Goal: Communication & Community: Share content

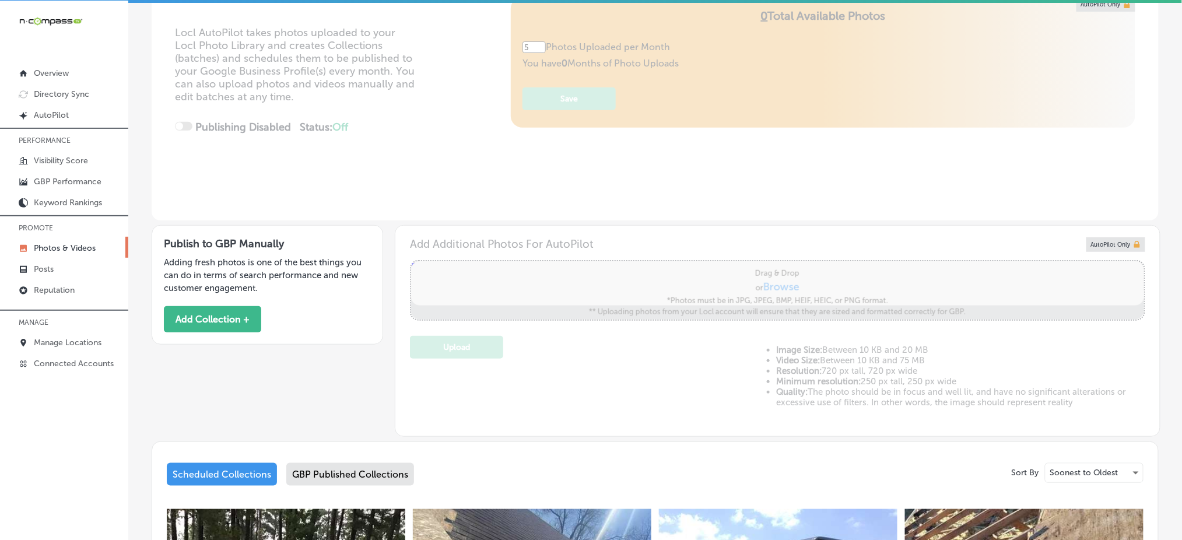
scroll to position [388, 0]
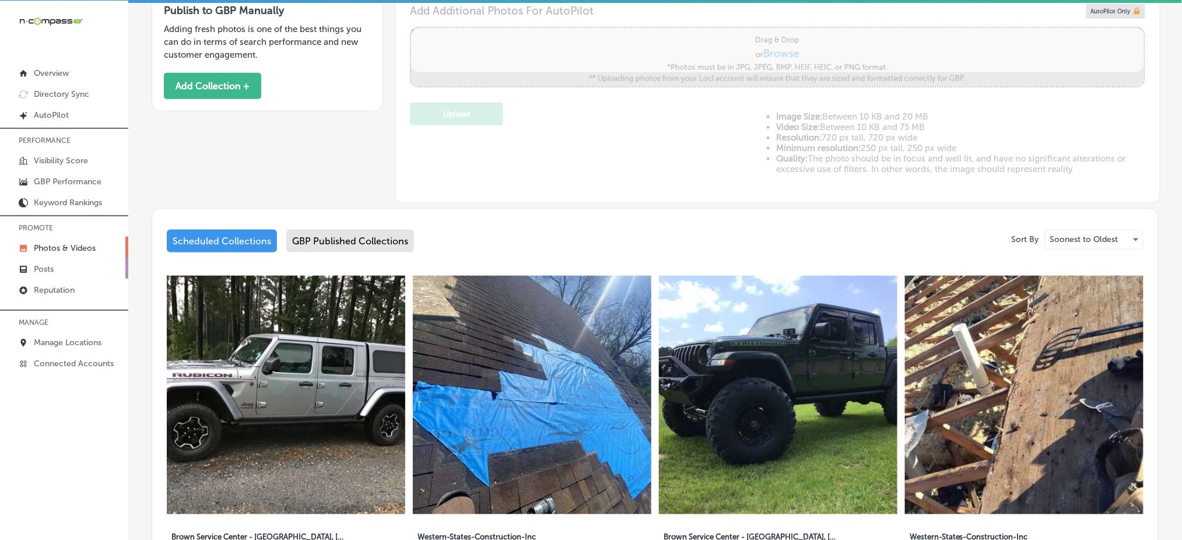
click at [73, 261] on link "Posts" at bounding box center [64, 268] width 128 height 21
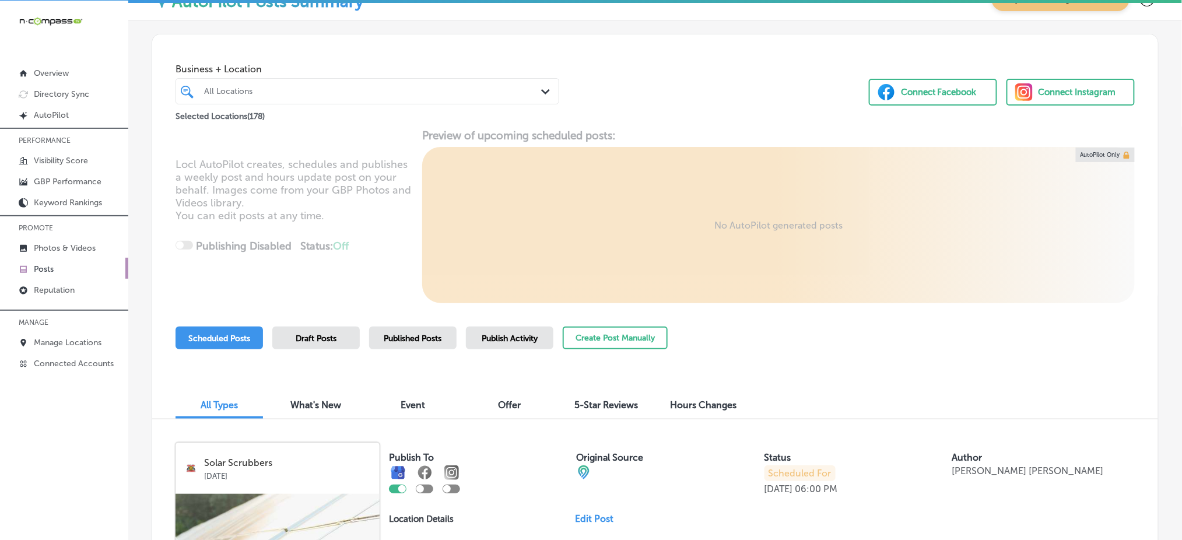
scroll to position [22, 0]
click at [619, 336] on button "Create Post Manually" at bounding box center [615, 339] width 105 height 23
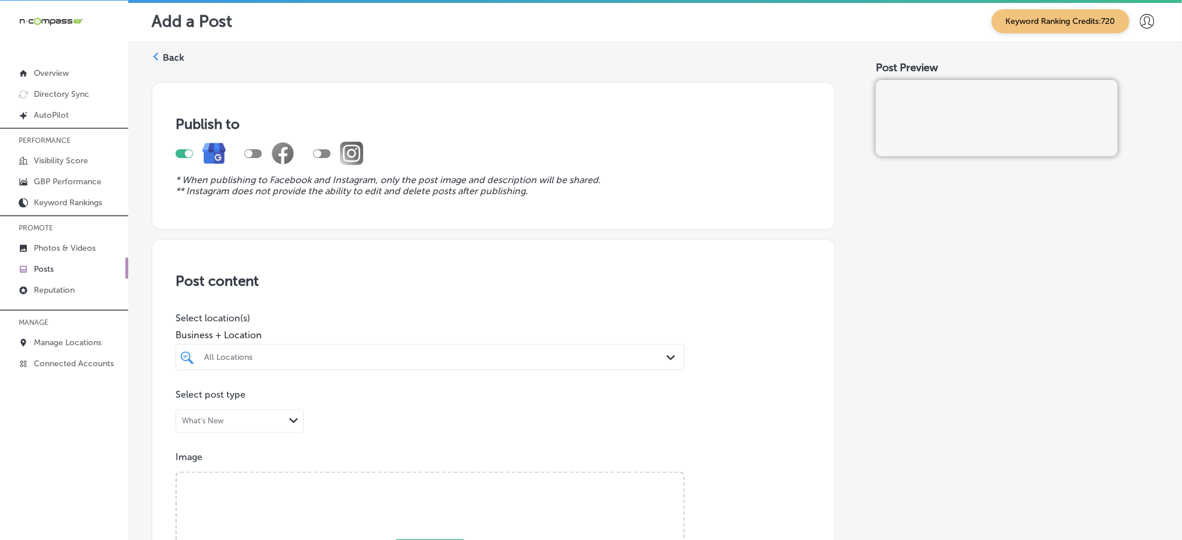
click at [613, 354] on div "All Locations" at bounding box center [436, 357] width 464 height 10
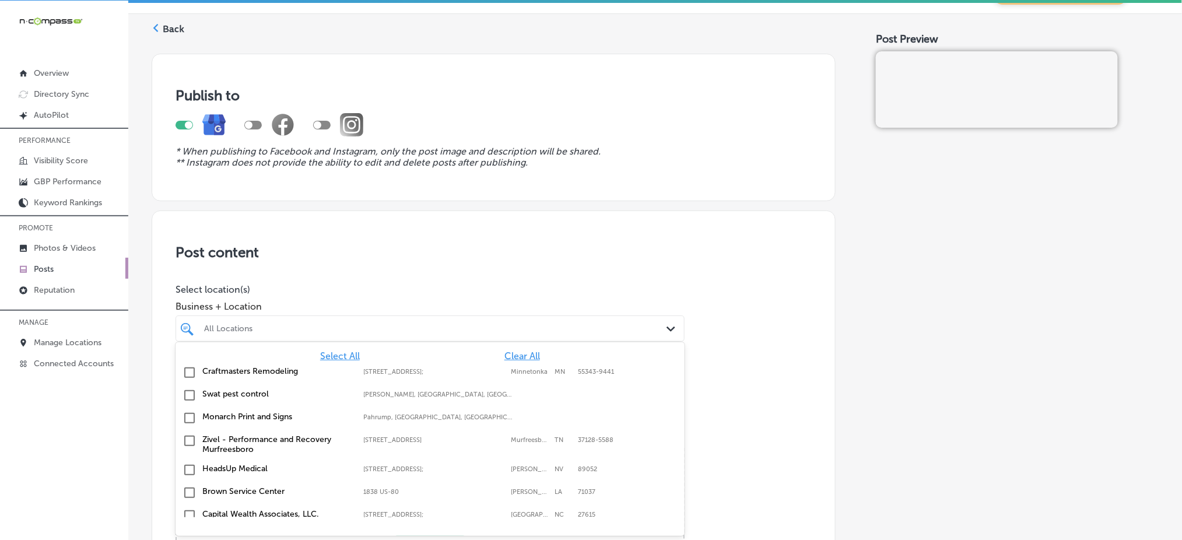
scroll to position [29, 0]
click at [518, 354] on span "Clear All" at bounding box center [522, 355] width 36 height 11
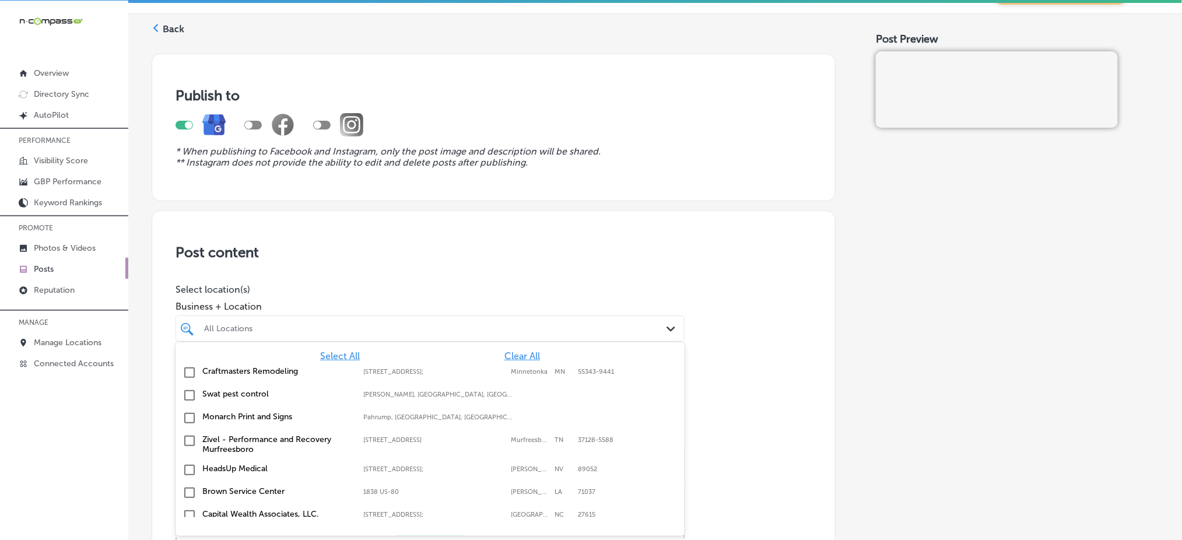
click at [517, 354] on span "Clear All" at bounding box center [522, 355] width 36 height 11
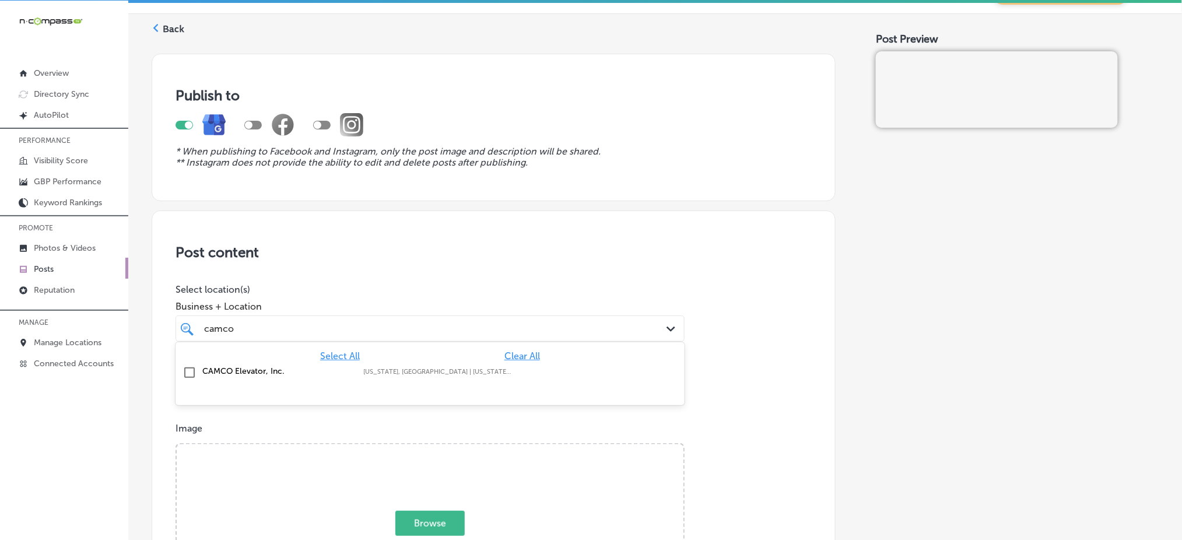
click at [190, 376] on input "checkbox" at bounding box center [189, 373] width 14 height 14
click at [248, 315] on div "camco camco Path Created with Sketch." at bounding box center [429, 328] width 509 height 26
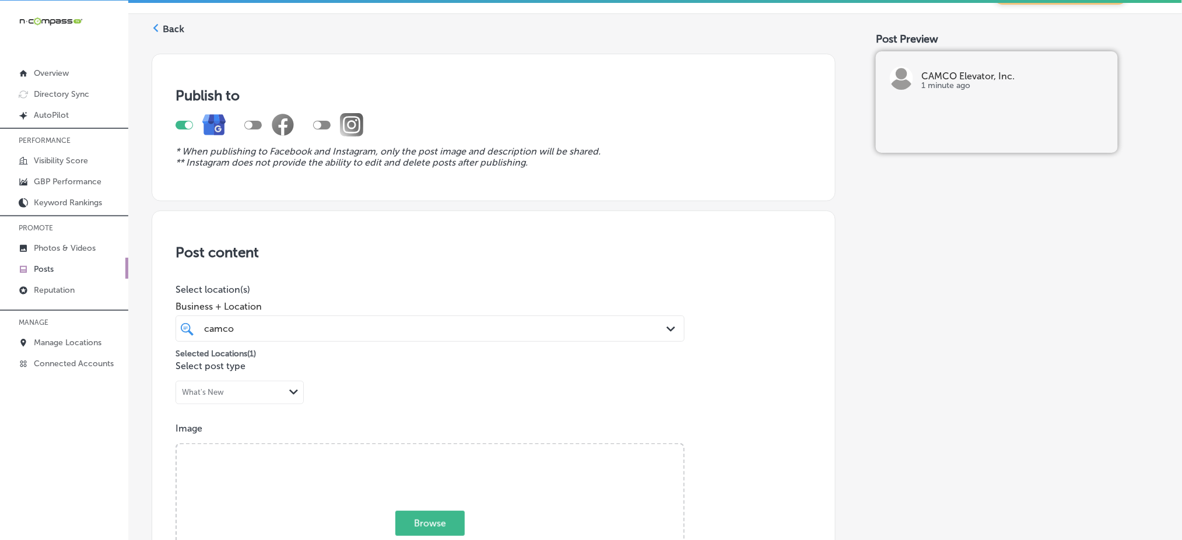
click at [256, 333] on div "camco camco" at bounding box center [407, 329] width 409 height 16
click at [324, 322] on div "camco camco" at bounding box center [407, 329] width 409 height 16
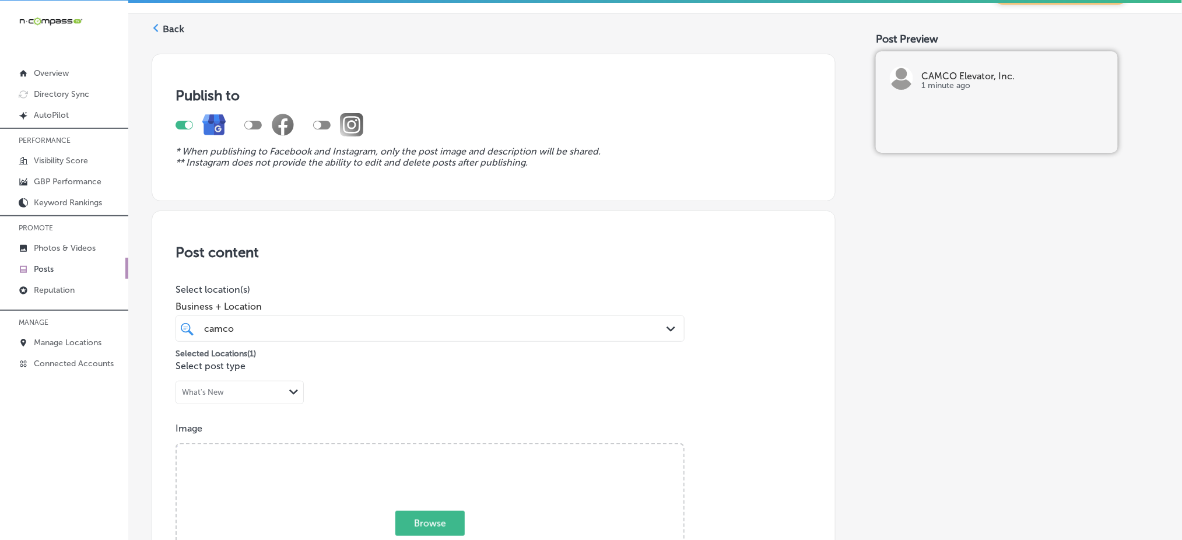
click at [324, 322] on div "camco camco" at bounding box center [407, 329] width 409 height 16
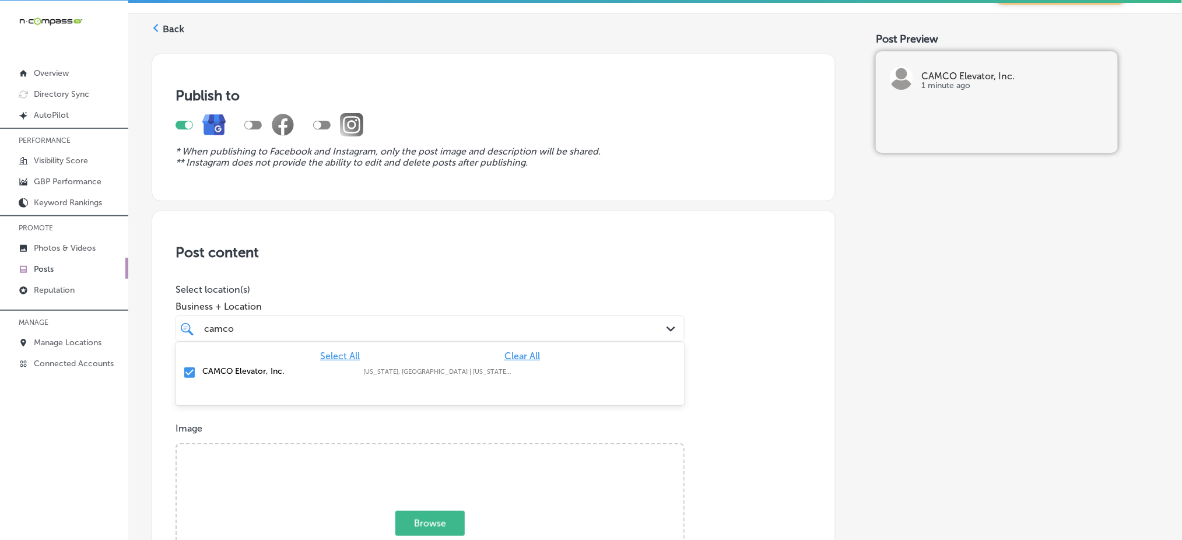
click at [324, 322] on div "camco camco" at bounding box center [407, 329] width 409 height 16
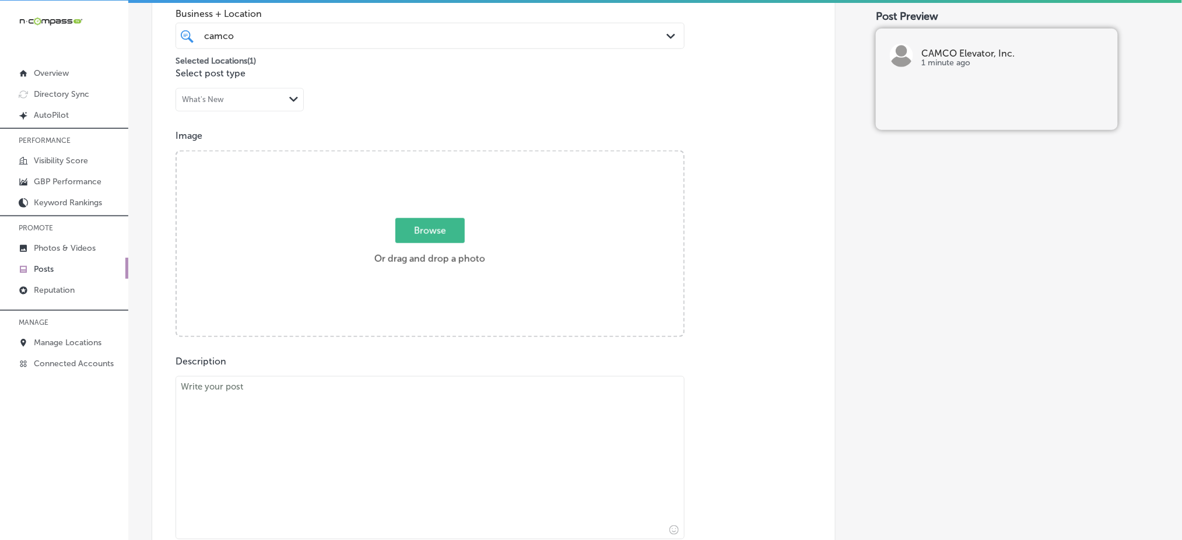
scroll to position [339, 0]
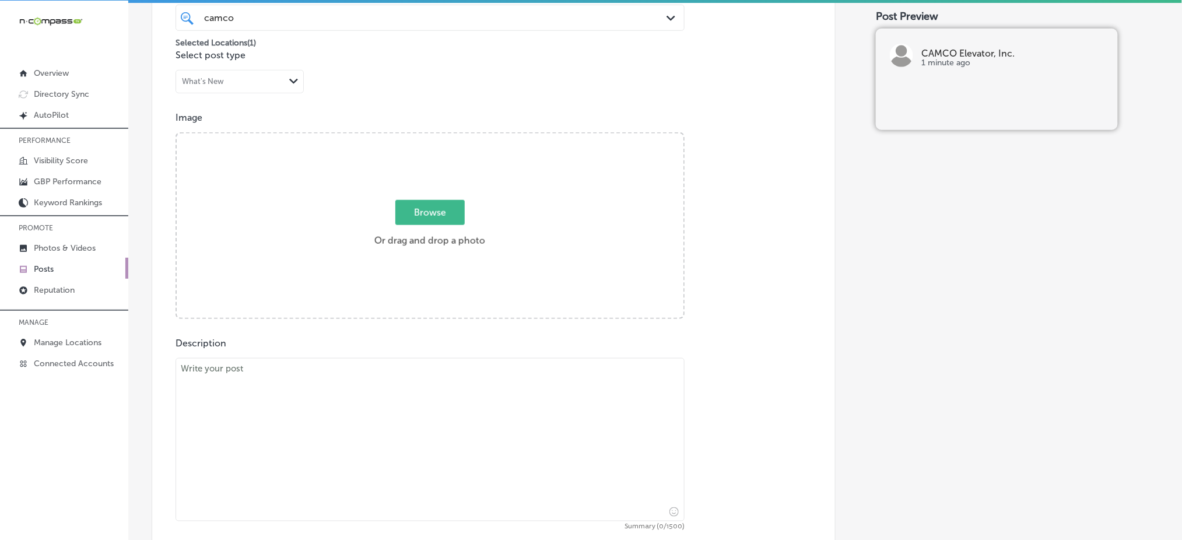
type input "camco"
click at [322, 411] on textarea at bounding box center [429, 439] width 509 height 163
paste textarea "Are you considering installing a new elevator for your home or business? CAMCO …"
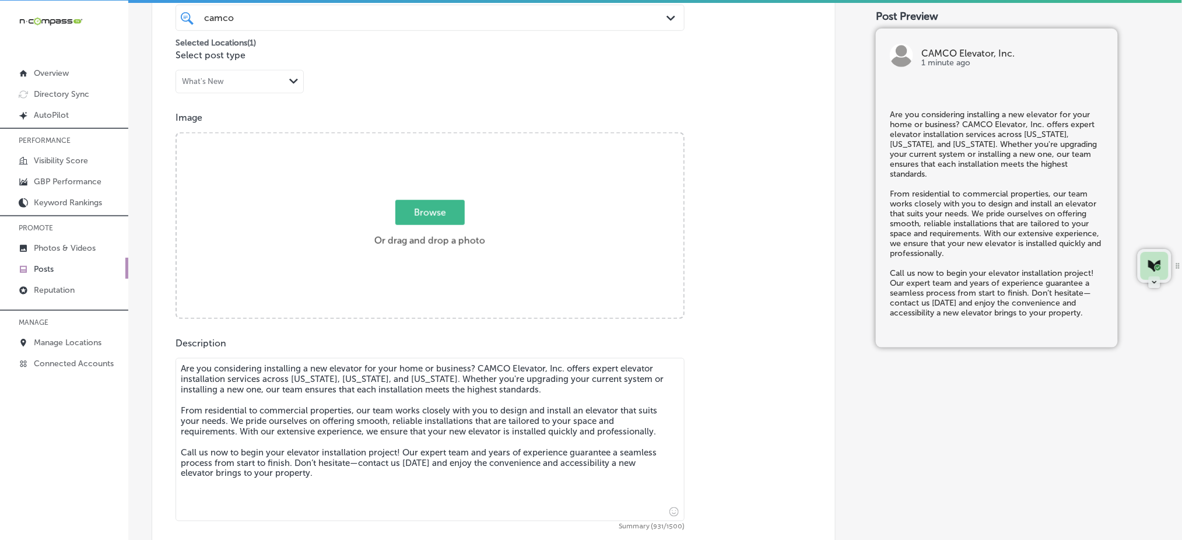
type textarea "Are you considering installing a new elevator for your home or business? CAMCO …"
click at [409, 206] on span "Browse" at bounding box center [429, 212] width 69 height 25
click at [409, 137] on input "Browse Or drag and drop a photo" at bounding box center [430, 135] width 507 height 3
type input "C:\fakepath\residential-elevator-service-[GEOGRAPHIC_DATA]-elevator-[GEOGRAPHIC…"
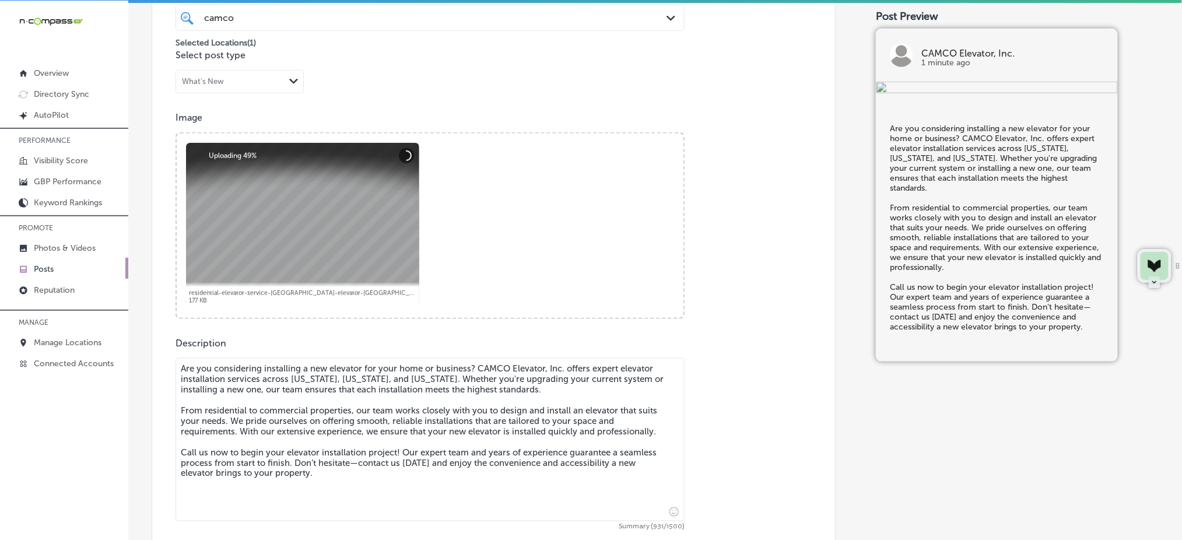
click at [360, 480] on textarea "Are you considering installing a new elevator for your home or business? CAMCO …" at bounding box center [429, 439] width 509 height 163
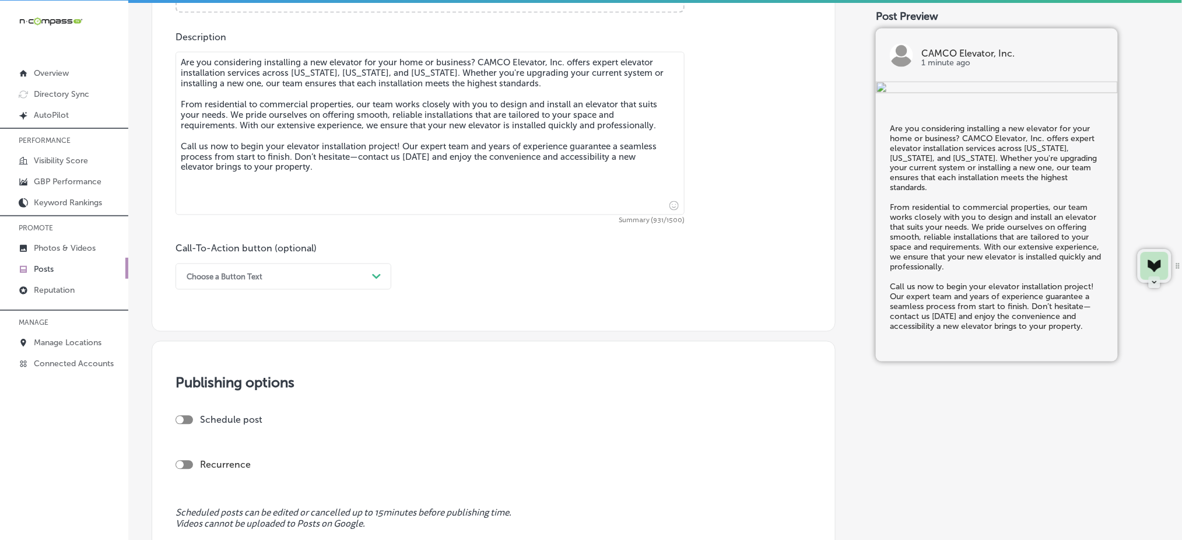
scroll to position [650, 0]
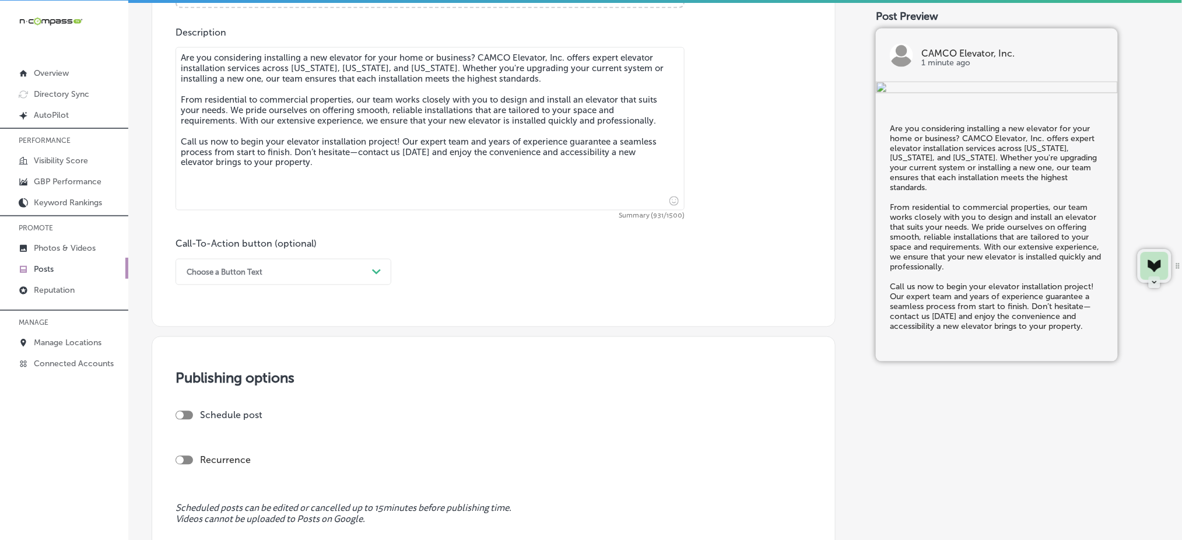
click at [240, 280] on div "Choose a Button Text" at bounding box center [274, 272] width 187 height 18
click at [227, 417] on div "Call Now" at bounding box center [283, 420] width 216 height 20
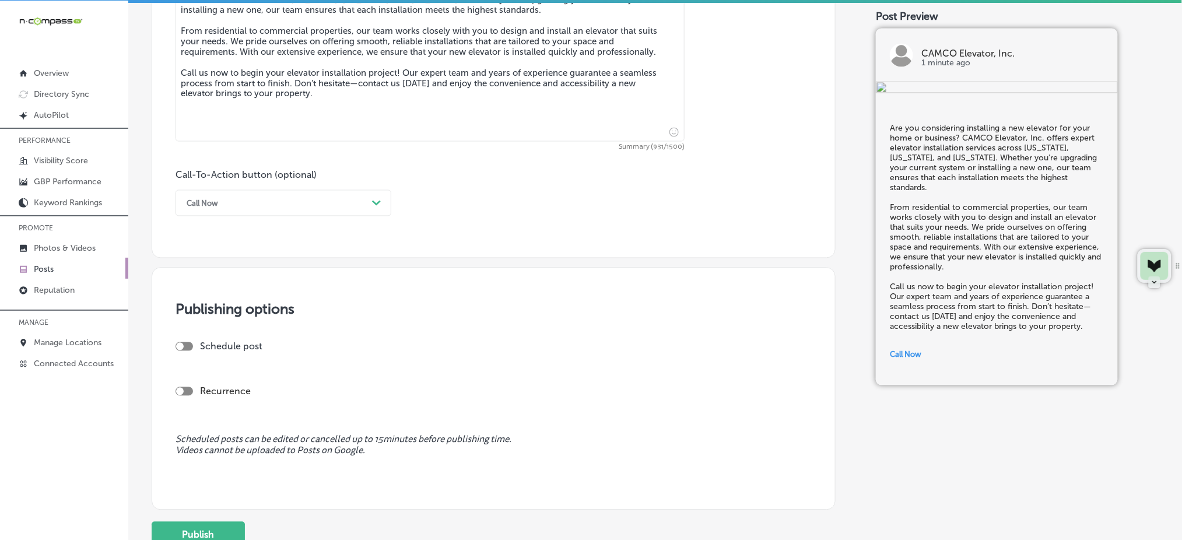
scroll to position [817, 0]
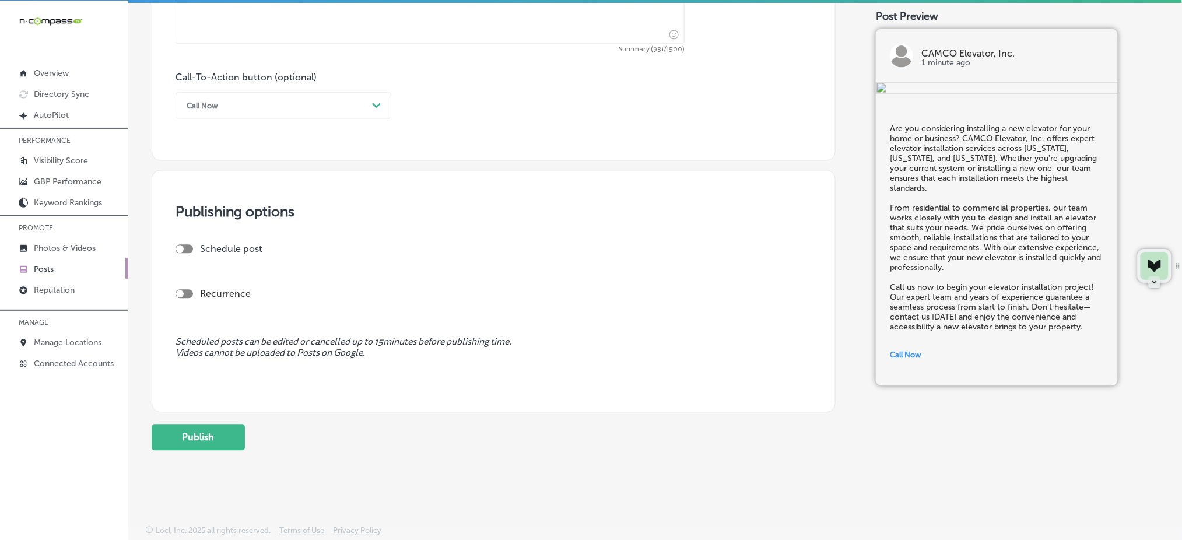
click at [187, 250] on div at bounding box center [183, 248] width 17 height 9
checkbox input "true"
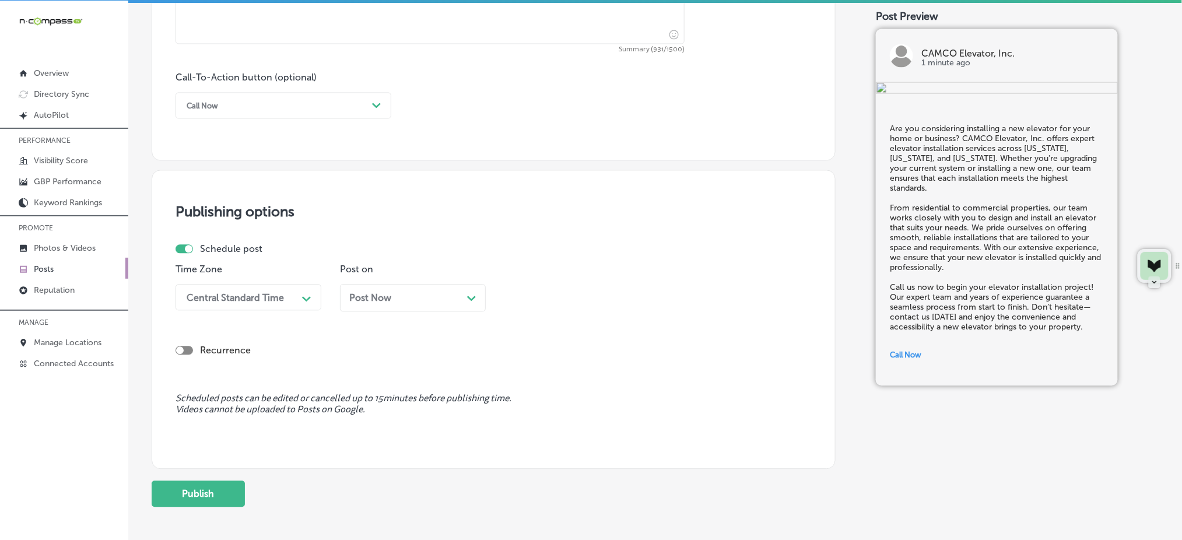
click at [224, 297] on div "Central Standard Time" at bounding box center [235, 297] width 97 height 11
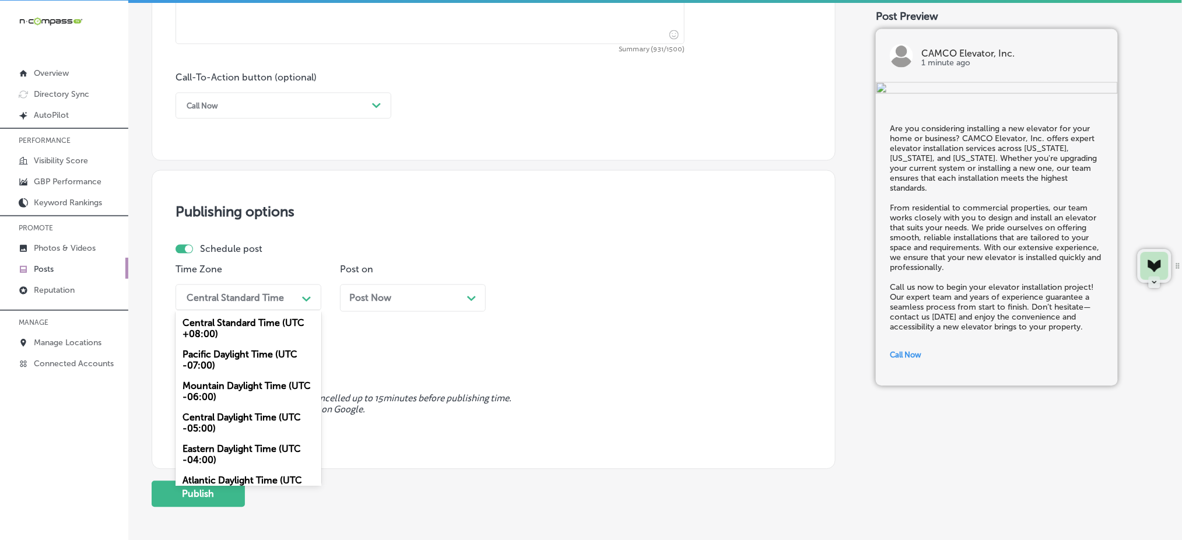
click at [212, 387] on div "Mountain Daylight Time (UTC -06:00)" at bounding box center [248, 390] width 146 height 31
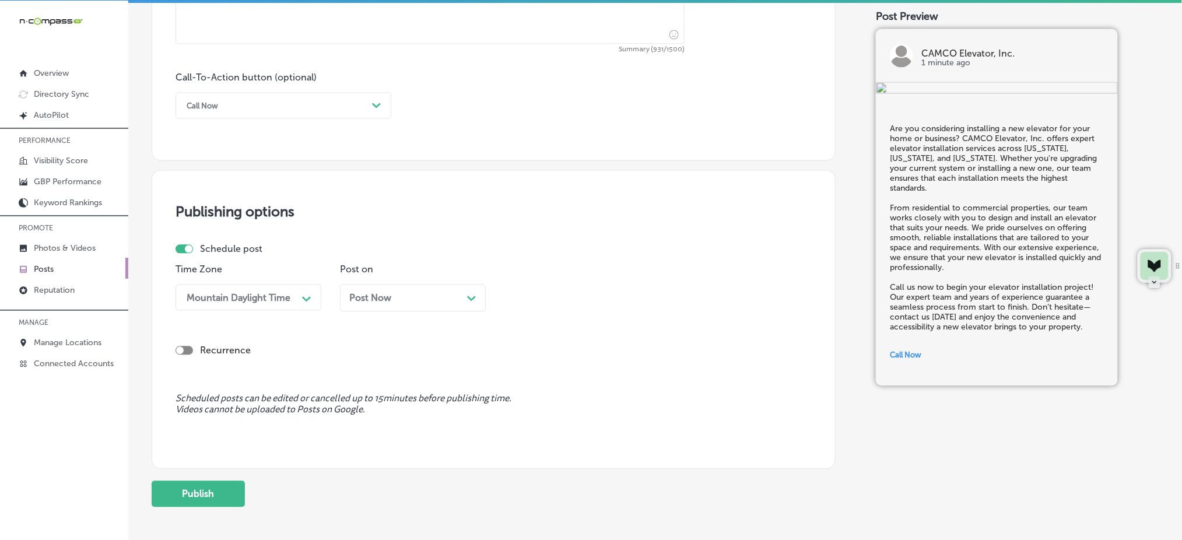
click at [382, 294] on span "Post Now" at bounding box center [370, 297] width 42 height 11
click at [511, 296] on div "02:45 AM" at bounding box center [568, 297] width 117 height 20
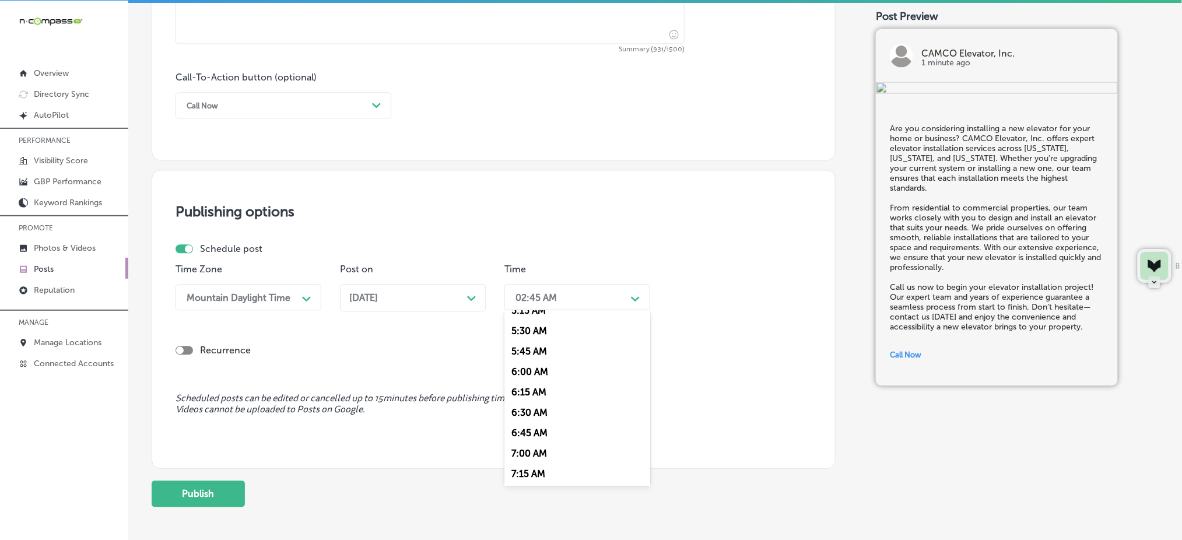
scroll to position [466, 0]
click at [568, 431] on div "7:00 AM" at bounding box center [577, 427] width 146 height 20
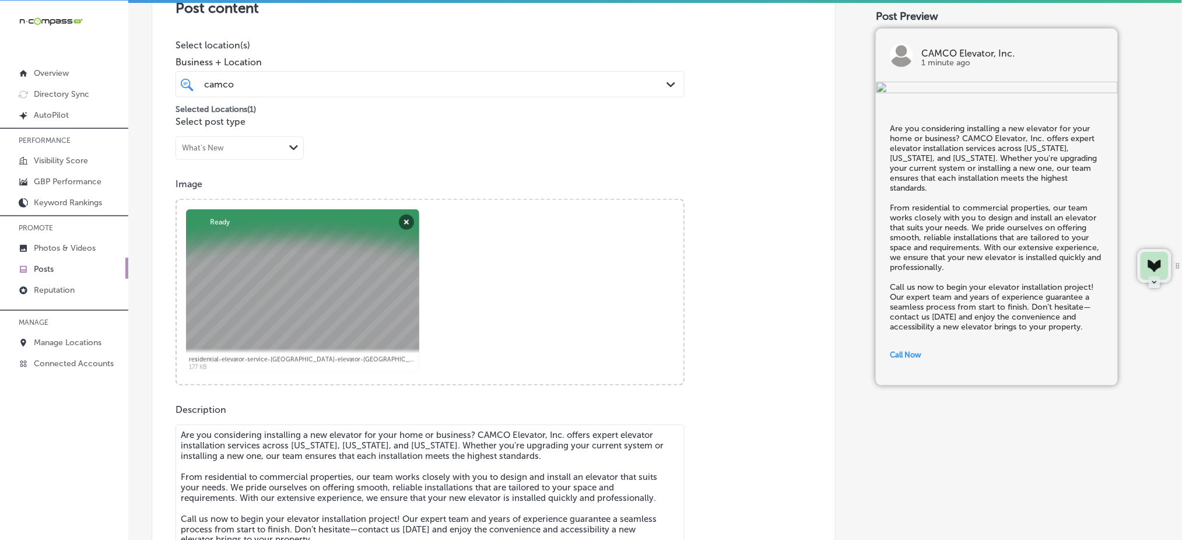
scroll to position [117, 0]
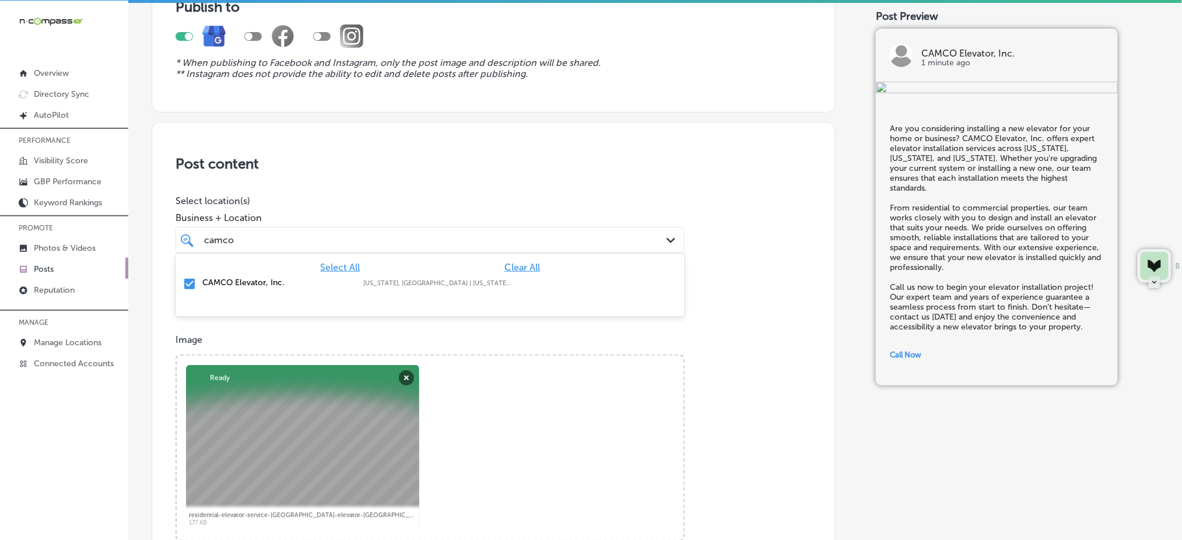
click at [430, 240] on div "camco camco" at bounding box center [407, 240] width 409 height 16
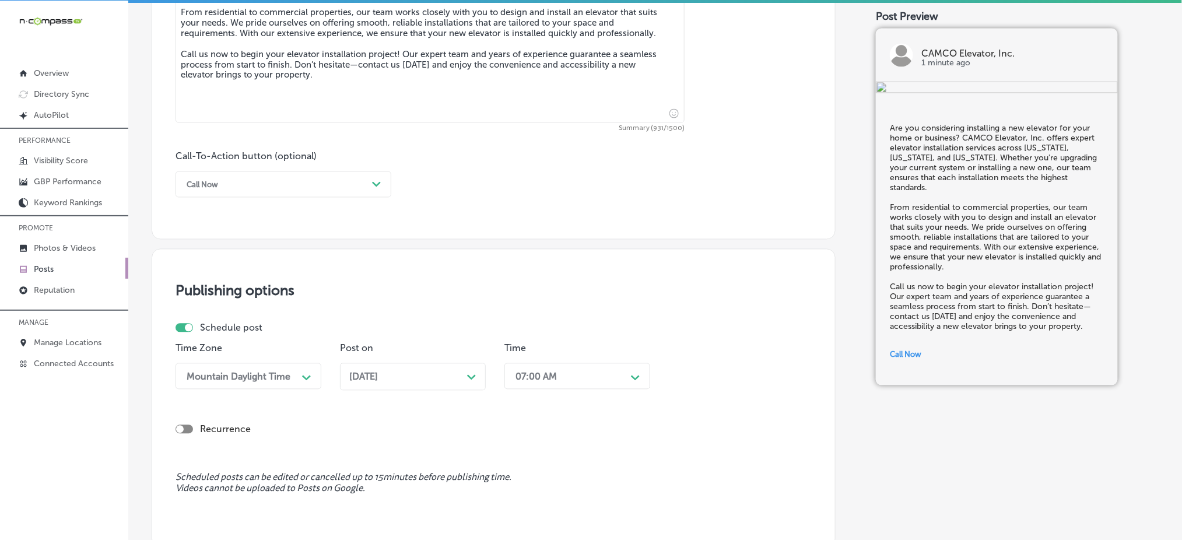
scroll to position [817, 0]
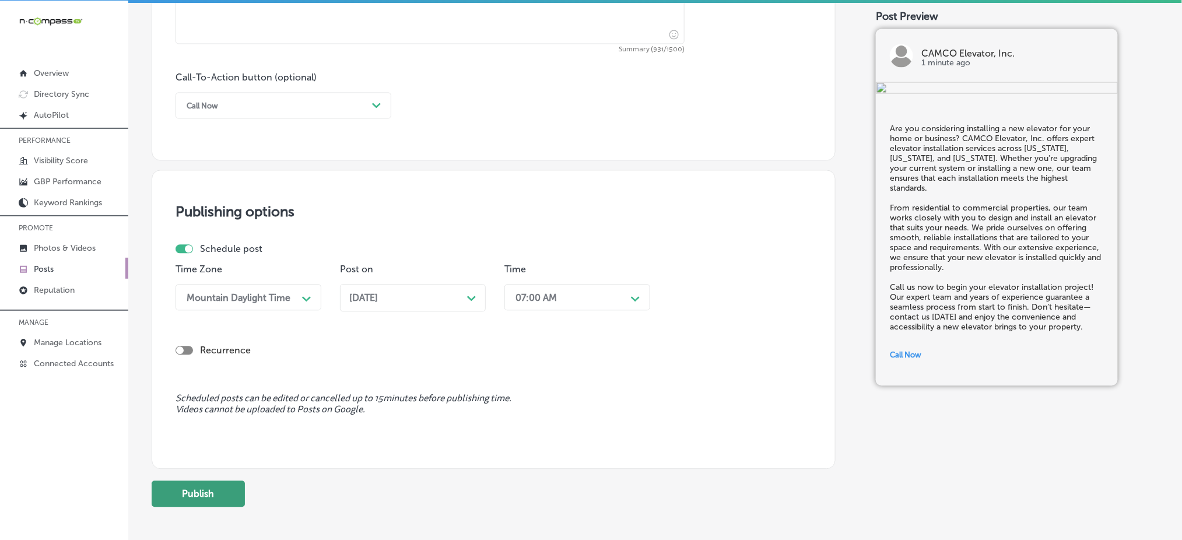
click at [240, 490] on button "Publish" at bounding box center [198, 493] width 93 height 26
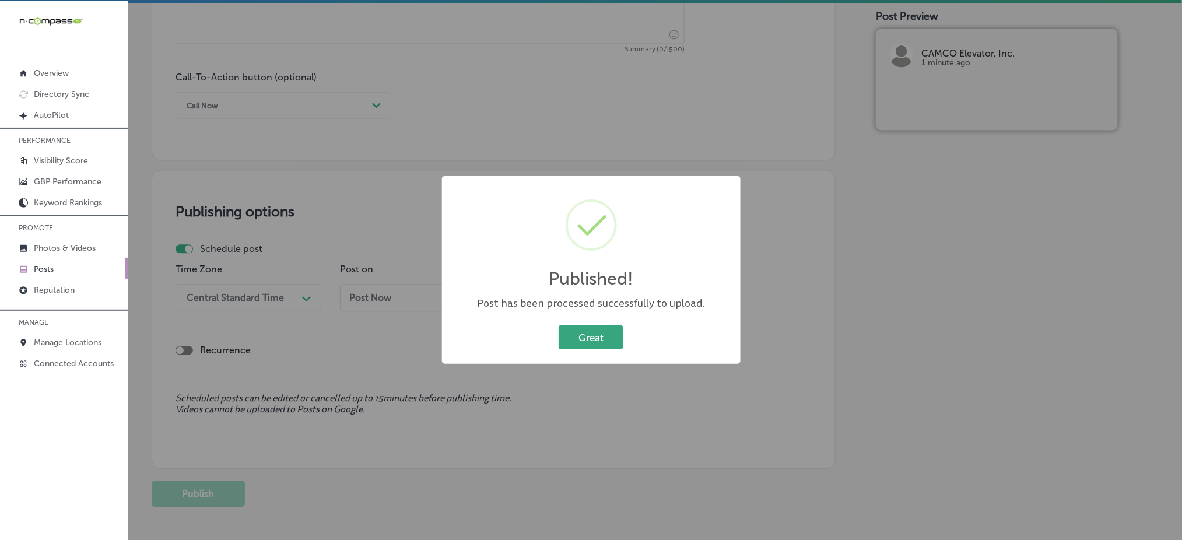
click at [574, 333] on button "Great" at bounding box center [591, 337] width 65 height 24
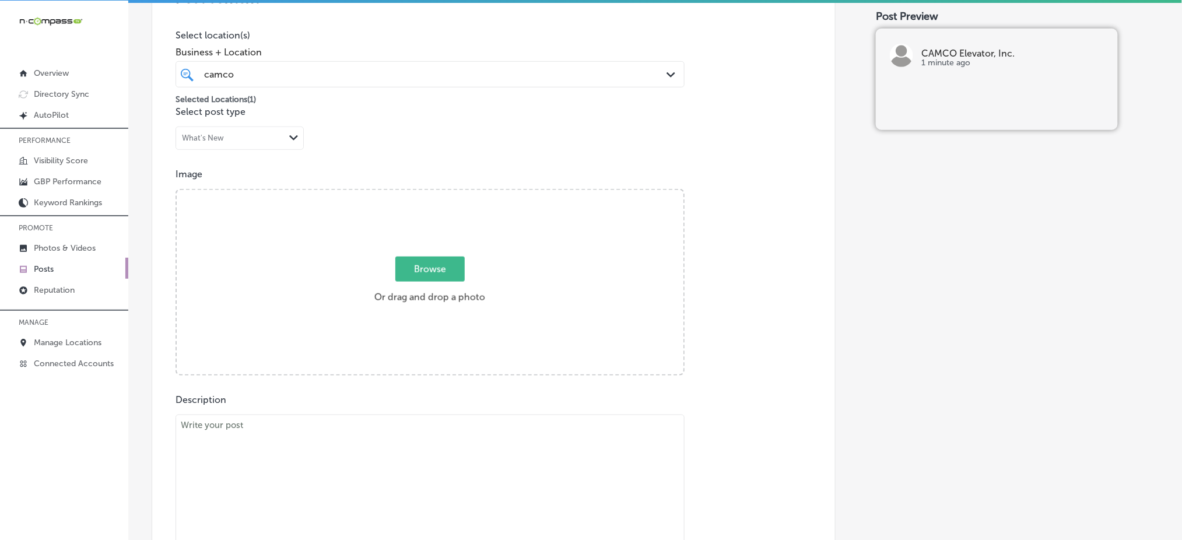
scroll to position [195, 0]
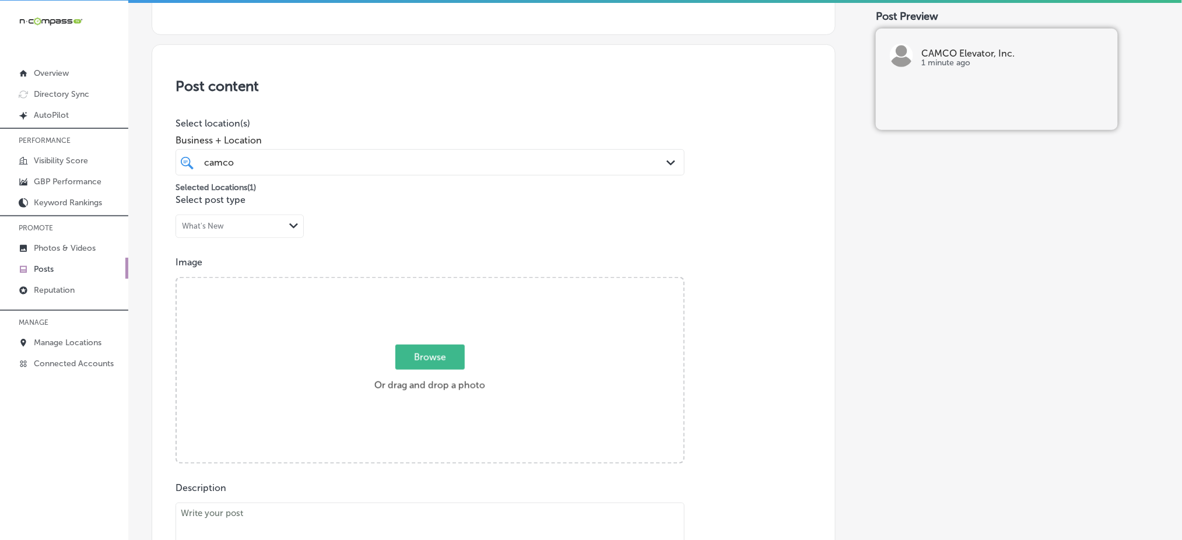
click at [407, 157] on div "camco camco" at bounding box center [407, 163] width 409 height 16
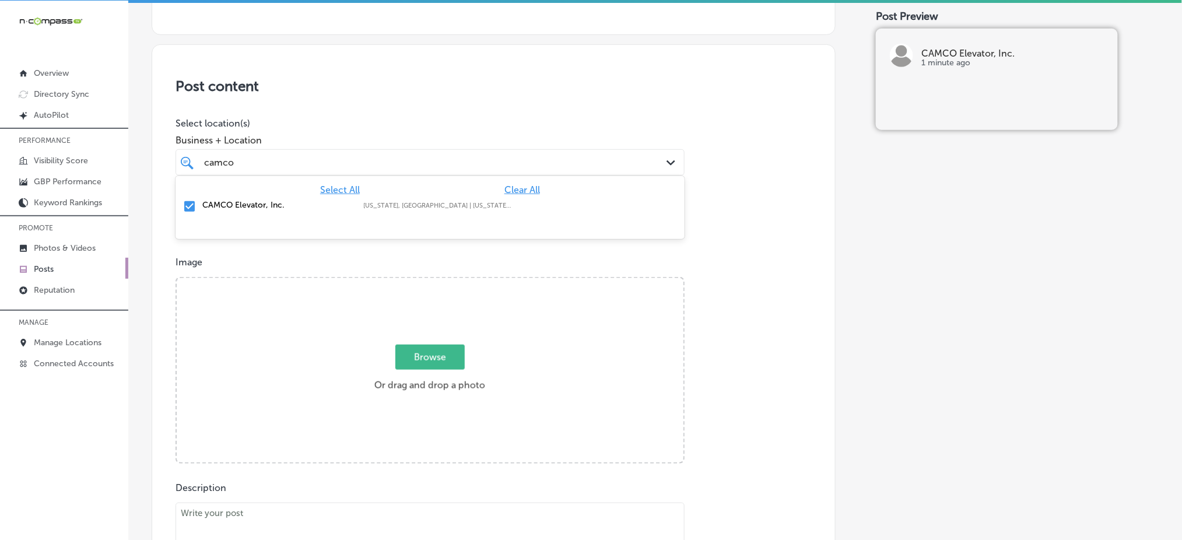
click at [407, 157] on div "camco camco" at bounding box center [407, 163] width 409 height 16
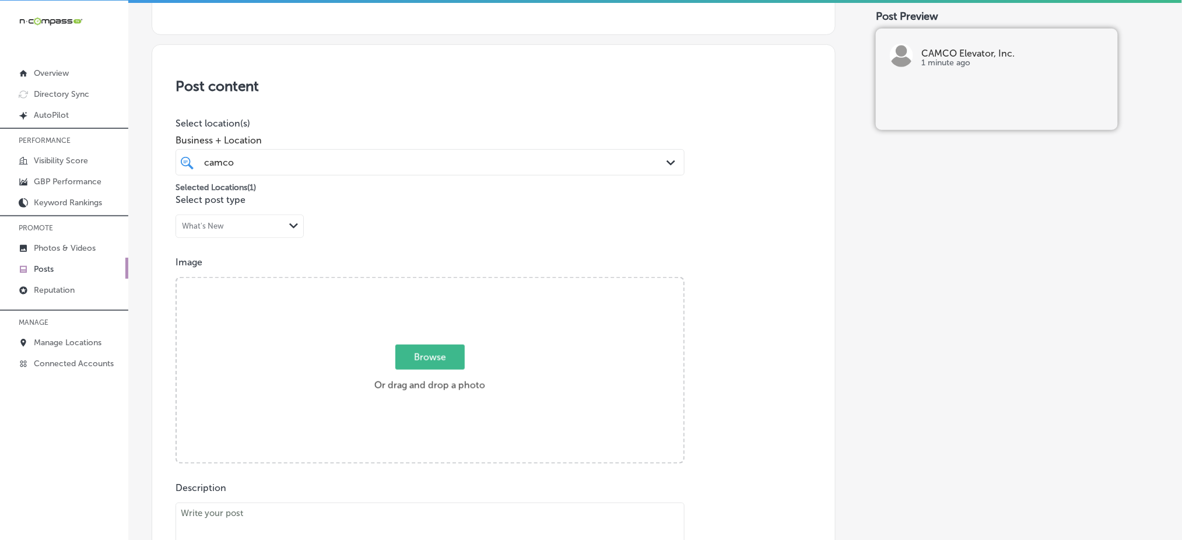
click at [407, 157] on div "camco camco" at bounding box center [407, 163] width 409 height 16
click at [448, 372] on label "Browse Or drag and drop a photo" at bounding box center [430, 371] width 120 height 51
click at [448, 282] on input "Browse Or drag and drop a photo" at bounding box center [430, 279] width 507 height 3
type input "C:\fakepath\residential-elevator-service-[GEOGRAPHIC_DATA]-elevator-[GEOGRAPHIC…"
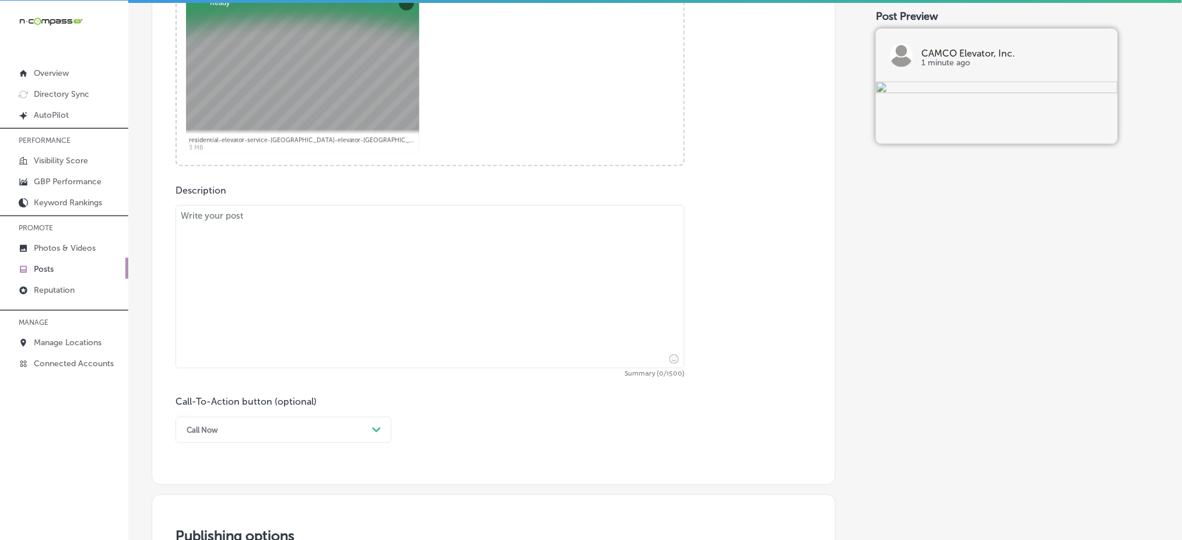
scroll to position [506, 0]
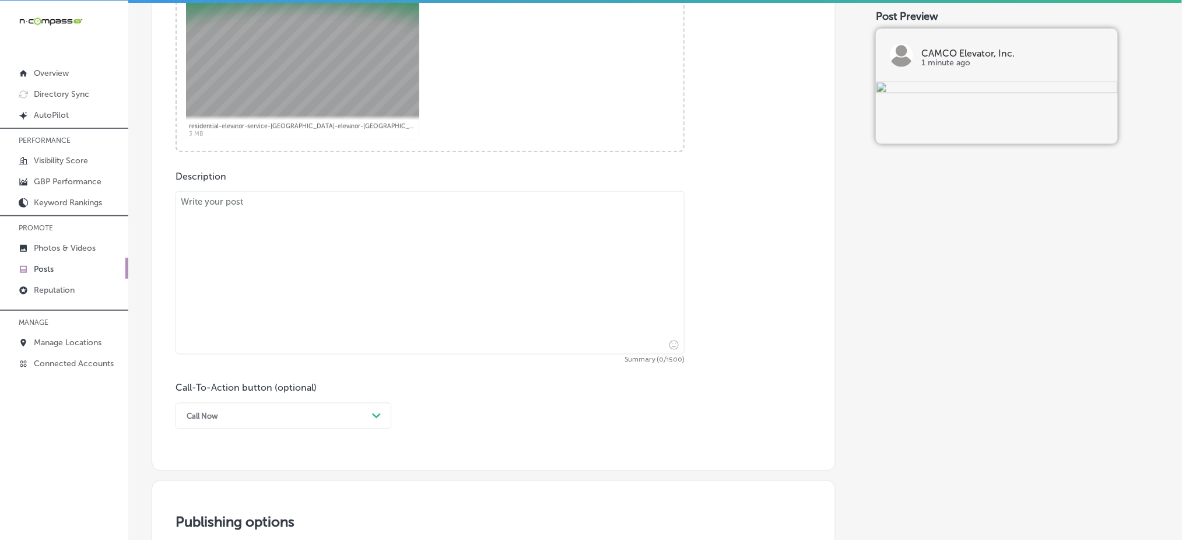
click at [308, 299] on textarea at bounding box center [429, 272] width 509 height 163
paste textarea "A malfunctioning lift can cause inconvenience and safety concerns. Whether you'…"
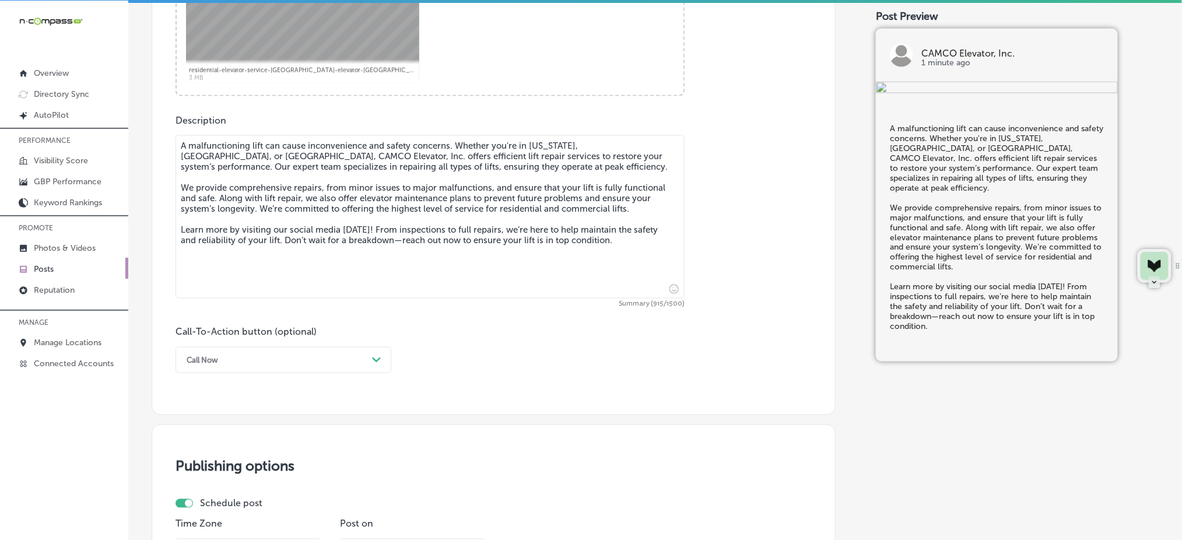
scroll to position [584, 0]
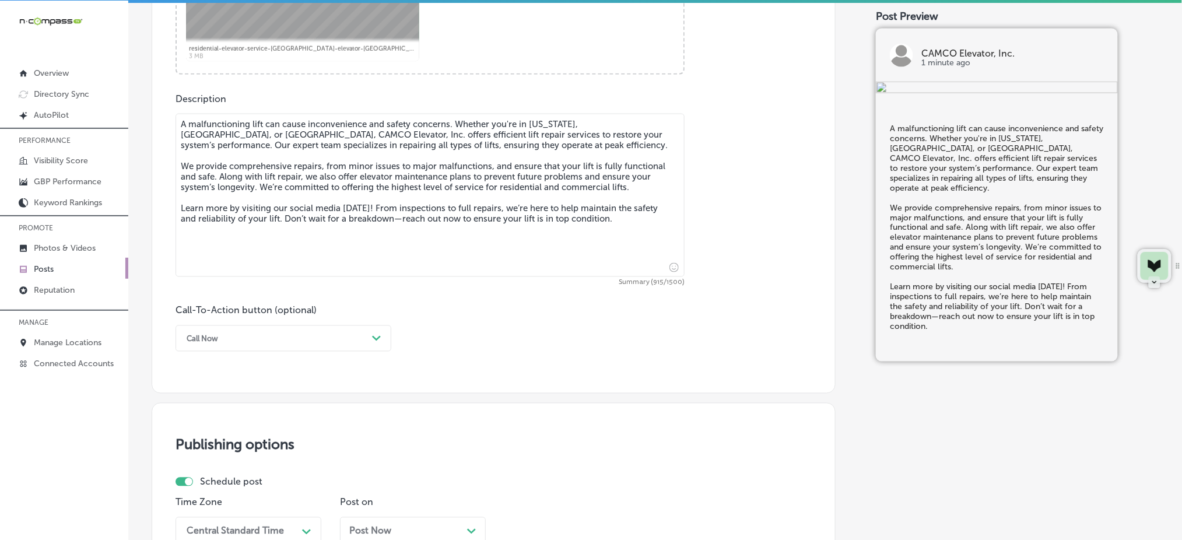
type textarea "A malfunctioning lift can cause inconvenience and safety concerns. Whether you'…"
click at [263, 337] on div "Call Now" at bounding box center [274, 338] width 187 height 18
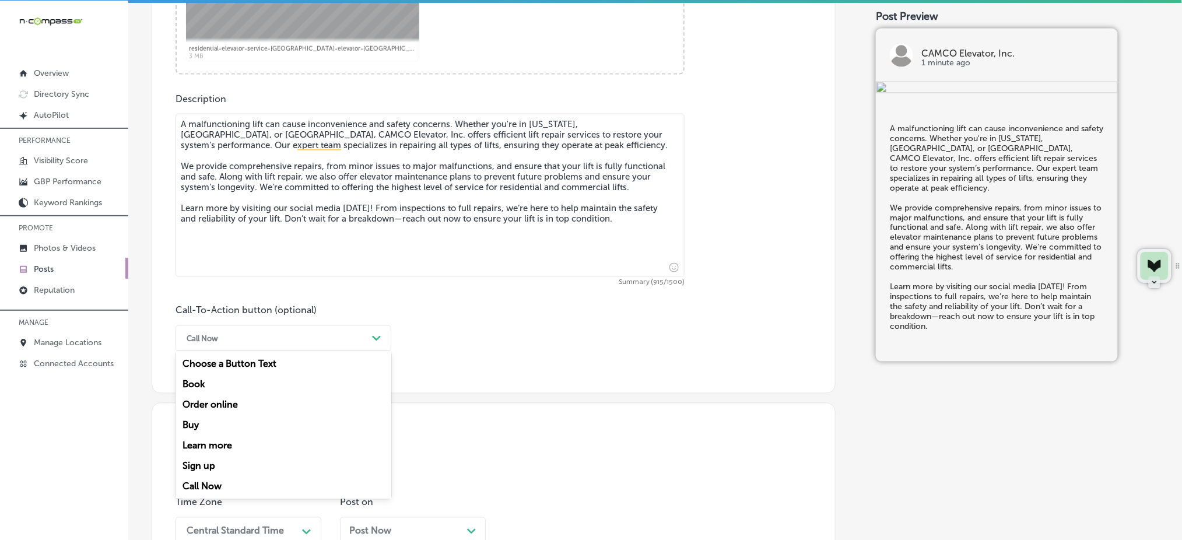
click at [241, 445] on div "Learn more" at bounding box center [283, 446] width 216 height 20
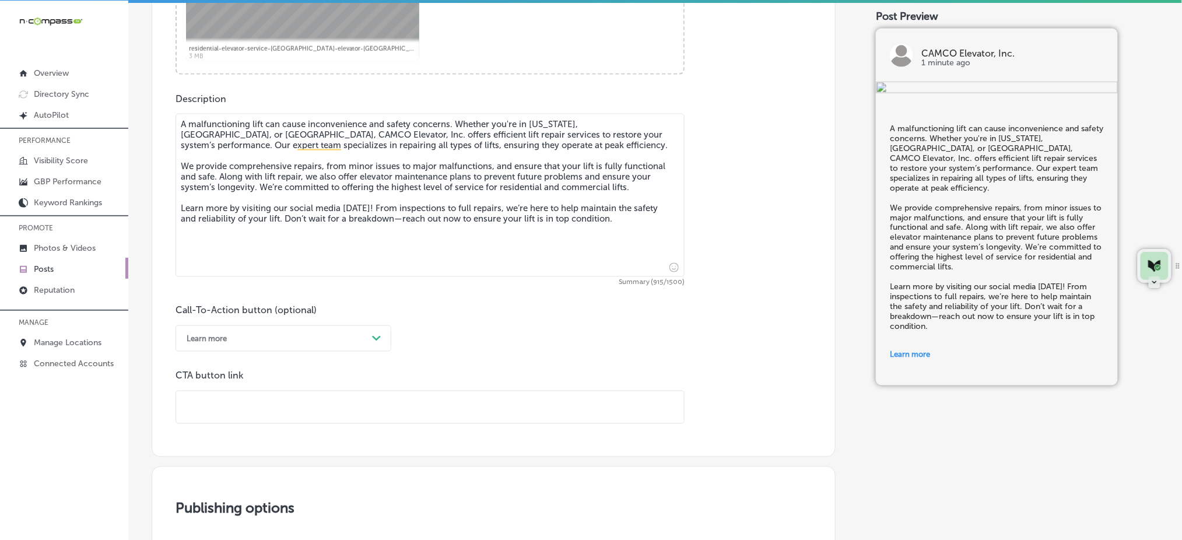
click at [241, 405] on input "text" at bounding box center [430, 407] width 508 height 32
paste input "[URL][DOMAIN_NAME]"
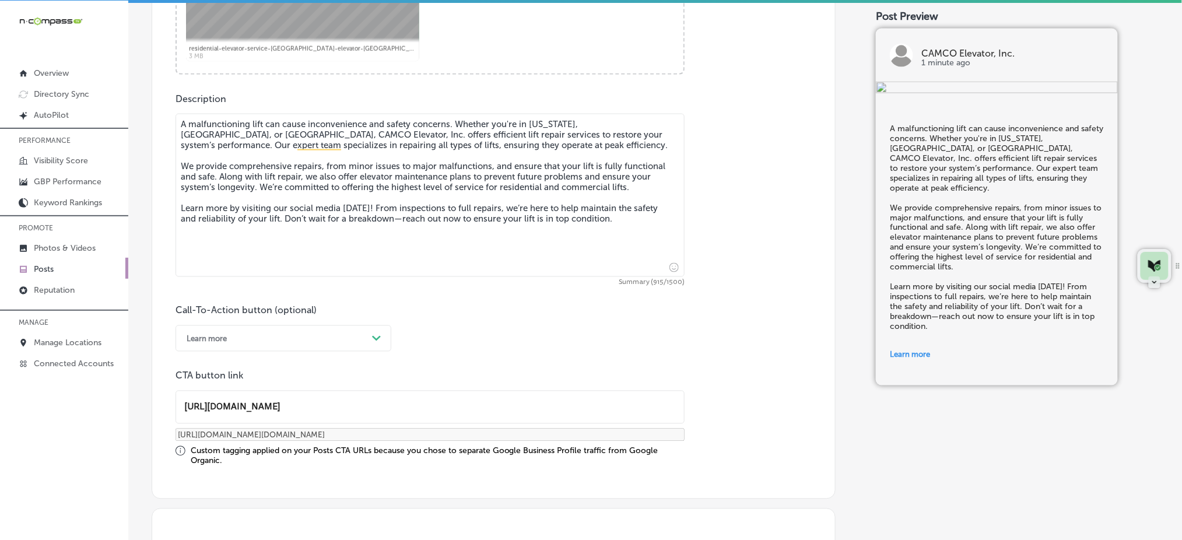
type input "[URL][DOMAIN_NAME]"
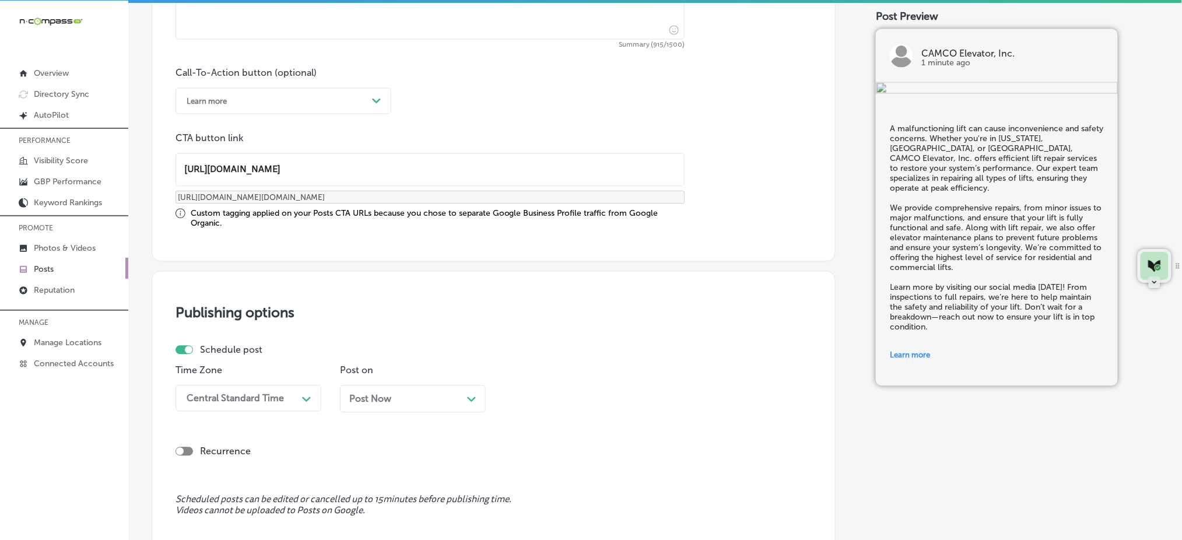
scroll to position [973, 0]
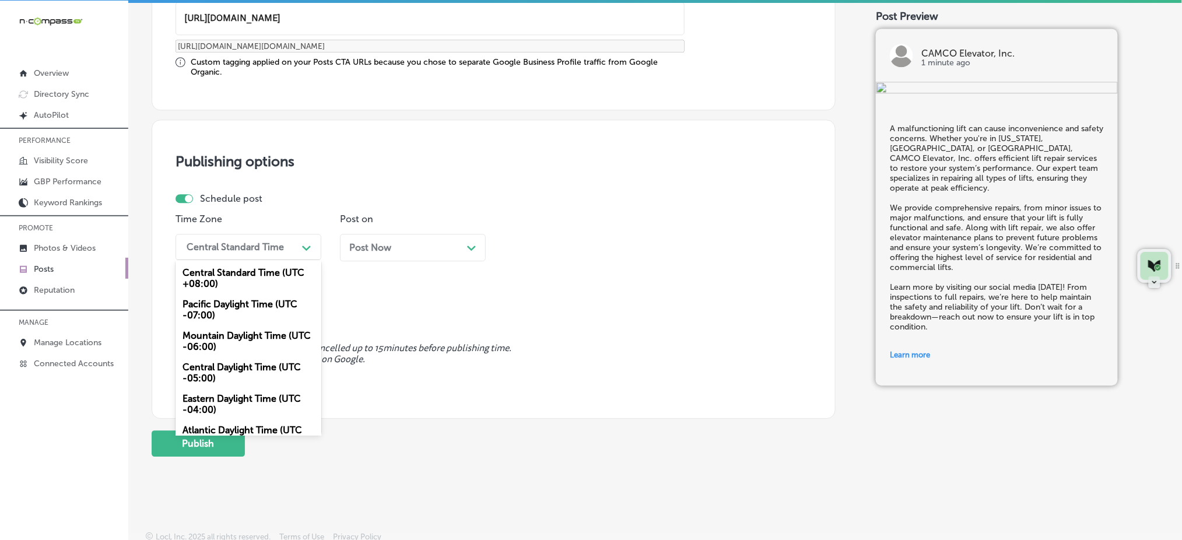
click at [257, 237] on div "Central Standard Time" at bounding box center [239, 247] width 117 height 20
click at [234, 339] on div "Mountain Daylight Time (UTC -06:00)" at bounding box center [248, 340] width 146 height 31
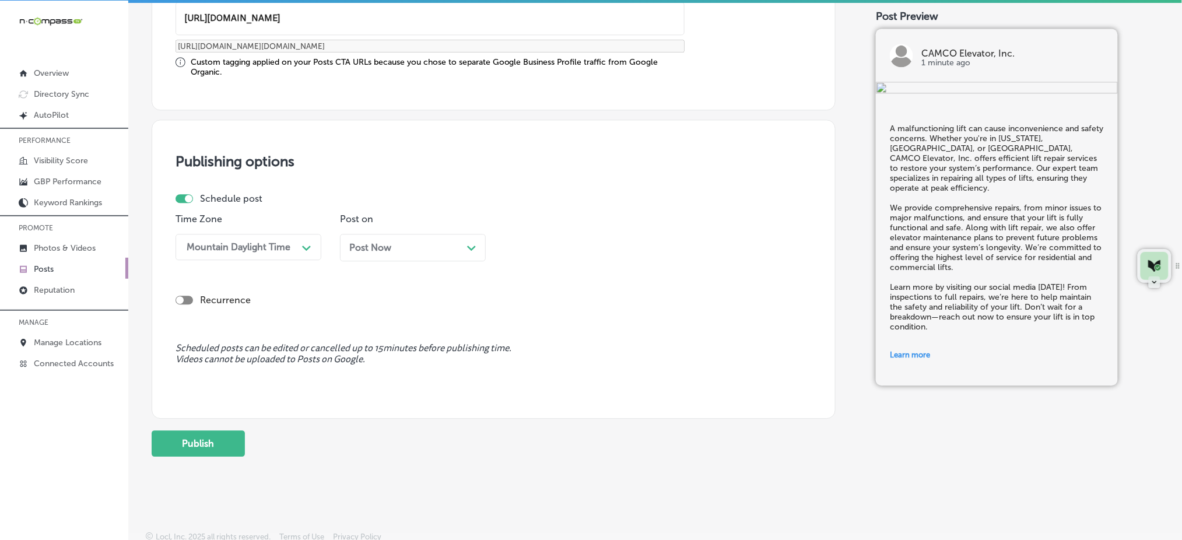
click at [403, 244] on div "Post Now Path Created with Sketch." at bounding box center [412, 247] width 127 height 11
click at [570, 258] on div "Time 03:00 AM Path Created with Sketch." at bounding box center [577, 241] width 146 height 57
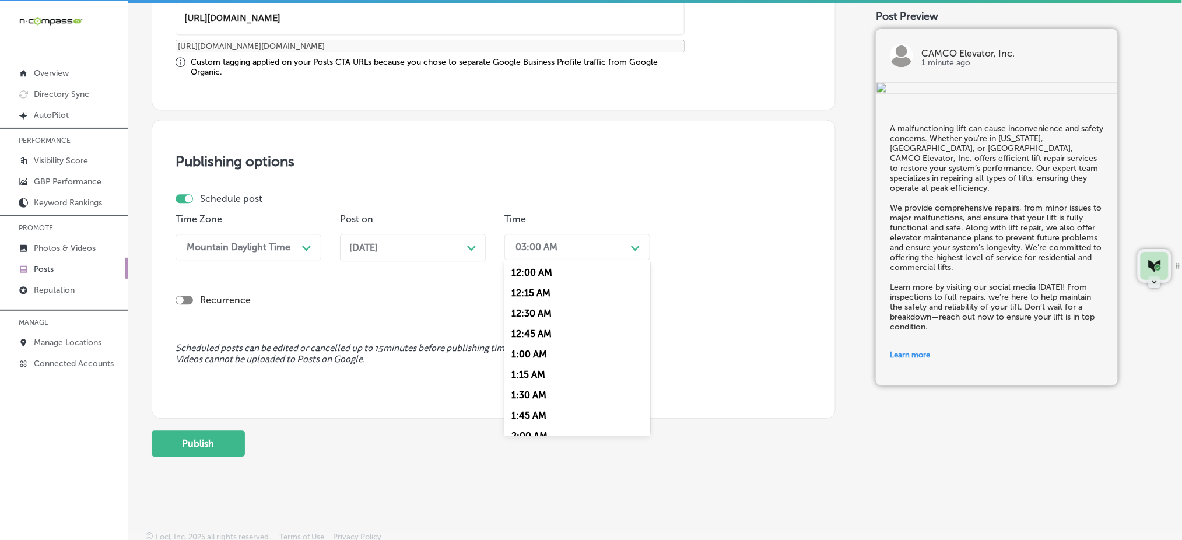
click at [571, 254] on div "03:00 AM" at bounding box center [568, 247] width 117 height 20
click at [534, 374] on div "7:00 AM" at bounding box center [577, 377] width 146 height 20
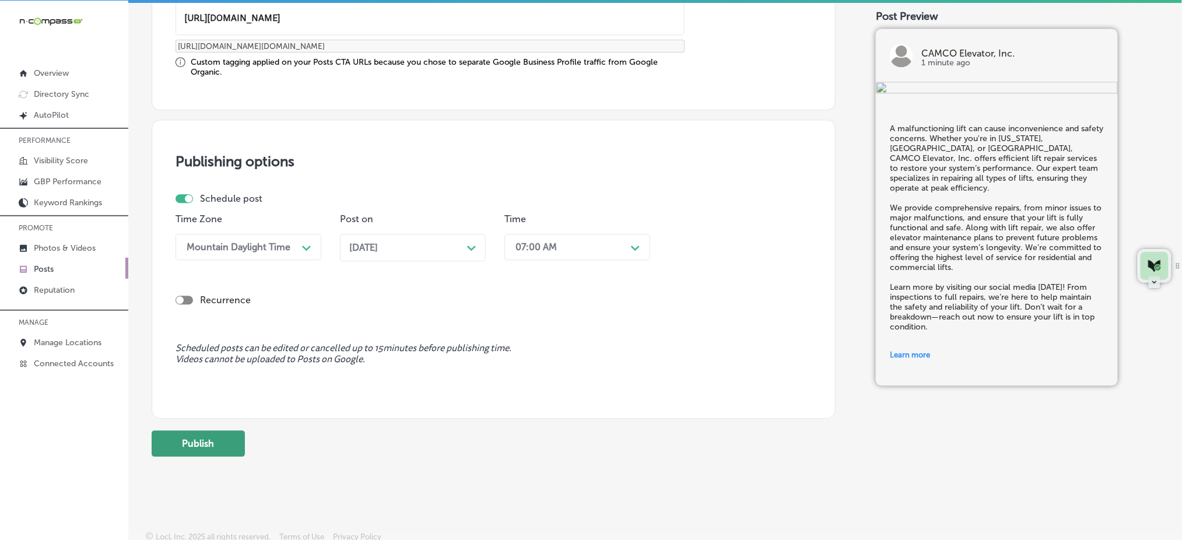
click at [203, 437] on button "Publish" at bounding box center [198, 443] width 93 height 26
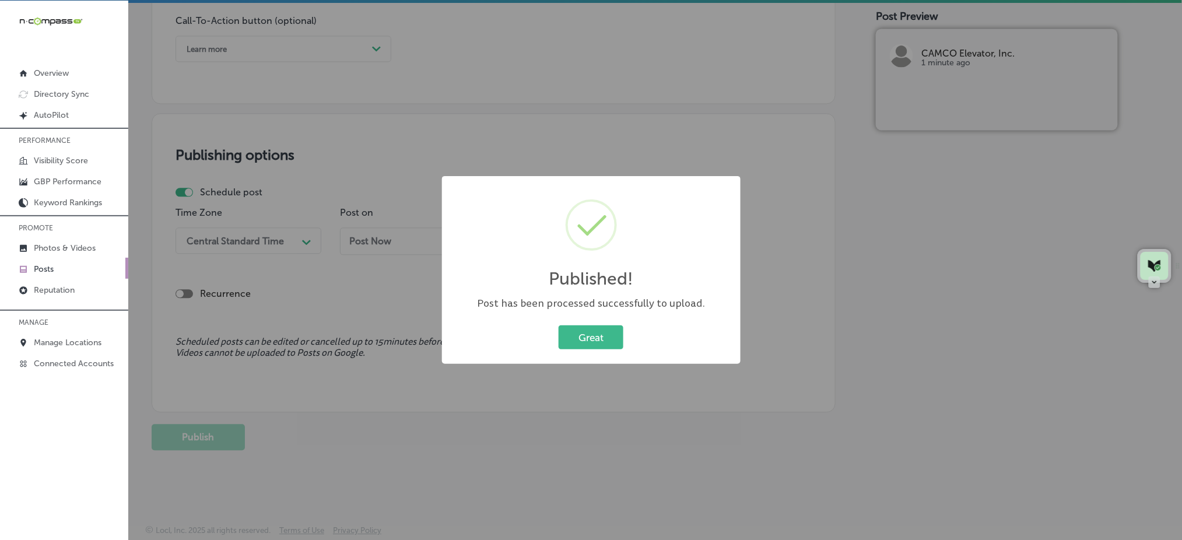
scroll to position [873, 0]
click at [592, 329] on button "Great" at bounding box center [591, 337] width 65 height 24
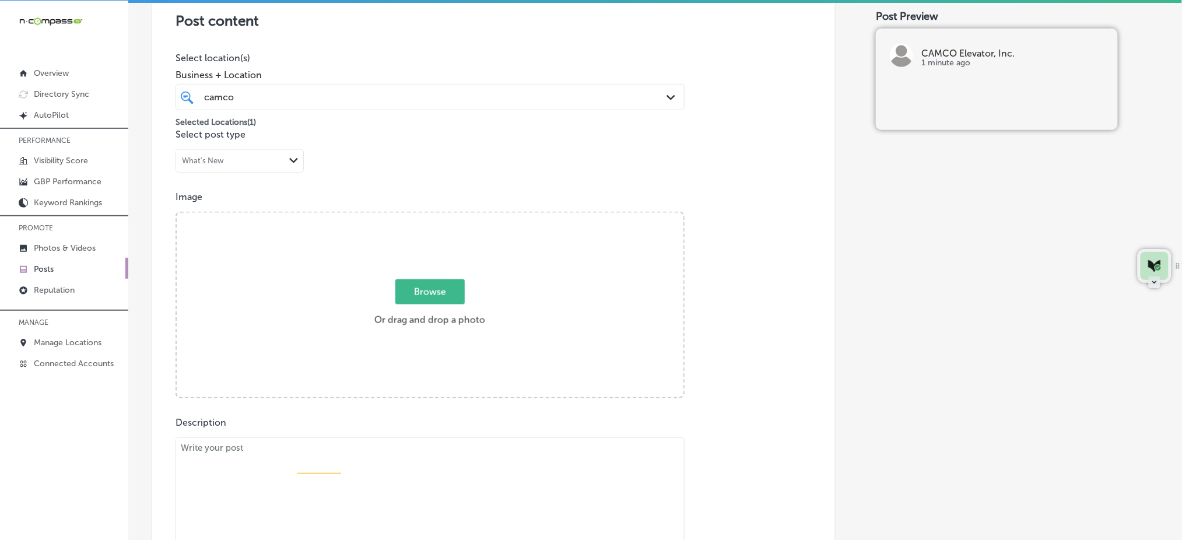
scroll to position [252, 0]
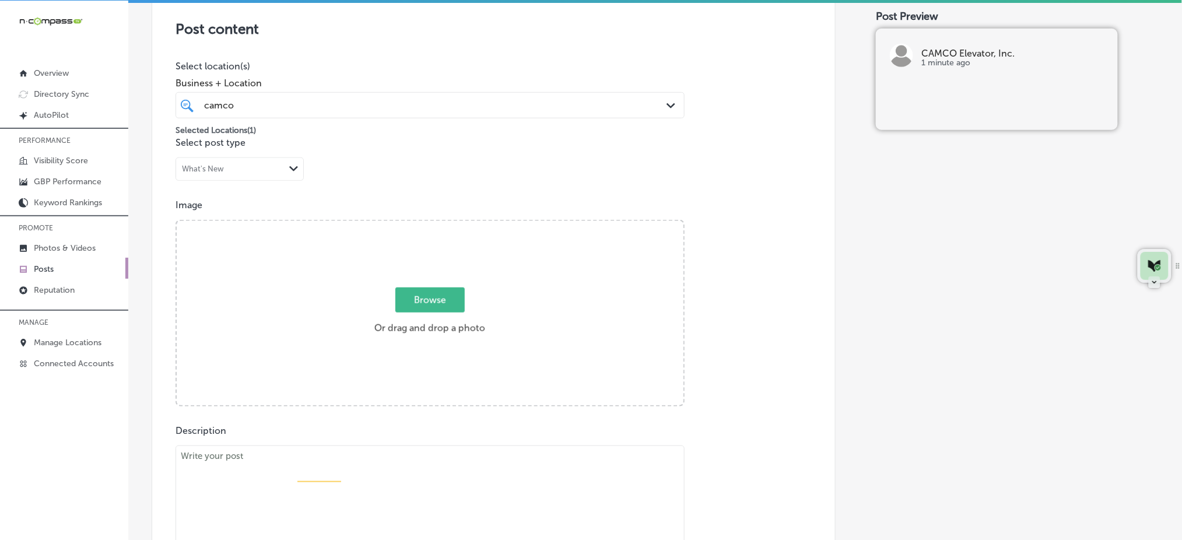
click at [405, 294] on span "Browse" at bounding box center [429, 299] width 69 height 25
click at [405, 224] on input "Browse Or drag and drop a photo" at bounding box center [430, 222] width 507 height 3
type input "C:\fakepath\residential-elevator-service-[GEOGRAPHIC_DATA]-elevator-[GEOGRAPHIC…"
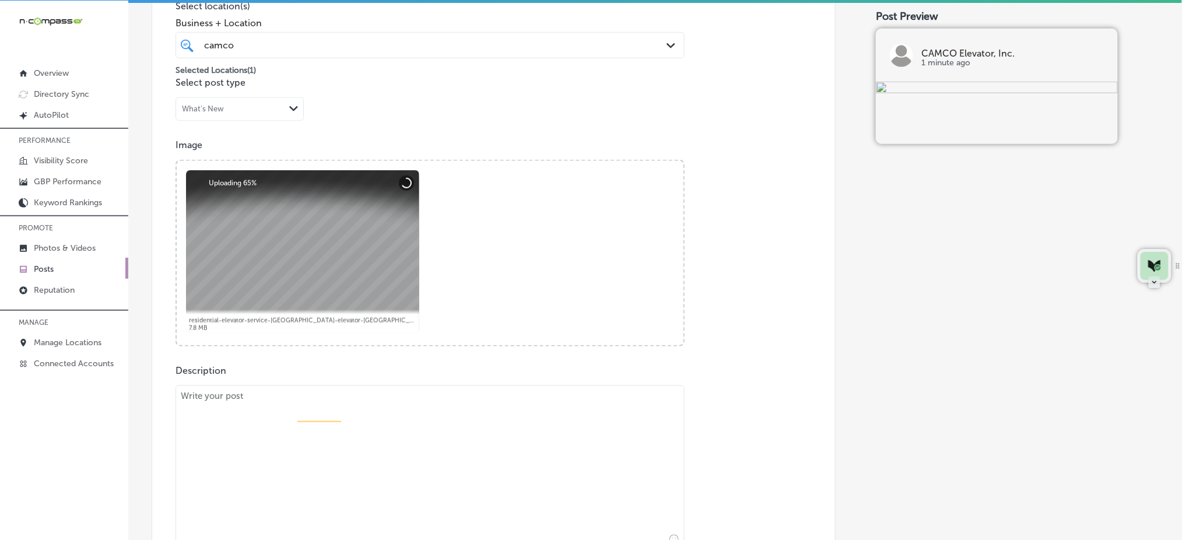
scroll to position [407, 0]
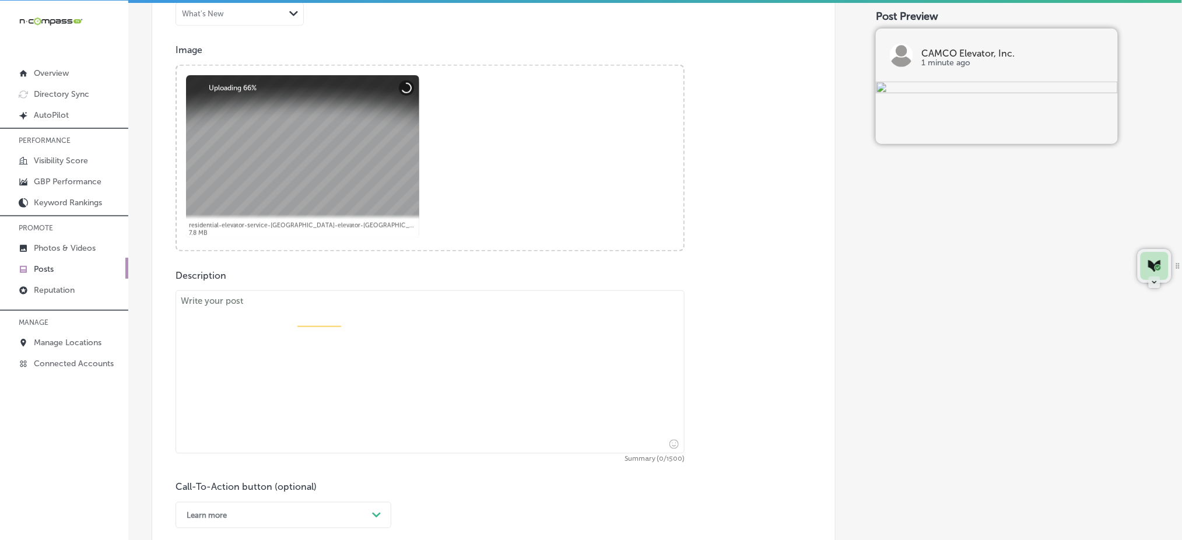
click at [287, 351] on textarea at bounding box center [429, 371] width 509 height 163
paste textarea "Elevator maintenance is essential for ensuring your system’s long-term reliabil…"
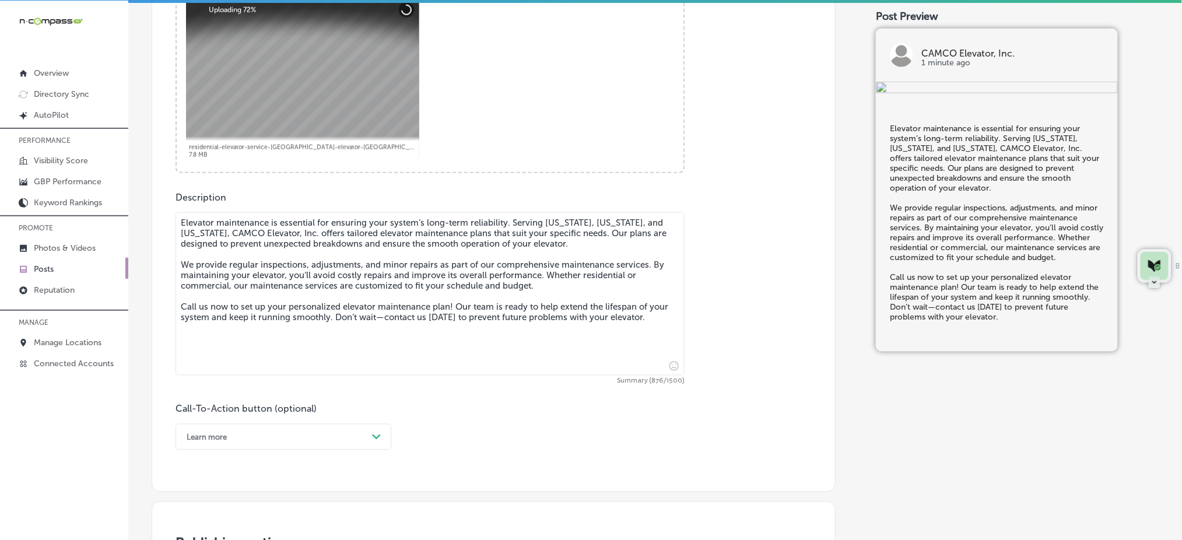
type textarea "Elevator maintenance is essential for ensuring your system’s long-term reliabil…"
click at [237, 448] on div "Learn more Path Created with Sketch." at bounding box center [283, 437] width 216 height 26
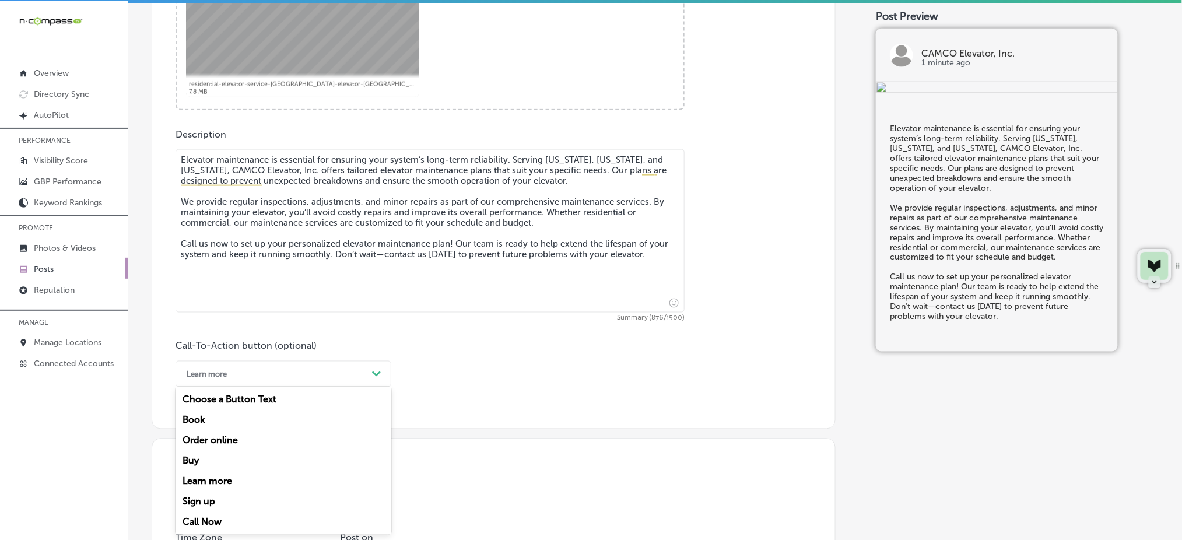
click at [217, 521] on div "Call Now" at bounding box center [283, 522] width 216 height 20
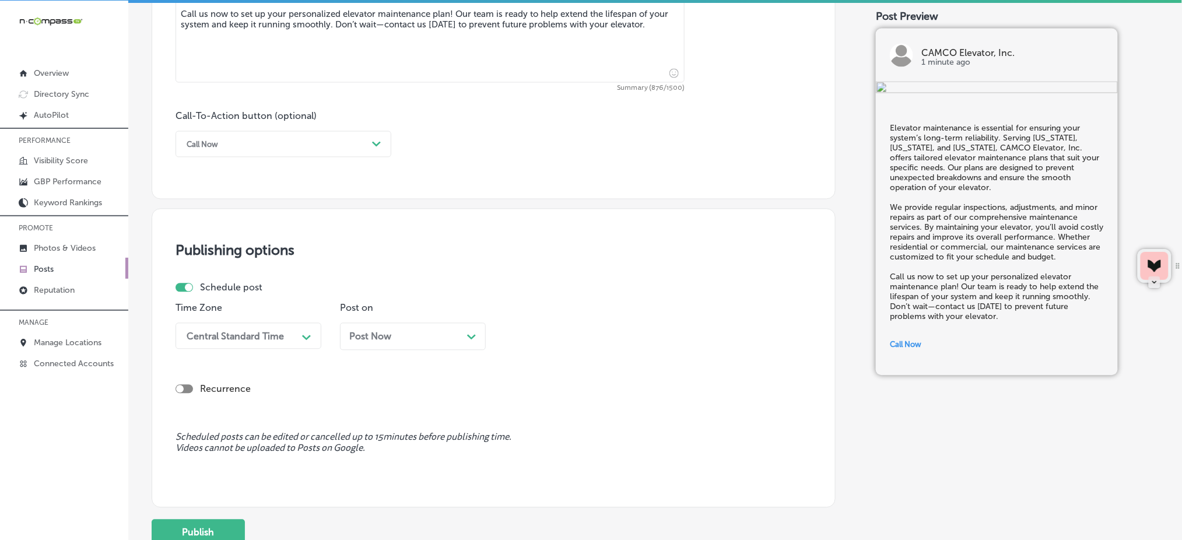
scroll to position [781, 0]
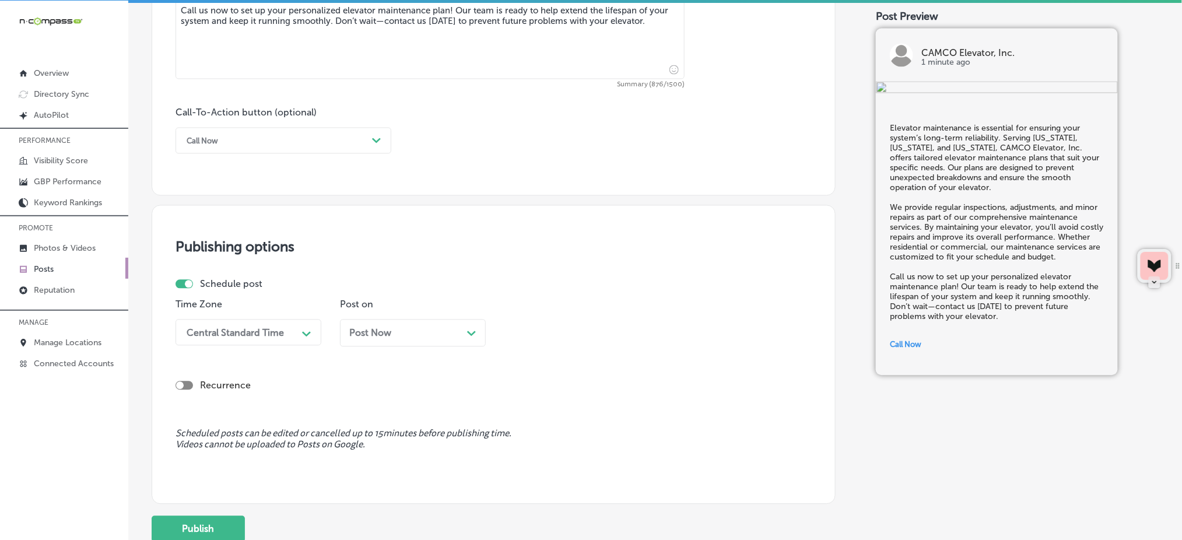
click at [279, 339] on div "Central Standard Time" at bounding box center [239, 332] width 117 height 20
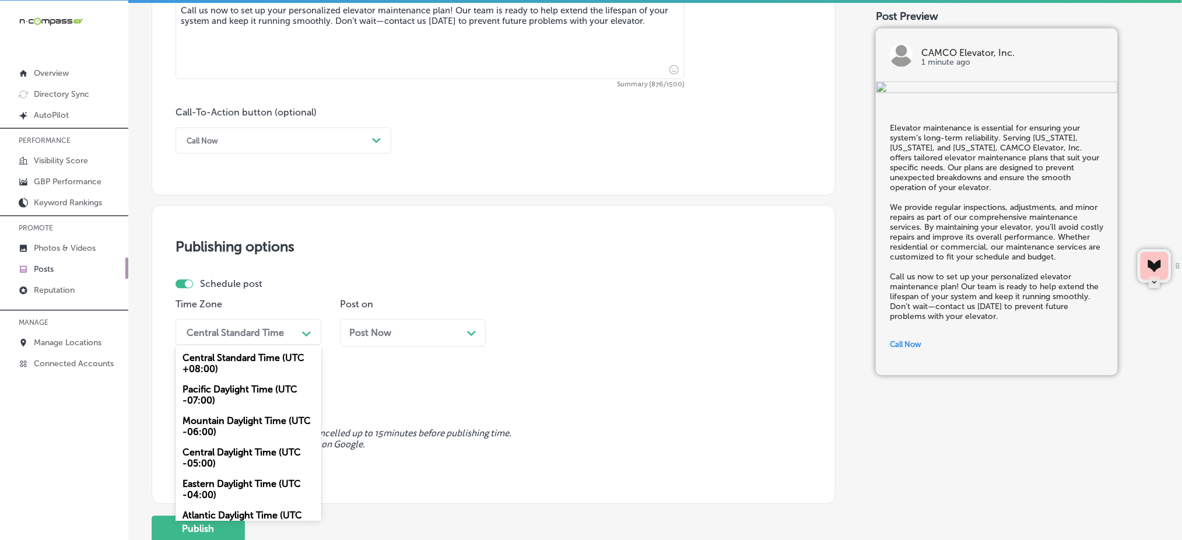
click at [237, 431] on div "Mountain Daylight Time (UTC -06:00)" at bounding box center [248, 426] width 146 height 31
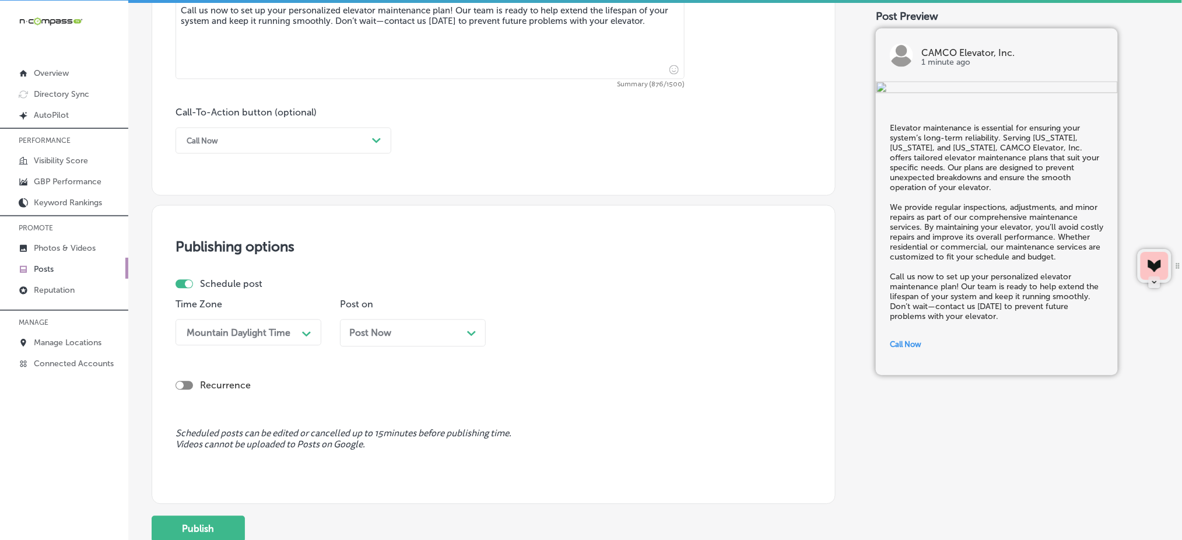
click at [403, 339] on div "Post Now Path Created with Sketch." at bounding box center [413, 333] width 146 height 27
click at [543, 337] on div "03:00 AM" at bounding box center [536, 332] width 42 height 11
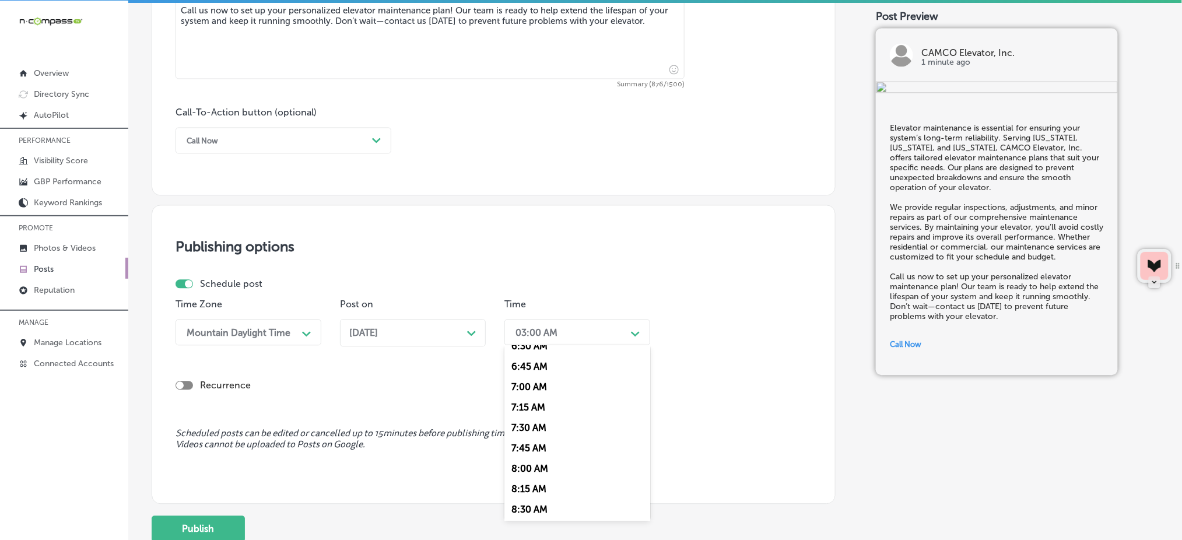
scroll to position [544, 0]
click at [535, 391] on div "7:00 AM" at bounding box center [577, 385] width 146 height 20
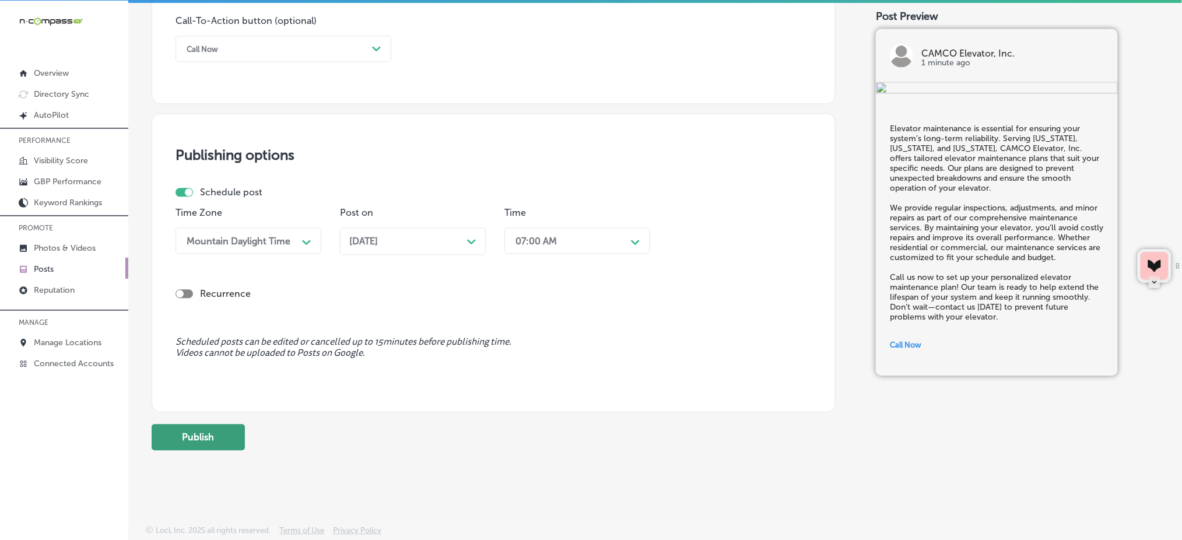
click at [229, 433] on button "Publish" at bounding box center [198, 437] width 93 height 26
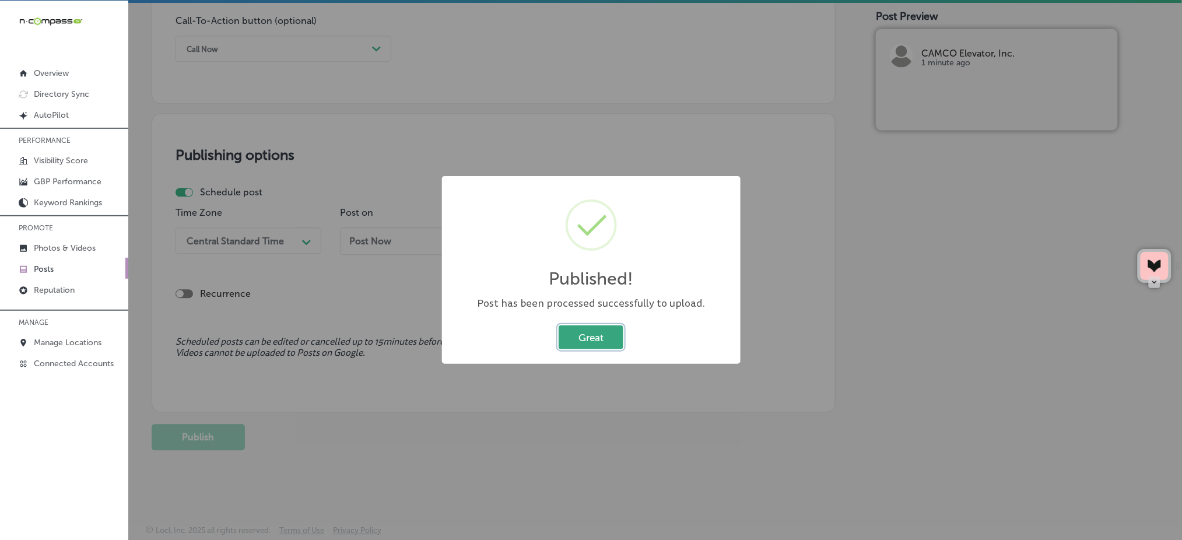
click at [613, 331] on button "Great" at bounding box center [591, 337] width 65 height 24
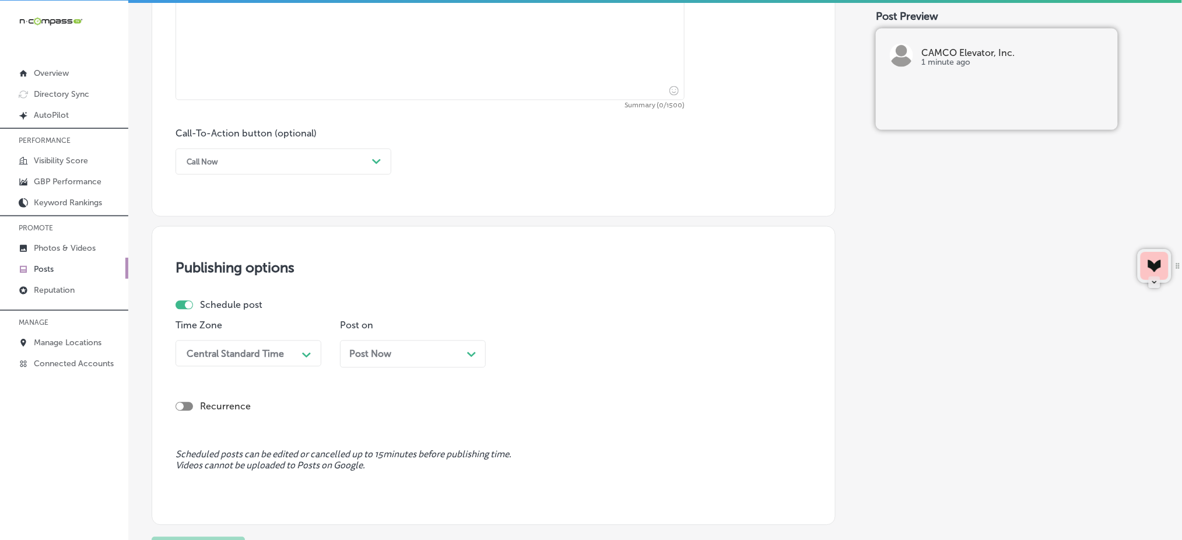
scroll to position [640, 0]
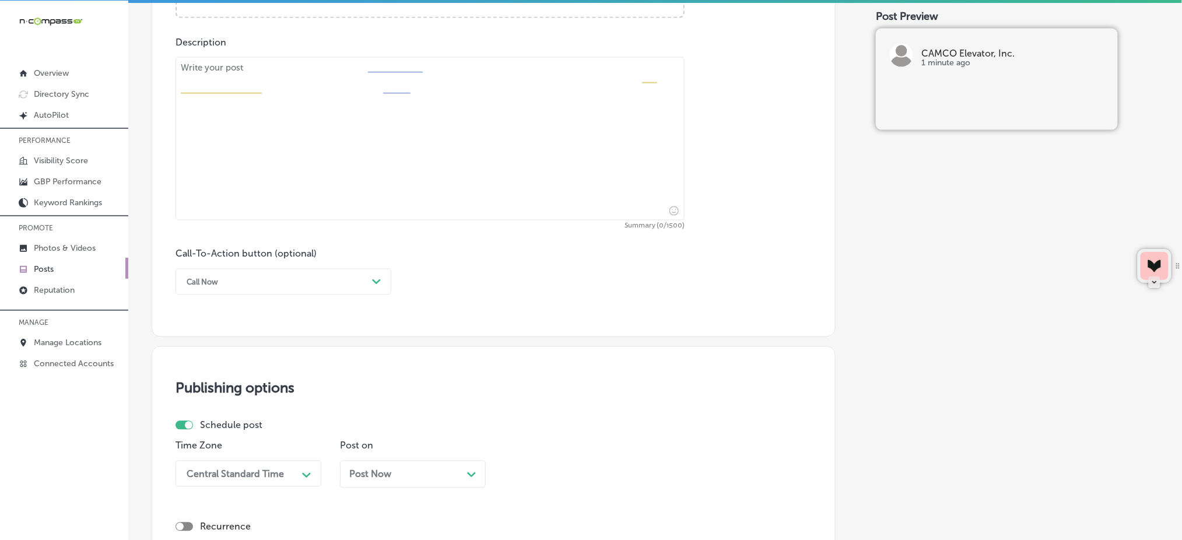
click at [263, 208] on textarea at bounding box center [429, 138] width 509 height 163
paste textarea "For homeowners in [GEOGRAPHIC_DATA], [GEOGRAPHIC_DATA], and [US_STATE], CAMCO E…"
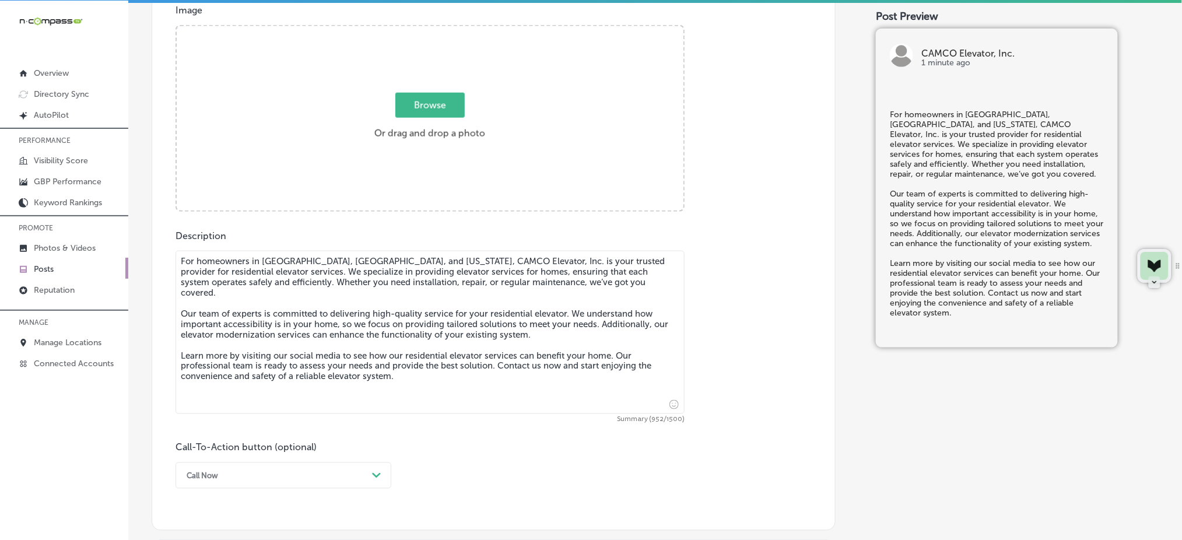
scroll to position [329, 0]
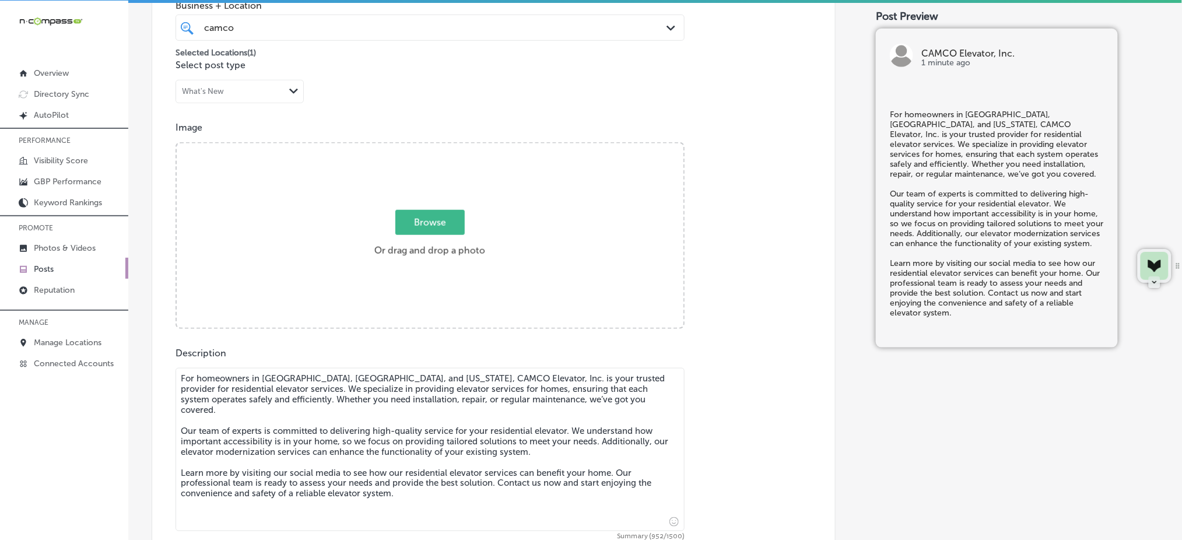
type textarea "For homeowners in [GEOGRAPHIC_DATA], [GEOGRAPHIC_DATA], and [US_STATE], CAMCO E…"
click at [404, 218] on span "Browse" at bounding box center [429, 222] width 69 height 25
click at [404, 147] on input "Browse Or drag and drop a photo" at bounding box center [430, 144] width 507 height 3
type input "C:\fakepath\residential-elevator-service-[GEOGRAPHIC_DATA]-elevator-[GEOGRAPHIC…"
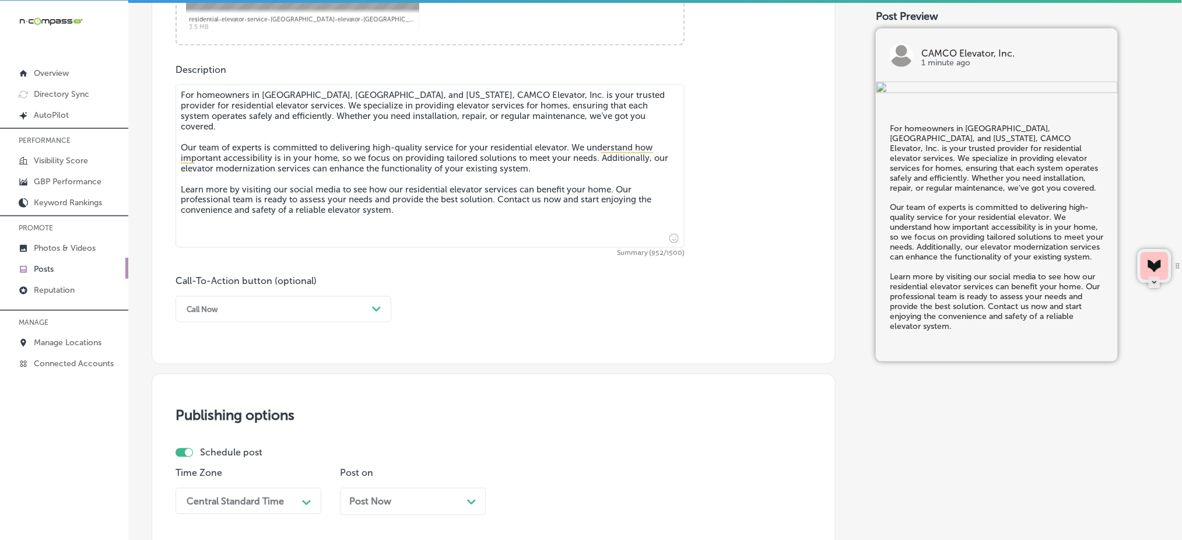
scroll to position [640, 0]
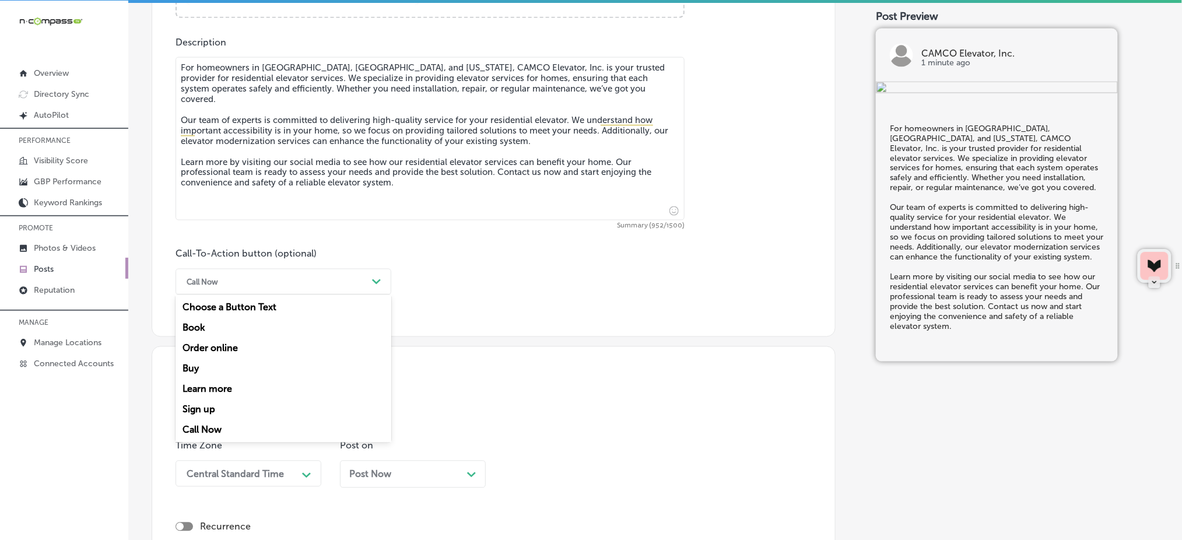
click at [289, 279] on div "Call Now" at bounding box center [274, 282] width 187 height 18
click at [237, 387] on div "Learn more" at bounding box center [283, 389] width 216 height 20
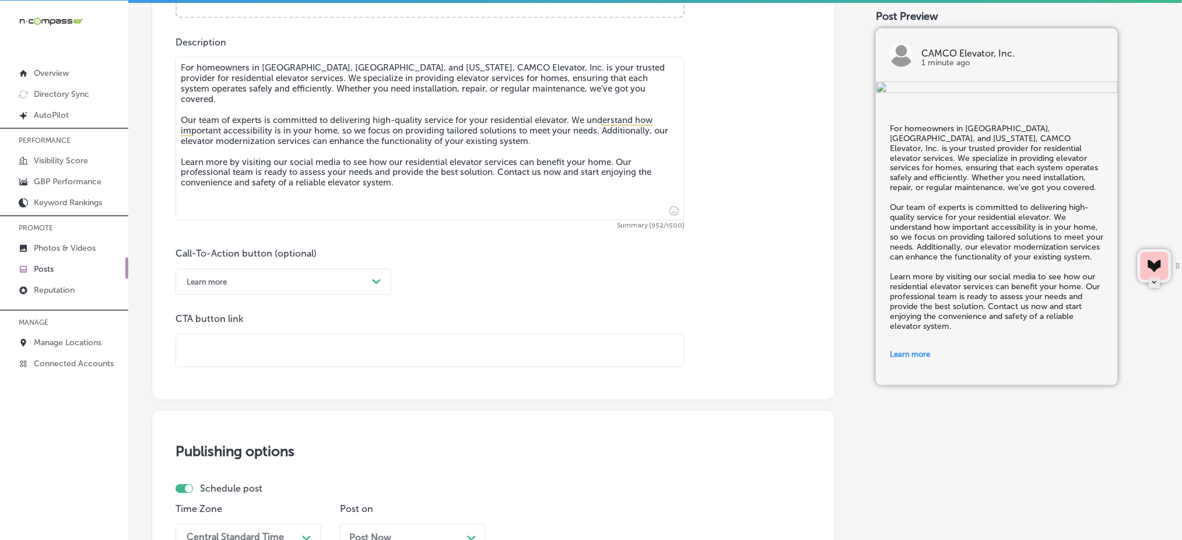
click at [245, 340] on input "text" at bounding box center [430, 351] width 508 height 32
paste input "[URL][DOMAIN_NAME]"
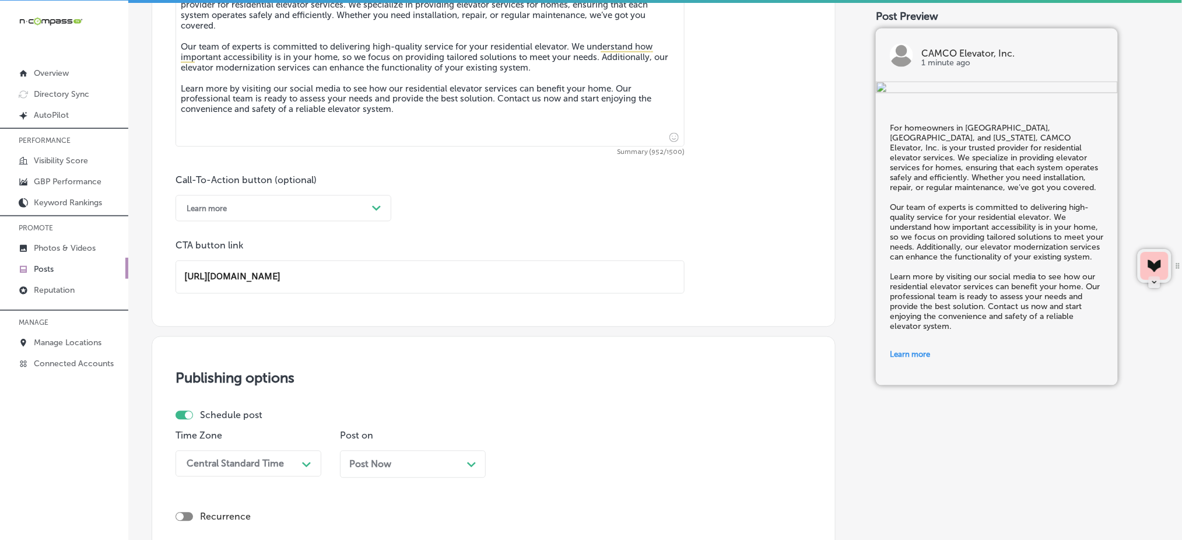
scroll to position [873, 0]
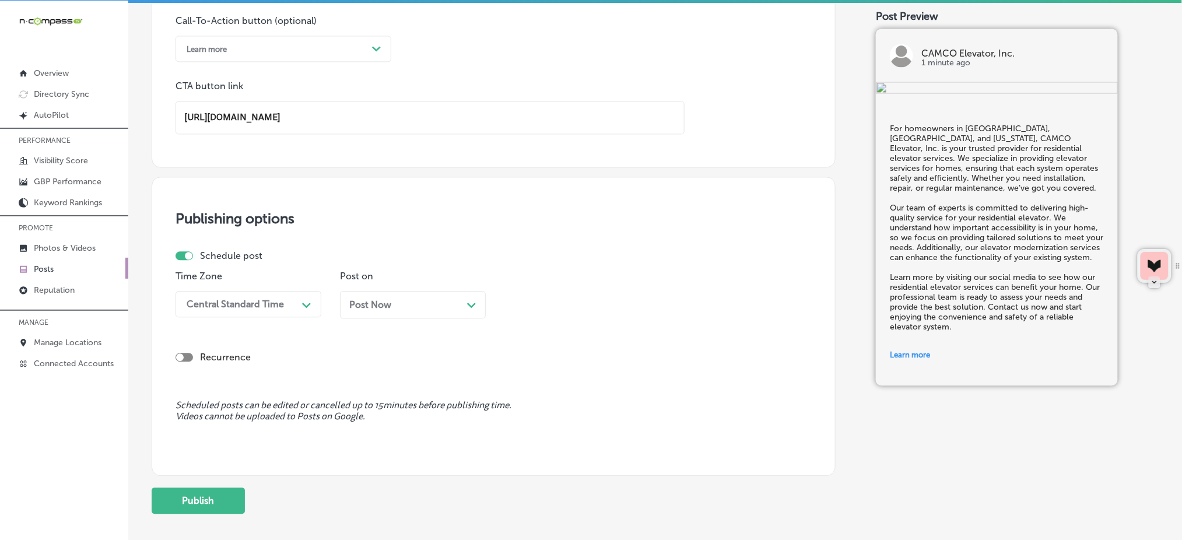
type input "[URL][DOMAIN_NAME]"
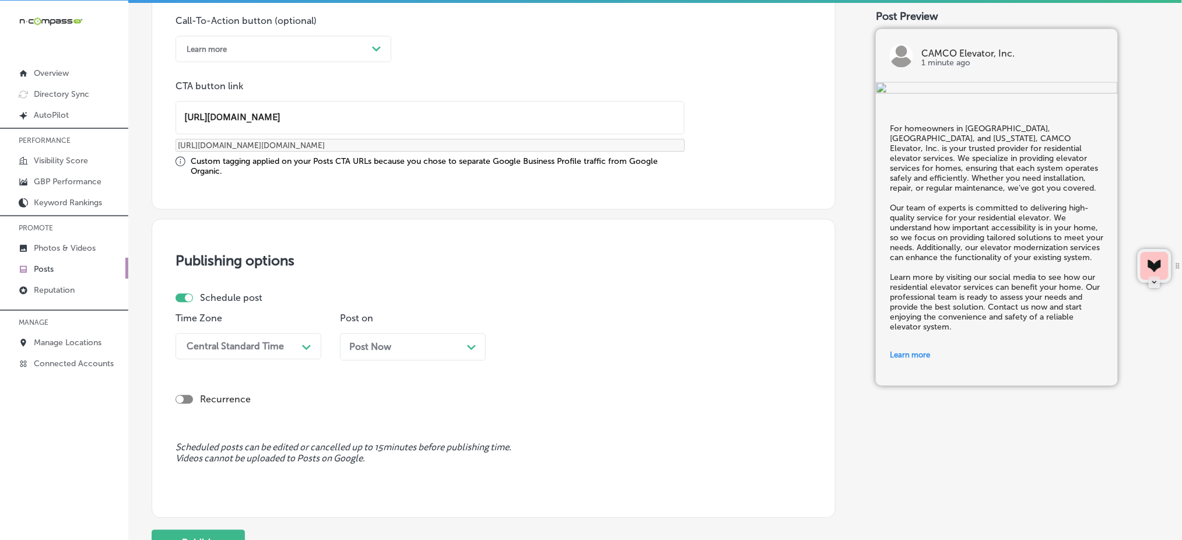
click at [262, 322] on div "Time Zone Central Standard Time Path Created with Sketch." at bounding box center [248, 341] width 146 height 57
click at [256, 340] on div "Central Standard Time" at bounding box center [235, 345] width 97 height 11
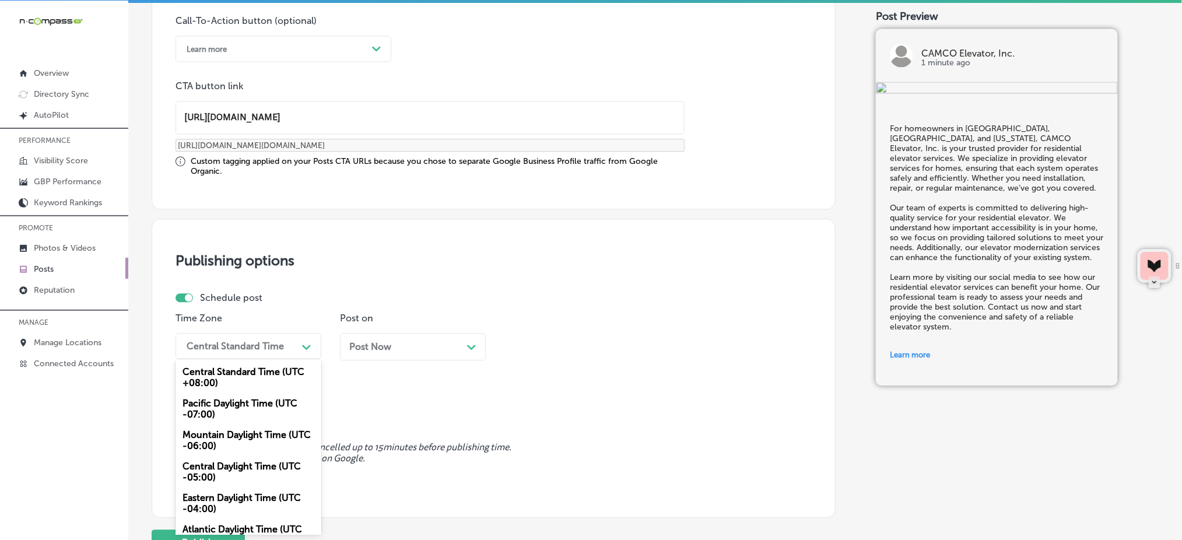
click at [233, 430] on div "Mountain Daylight Time (UTC -06:00)" at bounding box center [248, 439] width 146 height 31
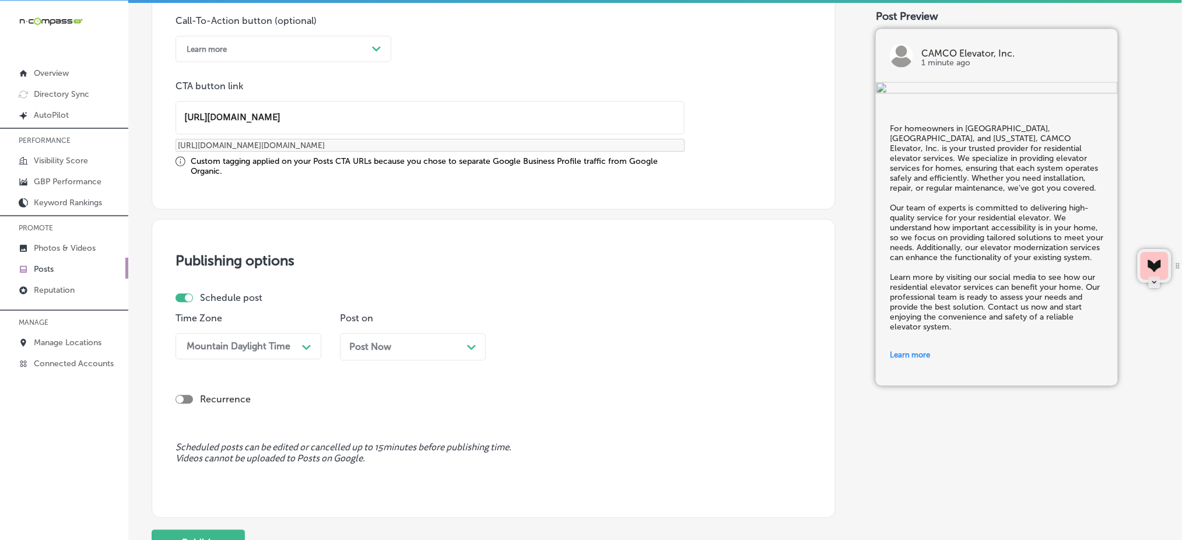
click at [379, 343] on span "Post Now" at bounding box center [370, 346] width 42 height 11
click at [538, 340] on div "03:00 AM" at bounding box center [536, 345] width 42 height 11
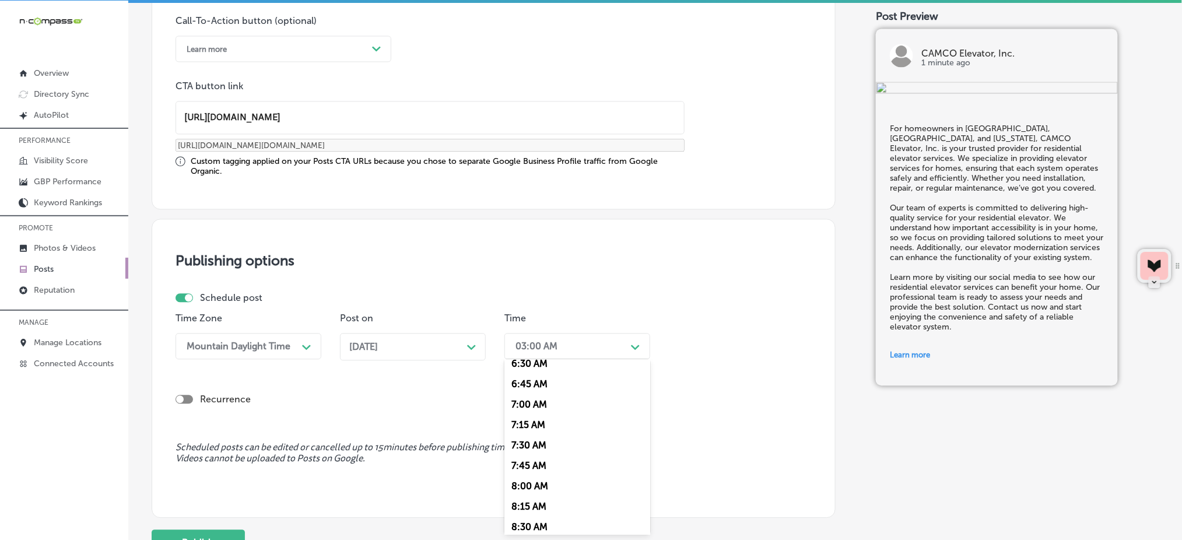
scroll to position [544, 0]
click at [545, 401] on div "7:00 AM" at bounding box center [577, 399] width 146 height 20
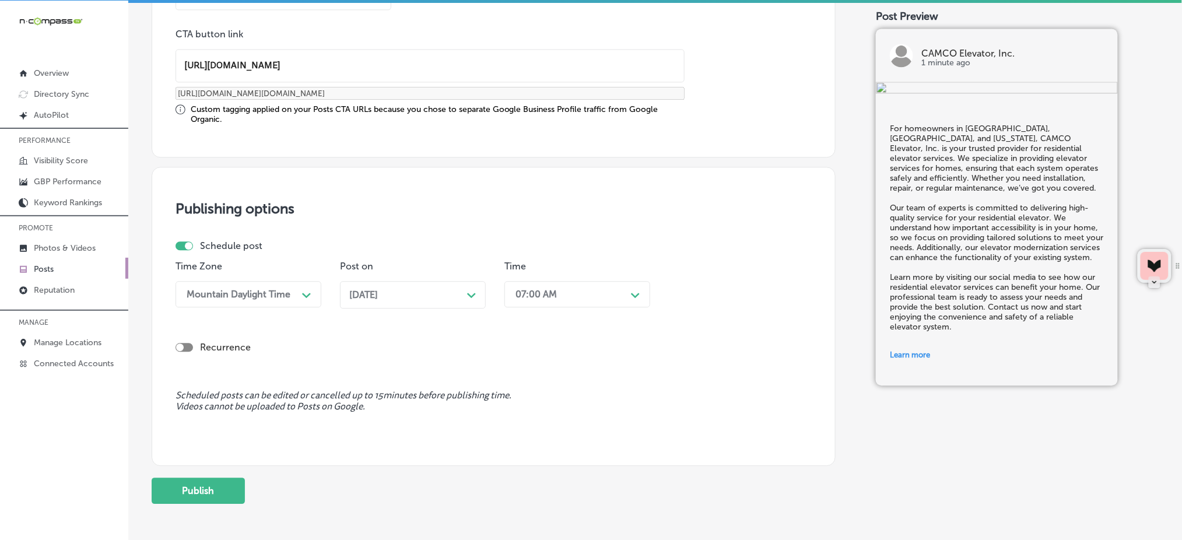
scroll to position [977, 0]
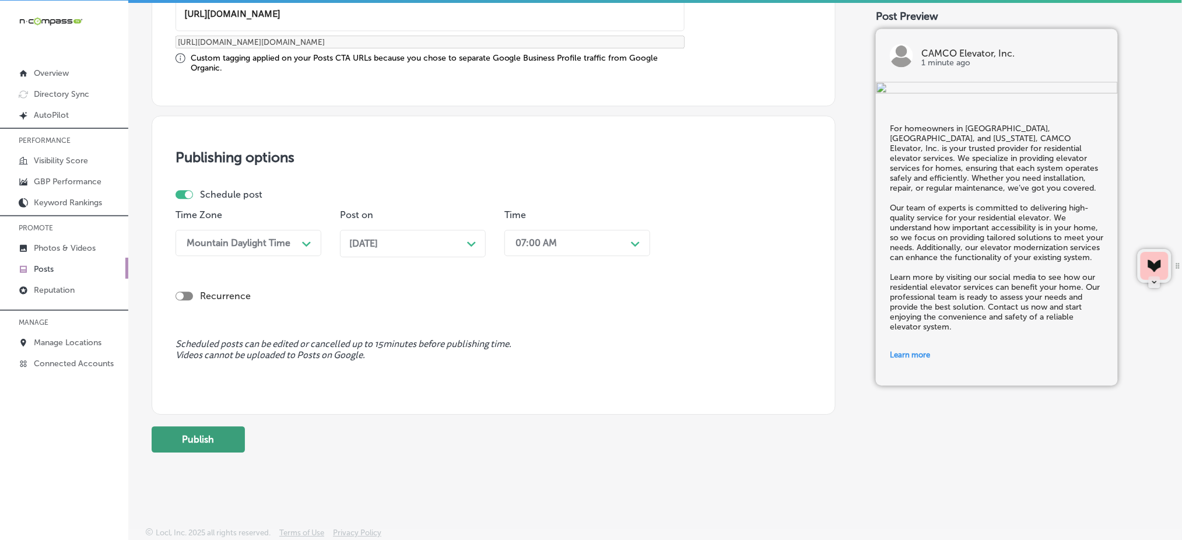
click at [230, 437] on button "Publish" at bounding box center [198, 439] width 93 height 26
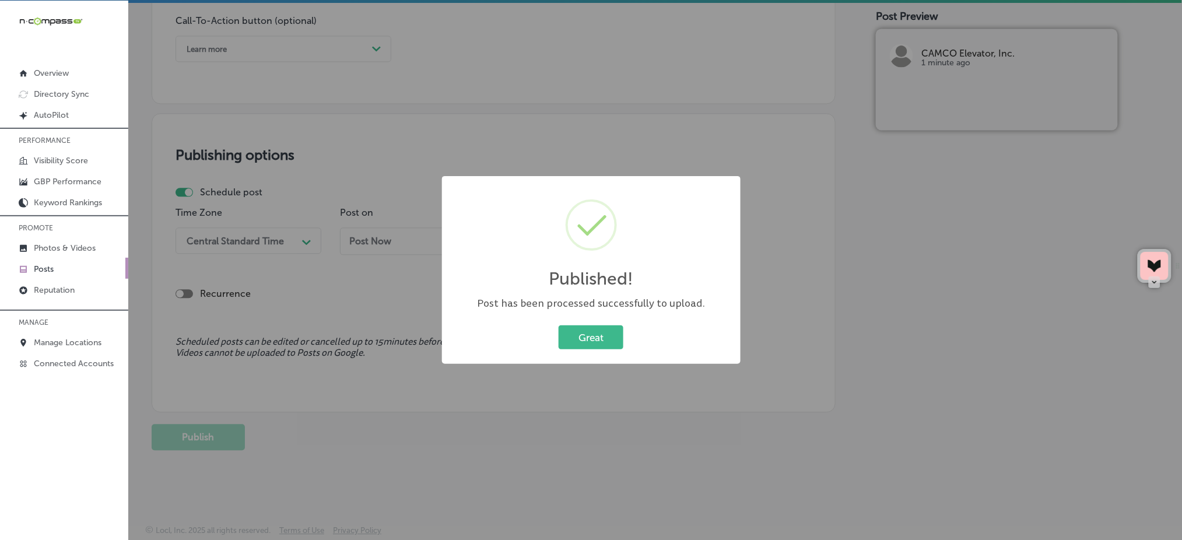
scroll to position [873, 0]
click at [591, 350] on div "Great Cancel" at bounding box center [591, 337] width 275 height 30
click at [588, 336] on button "Great" at bounding box center [591, 337] width 65 height 24
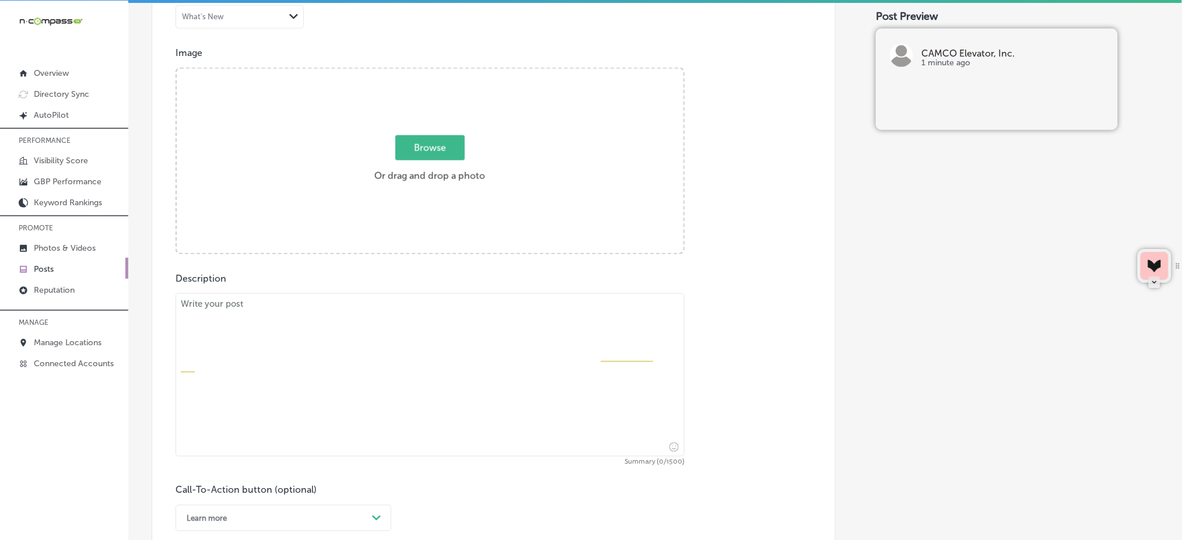
scroll to position [329, 0]
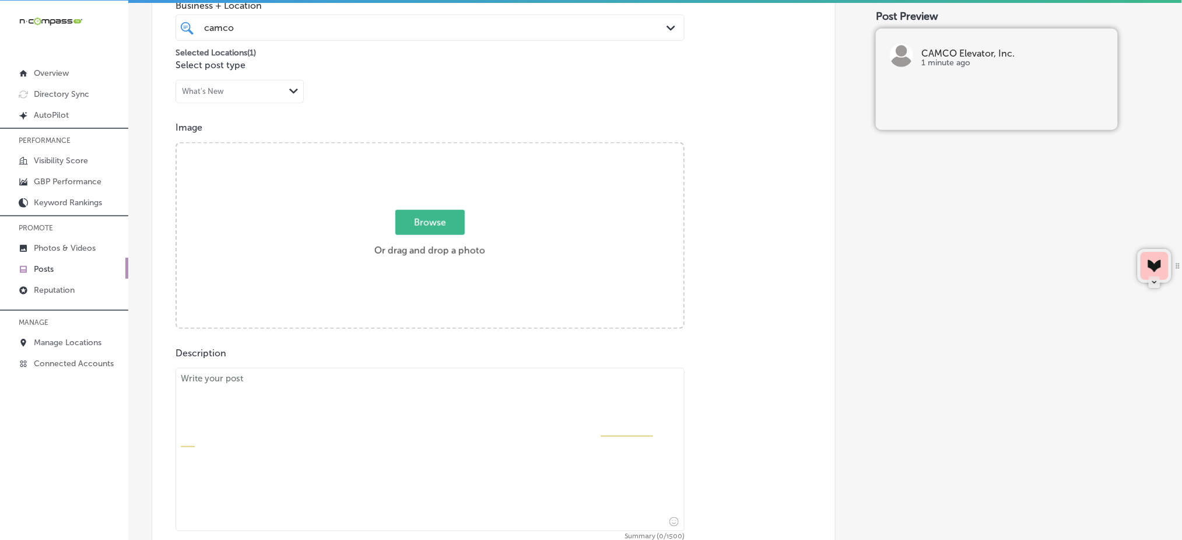
click at [406, 224] on span "Browse" at bounding box center [429, 222] width 69 height 25
click at [406, 147] on input "Browse Or drag and drop a photo" at bounding box center [430, 144] width 507 height 3
type input "C:\fakepath\commercial-elevator-repair-camco-elevator-[GEOGRAPHIC_DATA]-co (1).…"
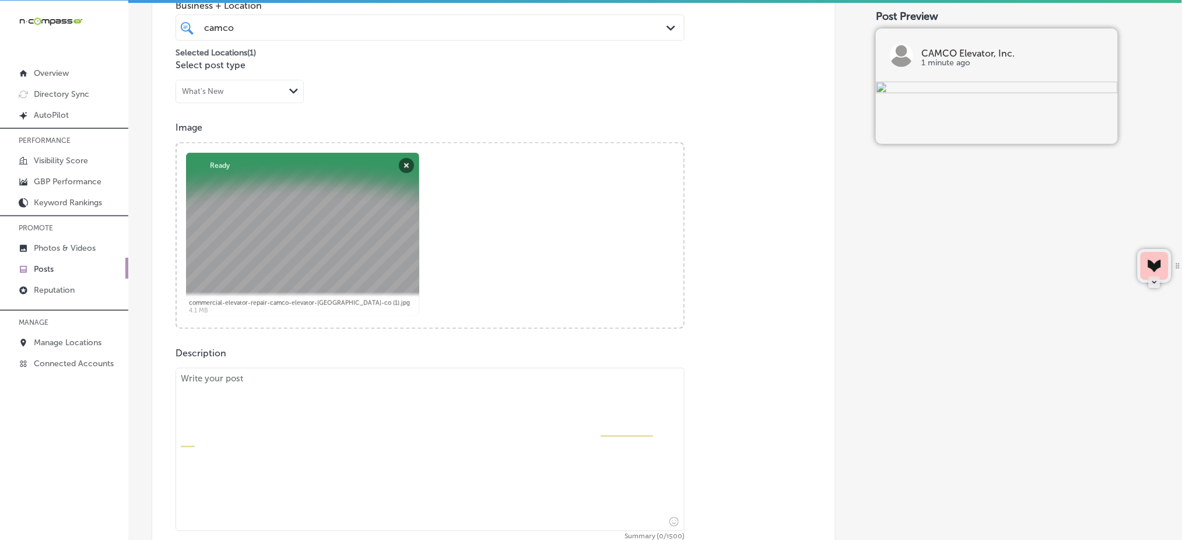
click at [387, 436] on textarea at bounding box center [429, 449] width 509 height 163
paste textarea "For businesses in [GEOGRAPHIC_DATA], [GEOGRAPHIC_DATA], and [US_STATE], CAMCO E…"
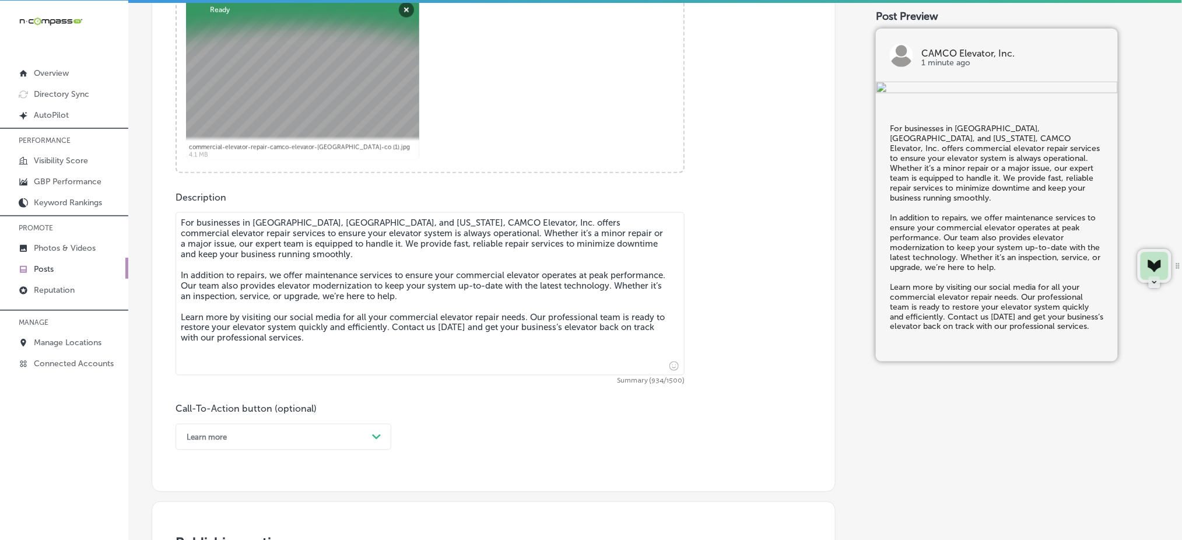
type textarea "For businesses in [GEOGRAPHIC_DATA], [GEOGRAPHIC_DATA], and [US_STATE], CAMCO E…"
click at [229, 442] on div "Learn more Path Created with Sketch." at bounding box center [283, 437] width 216 height 26
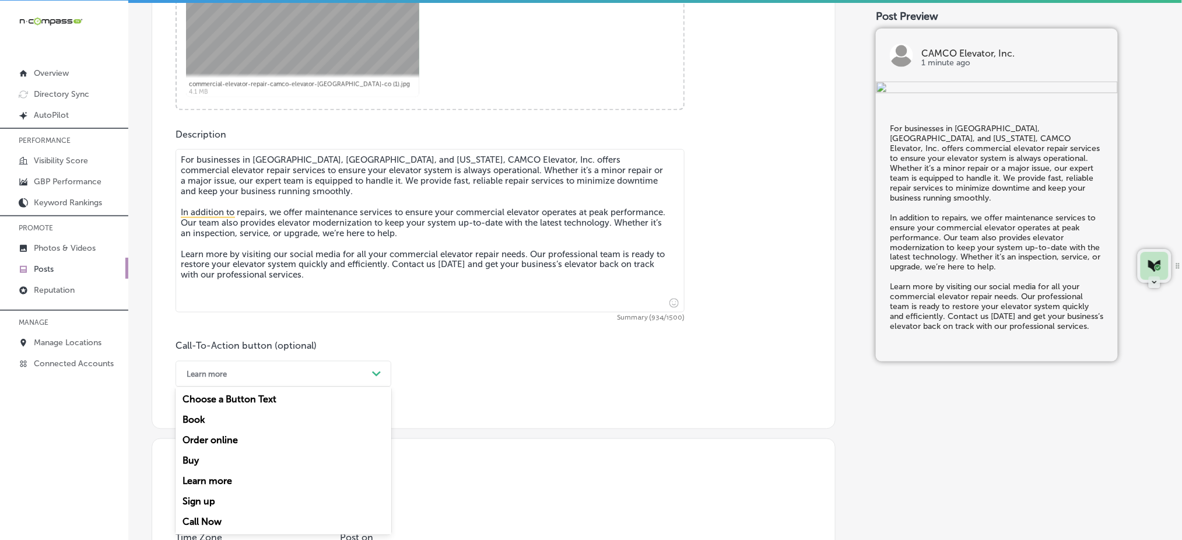
click at [220, 483] on div "Learn more" at bounding box center [283, 481] width 216 height 20
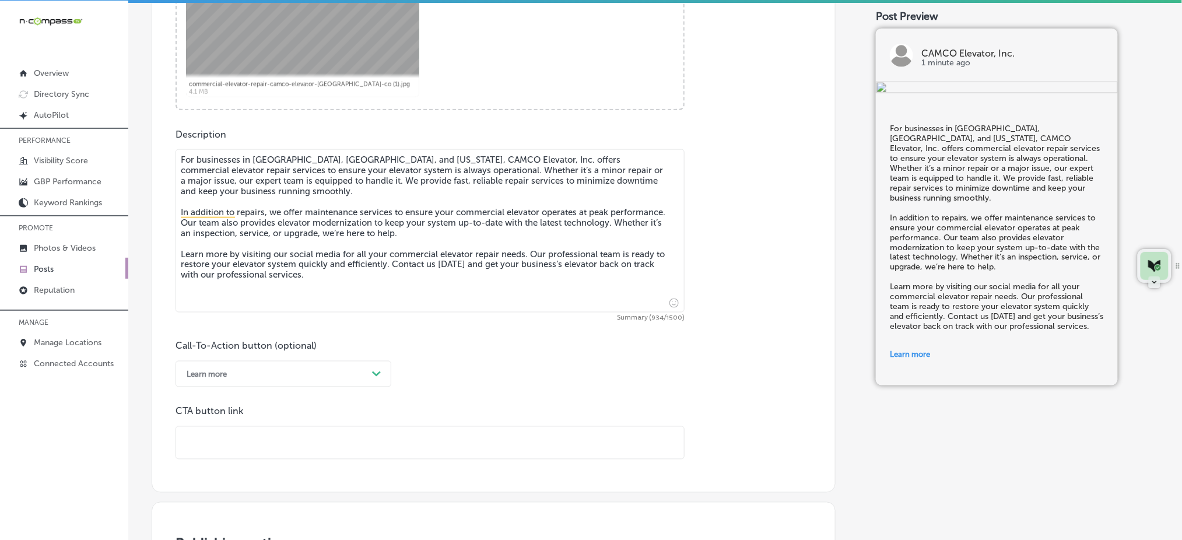
click at [235, 440] on input "text" at bounding box center [430, 443] width 508 height 32
paste input "[URL][DOMAIN_NAME]"
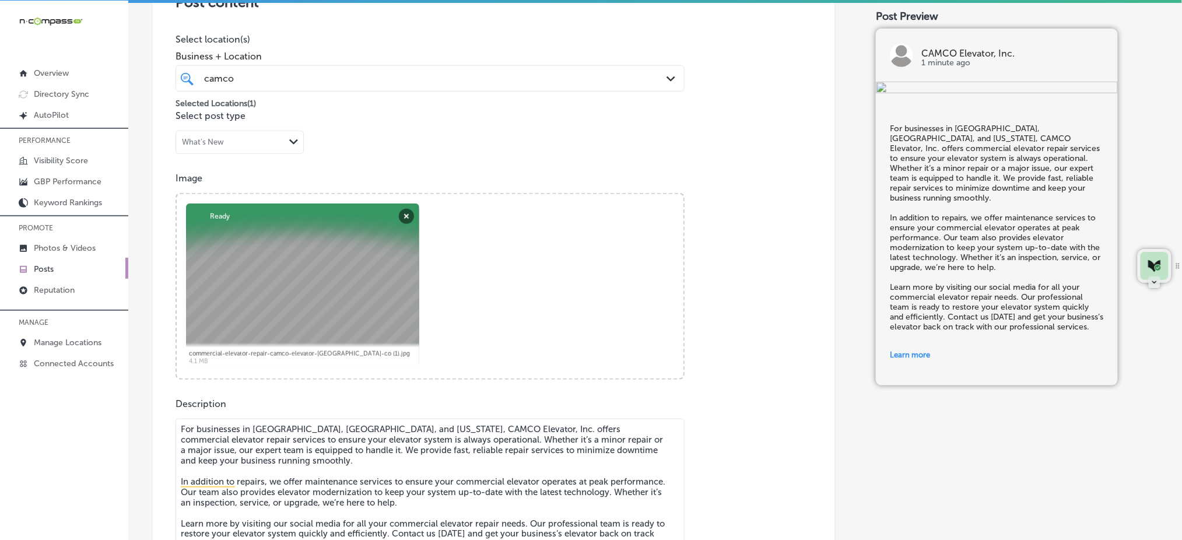
scroll to position [277, 0]
type input "[URL][DOMAIN_NAME]"
click at [387, 72] on div "camco camco" at bounding box center [407, 80] width 409 height 16
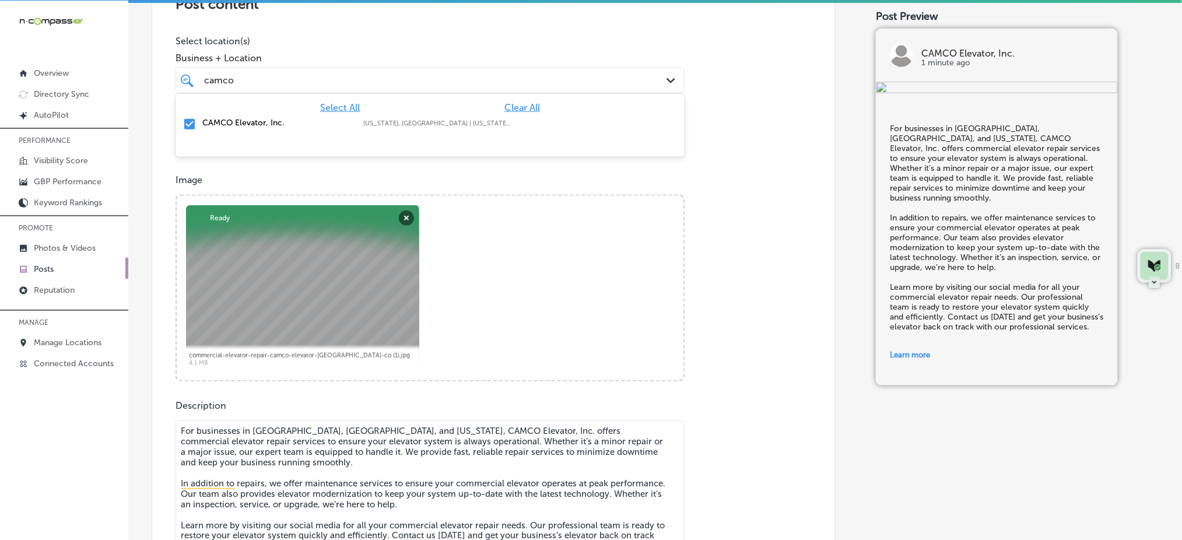
click at [387, 72] on div "camco camco" at bounding box center [407, 80] width 409 height 16
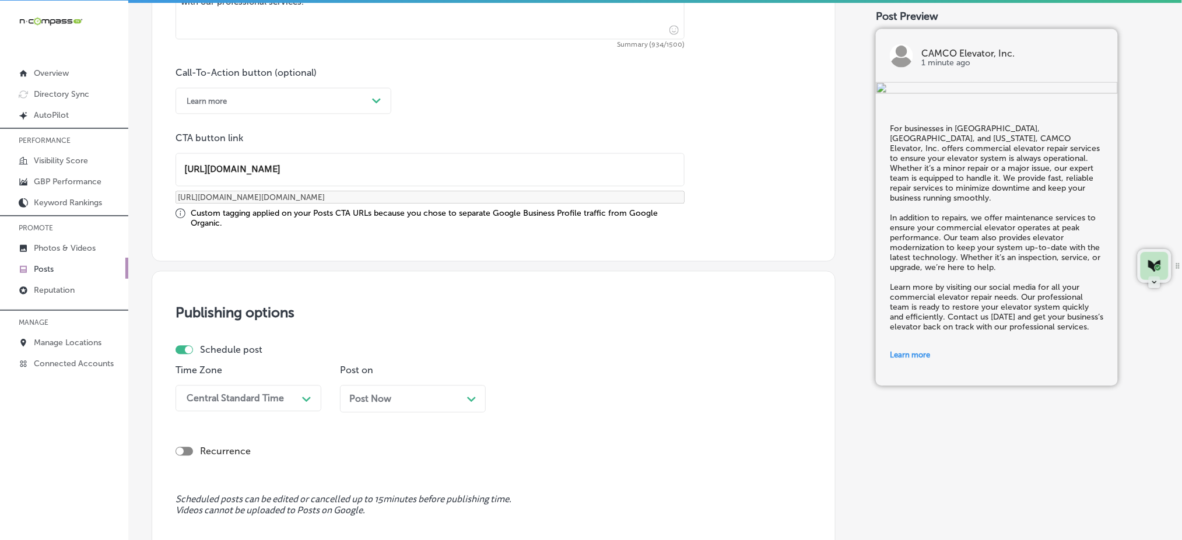
click at [224, 396] on div "Central Standard Time Path Created with Sketch." at bounding box center [248, 398] width 146 height 26
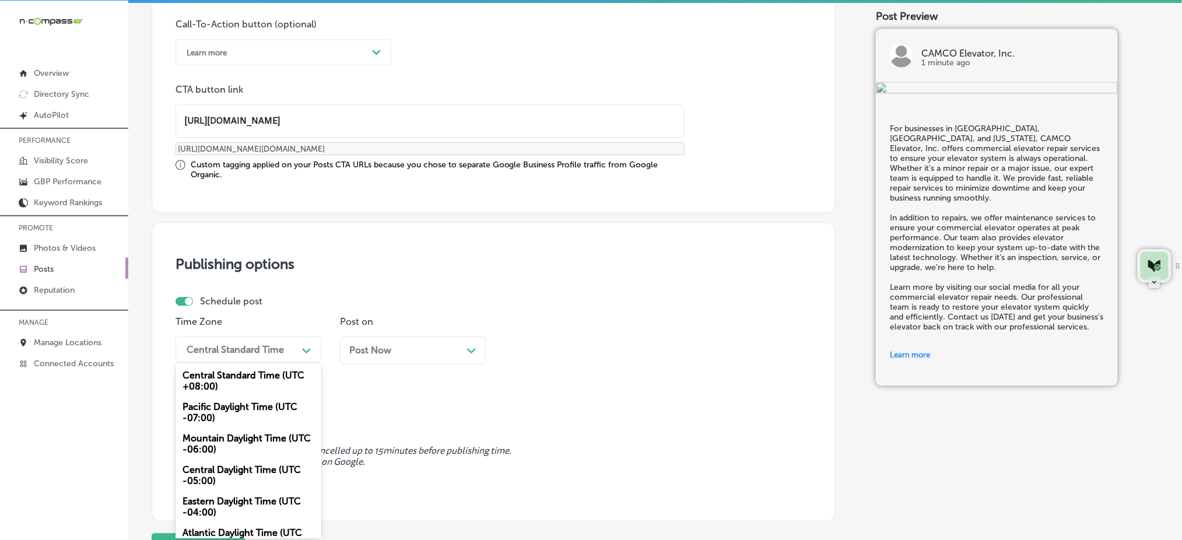
click at [209, 442] on div "Mountain Daylight Time (UTC -06:00)" at bounding box center [248, 443] width 146 height 31
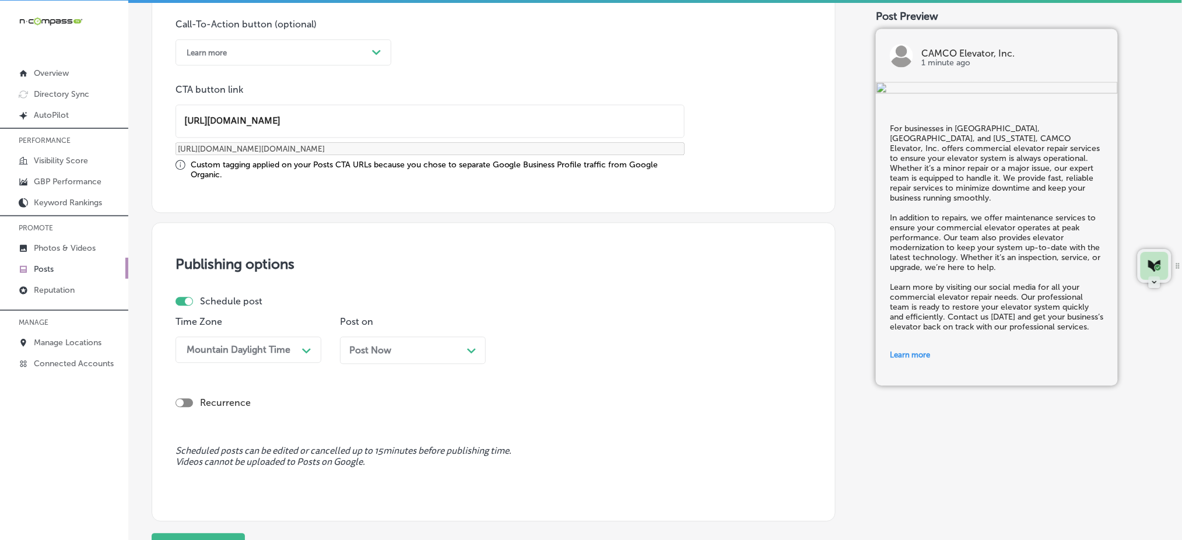
click at [408, 349] on div "Post Now Path Created with Sketch." at bounding box center [412, 350] width 127 height 11
click at [542, 344] on div "03:15 AM" at bounding box center [535, 349] width 40 height 11
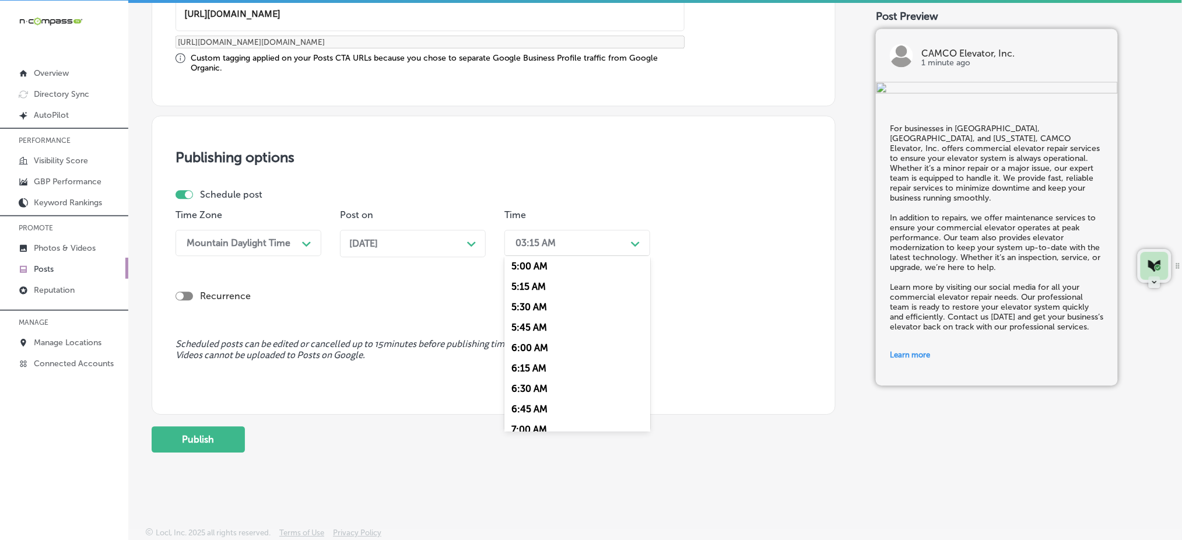
scroll to position [466, 0]
click at [515, 373] on div "7:00 AM" at bounding box center [577, 373] width 146 height 20
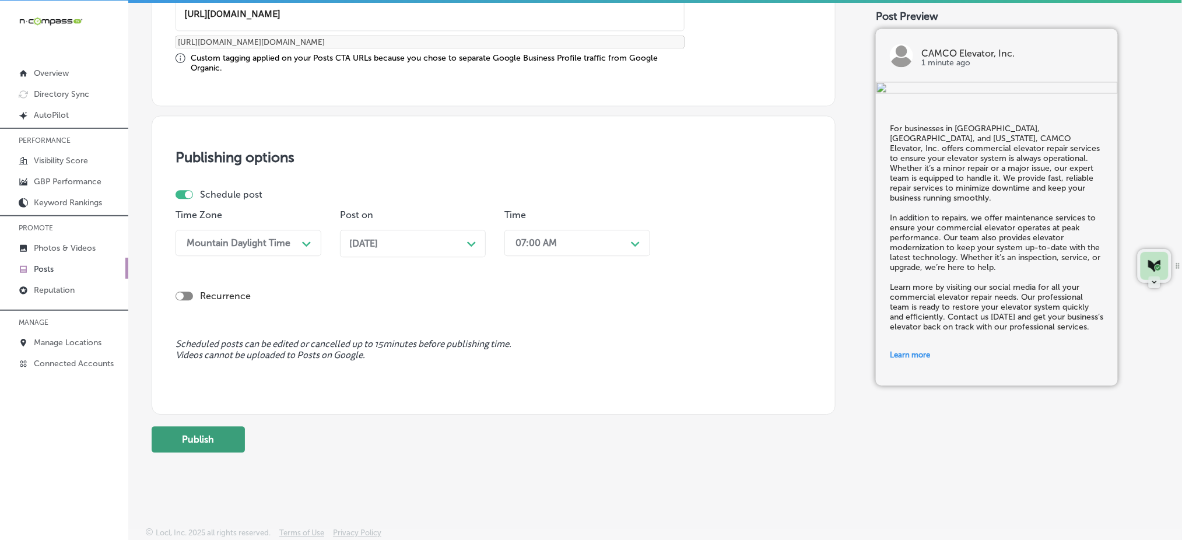
click at [226, 442] on button "Publish" at bounding box center [198, 439] width 93 height 26
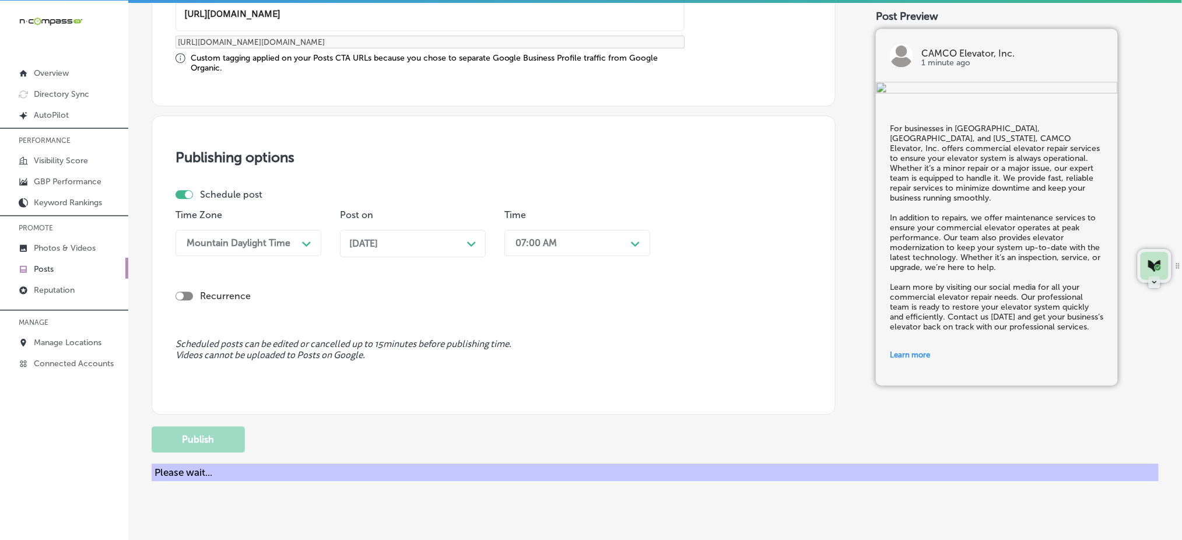
scroll to position [873, 0]
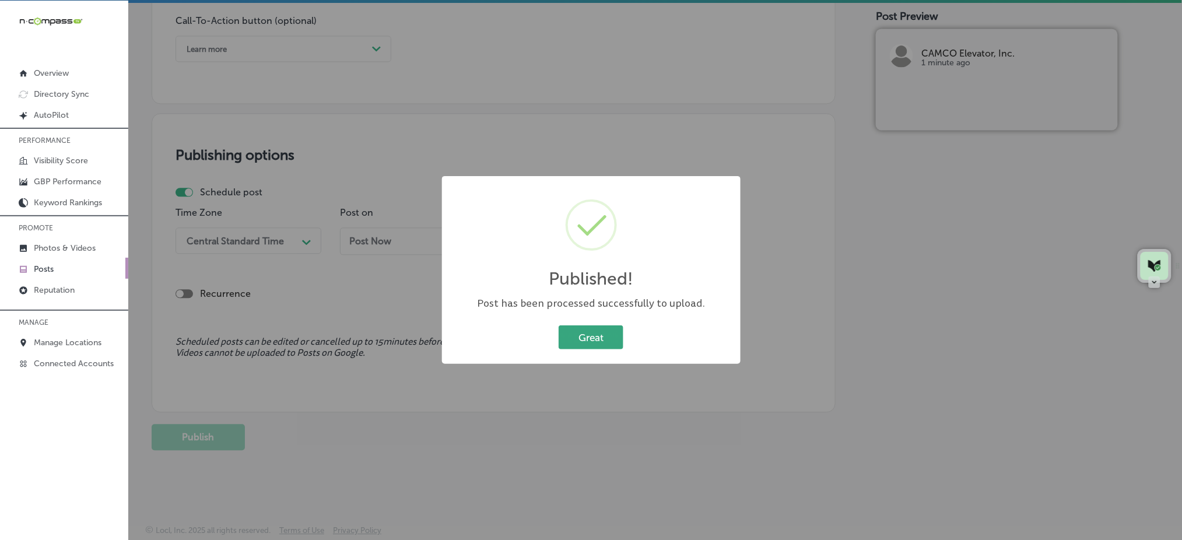
click at [615, 342] on button "Great" at bounding box center [591, 337] width 65 height 24
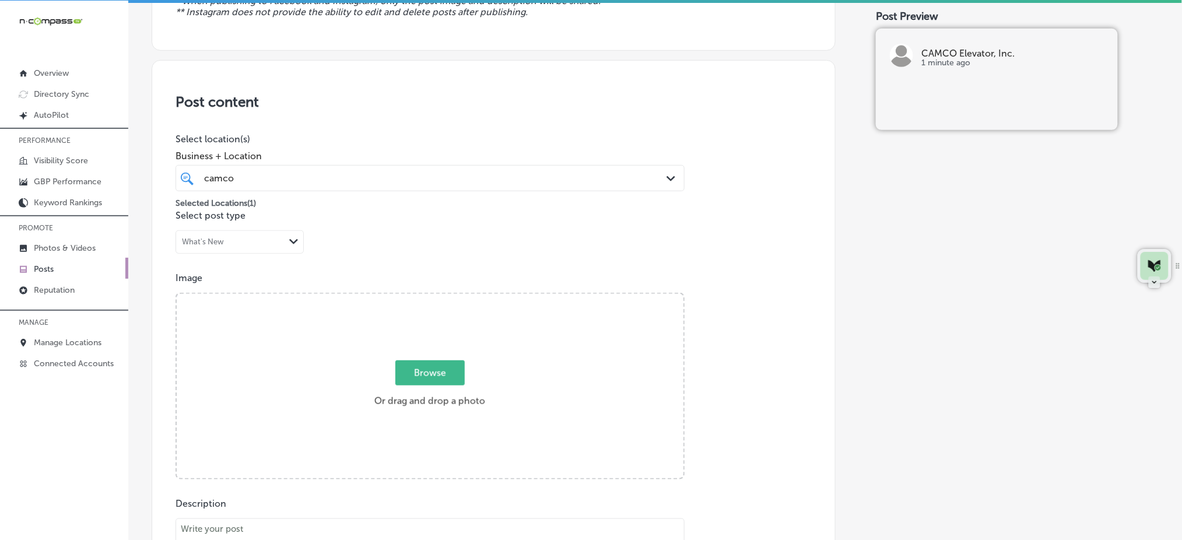
scroll to position [174, 0]
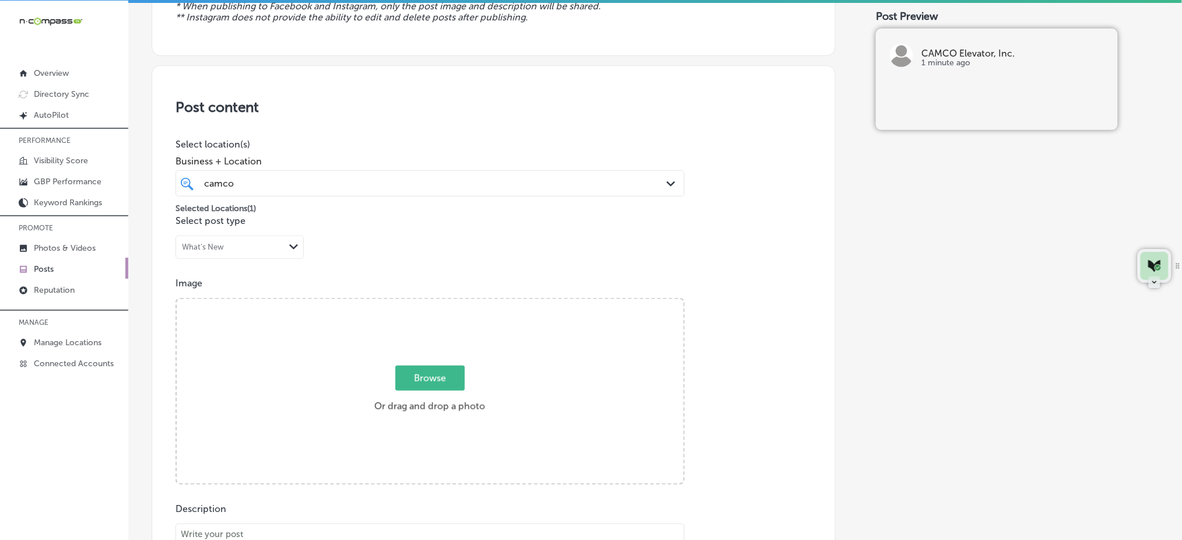
click at [410, 368] on span "Browse" at bounding box center [429, 378] width 69 height 25
click at [410, 303] on input "Browse Or drag and drop a photo" at bounding box center [430, 300] width 507 height 3
type input "C:\fakepath\commercial-elevator-repair-camco-elevator-[GEOGRAPHIC_DATA]-co (2).…"
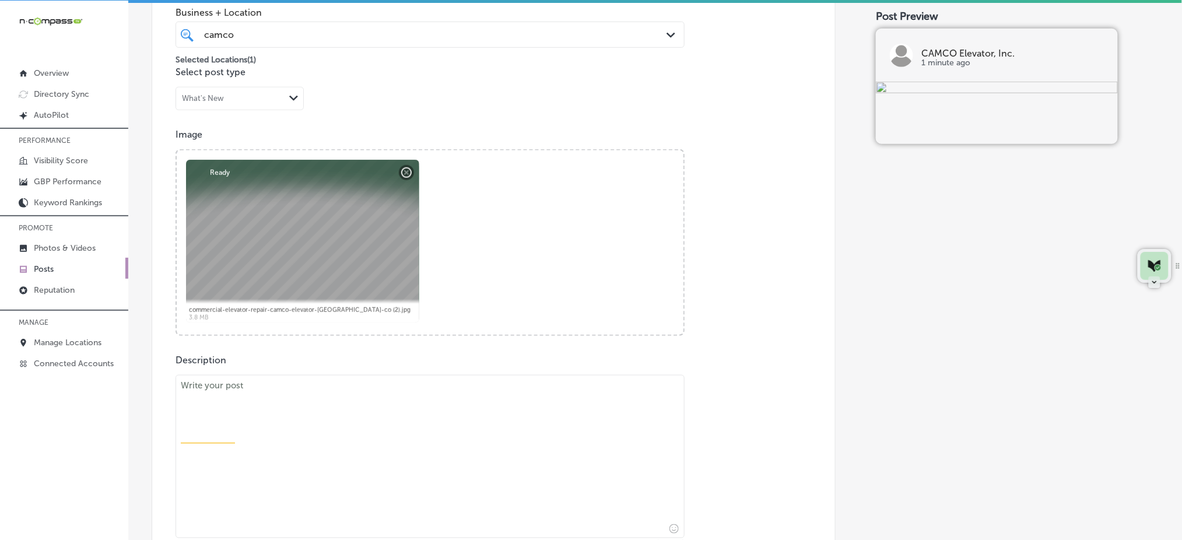
scroll to position [407, 0]
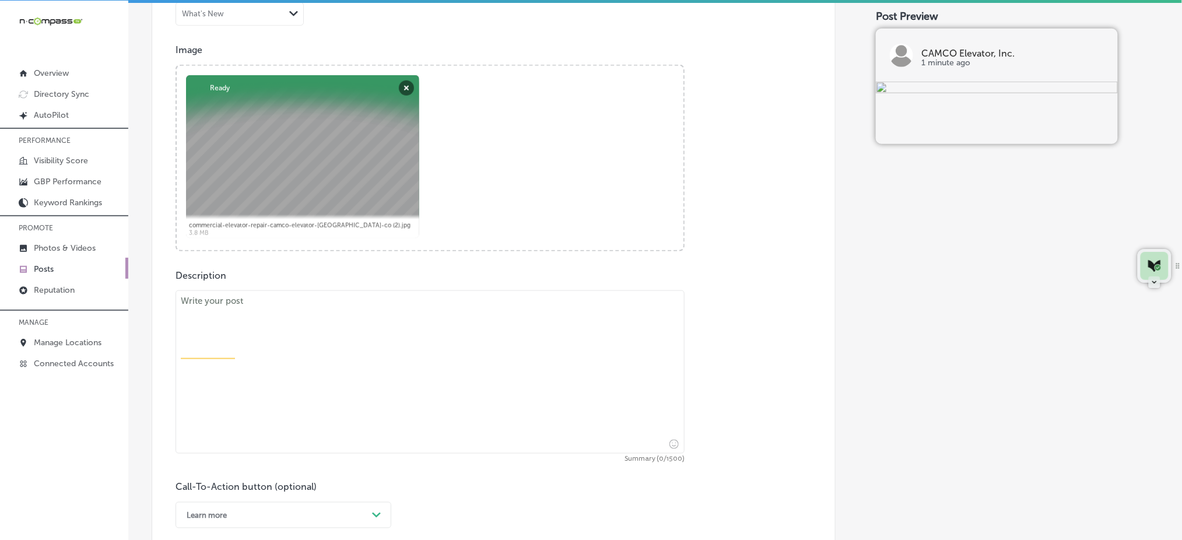
click at [336, 406] on textarea at bounding box center [429, 371] width 509 height 163
paste textarea "Elevator inspections are critical for maintaining the safety and reliability of…"
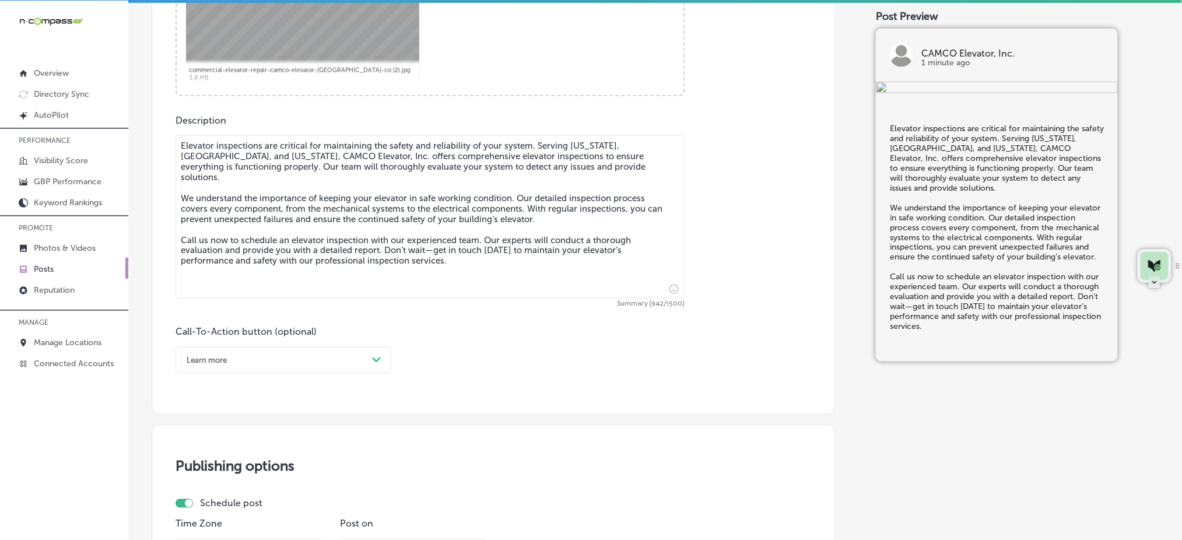
scroll to position [563, 0]
type textarea "Elevator inspections are critical for maintaining the safety and reliability of…"
click at [244, 356] on div "Learn more" at bounding box center [274, 359] width 187 height 18
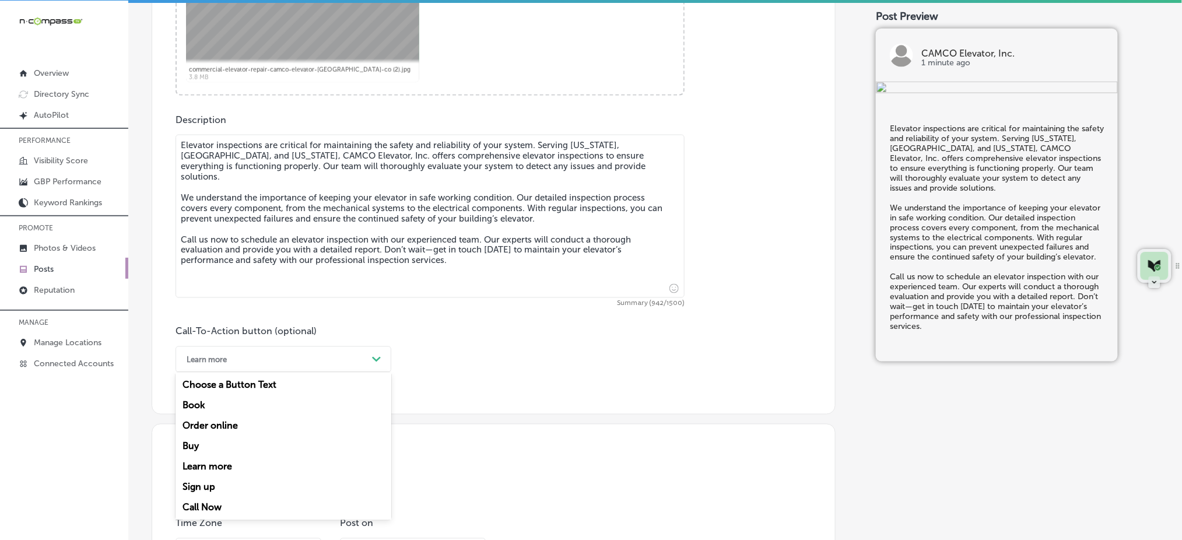
click at [209, 503] on div "Call Now" at bounding box center [283, 507] width 216 height 20
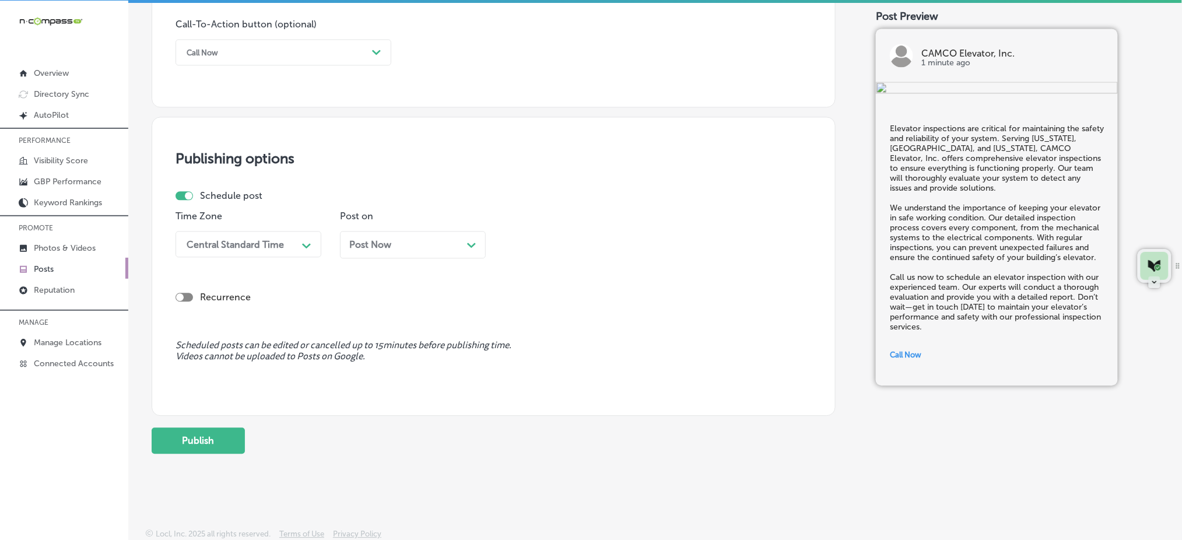
scroll to position [873, 0]
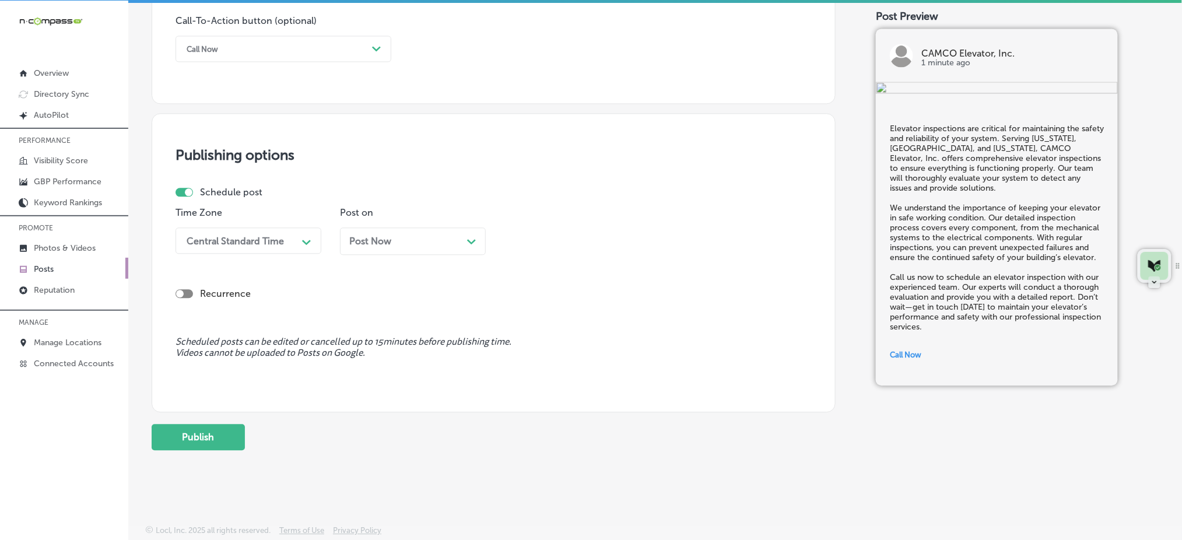
click at [229, 230] on div "Central Standard Time" at bounding box center [239, 240] width 117 height 20
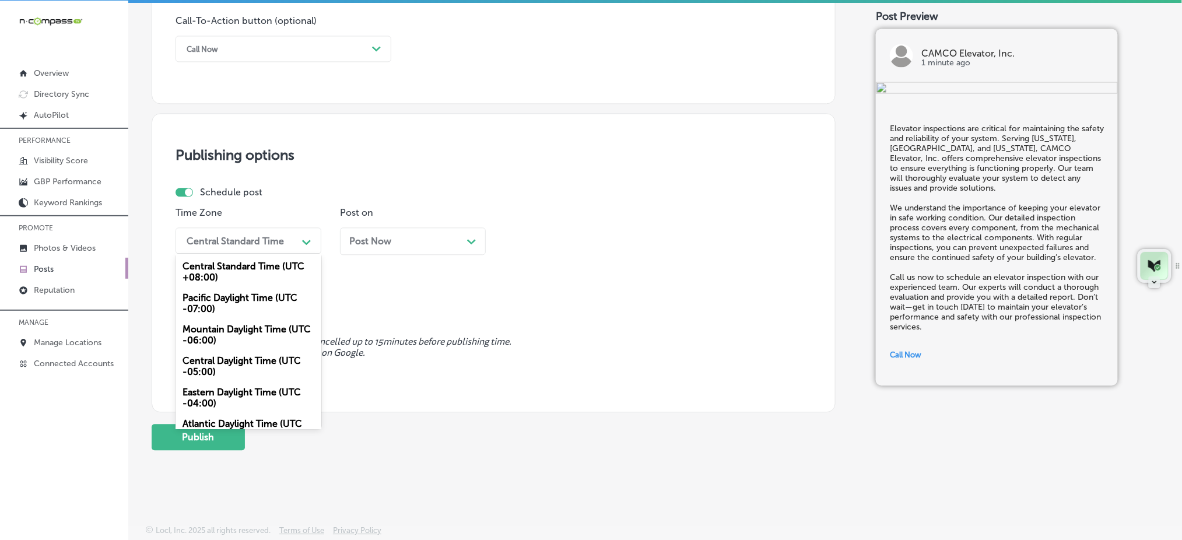
click at [215, 331] on div "Mountain Daylight Time (UTC -06:00)" at bounding box center [248, 334] width 146 height 31
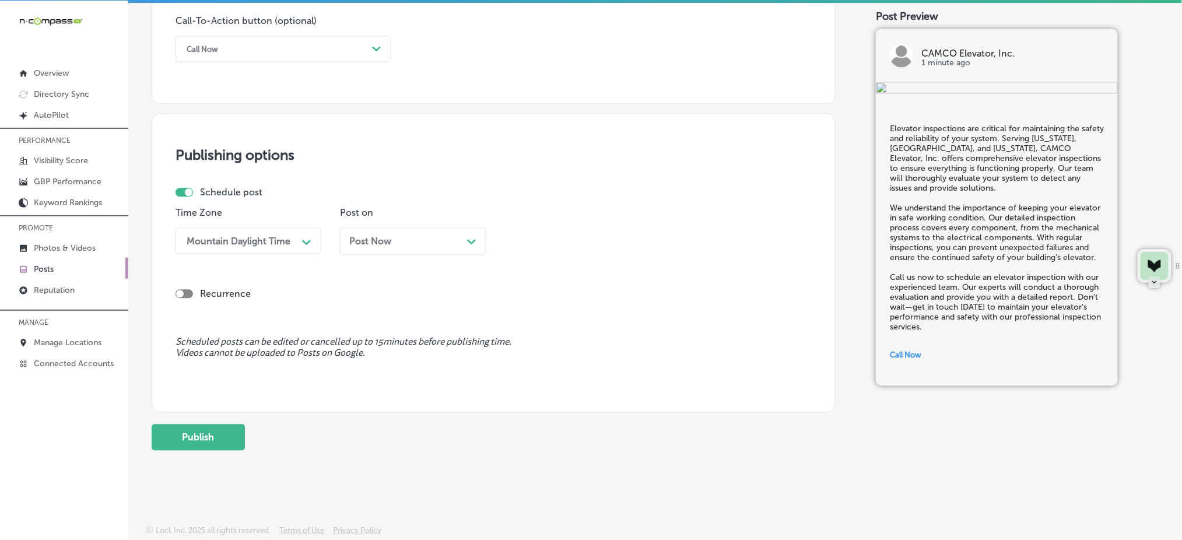
click at [371, 244] on span "Post Now" at bounding box center [370, 241] width 42 height 11
click at [599, 236] on div "03:15 AM" at bounding box center [568, 240] width 117 height 20
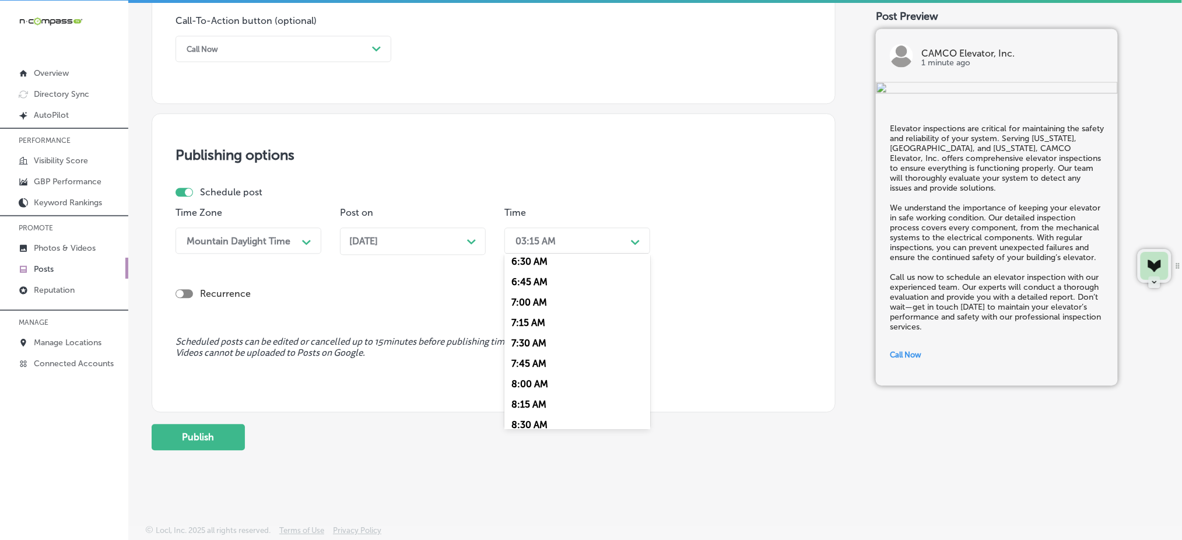
scroll to position [544, 0]
click at [543, 288] on div "7:00 AM" at bounding box center [577, 293] width 146 height 20
click at [478, 244] on div "[DATE] Path Created with Sketch." at bounding box center [413, 240] width 146 height 27
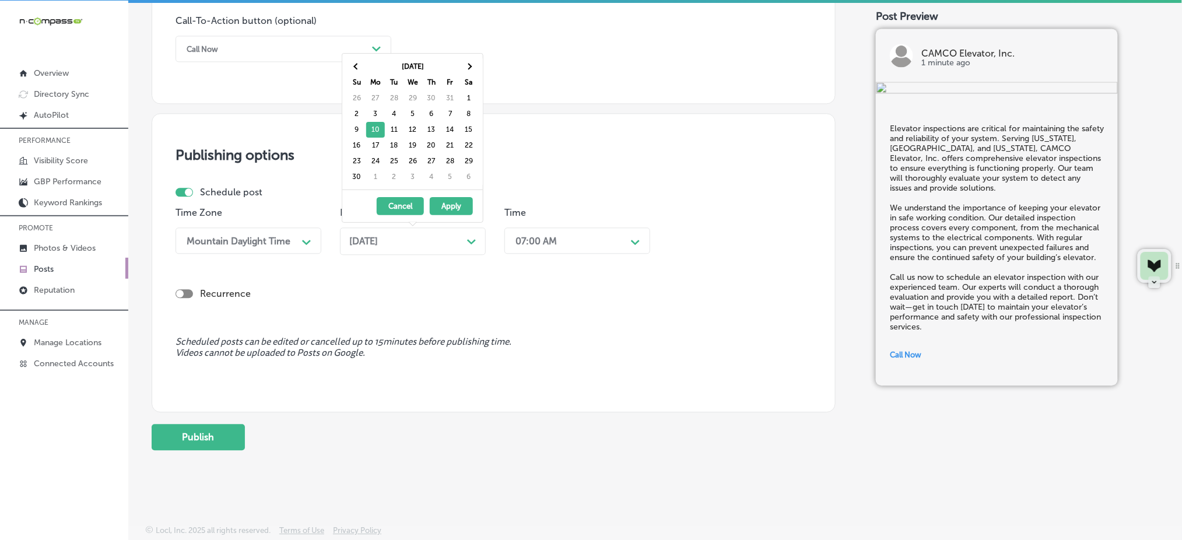
click at [478, 244] on div "[DATE] Path Created with Sketch." at bounding box center [413, 240] width 146 height 27
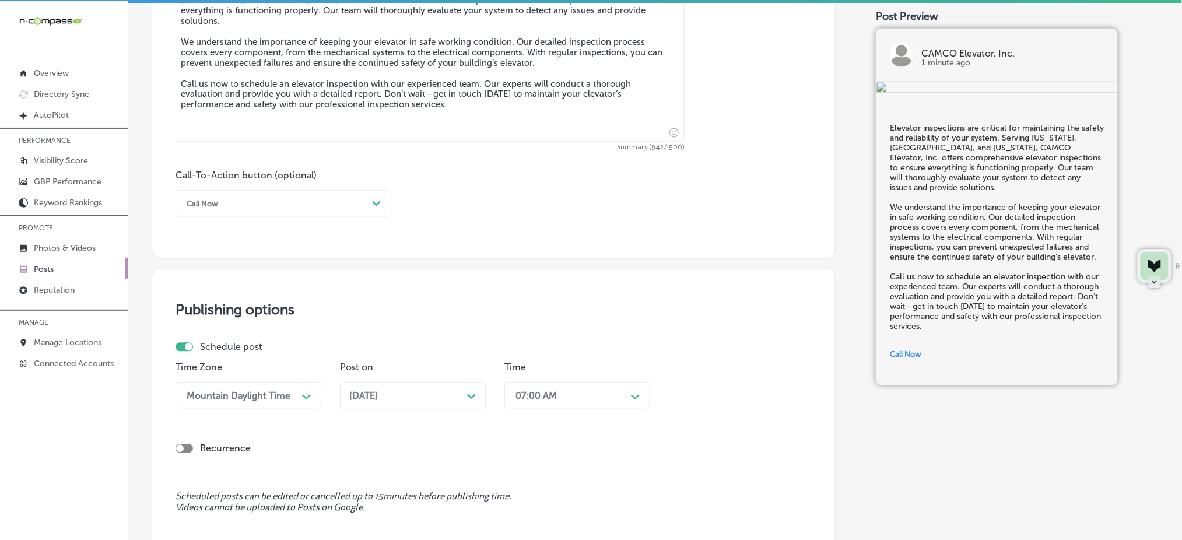
scroll to position [873, 0]
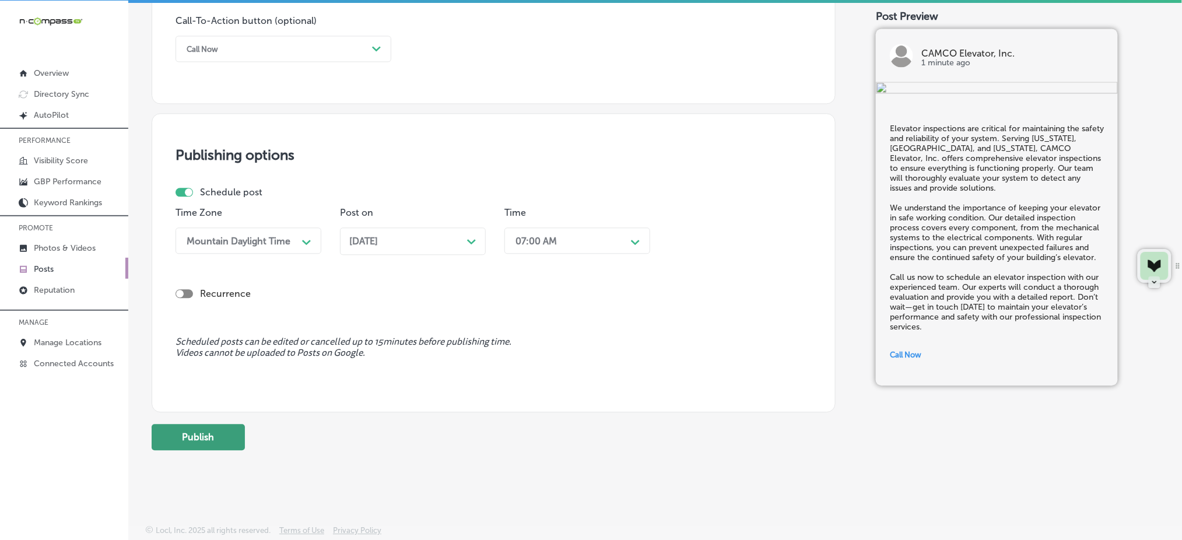
click at [182, 444] on button "Publish" at bounding box center [198, 437] width 93 height 26
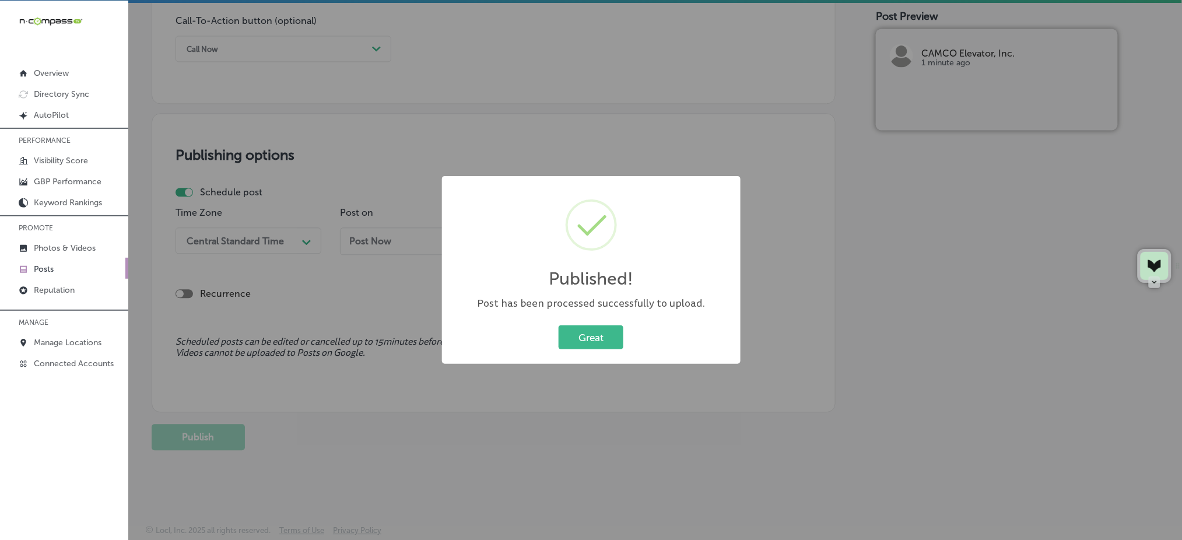
drag, startPoint x: 596, startPoint y: 339, endPoint x: 588, endPoint y: 341, distance: 8.3
click at [591, 339] on button "Great" at bounding box center [591, 337] width 65 height 24
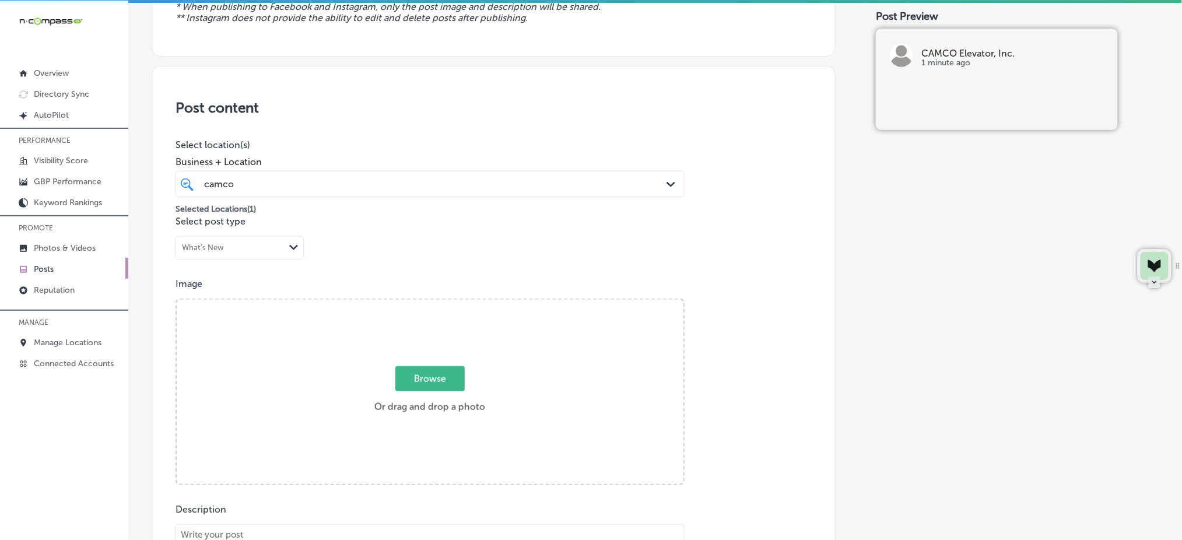
scroll to position [174, 0]
click at [442, 176] on div "camco camco" at bounding box center [407, 183] width 409 height 16
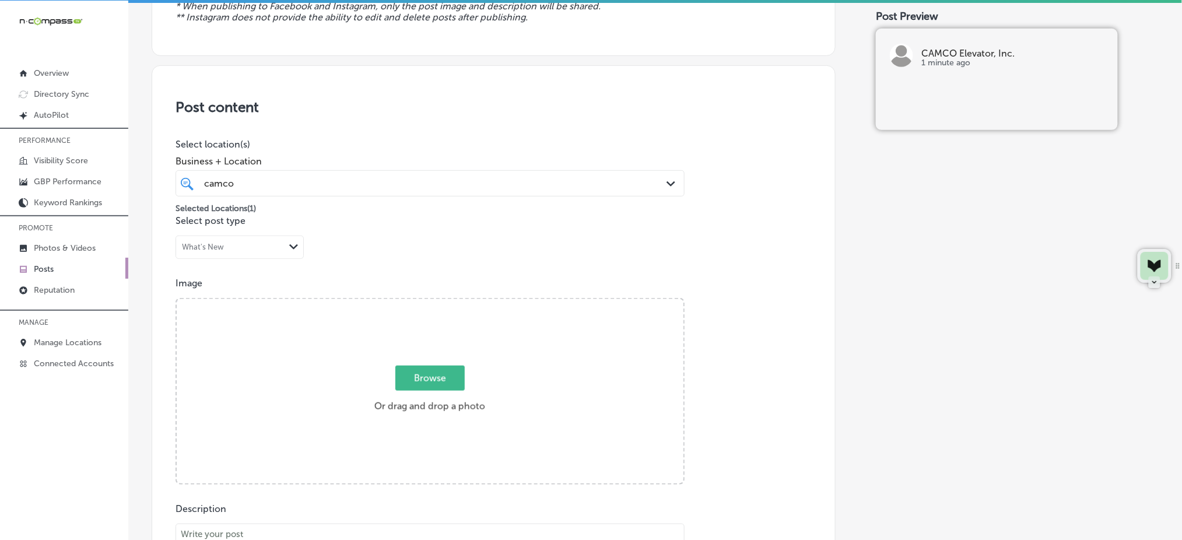
click at [443, 385] on span "Browse" at bounding box center [429, 378] width 69 height 25
click at [443, 303] on input "Browse Or drag and drop a photo" at bounding box center [430, 300] width 507 height 3
type input "C:\fakepath\commercial-elevator-repair-camco-elevator-[GEOGRAPHIC_DATA]-co (3).…"
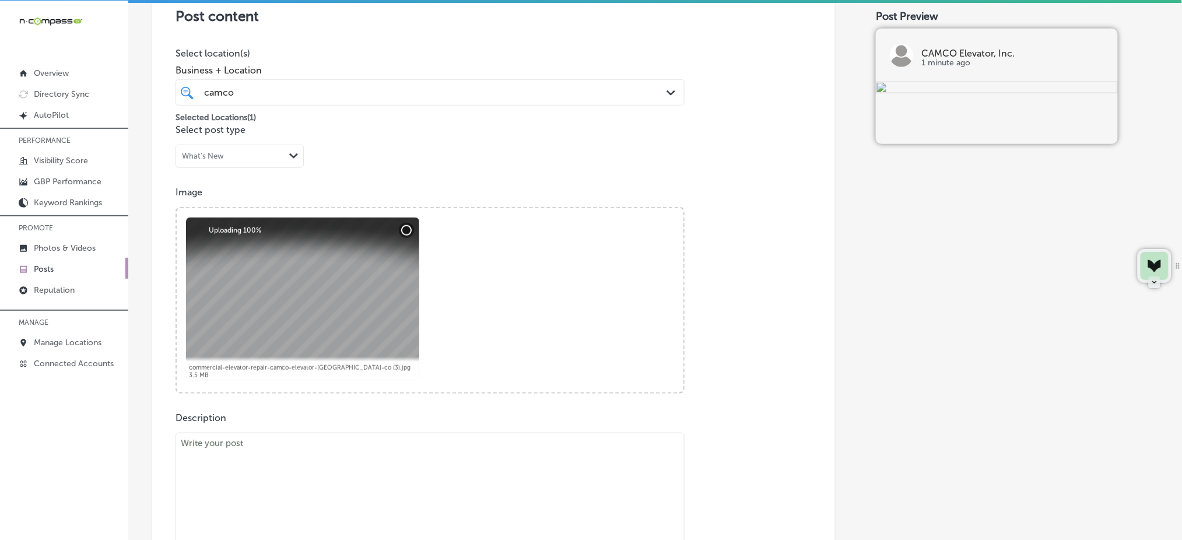
scroll to position [329, 0]
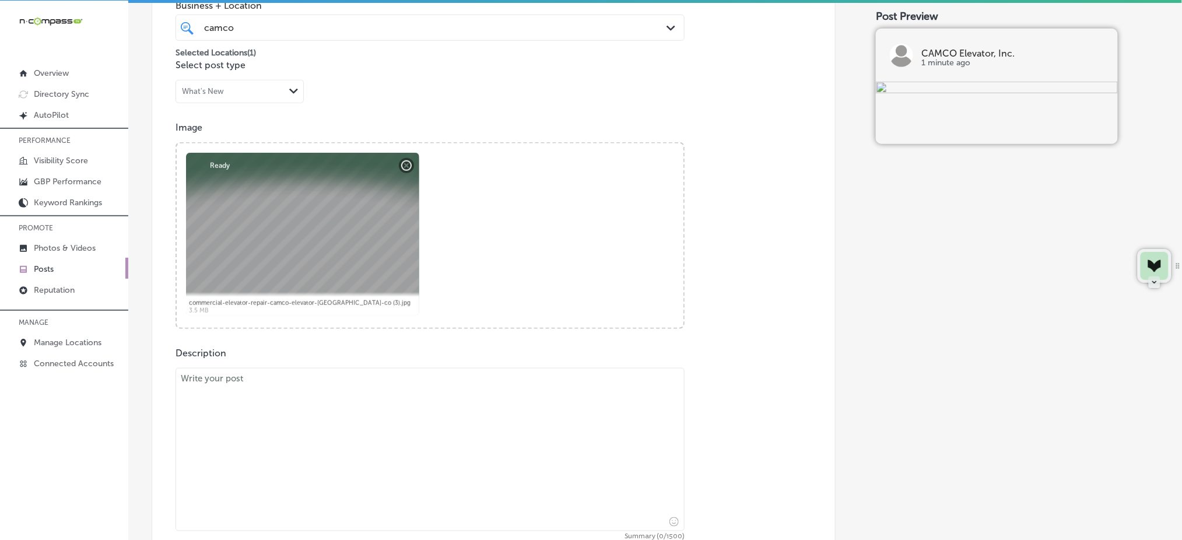
click at [208, 398] on textarea at bounding box center [429, 449] width 509 height 163
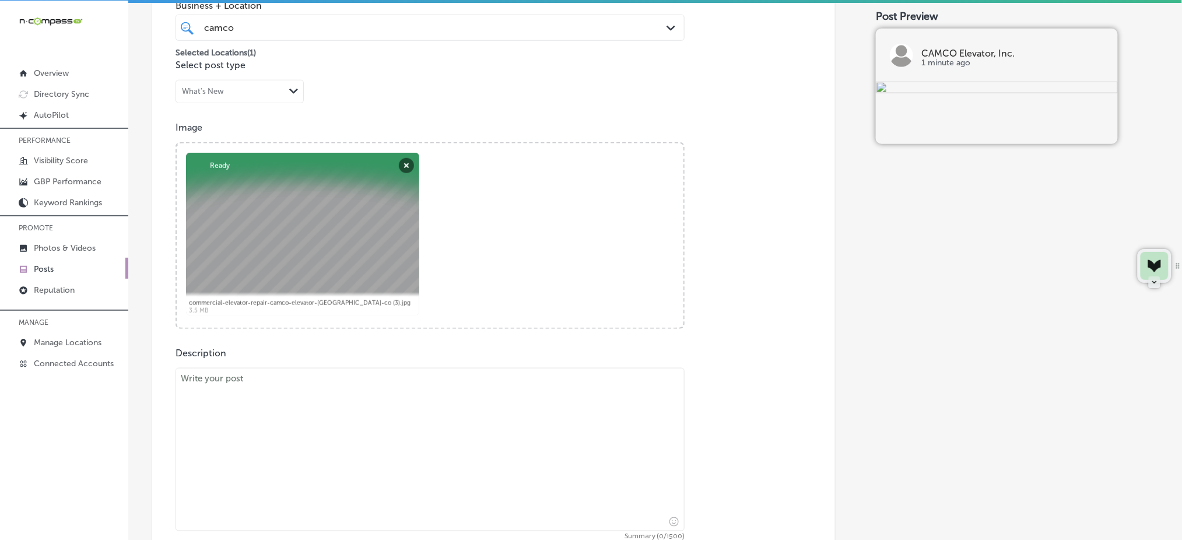
paste textarea "If you’re considering installing a new elevator, CAMCO Elevator, Inc. is here t…"
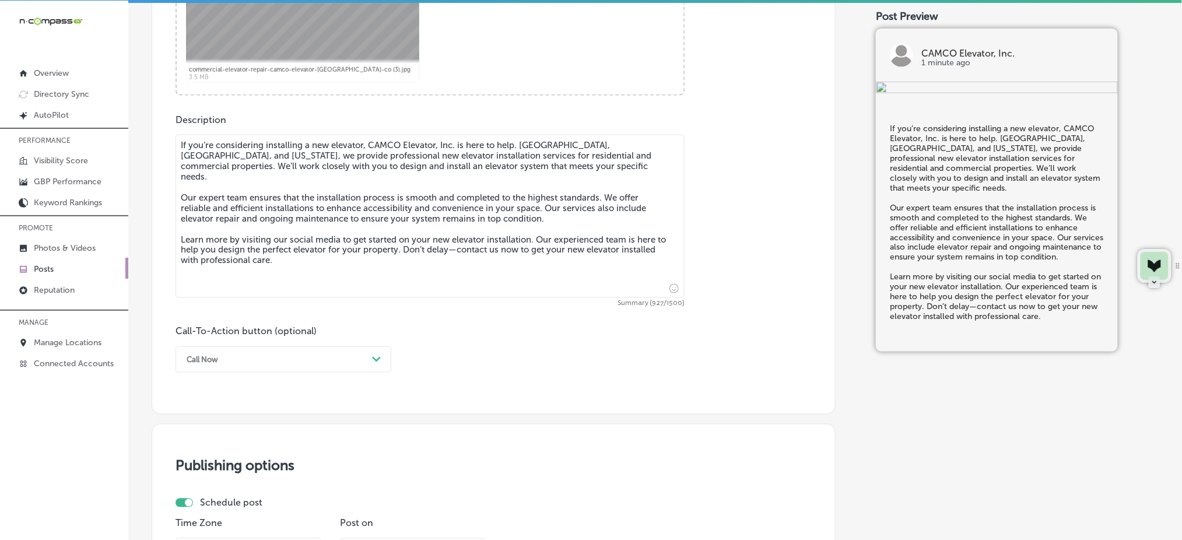
scroll to position [407, 0]
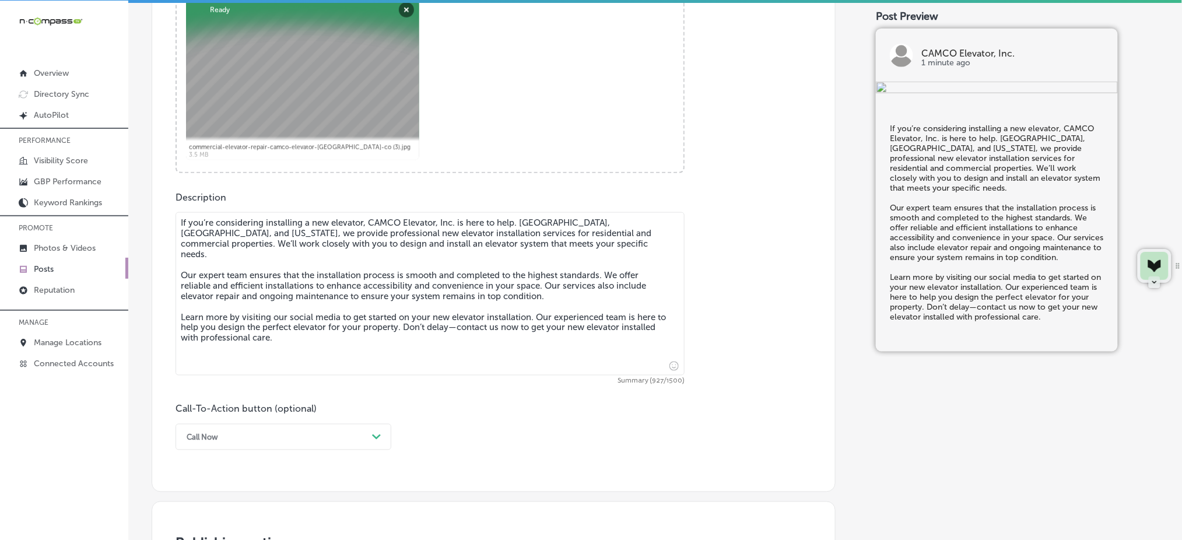
type textarea "If you’re considering installing a new elevator, CAMCO Elevator, Inc. is here t…"
click at [257, 438] on div "option Call Now, selected. option Order online focused, 3 of 7. 7 results avail…" at bounding box center [283, 437] width 216 height 26
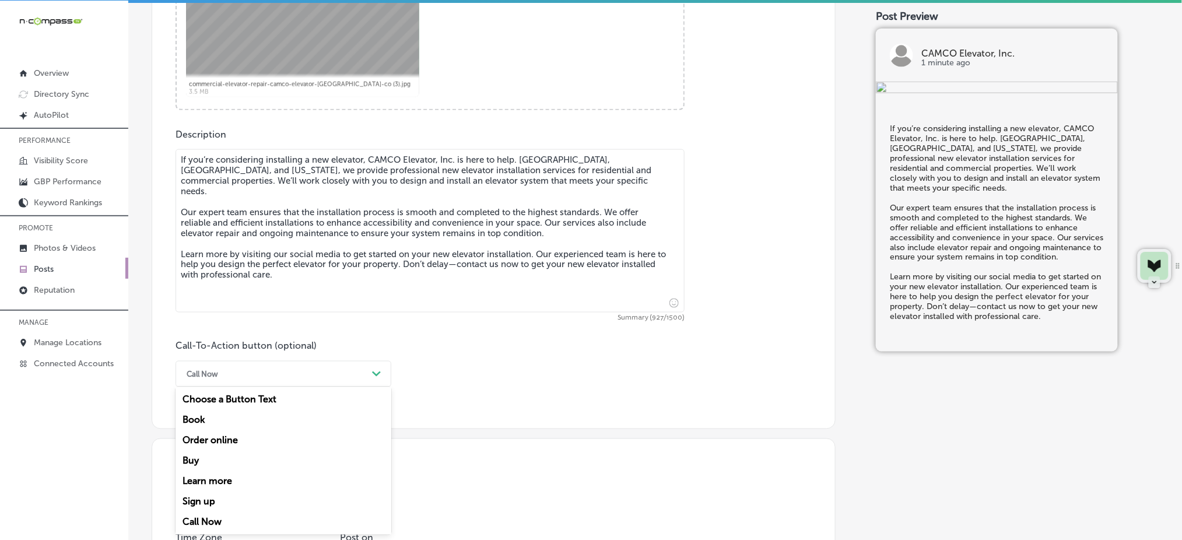
click at [231, 483] on div "Learn more" at bounding box center [283, 481] width 216 height 20
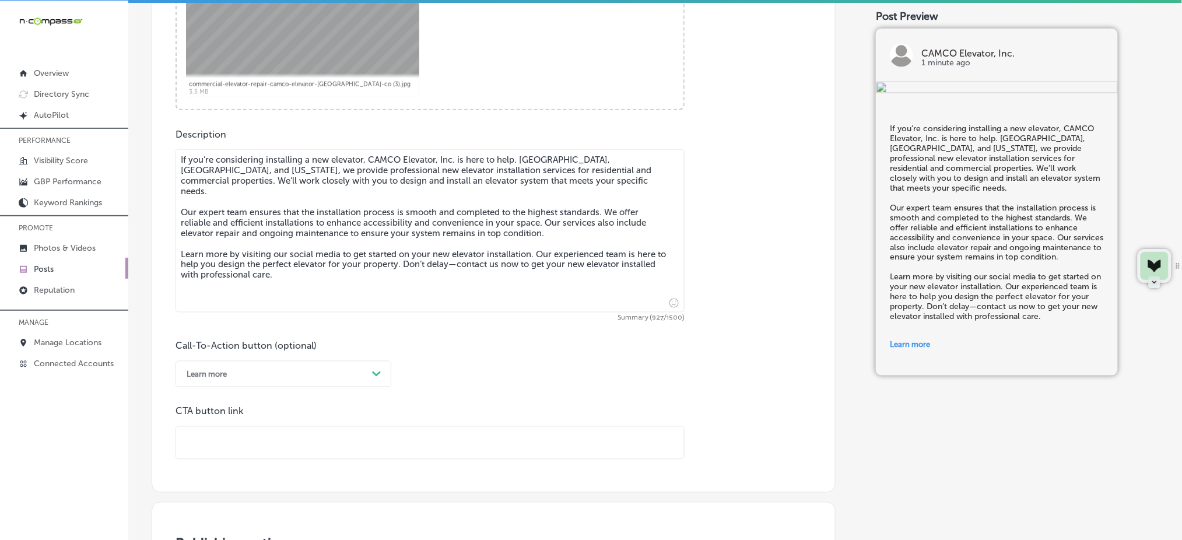
click at [244, 445] on input "text" at bounding box center [430, 443] width 508 height 32
paste input "[URL][DOMAIN_NAME]"
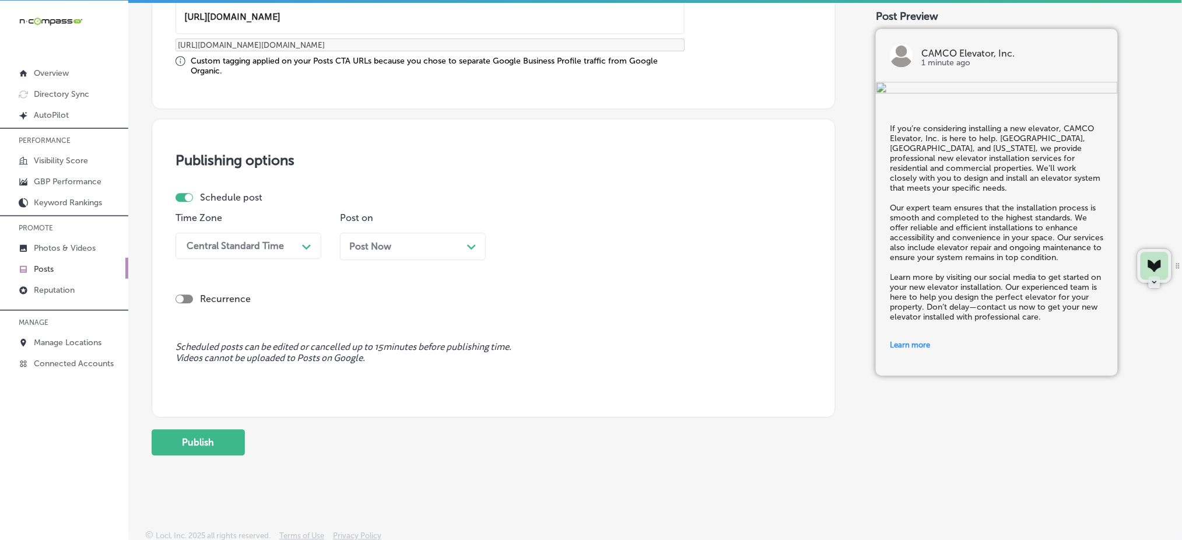
scroll to position [977, 0]
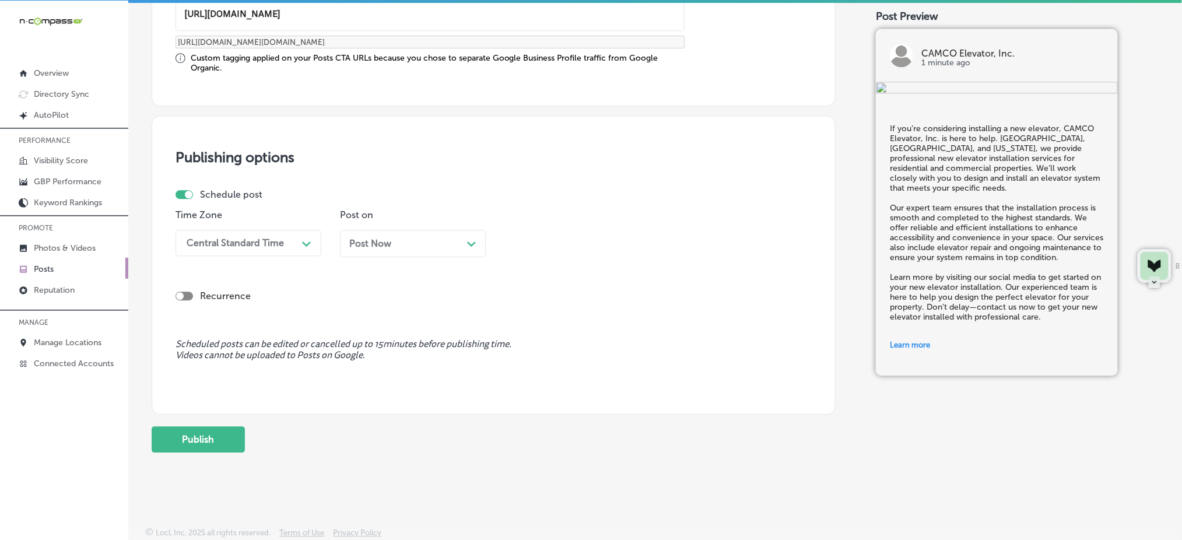
type input "[URL][DOMAIN_NAME]"
click at [248, 240] on div "Central Standard Time" at bounding box center [235, 242] width 97 height 11
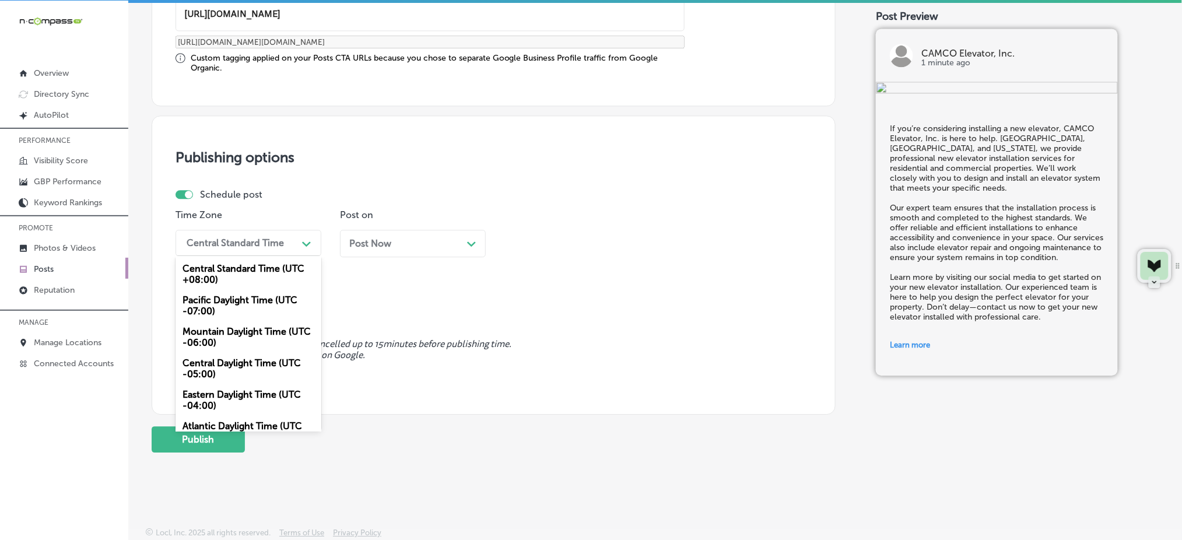
click at [237, 339] on div "Mountain Daylight Time (UTC -06:00)" at bounding box center [248, 336] width 146 height 31
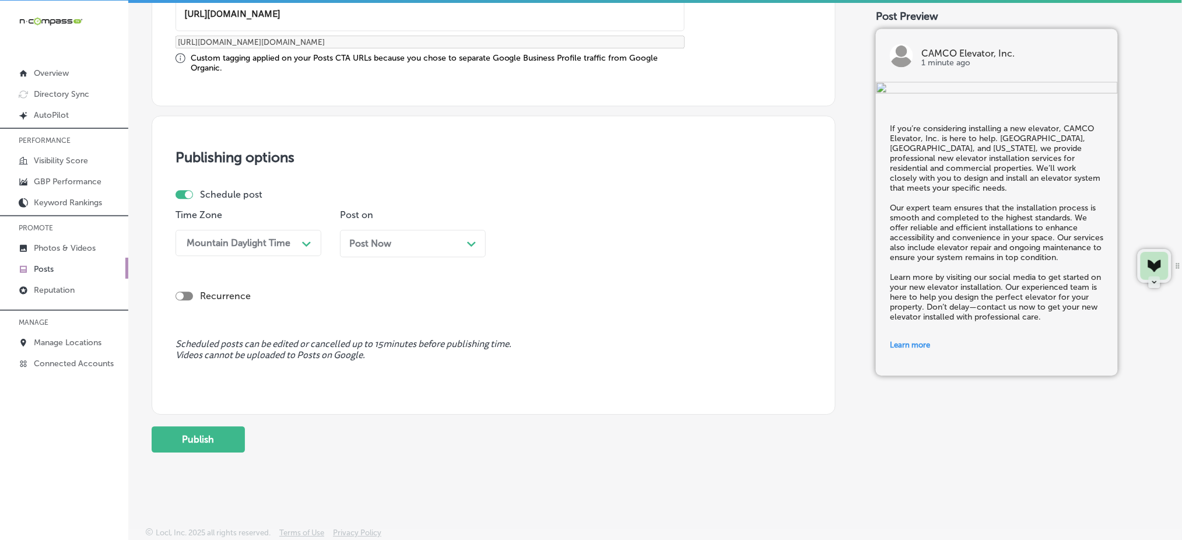
click at [340, 247] on div "Post Now Path Created with Sketch." at bounding box center [413, 243] width 146 height 27
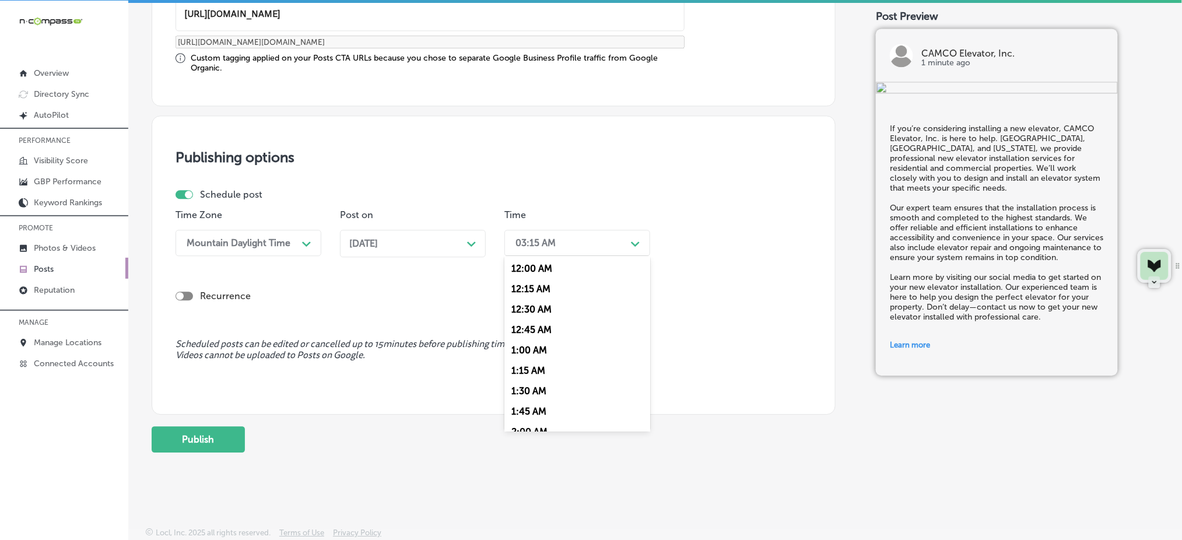
drag, startPoint x: 524, startPoint y: 227, endPoint x: 528, endPoint y: 236, distance: 9.4
click at [525, 230] on div "03:15 AM Path Created with Sketch." at bounding box center [577, 243] width 146 height 26
click at [546, 369] on div "7:00 AM" at bounding box center [577, 373] width 146 height 20
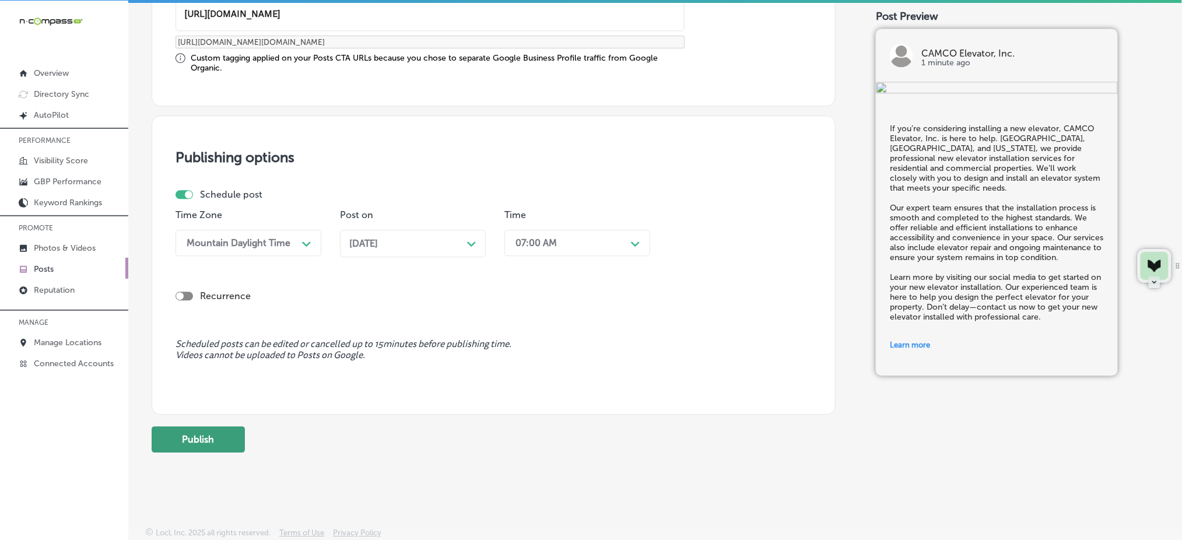
click at [178, 446] on button "Publish" at bounding box center [198, 439] width 93 height 26
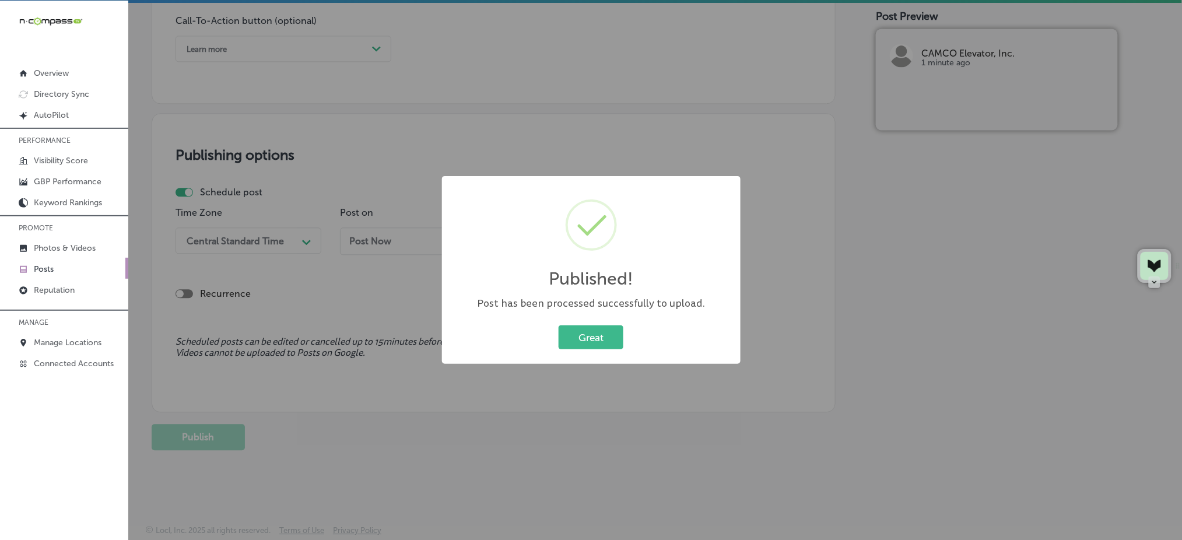
scroll to position [873, 0]
click at [595, 343] on button "Great" at bounding box center [591, 337] width 65 height 24
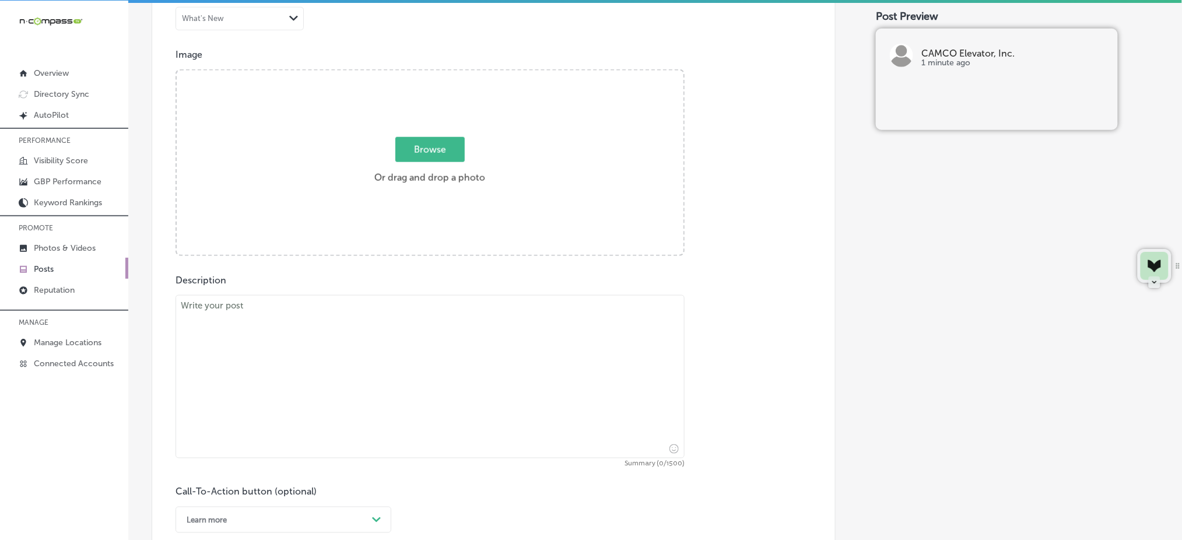
scroll to position [329, 0]
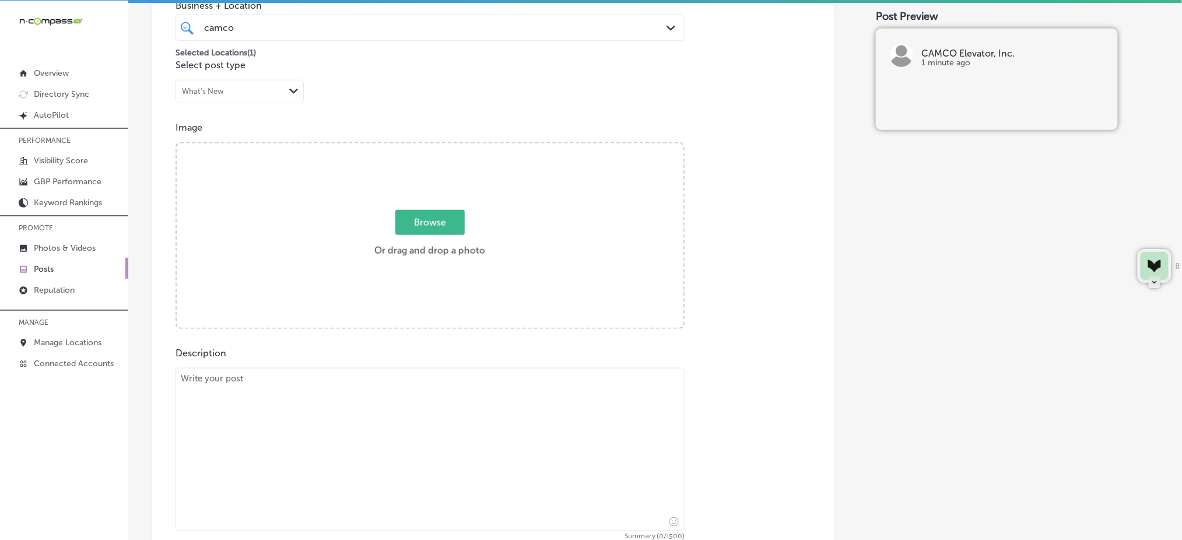
click at [399, 224] on span "Browse" at bounding box center [429, 222] width 69 height 25
click at [399, 147] on input "Browse Or drag and drop a photo" at bounding box center [430, 144] width 507 height 3
type input "C:\fakepath\commercial-elevator-repair-camco-elevator-[GEOGRAPHIC_DATA]-co (4).…"
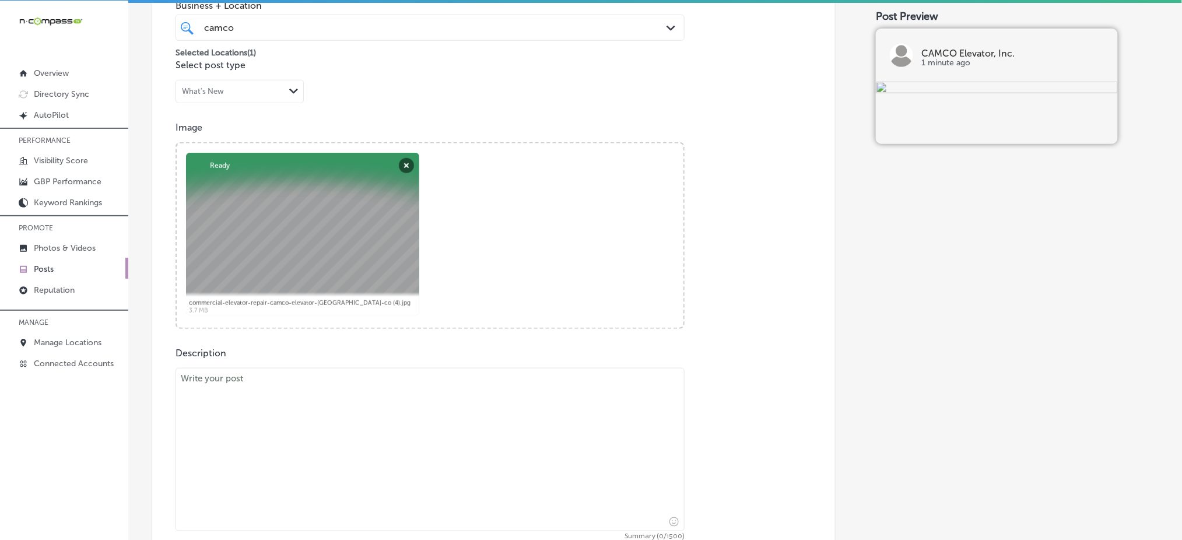
click at [301, 429] on textarea at bounding box center [429, 449] width 509 height 163
paste textarea "Elevator modernization is a great way to update your existing system and enhanc…"
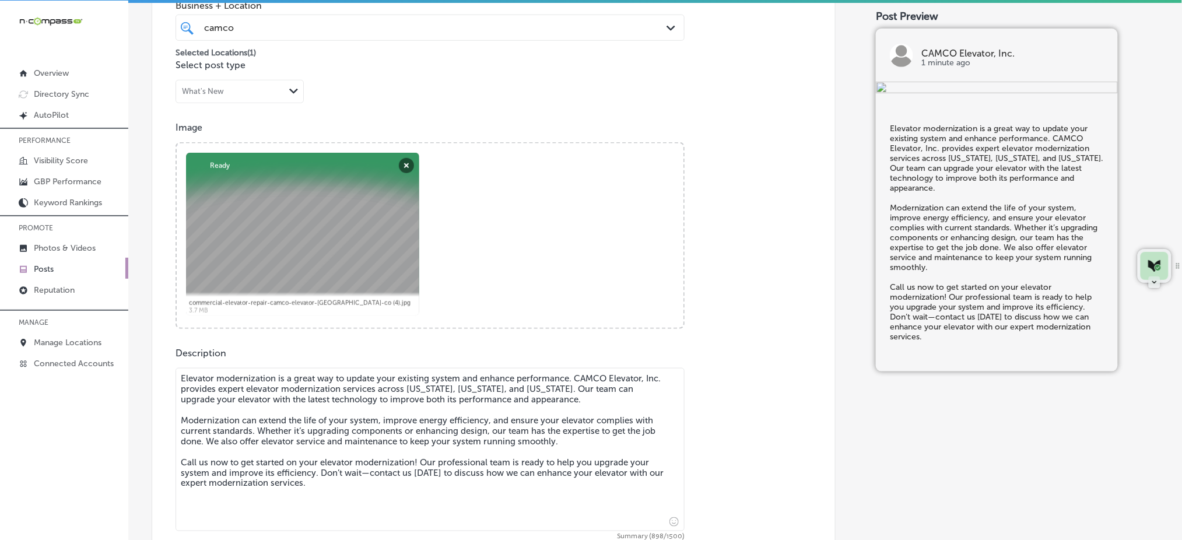
scroll to position [563, 0]
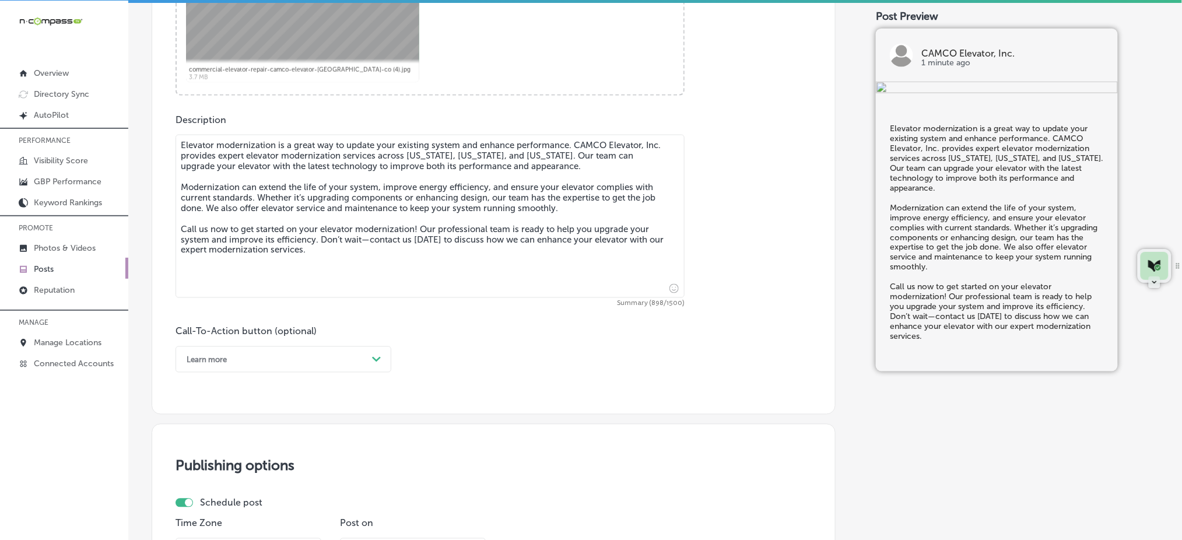
type textarea "Elevator modernization is a great way to update your existing system and enhanc…"
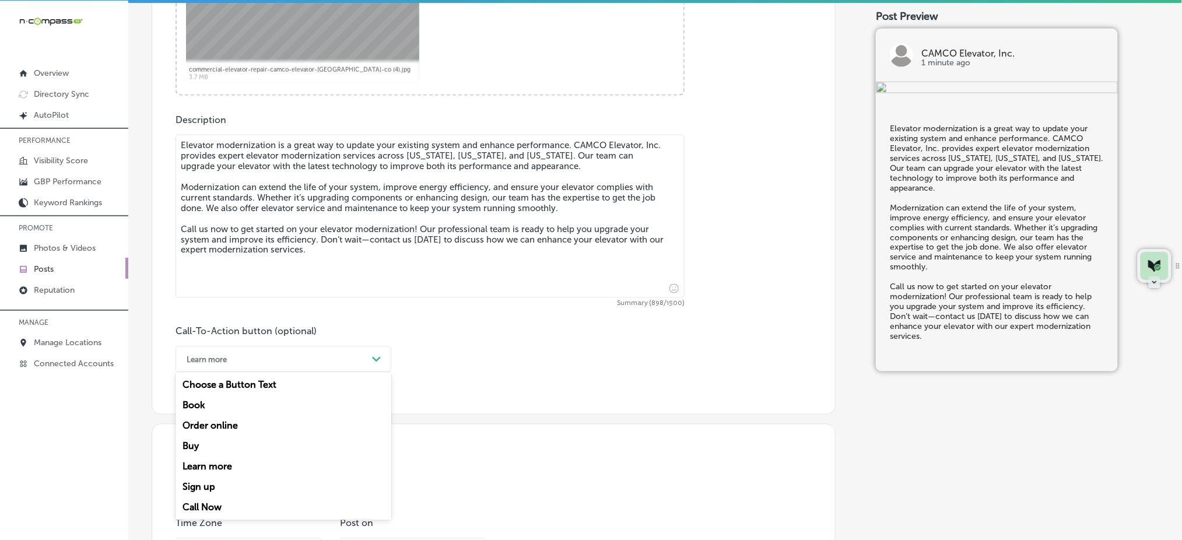
click at [272, 363] on div "Learn more" at bounding box center [274, 359] width 187 height 18
click at [227, 512] on div "Call Now" at bounding box center [283, 507] width 216 height 20
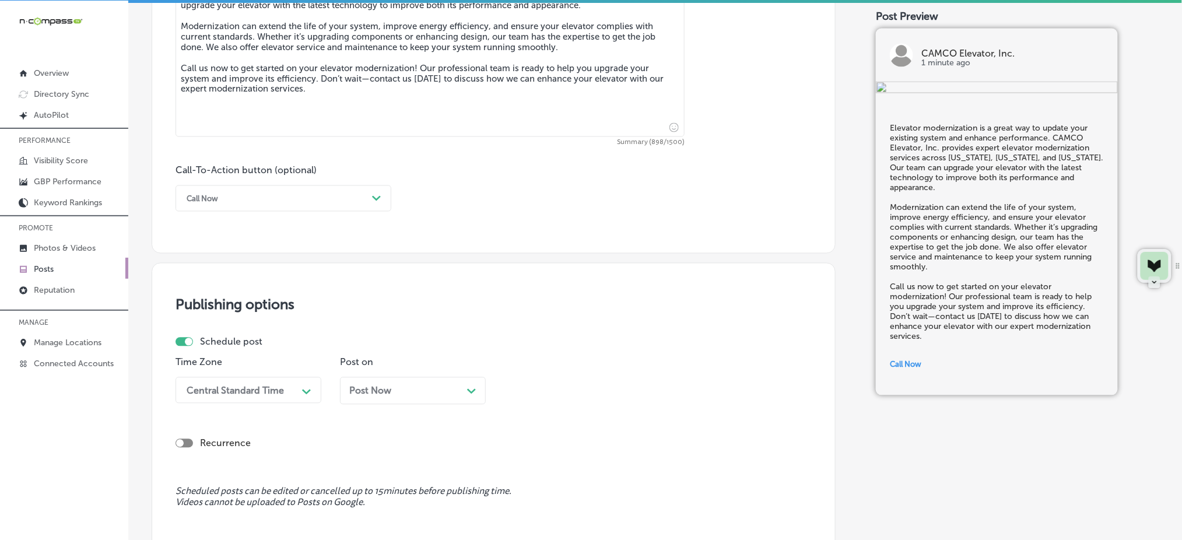
scroll to position [796, 0]
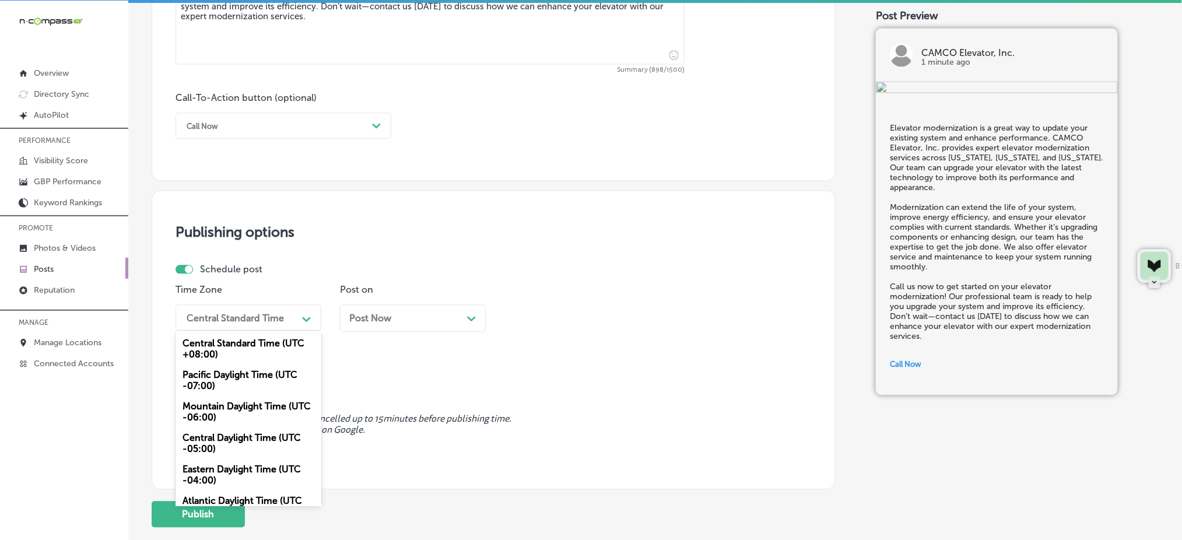
click at [297, 315] on div "Path Created with Sketch." at bounding box center [306, 318] width 19 height 19
click at [224, 408] on div "Mountain Daylight Time (UTC -06:00)" at bounding box center [248, 411] width 146 height 31
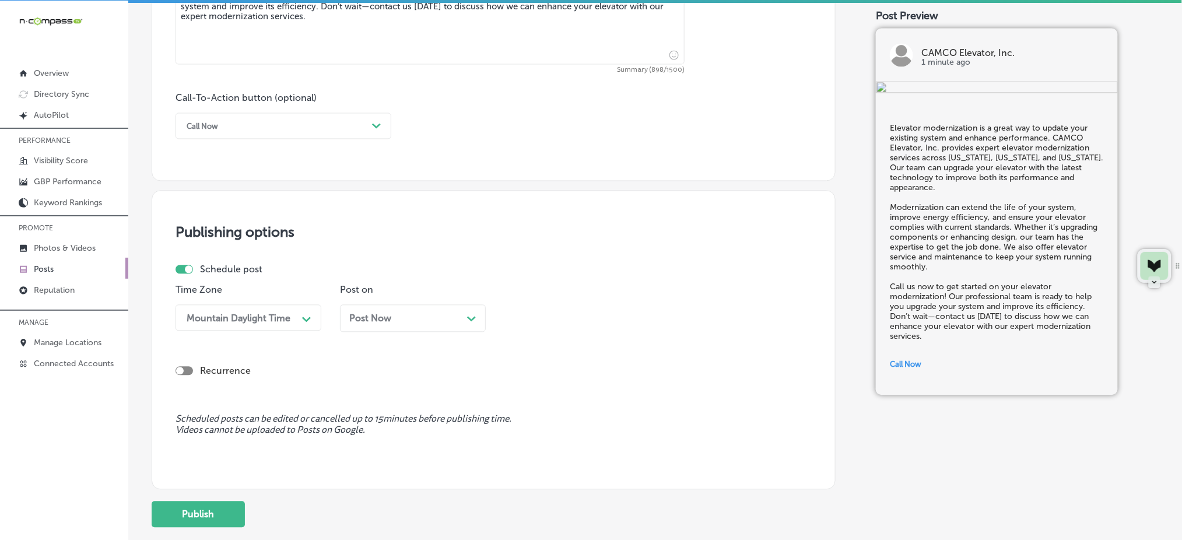
click at [386, 322] on span "Post Now" at bounding box center [370, 318] width 42 height 11
click at [536, 317] on div "03:15 AM" at bounding box center [535, 318] width 40 height 11
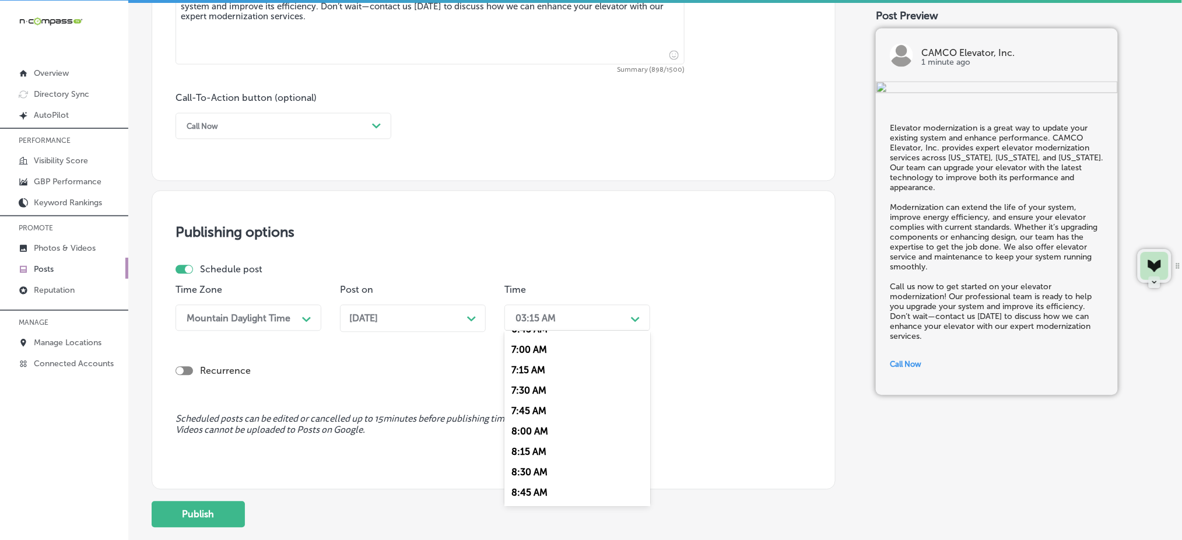
scroll to position [544, 0]
click at [539, 378] on div "7:00 AM" at bounding box center [577, 371] width 146 height 20
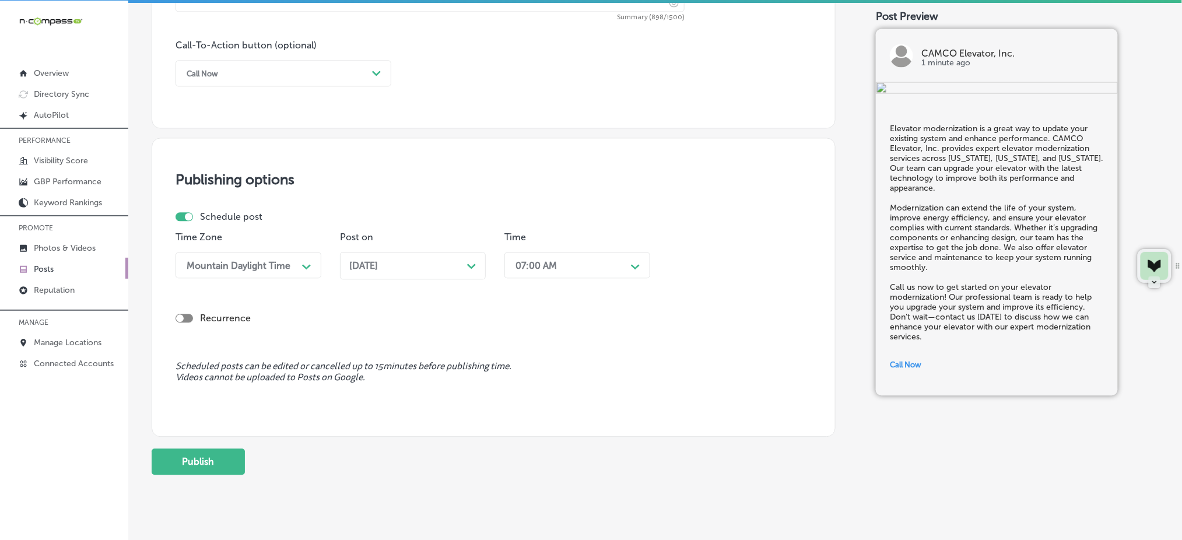
scroll to position [873, 0]
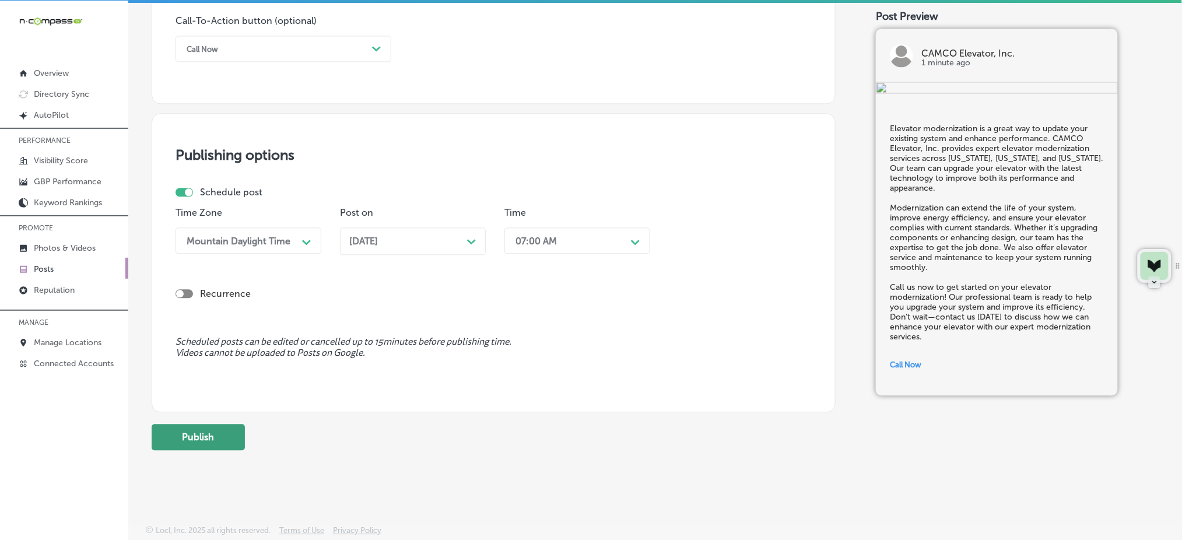
click at [162, 436] on button "Publish" at bounding box center [198, 437] width 93 height 26
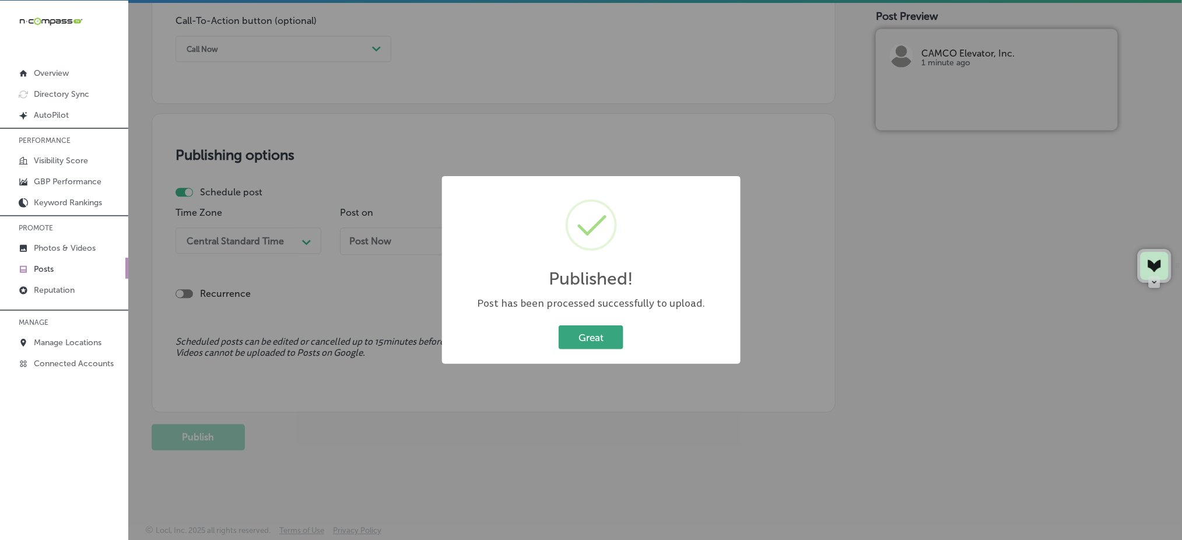
click at [595, 346] on button "Great" at bounding box center [591, 337] width 65 height 24
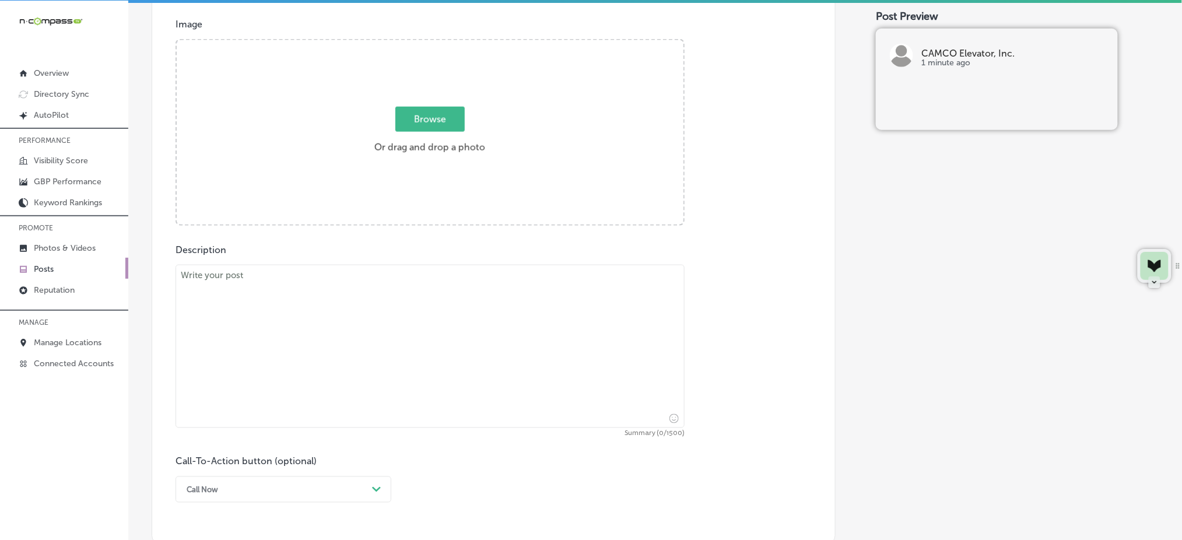
scroll to position [407, 0]
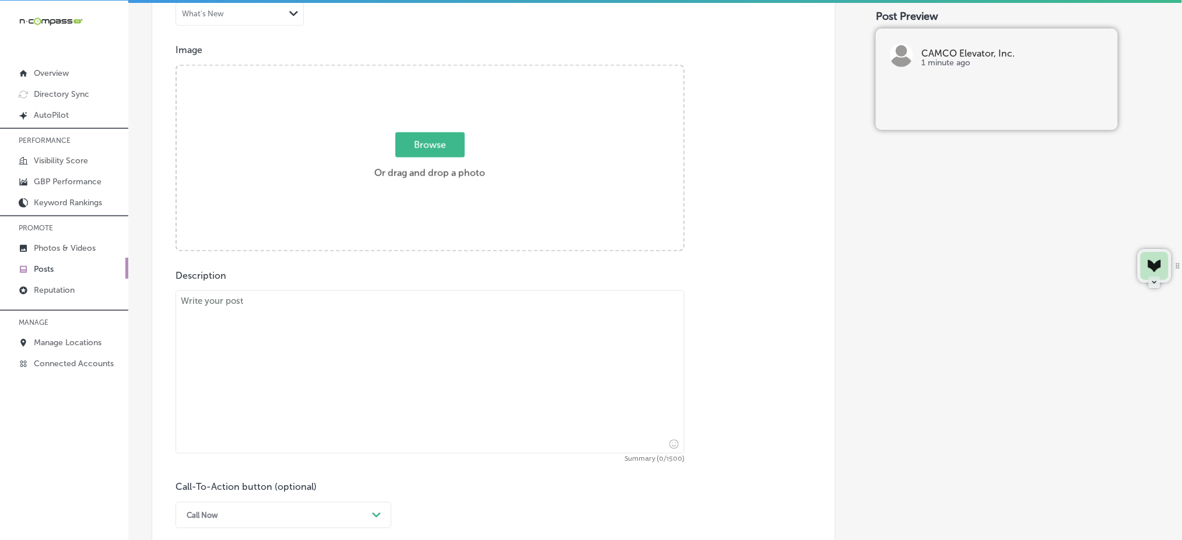
click at [311, 346] on textarea at bounding box center [429, 371] width 509 height 163
paste textarea "When your lift isn’t functioning properly, it’s important to get it repaired qu…"
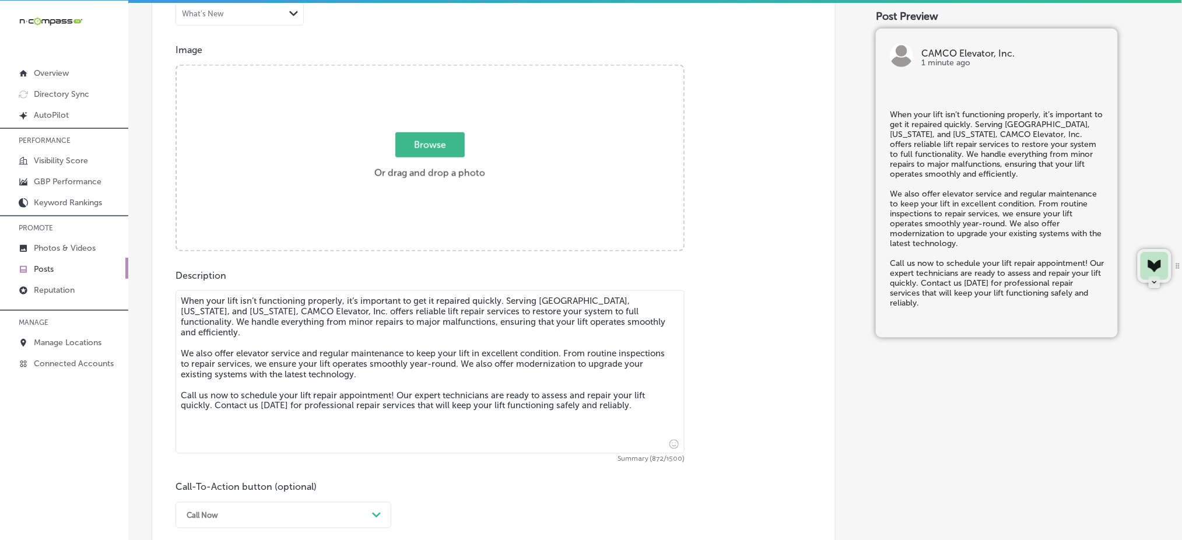
type textarea "When your lift isn’t functioning properly, it’s important to get it repaired qu…"
click at [419, 149] on span "Browse" at bounding box center [429, 144] width 69 height 25
click at [419, 69] on input "Browse Or drag and drop a photo" at bounding box center [430, 67] width 507 height 3
type input "C:\fakepath\elevator-installation-camco-elevator-[GEOGRAPHIC_DATA]-co (1).jpg"
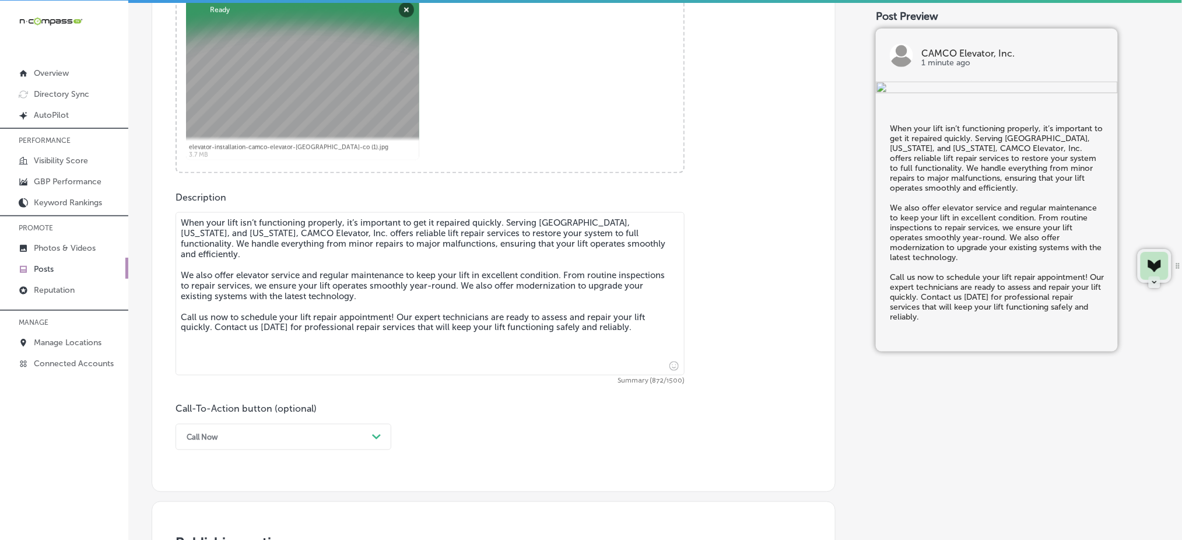
scroll to position [563, 0]
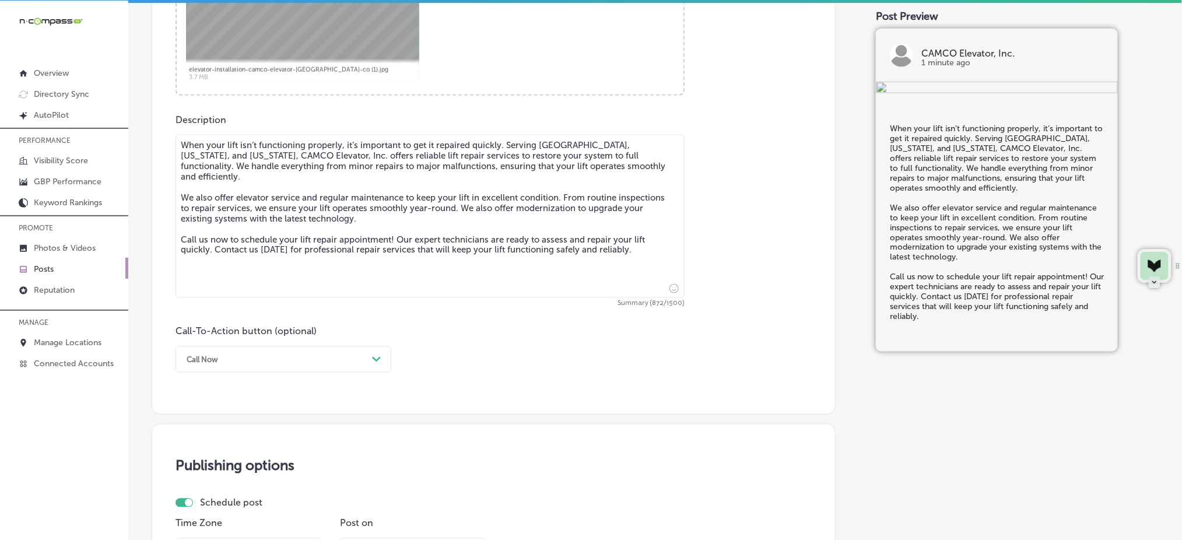
click at [330, 370] on div "Call Now Path Created with Sketch." at bounding box center [283, 359] width 216 height 26
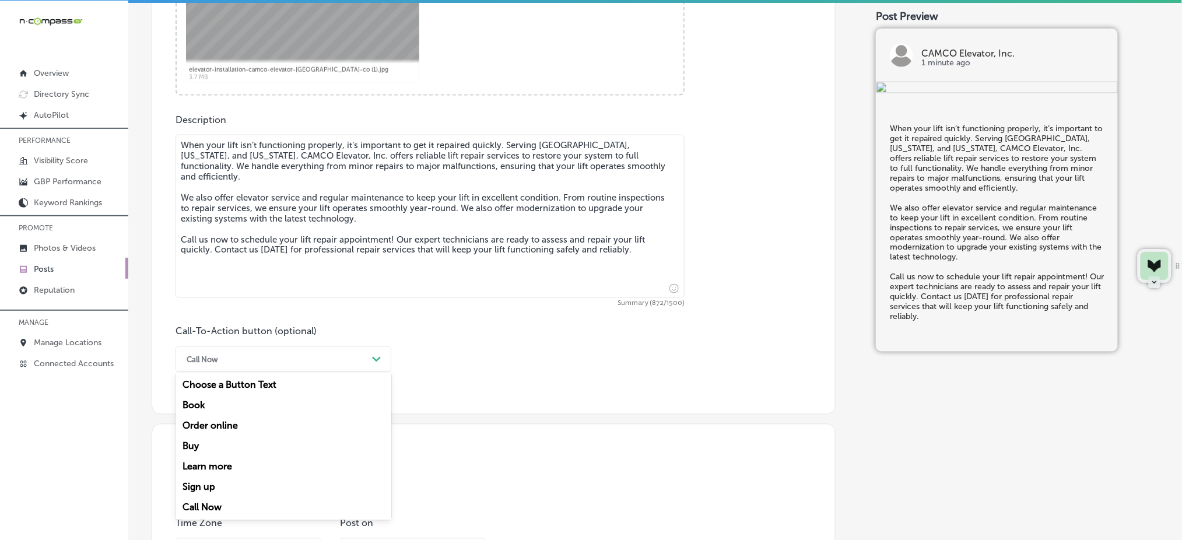
click at [231, 501] on div "Call Now" at bounding box center [283, 507] width 216 height 20
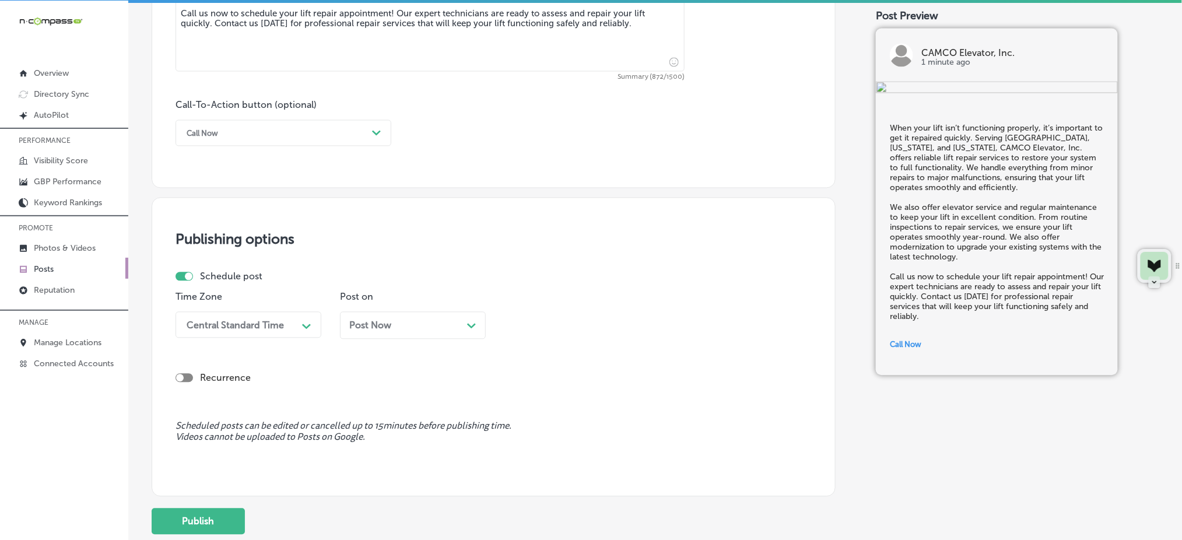
scroll to position [873, 0]
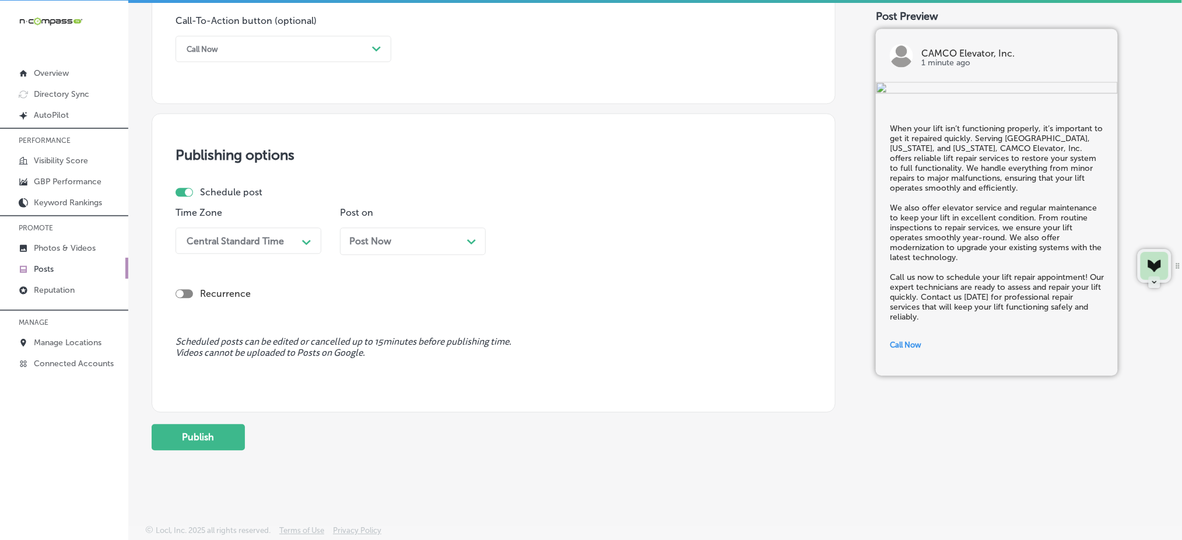
click at [278, 240] on div "Central Standard Time" at bounding box center [235, 240] width 97 height 11
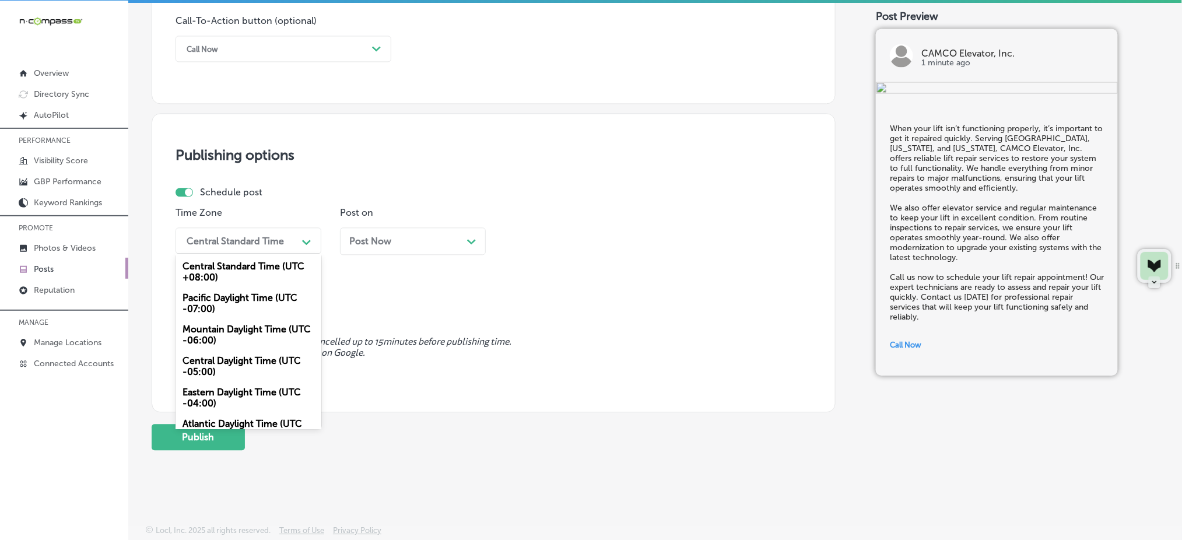
click at [245, 335] on div "Mountain Daylight Time (UTC -06:00)" at bounding box center [248, 334] width 146 height 31
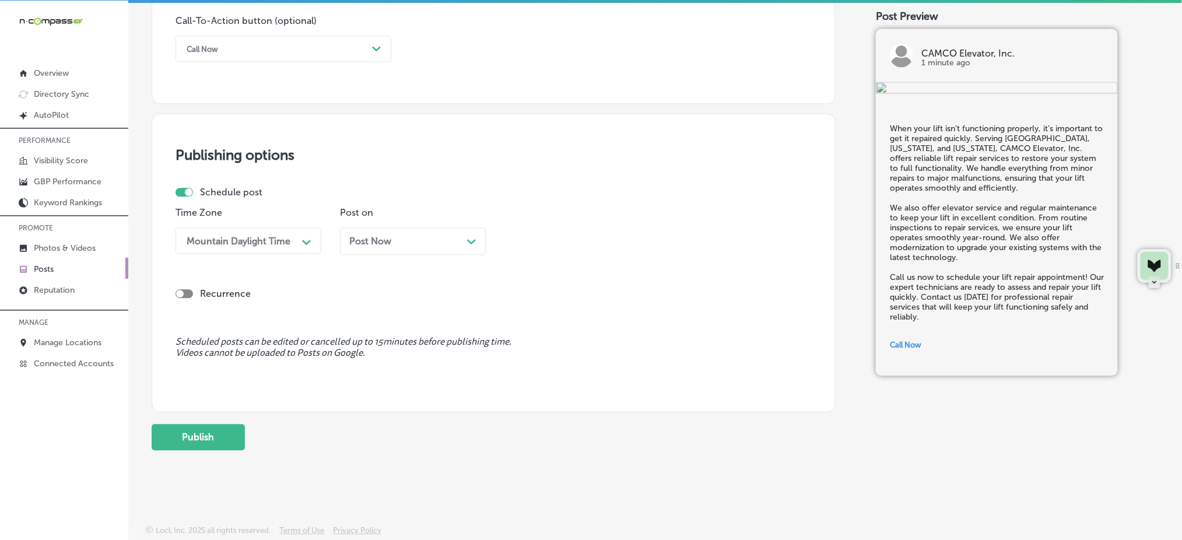
click at [404, 238] on div "Post Now Path Created with Sketch." at bounding box center [412, 241] width 127 height 11
click at [530, 241] on div "03:30 AM" at bounding box center [535, 240] width 41 height 11
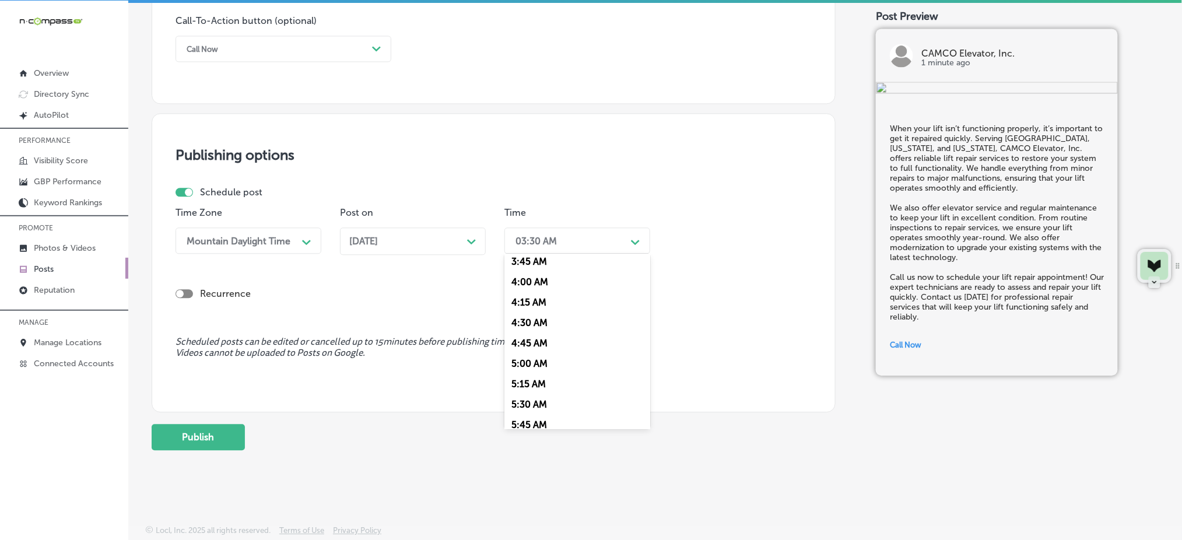
scroll to position [466, 0]
click at [540, 381] on div "7:00 AM" at bounding box center [577, 371] width 146 height 20
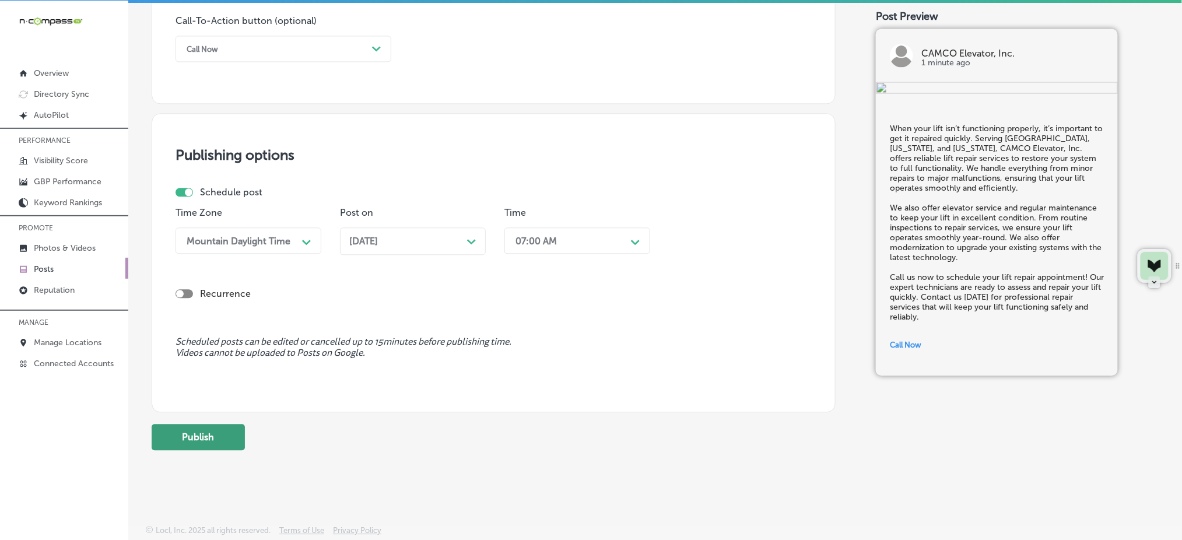
drag, startPoint x: 210, startPoint y: 437, endPoint x: 203, endPoint y: 437, distance: 6.4
click at [209, 437] on button "Publish" at bounding box center [198, 437] width 93 height 26
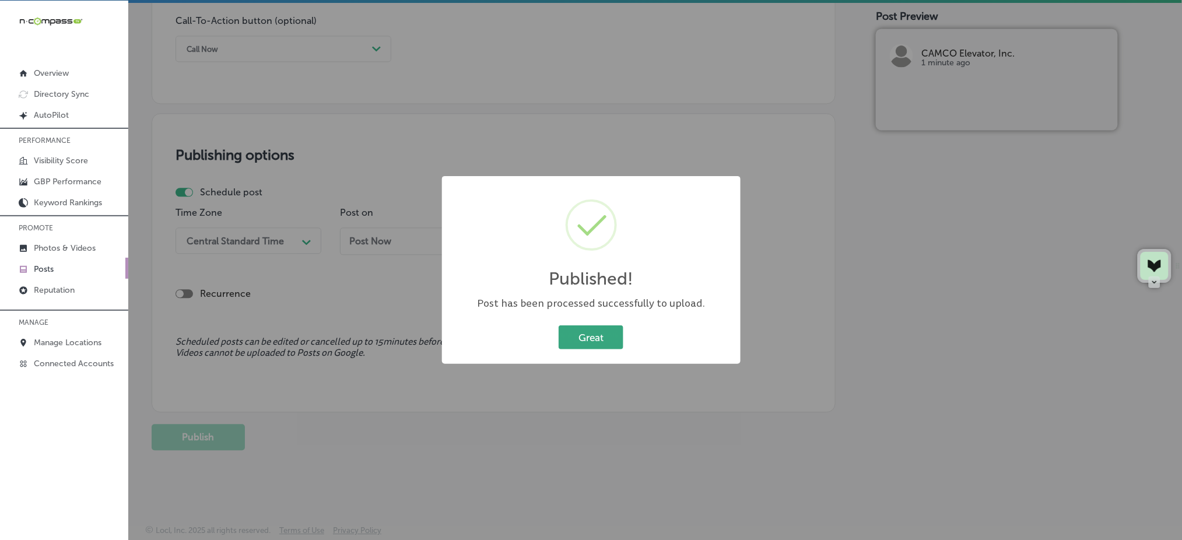
click at [562, 339] on button "Great" at bounding box center [591, 337] width 65 height 24
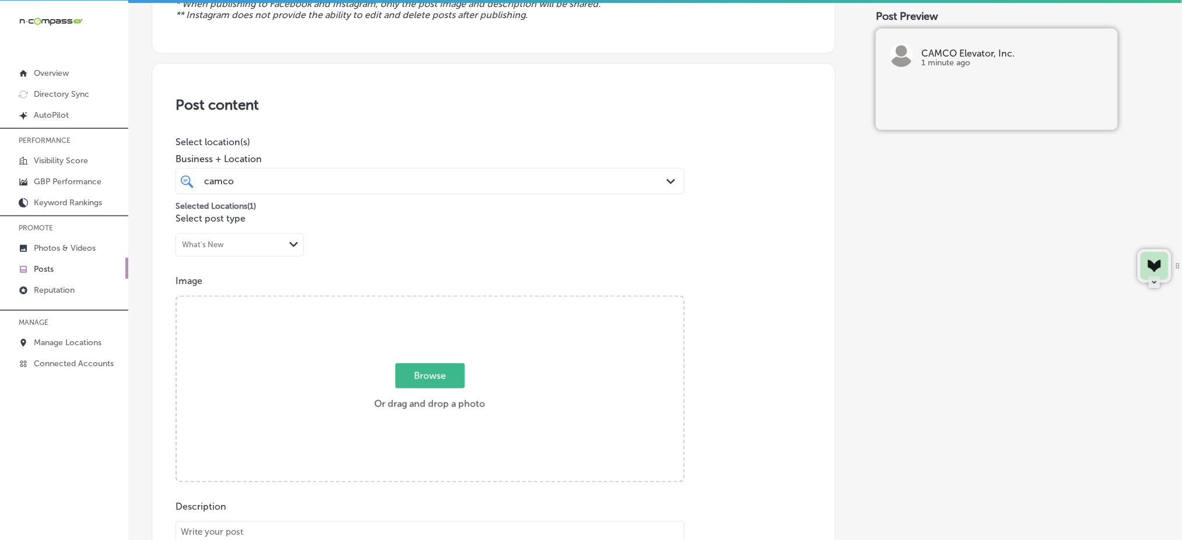
scroll to position [174, 0]
click at [402, 386] on span "Browse" at bounding box center [429, 378] width 69 height 25
click at [402, 303] on input "Browse Or drag and drop a photo" at bounding box center [430, 300] width 507 height 3
type input "C:\fakepath\elevator-installation-camco-elevator-[GEOGRAPHIC_DATA]-co (2).jpg"
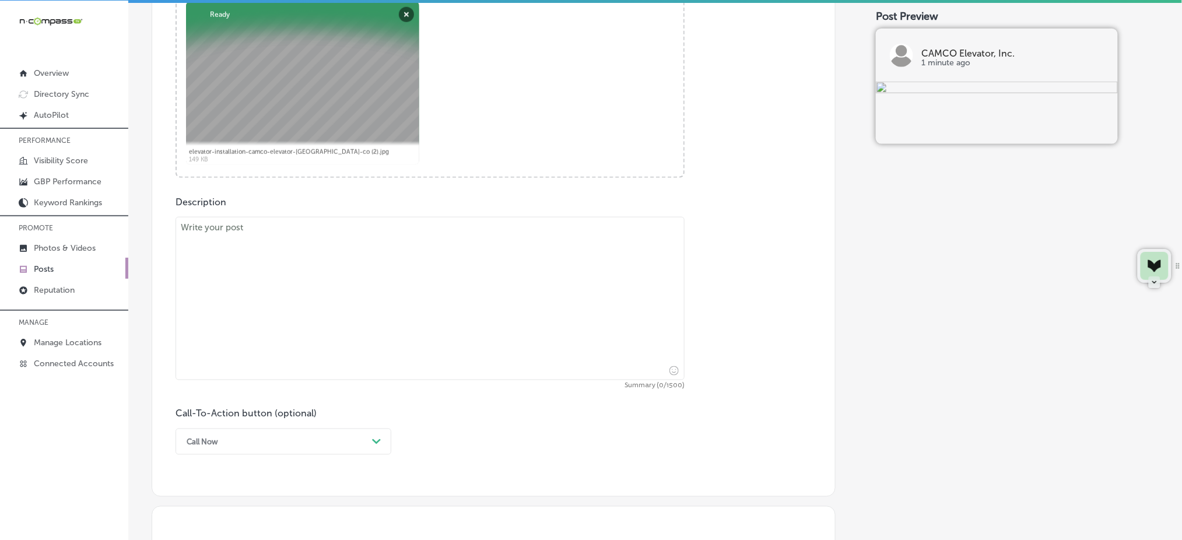
scroll to position [485, 0]
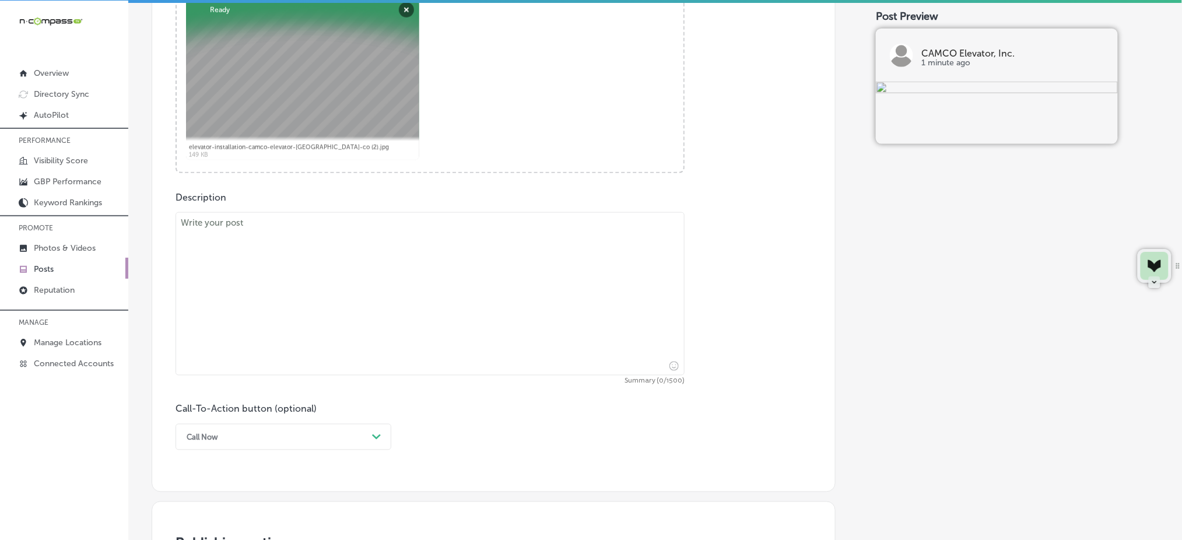
click at [318, 238] on textarea at bounding box center [429, 293] width 509 height 163
paste textarea "CAMCO Elevator, Inc. offers specialized residential elevator services in [US_ST…"
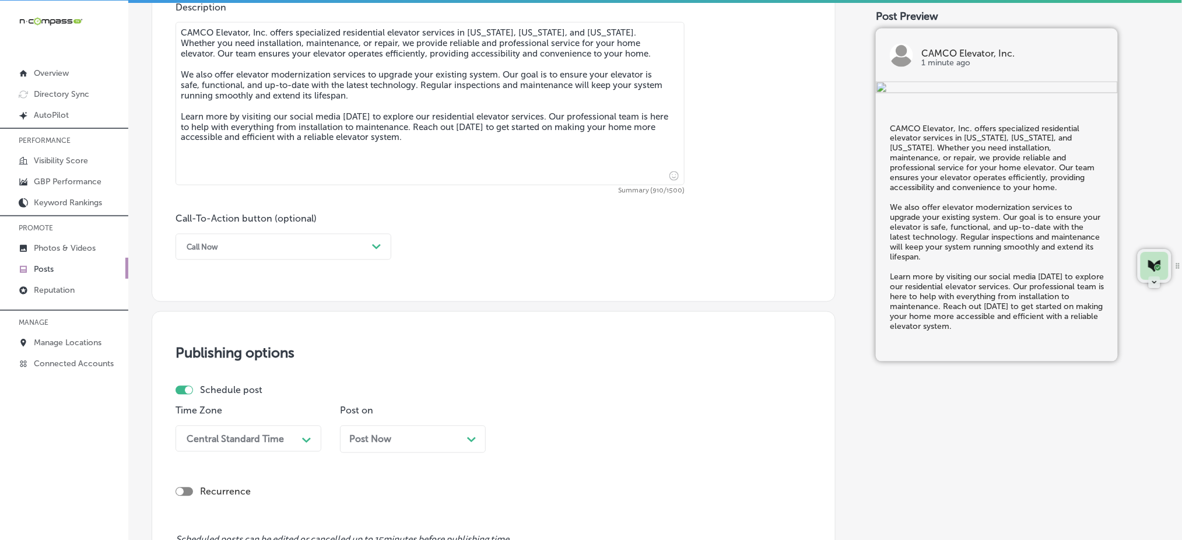
scroll to position [718, 0]
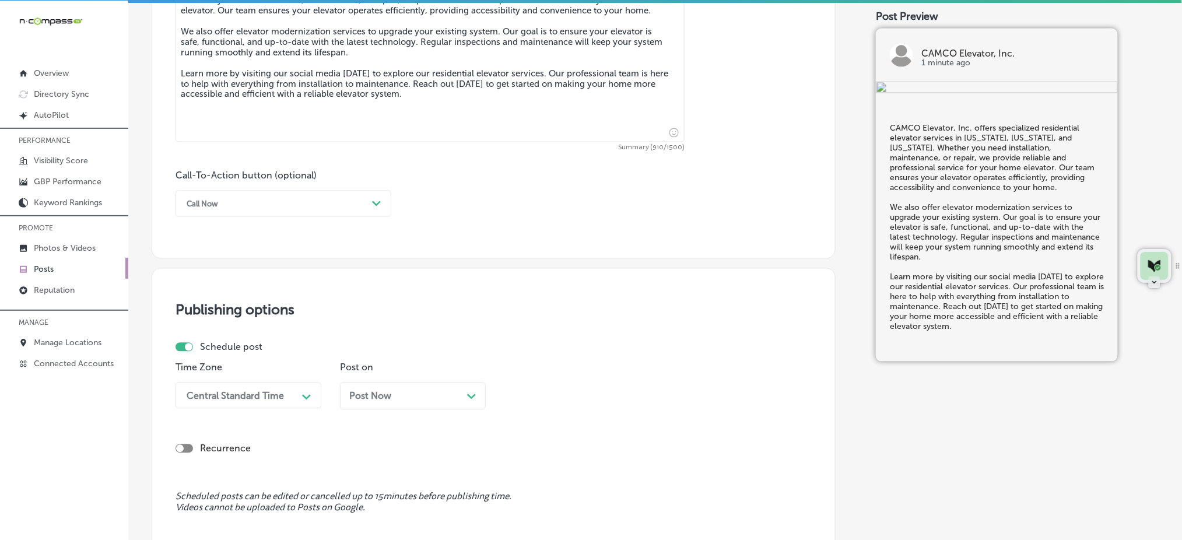
type textarea "CAMCO Elevator, Inc. offers specialized residential elevator services in [US_ST…"
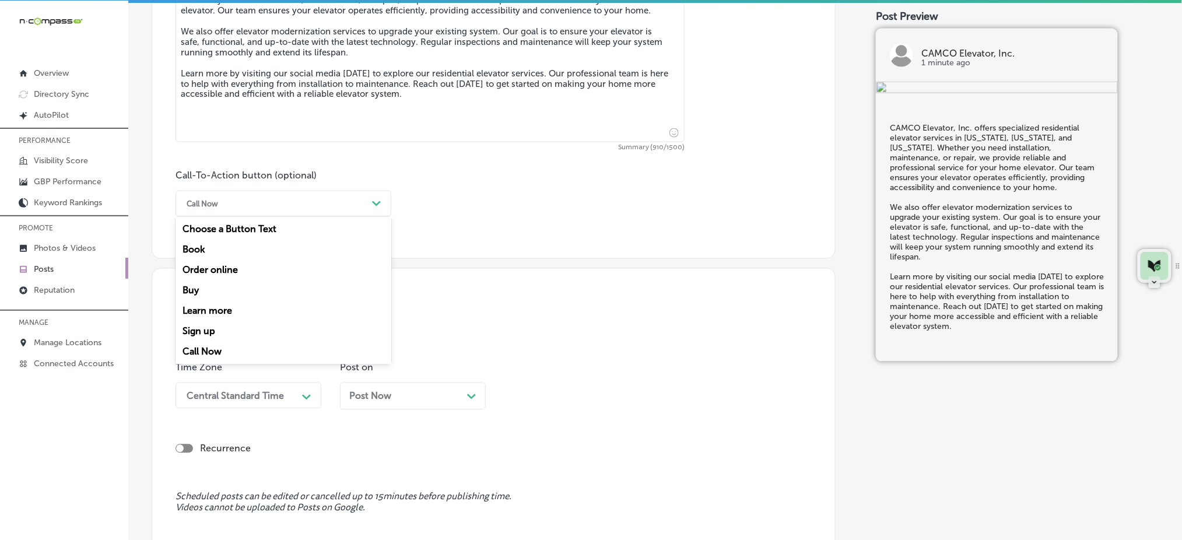
click at [283, 191] on div "Call Now Path Created with Sketch." at bounding box center [283, 204] width 216 height 26
click at [222, 307] on div "Learn more" at bounding box center [283, 311] width 216 height 20
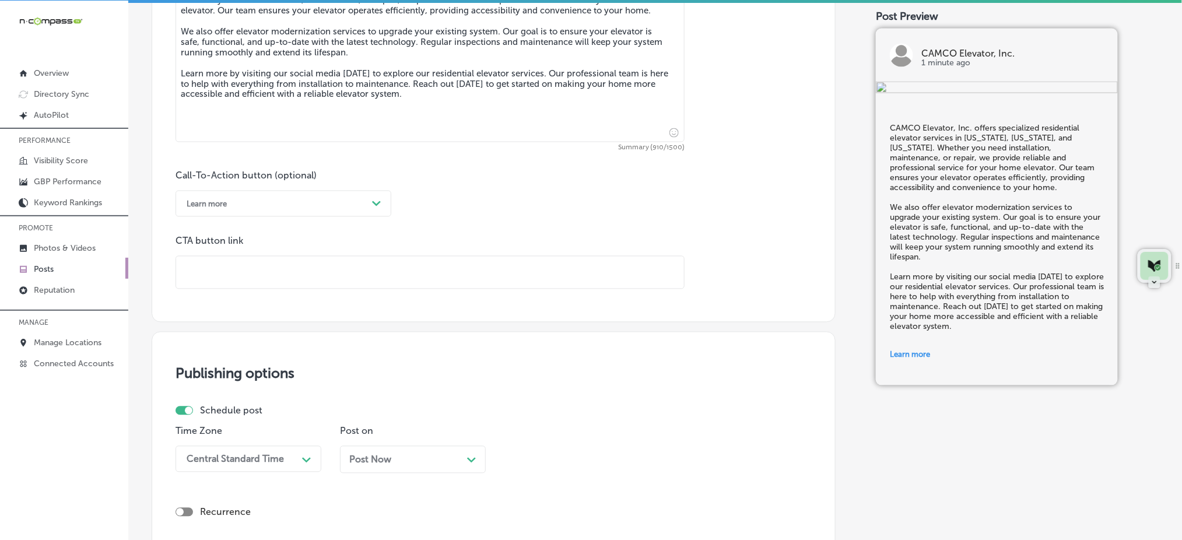
click at [254, 280] on input "text" at bounding box center [430, 273] width 508 height 32
paste input "[URL][DOMAIN_NAME]"
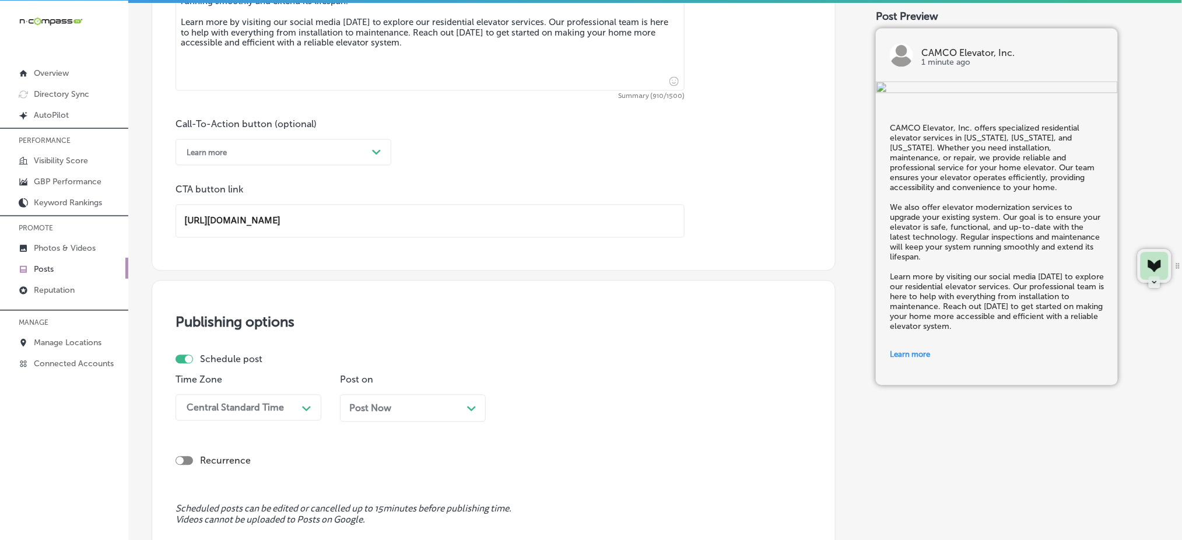
scroll to position [796, 0]
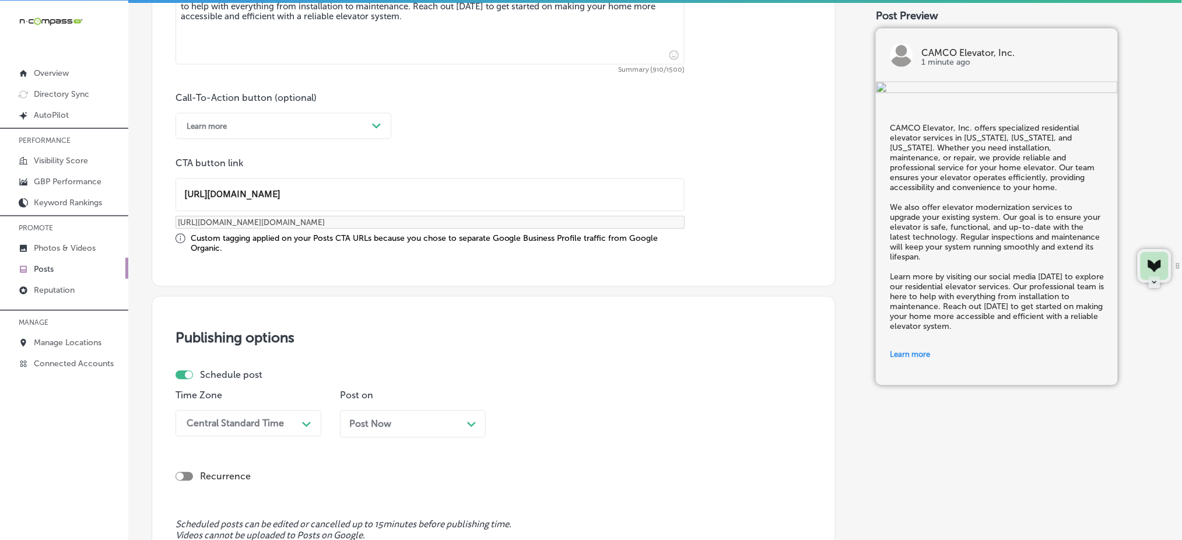
type input "[URL][DOMAIN_NAME]"
click at [234, 426] on div "Central Standard Time Path Created with Sketch." at bounding box center [248, 423] width 146 height 26
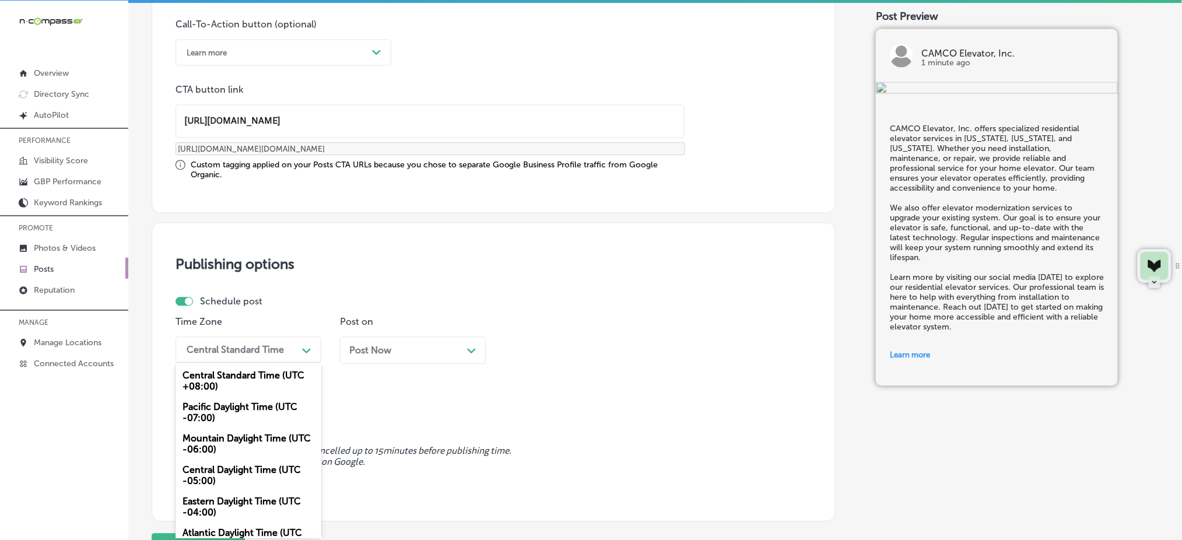
click at [232, 440] on div "Mountain Daylight Time (UTC -06:00)" at bounding box center [248, 443] width 146 height 31
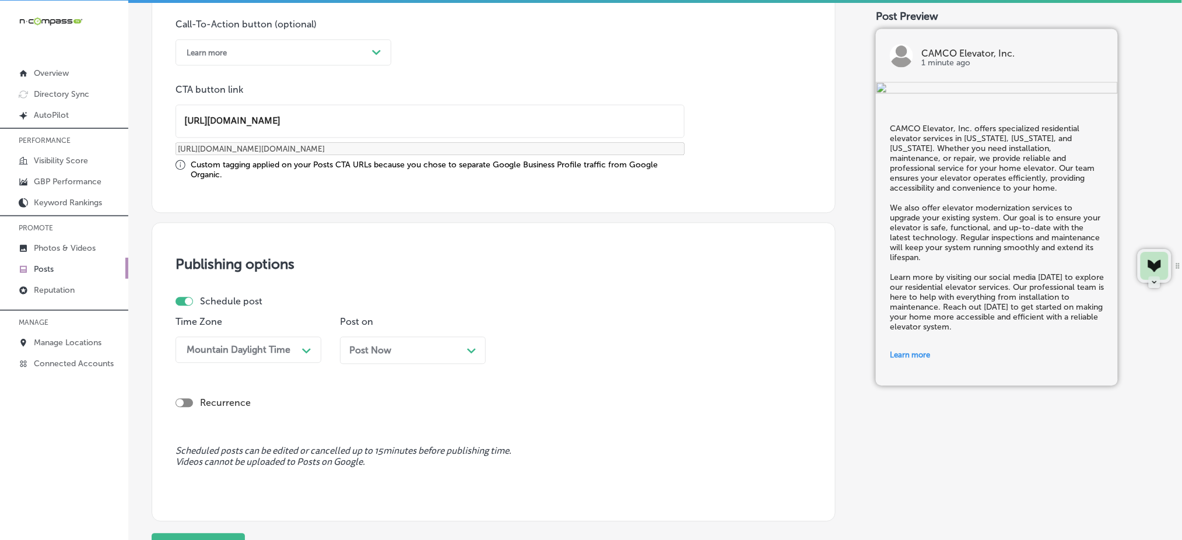
click at [423, 358] on div "Post Now Path Created with Sketch." at bounding box center [413, 349] width 146 height 27
click at [545, 346] on div "03:30 AM" at bounding box center [535, 349] width 41 height 11
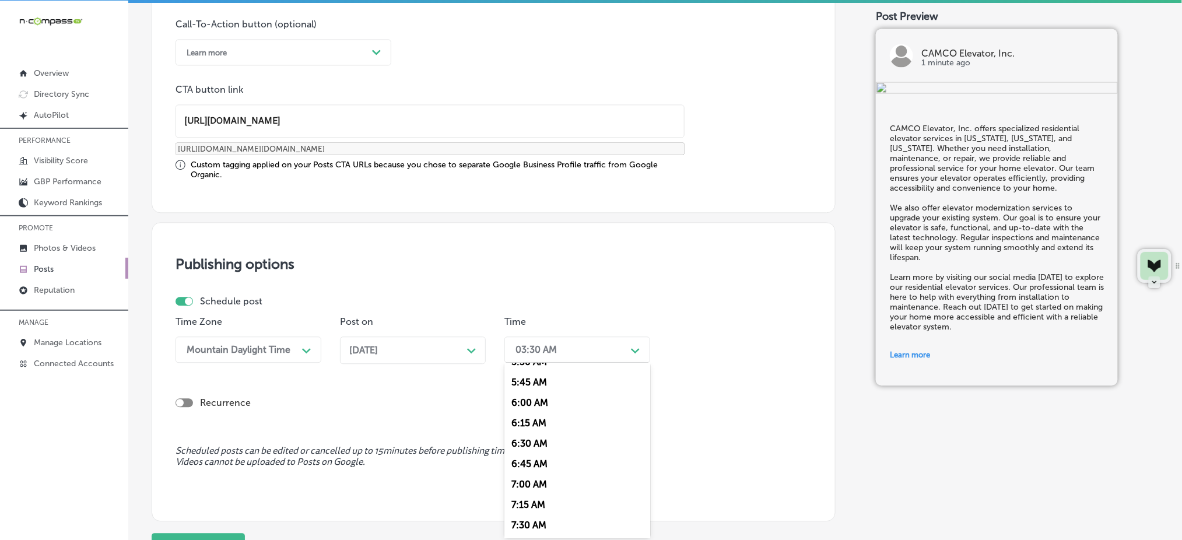
scroll to position [466, 0]
click at [543, 478] on div "7:00 AM" at bounding box center [577, 480] width 146 height 20
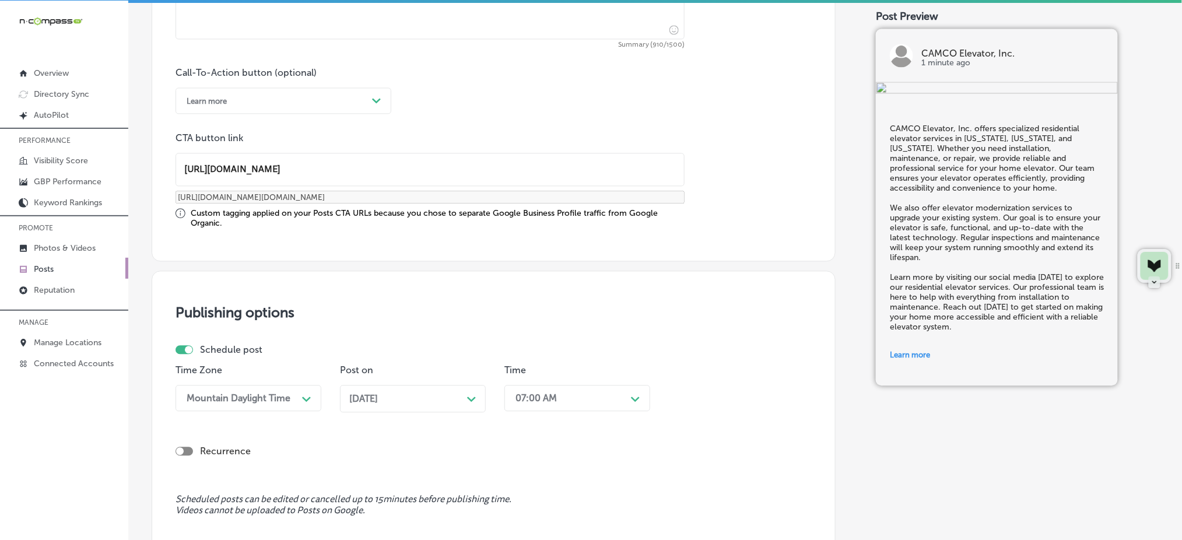
scroll to position [977, 0]
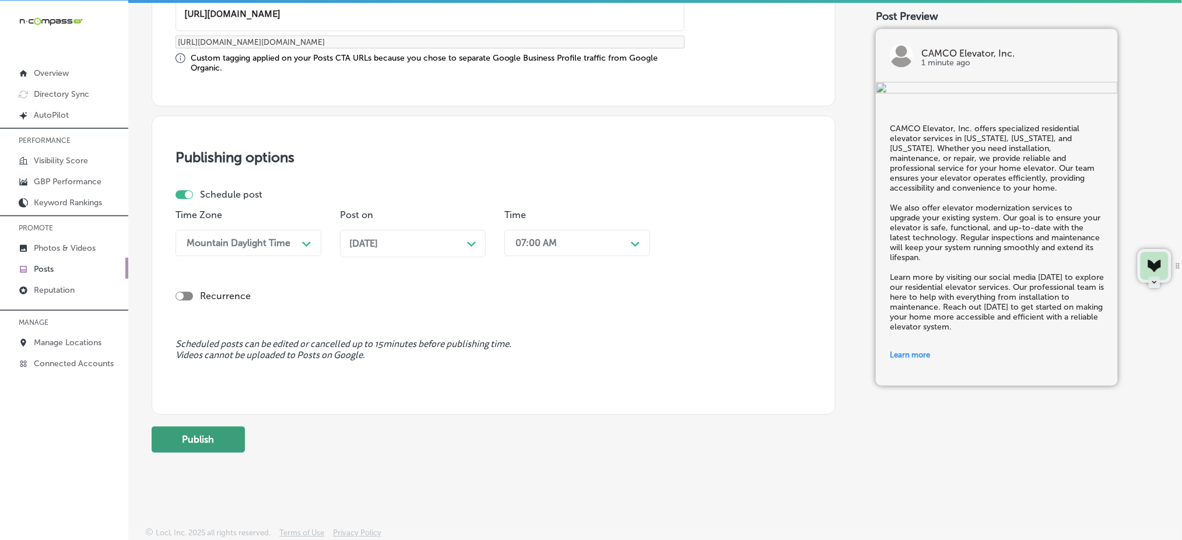
click at [218, 442] on button "Publish" at bounding box center [198, 439] width 93 height 26
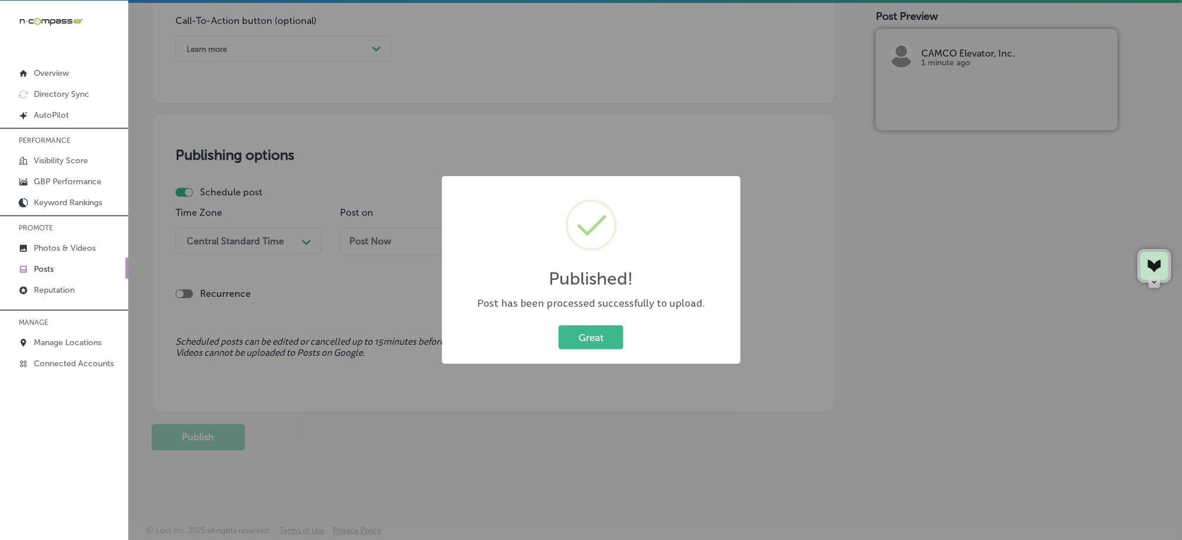
scroll to position [873, 0]
click at [565, 339] on button "Great" at bounding box center [591, 337] width 65 height 24
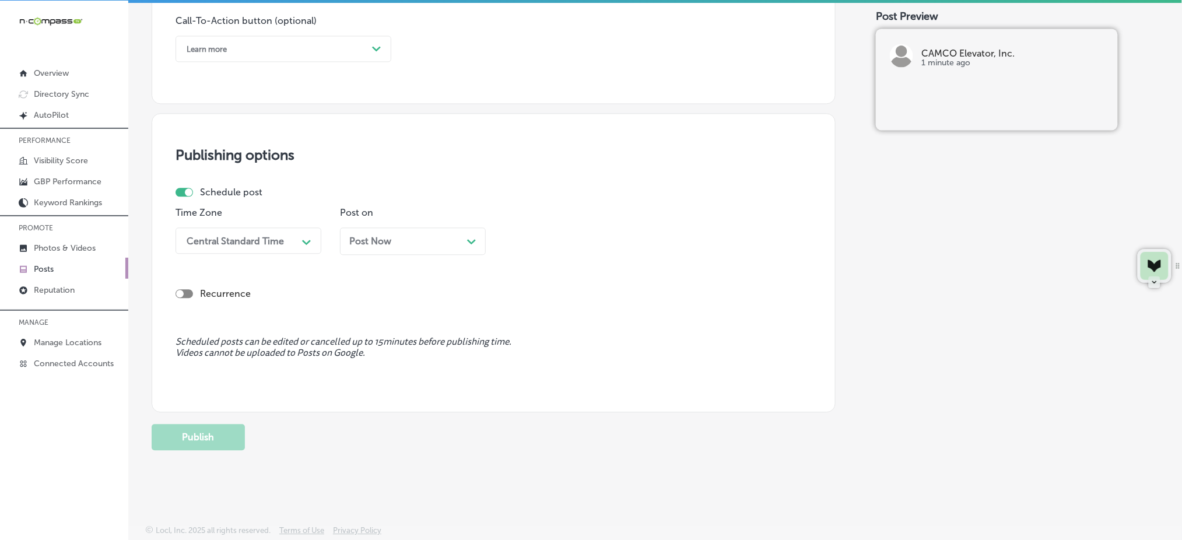
scroll to position [563, 0]
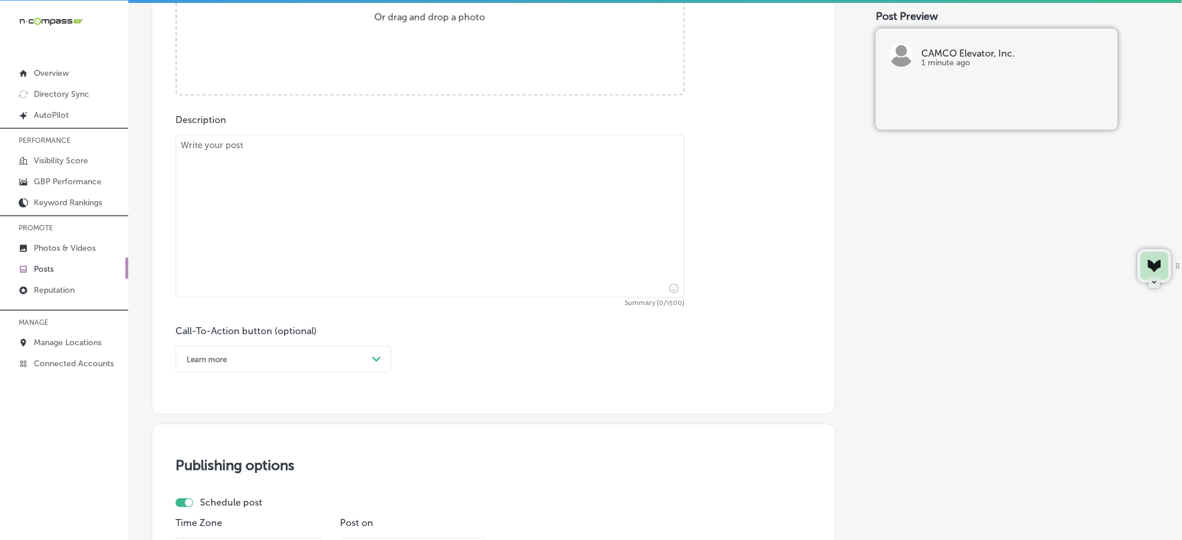
click at [395, 217] on textarea at bounding box center [429, 216] width 509 height 163
paste textarea "Elevator service is critical to maintaining the safety and reliability of your …"
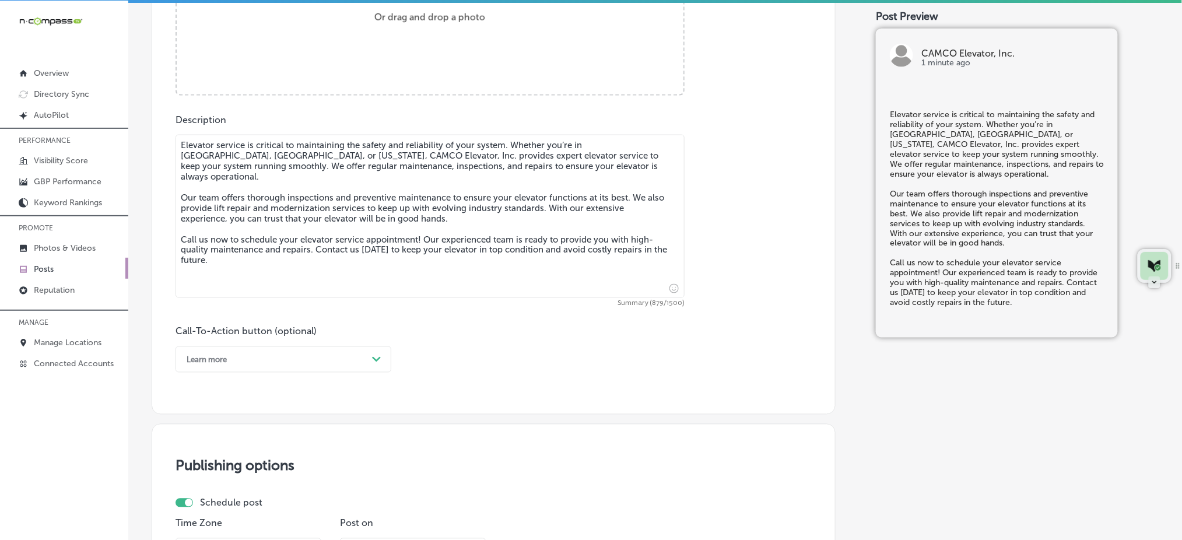
type textarea "Elevator service is critical to maintaining the safety and reliability of your …"
click at [266, 352] on div "Learn more" at bounding box center [274, 359] width 187 height 18
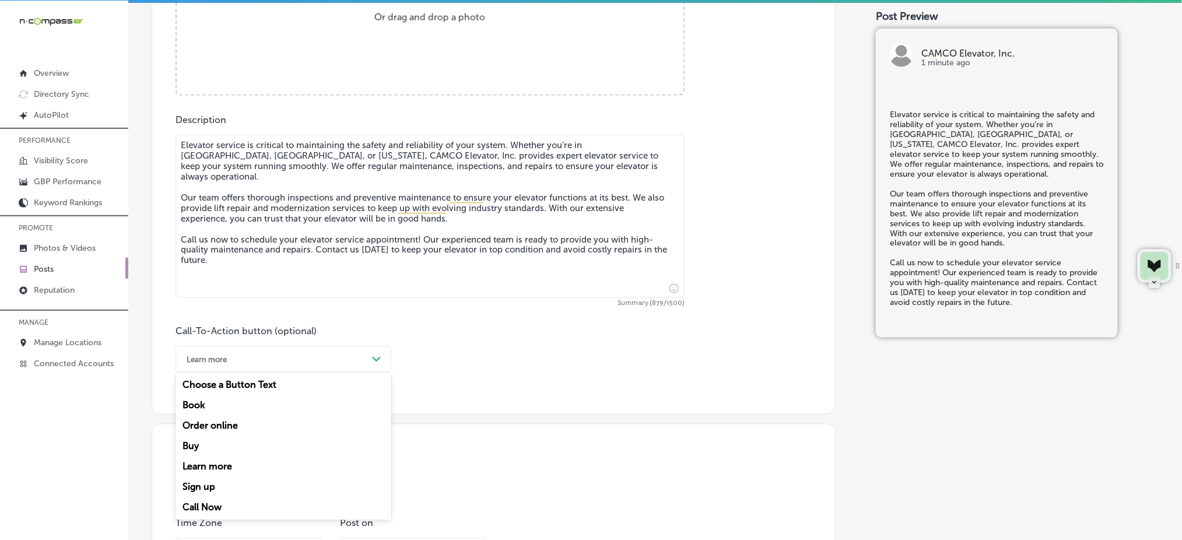
click at [212, 510] on div "Call Now" at bounding box center [283, 507] width 216 height 20
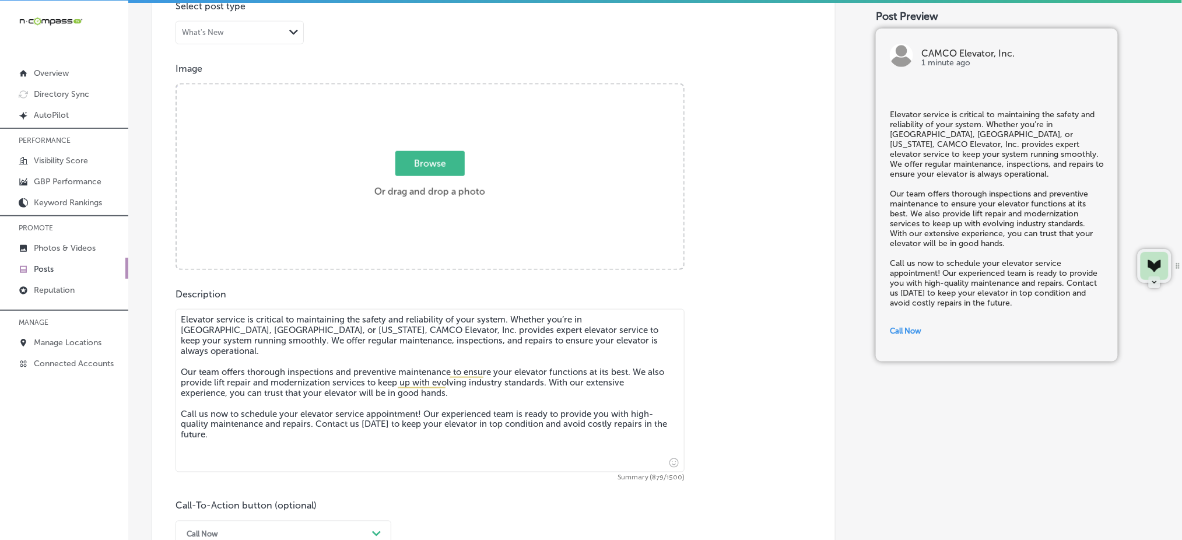
scroll to position [252, 0]
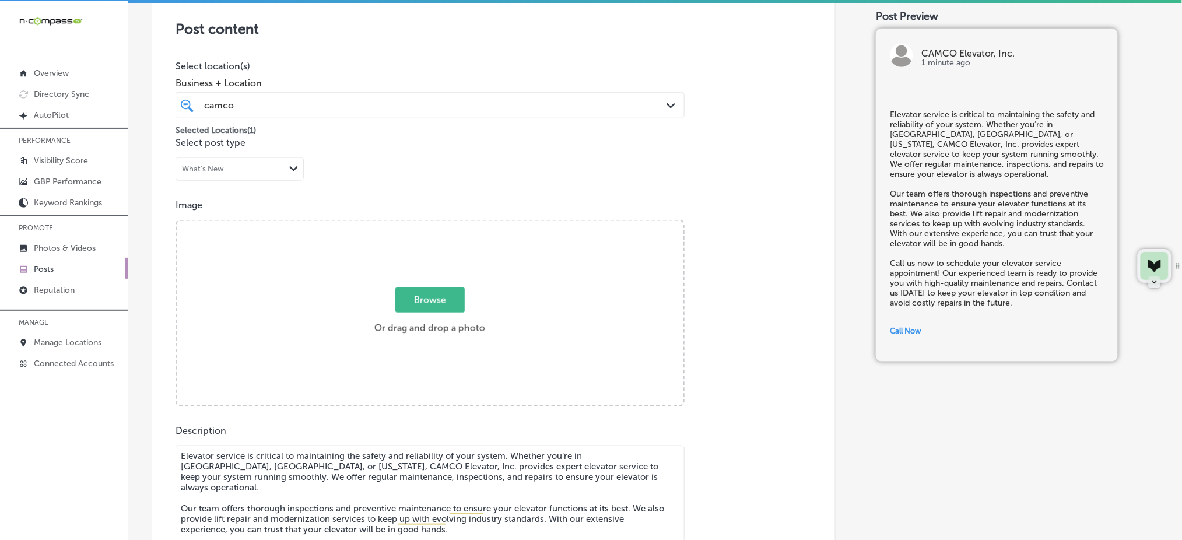
click at [437, 294] on span "Browse" at bounding box center [429, 299] width 69 height 25
click at [437, 224] on input "Browse Or drag and drop a photo" at bounding box center [430, 222] width 507 height 3
type input "C:\fakepath\elevator-installation-camco-elevator-[GEOGRAPHIC_DATA]-co (3).jpg"
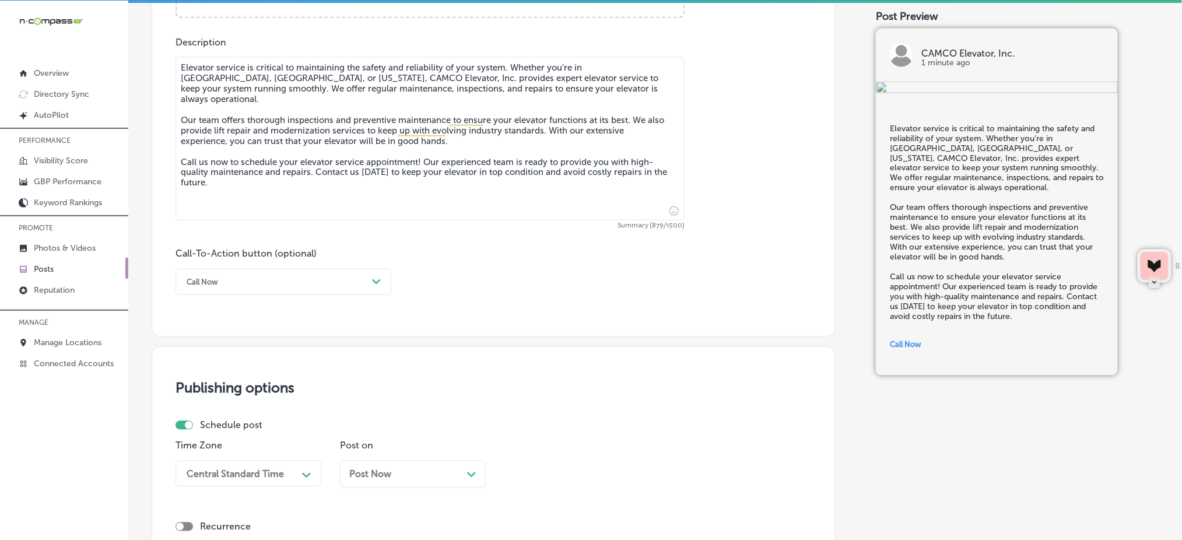
scroll to position [796, 0]
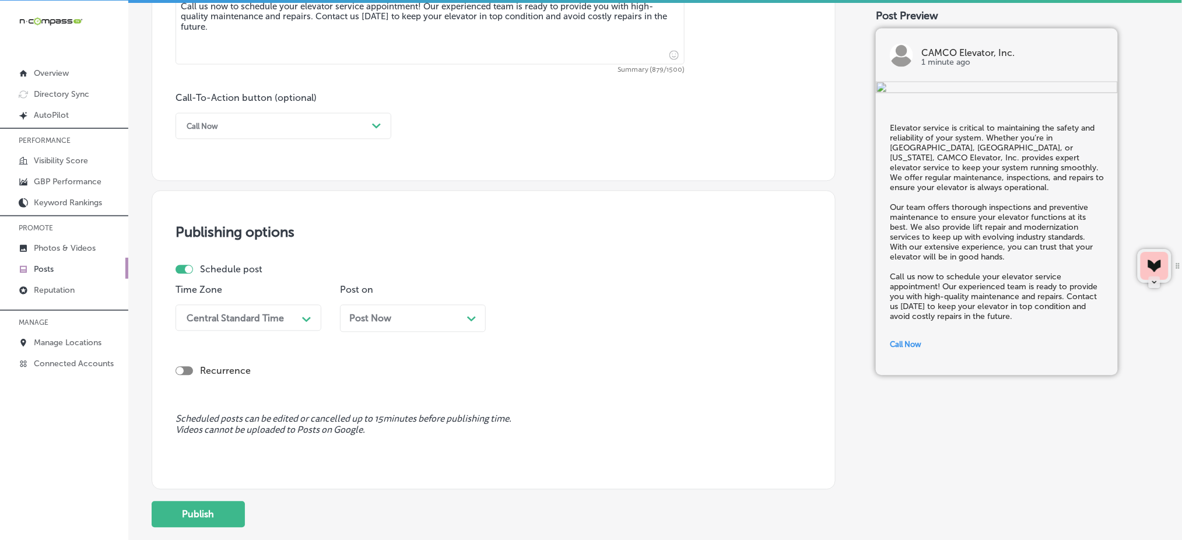
click at [266, 313] on div "Central Standard Time" at bounding box center [235, 318] width 97 height 11
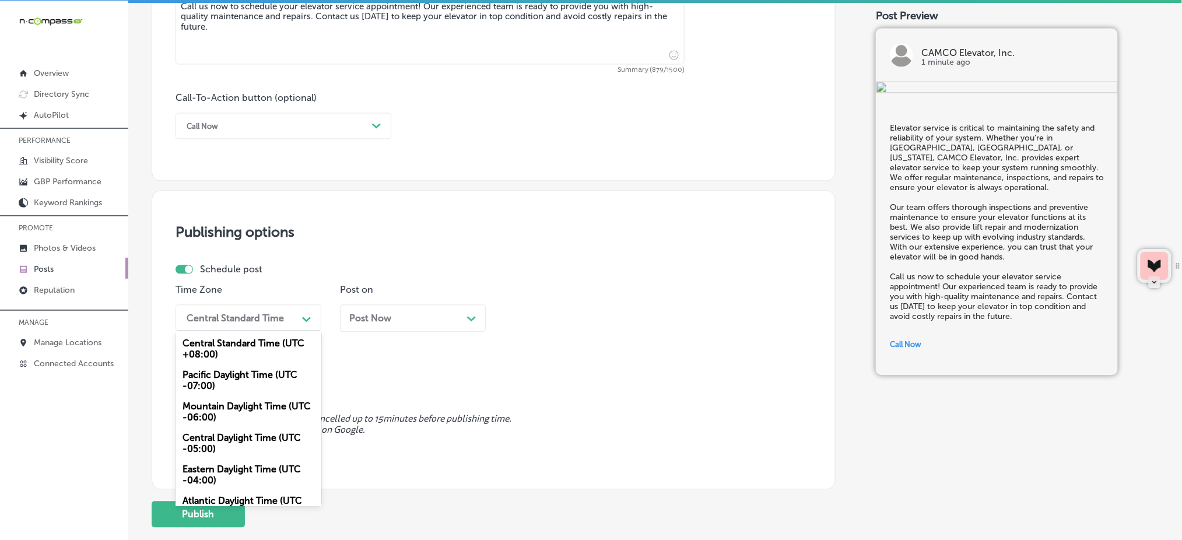
click at [224, 405] on div "Mountain Daylight Time (UTC -06:00)" at bounding box center [248, 411] width 146 height 31
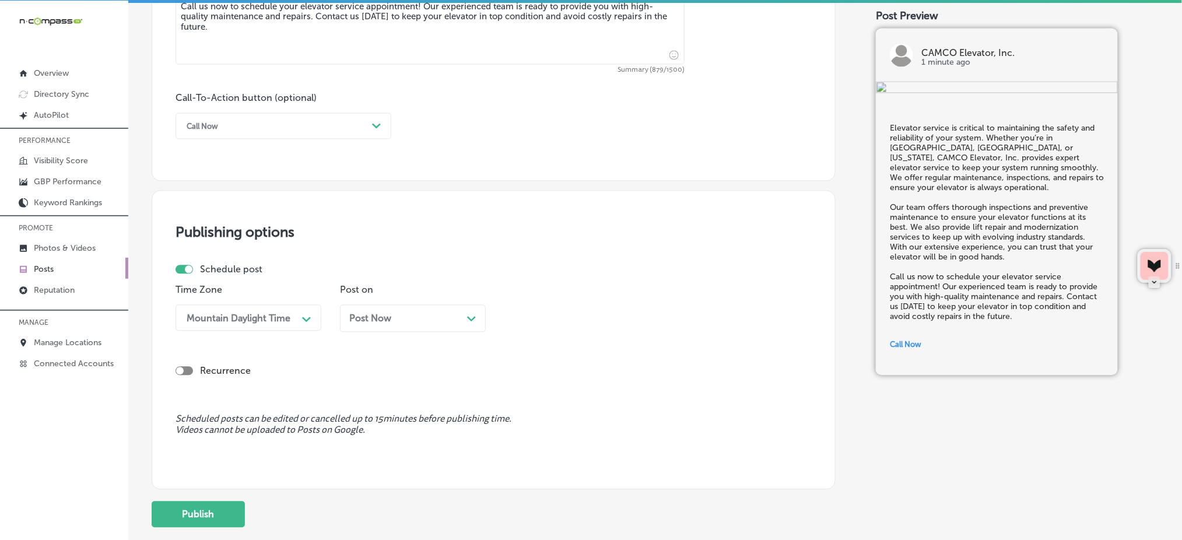
click at [381, 315] on span "Post Now" at bounding box center [370, 318] width 42 height 11
click at [580, 304] on div "Time 03:30 AM Path Created with Sketch." at bounding box center [577, 313] width 146 height 57
click at [553, 315] on div "03:30 AM" at bounding box center [535, 318] width 41 height 11
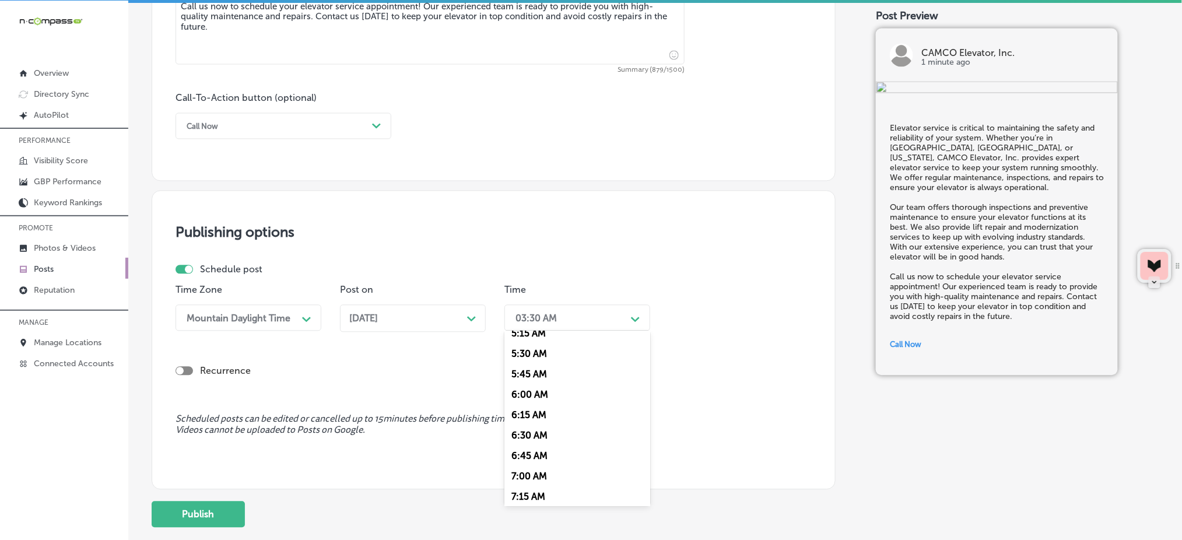
scroll to position [466, 0]
click at [536, 452] on div "7:00 AM" at bounding box center [577, 448] width 146 height 20
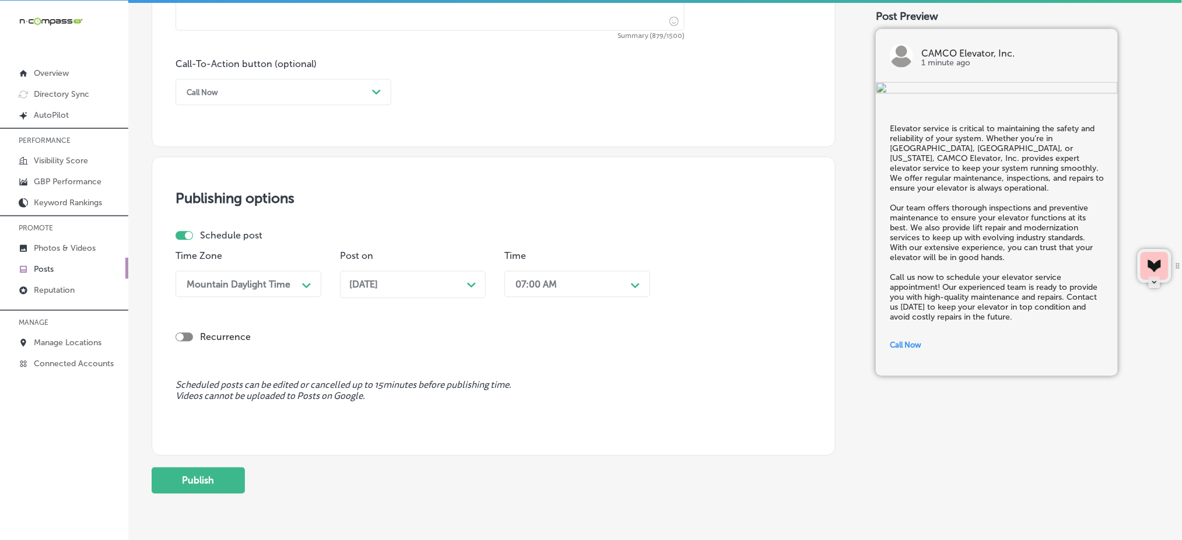
scroll to position [873, 0]
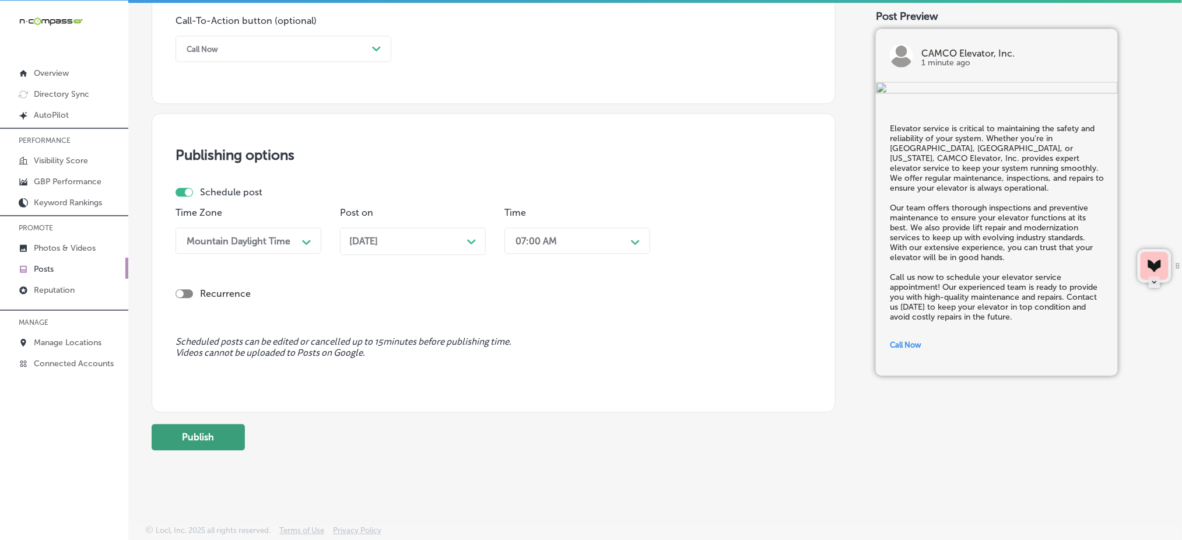
click at [235, 438] on button "Publish" at bounding box center [198, 437] width 93 height 26
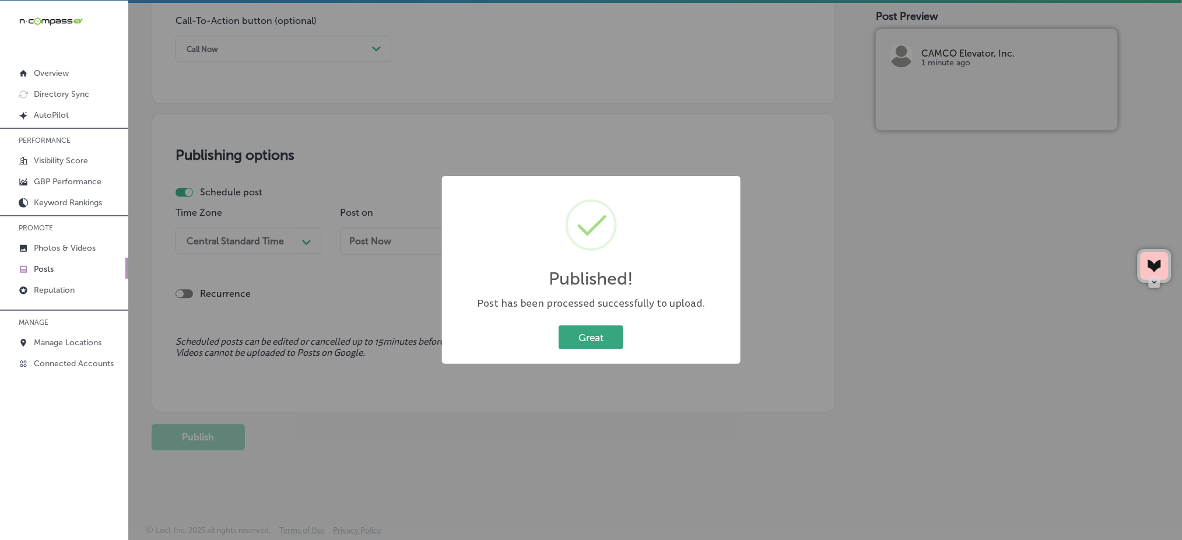
click at [599, 325] on button "Great" at bounding box center [591, 337] width 65 height 24
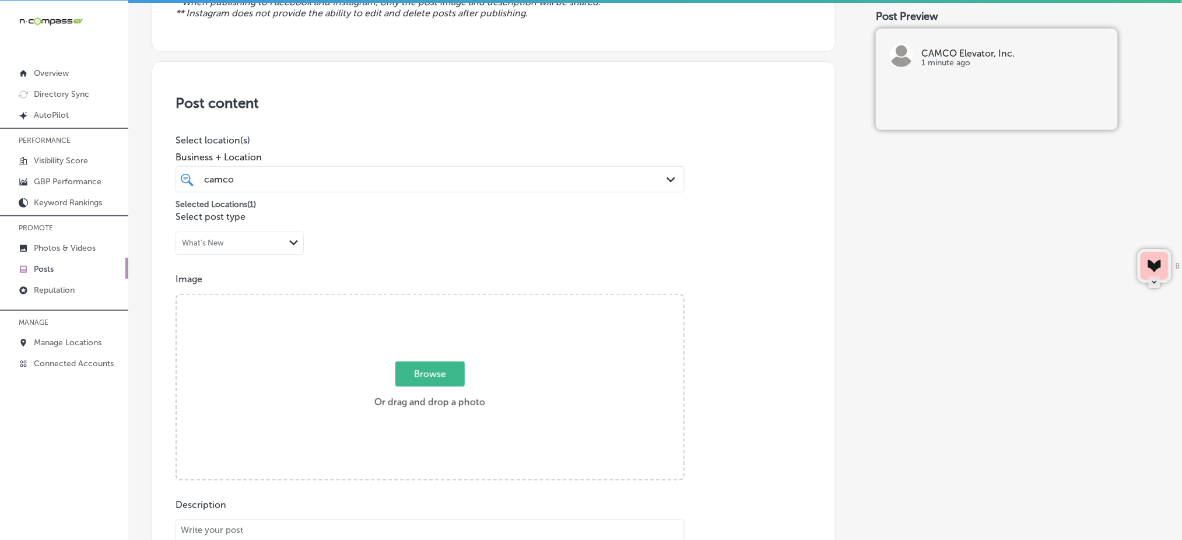
scroll to position [174, 0]
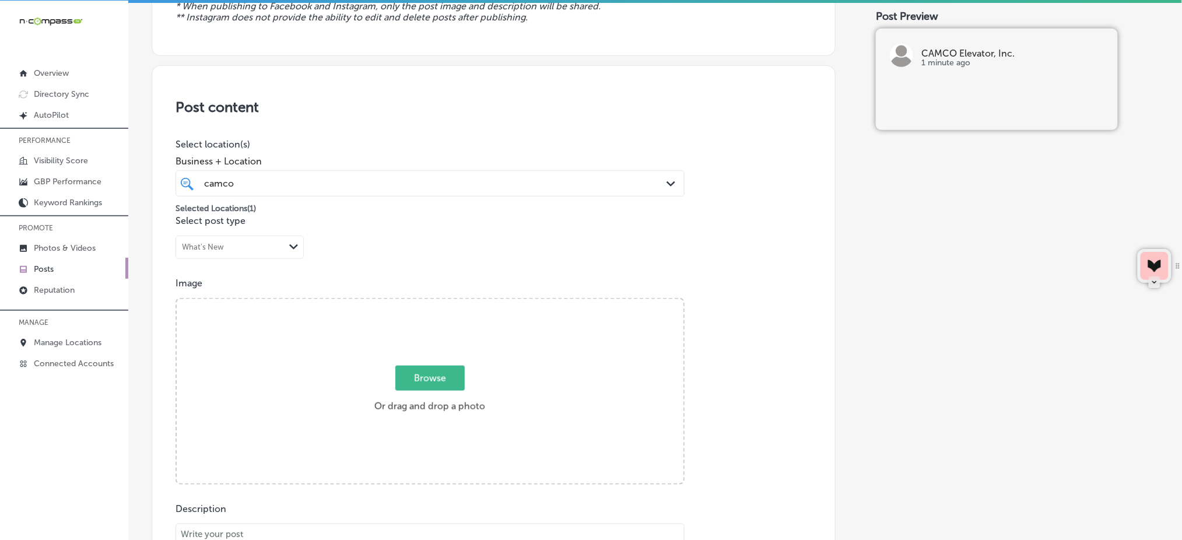
click at [450, 383] on span "Browse" at bounding box center [429, 378] width 69 height 25
click at [450, 303] on input "Browse Or drag and drop a photo" at bounding box center [430, 300] width 507 height 3
type input "C:\fakepath\elevator-installation-camco-elevator-[GEOGRAPHIC_DATA]-co (4).jpg"
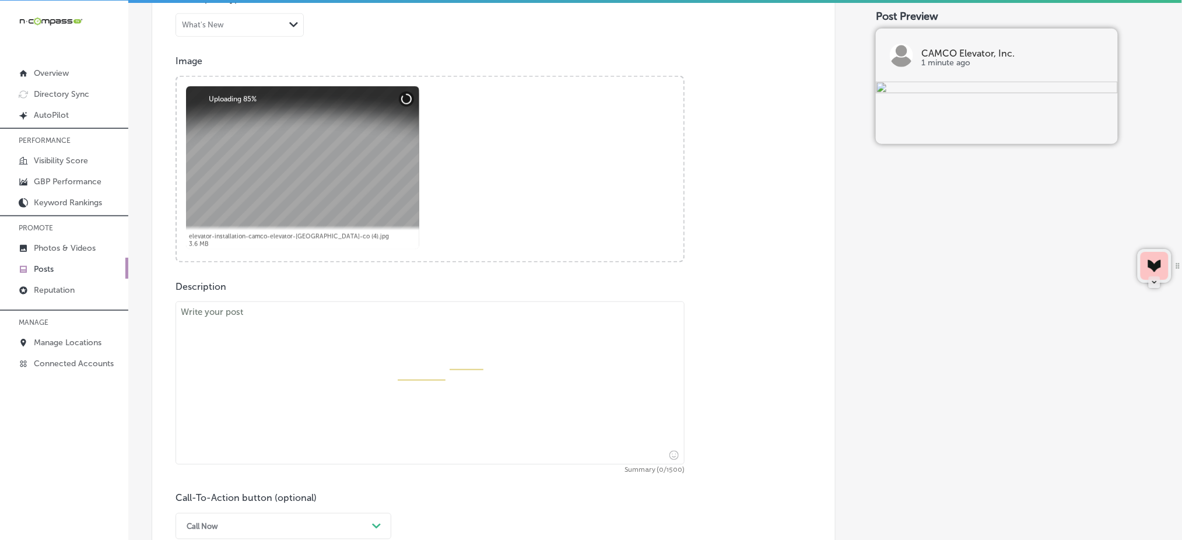
scroll to position [407, 0]
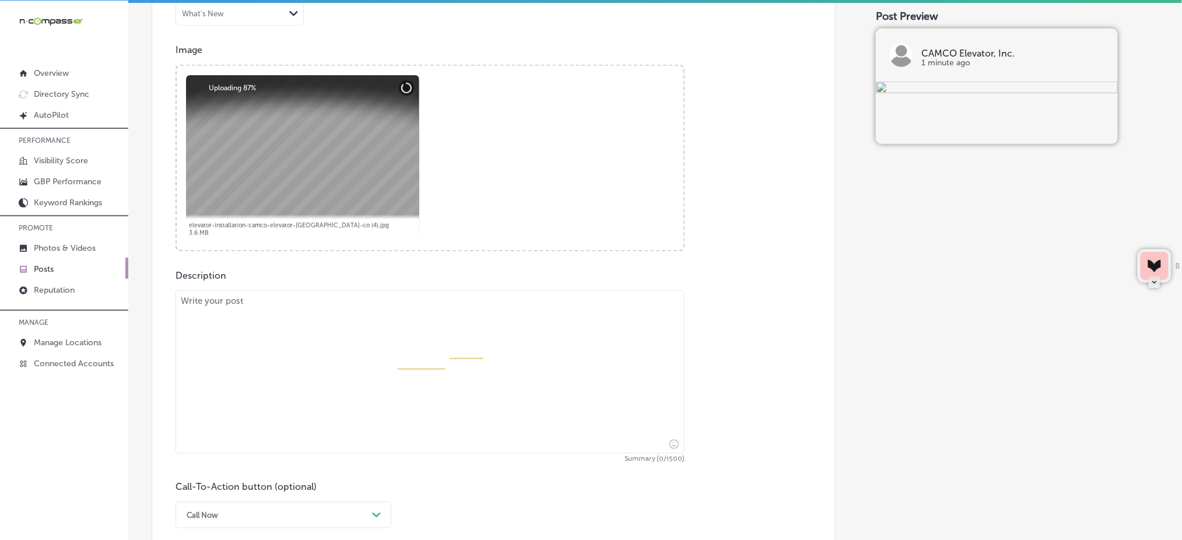
click at [332, 353] on textarea at bounding box center [429, 371] width 509 height 163
paste textarea "If you’re looking for a reliable elevator installation, CAMCO Elevator, Inc. is…"
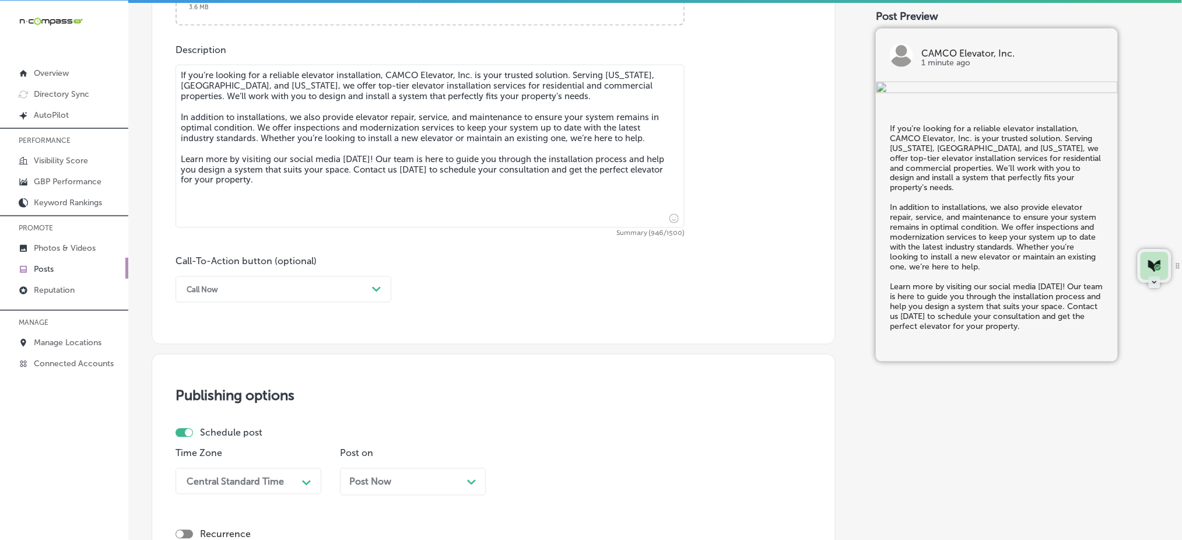
scroll to position [640, 0]
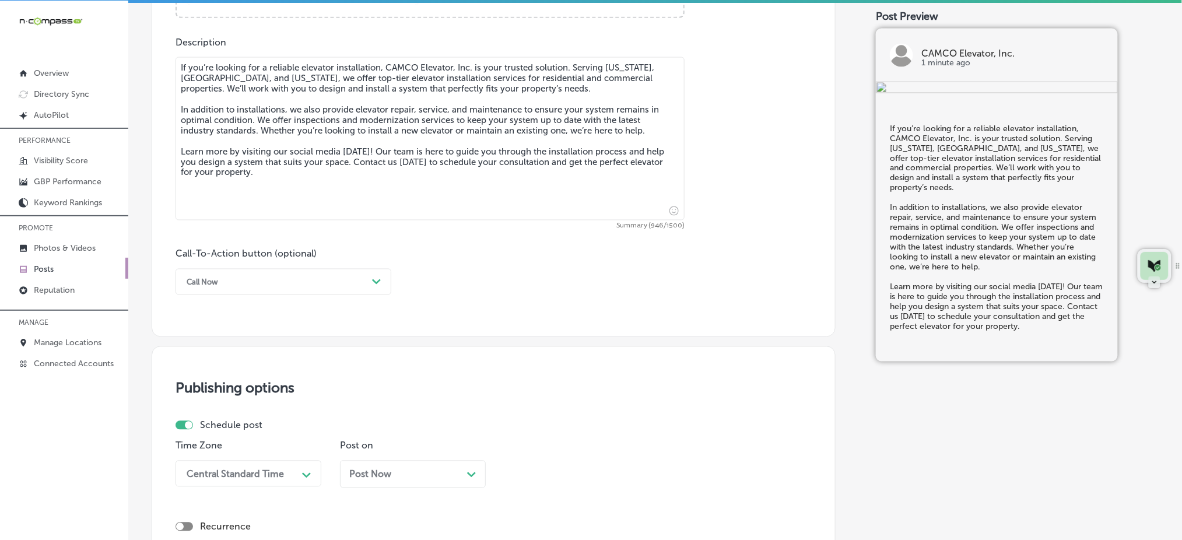
type textarea "If you’re looking for a reliable elevator installation, CAMCO Elevator, Inc. is…"
click at [255, 281] on div "Call Now" at bounding box center [274, 282] width 187 height 18
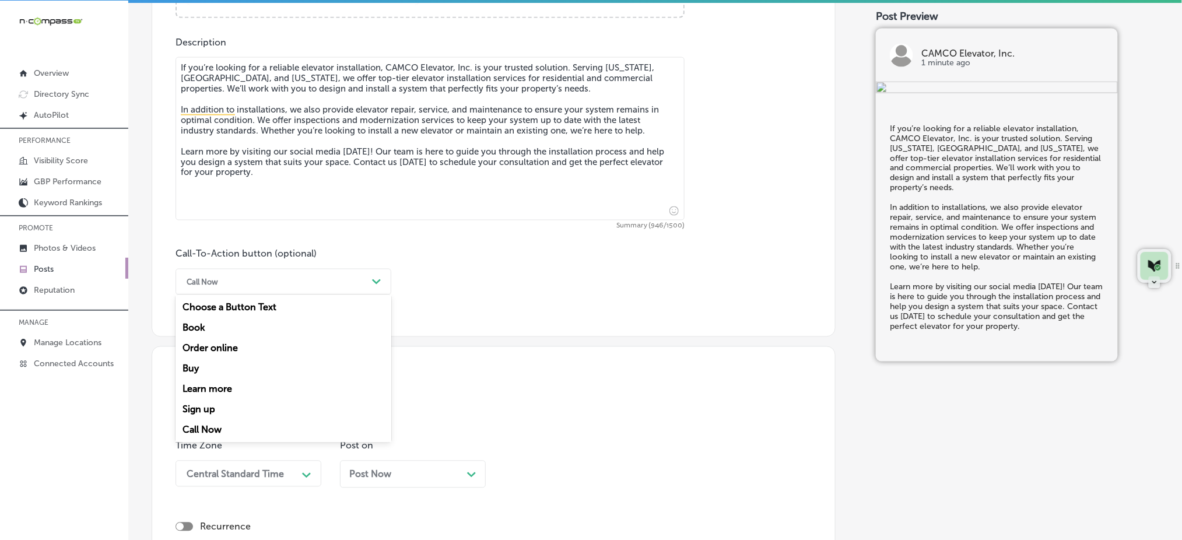
click at [209, 388] on div "Learn more" at bounding box center [283, 389] width 216 height 20
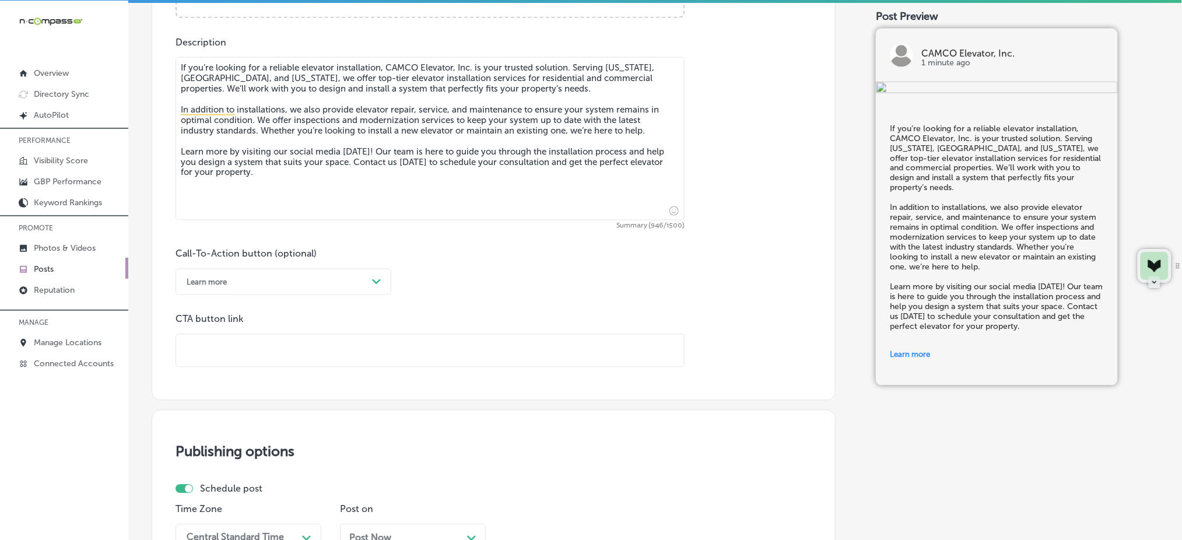
click at [212, 353] on input "text" at bounding box center [430, 351] width 508 height 32
paste input "[URL][DOMAIN_NAME]"
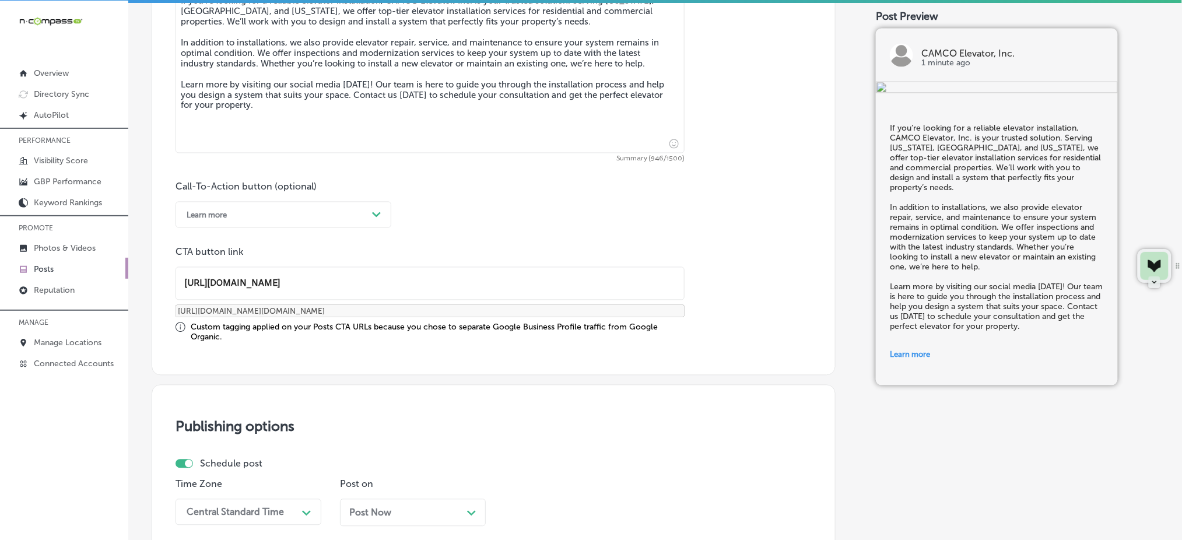
scroll to position [873, 0]
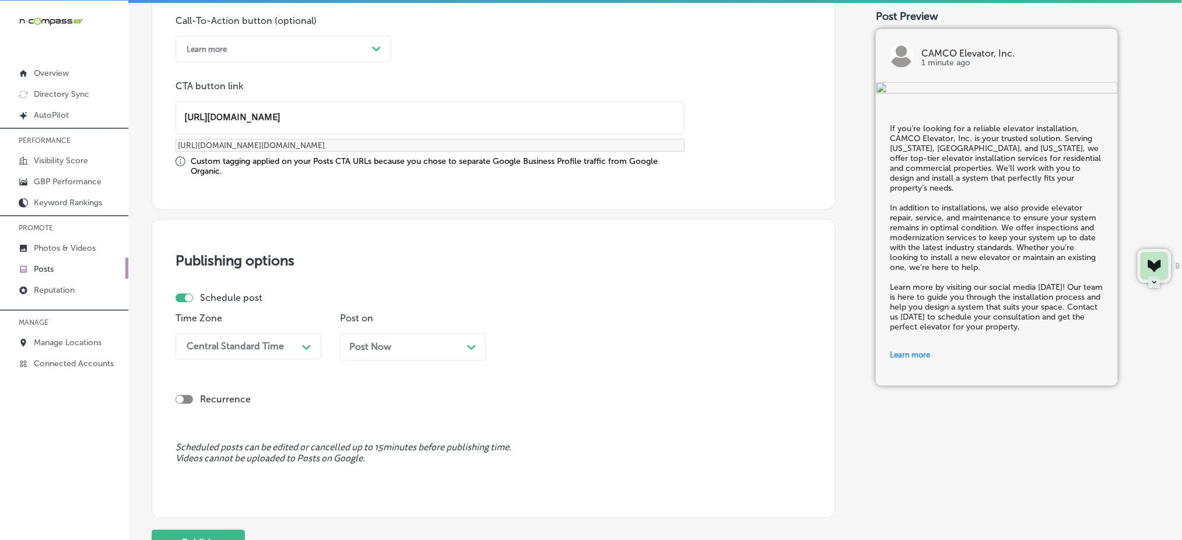
type input "[URL][DOMAIN_NAME]"
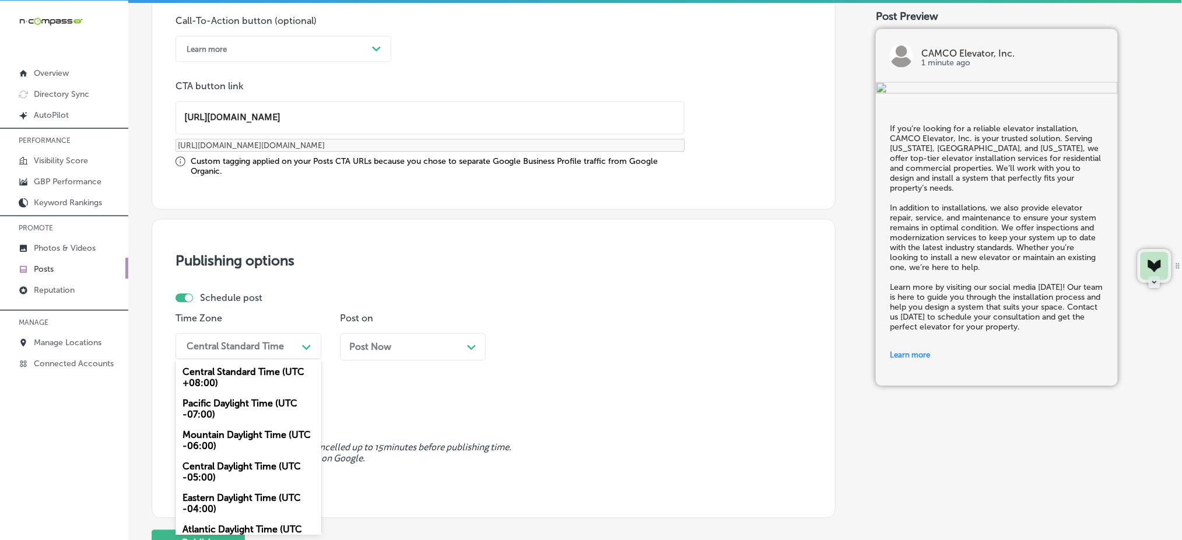
click at [244, 336] on div "Central Standard Time" at bounding box center [239, 346] width 117 height 20
click at [221, 441] on div "Mountain Daylight Time (UTC -06:00)" at bounding box center [248, 439] width 146 height 31
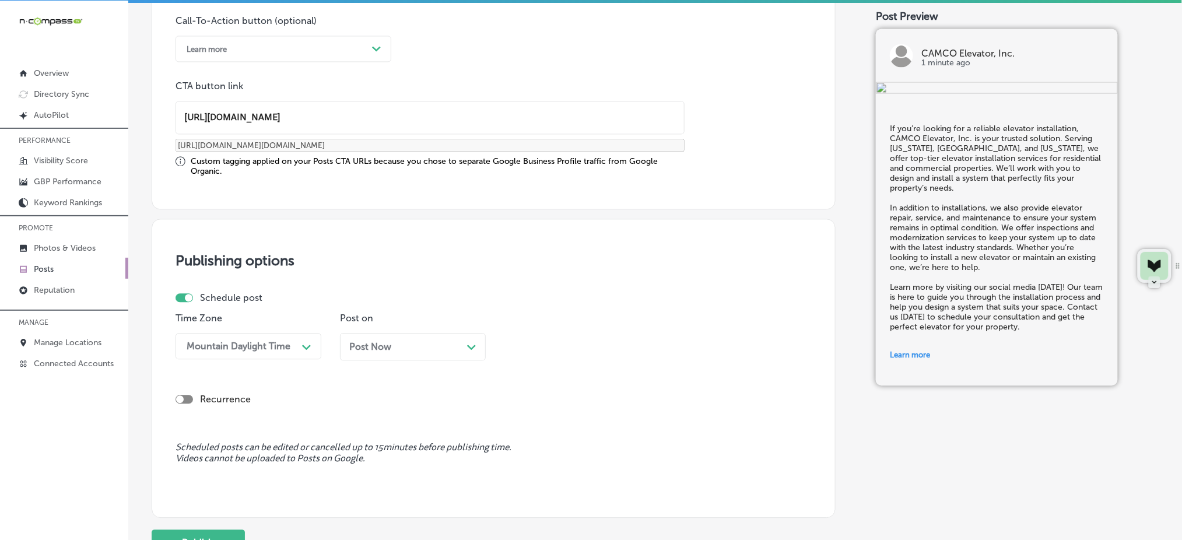
click at [375, 343] on span "Post Now" at bounding box center [370, 346] width 42 height 11
click at [566, 355] on div "03:30 AM Path Created with Sketch." at bounding box center [577, 346] width 146 height 26
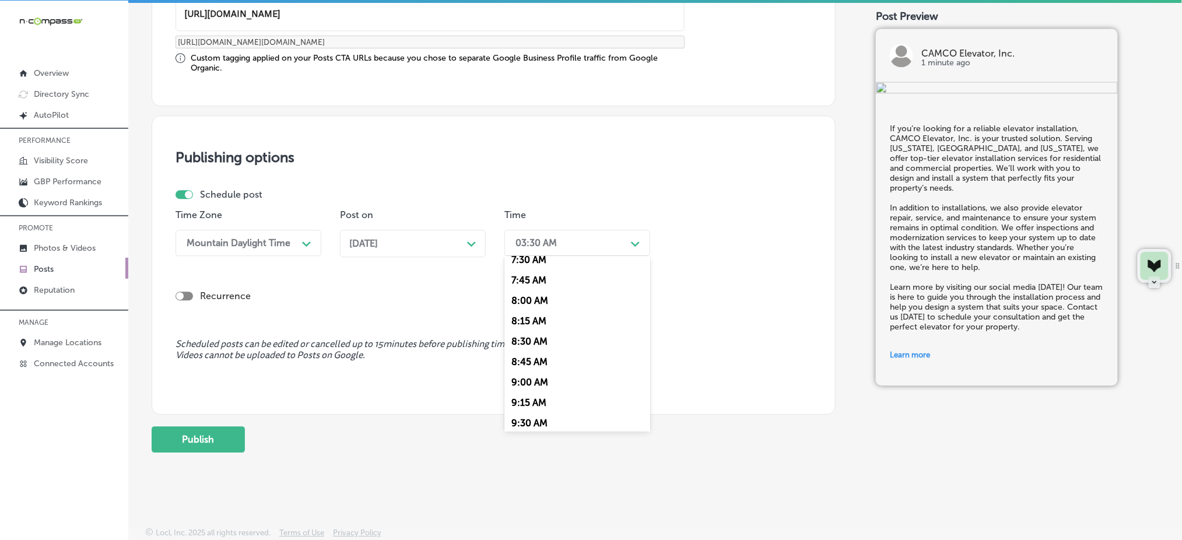
scroll to position [544, 0]
click at [541, 300] on div "7:00 AM" at bounding box center [577, 296] width 146 height 20
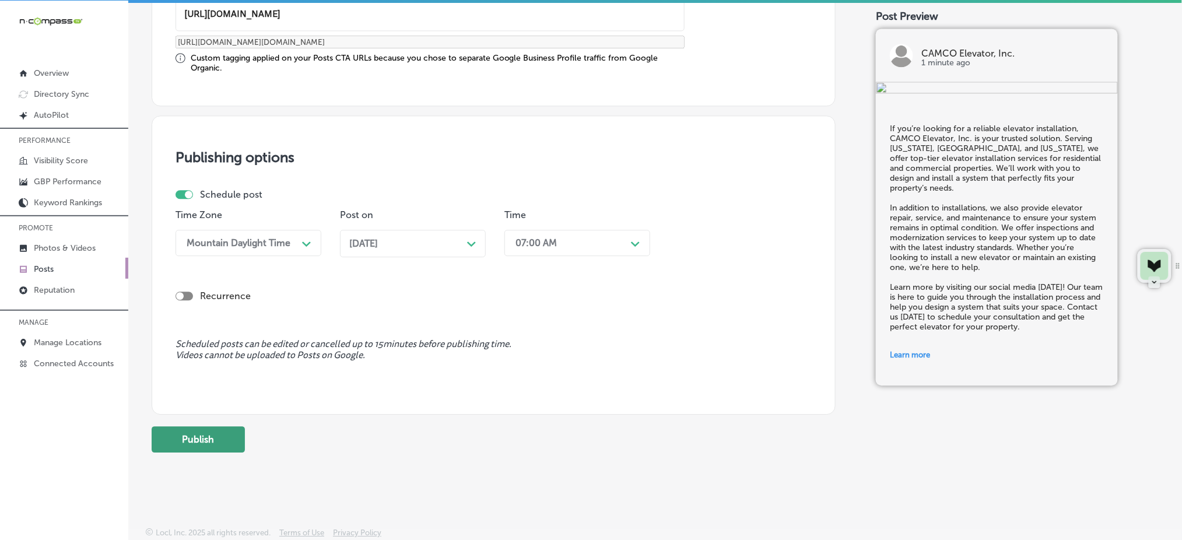
click at [209, 439] on button "Publish" at bounding box center [198, 439] width 93 height 26
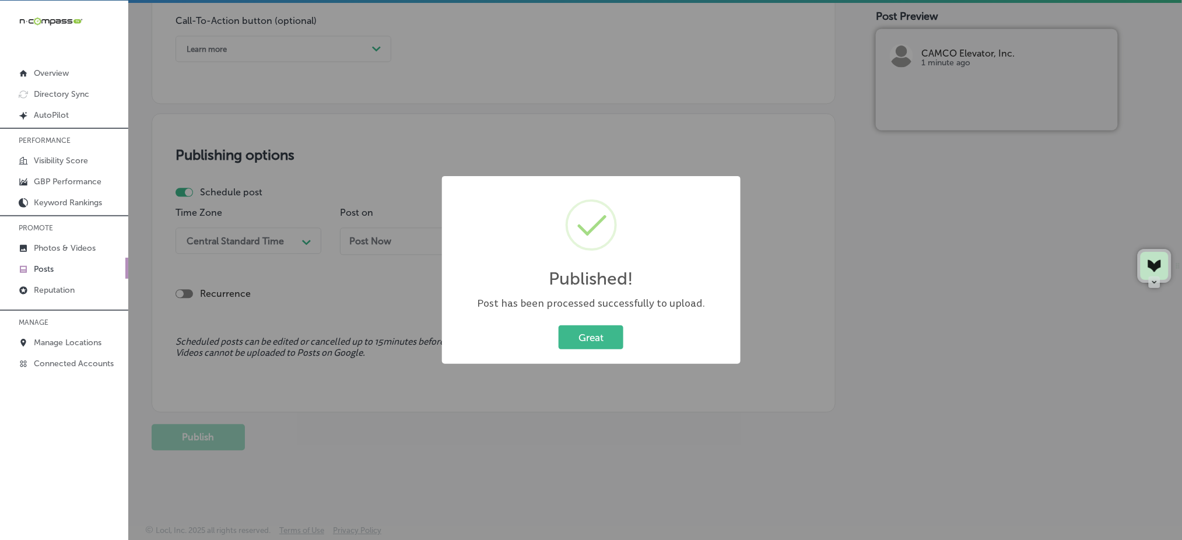
scroll to position [873, 0]
click at [595, 336] on button "Great" at bounding box center [591, 337] width 65 height 24
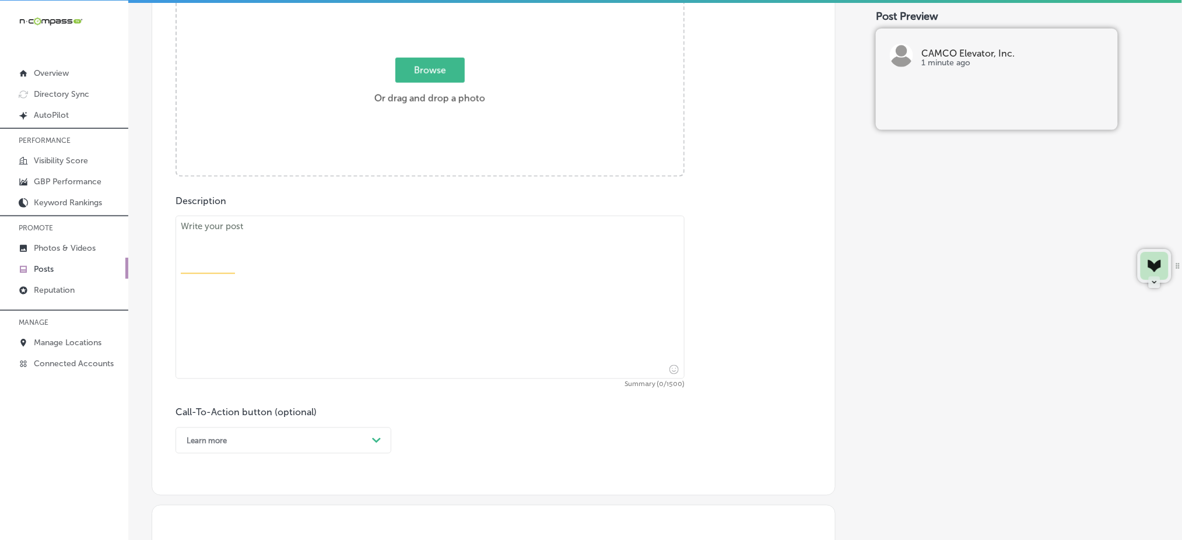
scroll to position [329, 0]
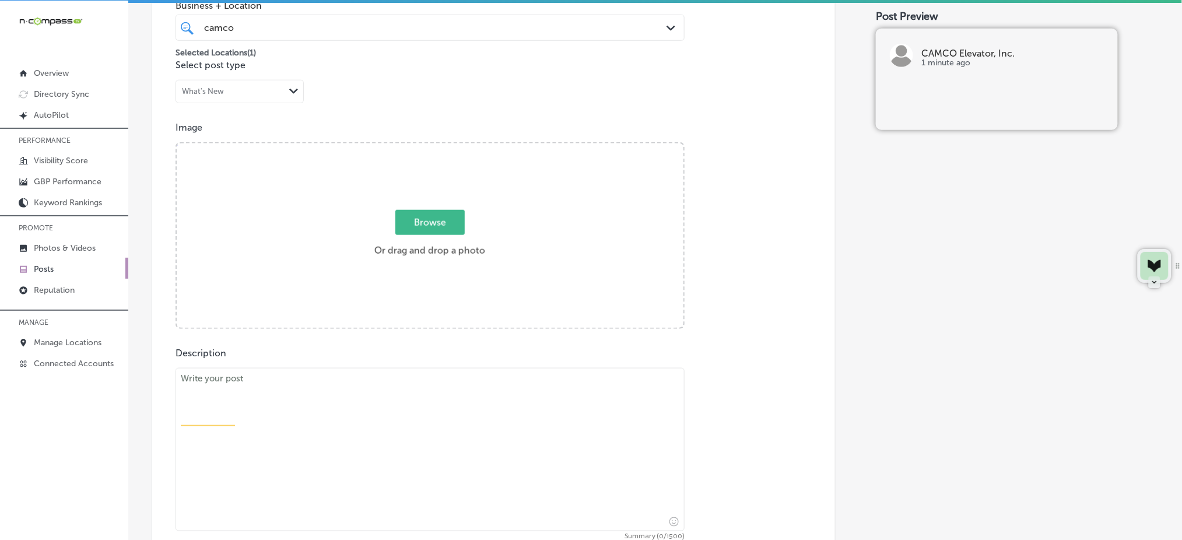
click at [437, 220] on span "Browse" at bounding box center [429, 222] width 69 height 25
click at [437, 147] on input "Browse Or drag and drop a photo" at bounding box center [430, 144] width 507 height 3
type input "C:\fakepath\elevator-installation-camco-elevator-[GEOGRAPHIC_DATA]-co (5).jpg"
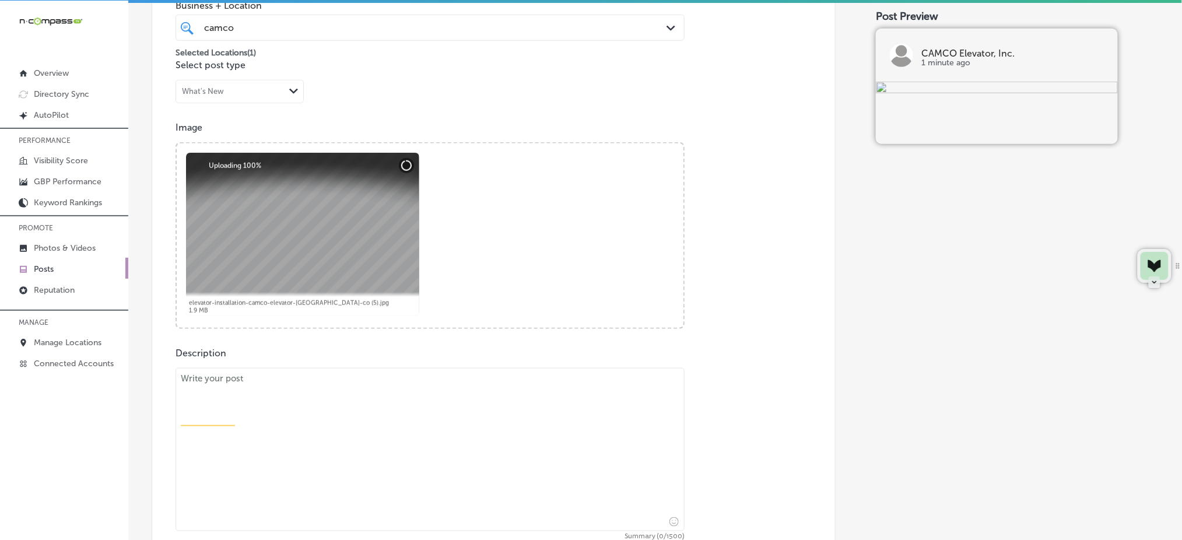
click at [234, 450] on textarea at bounding box center [429, 449] width 509 height 163
paste textarea "Lift repair is essential to maintaining a safe and efficient system. Whether yo…"
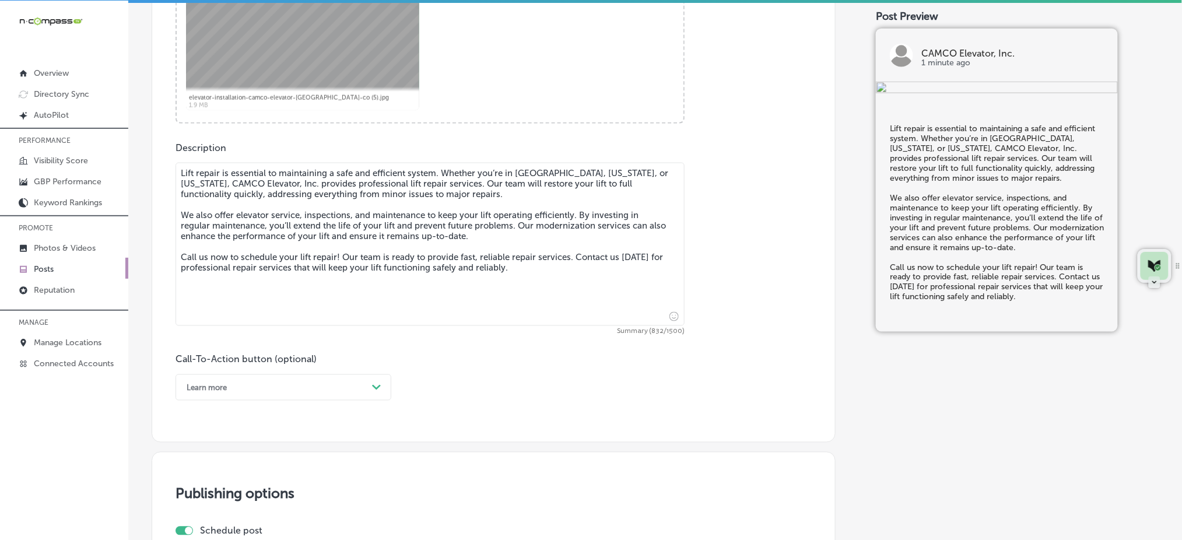
scroll to position [563, 0]
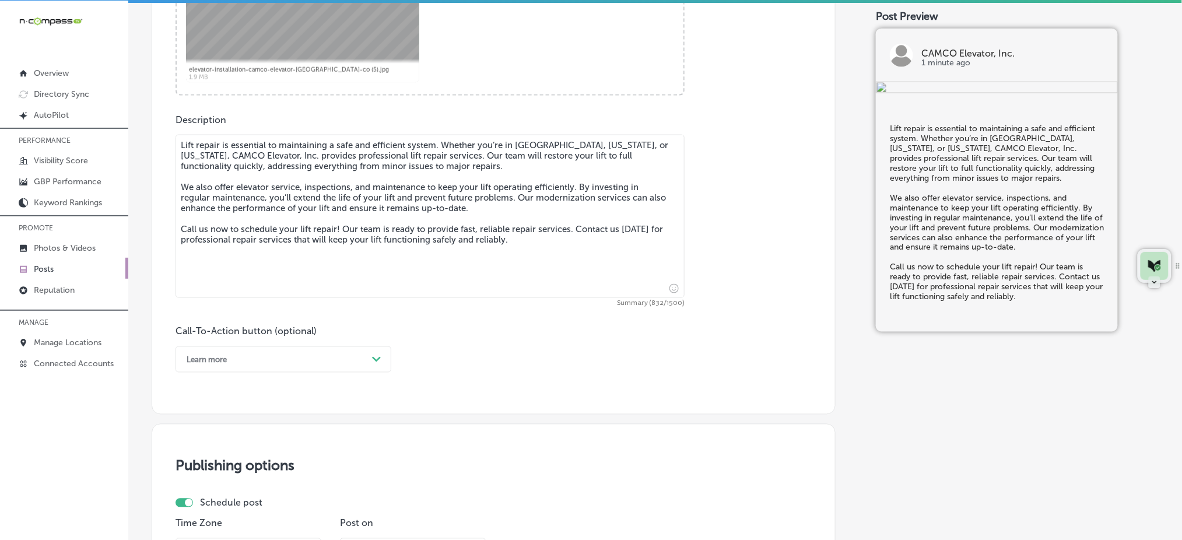
type textarea "Lift repair is essential to maintaining a safe and efficient system. Whether yo…"
click at [236, 363] on div "Learn more" at bounding box center [274, 359] width 187 height 18
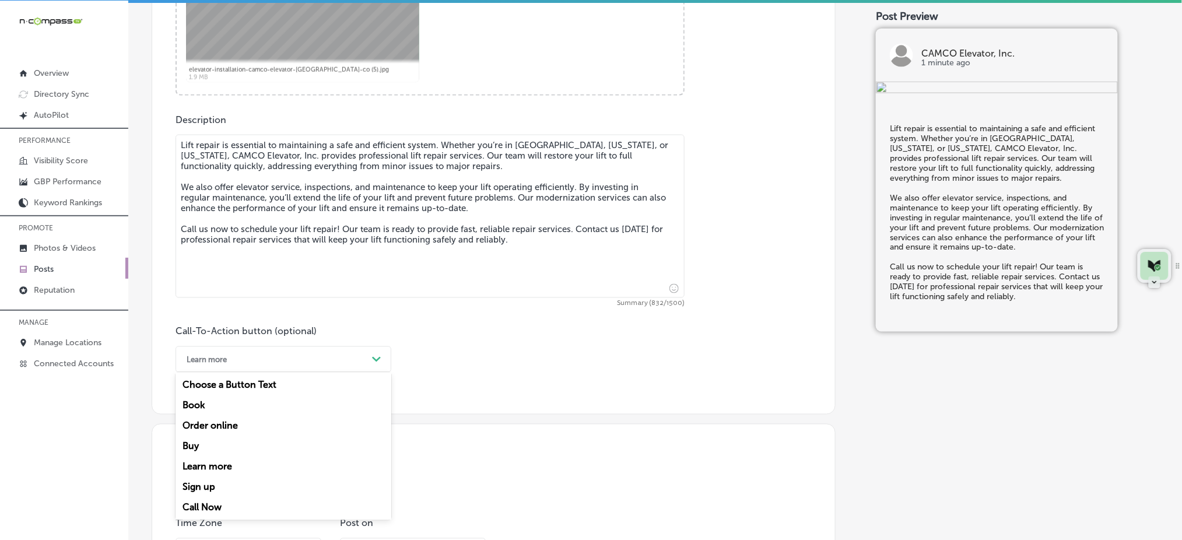
click at [236, 506] on div "Call Now" at bounding box center [283, 507] width 216 height 20
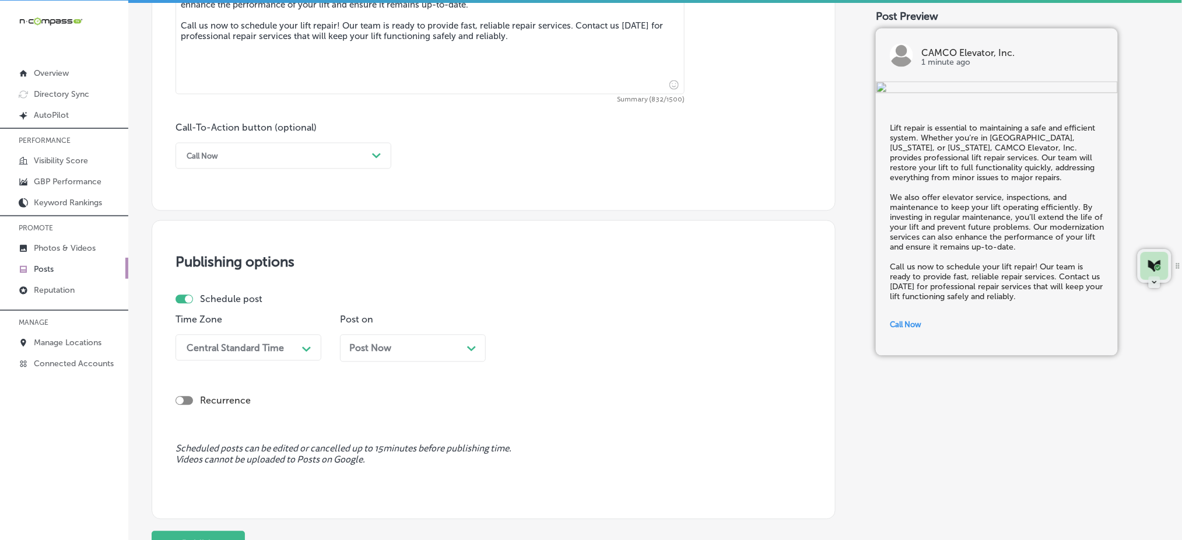
scroll to position [796, 0]
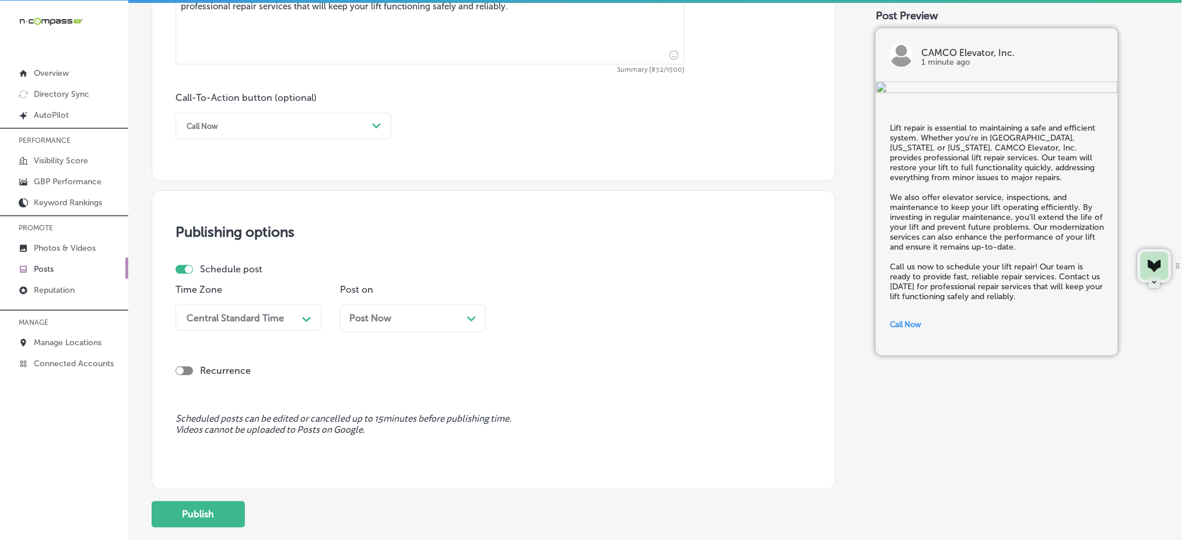
click at [267, 317] on div "Central Standard Time" at bounding box center [235, 318] width 97 height 11
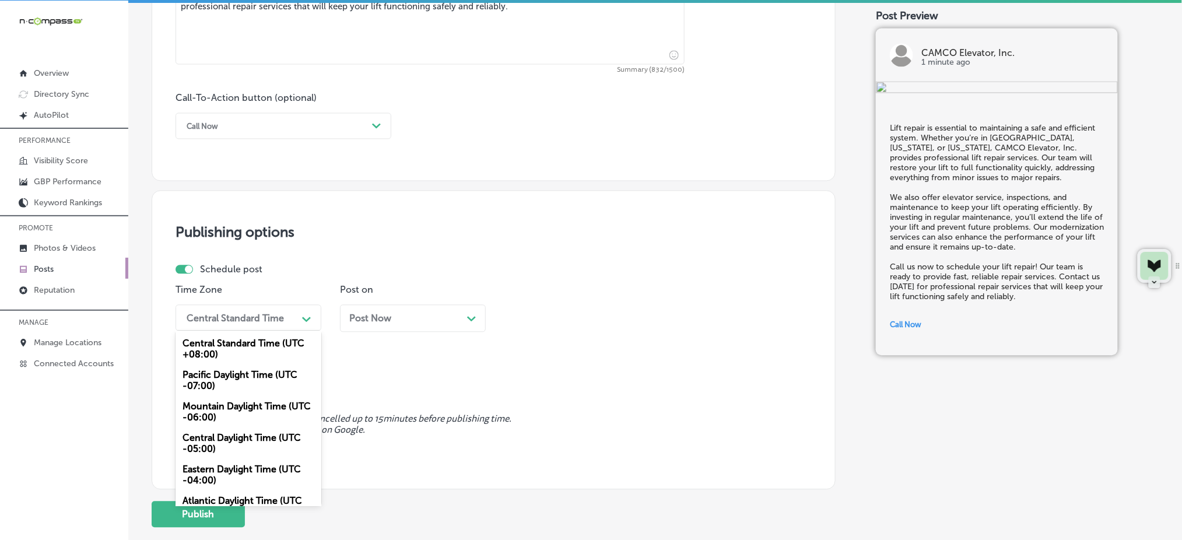
click at [217, 420] on div "Mountain Daylight Time (UTC -06:00)" at bounding box center [248, 411] width 146 height 31
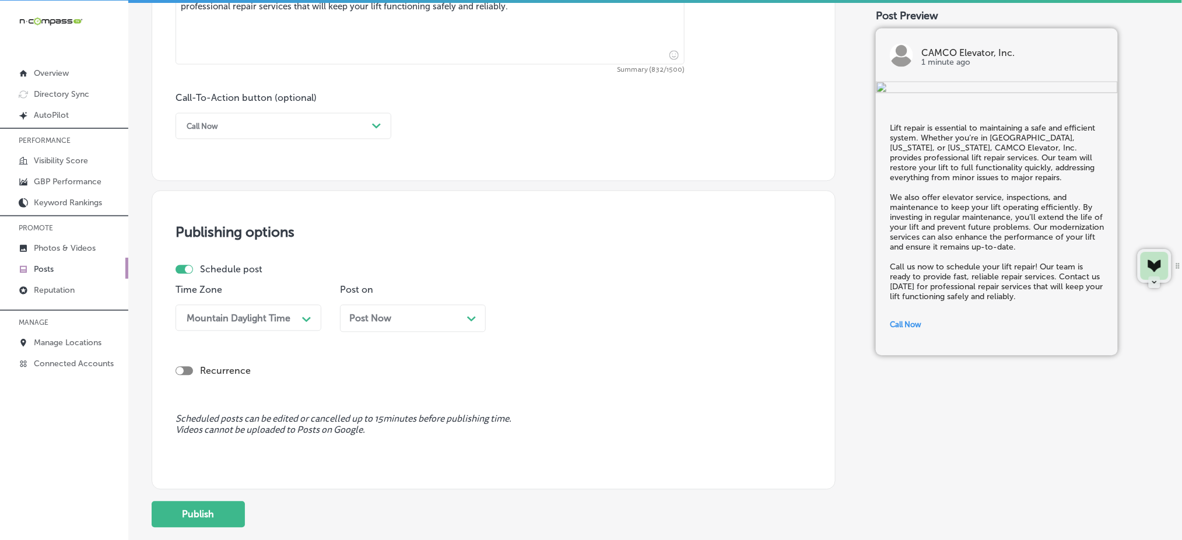
click at [395, 316] on div "Post Now Path Created with Sketch." at bounding box center [412, 318] width 127 height 11
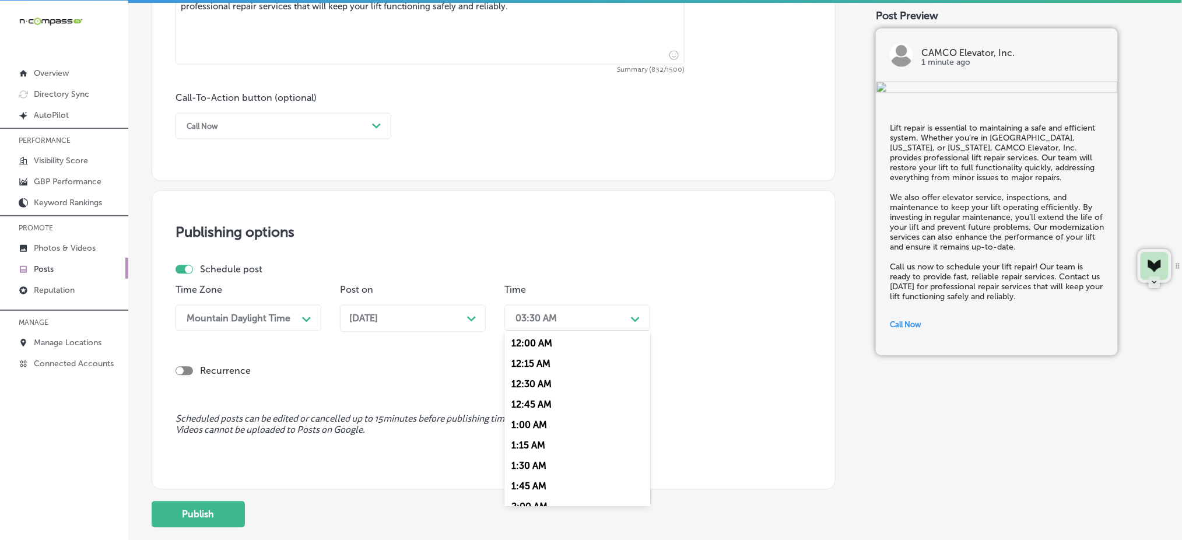
click at [602, 325] on div "03:30 AM" at bounding box center [568, 318] width 117 height 20
click at [389, 325] on div "[DATE] Path Created with Sketch." at bounding box center [413, 318] width 146 height 27
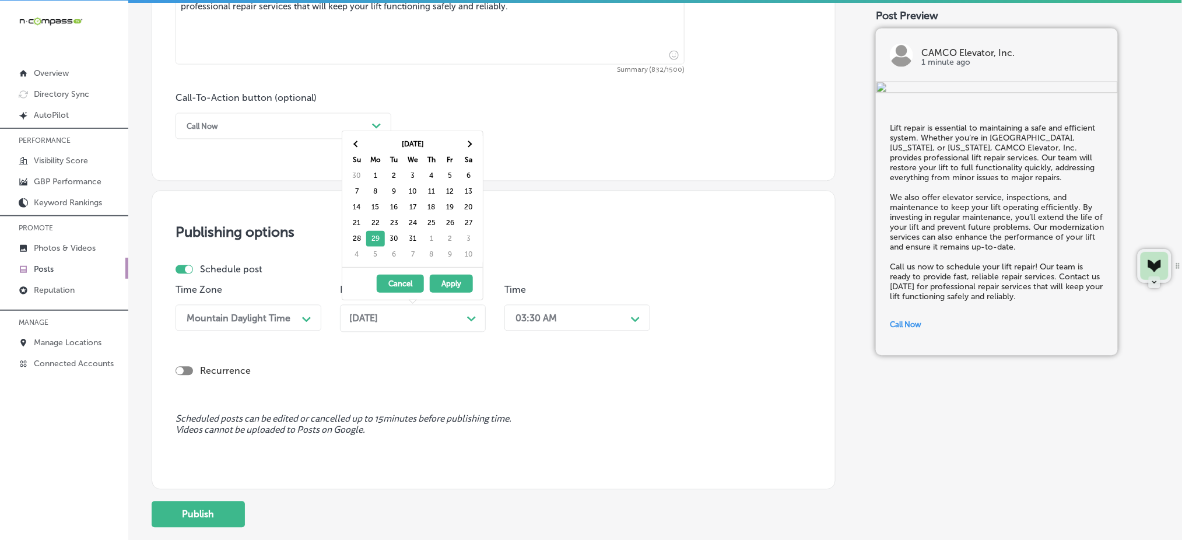
click at [539, 314] on div "03:30 AM" at bounding box center [535, 318] width 41 height 11
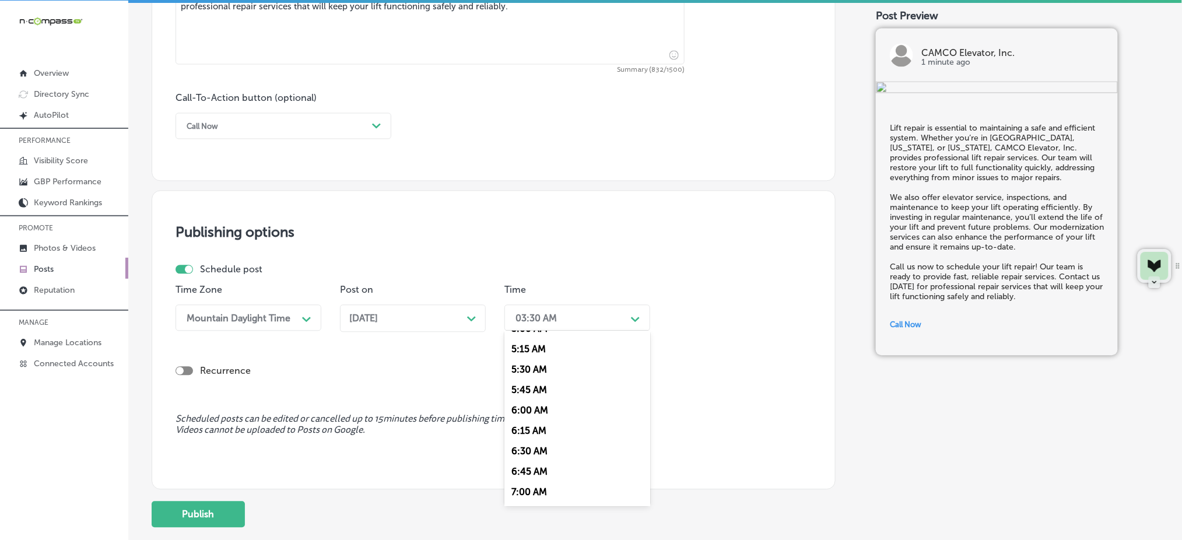
scroll to position [466, 0]
click at [556, 447] on div "7:00 AM" at bounding box center [577, 448] width 146 height 20
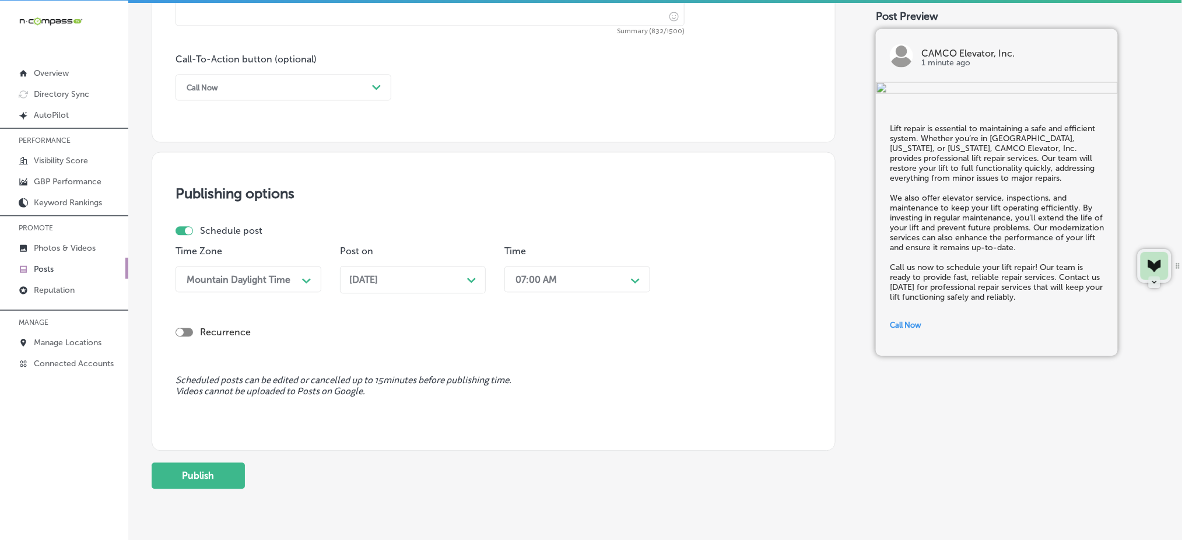
scroll to position [873, 0]
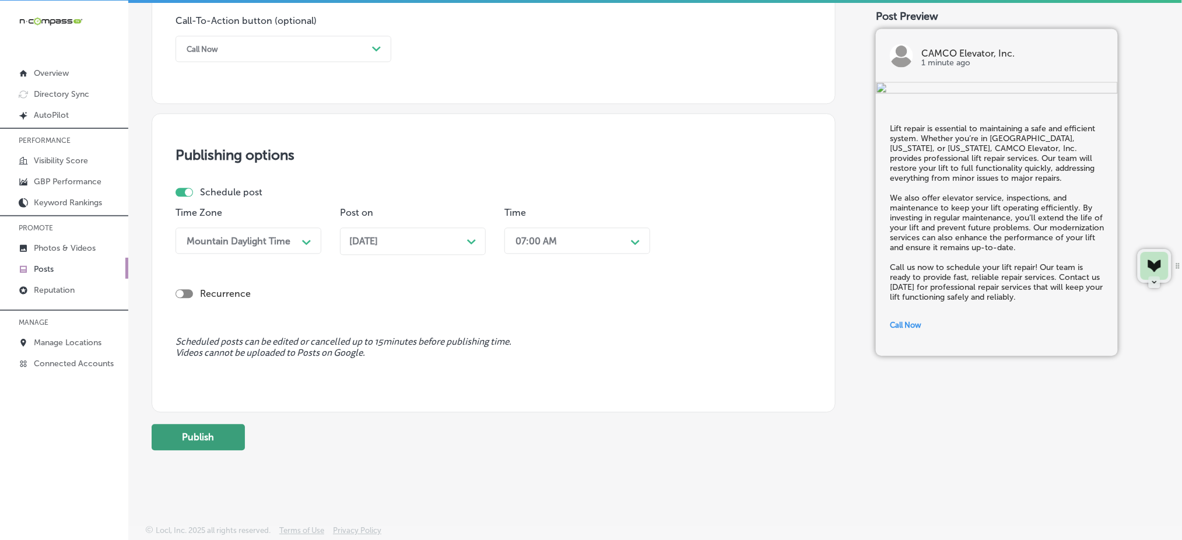
click at [236, 442] on button "Publish" at bounding box center [198, 437] width 93 height 26
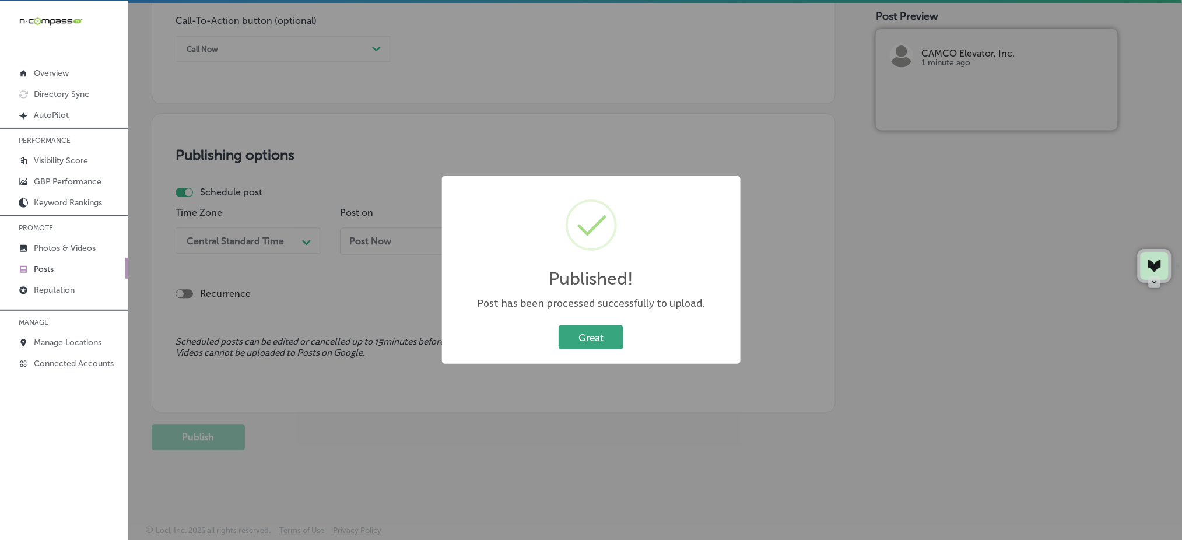
click at [578, 340] on button "Great" at bounding box center [591, 337] width 65 height 24
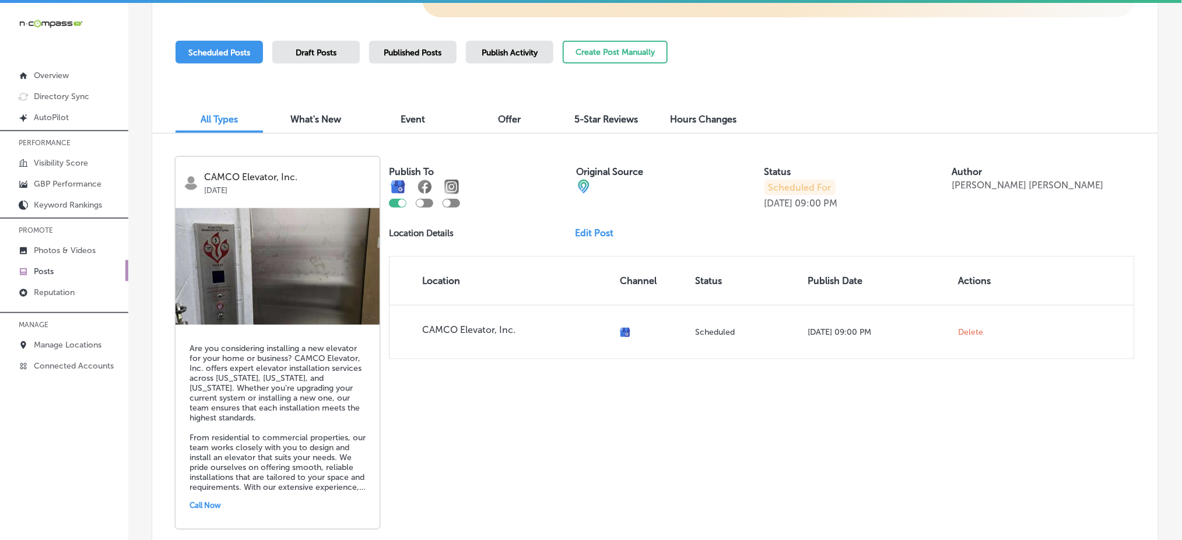
scroll to position [466, 0]
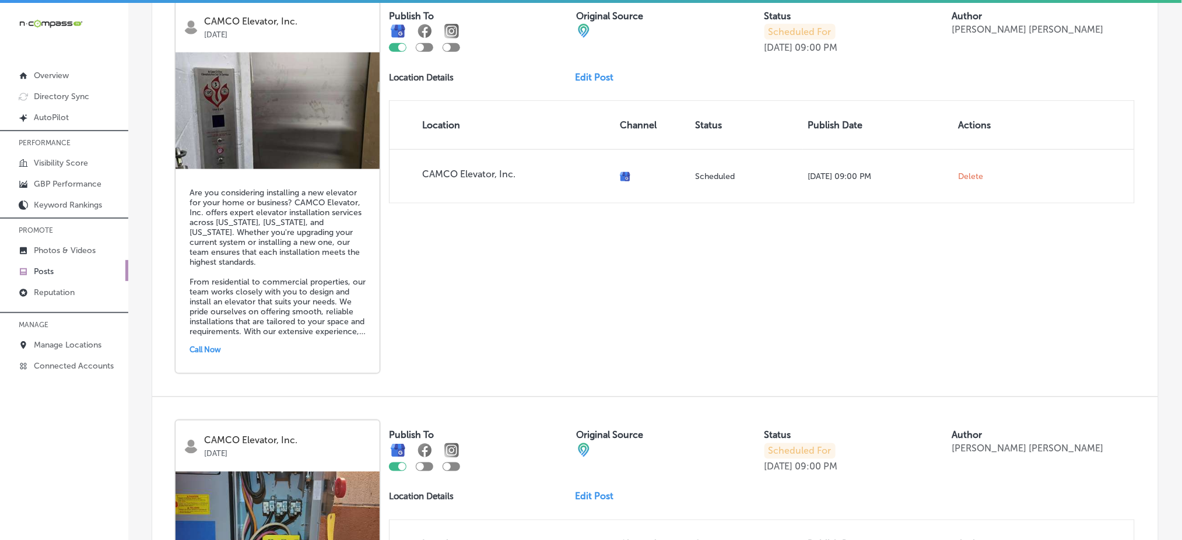
click at [743, 234] on div "CAMCO Elevator, Inc. [DATE] Are you considering installing a new elevator for y…" at bounding box center [655, 187] width 1006 height 419
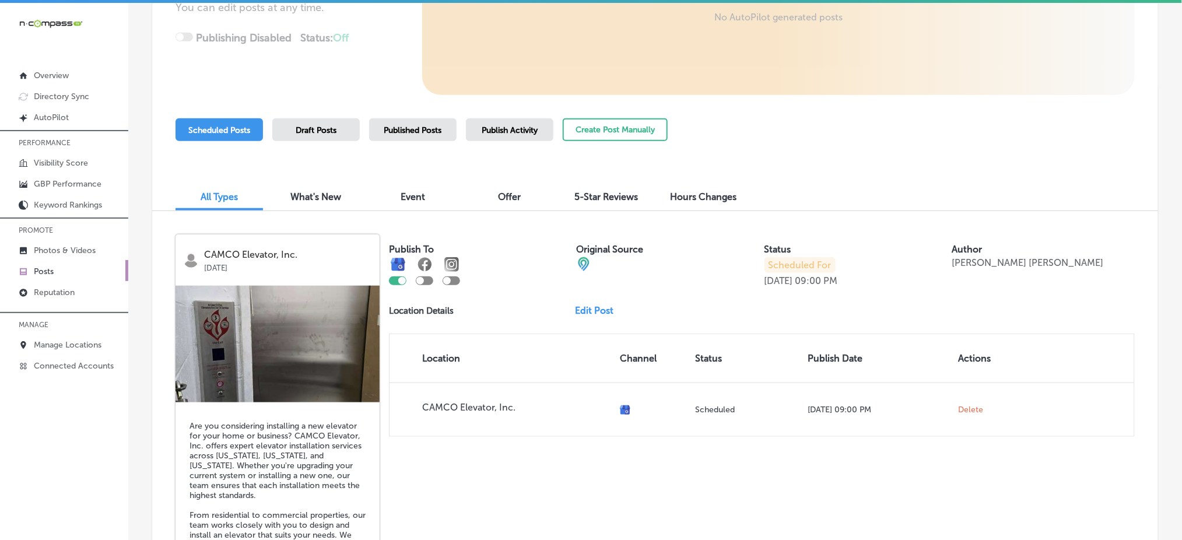
scroll to position [0, 0]
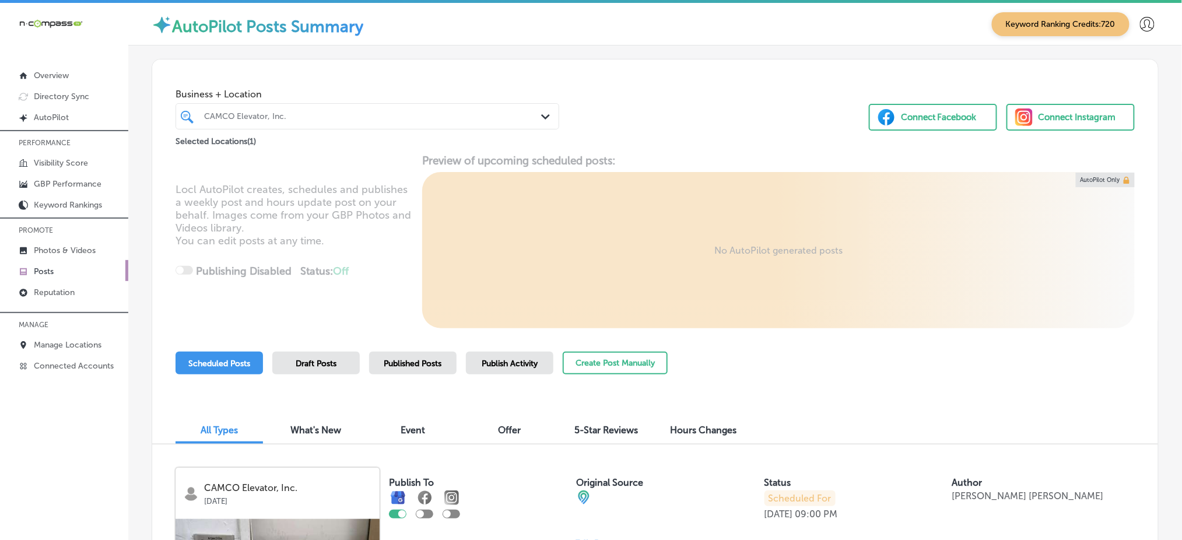
click at [423, 119] on div "CAMCO Elevator, Inc." at bounding box center [373, 116] width 338 height 10
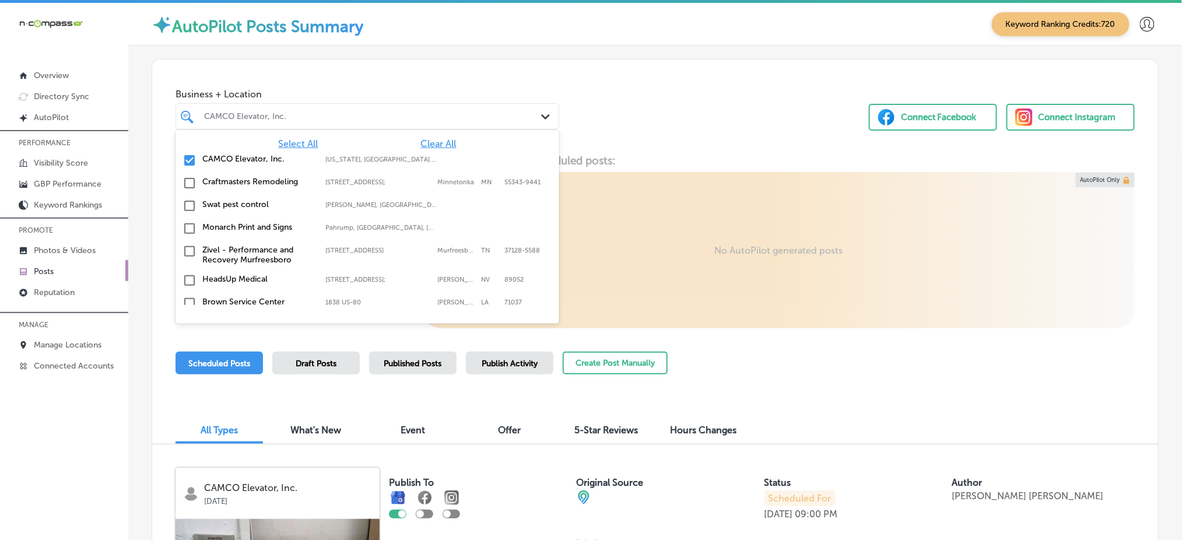
click at [429, 142] on span "Clear All" at bounding box center [439, 143] width 36 height 11
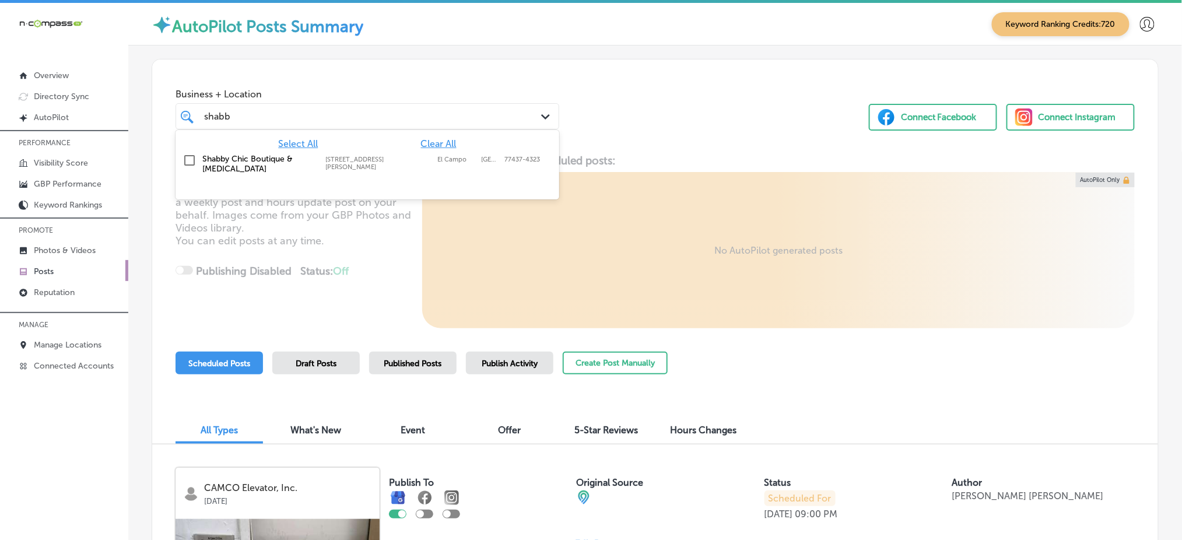
click at [418, 163] on div "Shabby Chic Boutique & [MEDICAL_DATA] [STREET_ADDRESS][PERSON_NAME]-4323 [STREE…" at bounding box center [341, 164] width 279 height 20
type input "shabb"
click at [402, 221] on div "Locl AutoPilot creates, schedules and publishes a weekly post and hours update …" at bounding box center [655, 241] width 1006 height 174
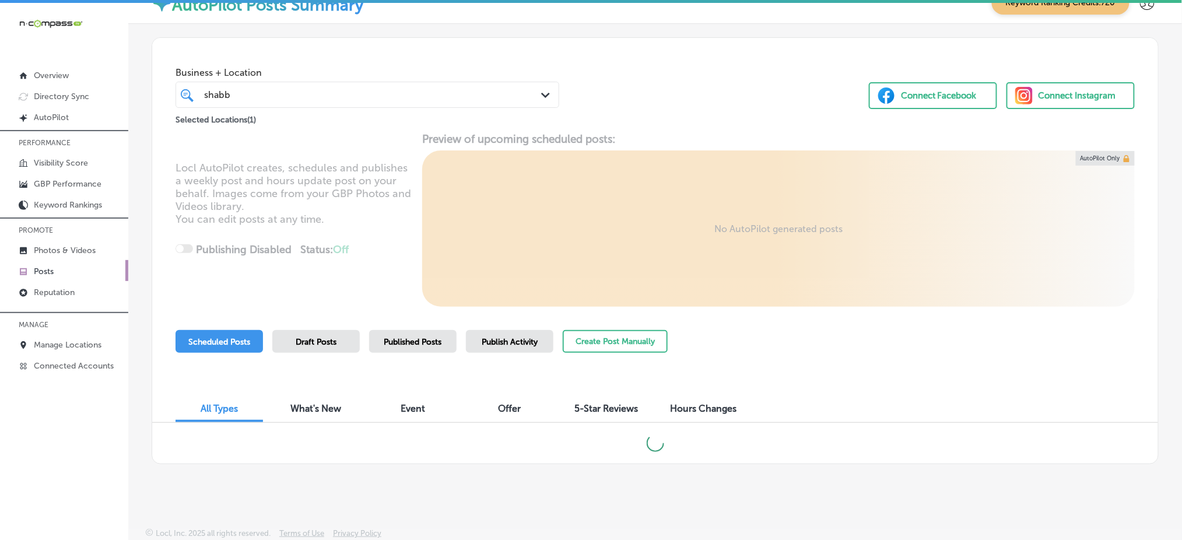
scroll to position [17, 0]
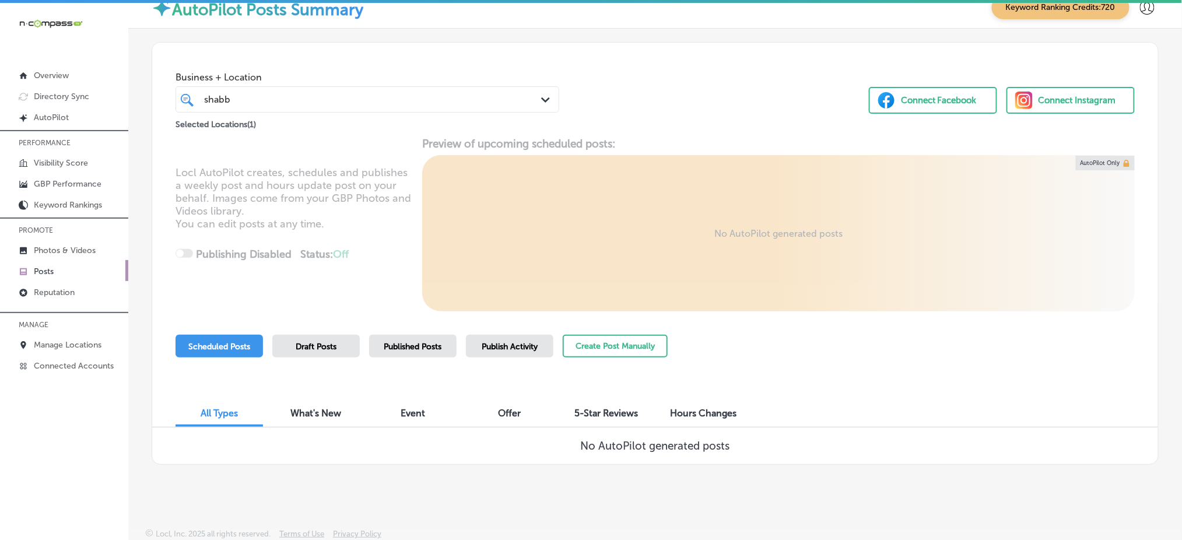
click at [392, 349] on span "Published Posts" at bounding box center [413, 347] width 58 height 10
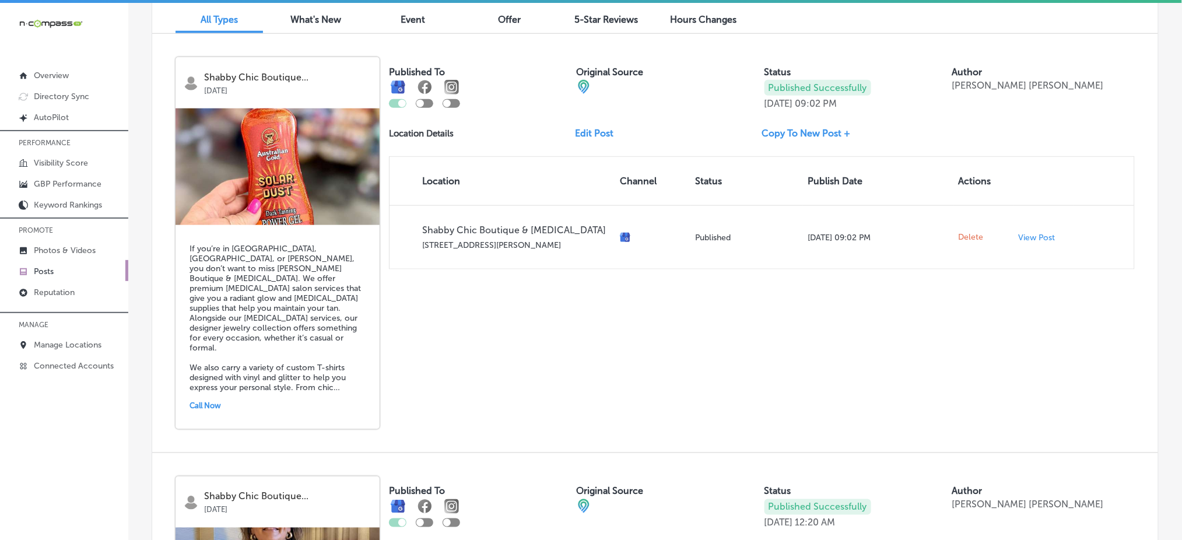
scroll to position [0, 0]
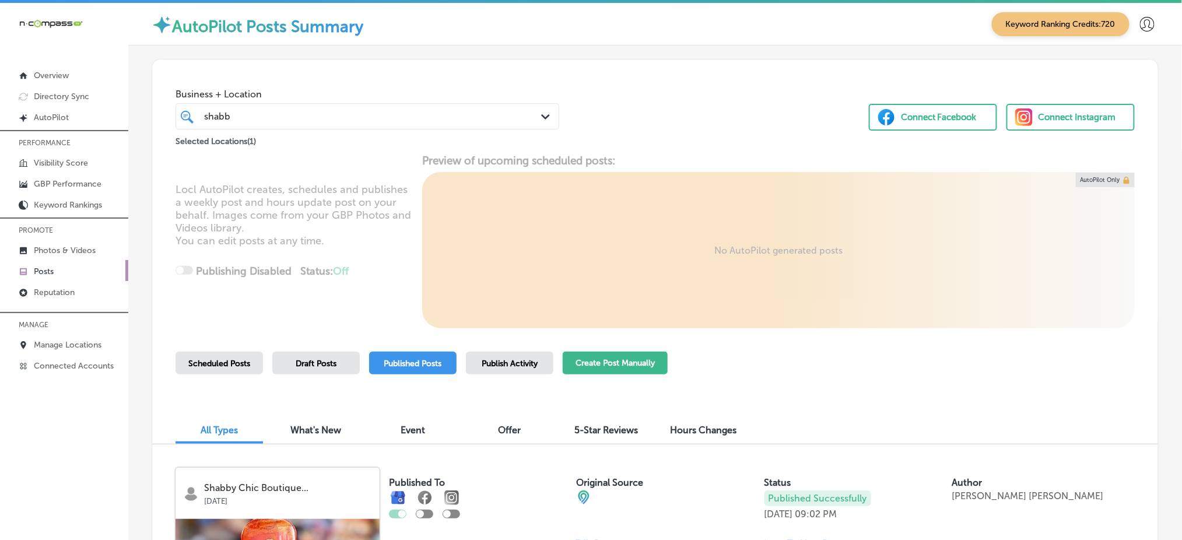
click at [584, 353] on button "Create Post Manually" at bounding box center [615, 363] width 105 height 23
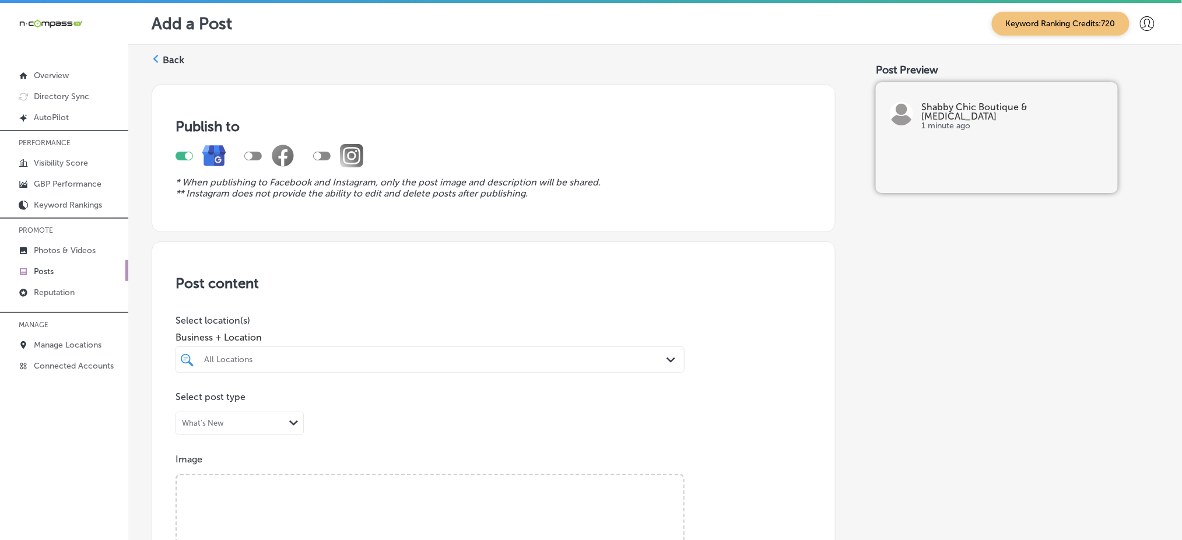
click at [403, 362] on div "All Locations" at bounding box center [430, 359] width 464 height 18
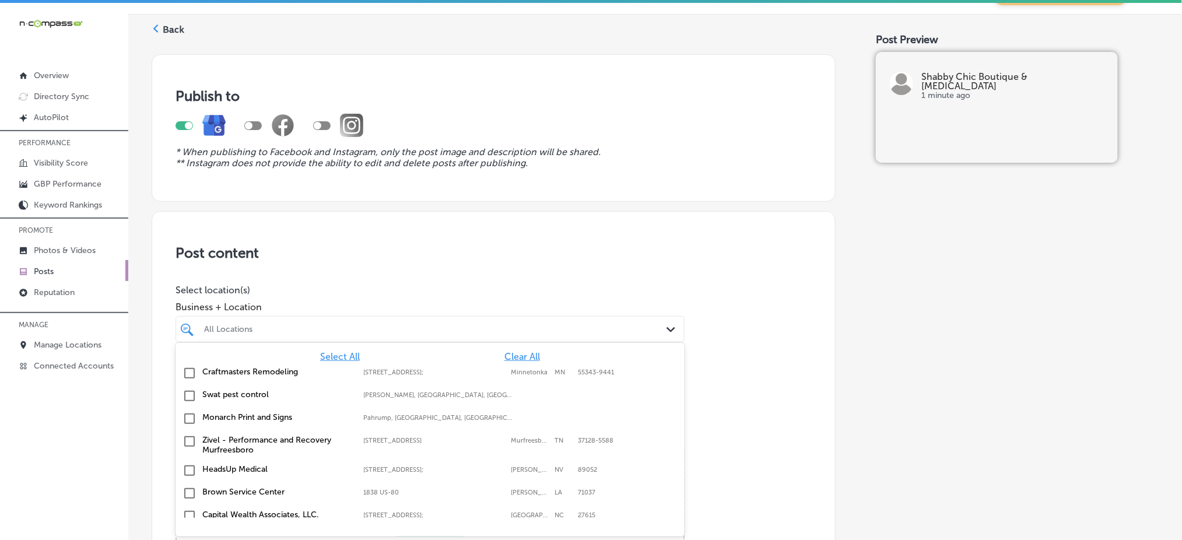
scroll to position [31, 0]
click at [517, 352] on span "Clear All" at bounding box center [522, 355] width 36 height 11
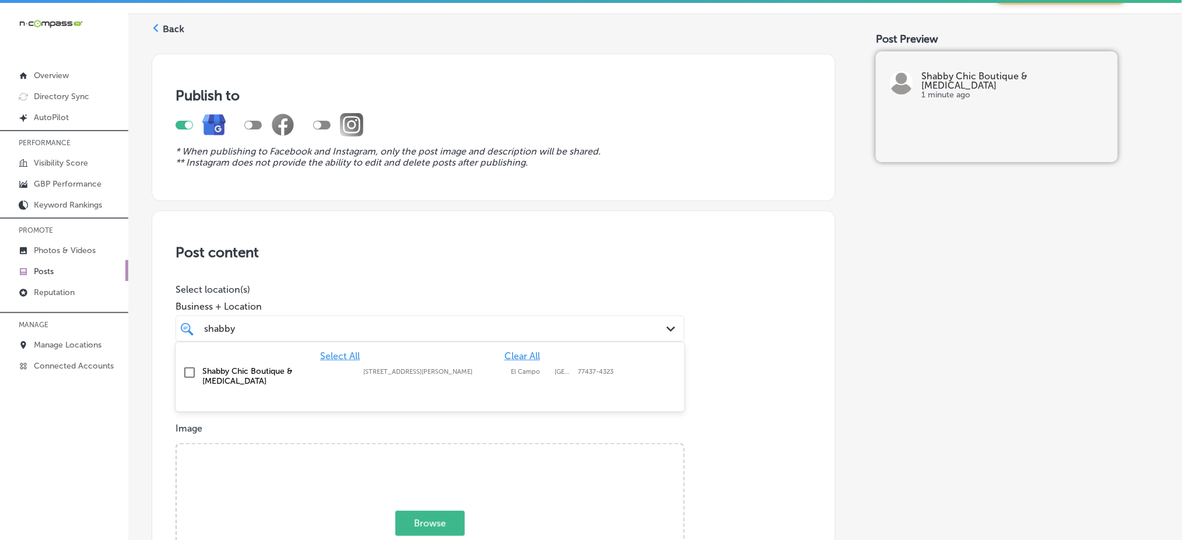
click at [515, 364] on div "Shabby Chic Boutique & [MEDICAL_DATA] [STREET_ADDRESS][PERSON_NAME]-4323 [STREE…" at bounding box center [430, 376] width 500 height 24
type input "shabby"
click at [525, 292] on p "Select location(s)" at bounding box center [429, 289] width 509 height 11
click at [529, 324] on div "shabby shabby" at bounding box center [407, 329] width 409 height 16
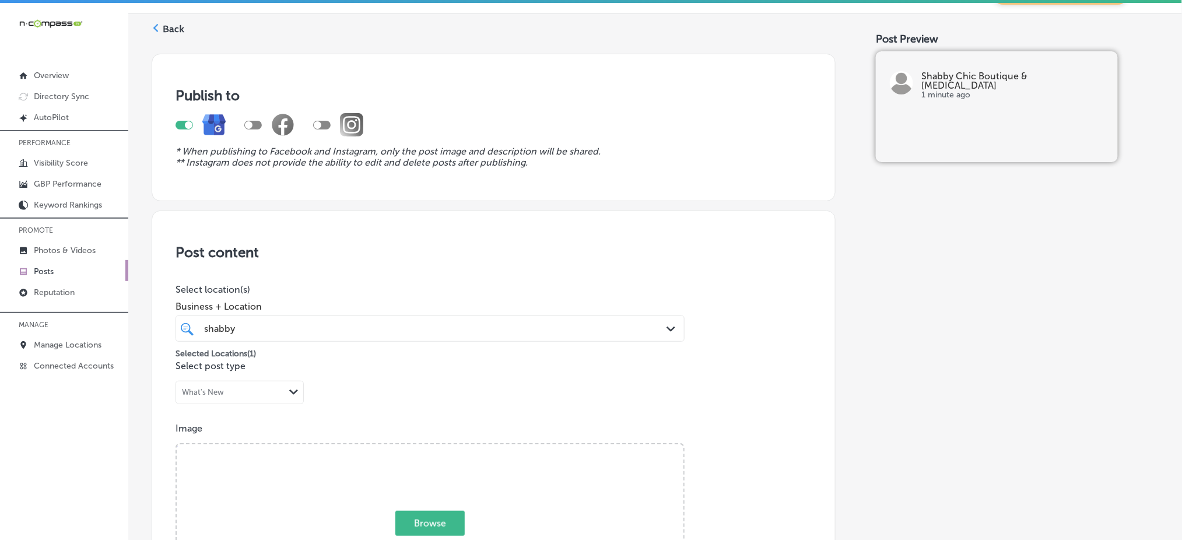
click at [529, 324] on div "shabby shabby" at bounding box center [407, 329] width 409 height 16
click at [430, 331] on div "shabby shabby" at bounding box center [407, 329] width 409 height 16
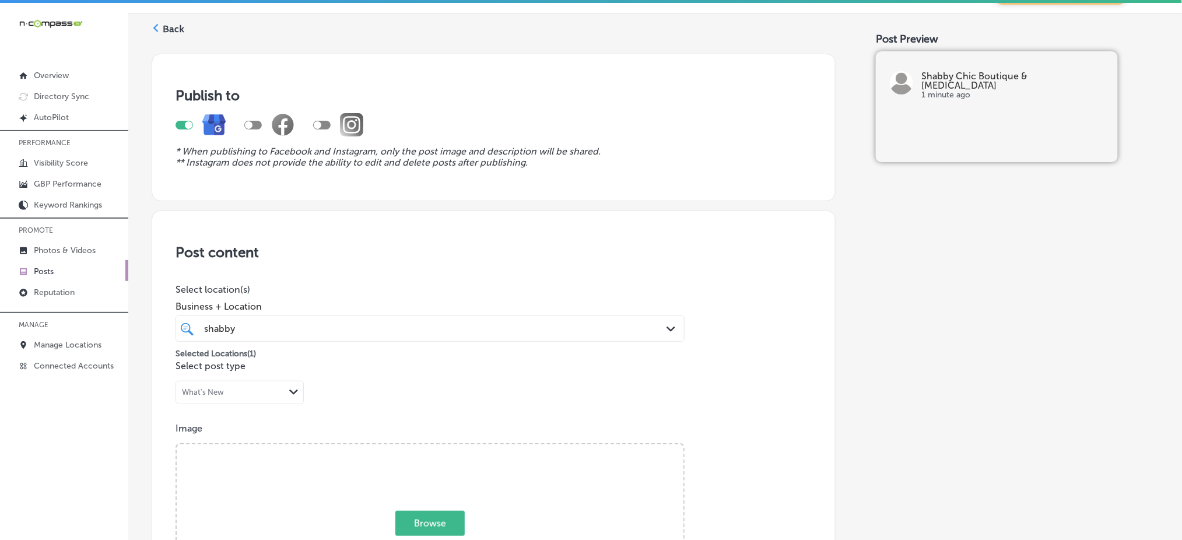
click at [430, 331] on div "shabby shabby" at bounding box center [407, 329] width 409 height 16
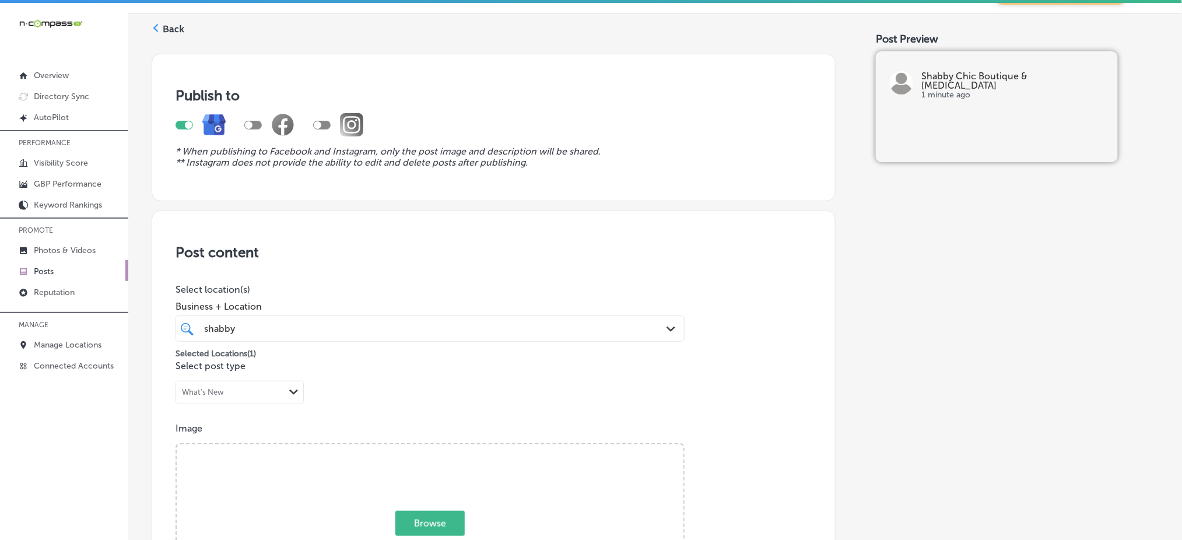
click at [430, 331] on div "shabby shabby" at bounding box center [407, 329] width 409 height 16
click at [435, 511] on span "Browse" at bounding box center [429, 523] width 69 height 25
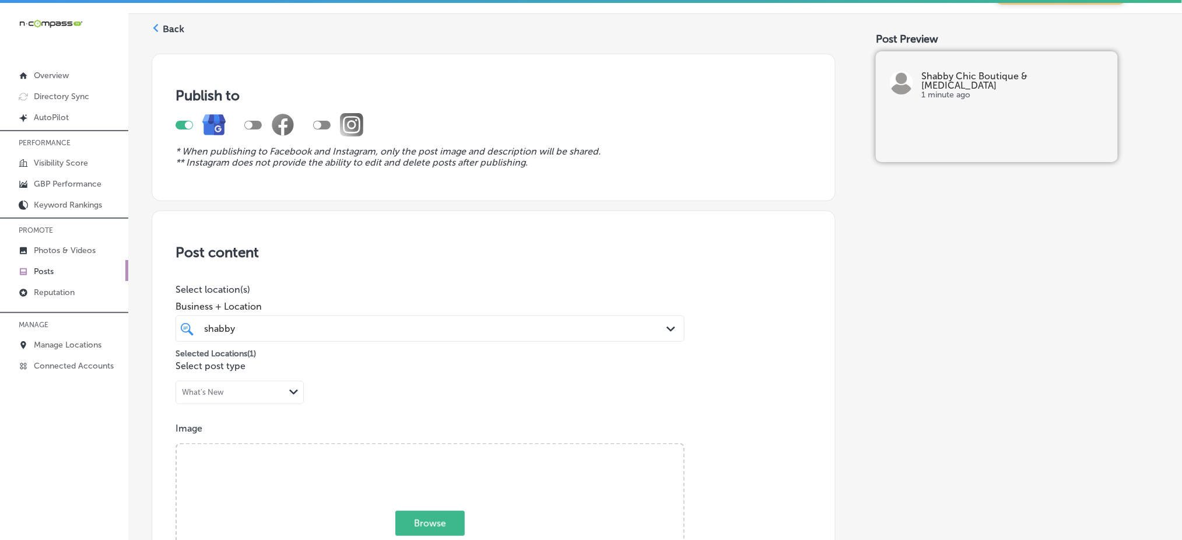
click at [435, 448] on input "Browse Or drag and drop a photo" at bounding box center [430, 445] width 507 height 3
type input "C:\fakepath\[MEDICAL_DATA]-salon-boutique-shopping-shabby-chic-[GEOGRAPHIC_DATA…"
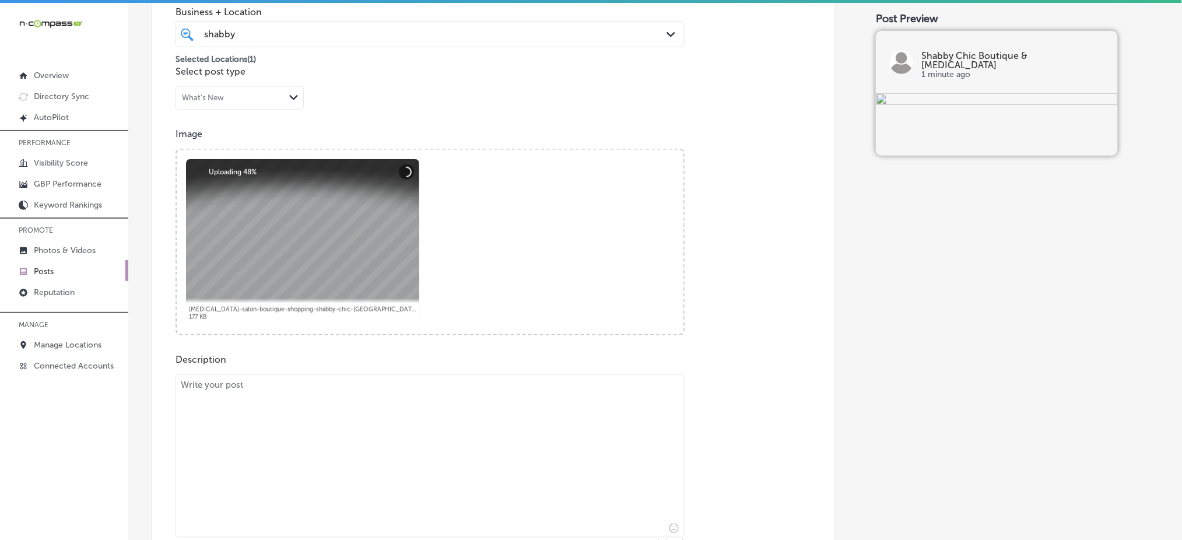
scroll to position [342, 0]
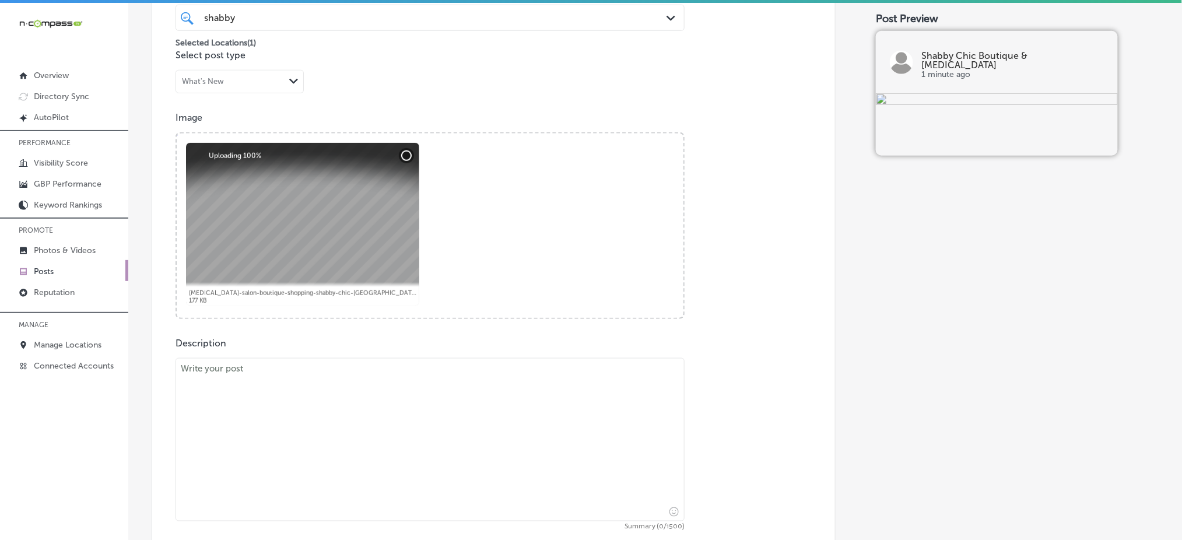
click at [299, 426] on textarea at bounding box center [429, 439] width 509 height 163
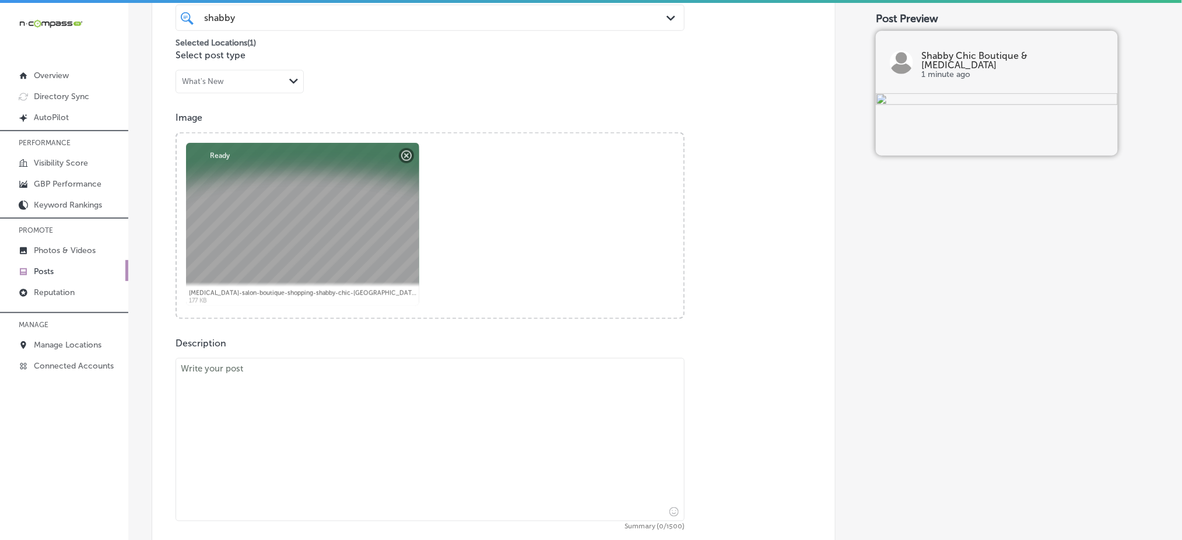
paste textarea "Are you in need of a unique shirt that shows off your personality? If you’re ne…"
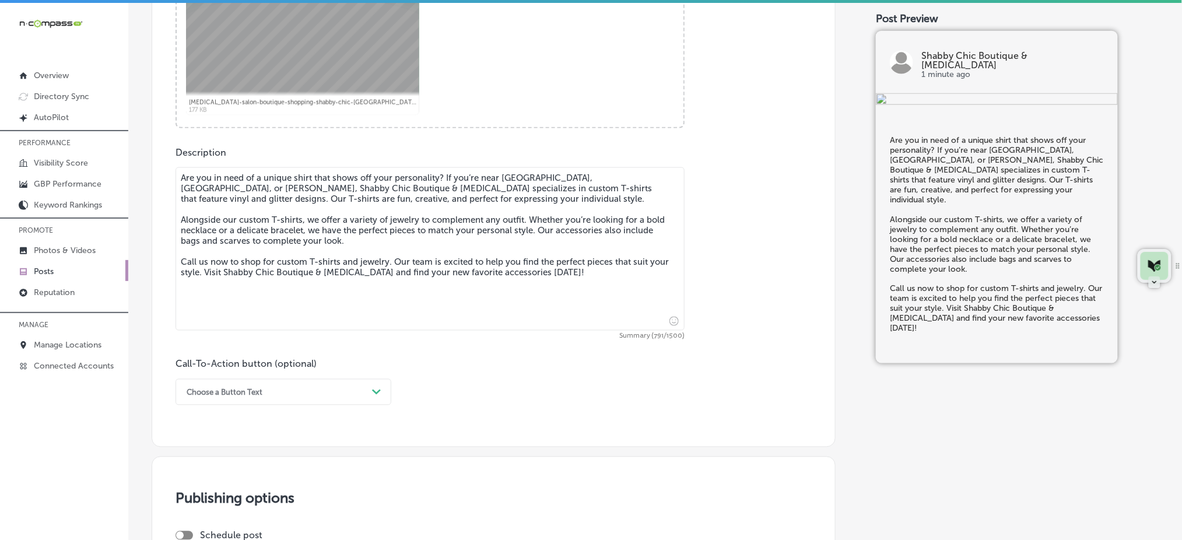
scroll to position [653, 0]
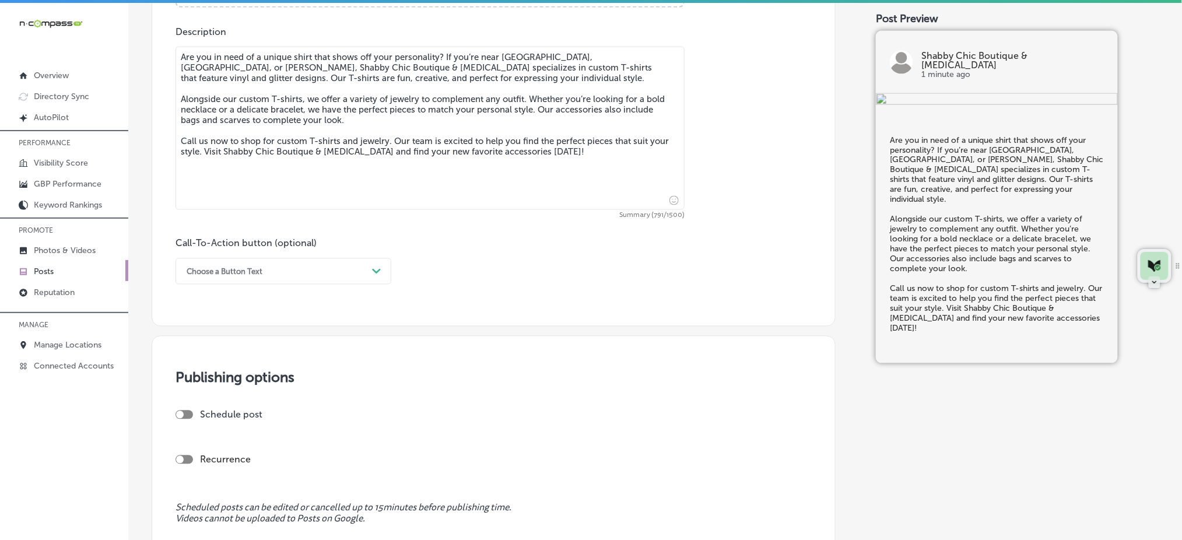
type textarea "Are you in need of a unique shirt that shows off your personality? If you’re ne…"
click at [294, 273] on div "Choose a Button Text" at bounding box center [274, 271] width 187 height 18
click at [215, 414] on div "Call Now" at bounding box center [283, 419] width 216 height 20
click at [188, 414] on div at bounding box center [183, 414] width 17 height 9
checkbox input "true"
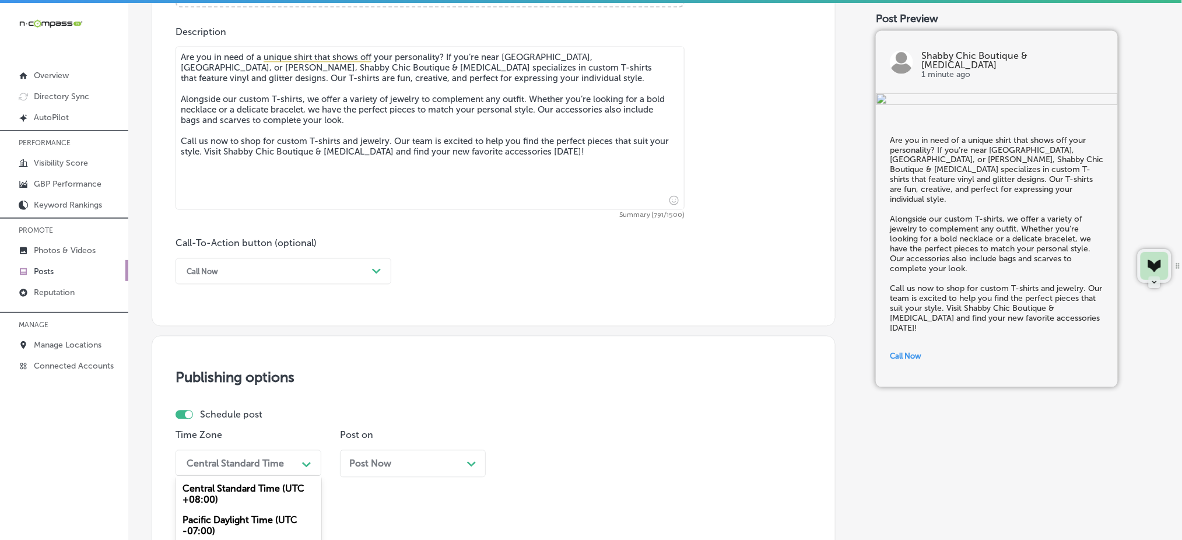
click at [223, 456] on div "option Mountain Daylight Time (UTC -06:00) focused, 3 of 6. 6 results available…" at bounding box center [248, 463] width 146 height 26
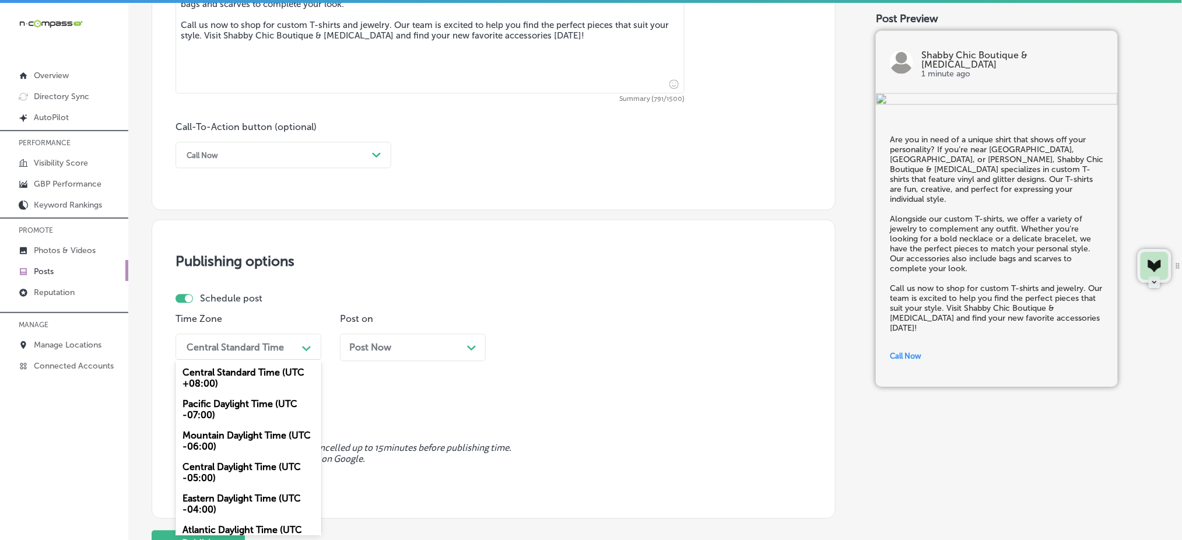
click at [223, 444] on div "Mountain Daylight Time (UTC -06:00)" at bounding box center [248, 441] width 146 height 31
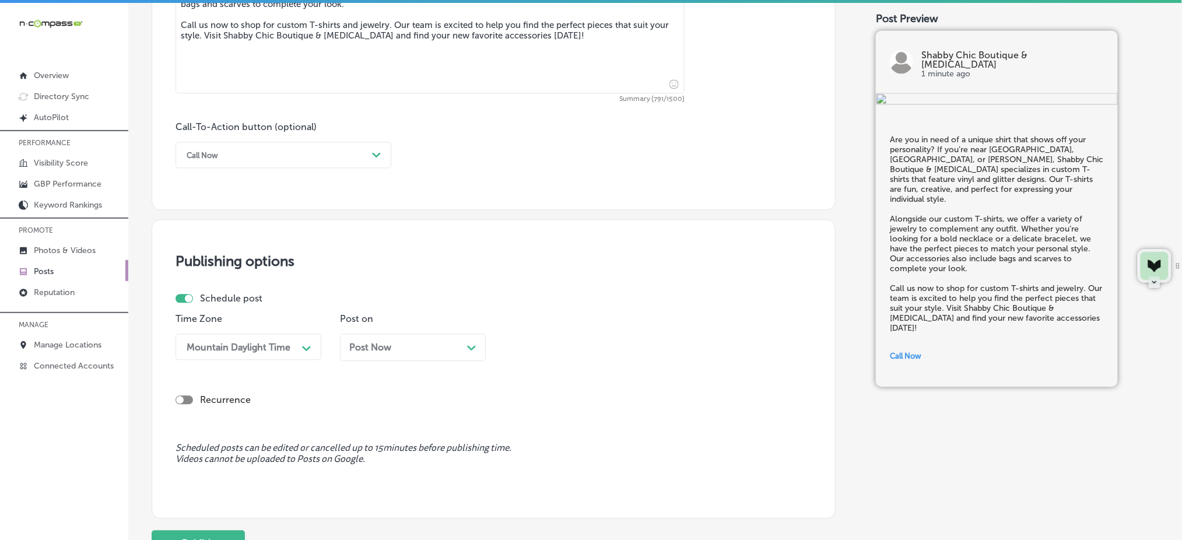
click at [389, 346] on span "Post Now" at bounding box center [370, 347] width 42 height 11
click at [547, 350] on div "04:00 AM" at bounding box center [536, 347] width 43 height 11
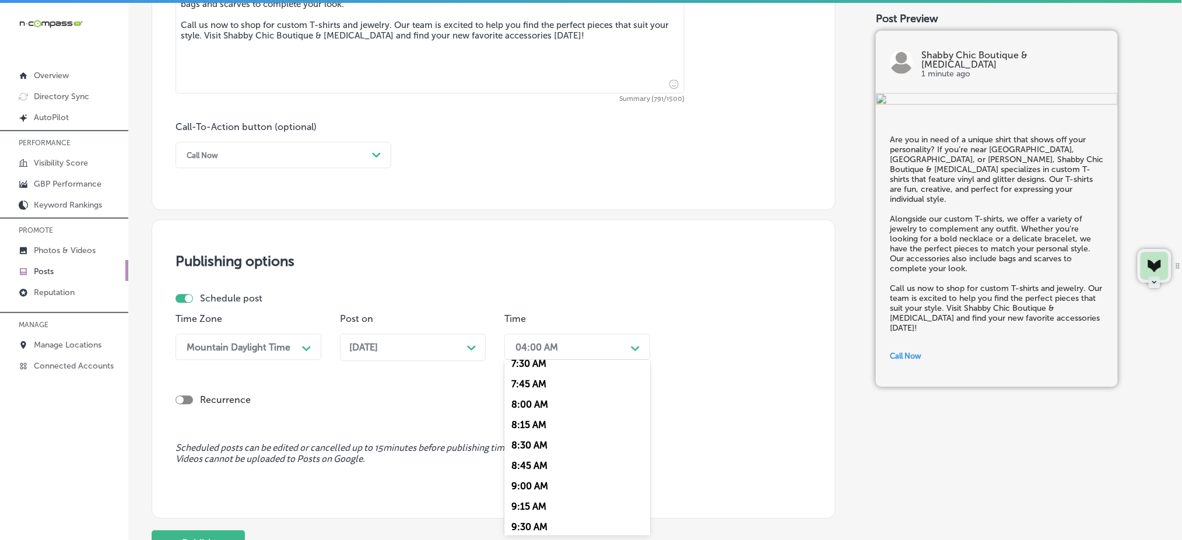
scroll to position [544, 0]
click at [545, 399] on div "7:00 AM" at bounding box center [577, 400] width 146 height 20
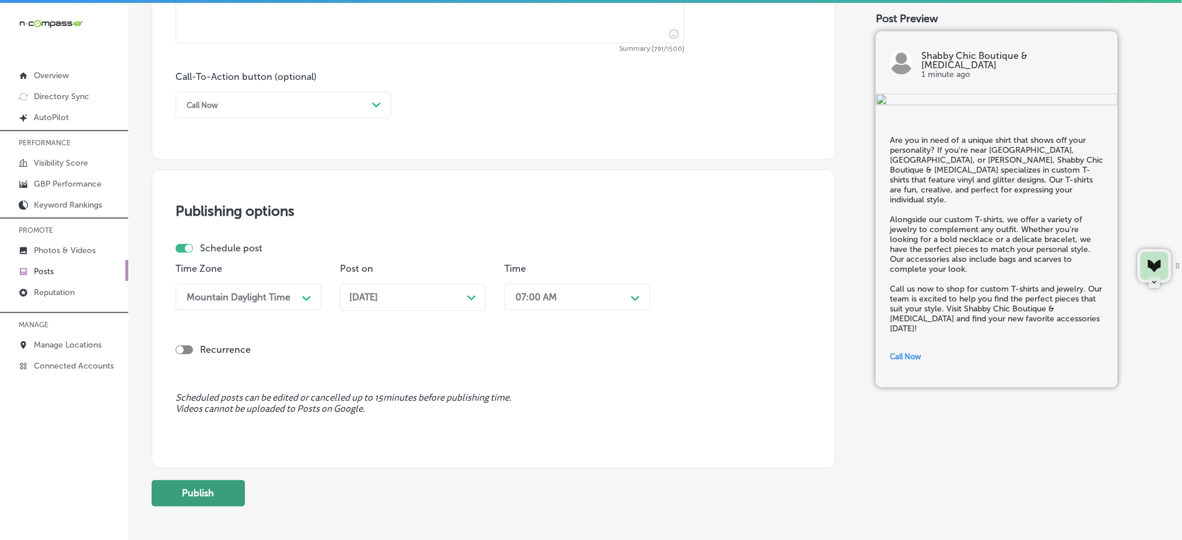
scroll to position [847, 0]
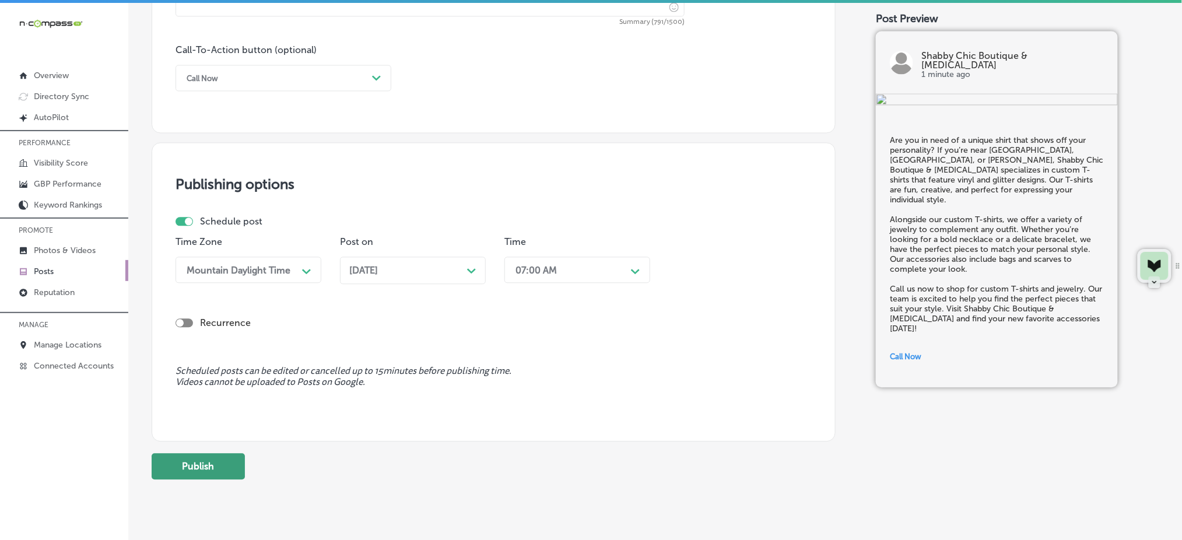
click at [189, 473] on button "Publish" at bounding box center [198, 466] width 93 height 26
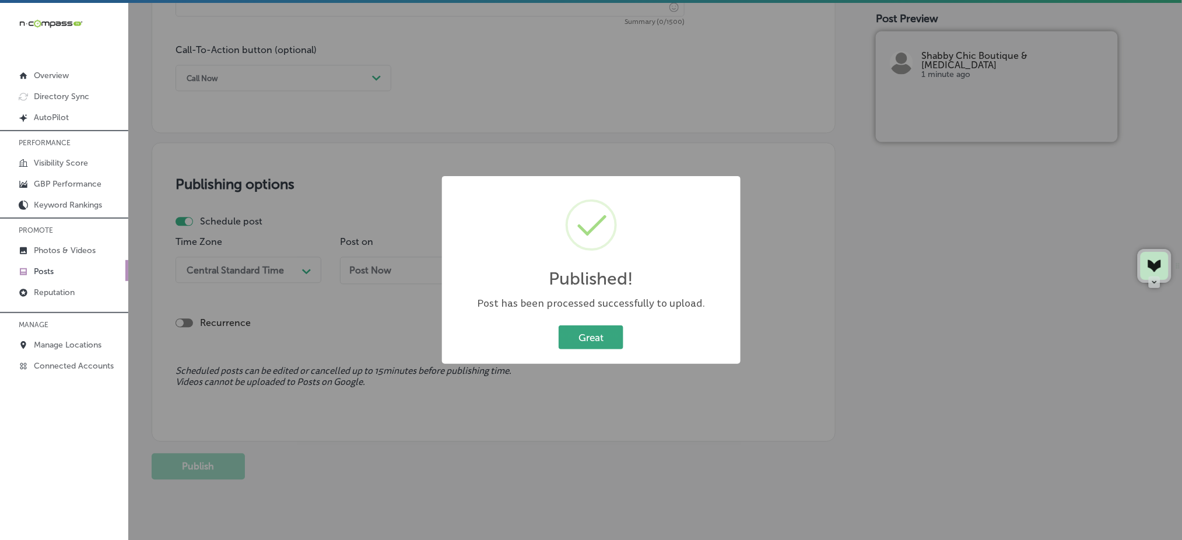
click at [605, 334] on button "Great" at bounding box center [591, 337] width 65 height 24
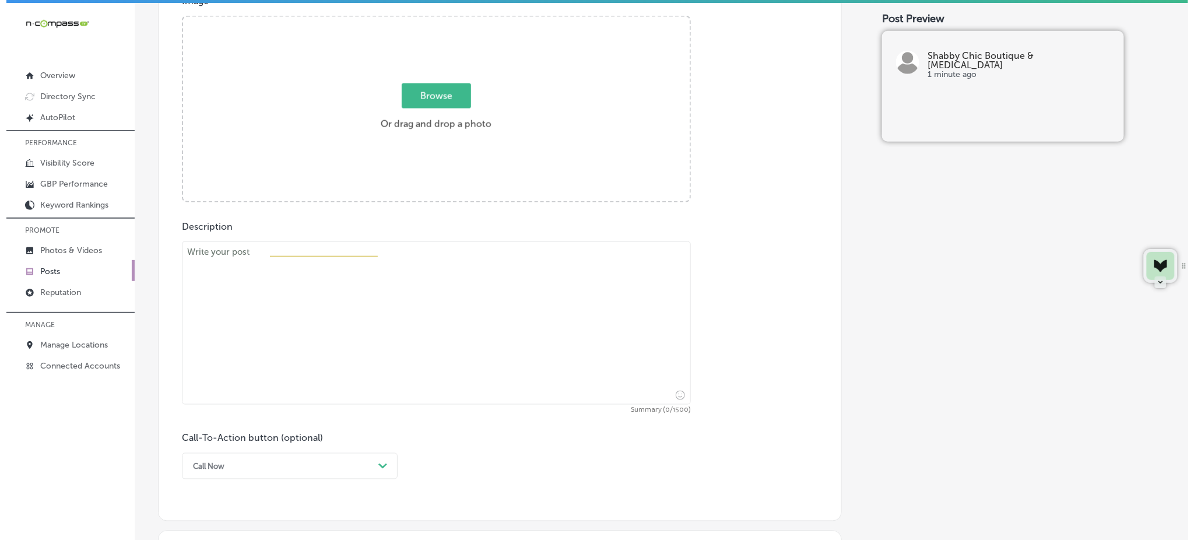
scroll to position [225, 0]
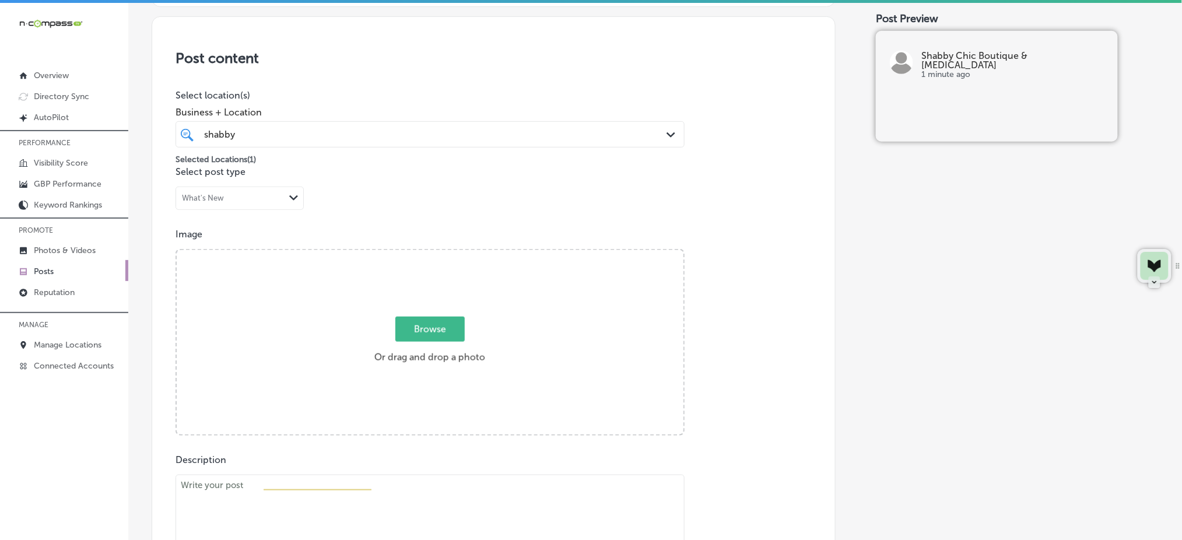
click at [461, 324] on span "Browse" at bounding box center [429, 329] width 69 height 25
click at [461, 254] on input "Browse Or drag and drop a photo" at bounding box center [430, 251] width 507 height 3
type input "C:\fakepath\[MEDICAL_DATA]-salon-boutique-shopping-shabby-chic-[GEOGRAPHIC_DATA…"
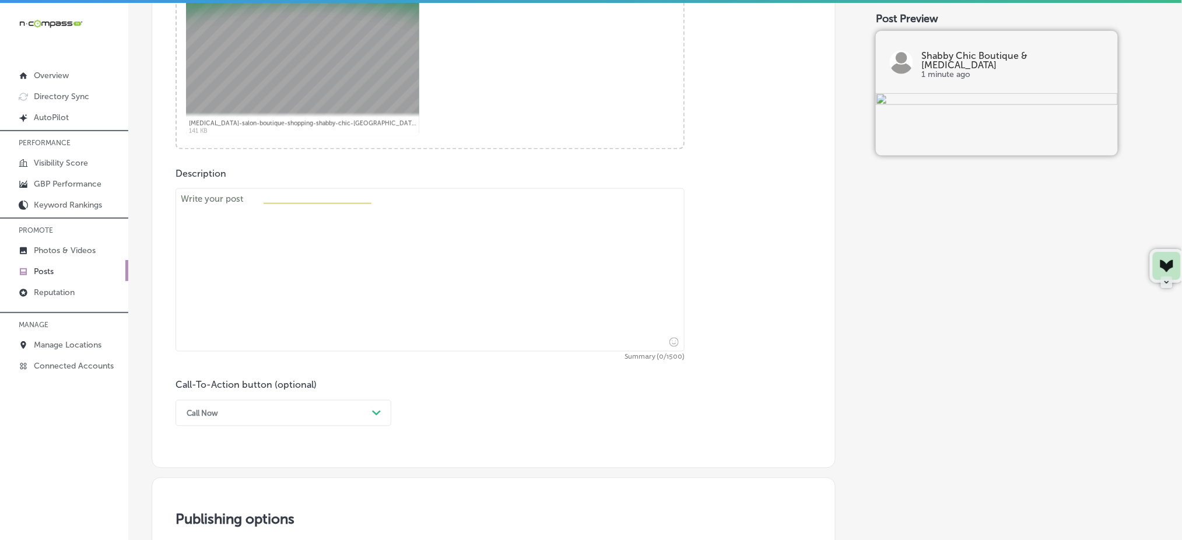
scroll to position [485, 0]
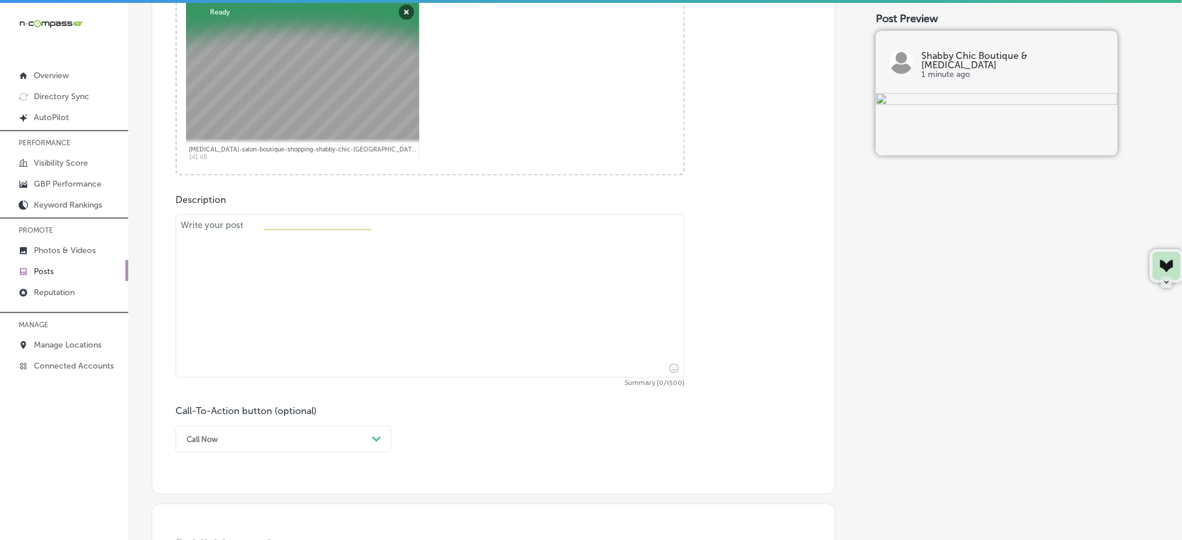
click at [396, 282] on textarea at bounding box center [429, 296] width 509 height 163
paste textarea "Want to elevate your wardrobe with something special? Whether you're coming fro…"
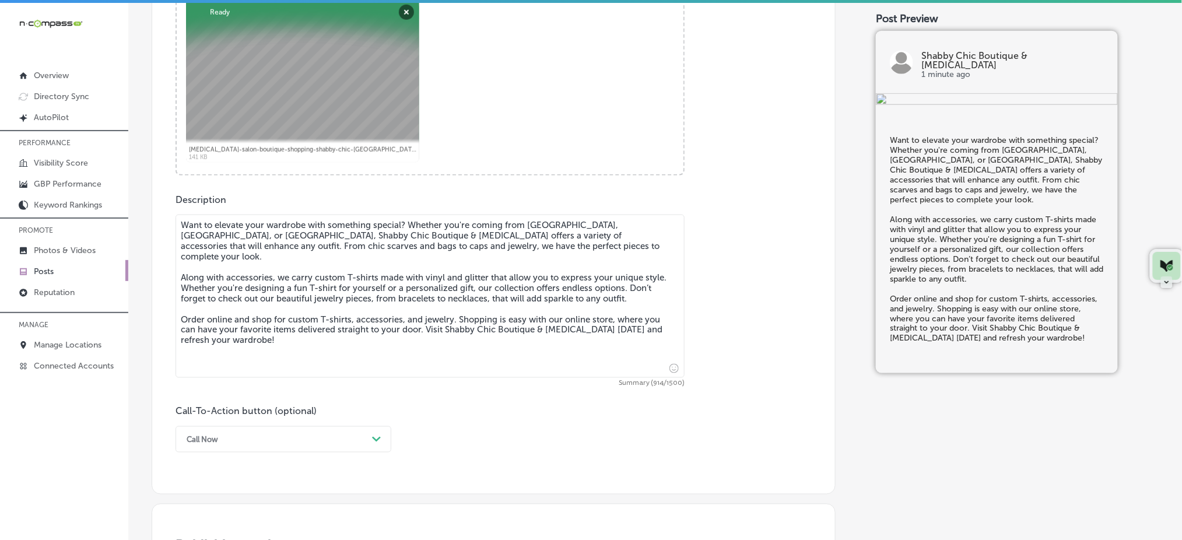
type textarea "Want to elevate your wardrobe with something special? Whether you're coming fro…"
click at [313, 436] on div "Call Now Path Created with Sketch." at bounding box center [283, 439] width 216 height 26
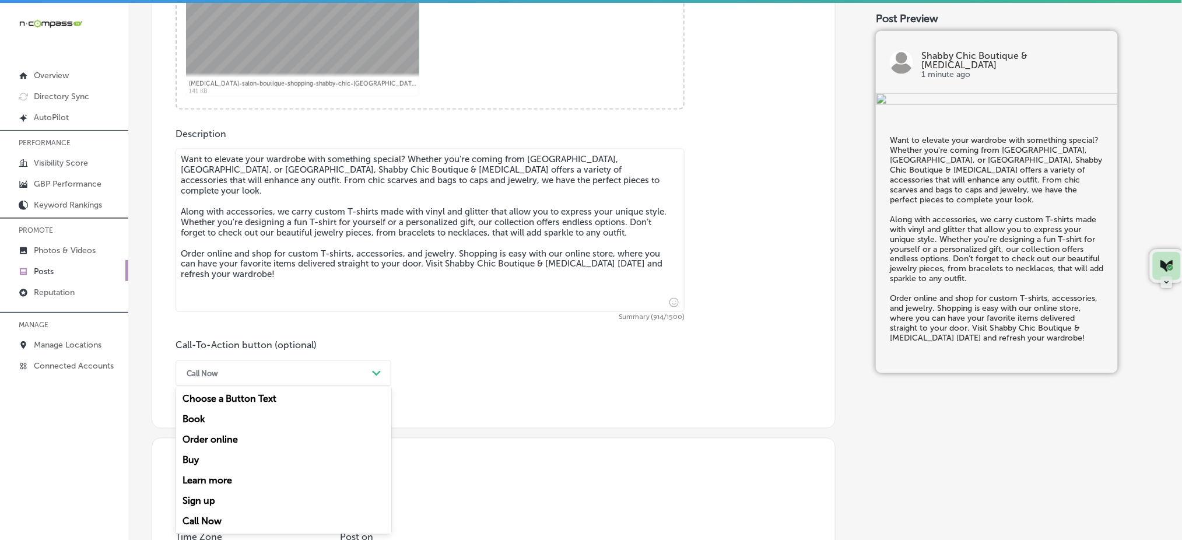
click at [292, 444] on div "Order online" at bounding box center [283, 440] width 216 height 20
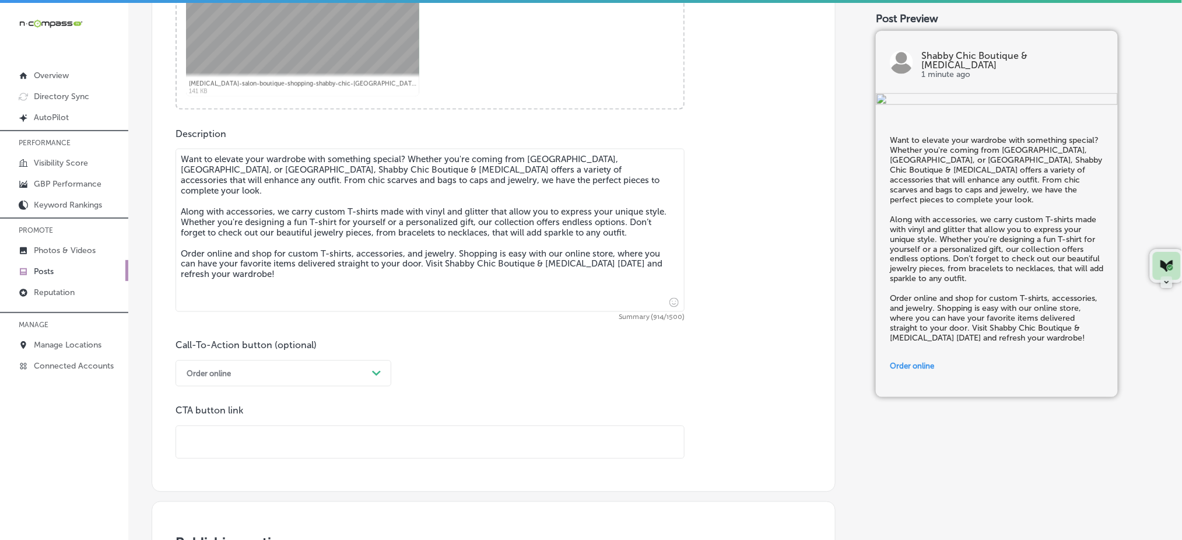
click at [292, 440] on input "text" at bounding box center [430, 442] width 508 height 32
paste input "[URL][DOMAIN_NAME]"
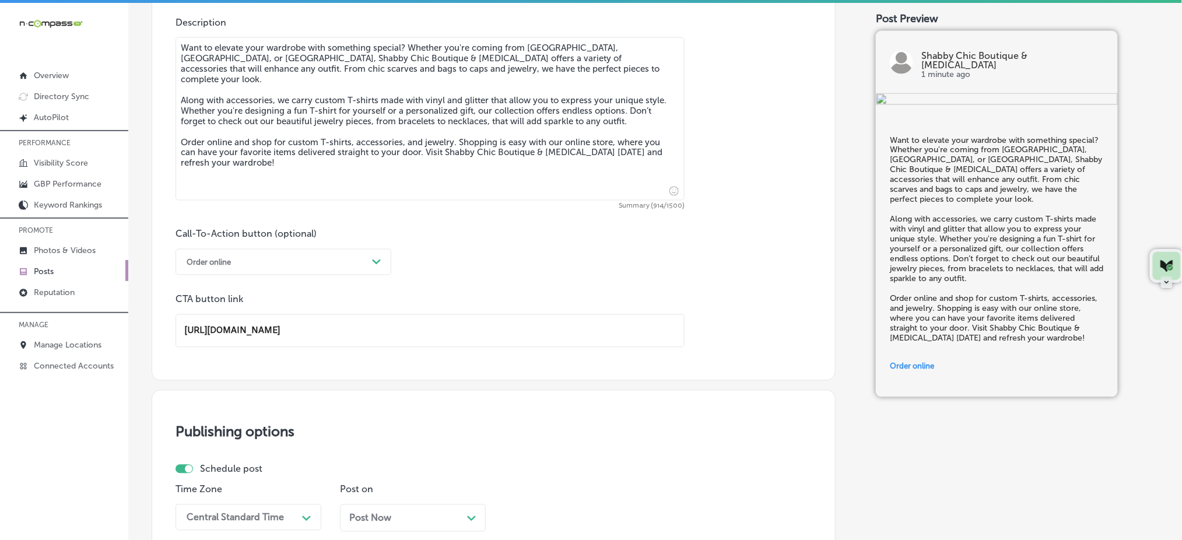
scroll to position [784, 0]
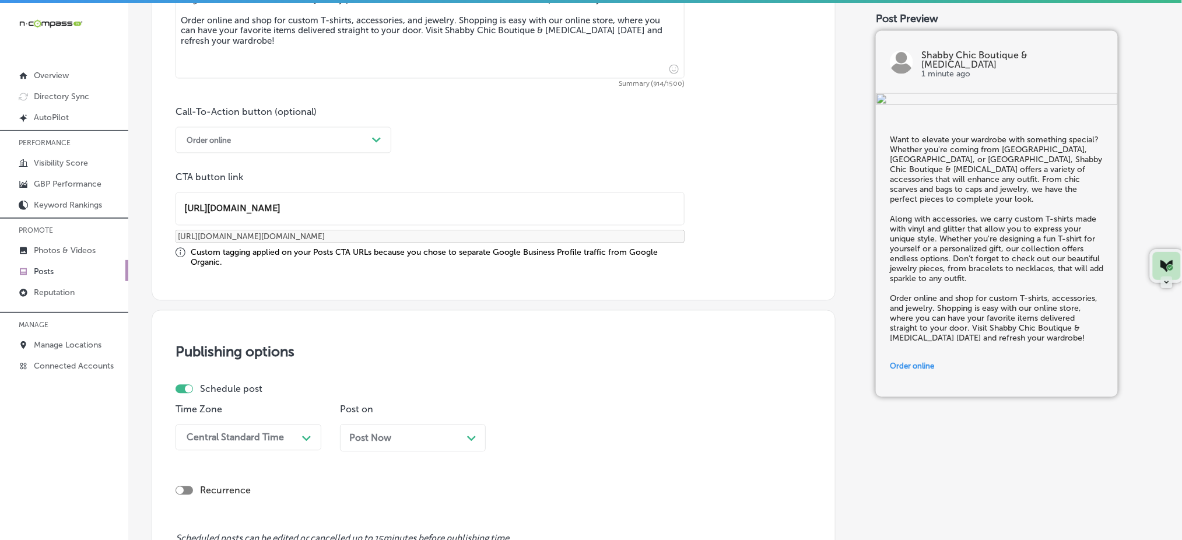
type input "[URL][DOMAIN_NAME]"
click at [244, 399] on div "Schedule post Time Zone Central Standard Time Path Created with Sketch. Post on…" at bounding box center [488, 422] width 627 height 77
click at [249, 431] on div "Central Standard Time Path Created with Sketch." at bounding box center [248, 437] width 146 height 26
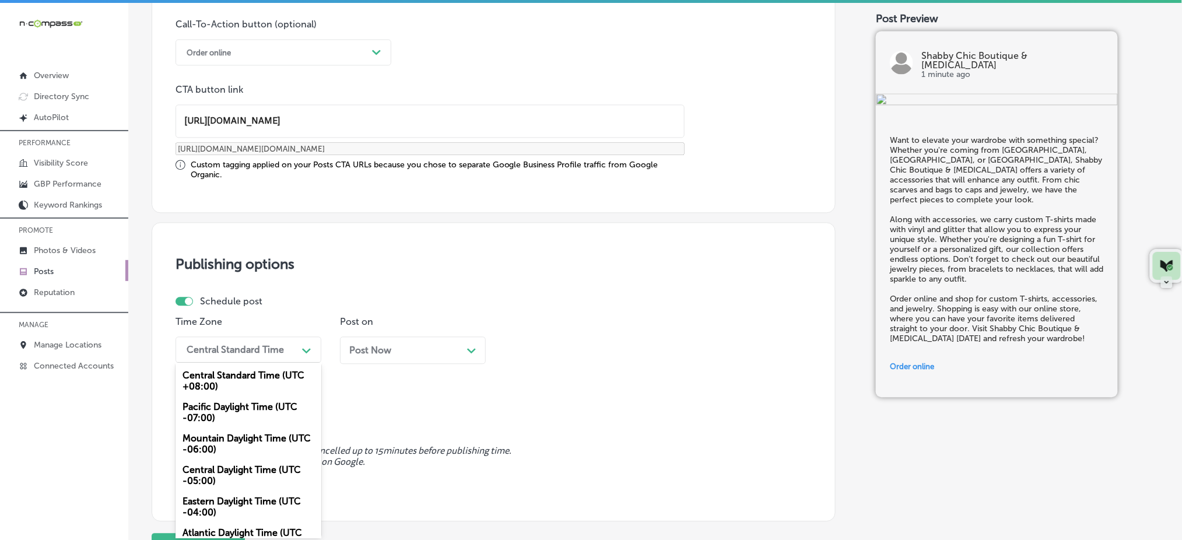
click at [251, 434] on div "Mountain Daylight Time (UTC -06:00)" at bounding box center [248, 443] width 146 height 31
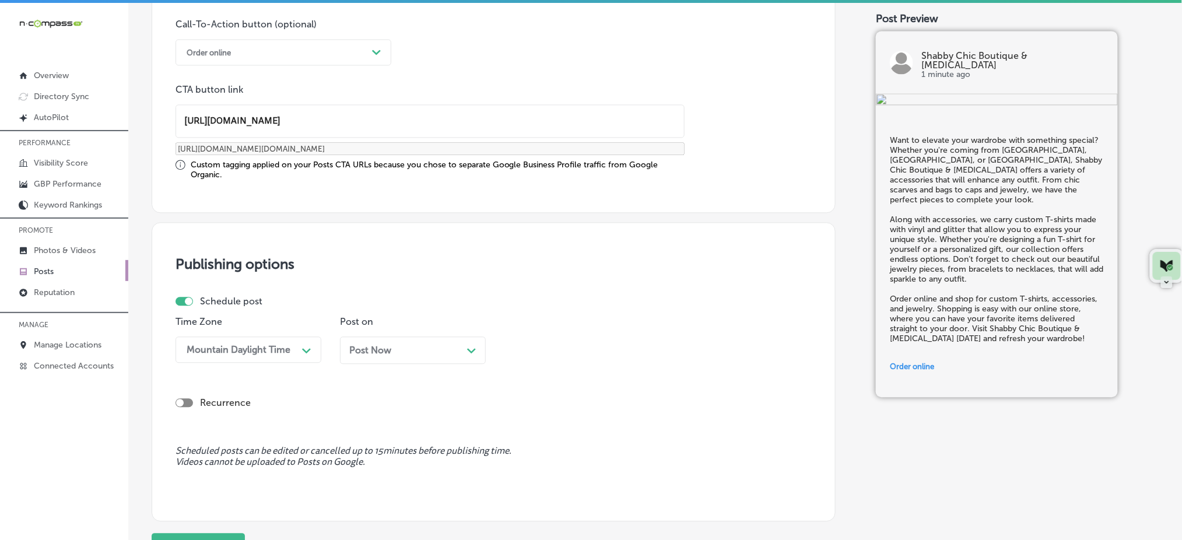
click at [430, 352] on div "Post Now Path Created with Sketch." at bounding box center [412, 350] width 127 height 11
click at [591, 354] on div "04:00 AM" at bounding box center [568, 349] width 117 height 20
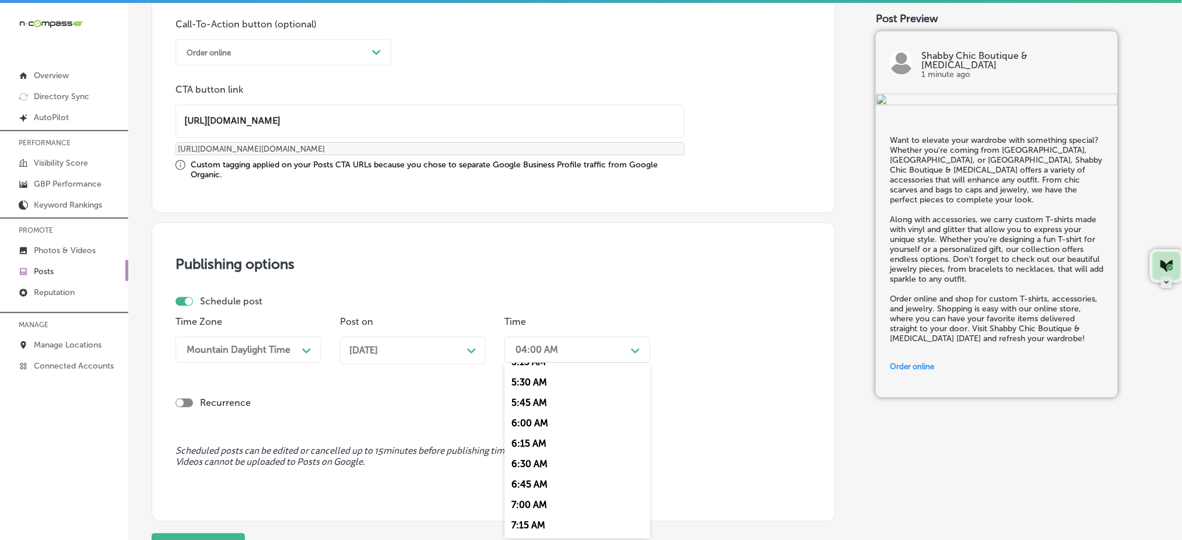
scroll to position [466, 0]
click at [538, 478] on div "7:00 AM" at bounding box center [577, 480] width 146 height 20
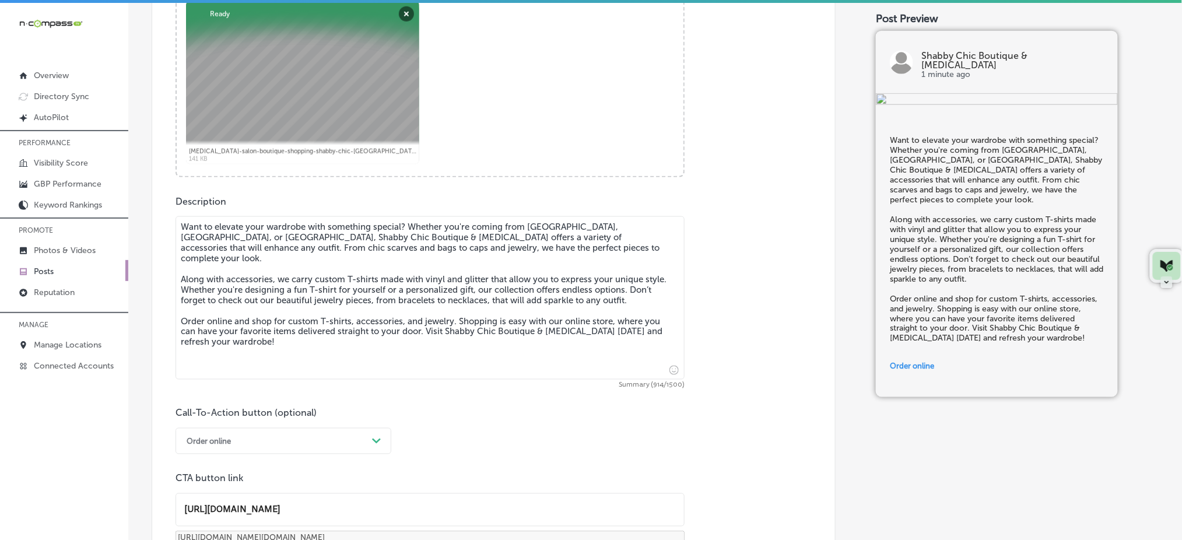
scroll to position [795, 0]
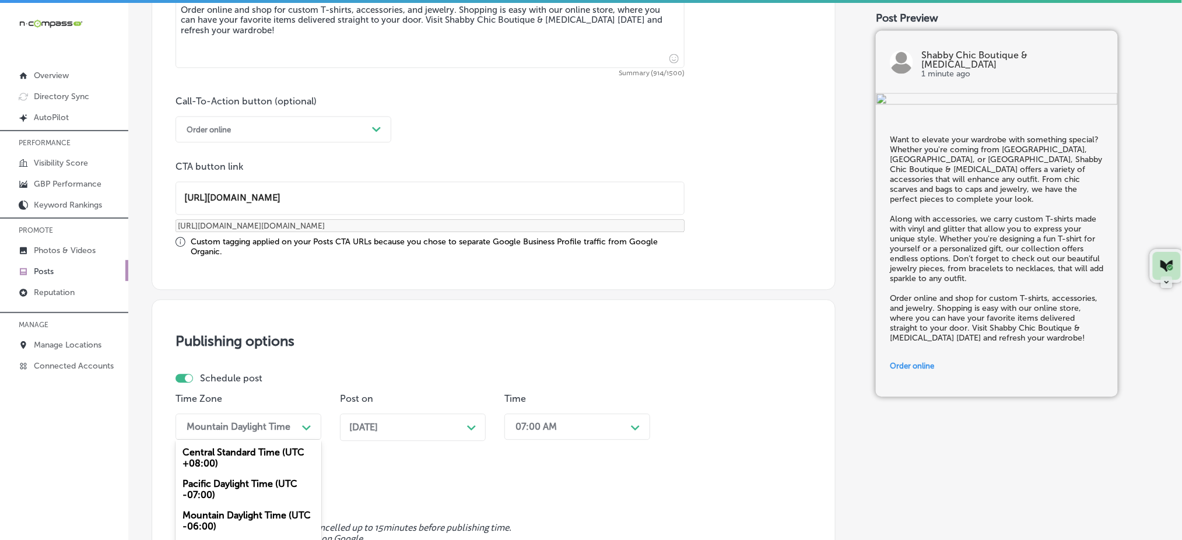
click at [257, 425] on div "option Mountain Daylight Time (UTC -06:00), selected. option Pacific Daylight T…" at bounding box center [248, 427] width 146 height 26
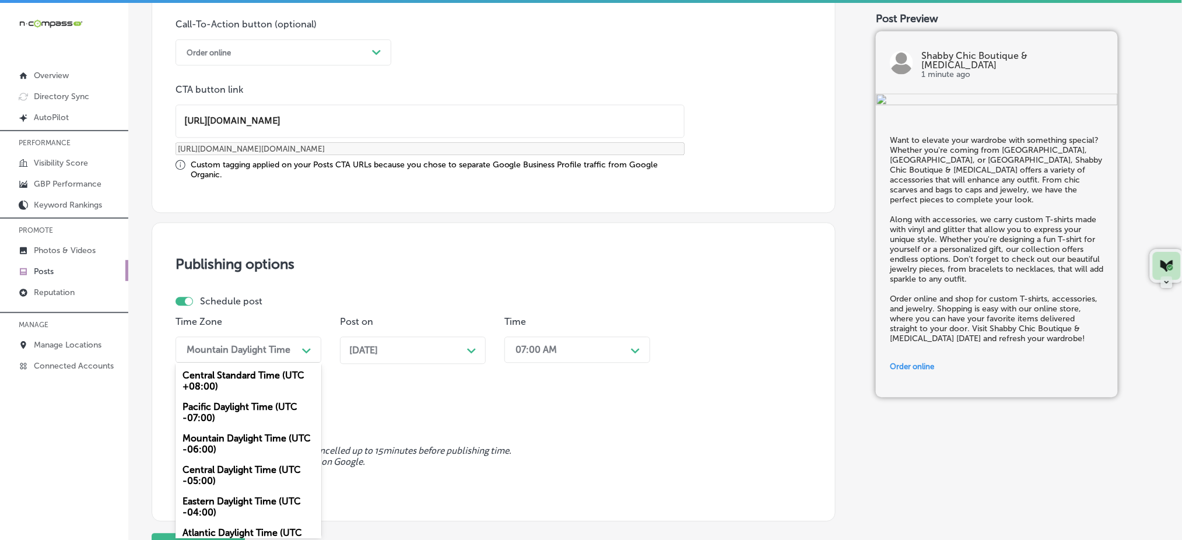
click at [403, 339] on div "[DATE] Path Created with Sketch." at bounding box center [413, 349] width 146 height 27
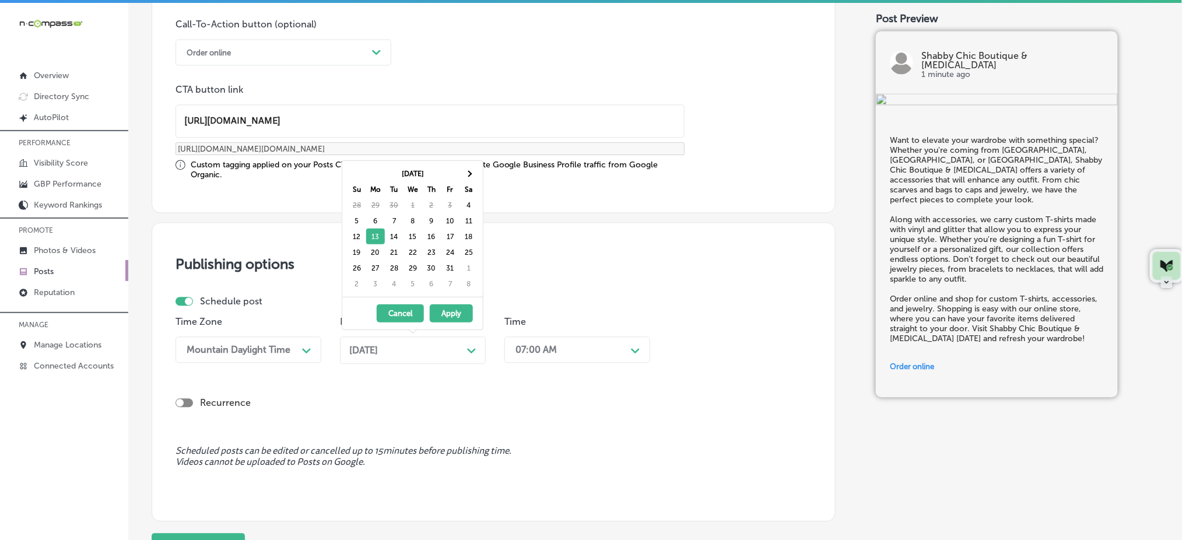
click at [403, 339] on div "[DATE] Path Created with Sketch." at bounding box center [413, 349] width 146 height 27
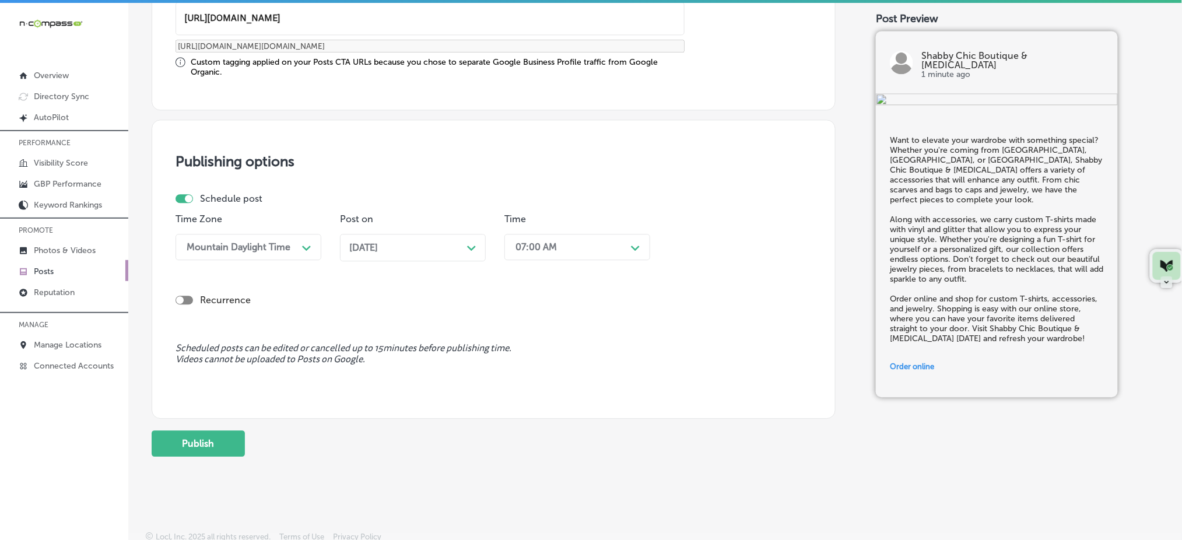
scroll to position [977, 0]
click at [231, 429] on button "Publish" at bounding box center [198, 442] width 93 height 26
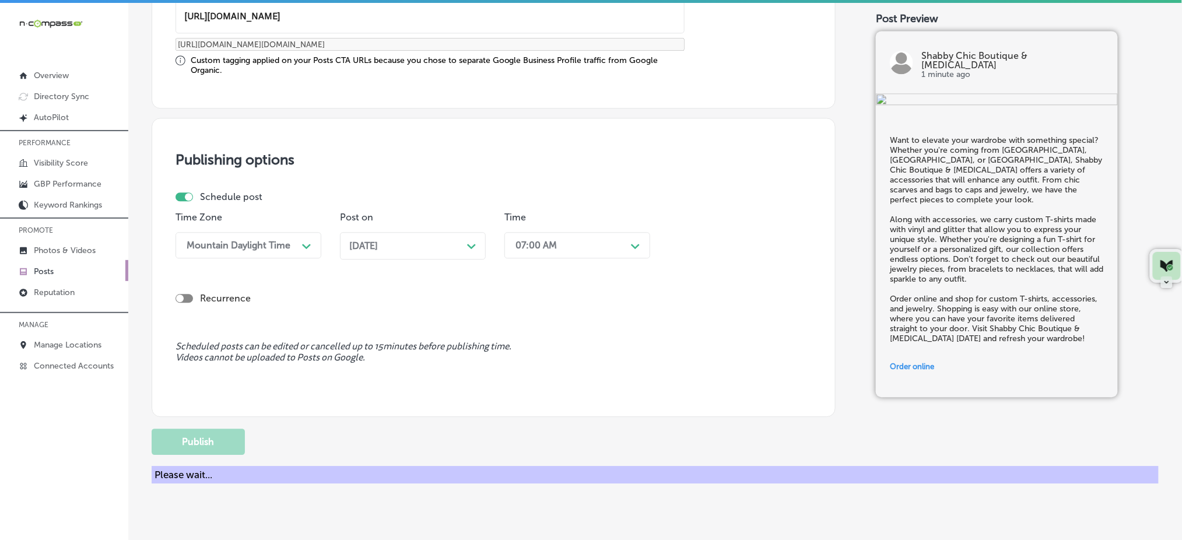
scroll to position [873, 0]
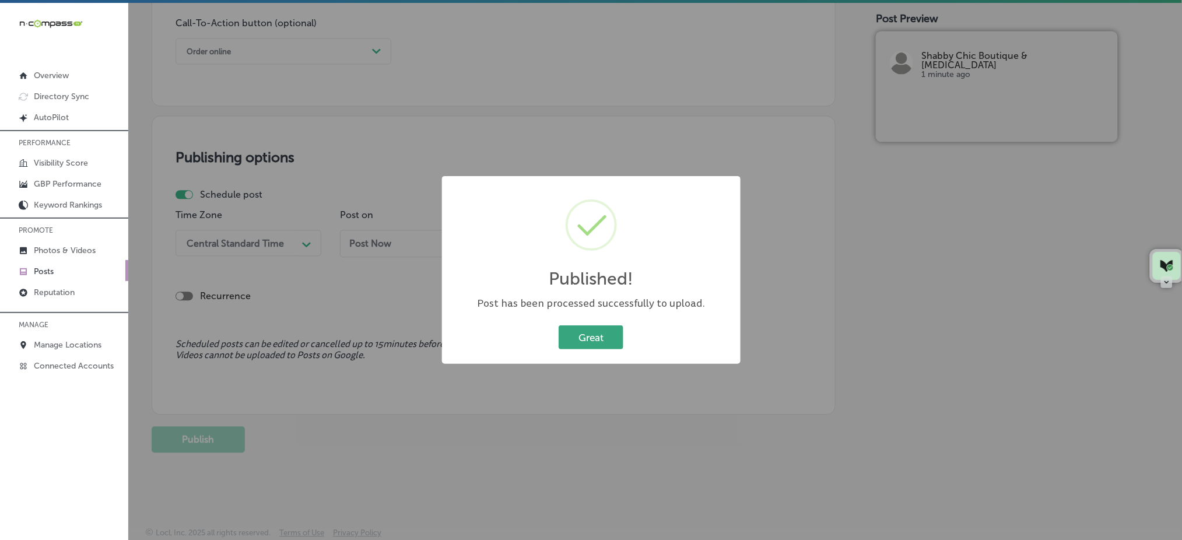
click at [582, 325] on button "Great" at bounding box center [591, 337] width 65 height 24
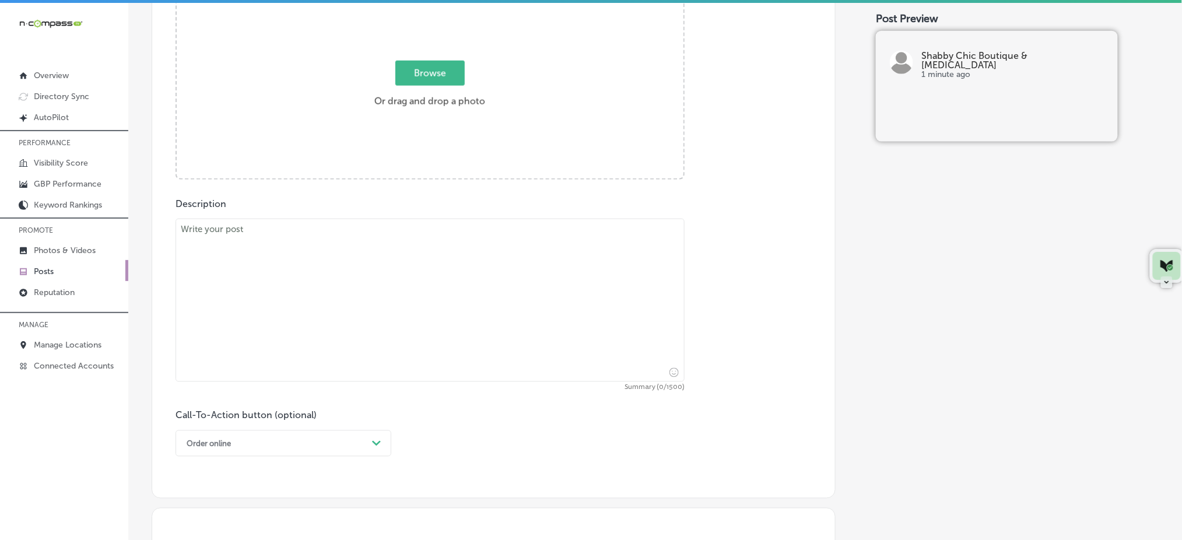
scroll to position [329, 0]
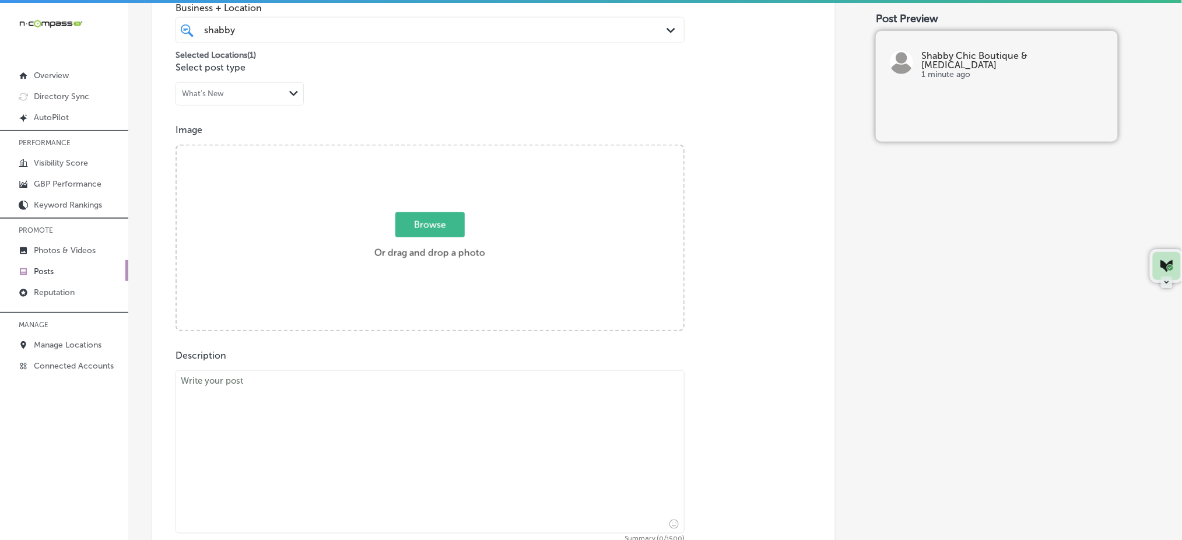
click at [426, 222] on span "Browse" at bounding box center [429, 224] width 69 height 25
click at [426, 149] on input "Browse Or drag and drop a photo" at bounding box center [430, 147] width 507 height 3
type input "C:\fakepath\[MEDICAL_DATA]-salon-boutique-shopping-shabby-chic-[GEOGRAPHIC_DATA…"
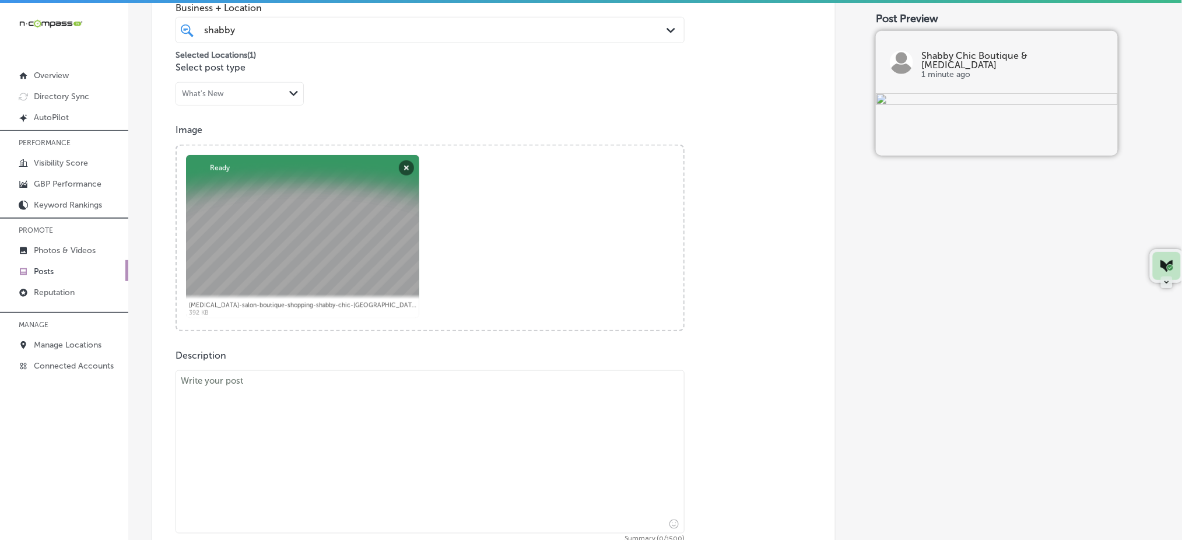
click at [335, 453] on textarea at bounding box center [429, 451] width 509 height 163
paste textarea "Complete your look with the perfect jewelry from Shabby Chic Boutique & [MEDICA…"
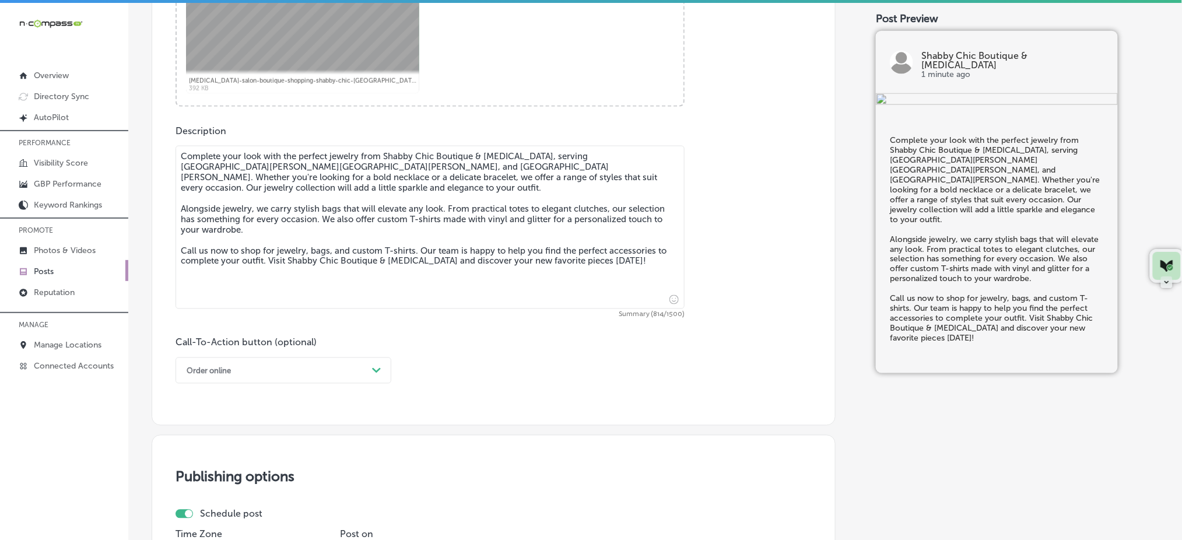
scroll to position [563, 0]
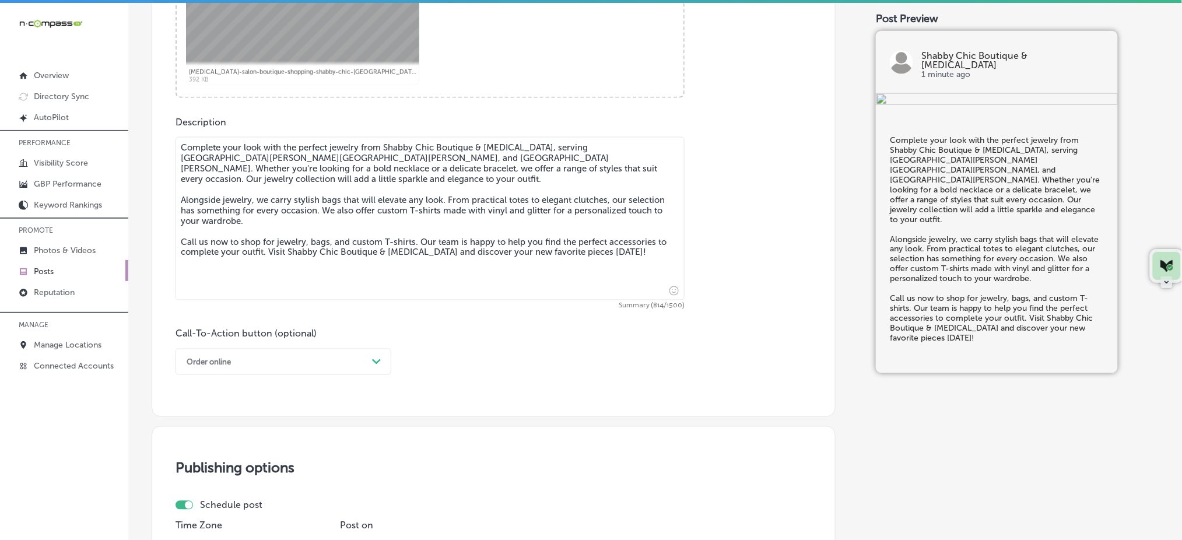
type textarea "Complete your look with the perfect jewelry from Shabby Chic Boutique & [MEDICA…"
click at [286, 361] on div "Order online" at bounding box center [274, 362] width 187 height 18
click at [238, 501] on div "Call Now" at bounding box center [283, 510] width 216 height 20
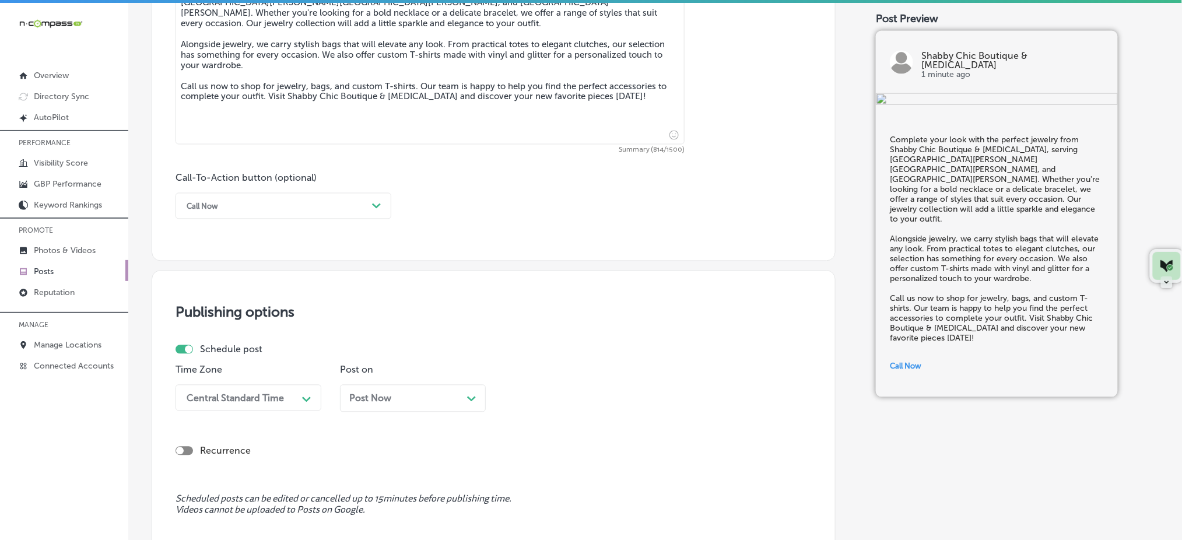
click at [290, 402] on div "Central Standard Time Path Created with Sketch." at bounding box center [248, 398] width 146 height 26
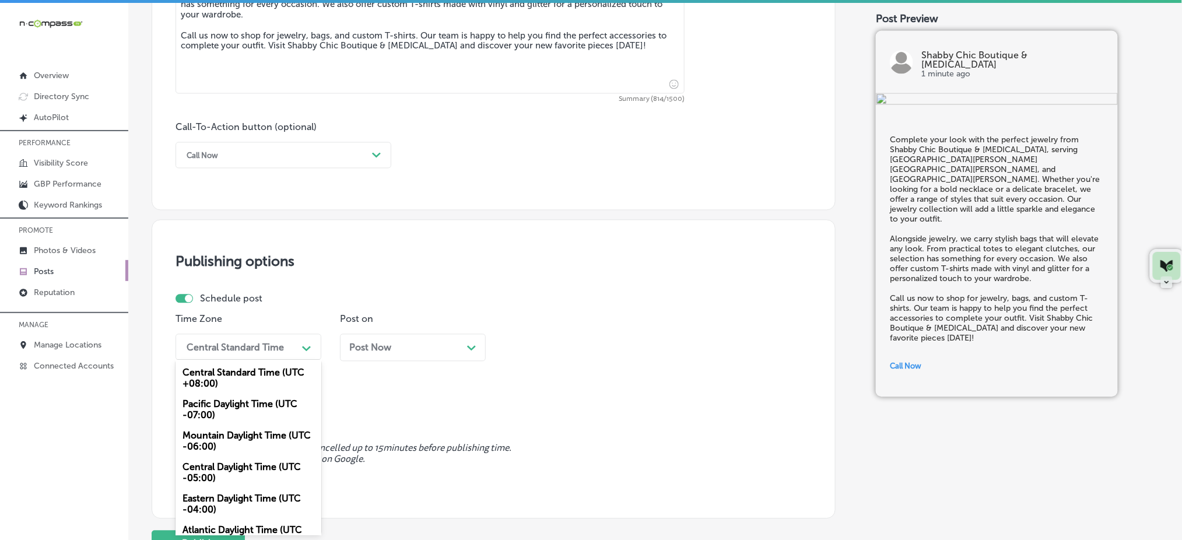
drag, startPoint x: 247, startPoint y: 439, endPoint x: 325, endPoint y: 403, distance: 85.3
click at [247, 440] on div "Mountain Daylight Time (UTC -06:00)" at bounding box center [248, 441] width 146 height 31
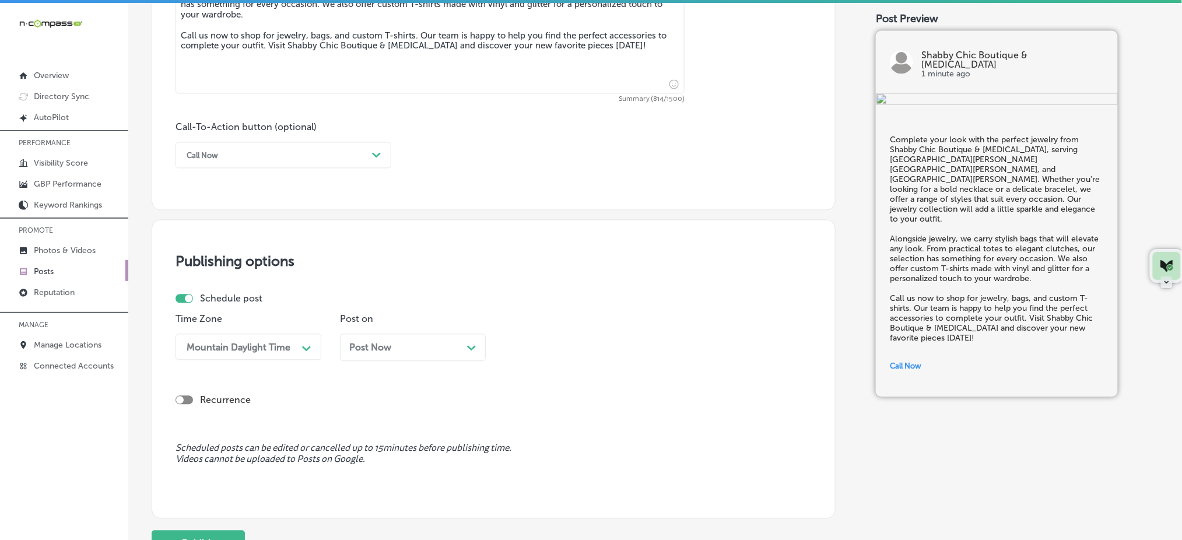
click at [403, 359] on div "Post Now Path Created with Sketch." at bounding box center [413, 347] width 146 height 27
click at [599, 347] on div "04:00 AM" at bounding box center [568, 347] width 117 height 20
click at [535, 488] on div "7:00 AM" at bounding box center [577, 478] width 146 height 20
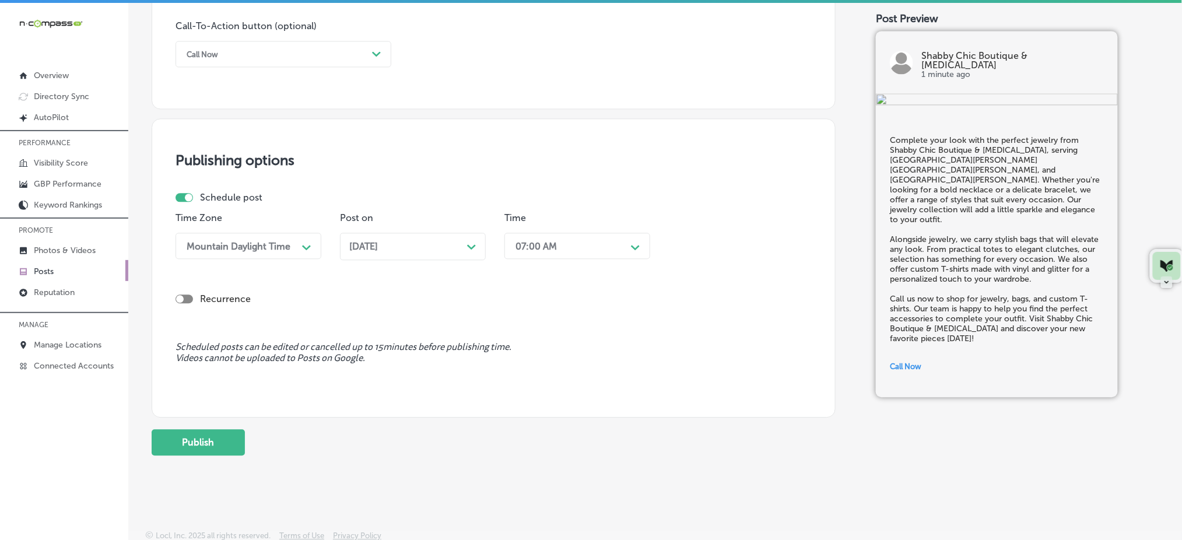
scroll to position [873, 0]
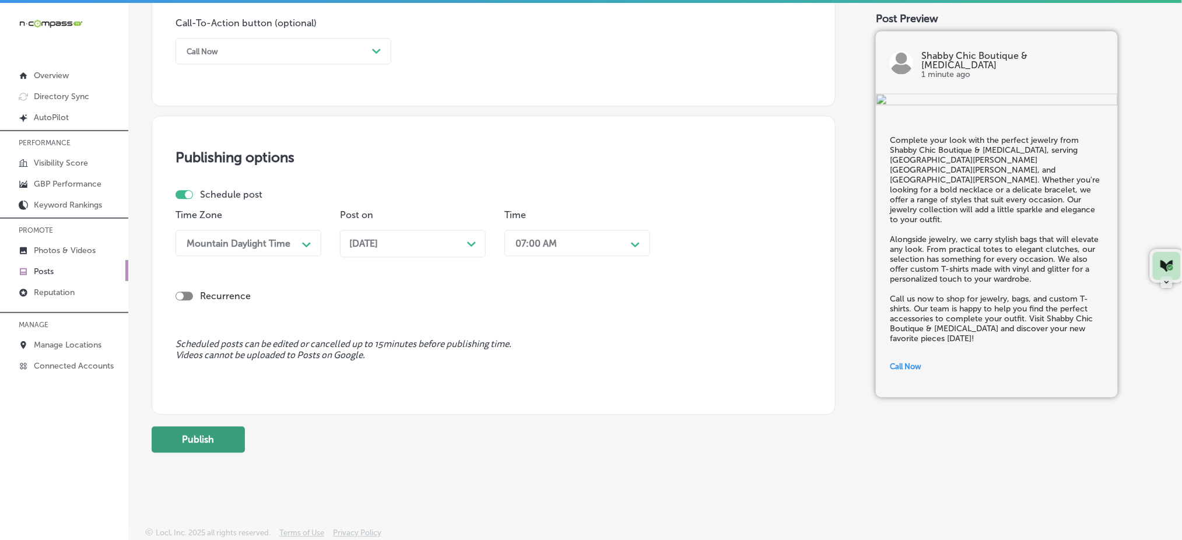
click at [210, 444] on button "Publish" at bounding box center [198, 439] width 93 height 26
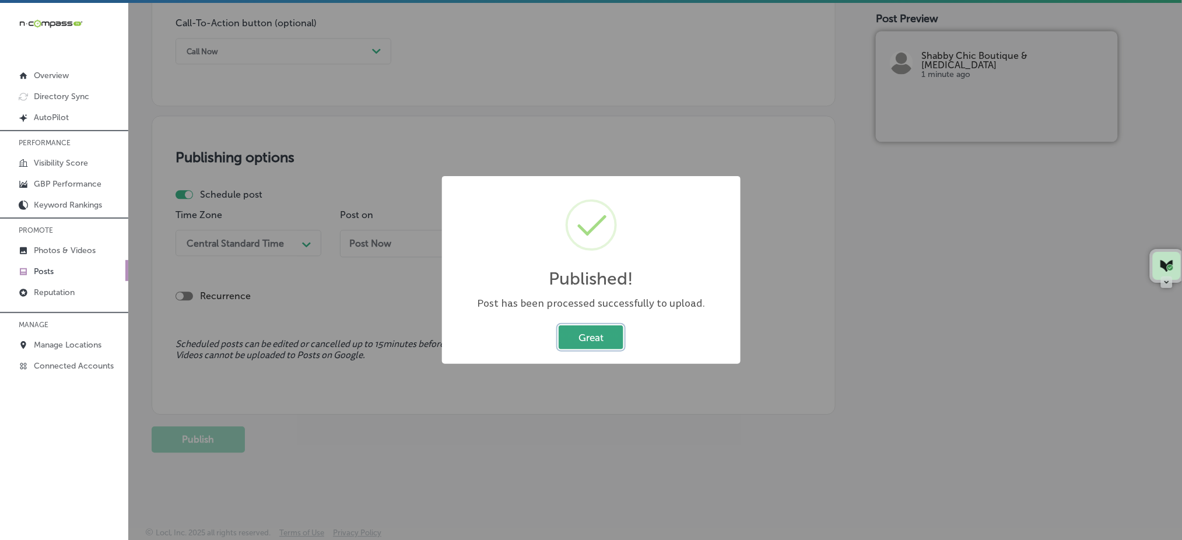
click at [598, 331] on button "Great" at bounding box center [591, 337] width 65 height 24
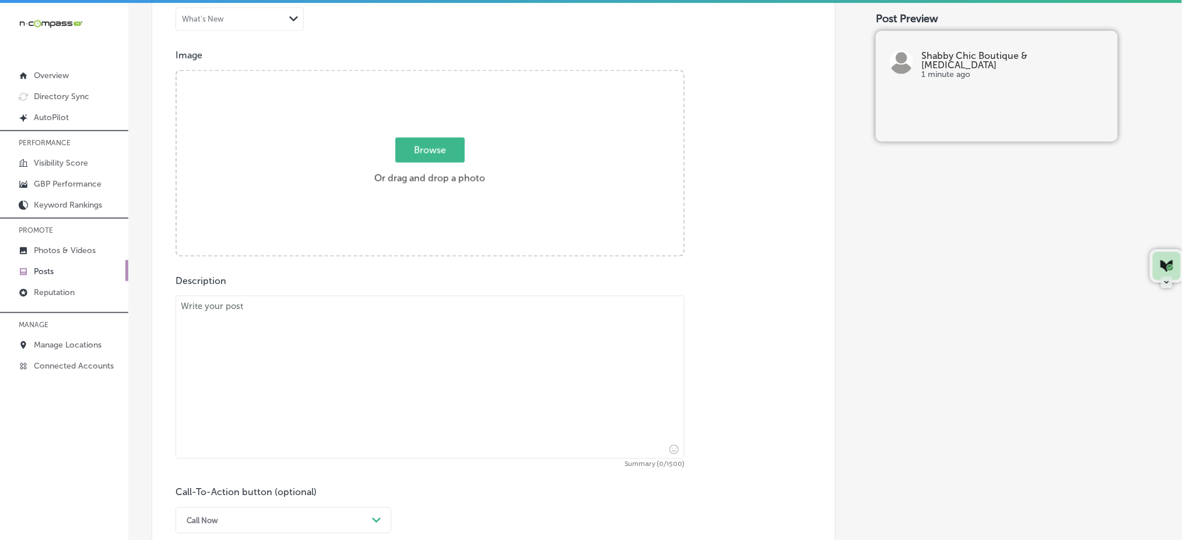
scroll to position [407, 0]
click at [288, 368] on textarea at bounding box center [429, 374] width 509 height 163
paste textarea "Looking to update your footwear? Whether you're from [PERSON_NAME], [PERSON_NAM…"
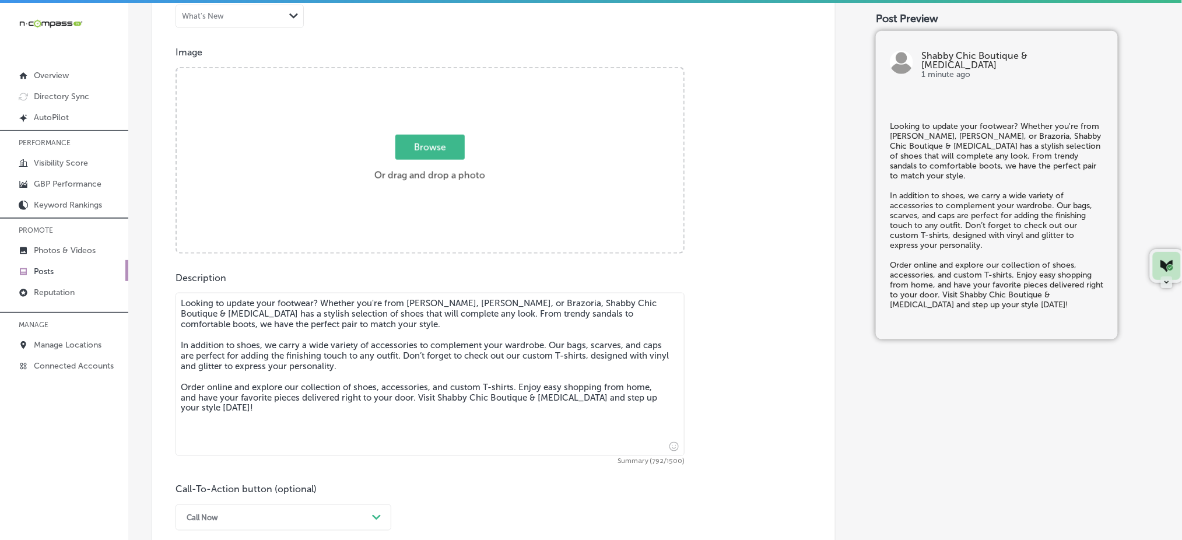
type textarea "Looking to update your footwear? Whether you're from [PERSON_NAME], [PERSON_NAM…"
click at [435, 141] on span "Browse" at bounding box center [429, 147] width 69 height 25
click at [435, 72] on input "Browse Or drag and drop a photo" at bounding box center [430, 69] width 507 height 3
type input "C:\fakepath\[MEDICAL_DATA]-salon-boutique-shopping-shabby-chic-[GEOGRAPHIC_DATA…"
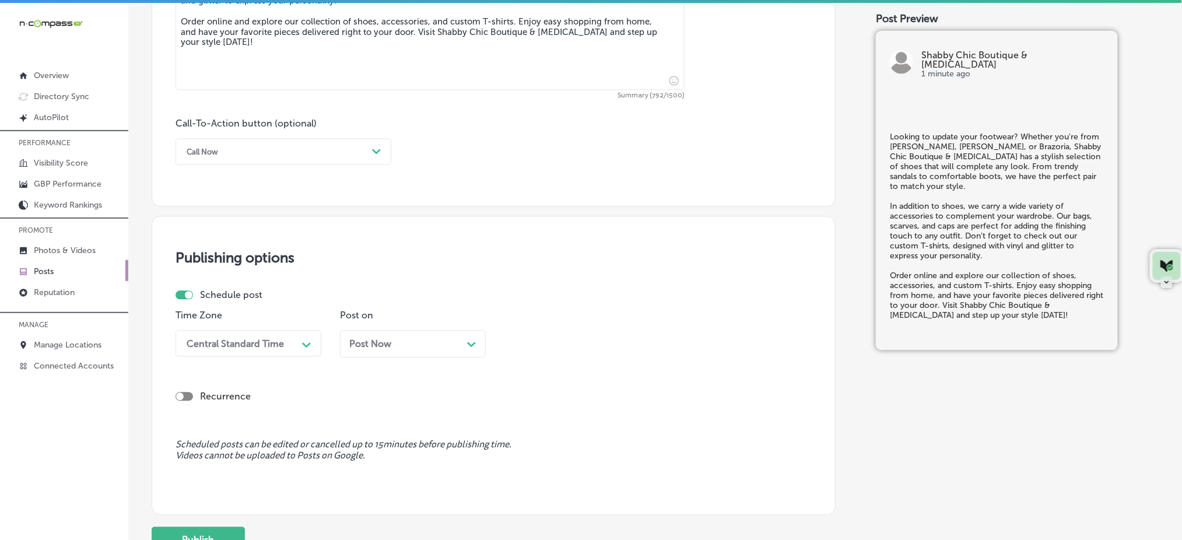
scroll to position [796, 0]
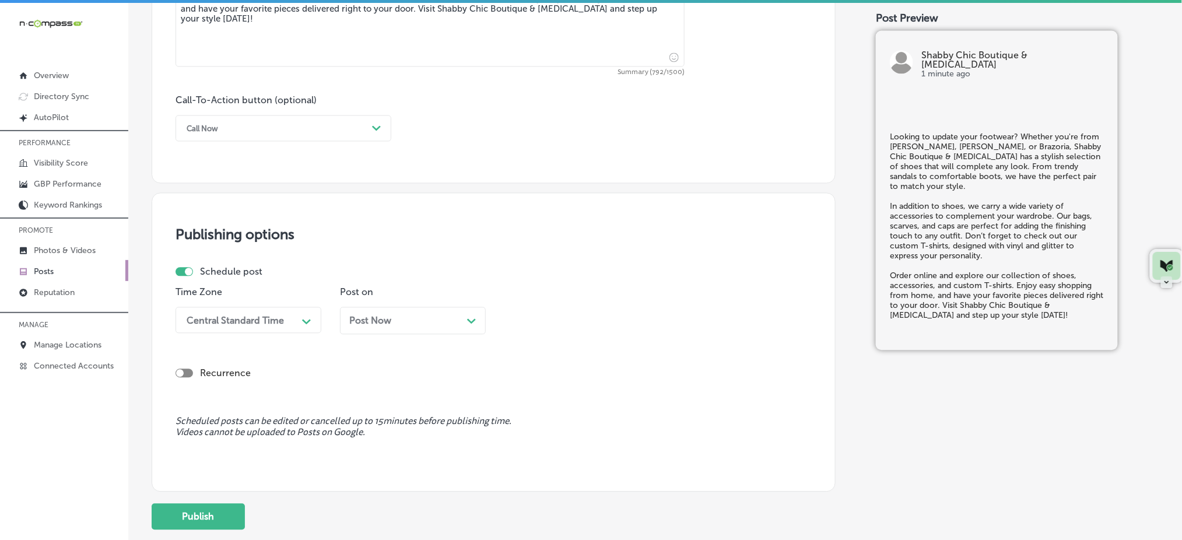
click at [275, 139] on div "Call Now Path Created with Sketch." at bounding box center [283, 128] width 216 height 26
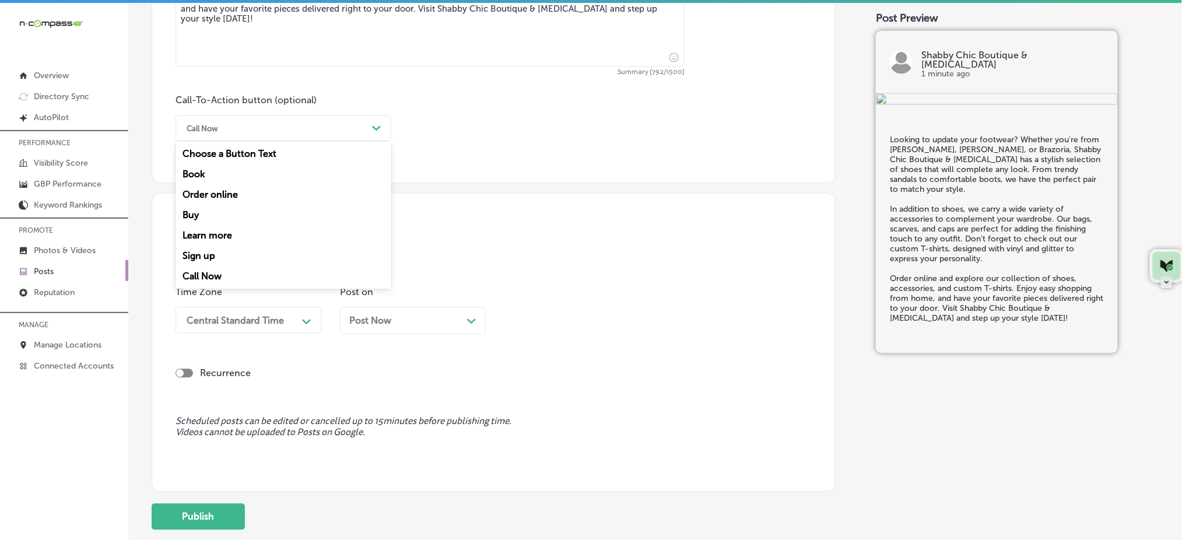
click at [250, 191] on div "Order online" at bounding box center [283, 195] width 216 height 20
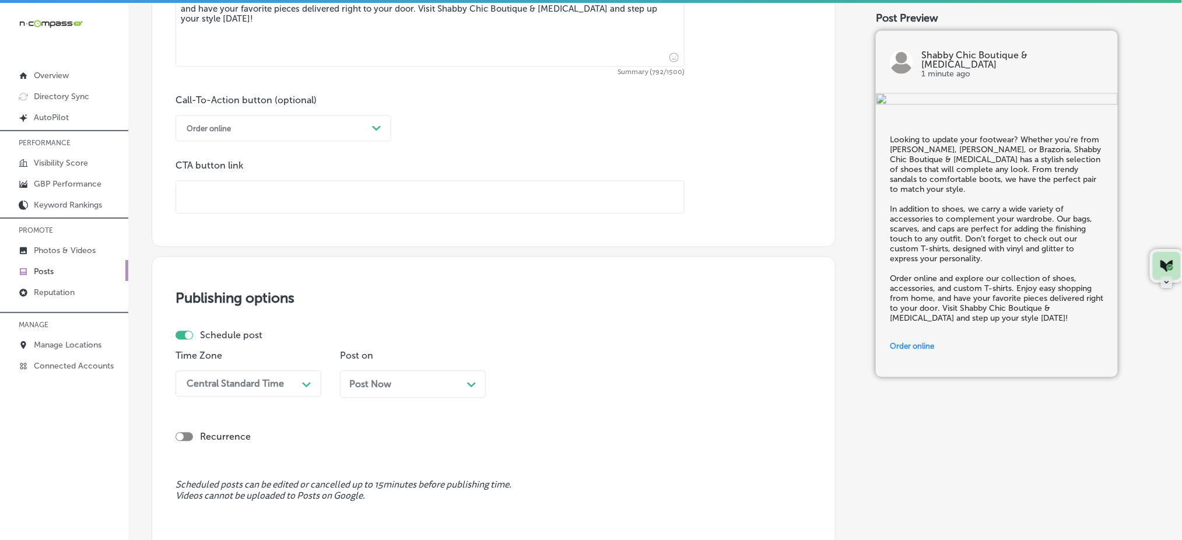
click at [251, 206] on input "text" at bounding box center [430, 197] width 508 height 32
paste input "[URL][DOMAIN_NAME]"
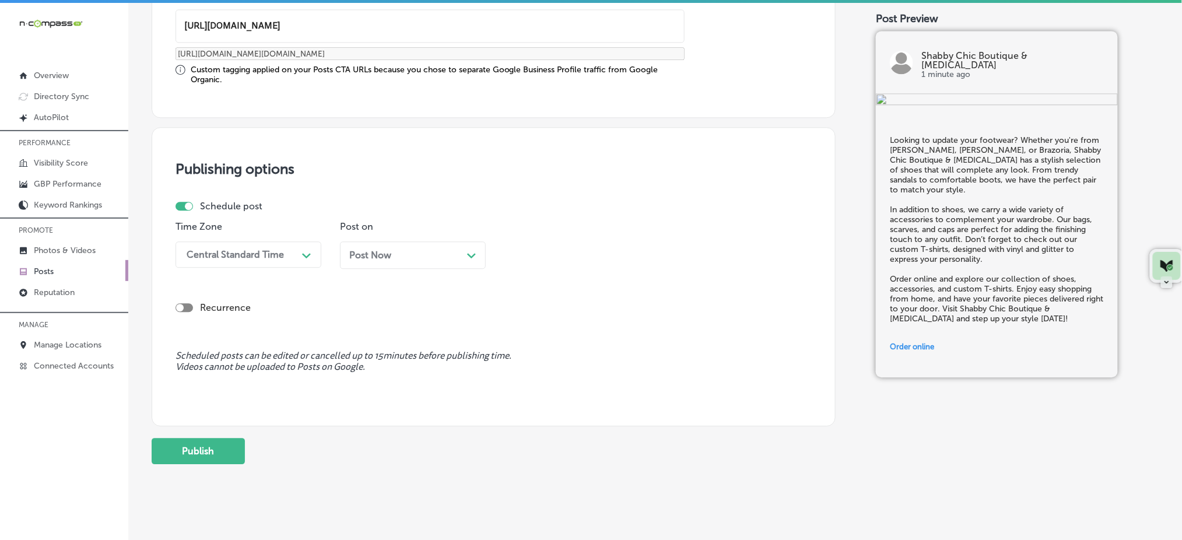
scroll to position [977, 0]
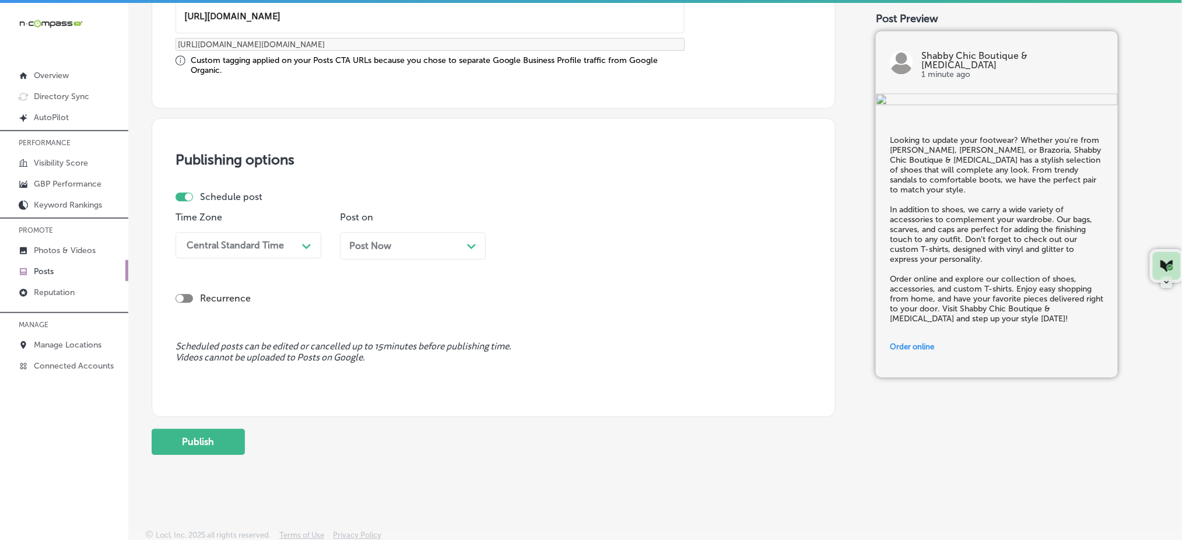
type input "[URL][DOMAIN_NAME]"
click at [264, 246] on div "Central Standard Time" at bounding box center [235, 245] width 97 height 11
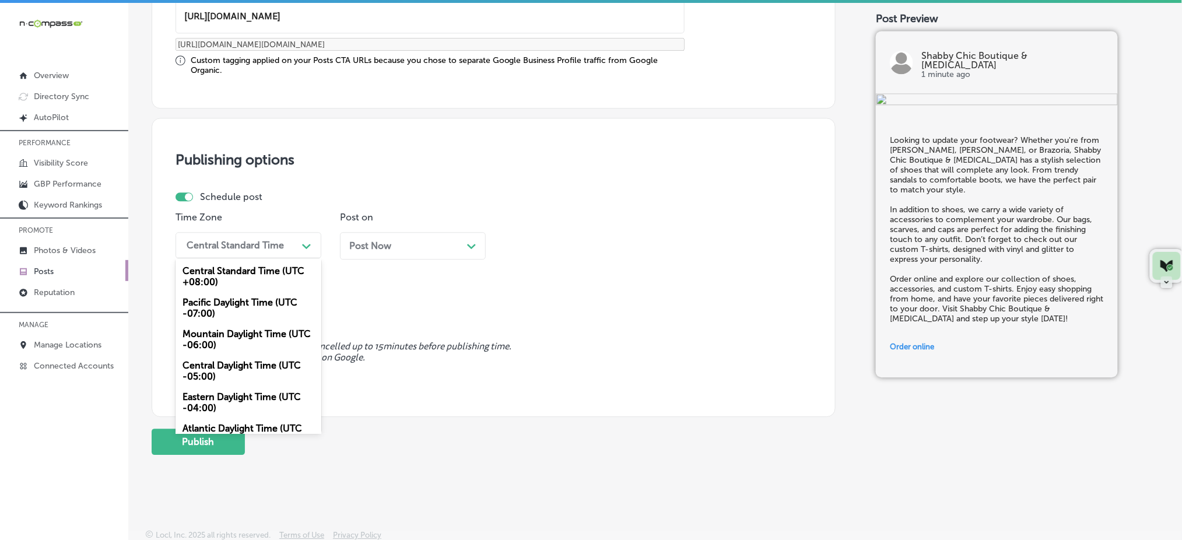
click at [226, 333] on div "Mountain Daylight Time (UTC -06:00)" at bounding box center [248, 339] width 146 height 31
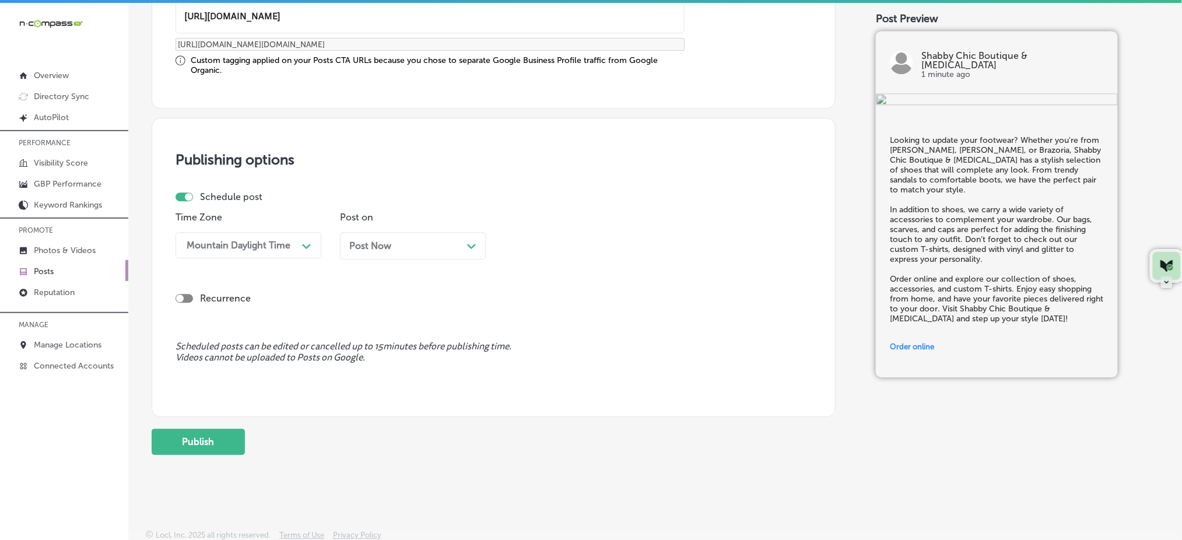
click at [378, 241] on span "Post Now" at bounding box center [370, 245] width 42 height 11
click at [566, 227] on div "Time 04:00 AM Path Created with Sketch." at bounding box center [577, 240] width 146 height 57
click at [555, 251] on div "04:00 AM" at bounding box center [568, 245] width 117 height 20
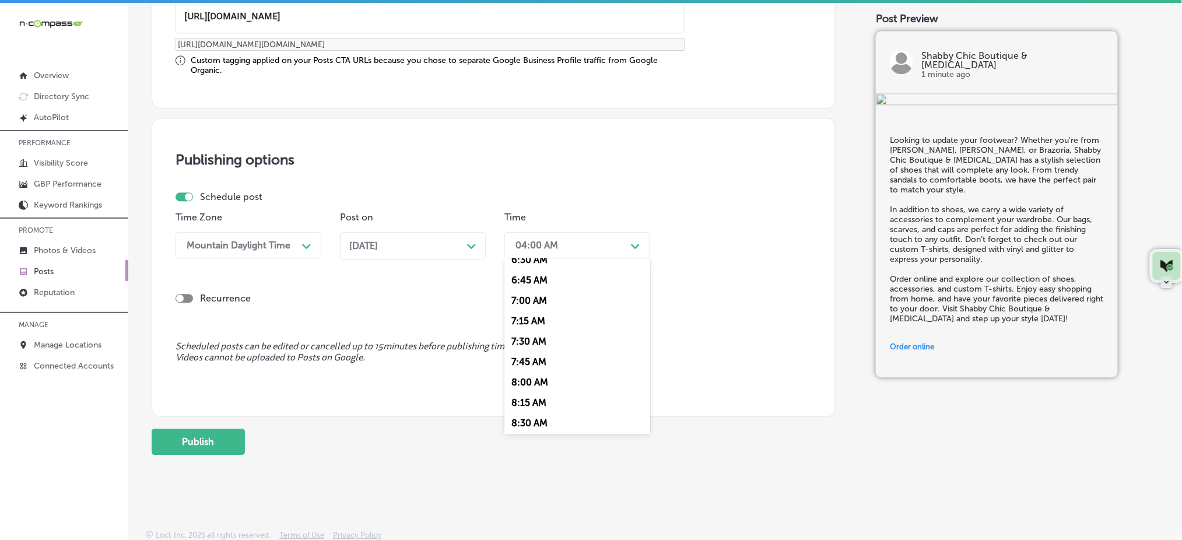
scroll to position [544, 0]
click at [537, 289] on div "7:00 AM" at bounding box center [577, 298] width 146 height 20
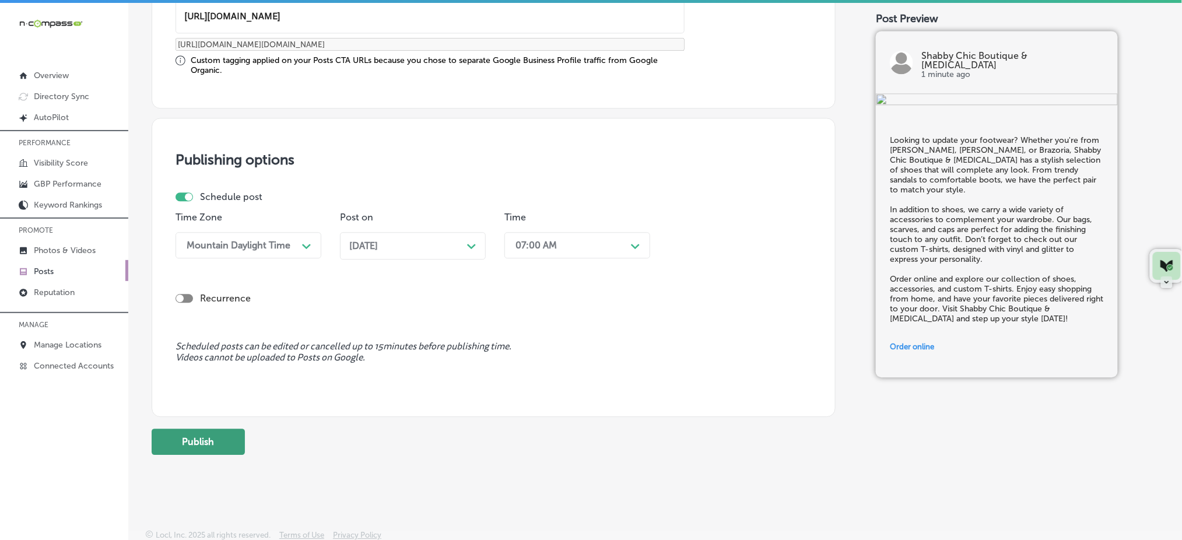
click at [198, 437] on button "Publish" at bounding box center [198, 442] width 93 height 26
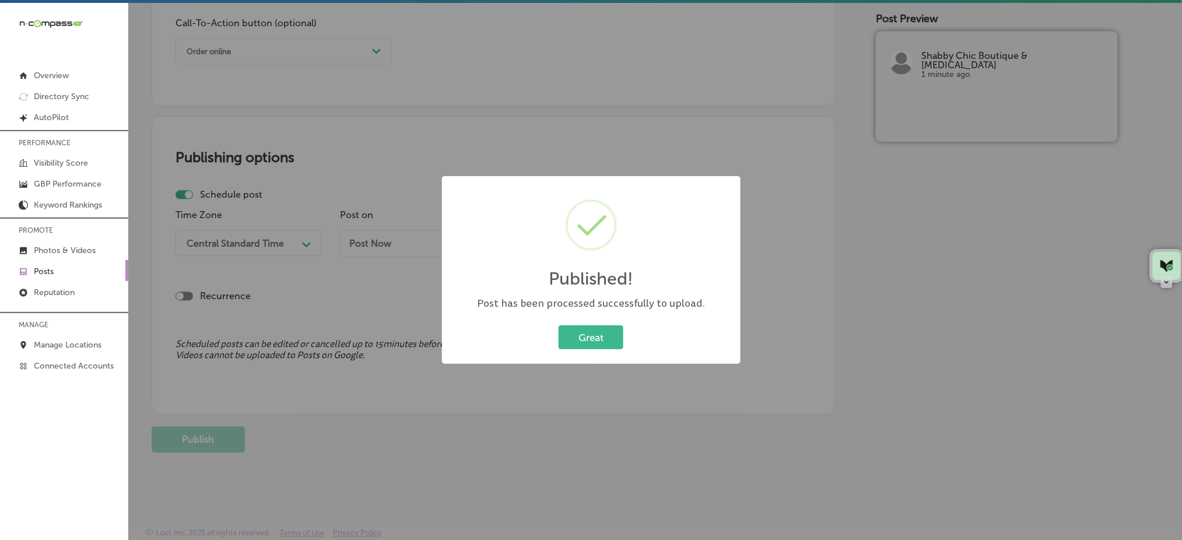
scroll to position [873, 0]
click at [599, 326] on button "Great" at bounding box center [591, 337] width 65 height 24
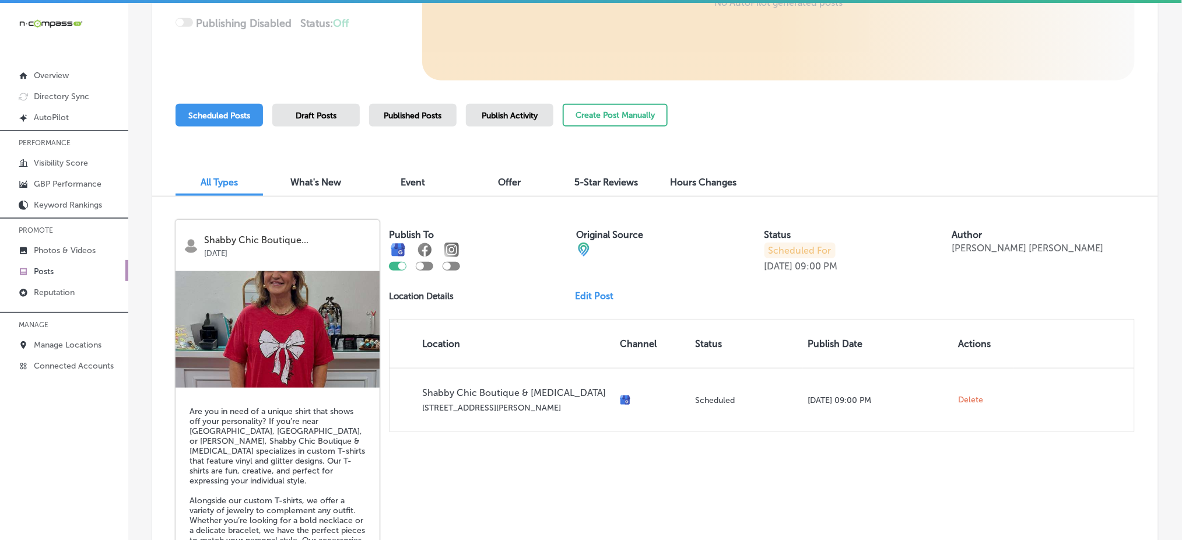
scroll to position [13, 0]
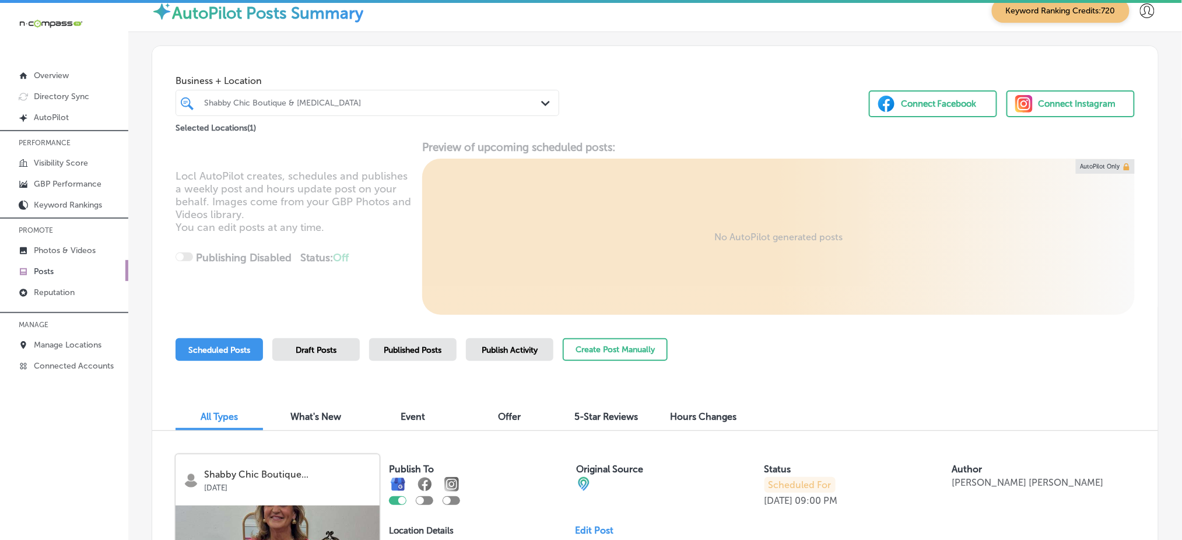
click at [357, 110] on div at bounding box center [351, 103] width 296 height 16
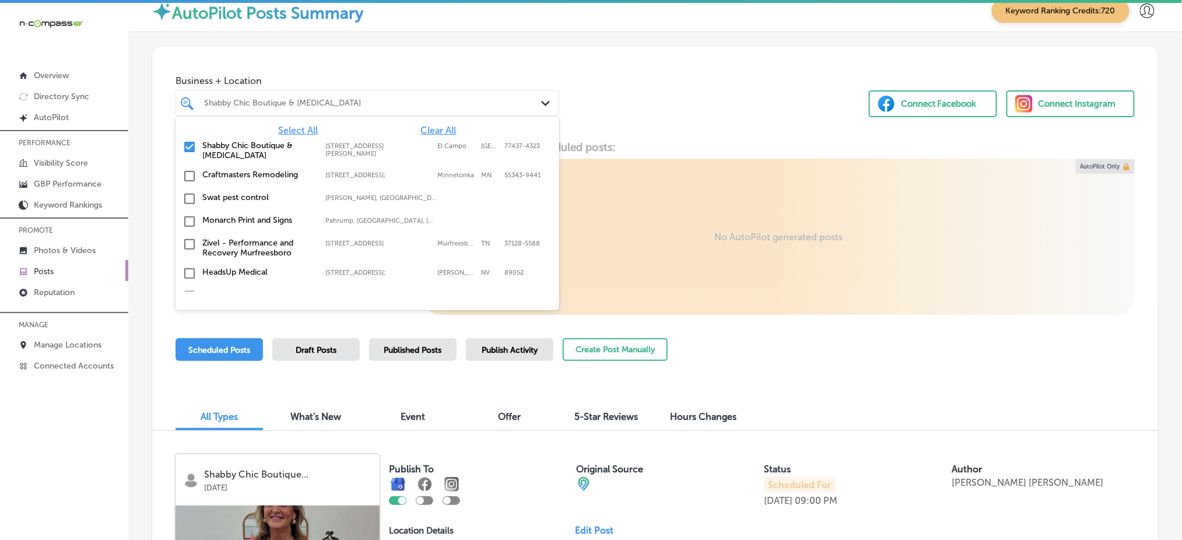
click at [430, 128] on span "Clear All" at bounding box center [439, 130] width 36 height 11
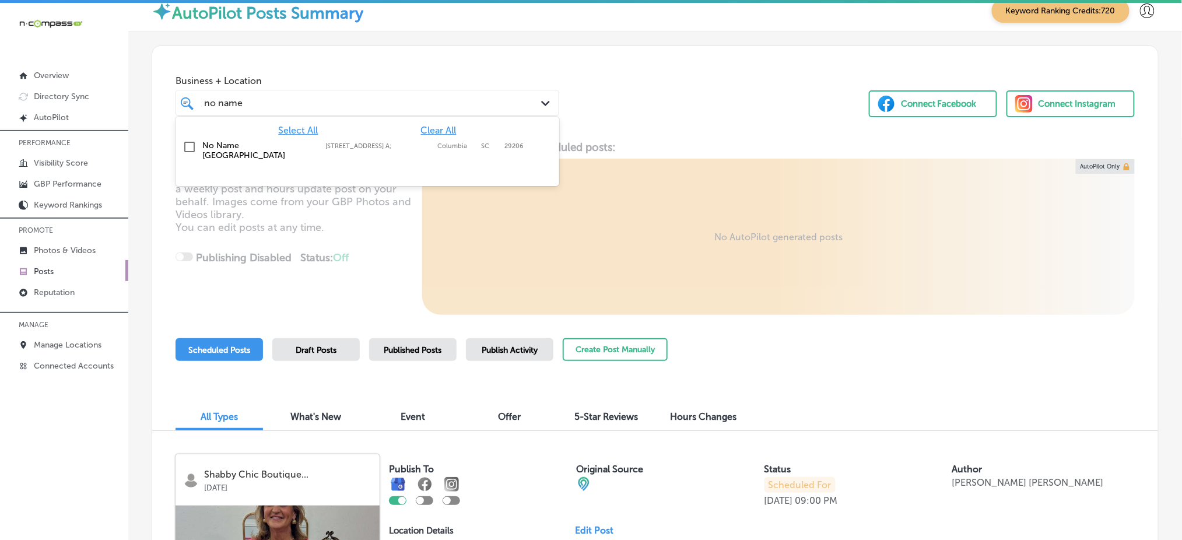
click at [423, 145] on label "[STREET_ADDRESS] A;" at bounding box center [378, 146] width 106 height 8
type input "no name"
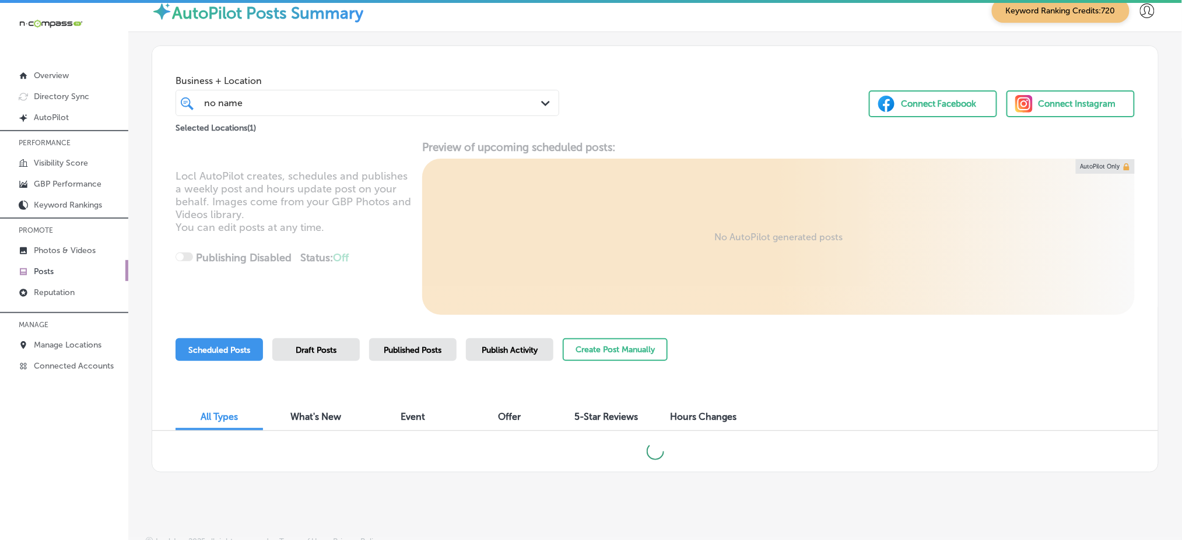
click at [680, 90] on div "Business + Location no name no name Path Created with Sketch. Selected Location…" at bounding box center [655, 90] width 1006 height 89
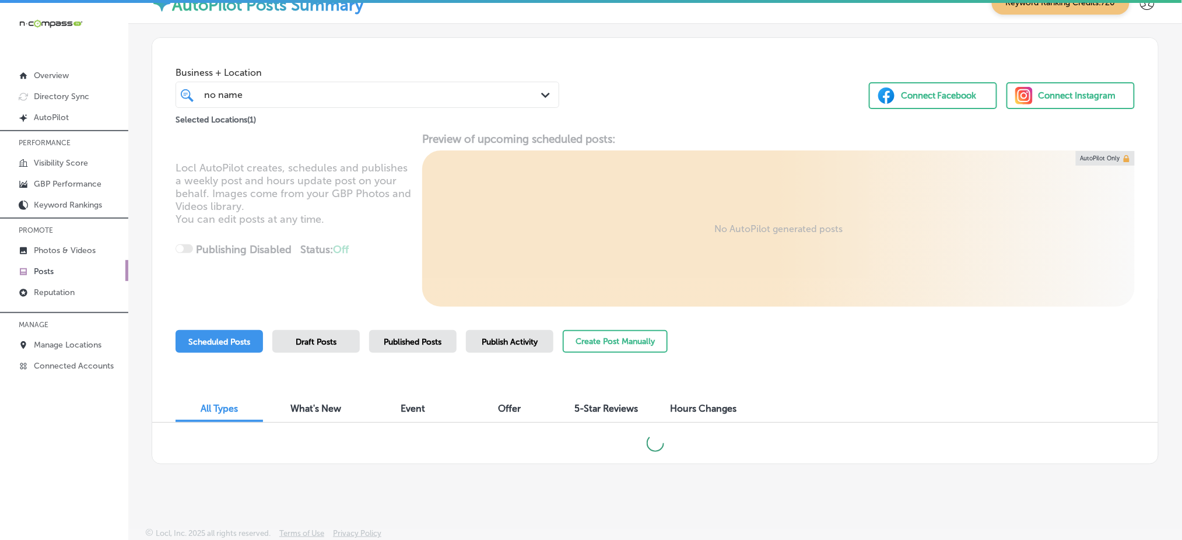
scroll to position [17, 0]
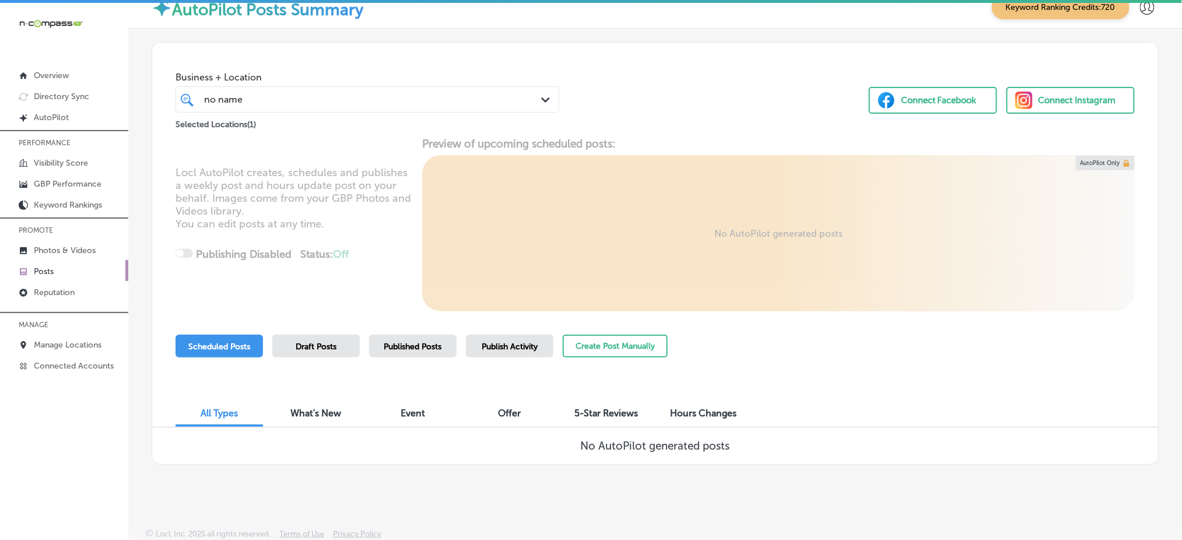
click at [405, 348] on span "Published Posts" at bounding box center [413, 347] width 58 height 10
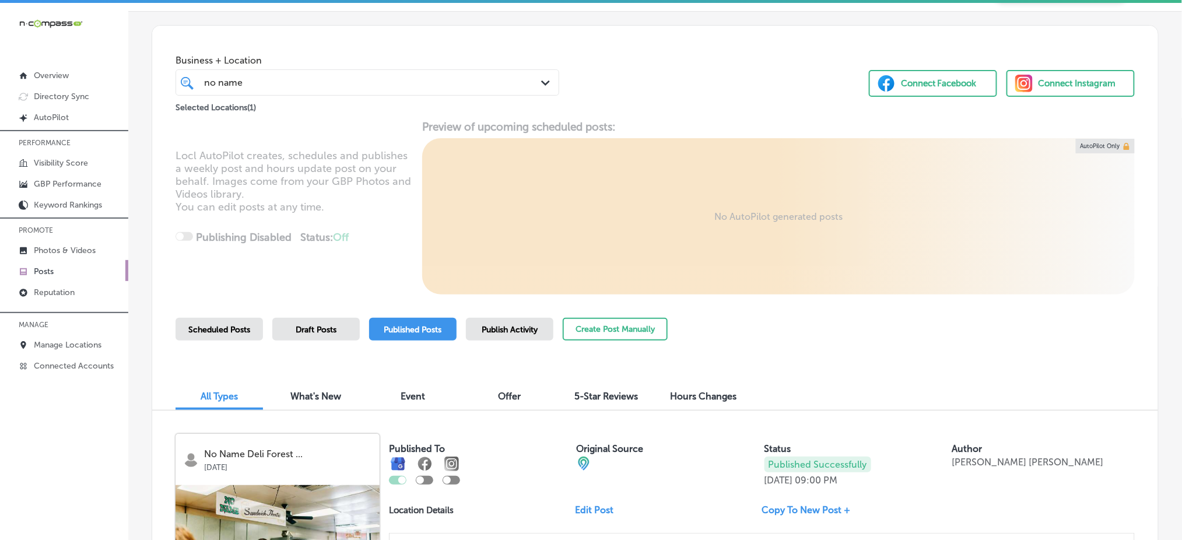
scroll to position [0, 0]
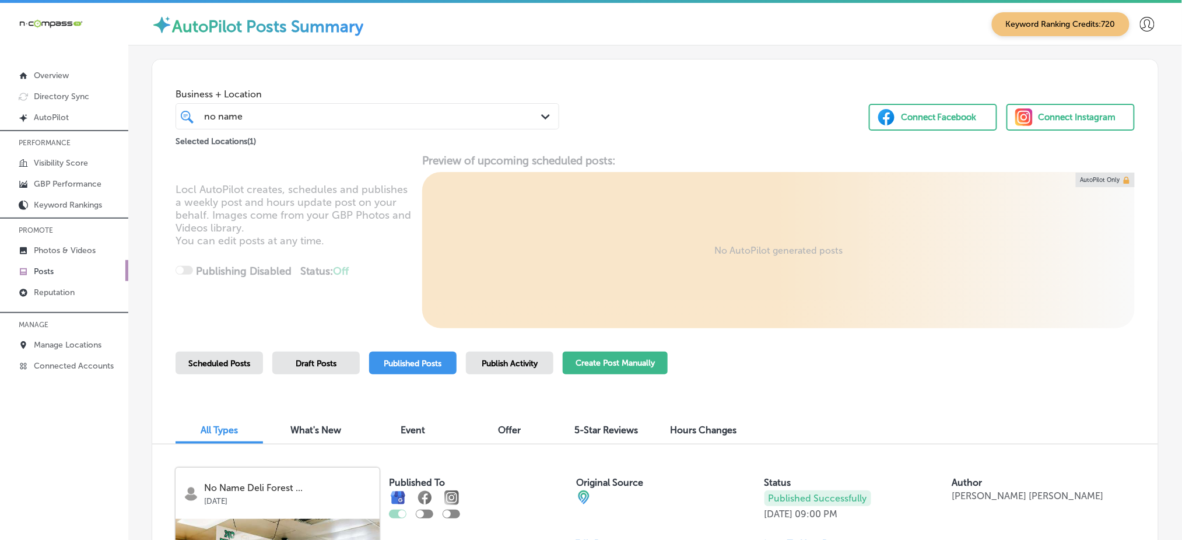
click at [627, 361] on button "Create Post Manually" at bounding box center [615, 363] width 105 height 23
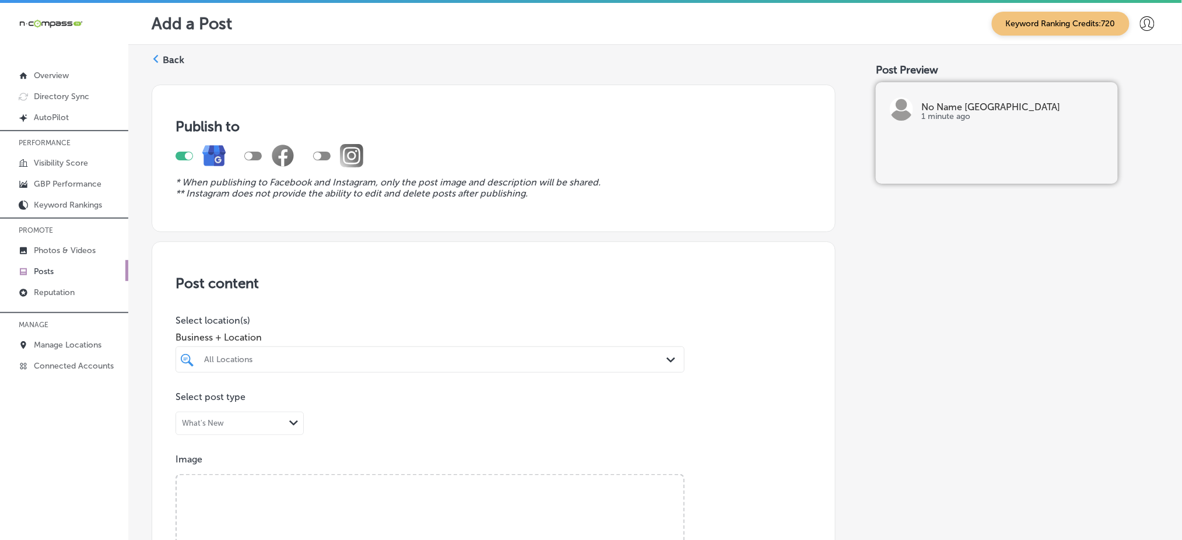
click at [260, 364] on div "All Locations Path Created with Sketch." at bounding box center [429, 359] width 509 height 26
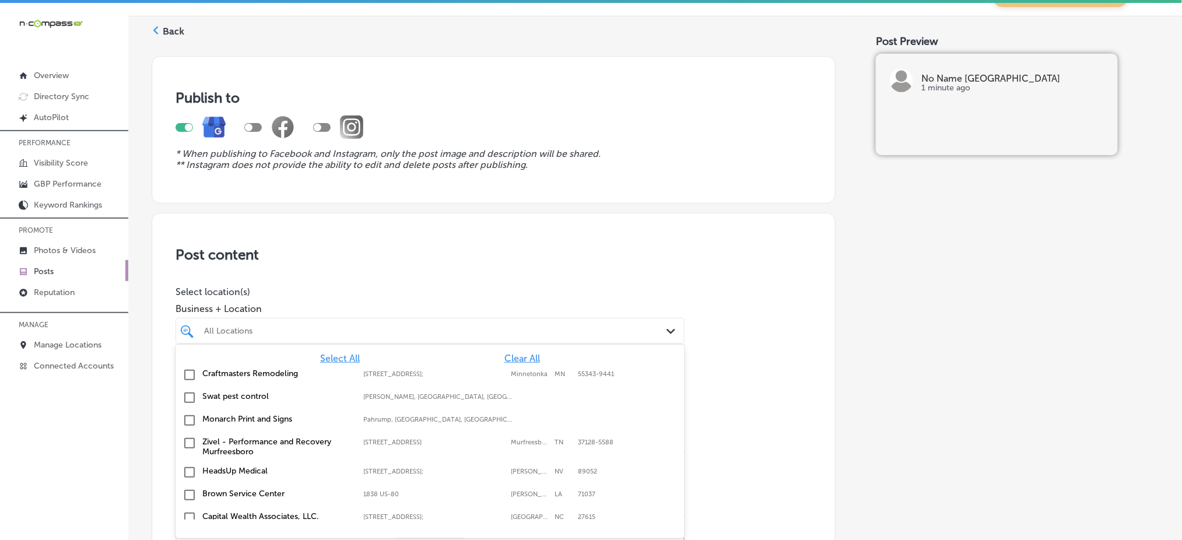
scroll to position [31, 0]
click at [505, 352] on span "Clear All" at bounding box center [522, 355] width 36 height 11
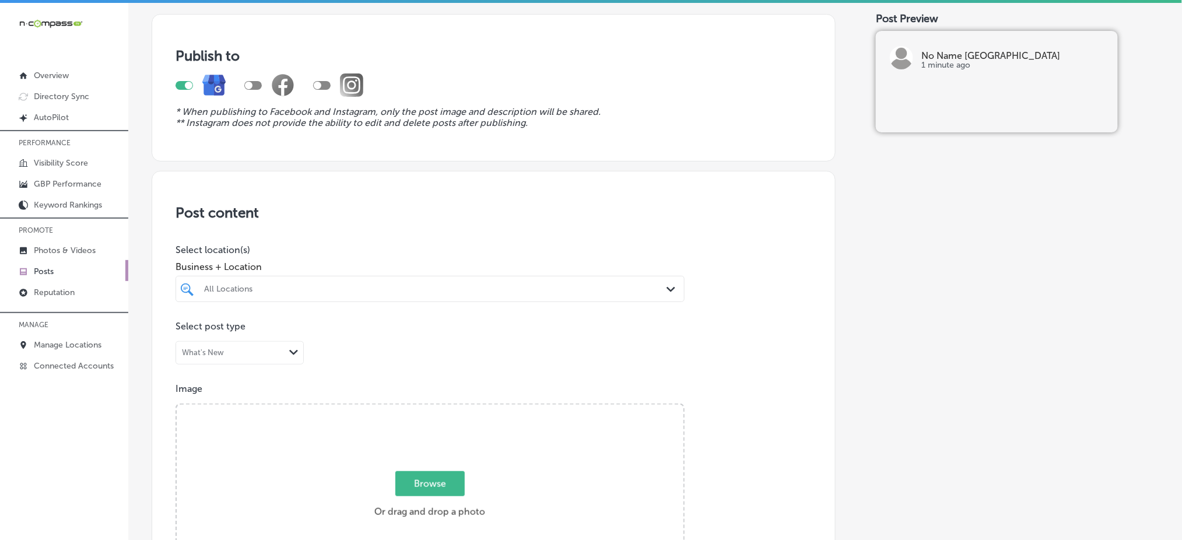
scroll to position [155, 0]
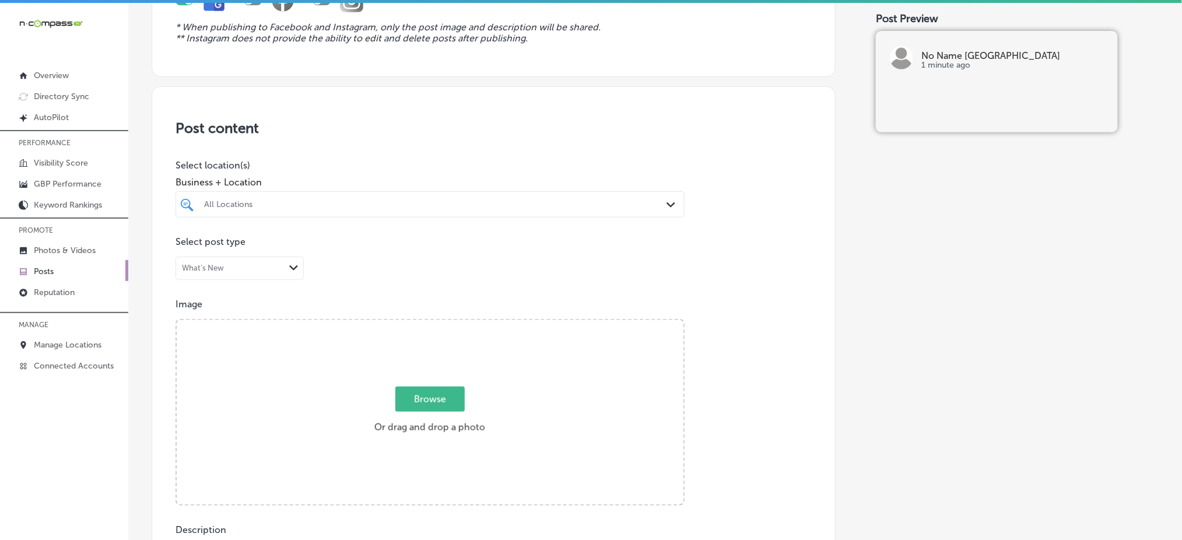
click at [323, 195] on div "All Locations" at bounding box center [430, 204] width 464 height 18
click at [294, 243] on label "No Name [GEOGRAPHIC_DATA]" at bounding box center [276, 247] width 149 height 10
click at [317, 195] on div "no name no name" at bounding box center [430, 204] width 464 height 18
click at [317, 199] on div "no name no name" at bounding box center [407, 204] width 409 height 16
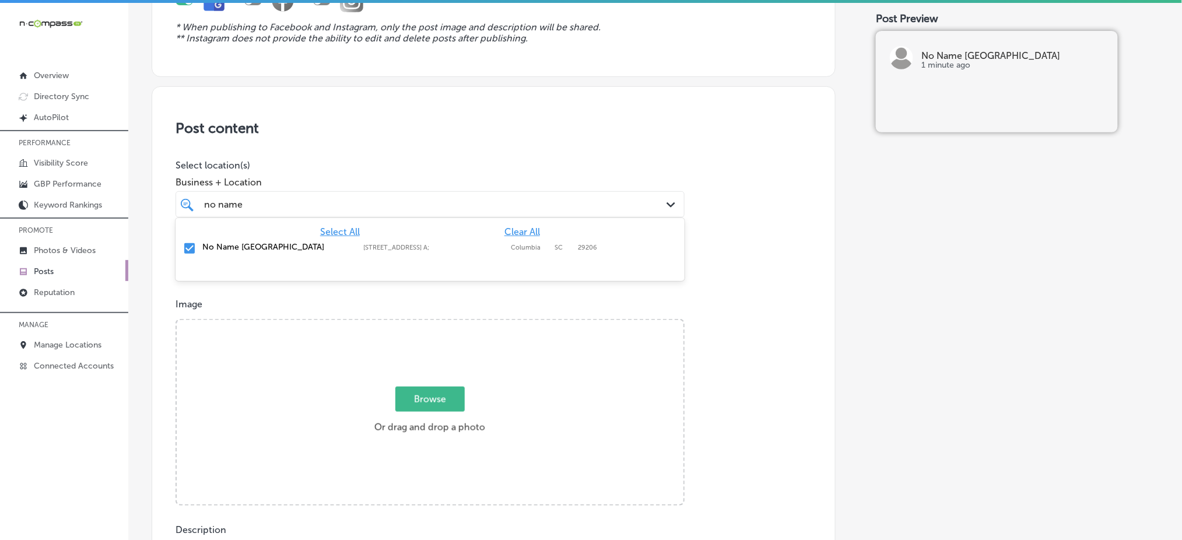
click at [317, 199] on div "no name no name" at bounding box center [407, 204] width 409 height 16
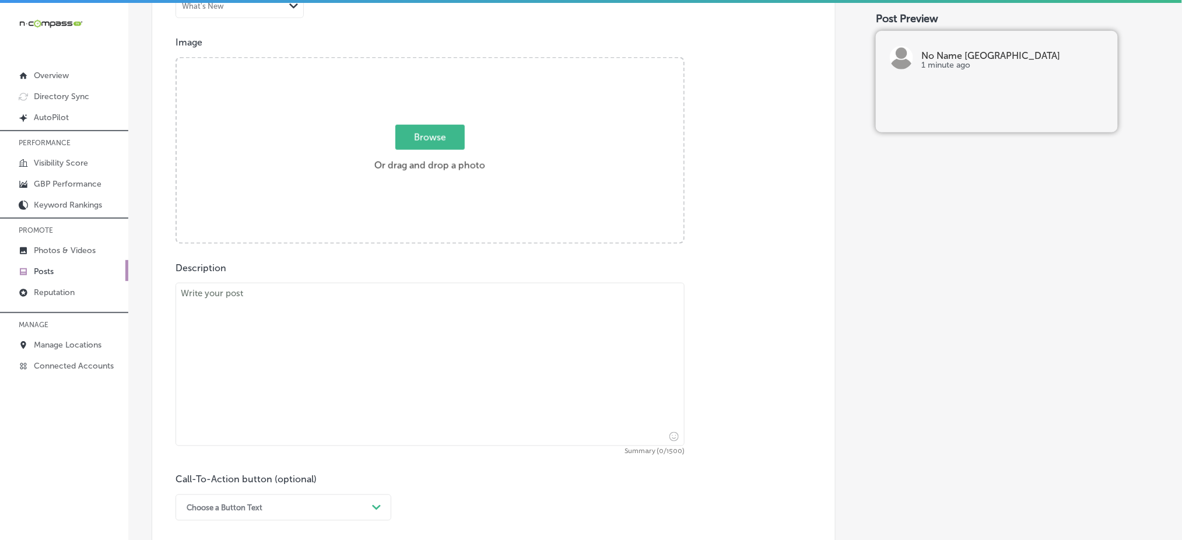
scroll to position [466, 0]
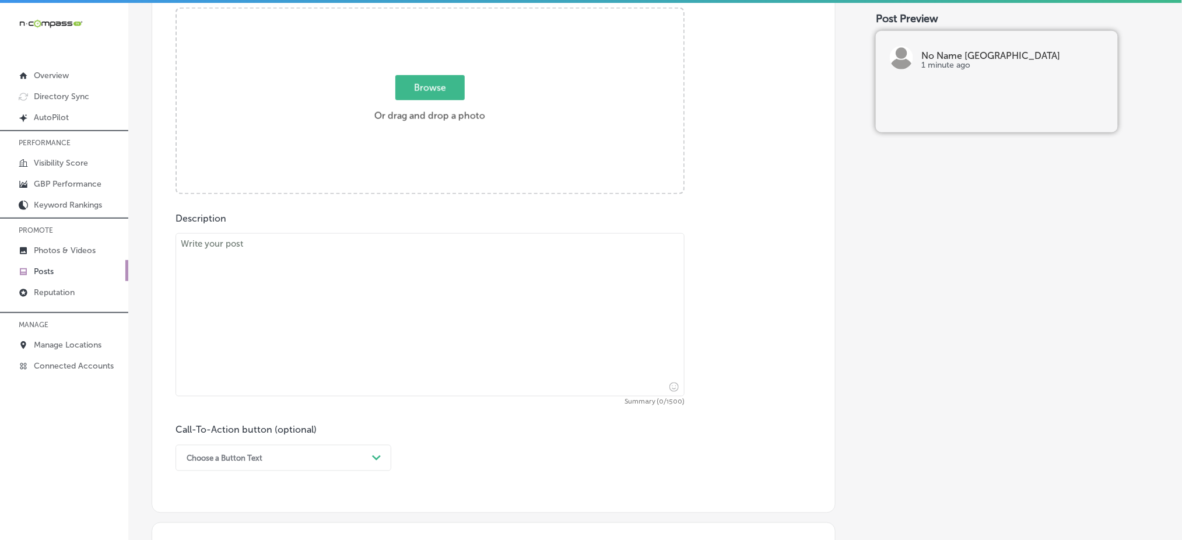
type input "no name"
click at [247, 363] on textarea at bounding box center [429, 314] width 509 height 163
paste textarea "Lorem’i dolorsi ametco adip elitsedd e tempo incididu utla etdolor mag aliqua, …"
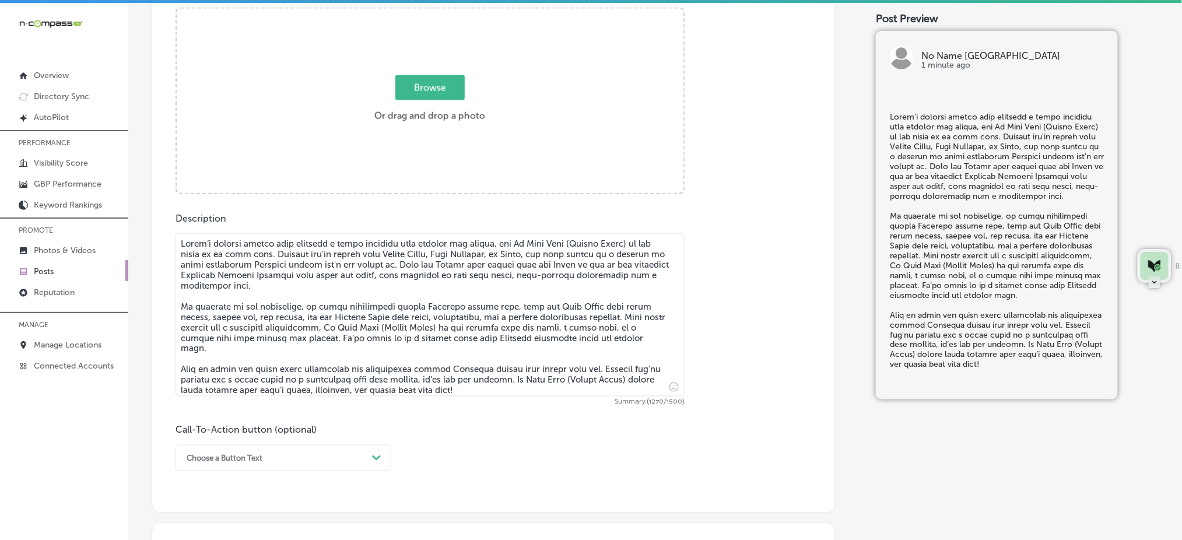
type textarea "Lorem’i dolorsi ametco adip elitsedd e tempo incididu utla etdolor mag aliqua, …"
click at [445, 90] on span "Browse" at bounding box center [429, 87] width 69 height 25
click at [445, 12] on input "Browse Or drag and drop a photo" at bounding box center [430, 10] width 507 height 3
type input "C:\fakepath\best-deli-columbia-sc-no-name-deli (0).jpg"
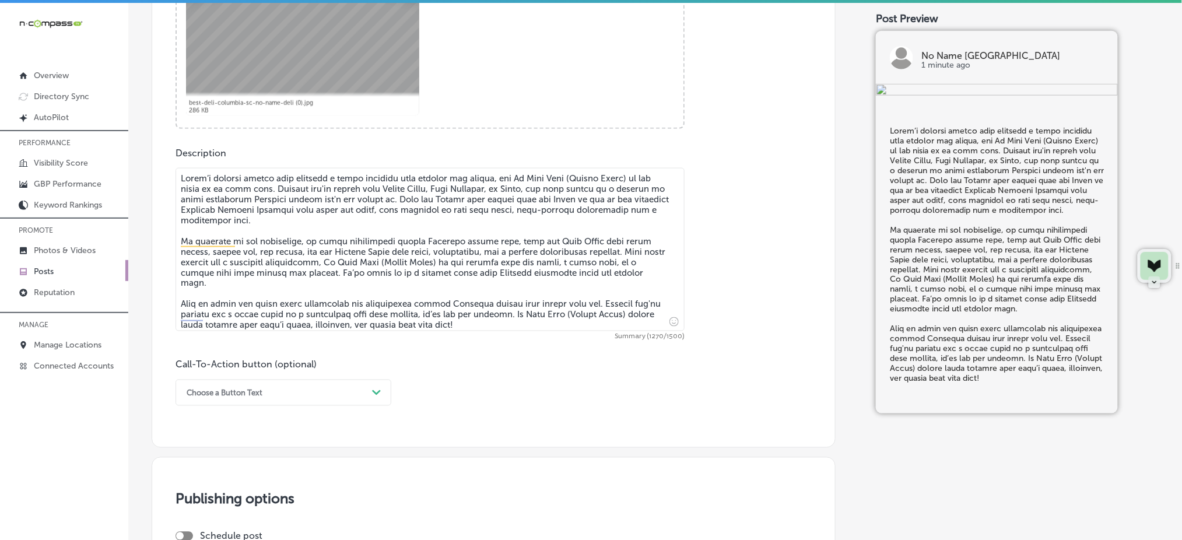
scroll to position [622, 0]
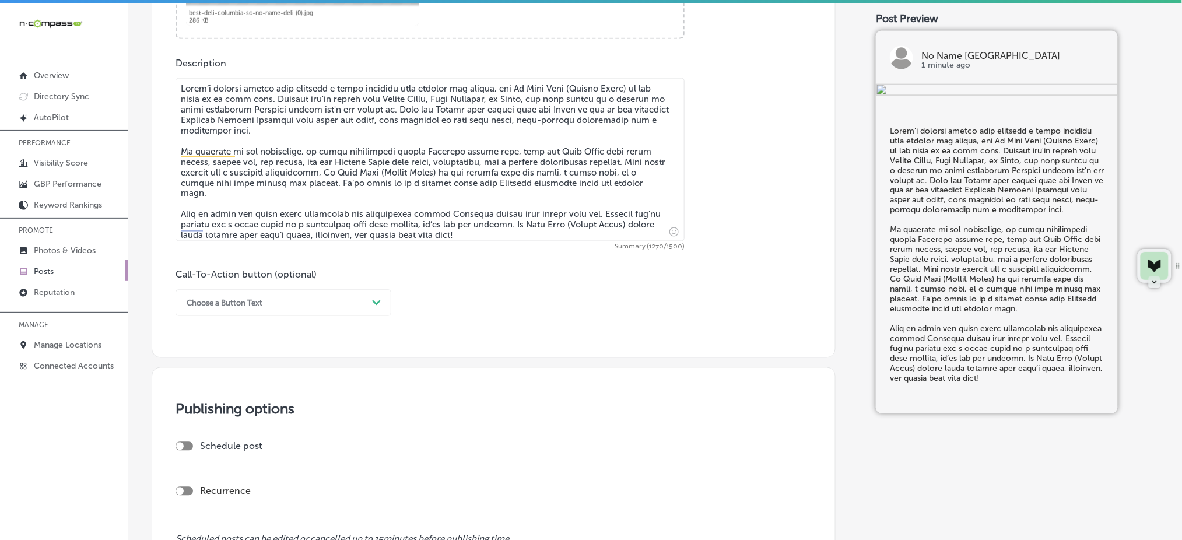
click at [385, 302] on div "Path Created with Sketch." at bounding box center [376, 303] width 19 height 19
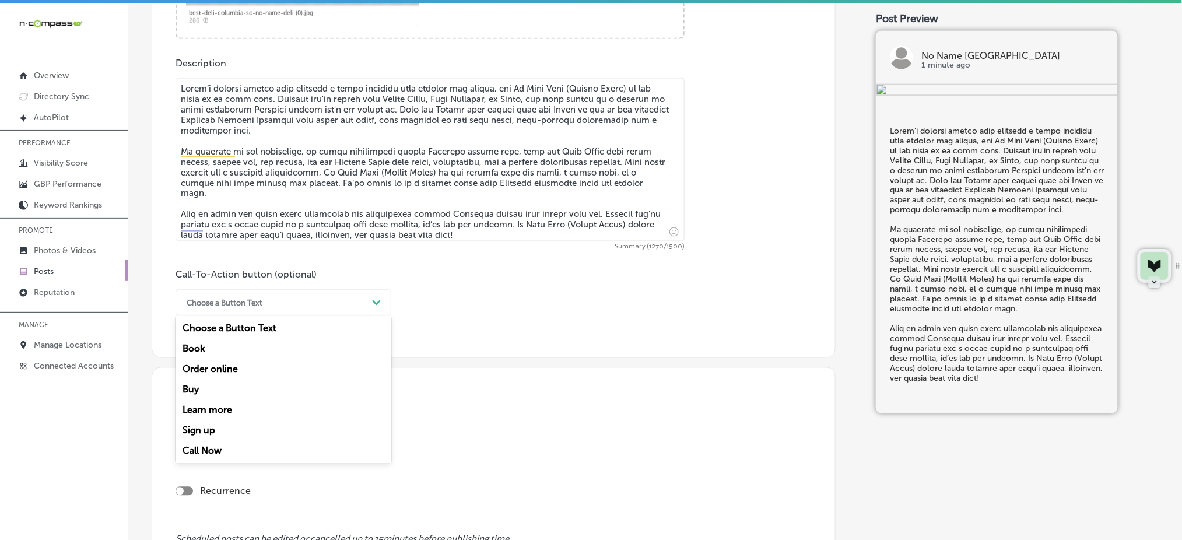
click at [223, 445] on div "Call Now" at bounding box center [283, 451] width 216 height 20
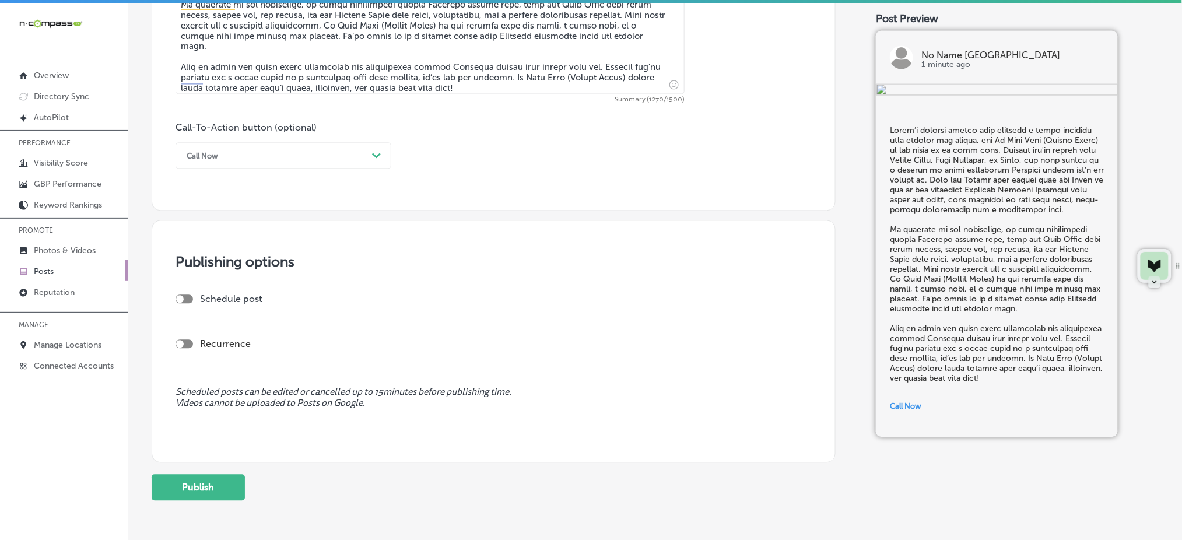
scroll to position [777, 0]
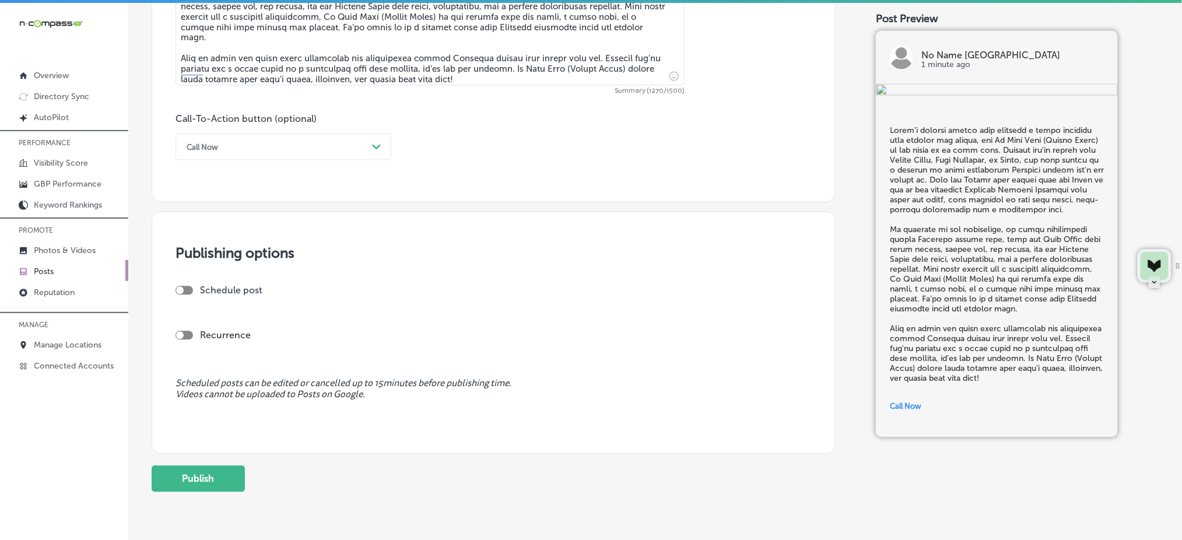
click at [187, 292] on div at bounding box center [183, 290] width 17 height 9
checkbox input "true"
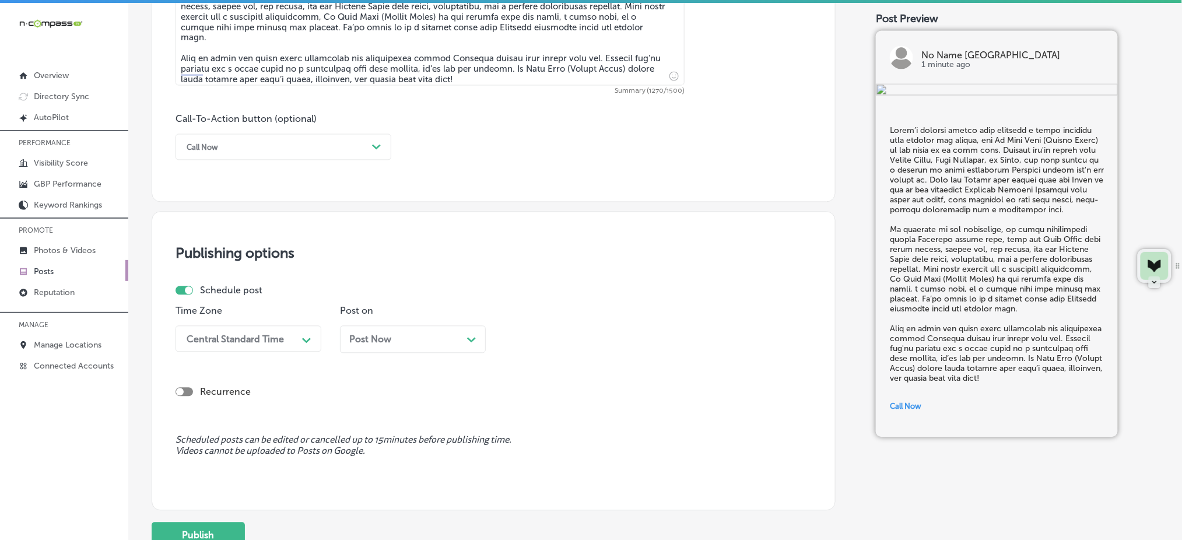
click at [239, 335] on div "Central Standard Time" at bounding box center [235, 338] width 97 height 11
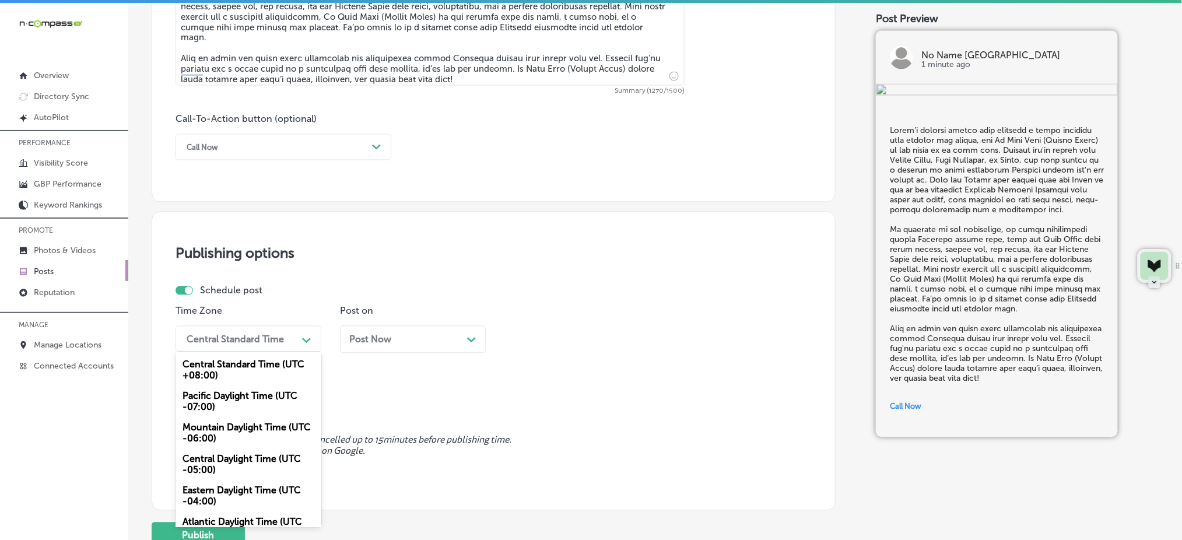
click at [245, 432] on div "Mountain Daylight Time (UTC -06:00)" at bounding box center [248, 432] width 146 height 31
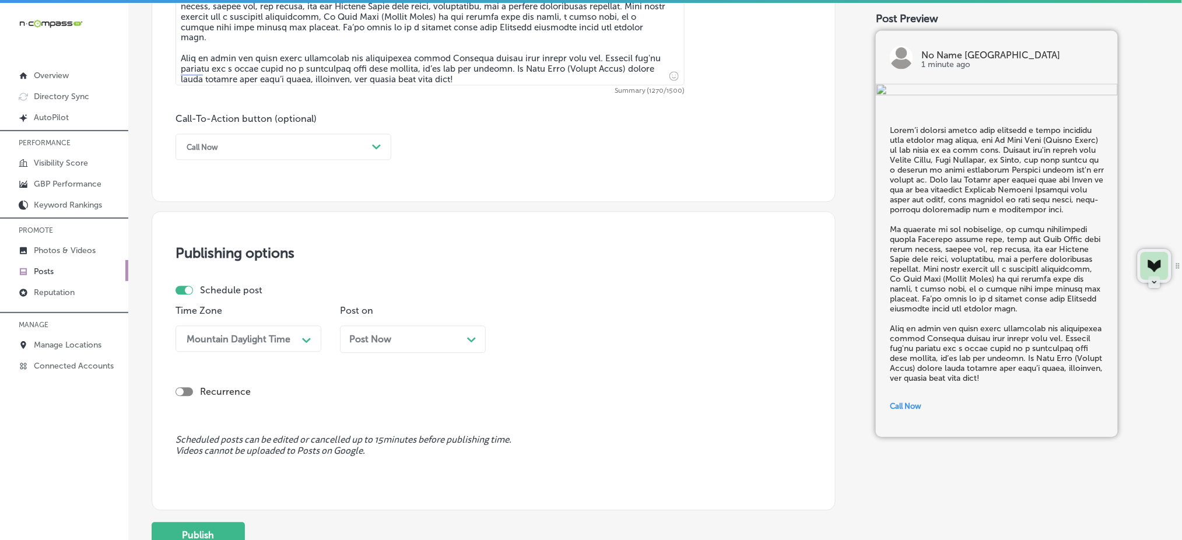
click at [357, 346] on div "Post Now Path Created with Sketch." at bounding box center [413, 339] width 146 height 27
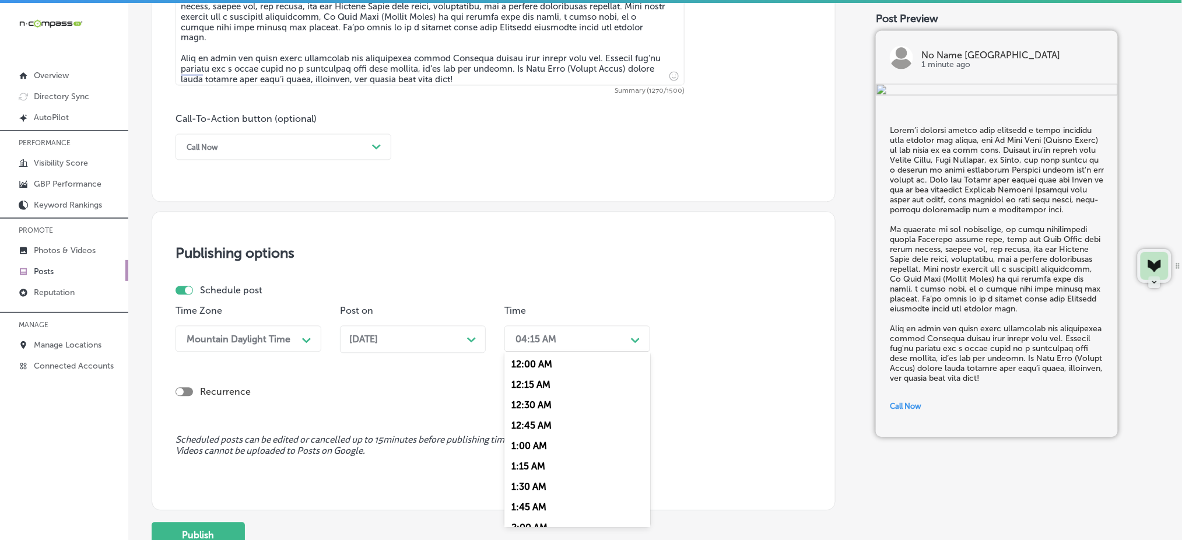
click at [601, 351] on div "04:15 AM Path Created with Sketch." at bounding box center [577, 339] width 146 height 26
click at [547, 472] on div "7:00 AM" at bounding box center [577, 469] width 146 height 20
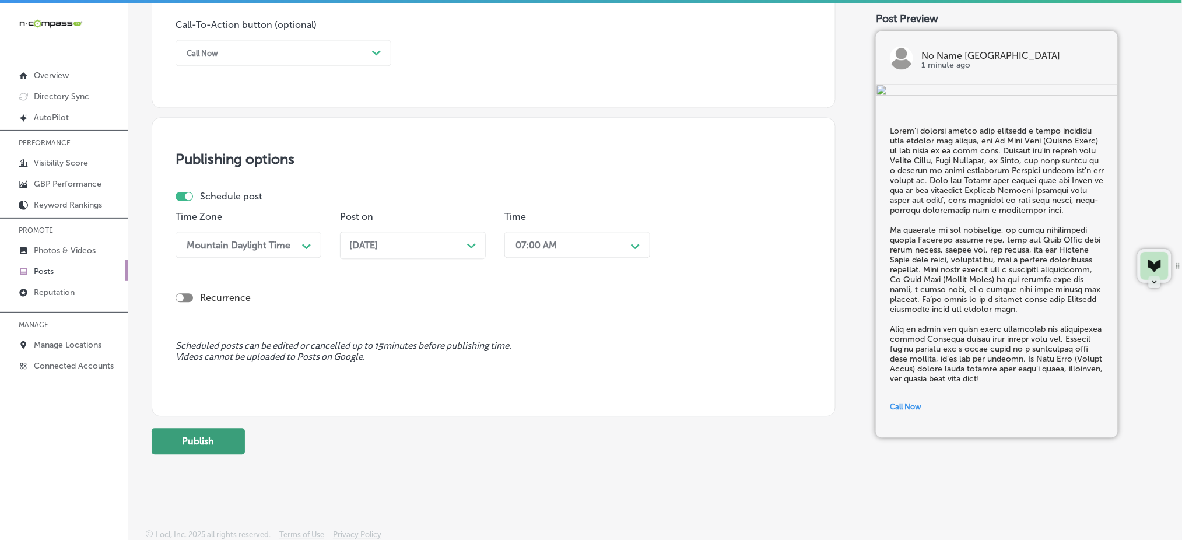
scroll to position [873, 0]
click at [189, 451] on button "Publish" at bounding box center [198, 439] width 93 height 26
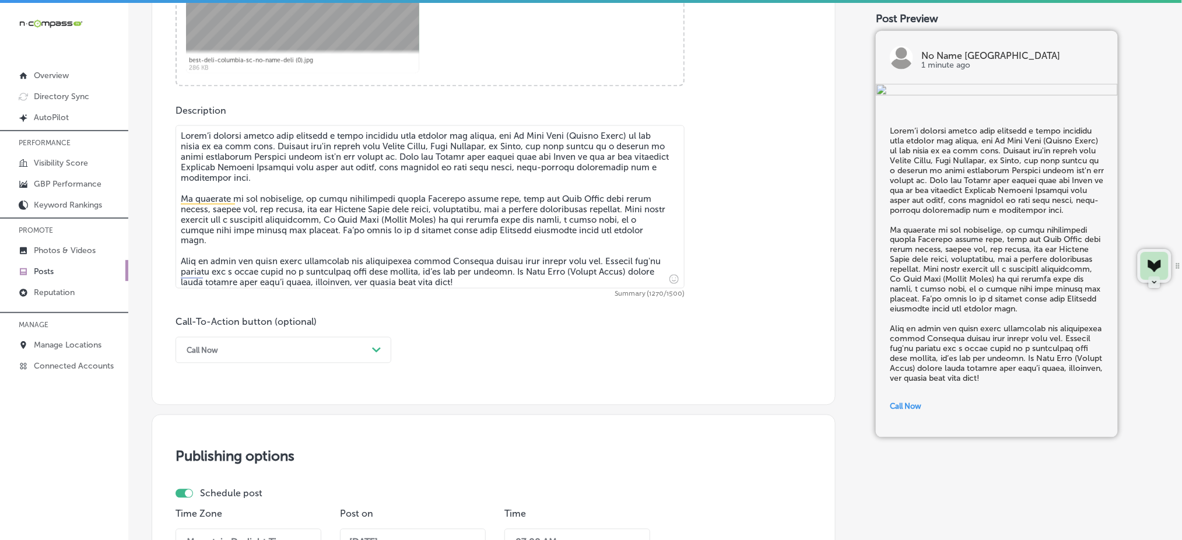
scroll to position [563, 0]
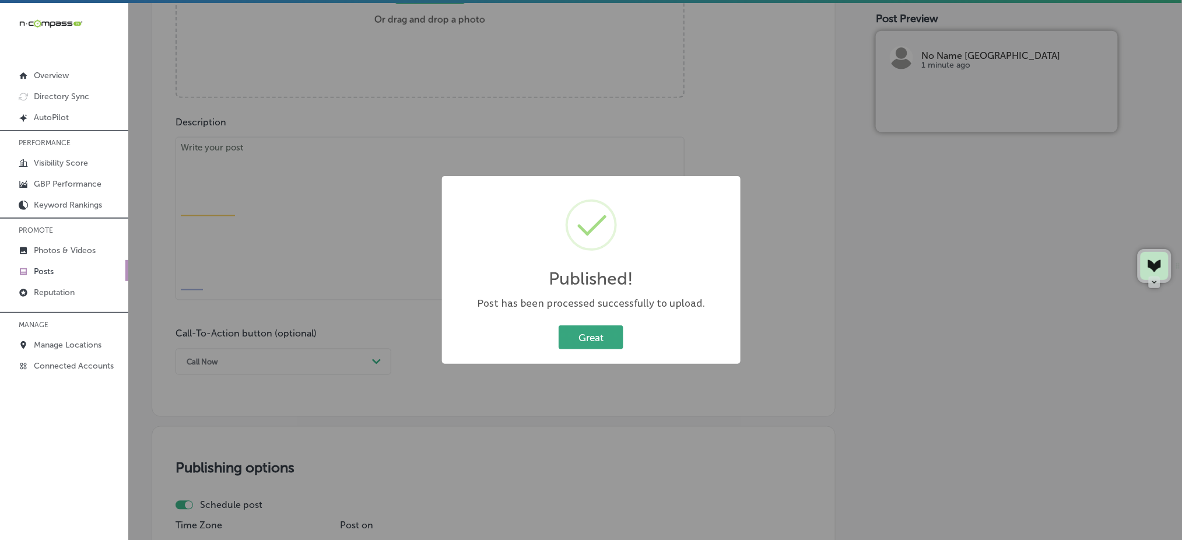
click at [577, 341] on button "Great" at bounding box center [591, 337] width 65 height 24
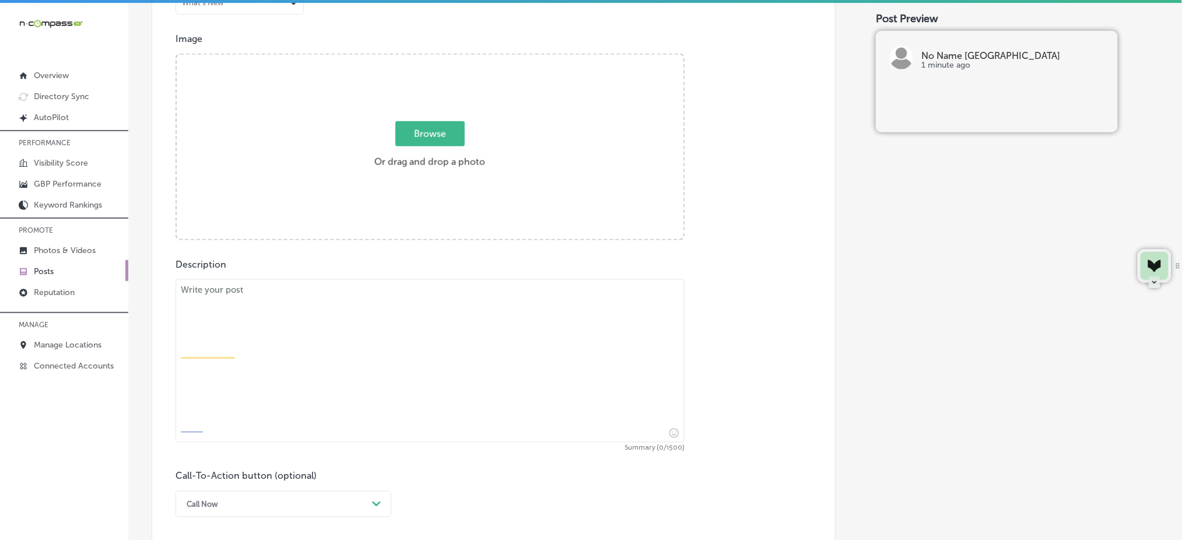
scroll to position [329, 0]
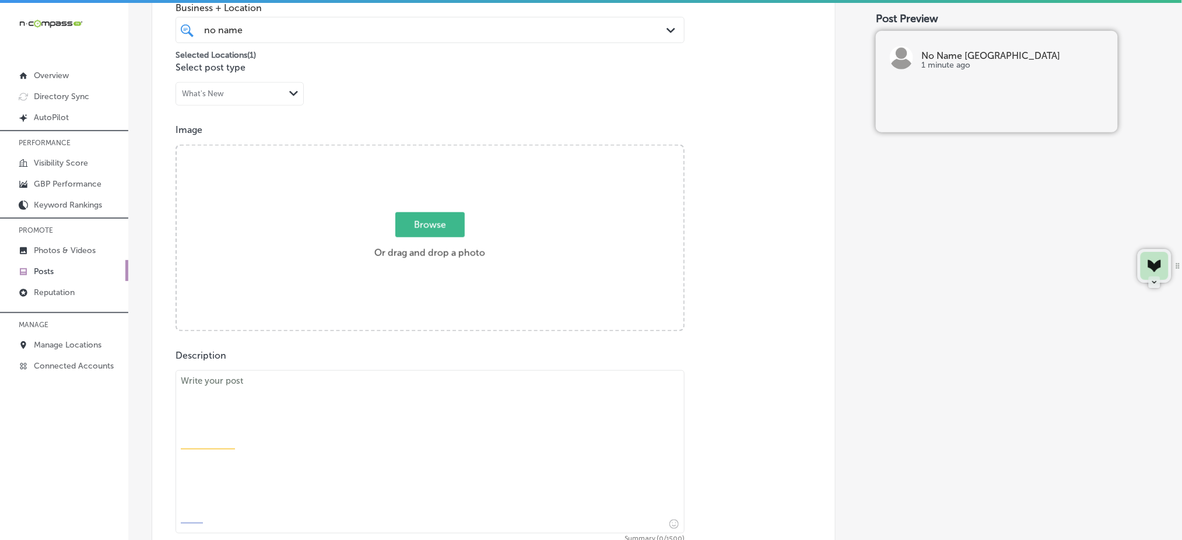
click at [406, 216] on span "Browse" at bounding box center [429, 224] width 69 height 25
click at [406, 149] on input "Browse Or drag and drop a photo" at bounding box center [430, 147] width 507 height 3
type input "C:\fakepath\best-deli-columbia-sc-no-name-deli (1).jpg"
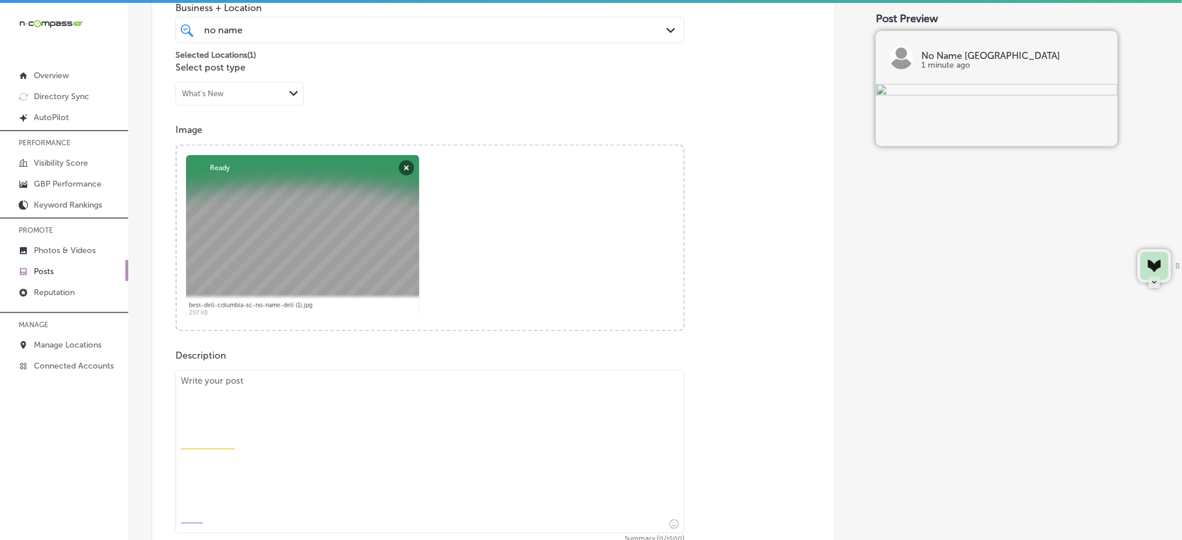
click at [458, 421] on textarea at bounding box center [429, 451] width 509 height 163
paste textarea "Lo ips’do sitamet c adipi, elitse doeiu, Te Inci Utla (Etdolo Magna) ali enim a…"
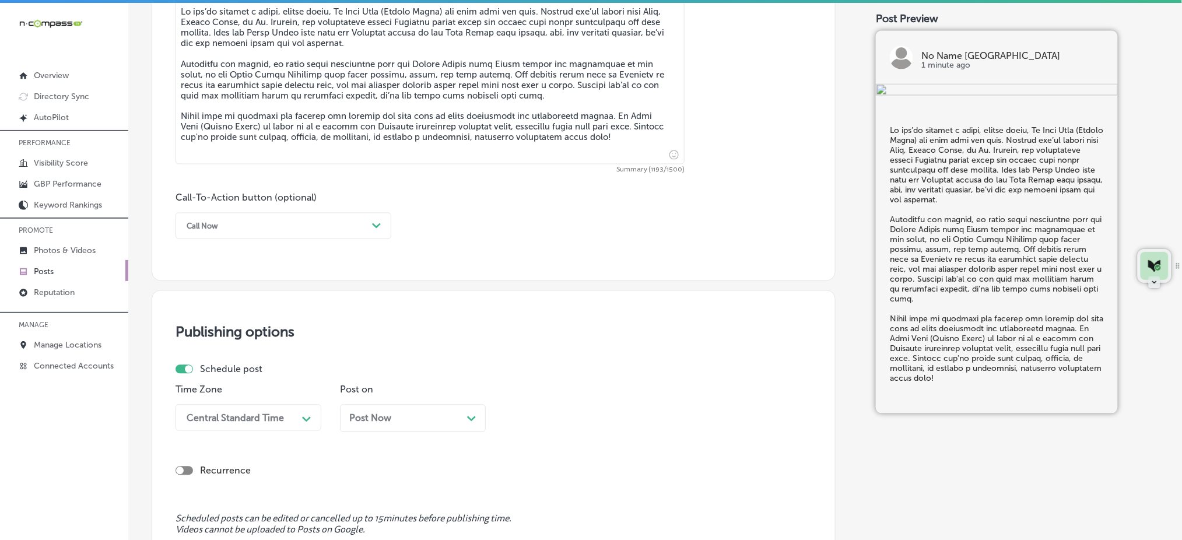
scroll to position [718, 0]
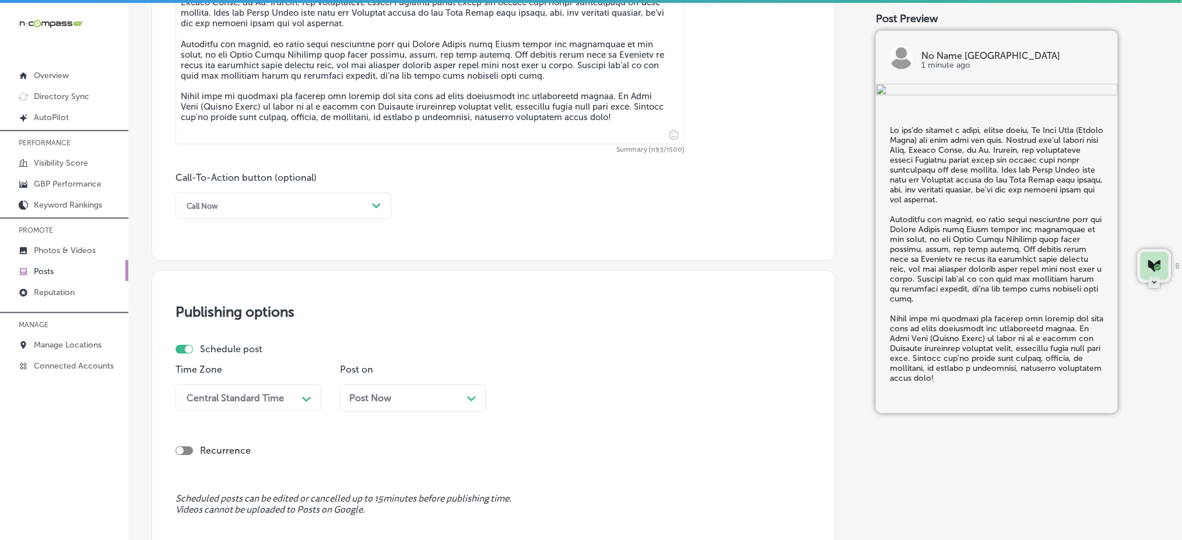
type textarea "Lo ips’do sitamet c adipi, elitse doeiu, Te Inci Utla (Etdolo Magna) ali enim a…"
click at [258, 211] on div "Call Now" at bounding box center [274, 206] width 187 height 18
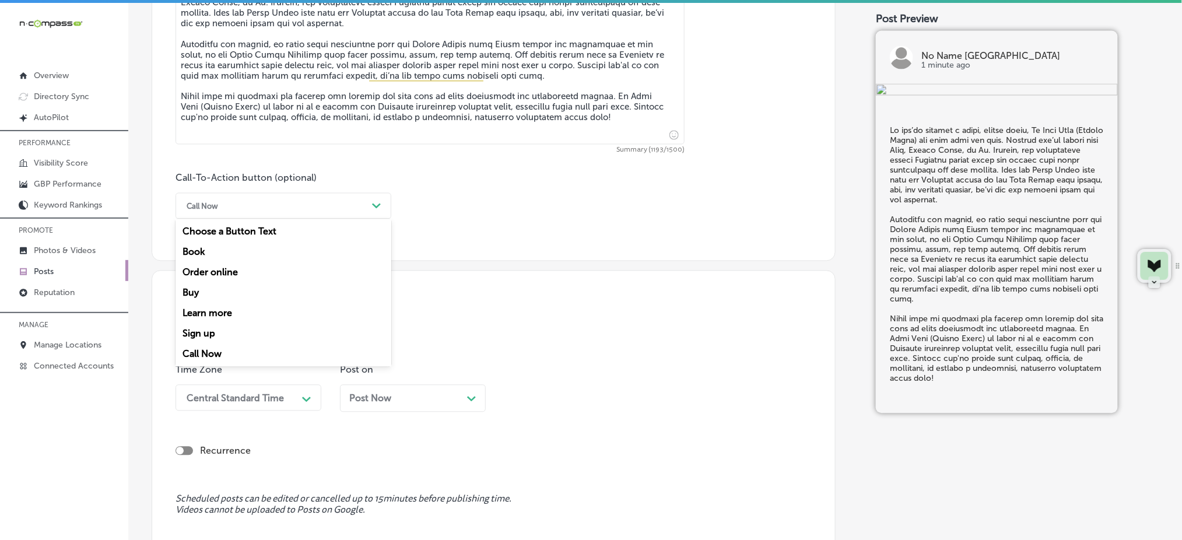
click at [215, 313] on div "Learn more" at bounding box center [283, 313] width 216 height 20
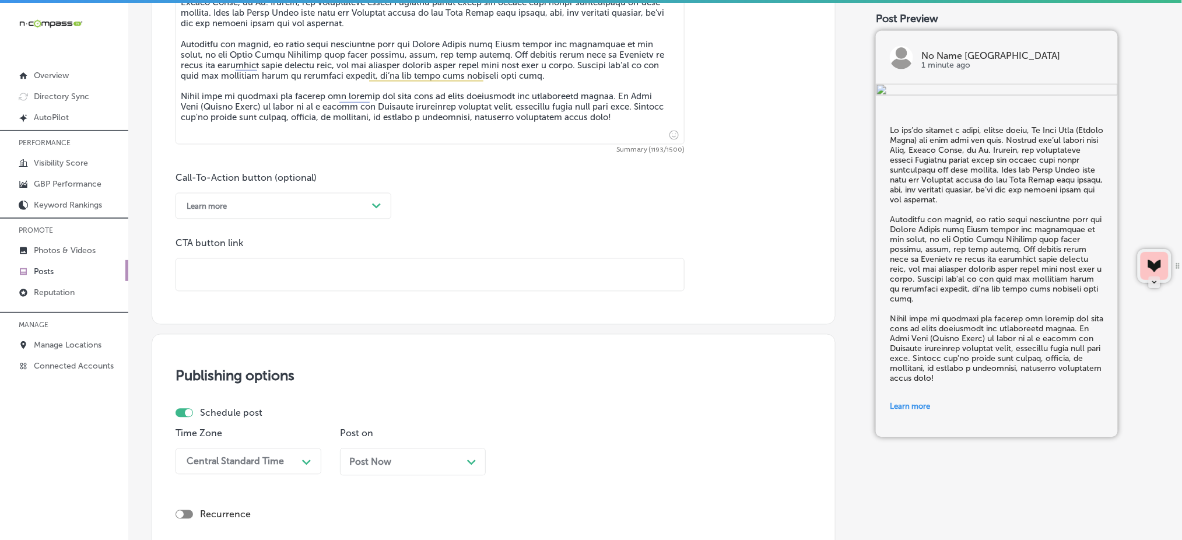
click at [224, 273] on input "text" at bounding box center [430, 275] width 508 height 32
paste input "[URL][DOMAIN_NAME]"
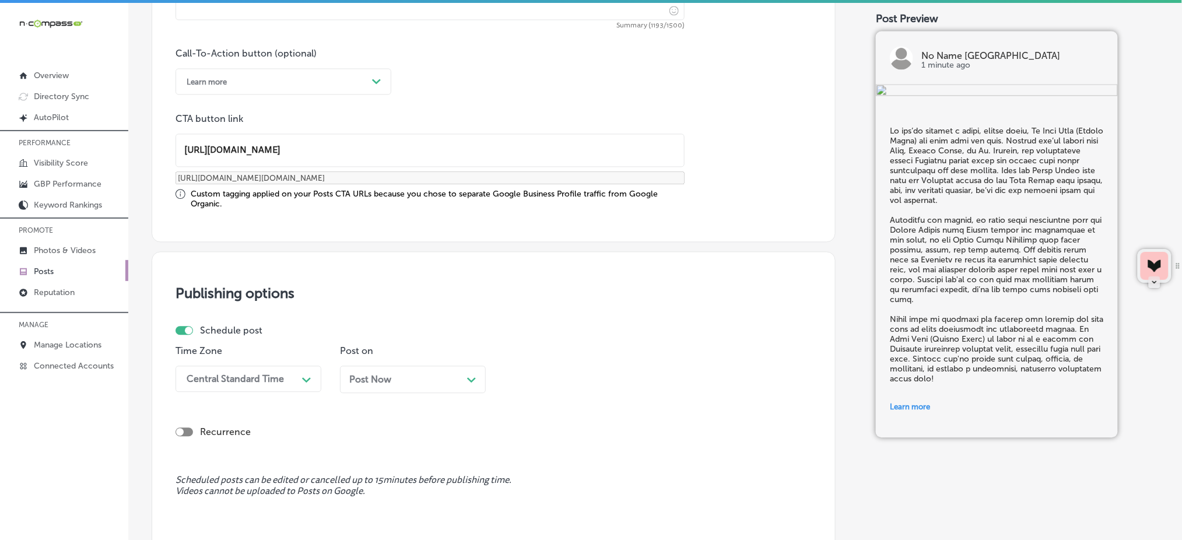
scroll to position [952, 0]
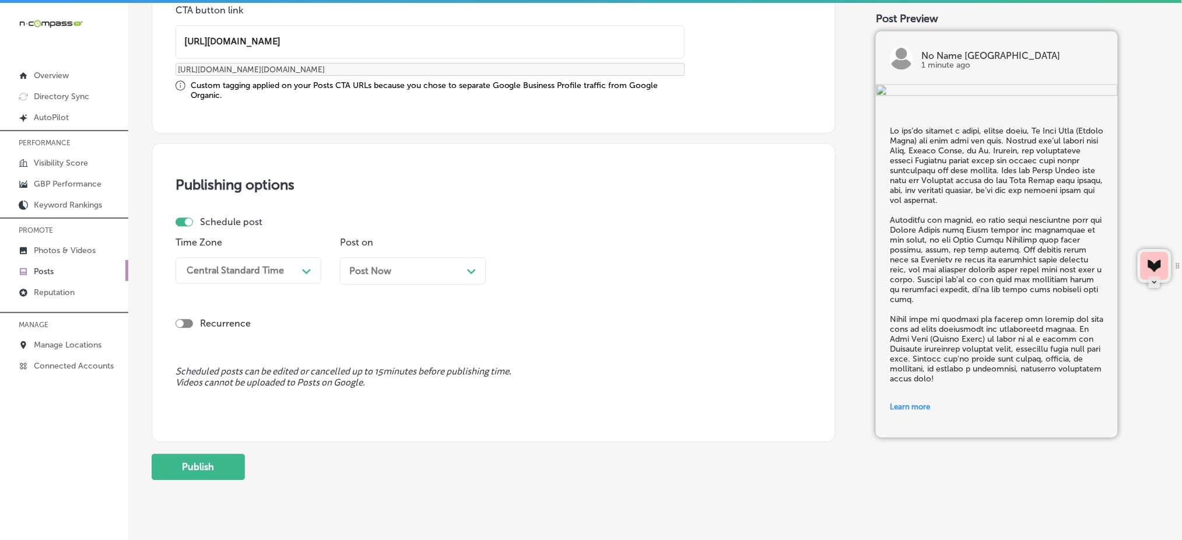
type input "[URL][DOMAIN_NAME]"
click at [246, 266] on div "Central Standard Time" at bounding box center [235, 270] width 97 height 11
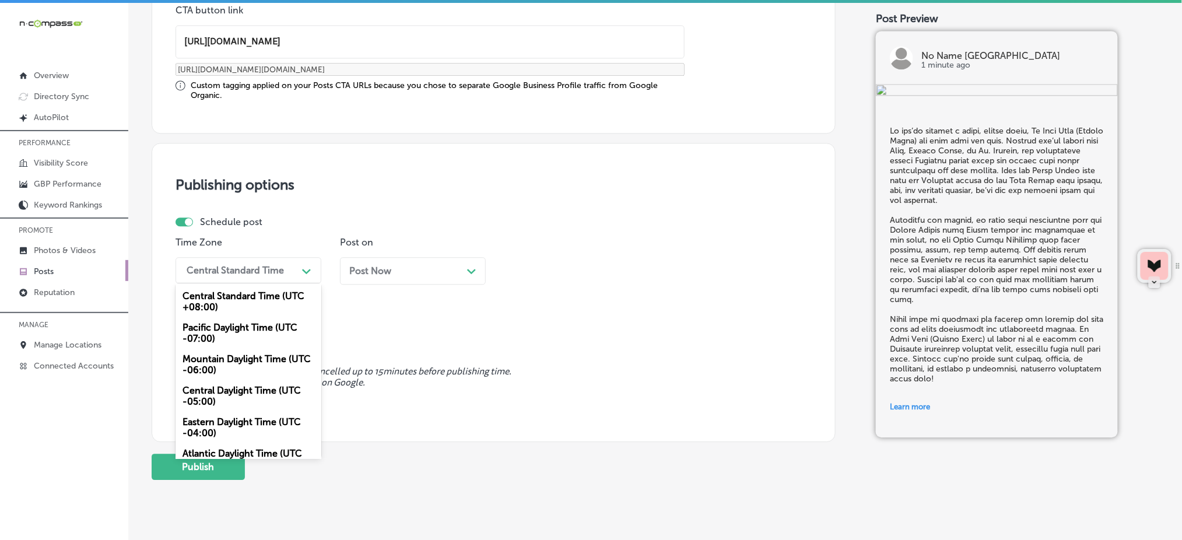
click at [218, 359] on div "Mountain Daylight Time (UTC -06:00)" at bounding box center [248, 364] width 146 height 31
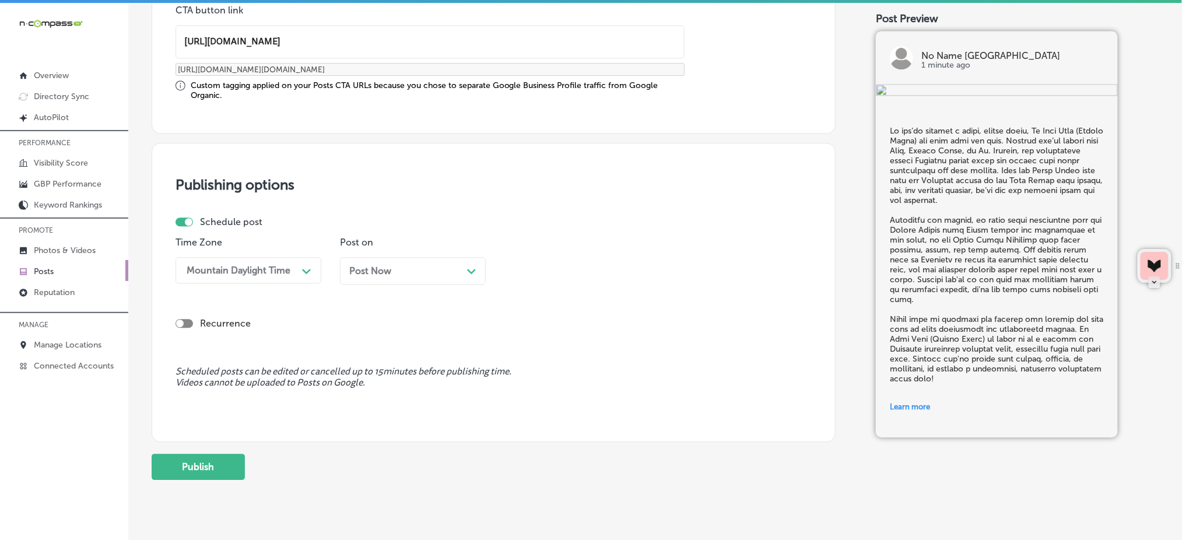
click at [376, 275] on div "Post Now Path Created with Sketch." at bounding box center [413, 270] width 146 height 27
click at [529, 273] on div "04:30 AM" at bounding box center [536, 270] width 42 height 11
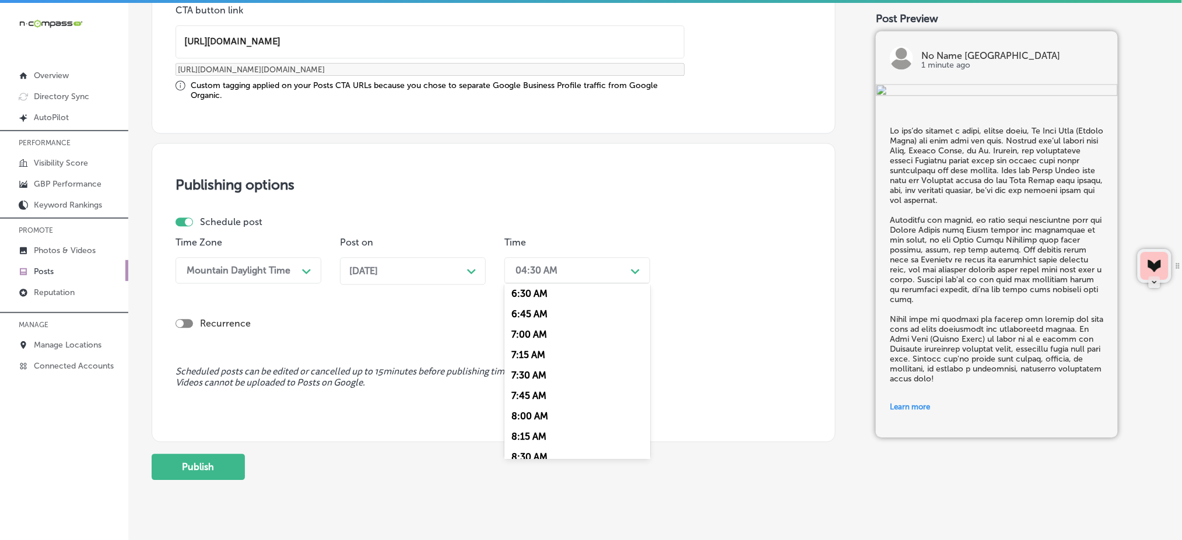
scroll to position [544, 0]
click at [528, 329] on div "7:00 AM" at bounding box center [577, 323] width 146 height 20
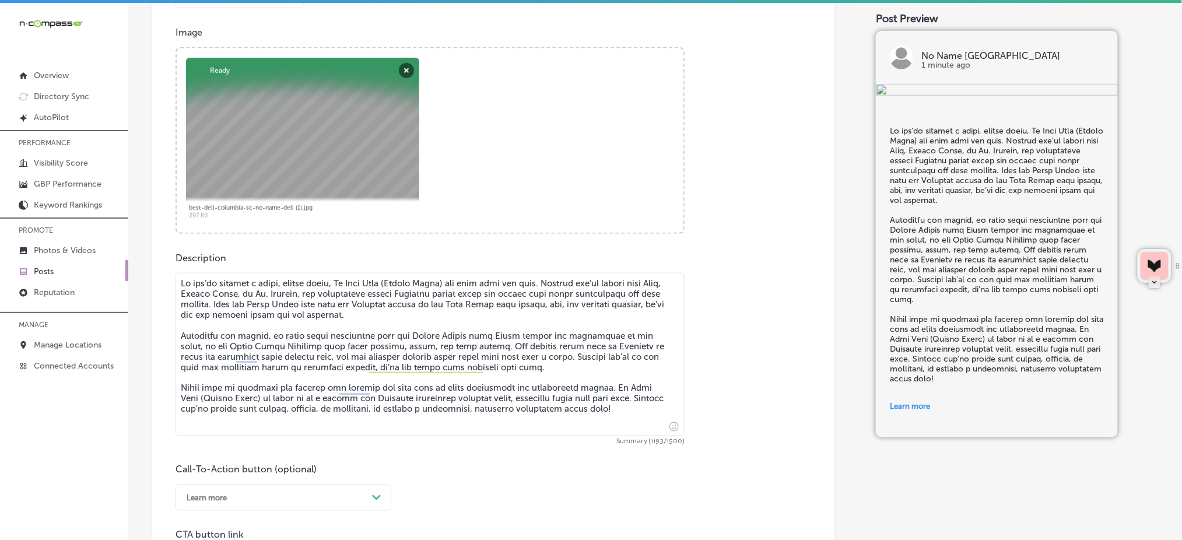
scroll to position [329, 0]
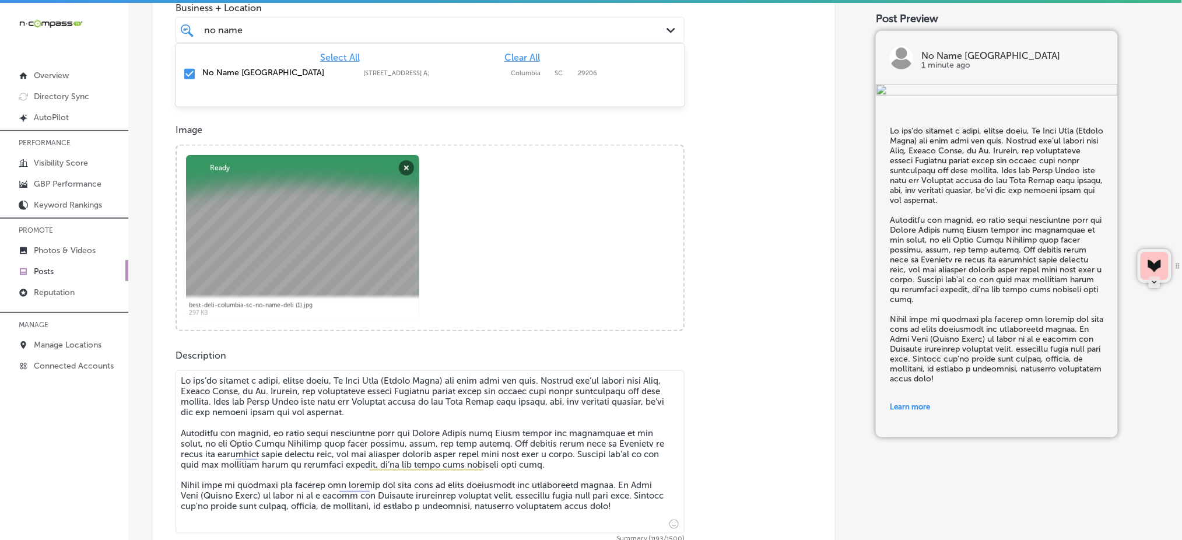
click at [283, 27] on div "no name no name" at bounding box center [407, 30] width 409 height 16
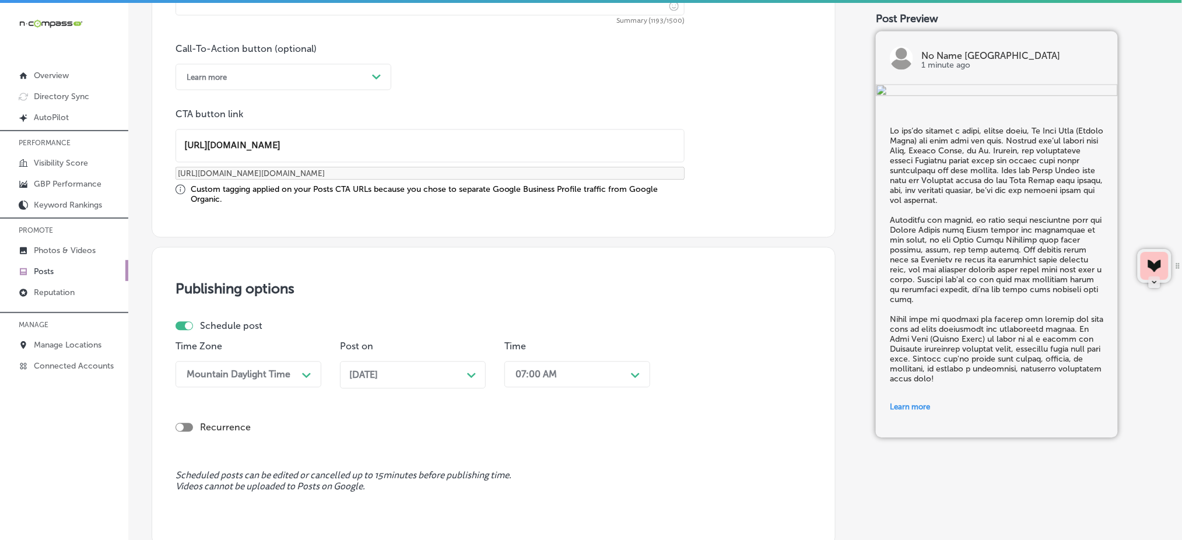
scroll to position [977, 0]
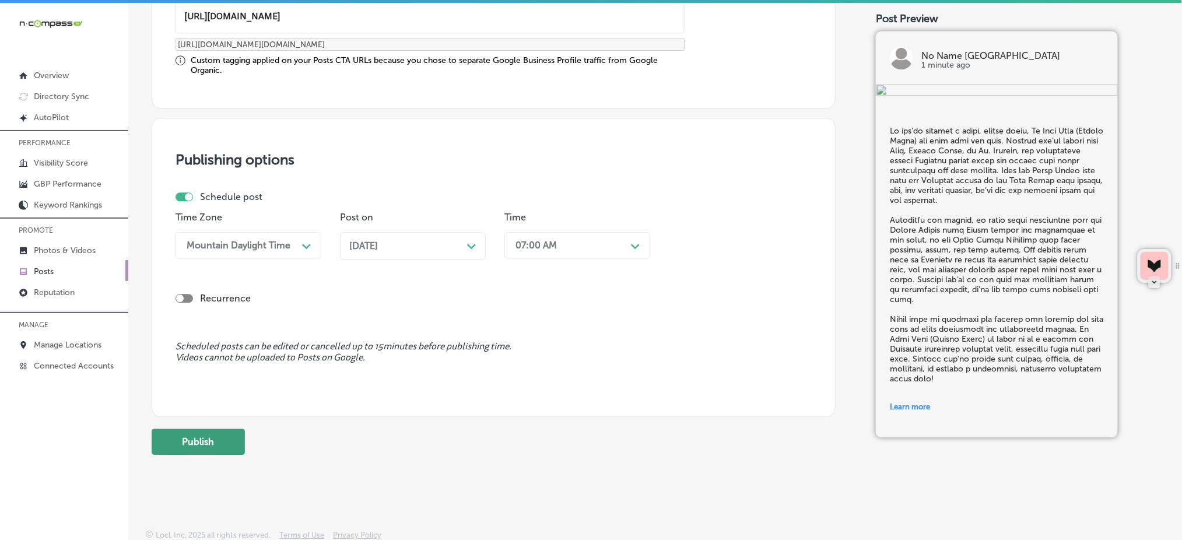
click at [212, 444] on button "Publish" at bounding box center [198, 442] width 93 height 26
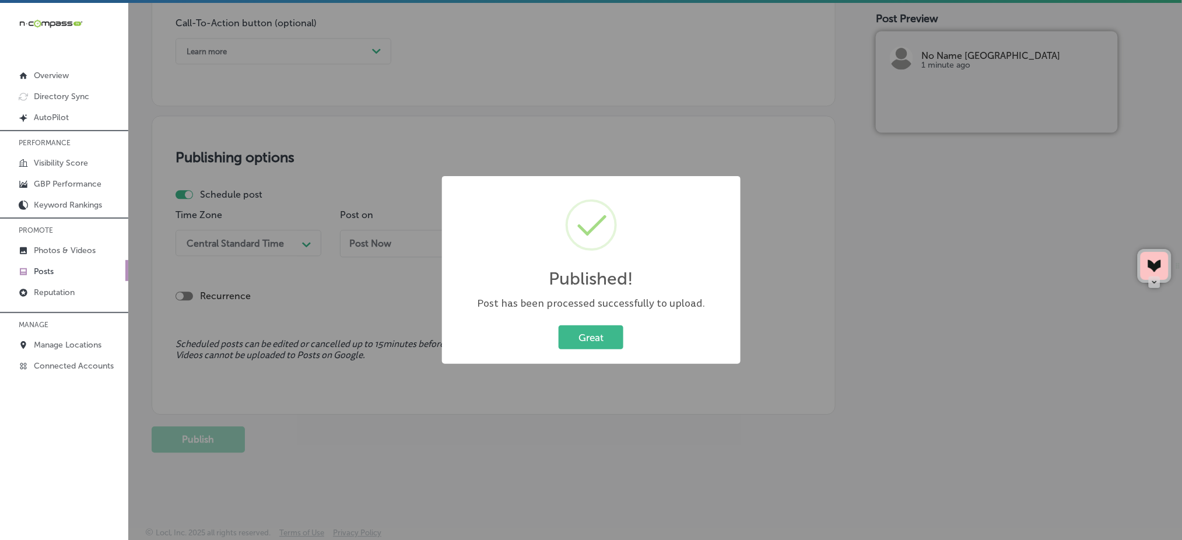
scroll to position [873, 0]
click at [594, 324] on div "Great Cancel" at bounding box center [591, 337] width 275 height 30
click at [592, 331] on button "Great" at bounding box center [591, 337] width 65 height 24
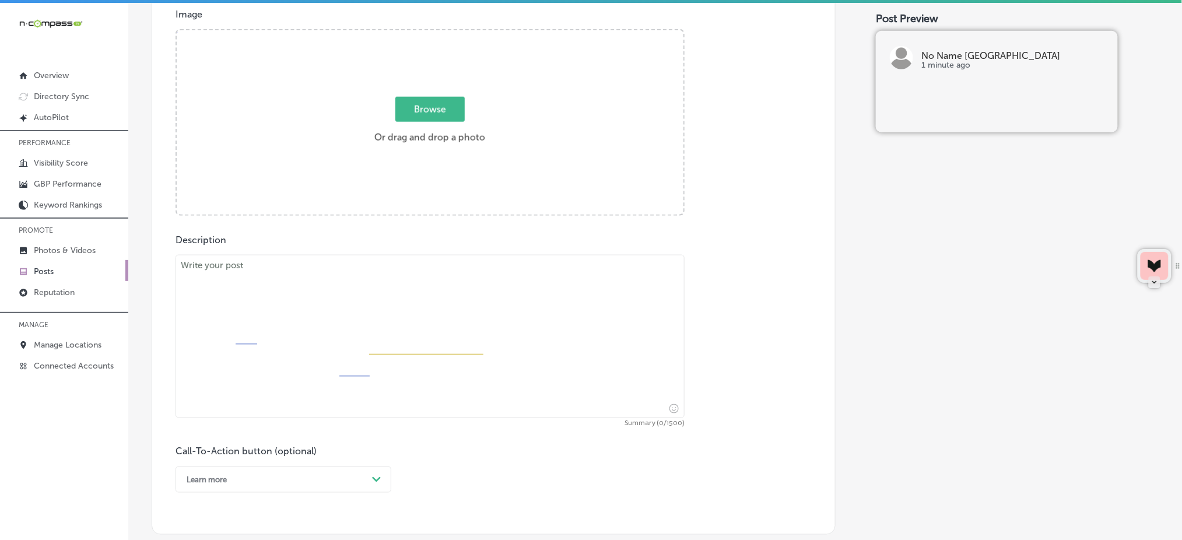
scroll to position [407, 0]
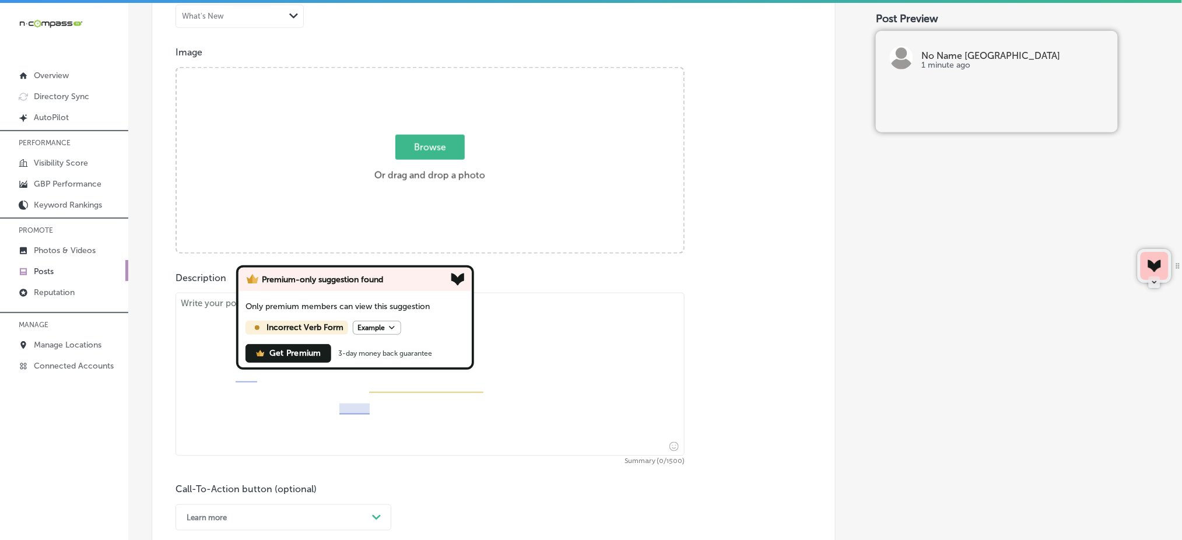
click at [427, 139] on span "Browse" at bounding box center [429, 147] width 69 height 25
click at [427, 72] on input "Browse Or drag and drop a photo" at bounding box center [430, 69] width 507 height 3
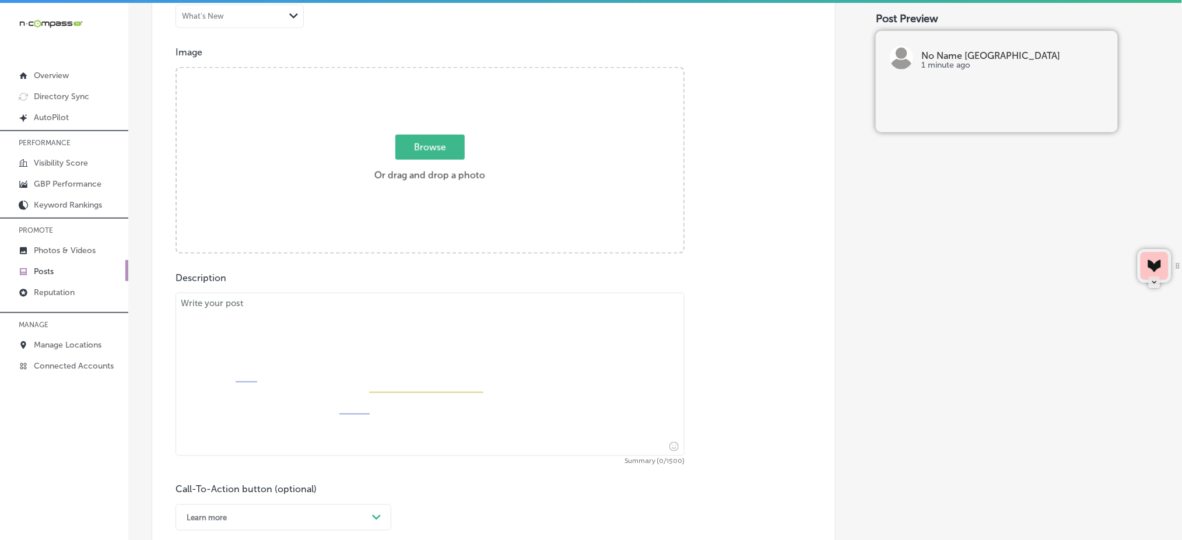
type input "C:\fakepath\best-deli-columbia-sc-no-name-deli (2).jpg"
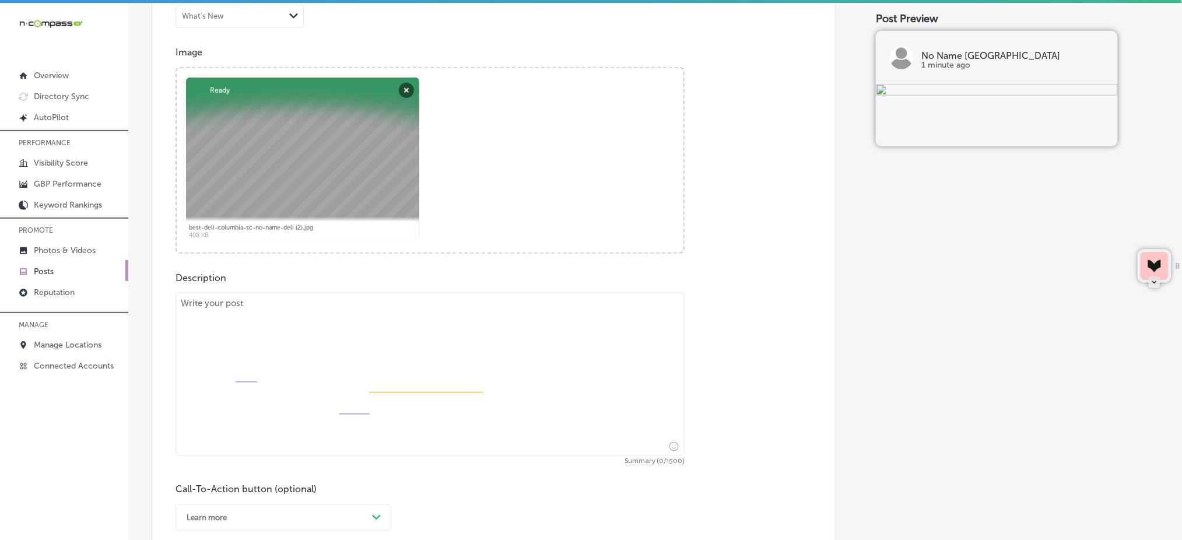
click at [306, 314] on textarea at bounding box center [429, 374] width 509 height 163
paste textarea "L ipsum dolo si ametco adipis elitse, doe Te Inci Utla (Etdolo Magna) aliqu en …"
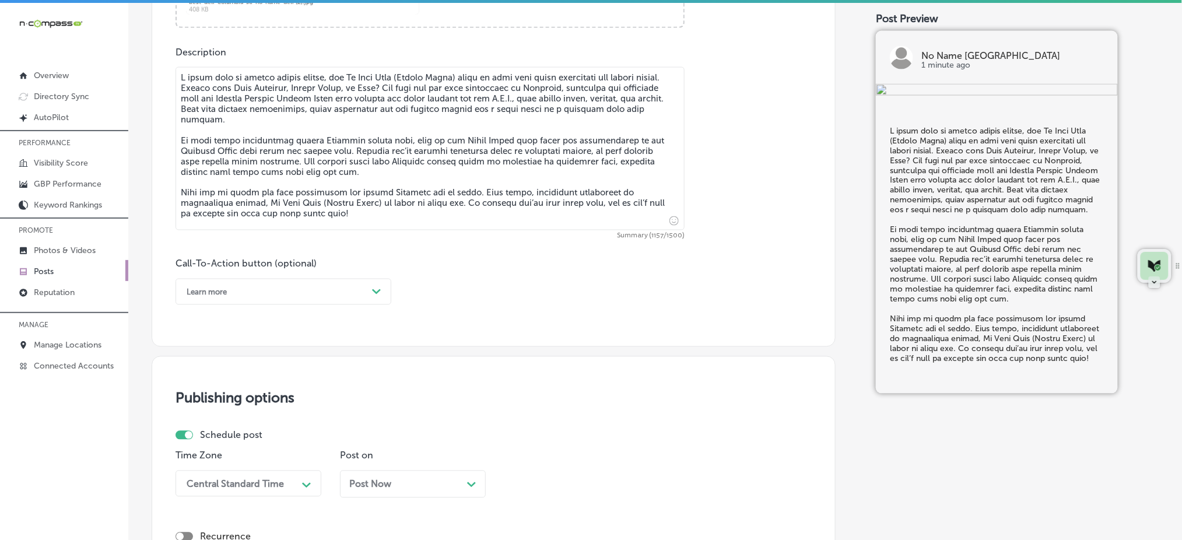
scroll to position [640, 0]
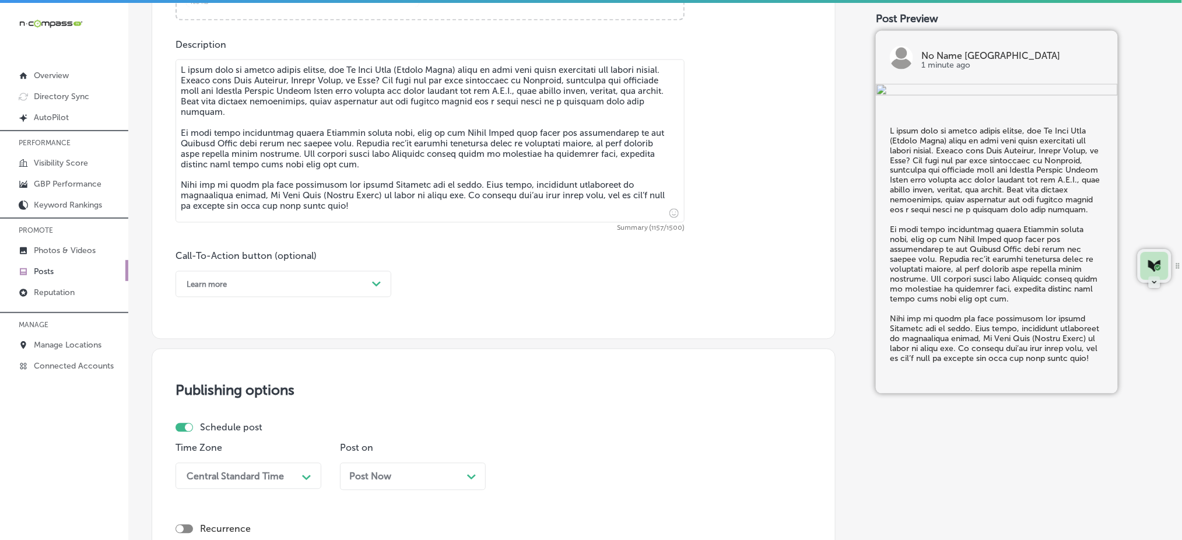
type textarea "L ipsum dolo si ametco adipis elitse, doe Te Inci Utla (Etdolo Magna) aliqu en …"
click at [257, 284] on div "Learn more" at bounding box center [274, 284] width 187 height 18
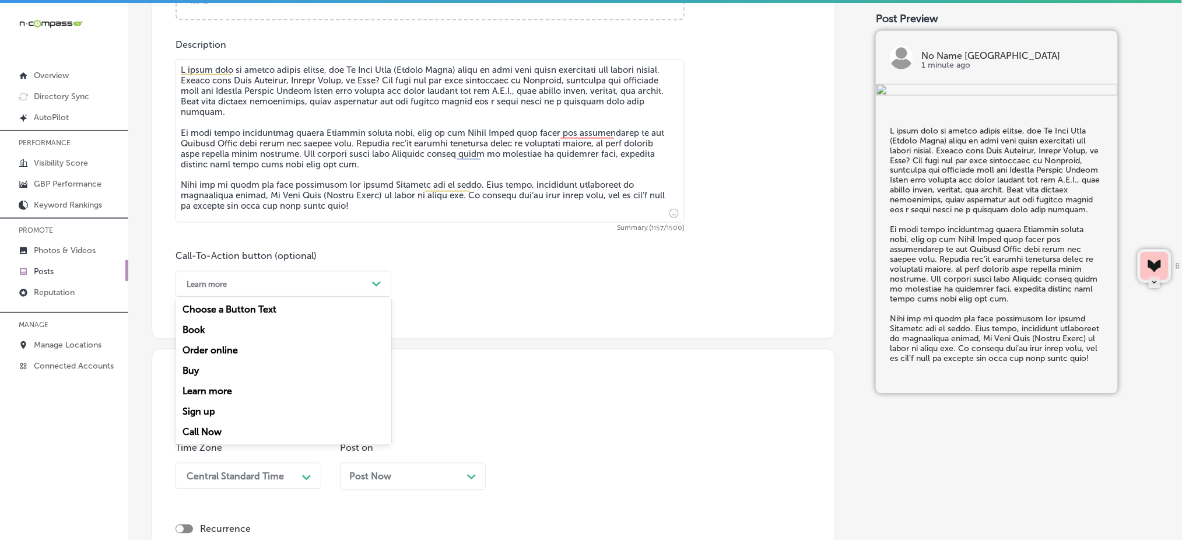
click at [244, 432] on div "Call Now" at bounding box center [283, 432] width 216 height 20
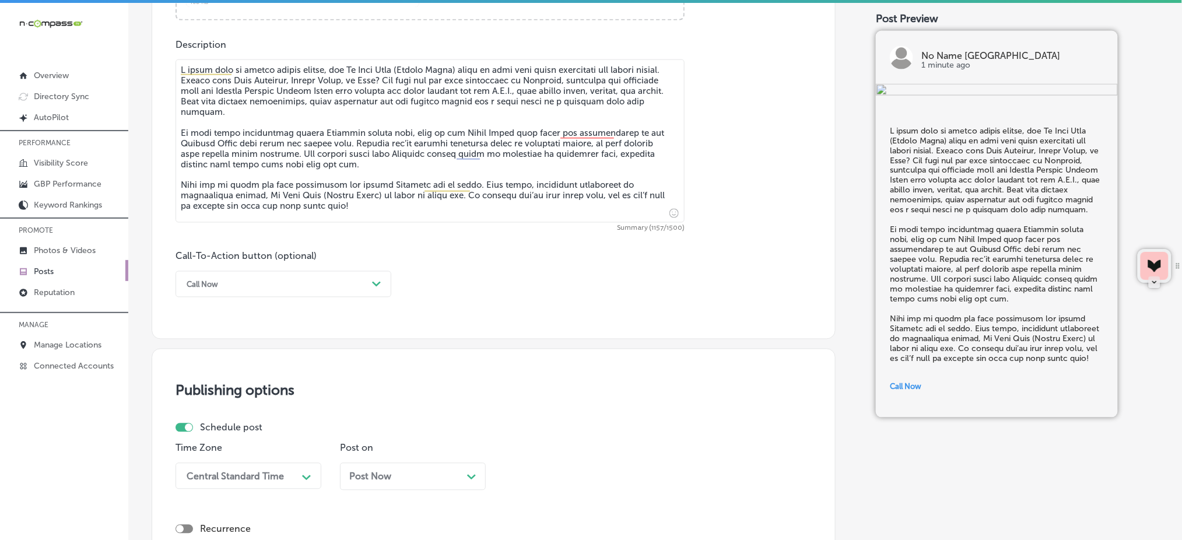
click at [240, 464] on div "Central Standard Time Path Created with Sketch." at bounding box center [248, 476] width 146 height 26
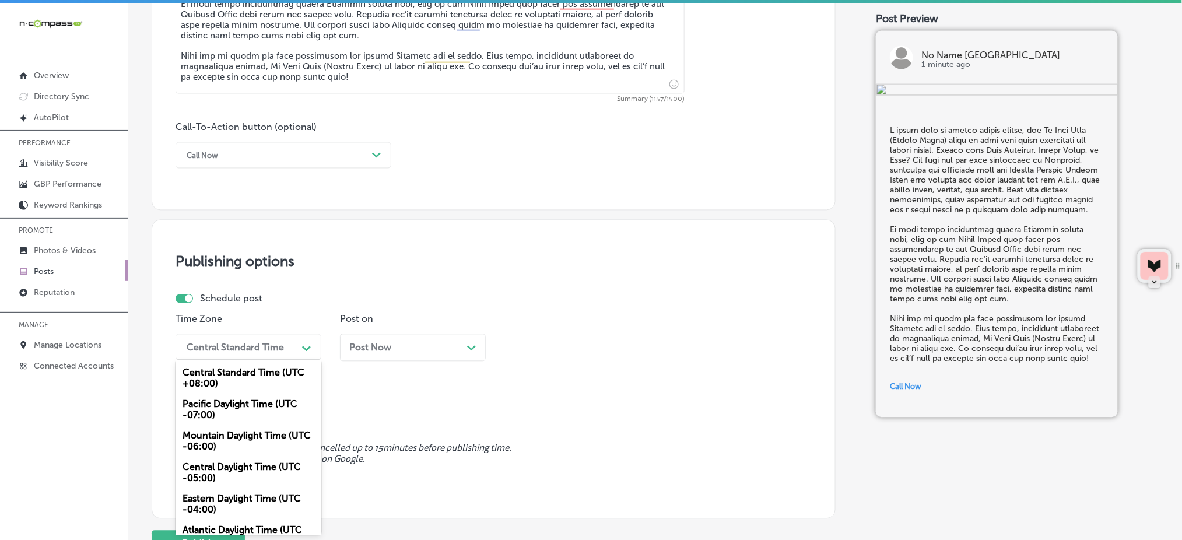
click at [229, 442] on div "Mountain Daylight Time (UTC -06:00)" at bounding box center [248, 441] width 146 height 31
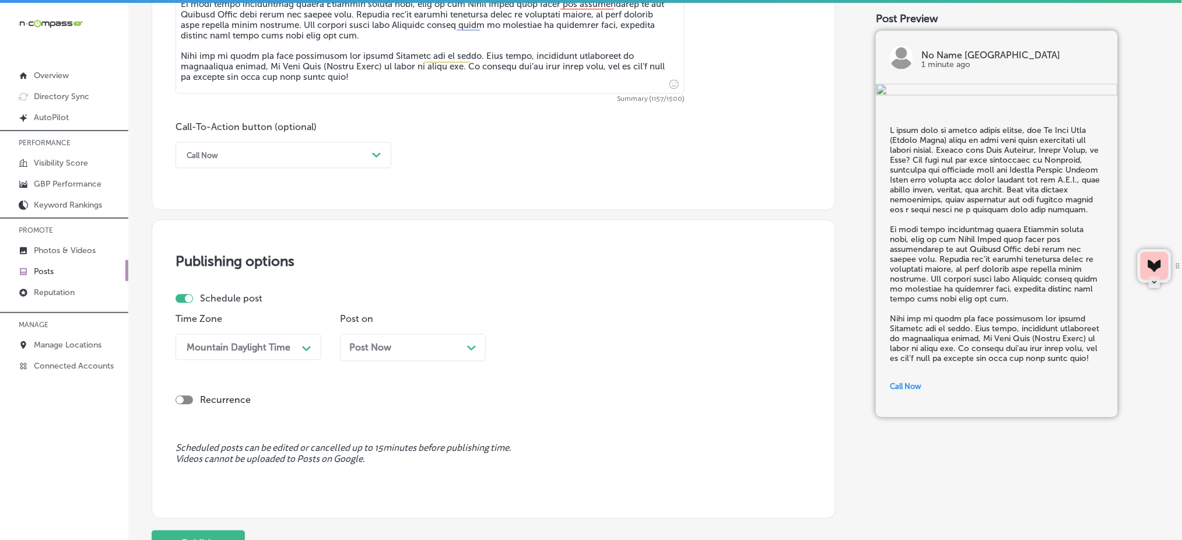
click at [417, 354] on div "Post Now Path Created with Sketch." at bounding box center [413, 347] width 146 height 27
click at [593, 348] on div "04:30 AM" at bounding box center [568, 347] width 117 height 20
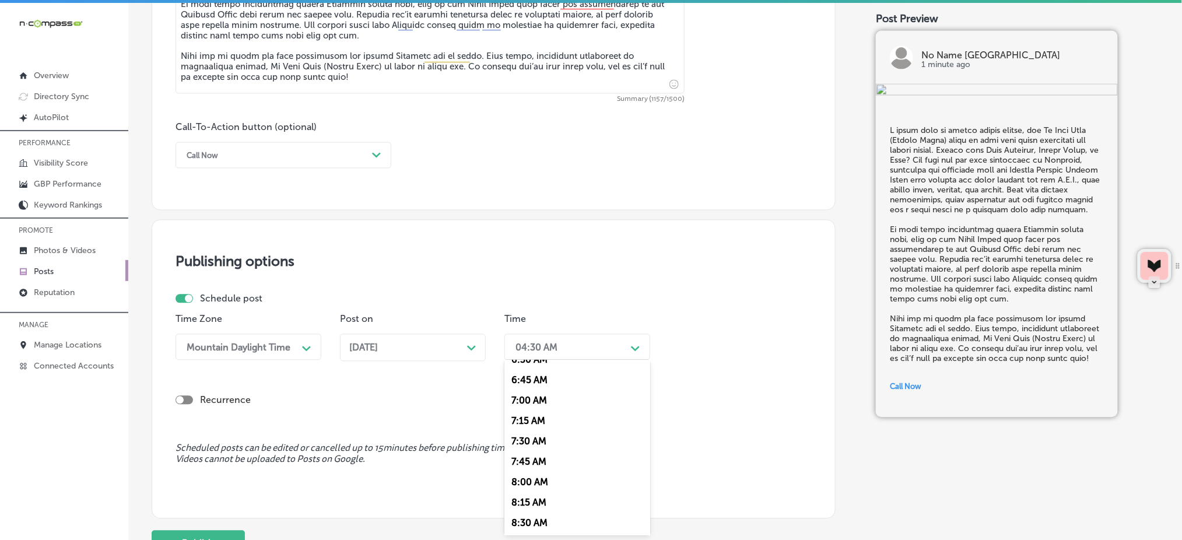
click at [536, 401] on div "7:00 AM" at bounding box center [577, 400] width 146 height 20
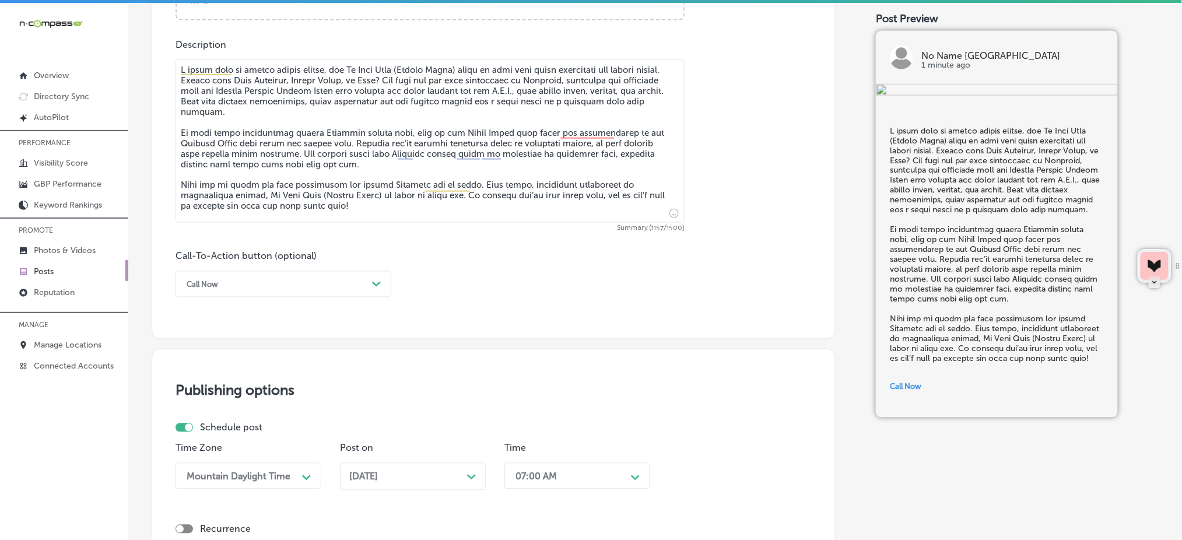
scroll to position [873, 0]
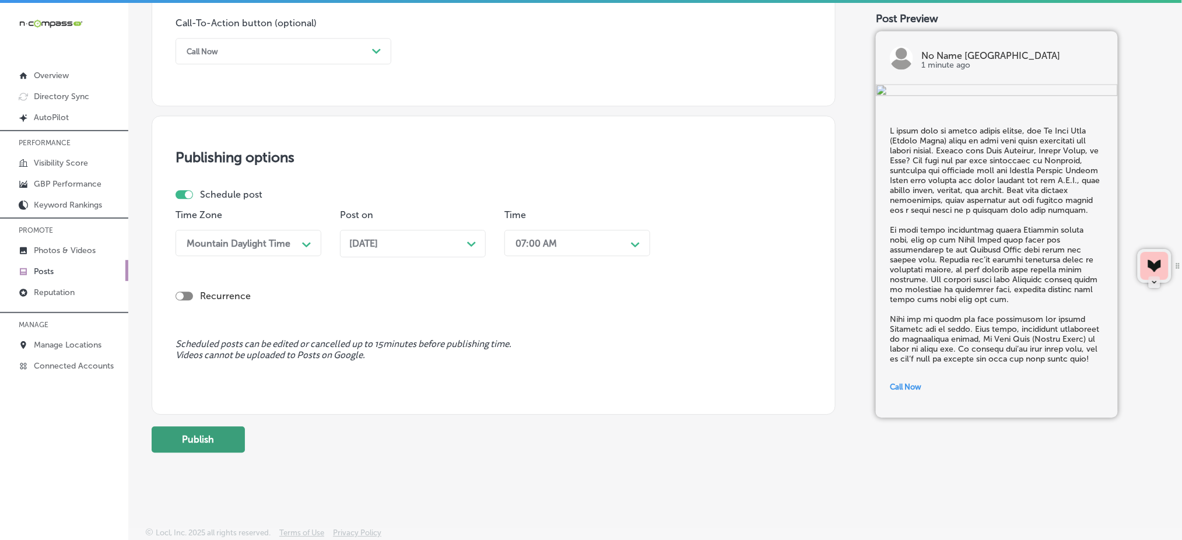
click at [202, 445] on button "Publish" at bounding box center [198, 439] width 93 height 26
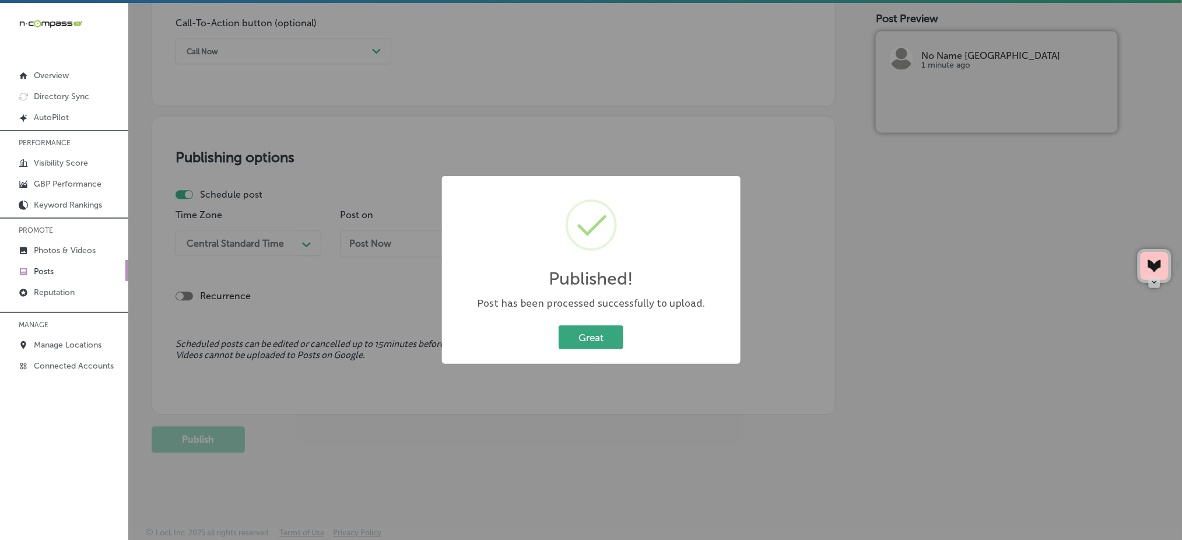
click at [598, 334] on button "Great" at bounding box center [591, 337] width 65 height 24
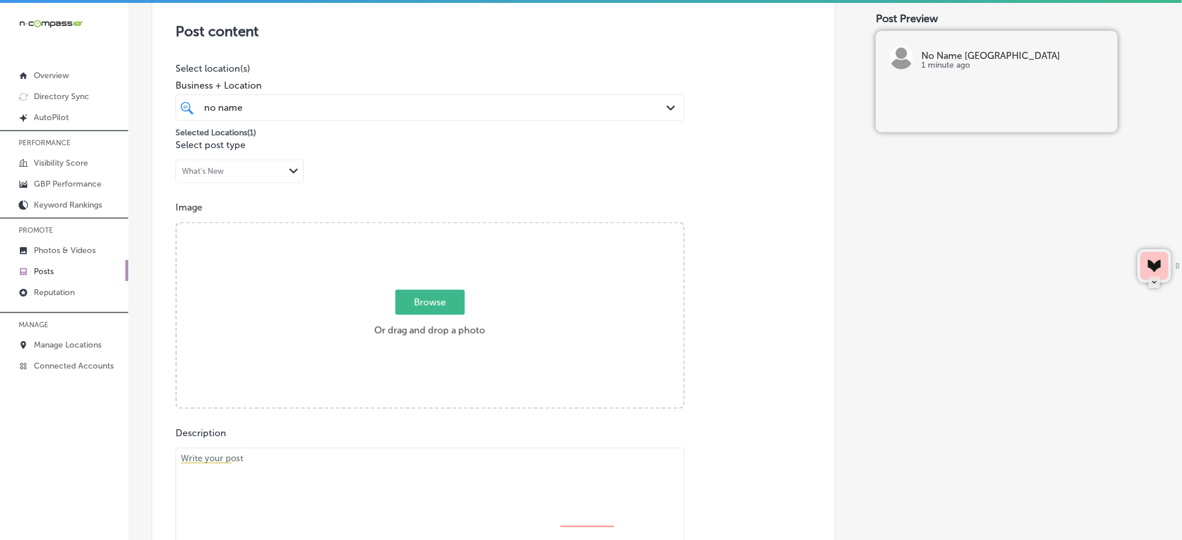
scroll to position [96, 0]
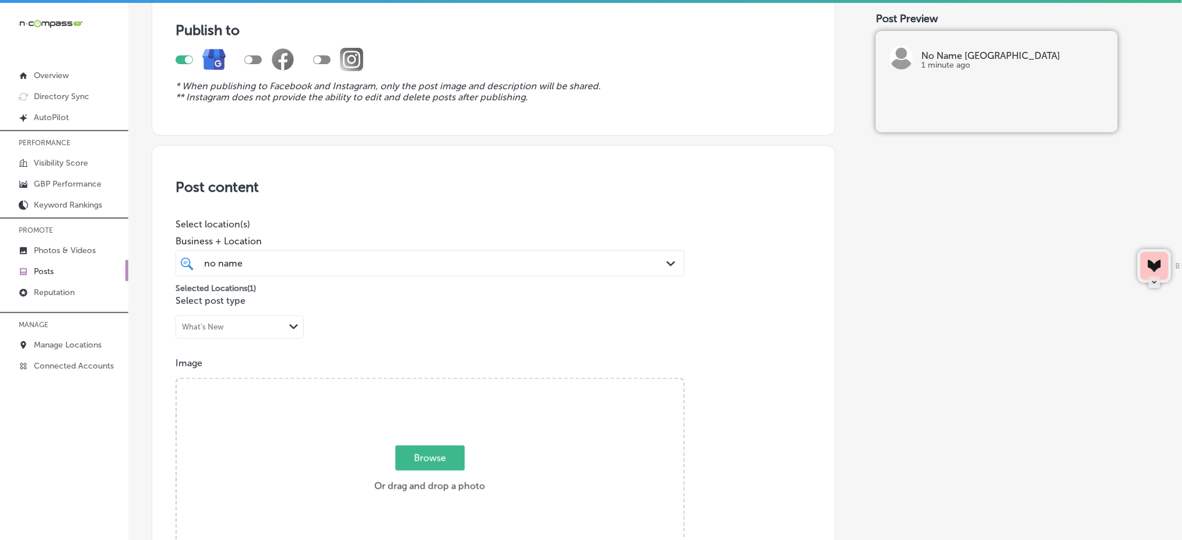
click at [443, 449] on span "Browse" at bounding box center [429, 457] width 69 height 25
click at [443, 382] on input "Browse Or drag and drop a photo" at bounding box center [430, 380] width 507 height 3
type input "C:\fakepath\best-deli-columbia-sc-no-name-deli (3).jpg"
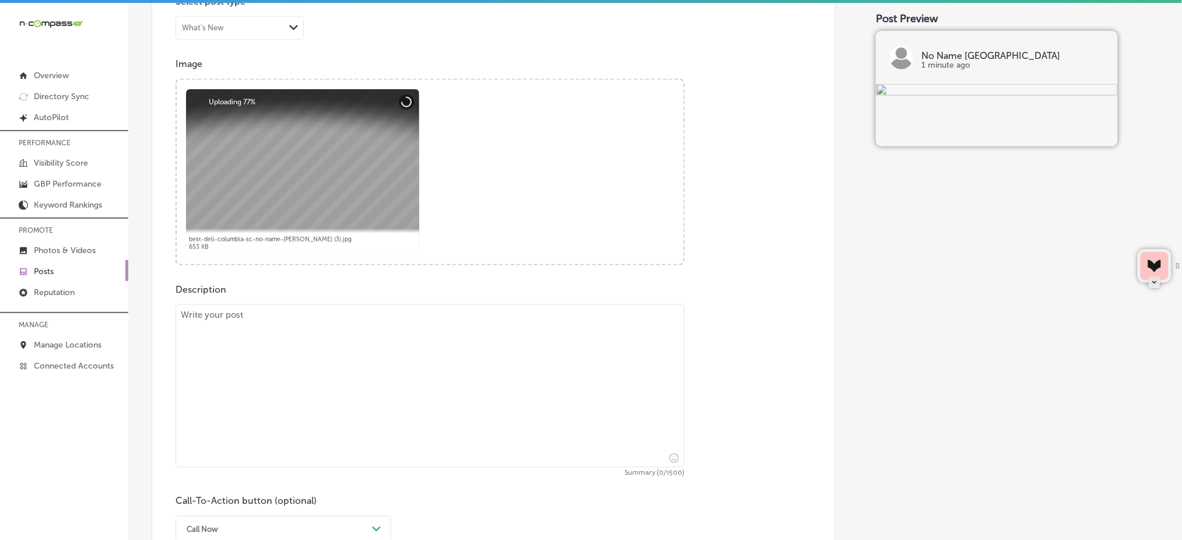
scroll to position [407, 0]
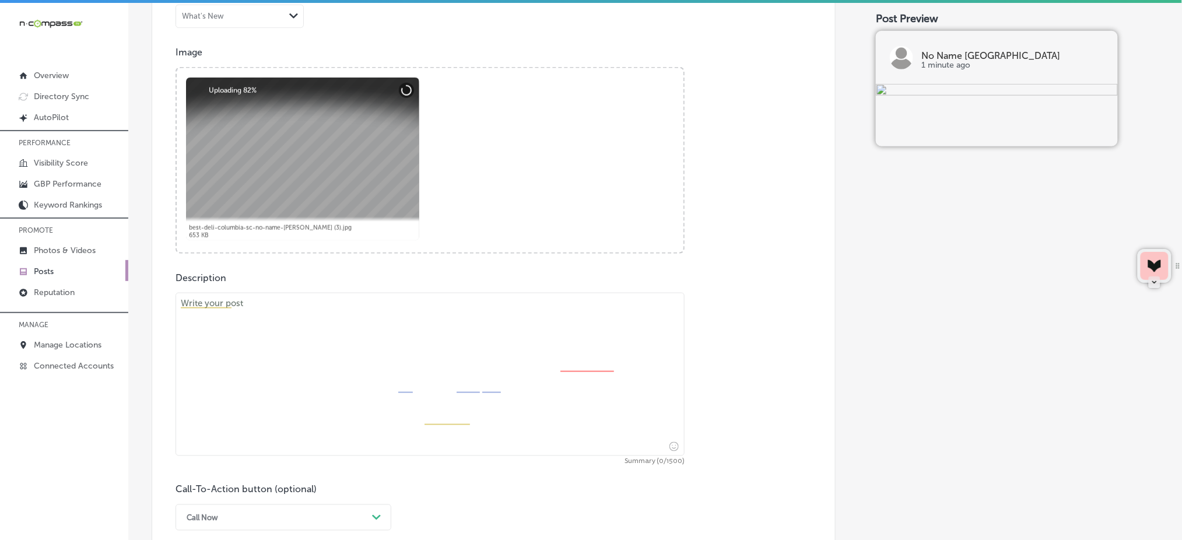
click at [342, 352] on textarea at bounding box center [429, 374] width 509 height 163
paste textarea "Lore ips'do sitamet con adipi, elitseddo eiusmodtem, In Utla Etdo (Magnaa Enima…"
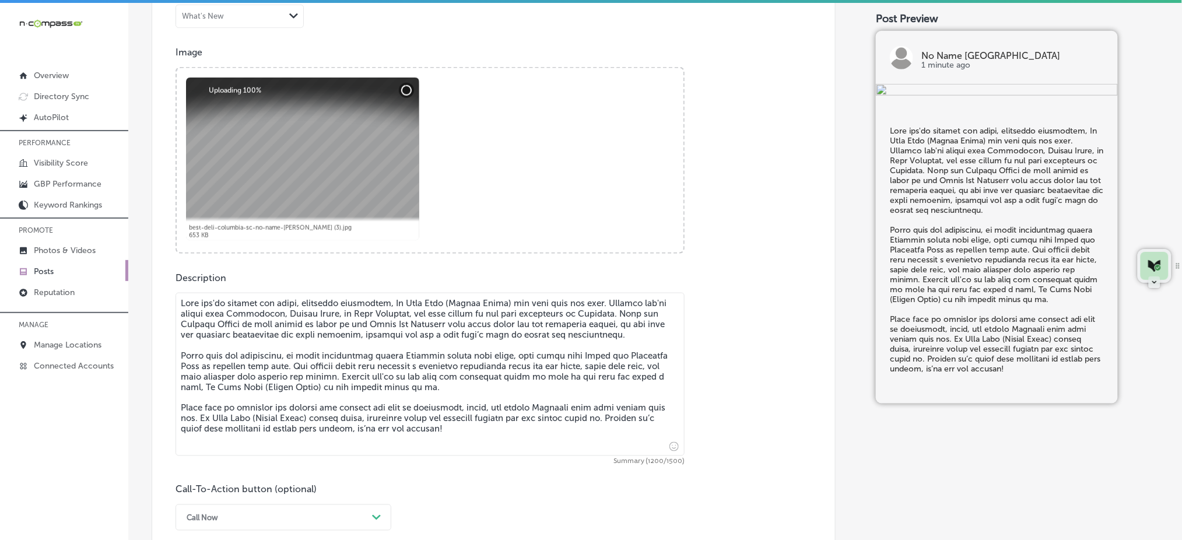
type textarea "Lore ips'do sitamet con adipi, elitseddo eiusmodtem, In Utla Etdo (Magnaa Enima…"
click at [253, 516] on div "Call Now Path Created with Sketch." at bounding box center [283, 517] width 216 height 26
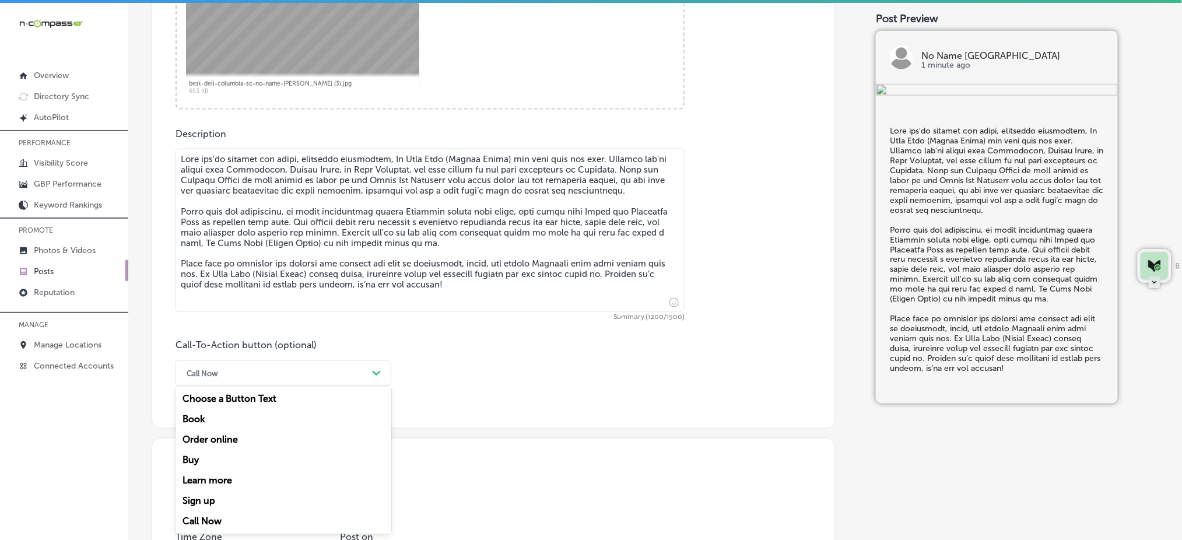
click at [247, 483] on div "Learn more" at bounding box center [283, 481] width 216 height 20
click at [272, 435] on input "text" at bounding box center [430, 442] width 508 height 32
paste input "[URL][DOMAIN_NAME]"
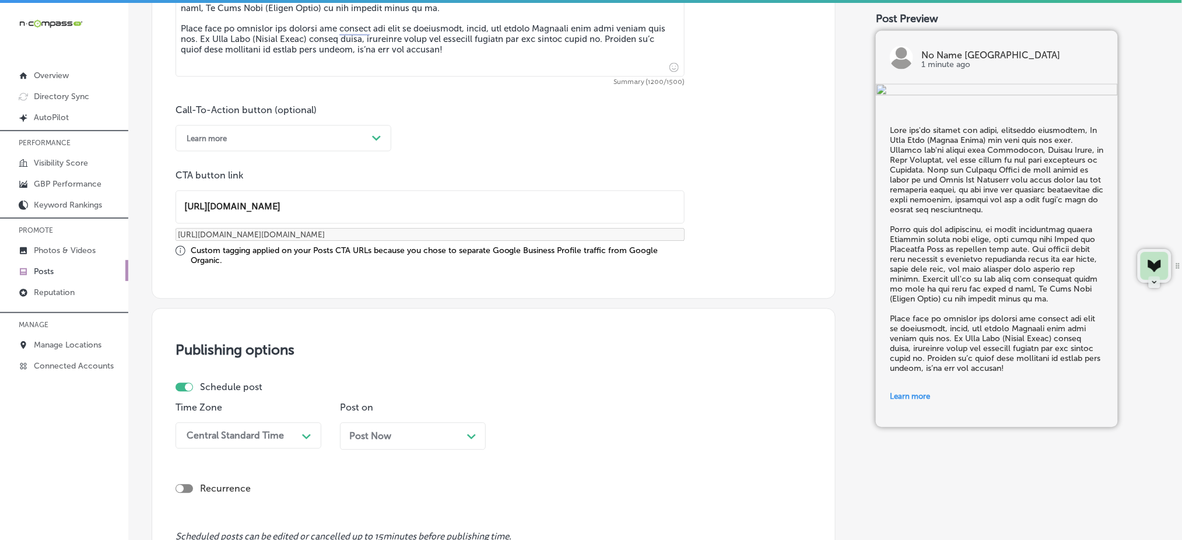
scroll to position [939, 0]
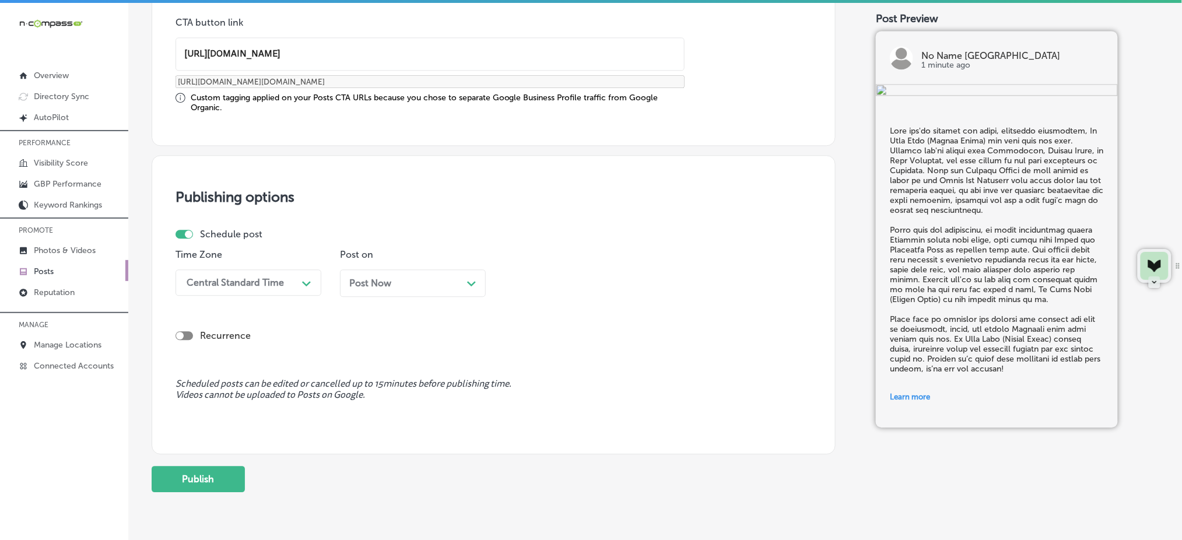
type input "[URL][DOMAIN_NAME]"
click at [259, 277] on div "Central Standard Time" at bounding box center [235, 282] width 97 height 11
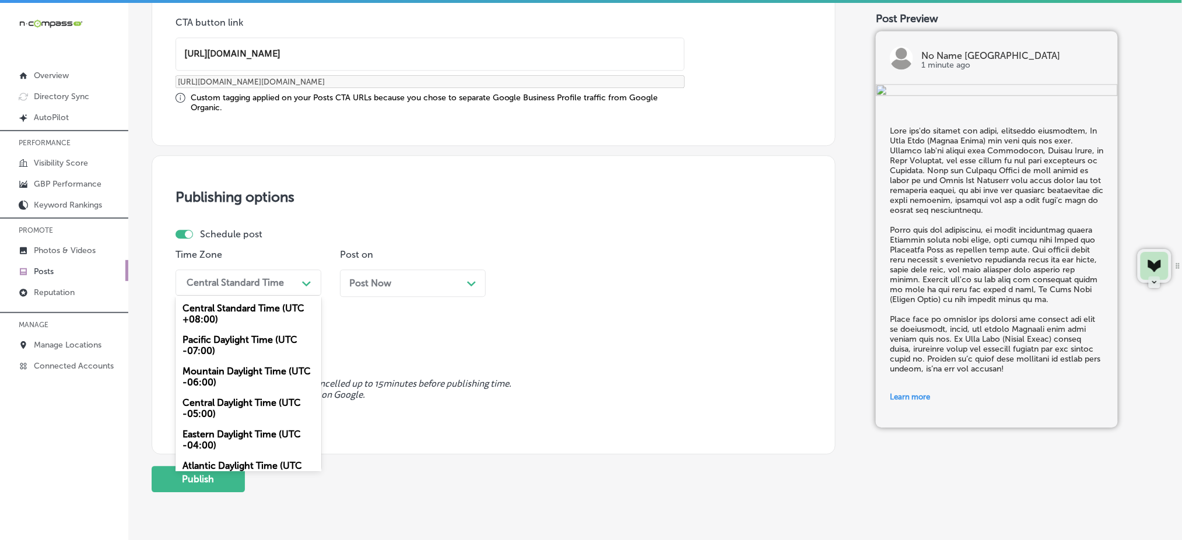
click at [238, 374] on div "Mountain Daylight Time (UTC -06:00)" at bounding box center [248, 376] width 146 height 31
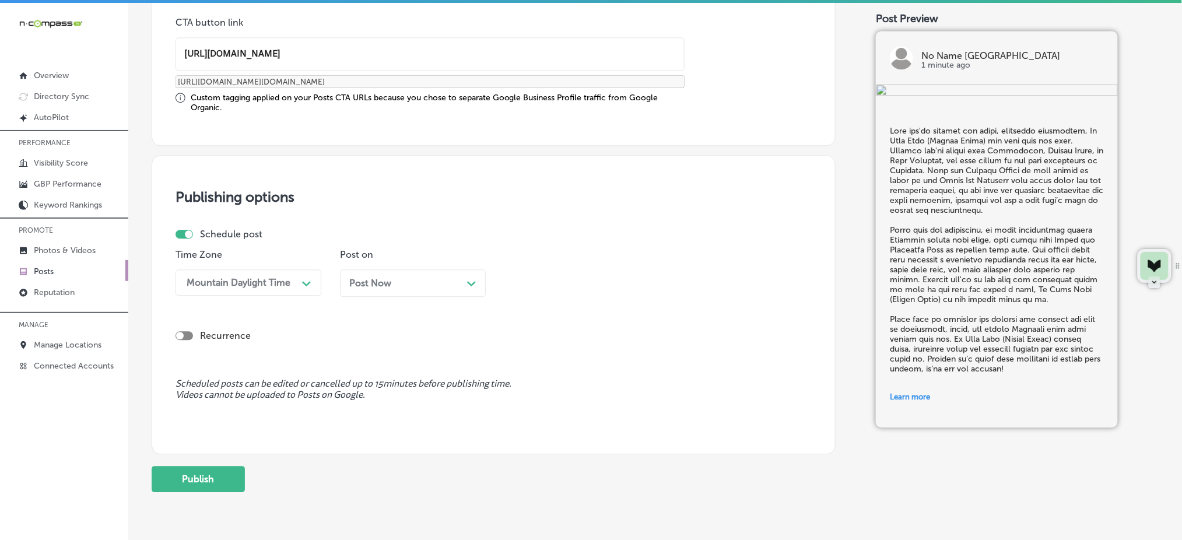
click at [405, 273] on div "Post Now Path Created with Sketch." at bounding box center [413, 282] width 146 height 27
click at [584, 286] on div "04:30 AM" at bounding box center [568, 282] width 117 height 20
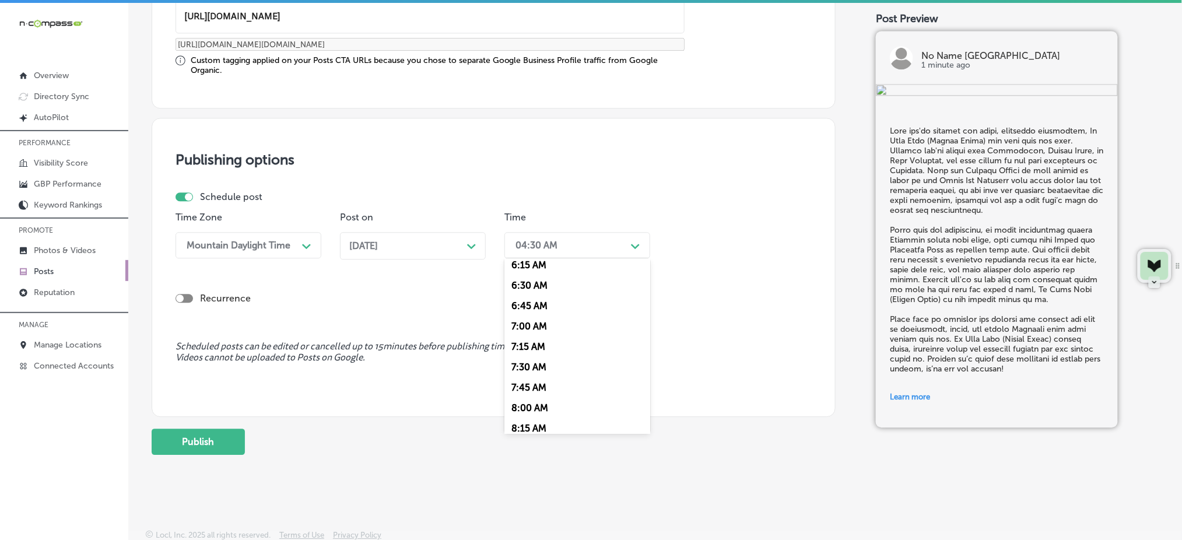
scroll to position [544, 0]
click at [532, 301] on div "7:00 AM" at bounding box center [577, 298] width 146 height 20
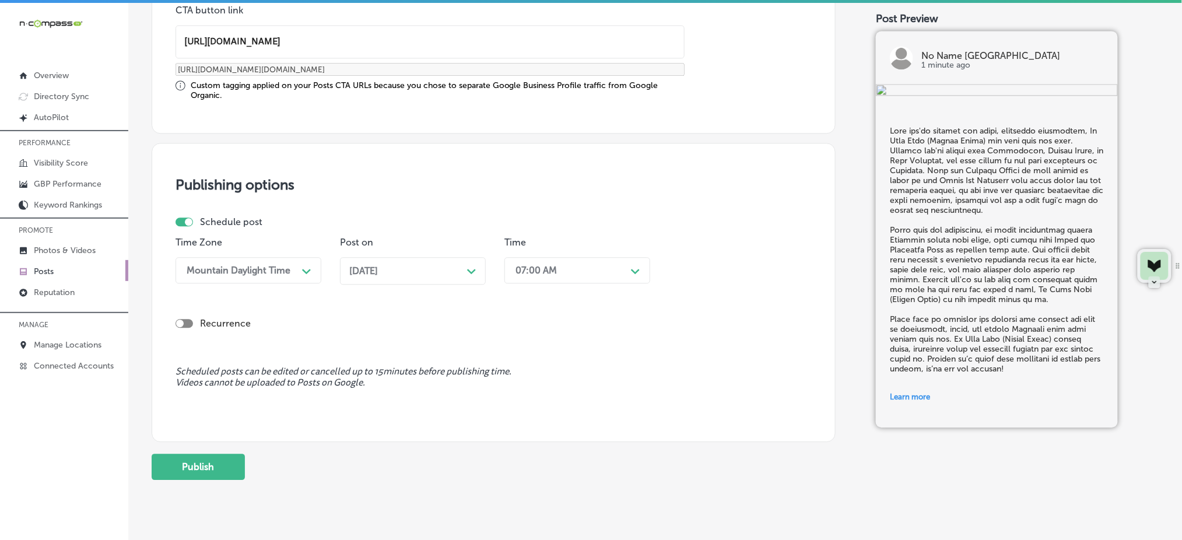
scroll to position [977, 0]
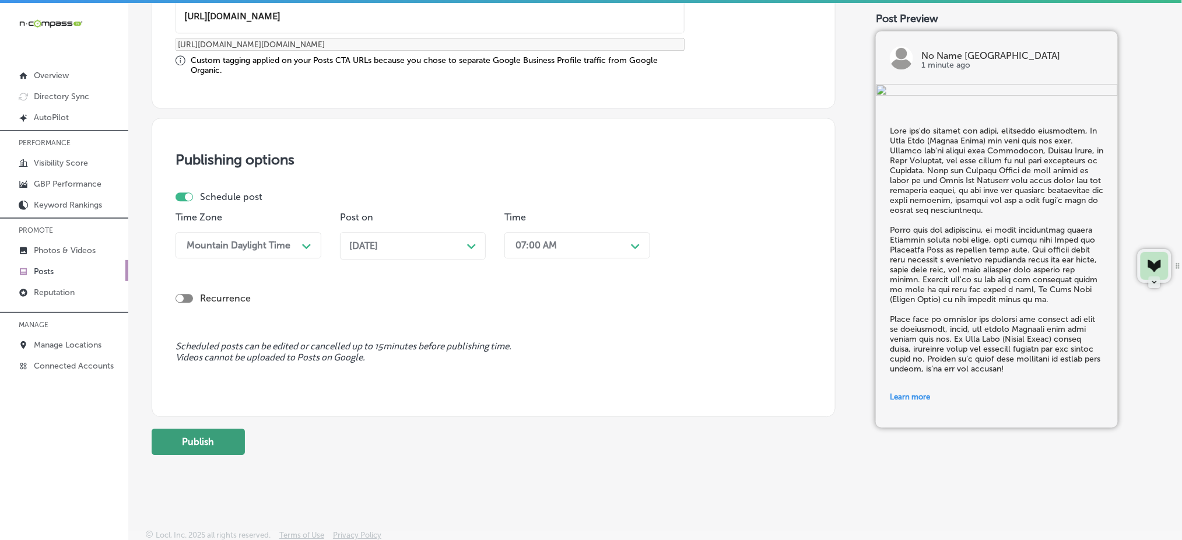
click at [209, 430] on button "Publish" at bounding box center [198, 442] width 93 height 26
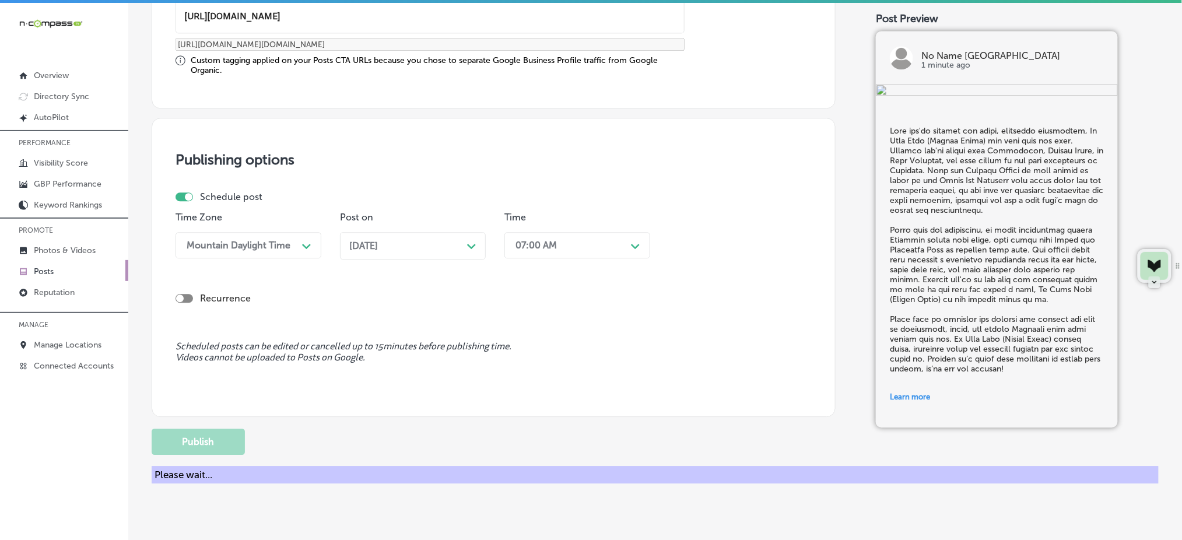
scroll to position [873, 0]
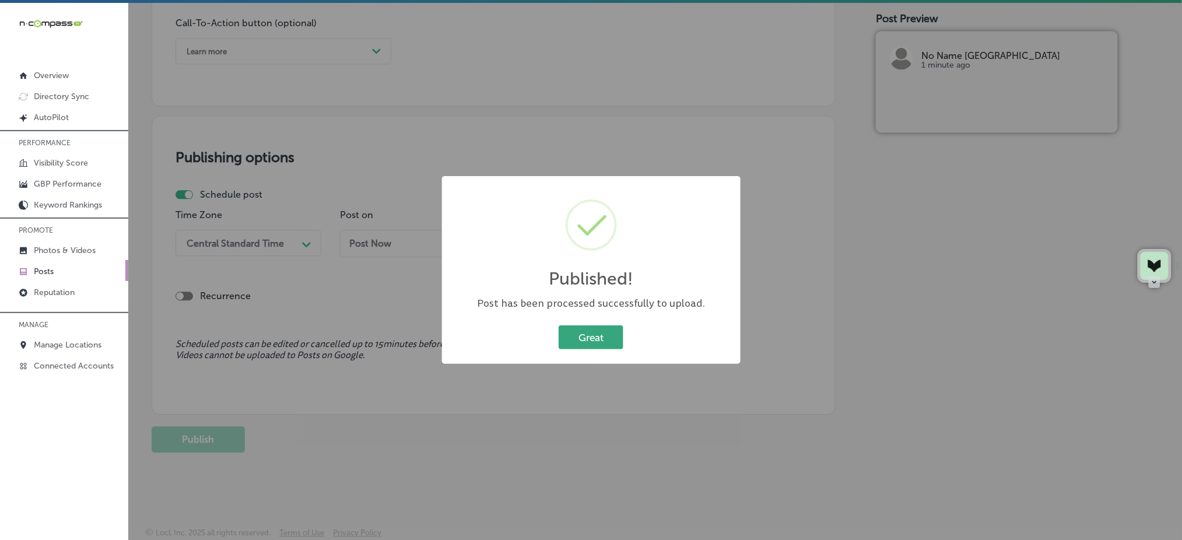
click at [599, 333] on button "Great" at bounding box center [591, 337] width 65 height 24
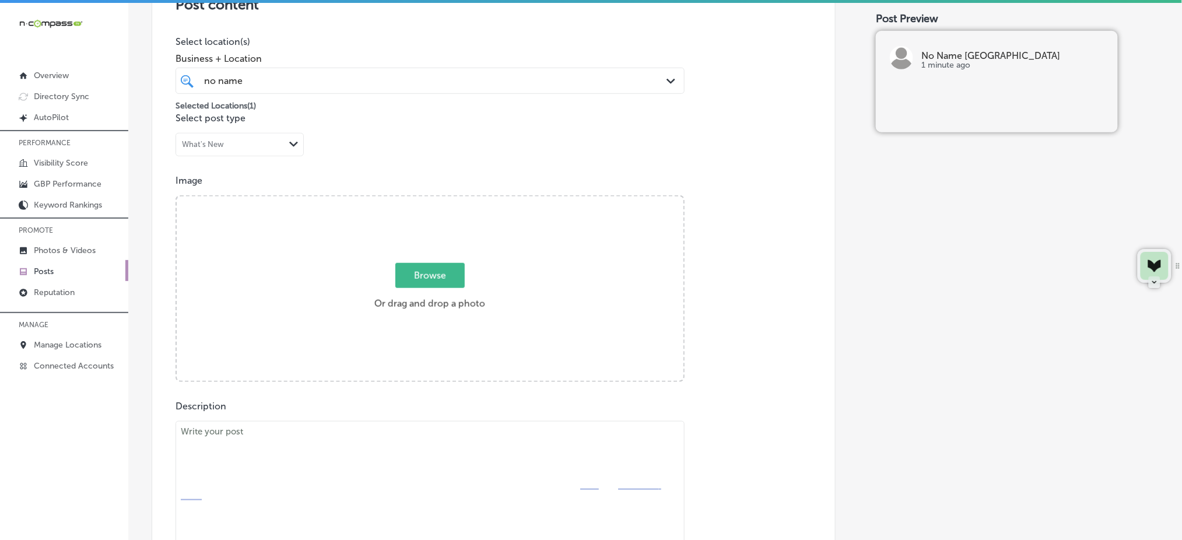
scroll to position [96, 0]
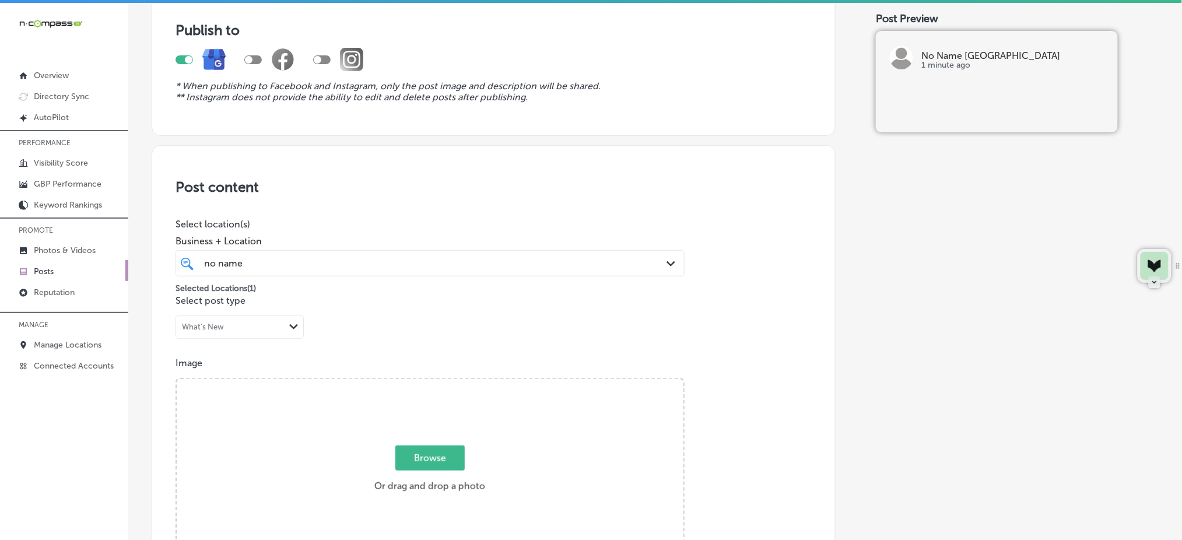
click at [417, 449] on span "Browse" at bounding box center [429, 457] width 69 height 25
click at [417, 382] on input "Browse Or drag and drop a photo" at bounding box center [430, 380] width 507 height 3
type input "C:\fakepath\fresh-sandwiches-no-name-deli-columbia-sc (1).jpg"
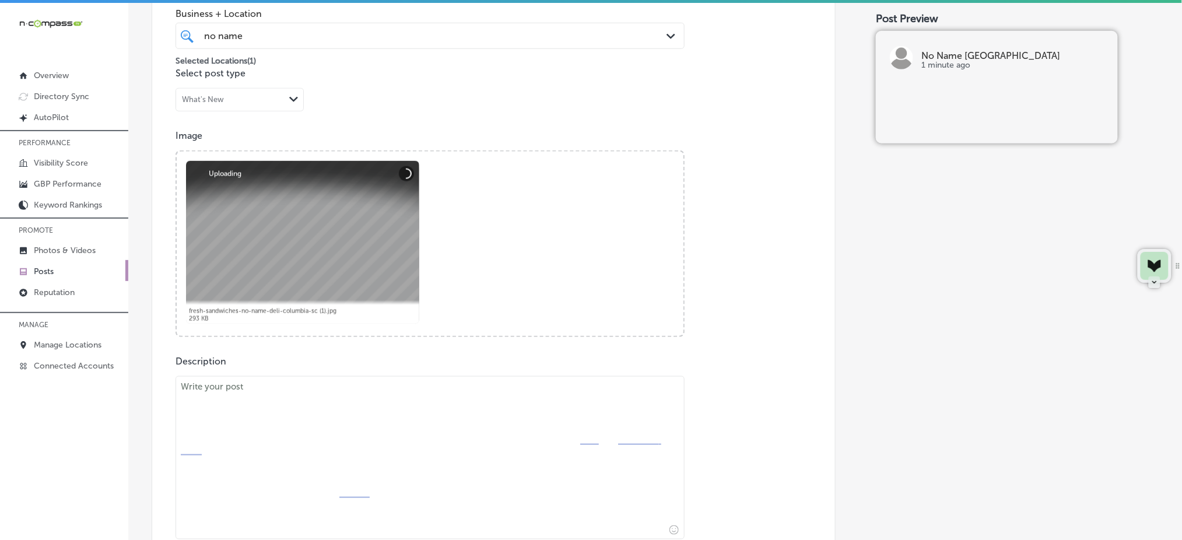
scroll to position [329, 0]
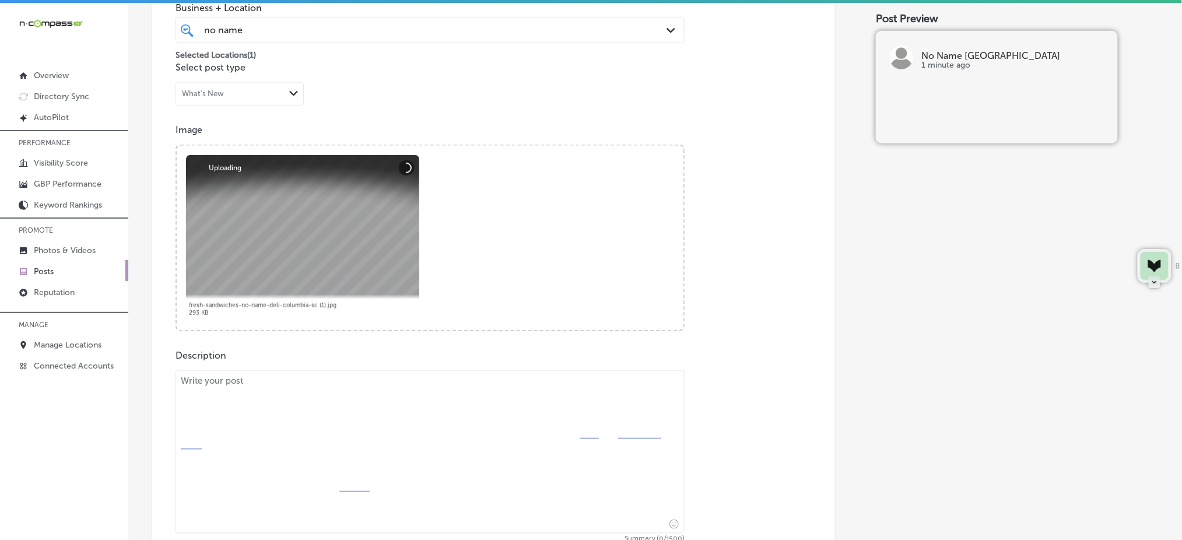
click at [273, 422] on textarea at bounding box center [429, 451] width 509 height 163
paste textarea "Loremip dol s ametc ad elits d eiusm temp inci utlabo et dolorem? Al Enim Admi …"
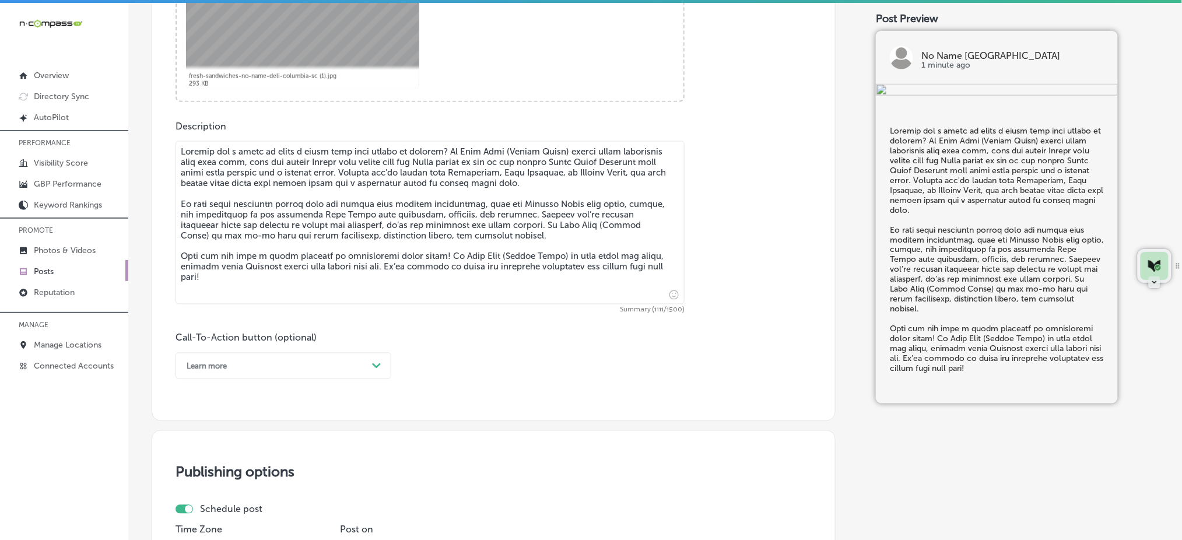
scroll to position [563, 0]
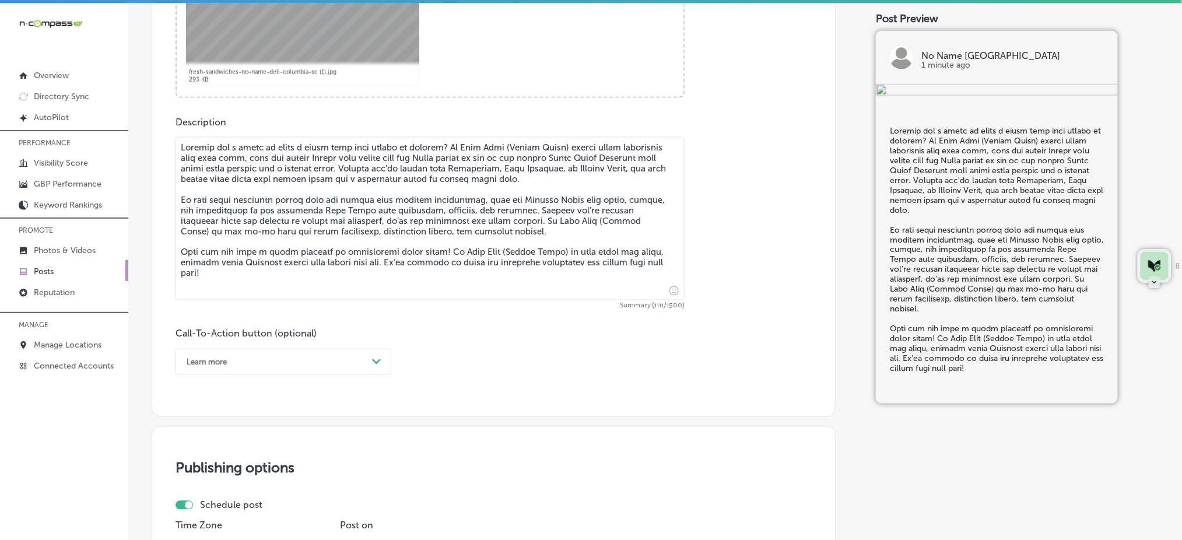
type textarea "Loremip dol s ametc ad elits d eiusm temp inci utlabo et dolorem? Al Enim Admi …"
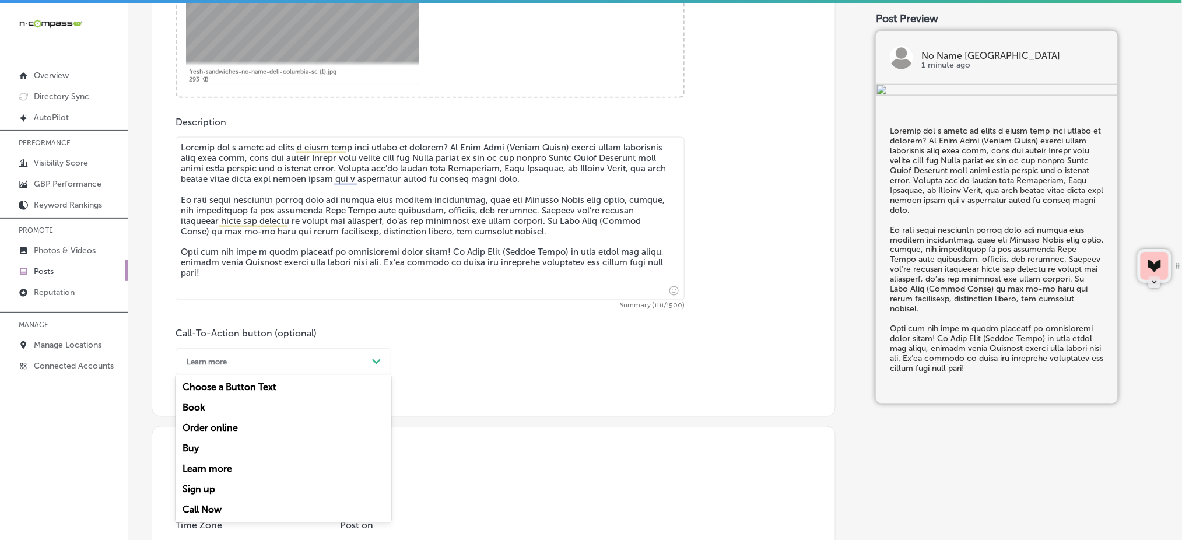
click at [276, 353] on div "Learn more" at bounding box center [274, 362] width 187 height 18
click at [213, 500] on div "Call Now" at bounding box center [283, 510] width 216 height 20
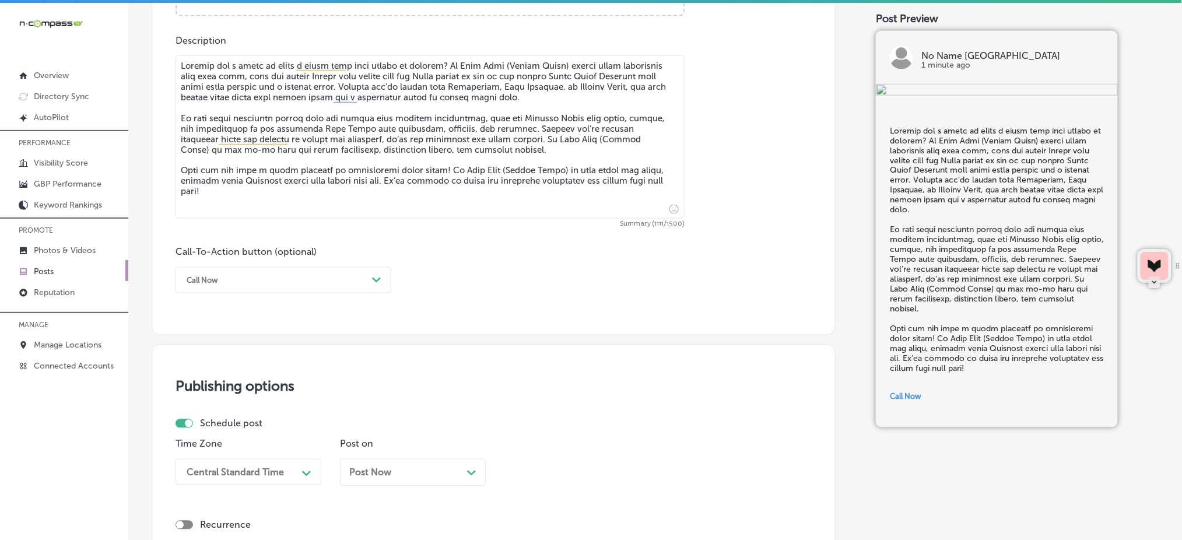
scroll to position [873, 0]
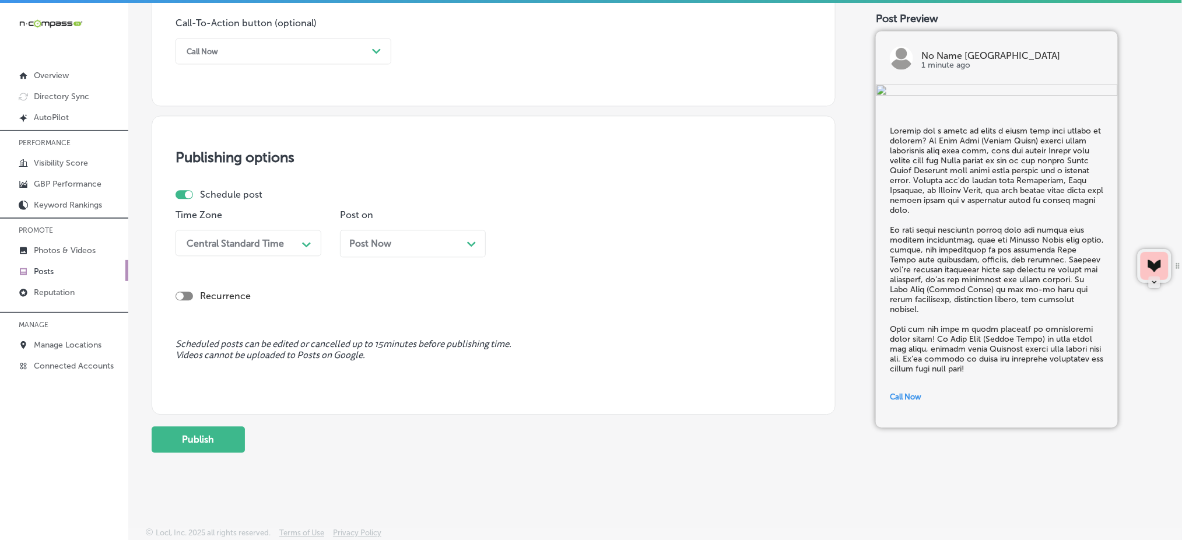
click at [254, 245] on div "Central Standard Time" at bounding box center [235, 242] width 97 height 11
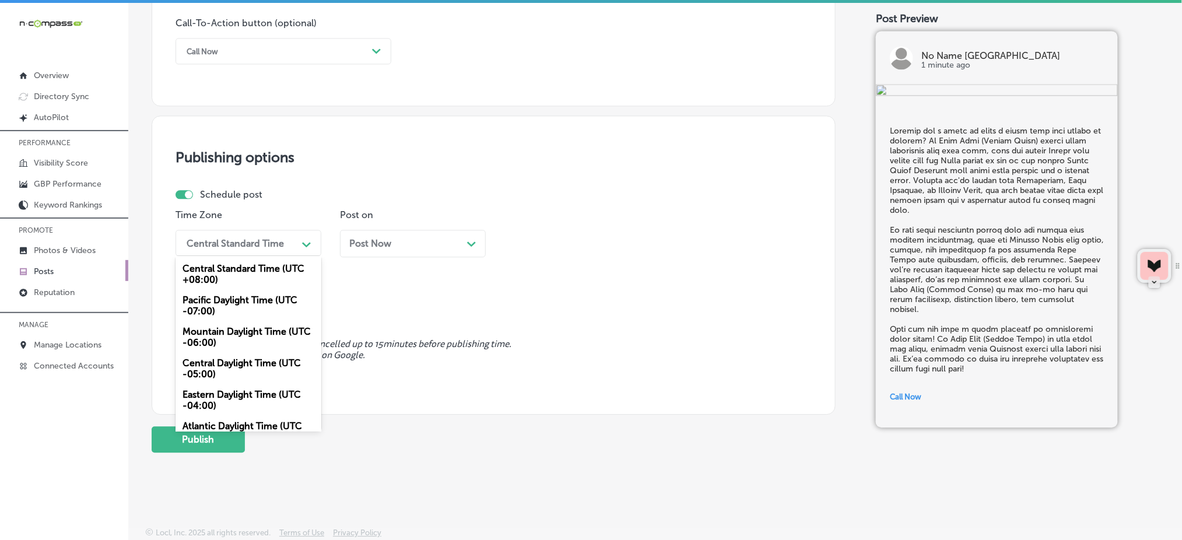
click at [237, 327] on div "Mountain Daylight Time (UTC -06:00)" at bounding box center [248, 336] width 146 height 31
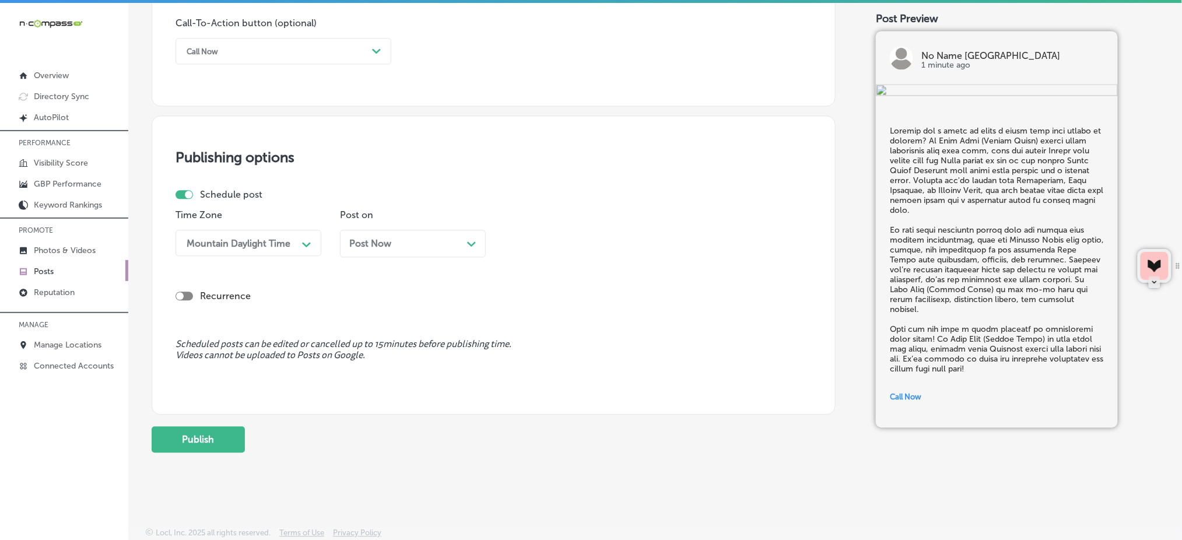
click at [359, 248] on span "Post Now" at bounding box center [370, 243] width 42 height 11
click at [586, 247] on div "04:30 AM" at bounding box center [568, 243] width 117 height 20
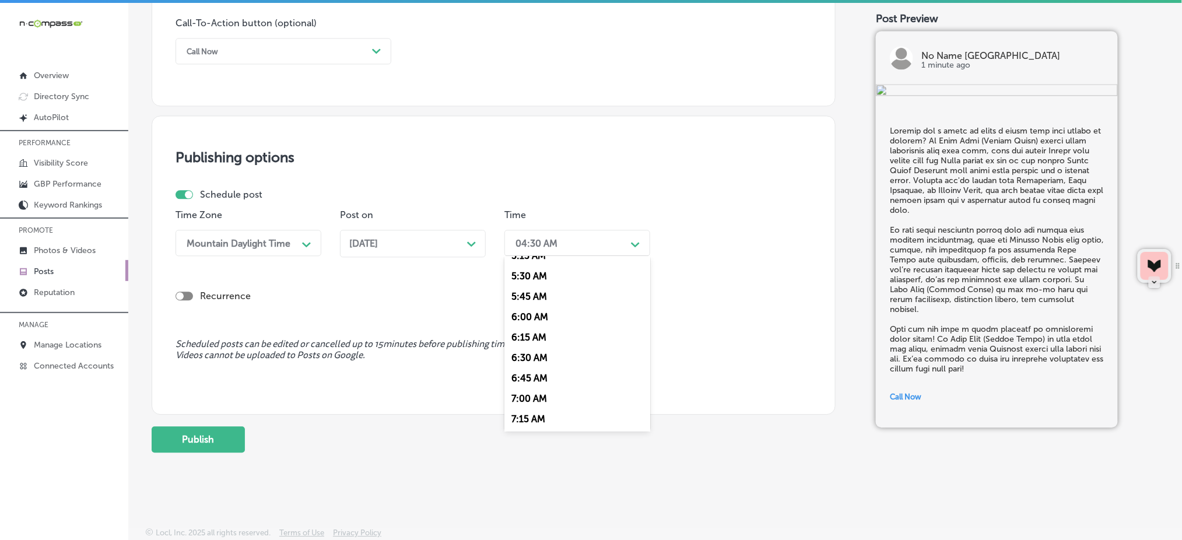
scroll to position [466, 0]
click at [534, 371] on div "7:00 AM" at bounding box center [577, 373] width 146 height 20
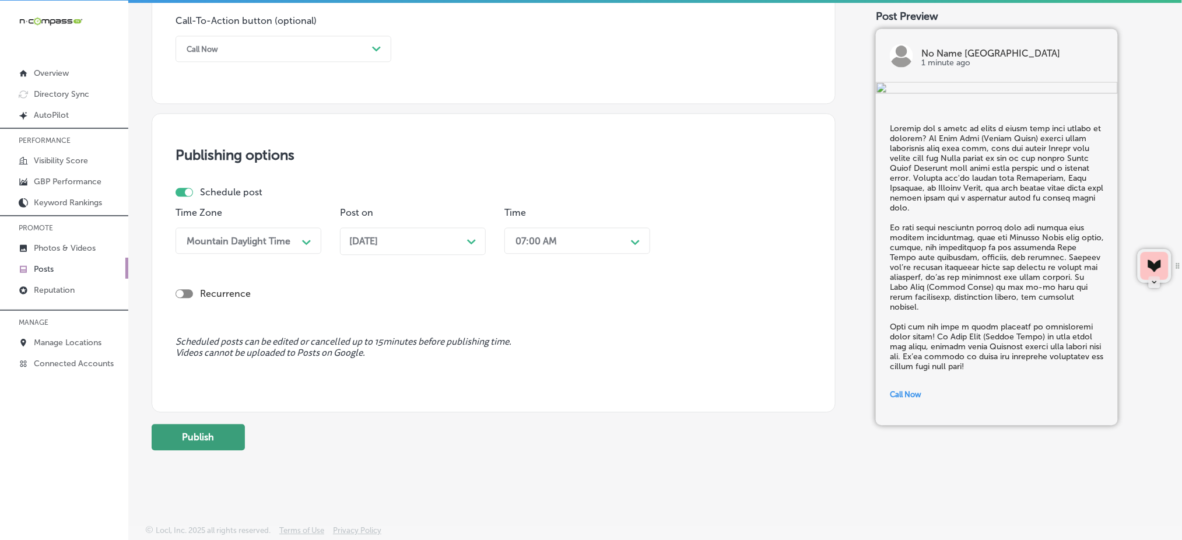
click at [225, 447] on button "Publish" at bounding box center [198, 437] width 93 height 26
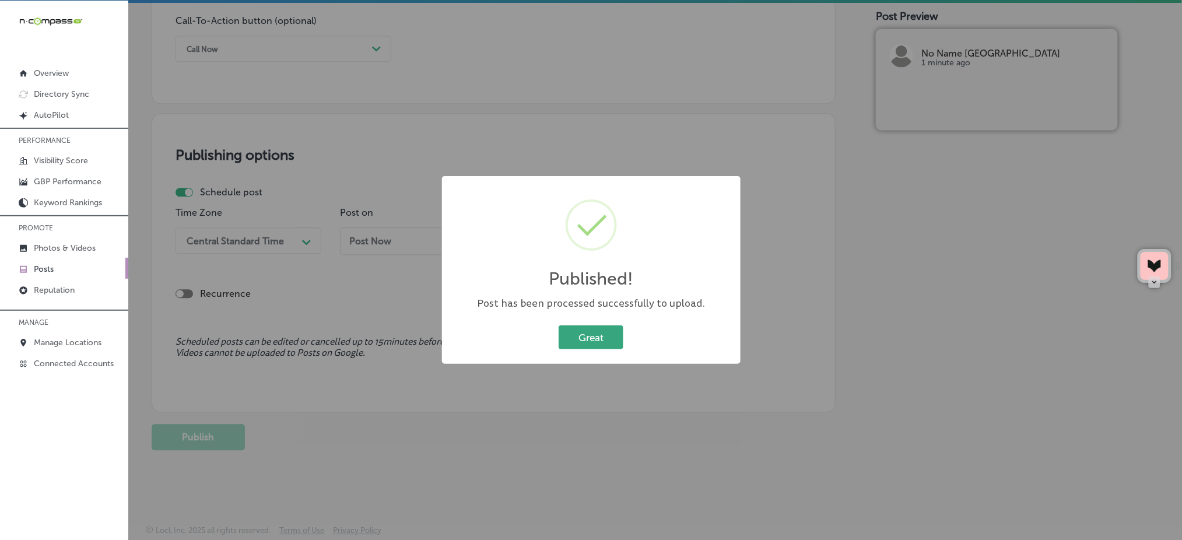
click at [592, 332] on button "Great" at bounding box center [591, 337] width 65 height 24
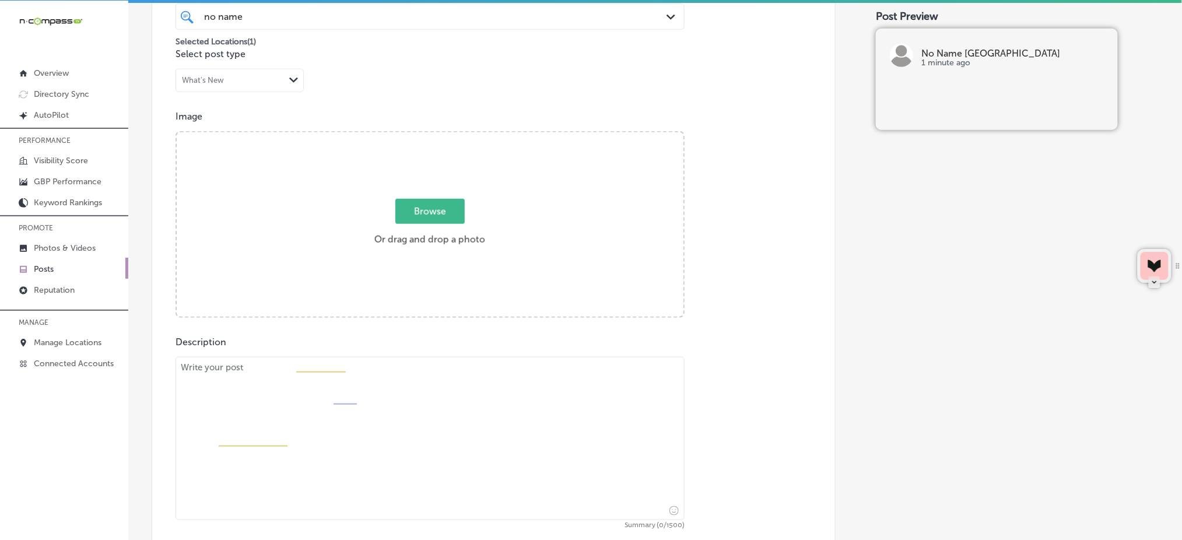
scroll to position [252, 0]
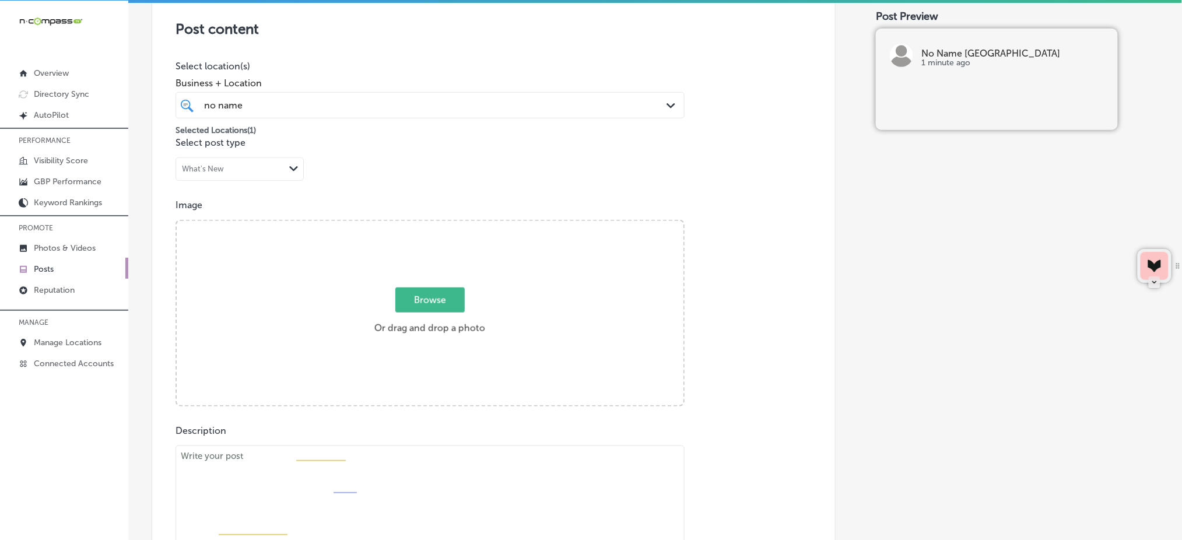
click at [419, 299] on span "Browse" at bounding box center [429, 299] width 69 height 25
click at [419, 224] on input "Browse Or drag and drop a photo" at bounding box center [430, 222] width 507 height 3
type input "C:\fakepath\fresh-sandwiches-no-name-deli-columbia-sc (2).jpg"
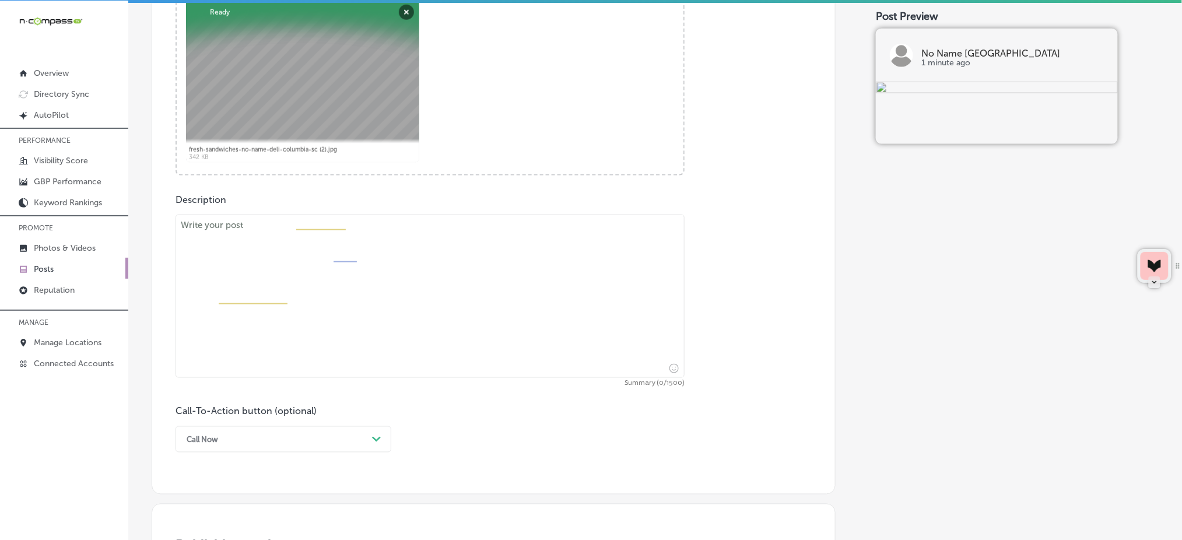
scroll to position [485, 0]
click at [275, 279] on textarea at bounding box center [429, 293] width 509 height 163
paste textarea "At No Name Deli ([GEOGRAPHIC_DATA]), we believe every meal should be delicious …"
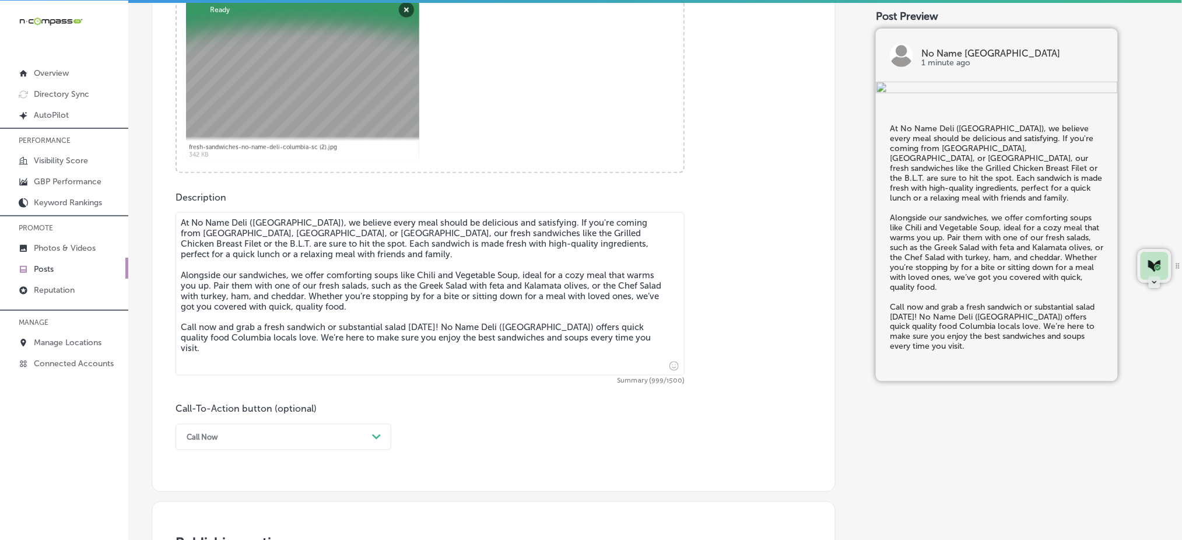
scroll to position [563, 0]
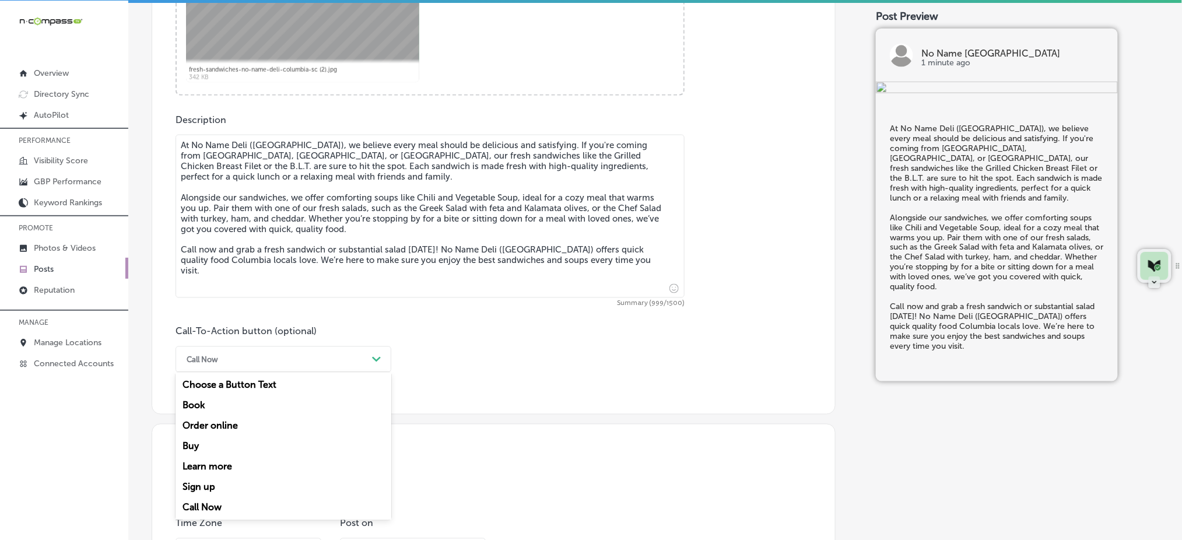
click at [247, 364] on div "Call Now" at bounding box center [274, 359] width 187 height 18
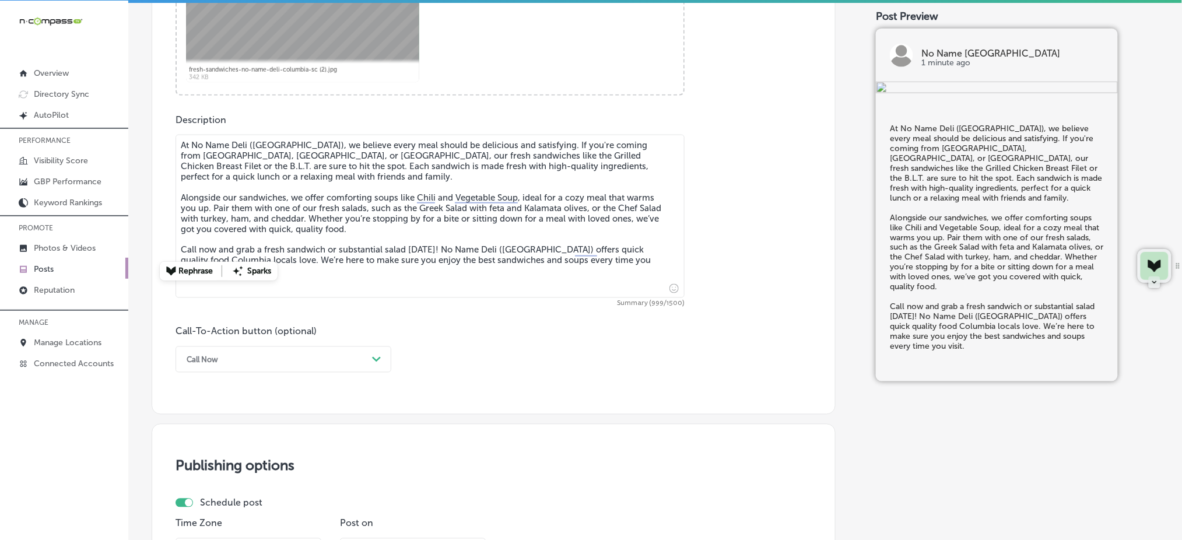
drag, startPoint x: 182, startPoint y: 252, endPoint x: 219, endPoint y: 256, distance: 36.9
click at [219, 256] on textarea "At No Name Deli ([GEOGRAPHIC_DATA]), we believe every meal should be delicious …" at bounding box center [429, 216] width 509 height 163
paste textarea "Learn more by visiting our website"
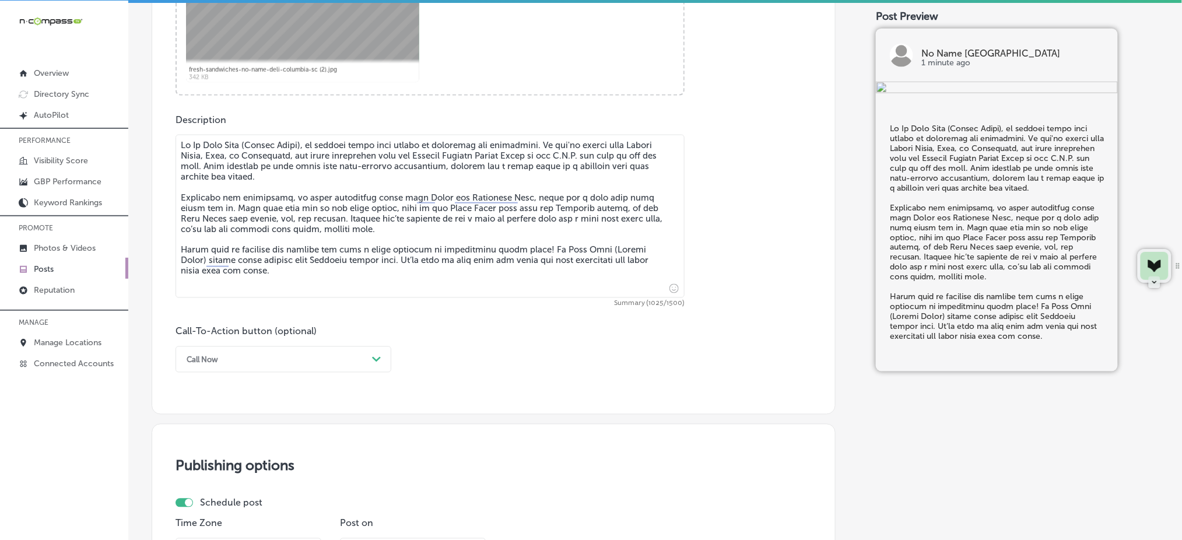
type textarea "Lo Ip Dolo Sita (Consec Adipi), el seddoei tempo inci utlabo et doloremag ali e…"
click at [212, 353] on div "Call Now" at bounding box center [274, 359] width 187 height 18
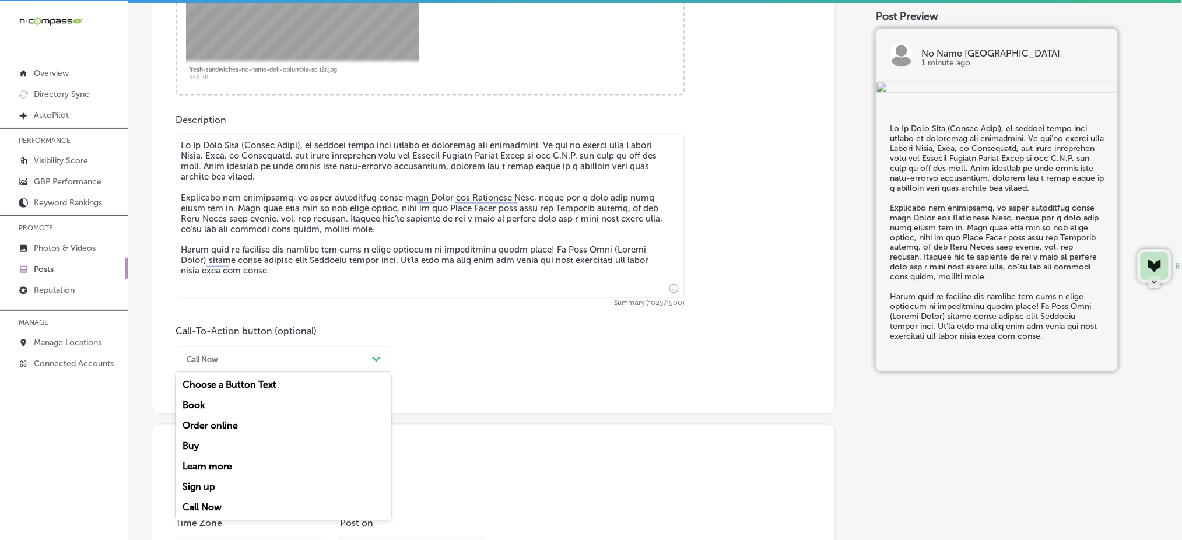
click at [217, 465] on div "Learn more" at bounding box center [283, 467] width 216 height 20
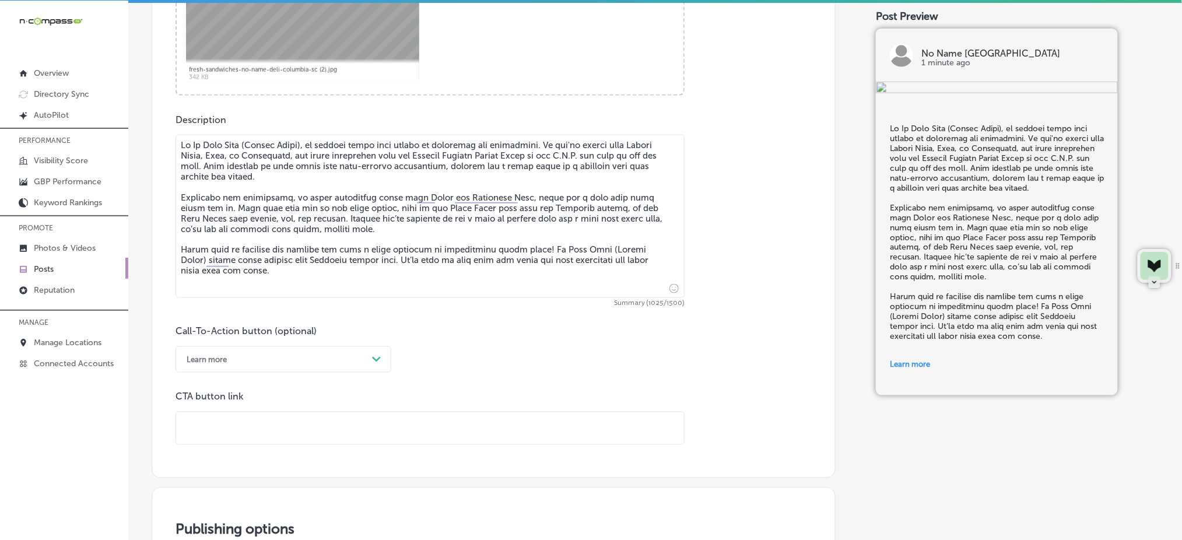
click at [222, 434] on input "text" at bounding box center [430, 428] width 508 height 32
paste input "[URL][DOMAIN_NAME]"
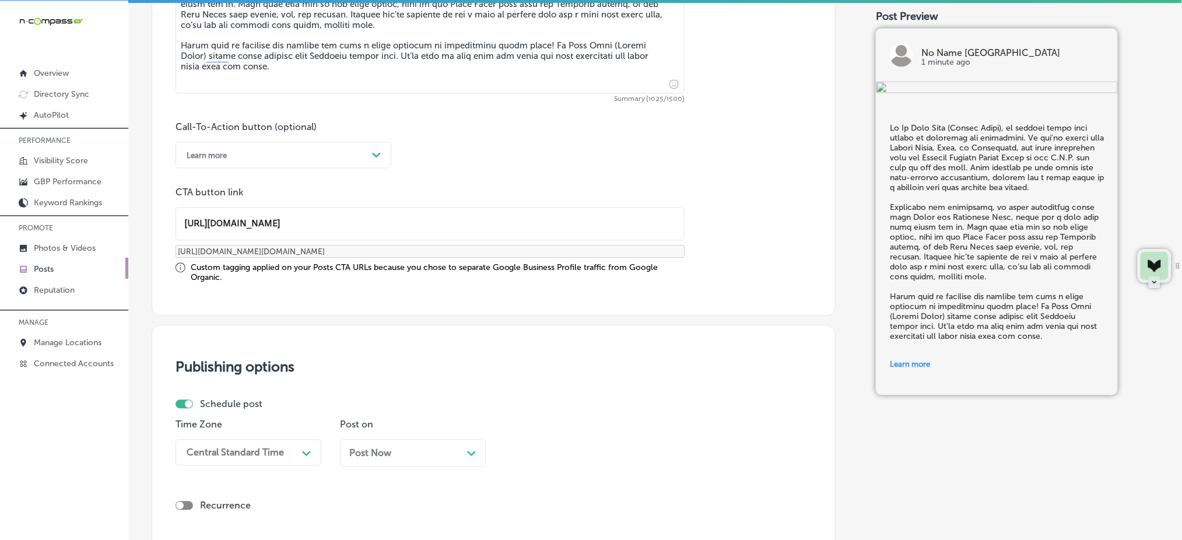
scroll to position [873, 0]
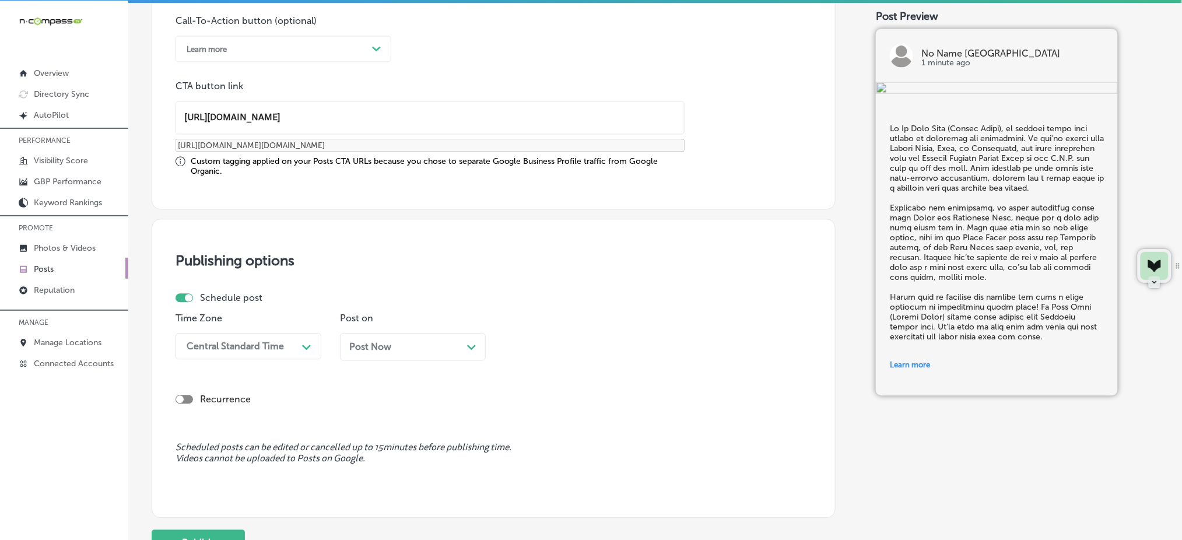
type input "[URL][DOMAIN_NAME]"
click at [276, 340] on div "Central Standard Time" at bounding box center [235, 345] width 97 height 11
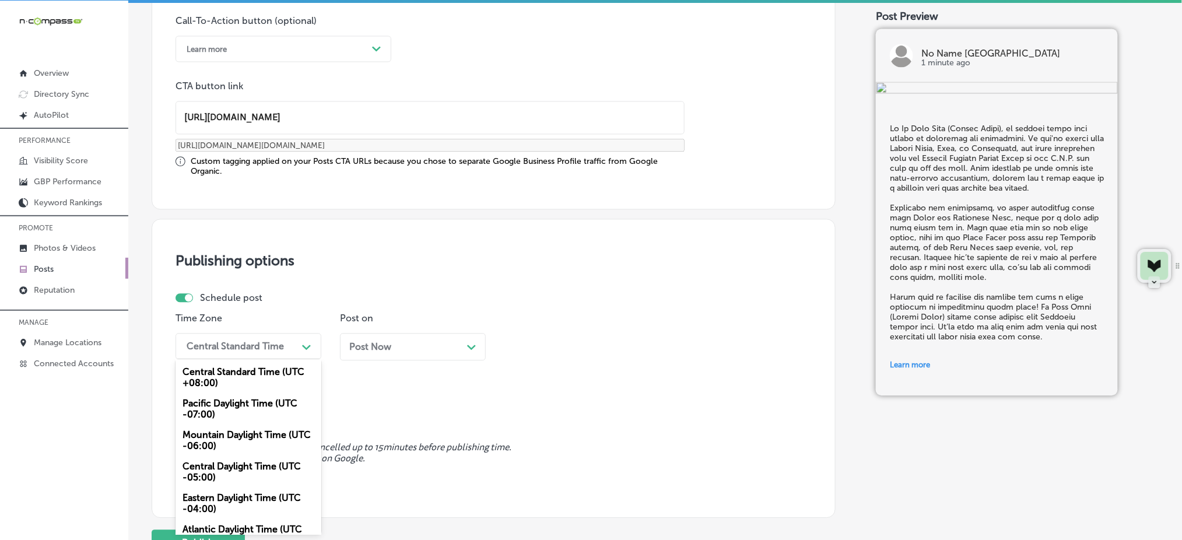
click at [213, 437] on div "Mountain Daylight Time (UTC -06:00)" at bounding box center [248, 439] width 146 height 31
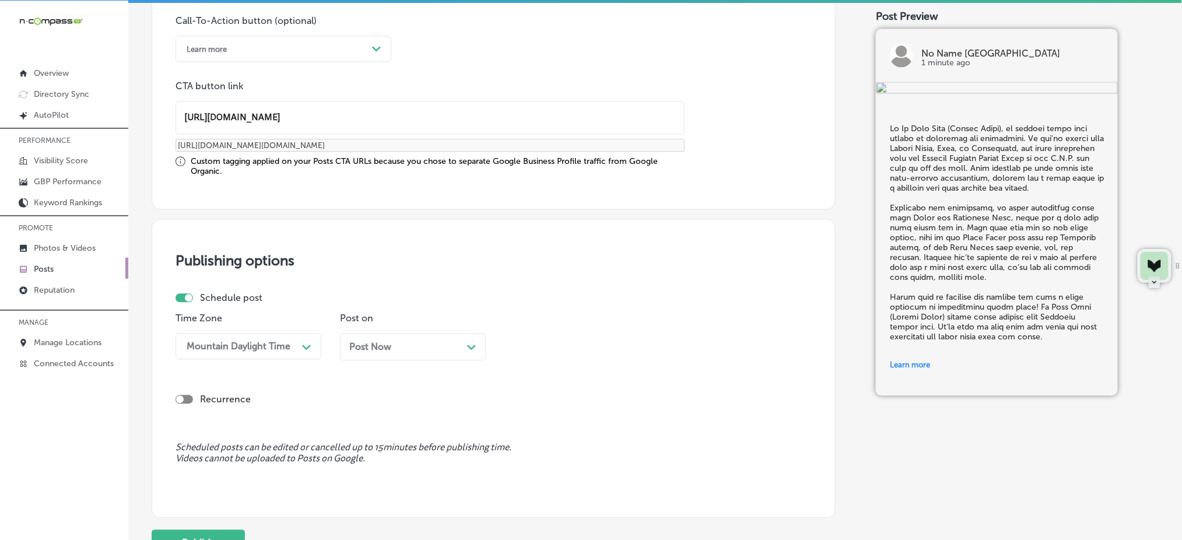
click at [390, 345] on span "Post Now" at bounding box center [370, 346] width 42 height 11
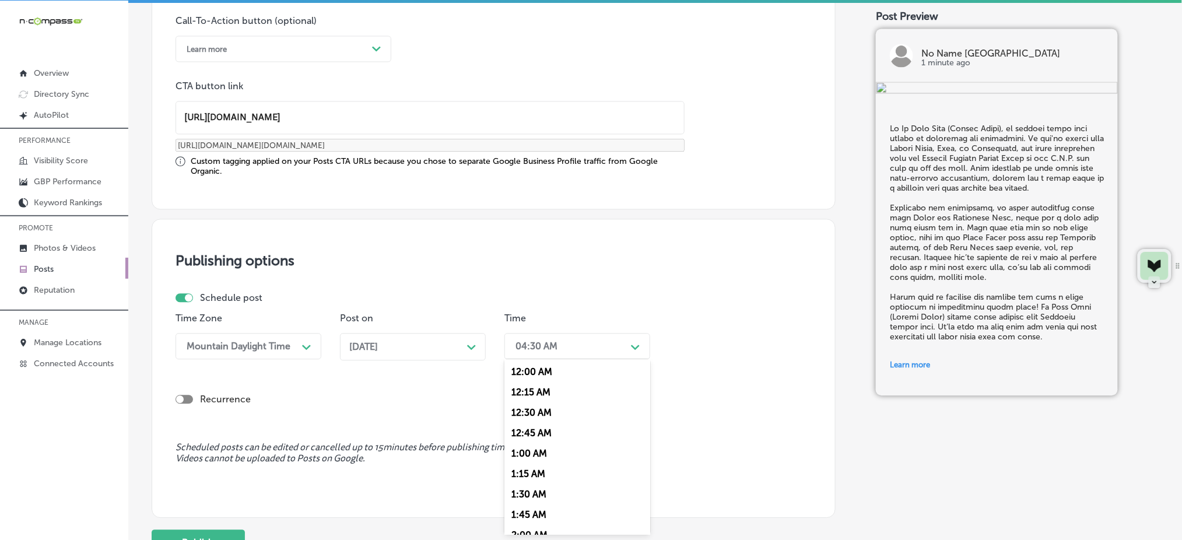
click at [548, 340] on div "04:30 AM" at bounding box center [536, 345] width 42 height 11
click at [542, 397] on div "7:00 AM" at bounding box center [577, 399] width 146 height 20
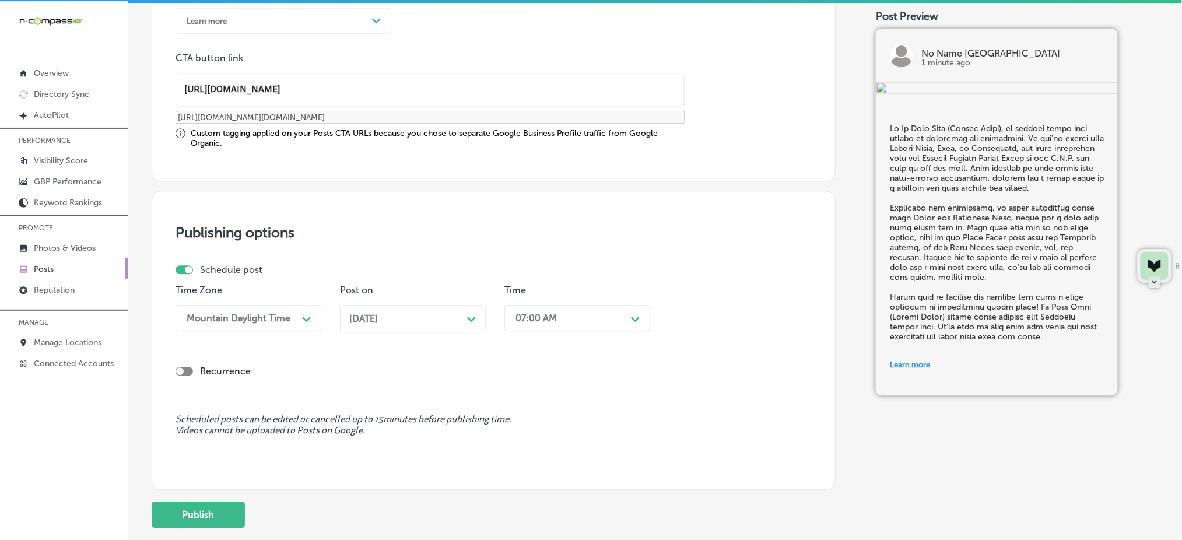
scroll to position [977, 0]
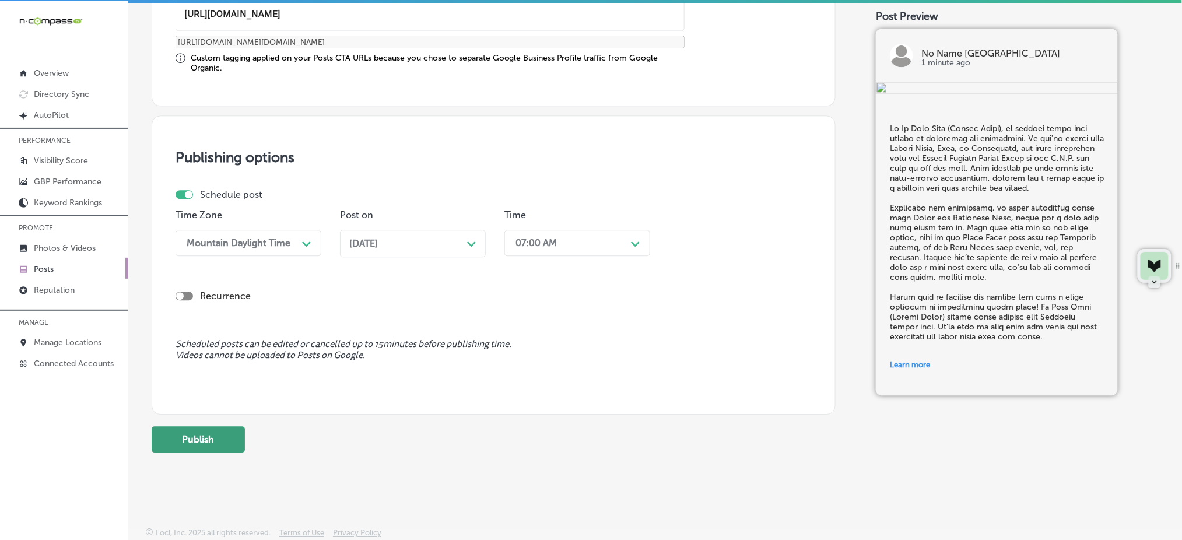
click at [212, 443] on button "Publish" at bounding box center [198, 439] width 93 height 26
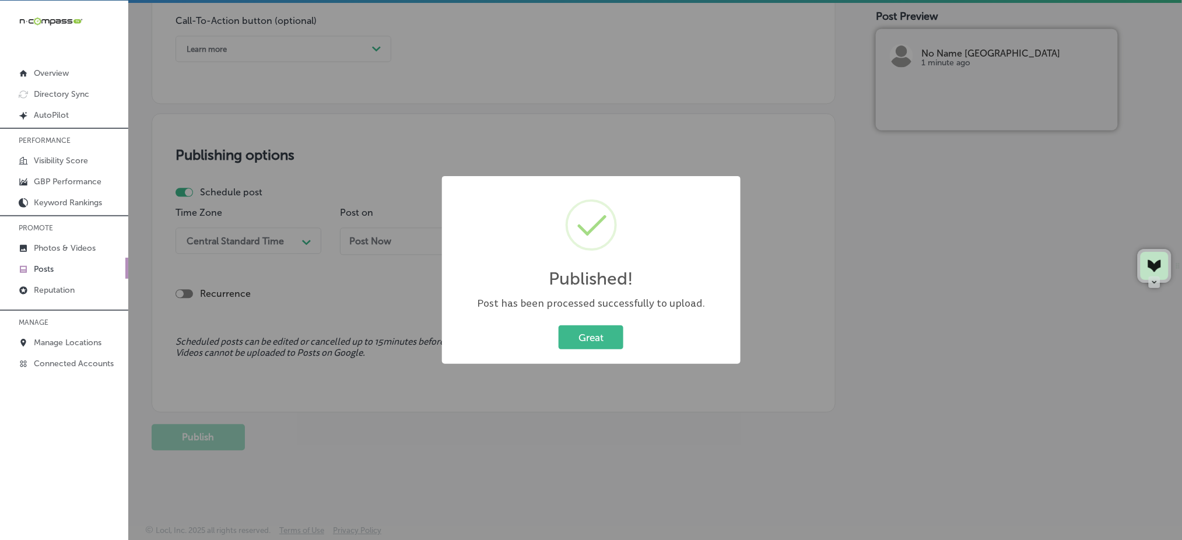
scroll to position [873, 0]
click at [609, 347] on button "Great" at bounding box center [591, 337] width 65 height 24
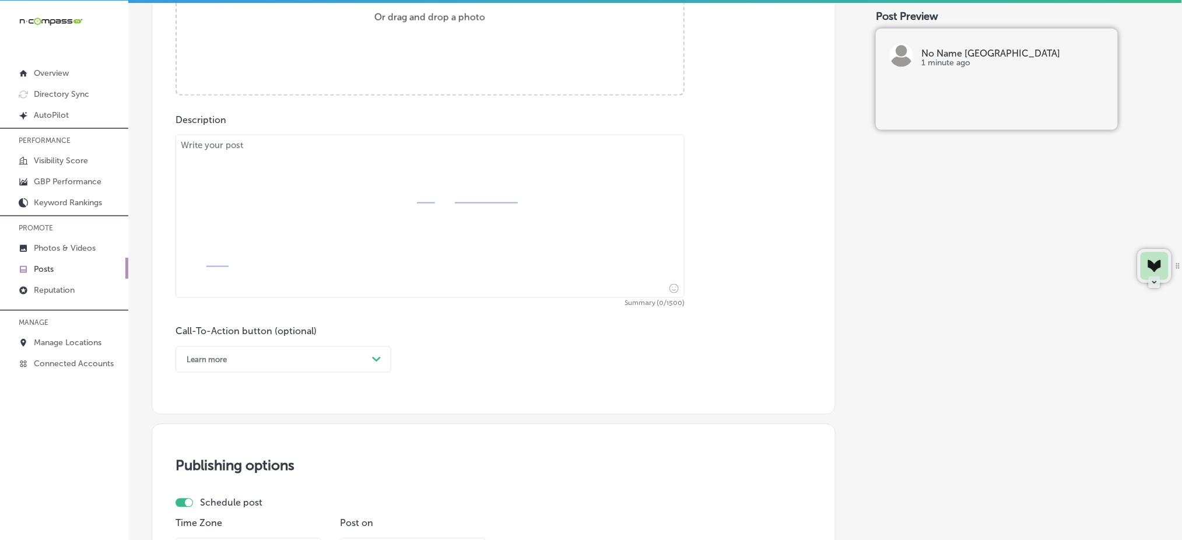
scroll to position [329, 0]
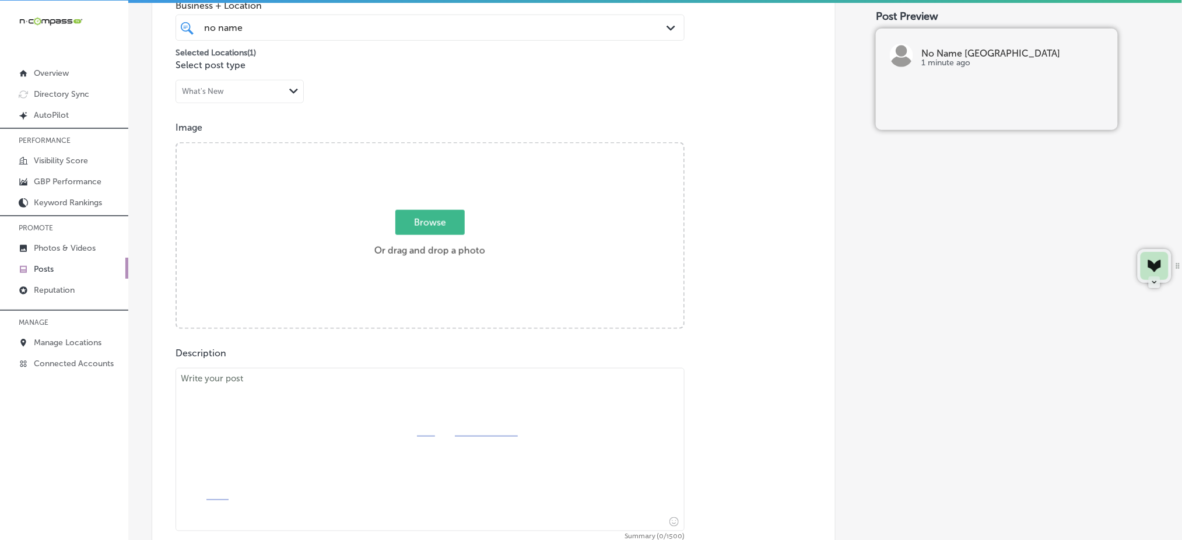
click at [397, 223] on span "Browse" at bounding box center [429, 222] width 69 height 25
click at [397, 147] on input "Browse Or drag and drop a photo" at bounding box center [430, 144] width 507 height 3
type input "C:\fakepath\fresh-sandwiches-no-name-deli-columbia-sc (3).jpg"
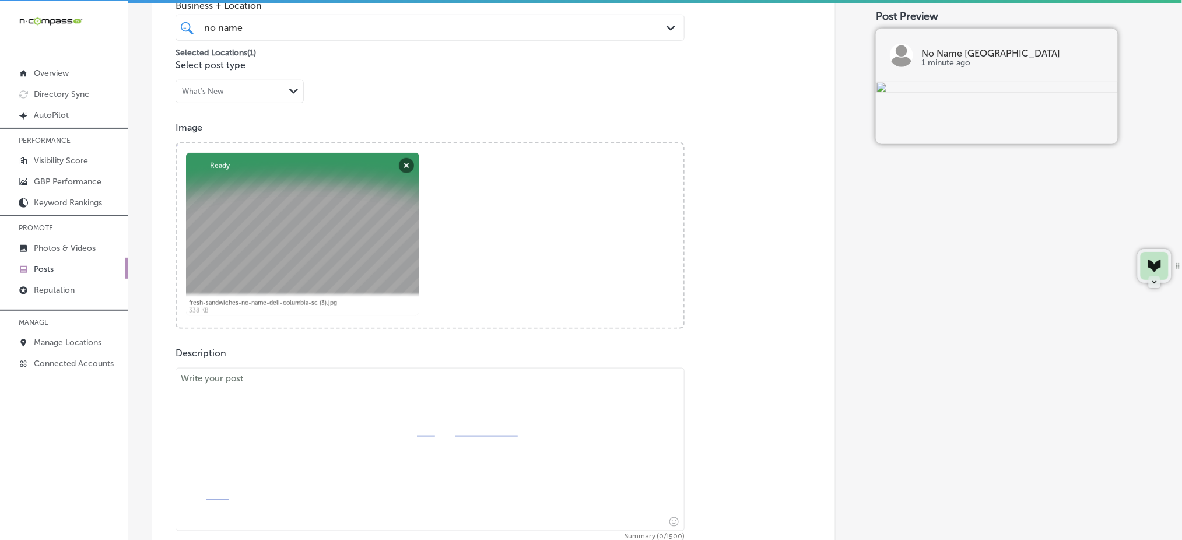
click at [387, 432] on textarea at bounding box center [429, 449] width 509 height 163
paste textarea "Fresh, satisfying meals are just around the corner at [GEOGRAPHIC_DATA] ([GEOGR…"
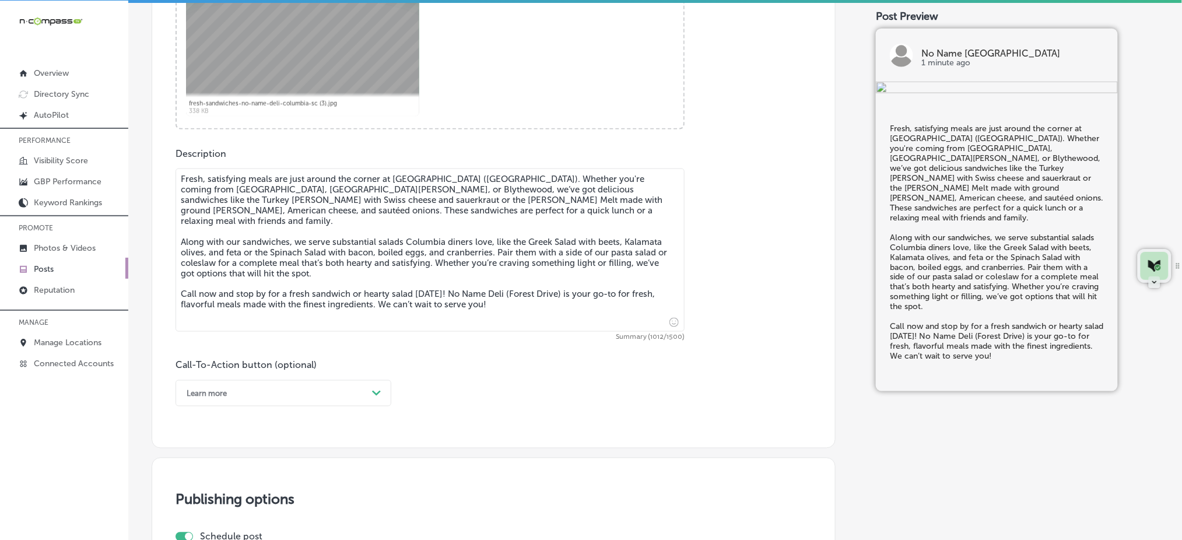
scroll to position [563, 0]
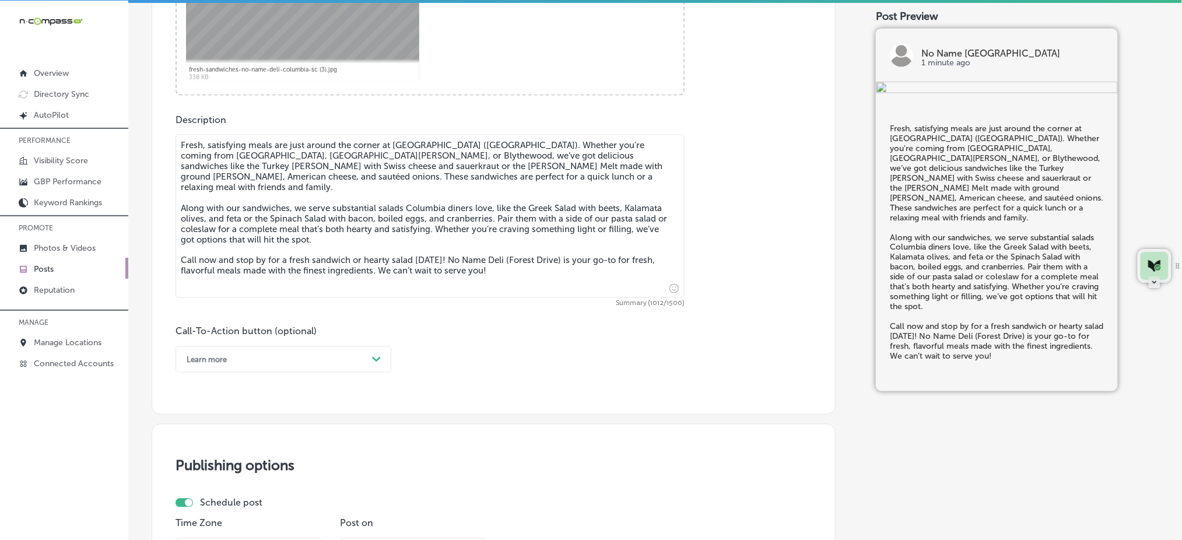
type textarea "Fresh, satisfying meals are just around the corner at [GEOGRAPHIC_DATA] ([GEOGR…"
click at [277, 368] on div "Learn more" at bounding box center [274, 359] width 187 height 18
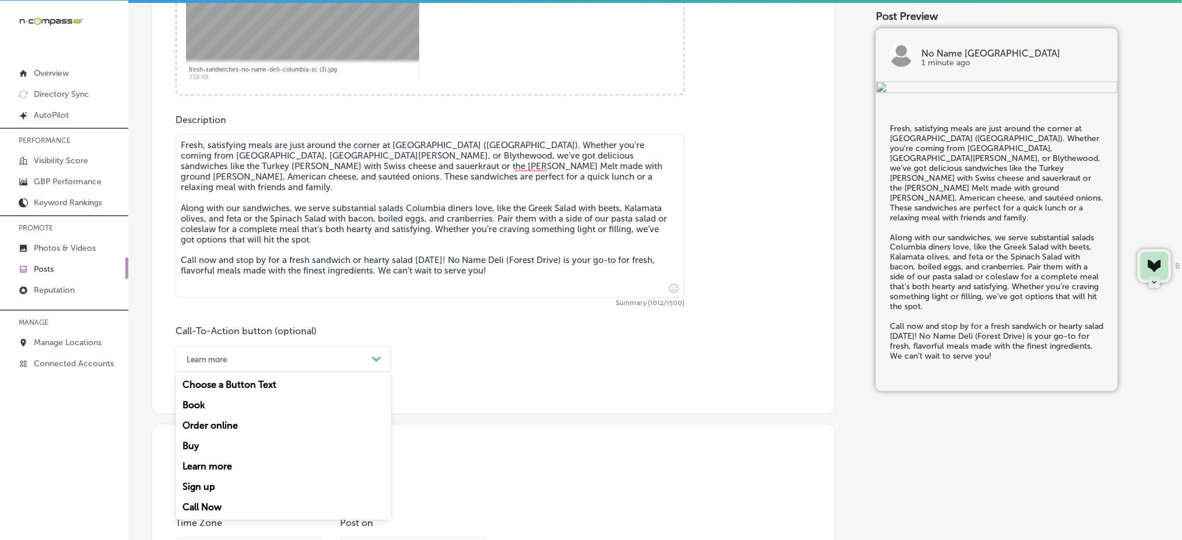
click at [217, 508] on div "Call Now" at bounding box center [283, 507] width 216 height 20
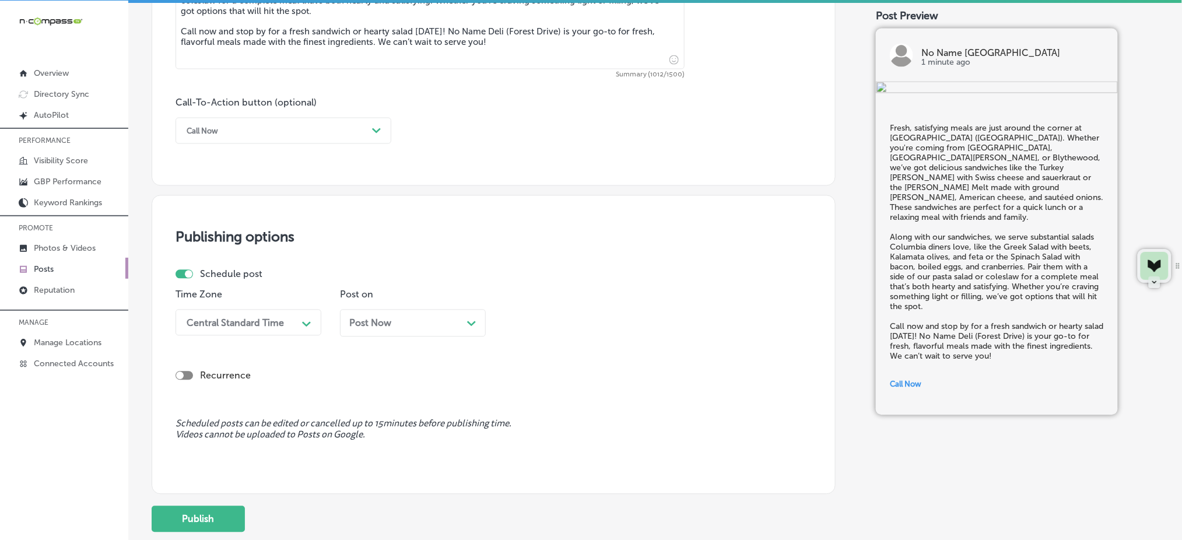
scroll to position [796, 0]
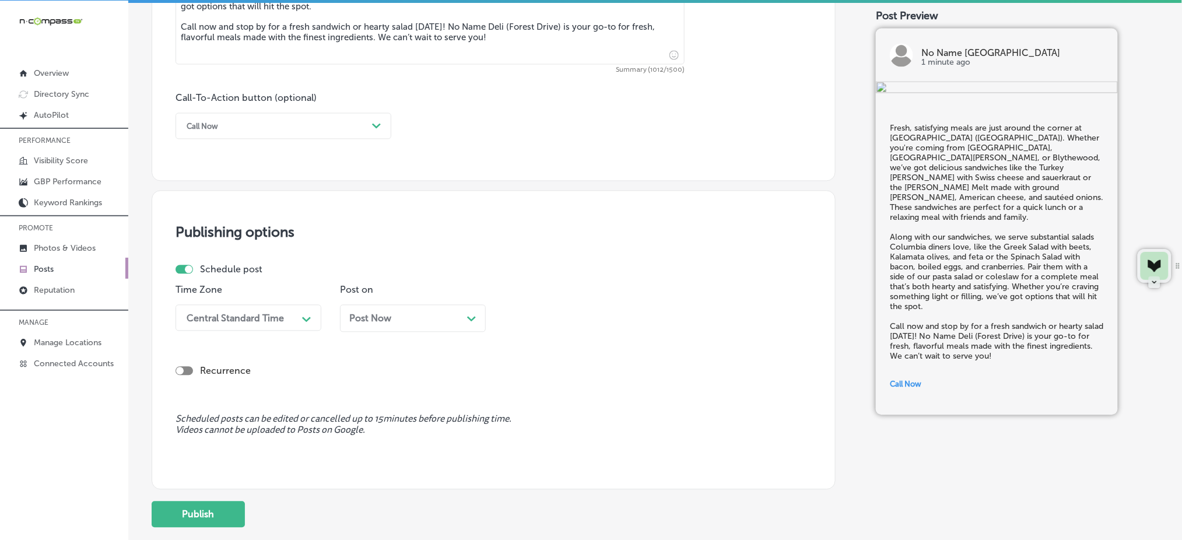
click at [244, 327] on div "Central Standard Time" at bounding box center [239, 318] width 117 height 20
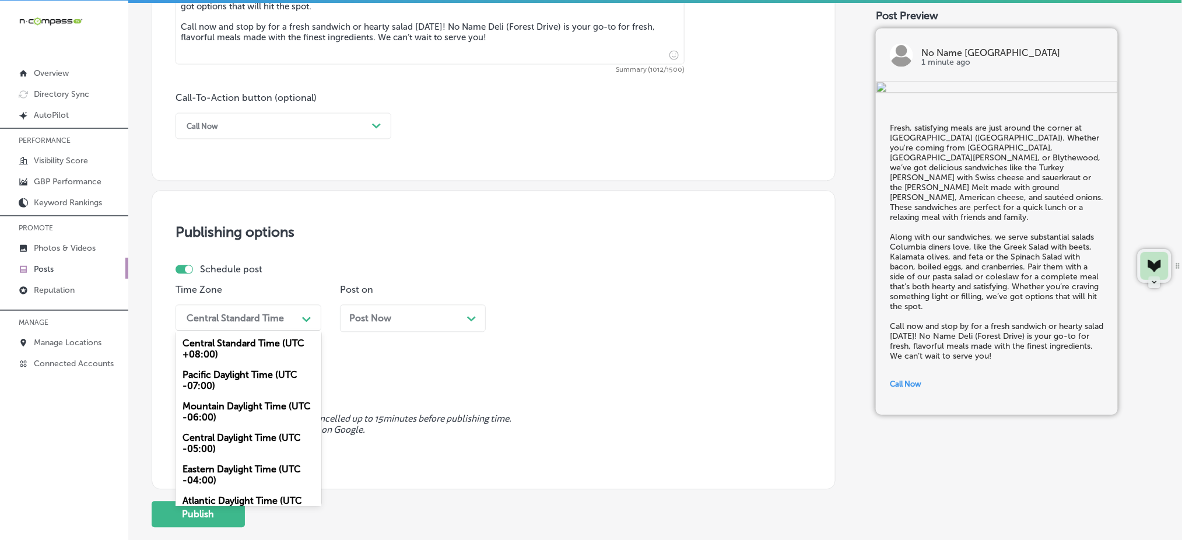
click at [217, 420] on div "Mountain Daylight Time (UTC -06:00)" at bounding box center [248, 411] width 146 height 31
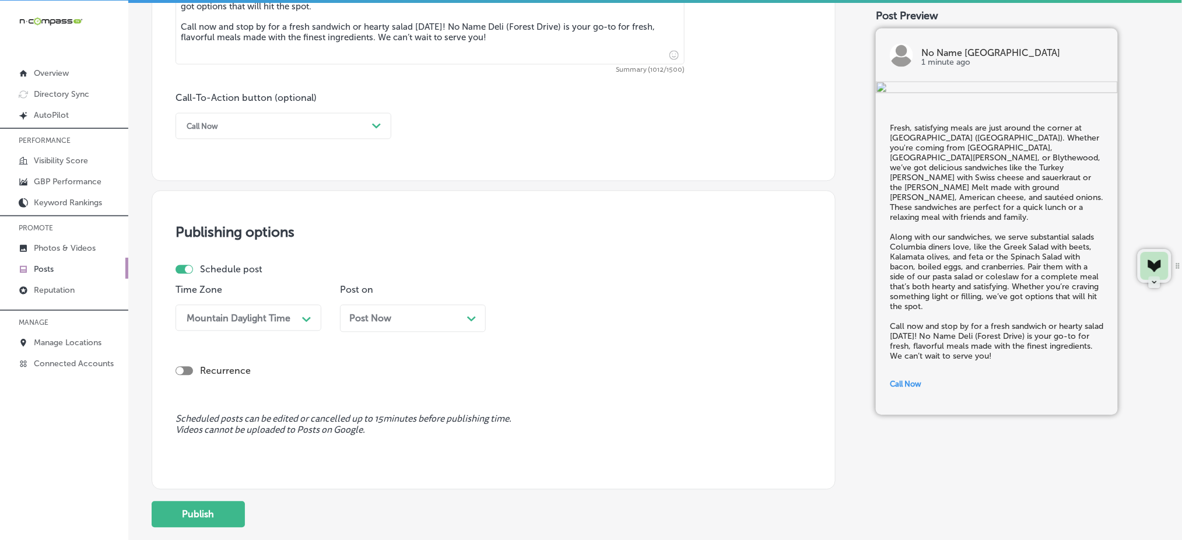
click at [364, 309] on div "Post Now Path Created with Sketch." at bounding box center [413, 318] width 146 height 27
click at [544, 331] on div "04:30 AM Path Created with Sketch." at bounding box center [577, 318] width 146 height 26
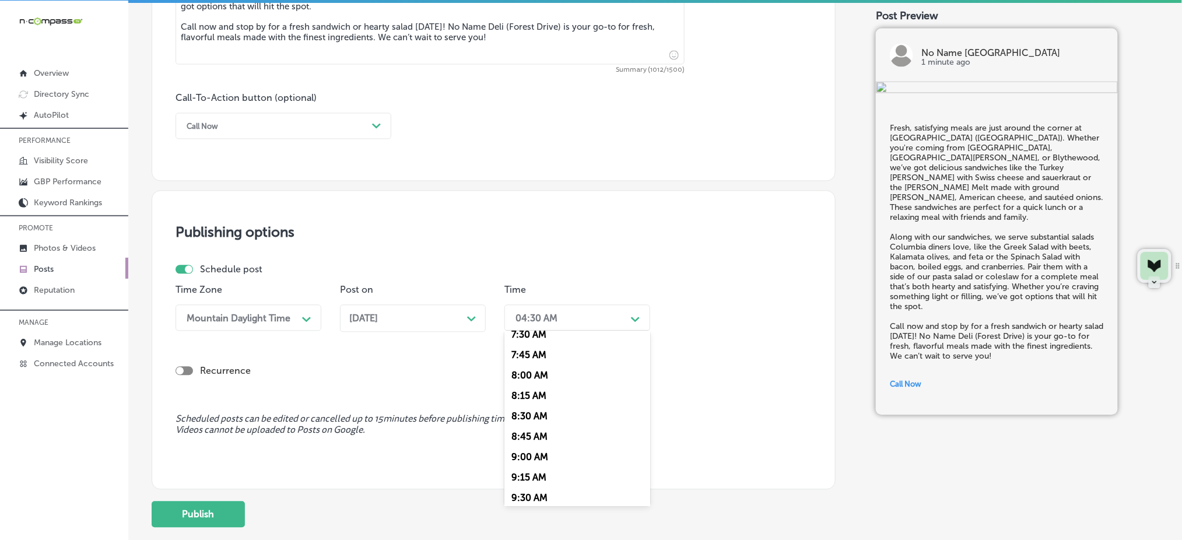
scroll to position [544, 0]
click at [547, 374] on div "7:00 AM" at bounding box center [577, 371] width 146 height 20
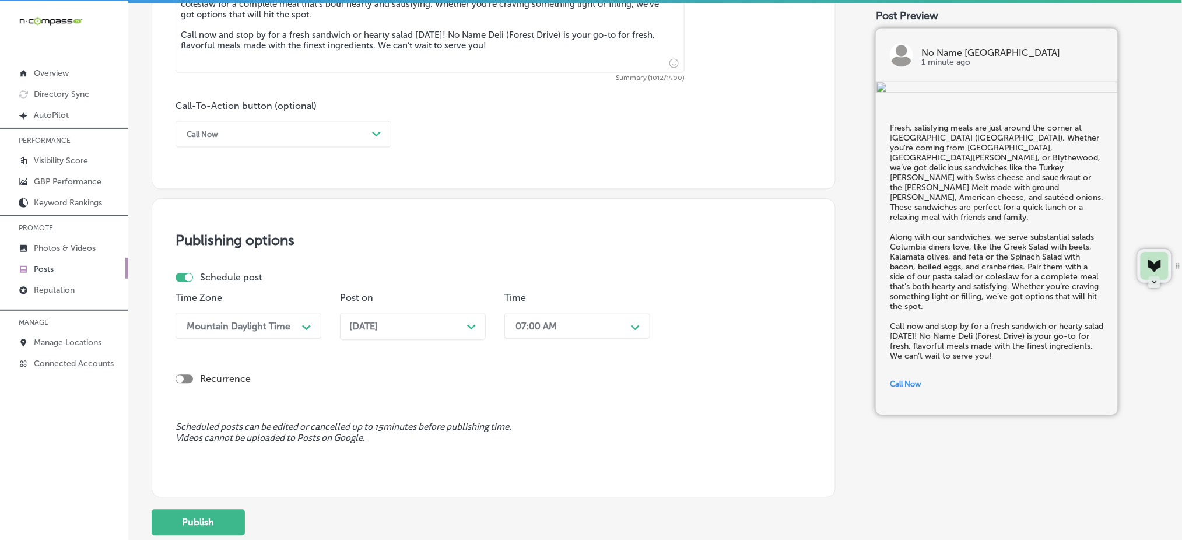
scroll to position [873, 0]
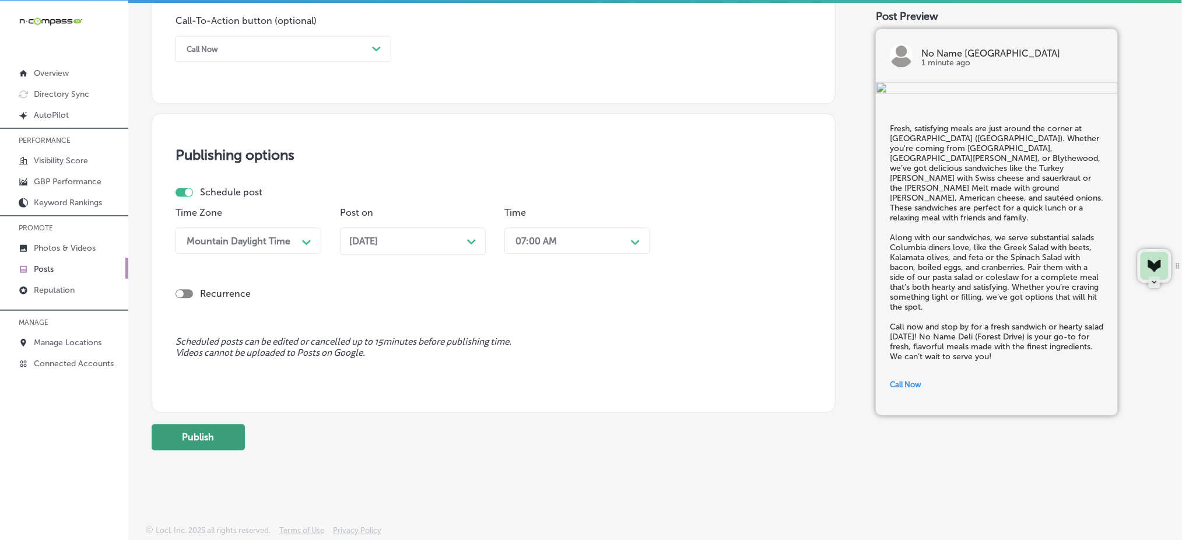
click at [228, 448] on button "Publish" at bounding box center [198, 437] width 93 height 26
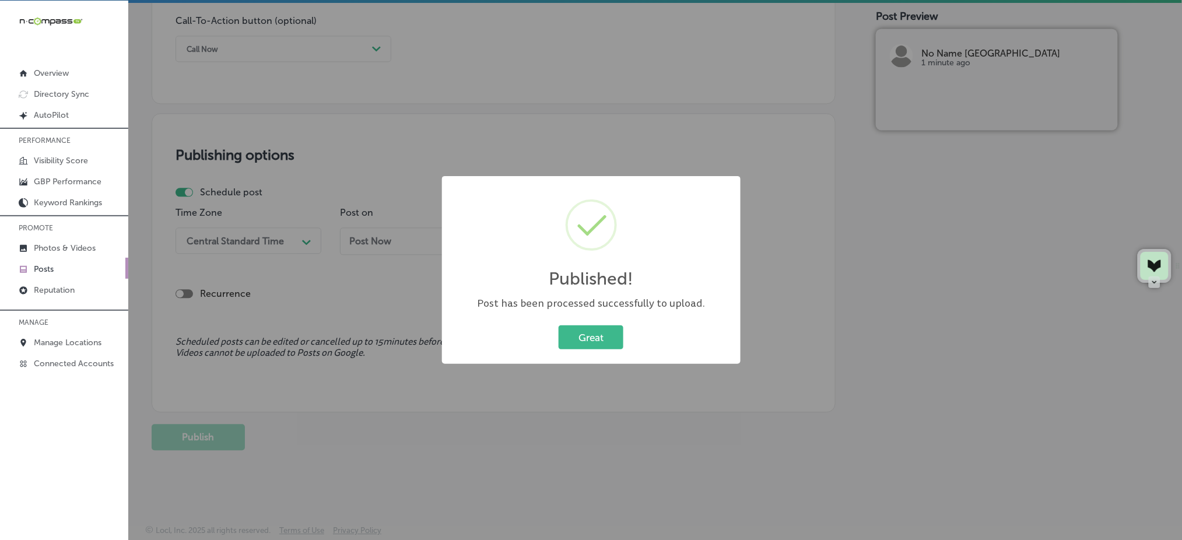
click at [585, 353] on div "Published! × Post has been processed successfully to upload. Great Cancel" at bounding box center [591, 270] width 299 height 188
click at [586, 346] on button "Great" at bounding box center [591, 337] width 65 height 24
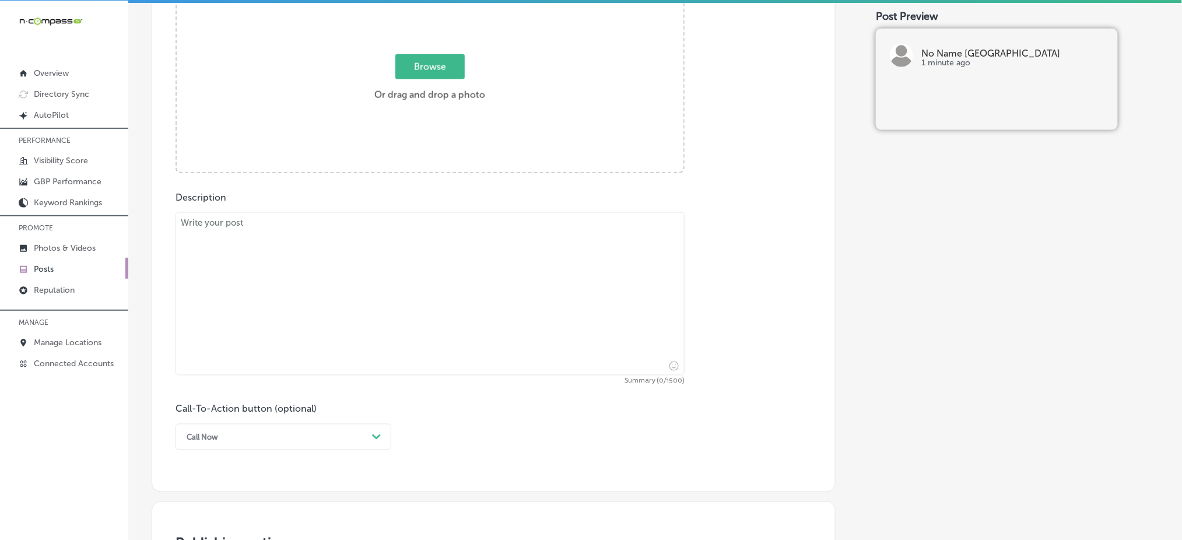
scroll to position [252, 0]
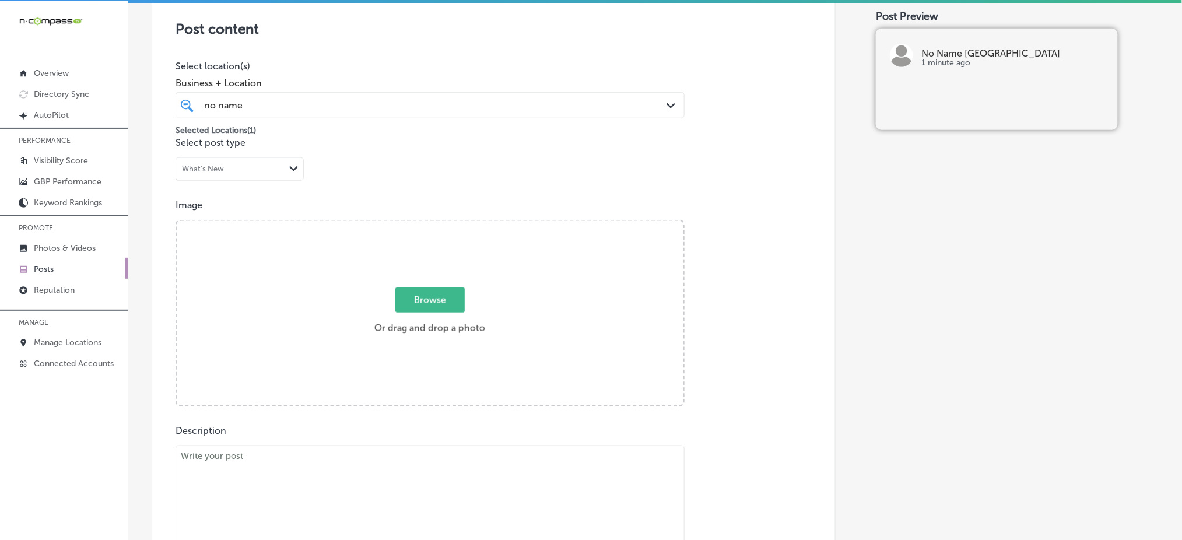
click at [315, 503] on textarea at bounding box center [429, 526] width 509 height 163
paste textarea "When it comes to quick, delicious meals, No Name Deli (Forest Drive) has you co…"
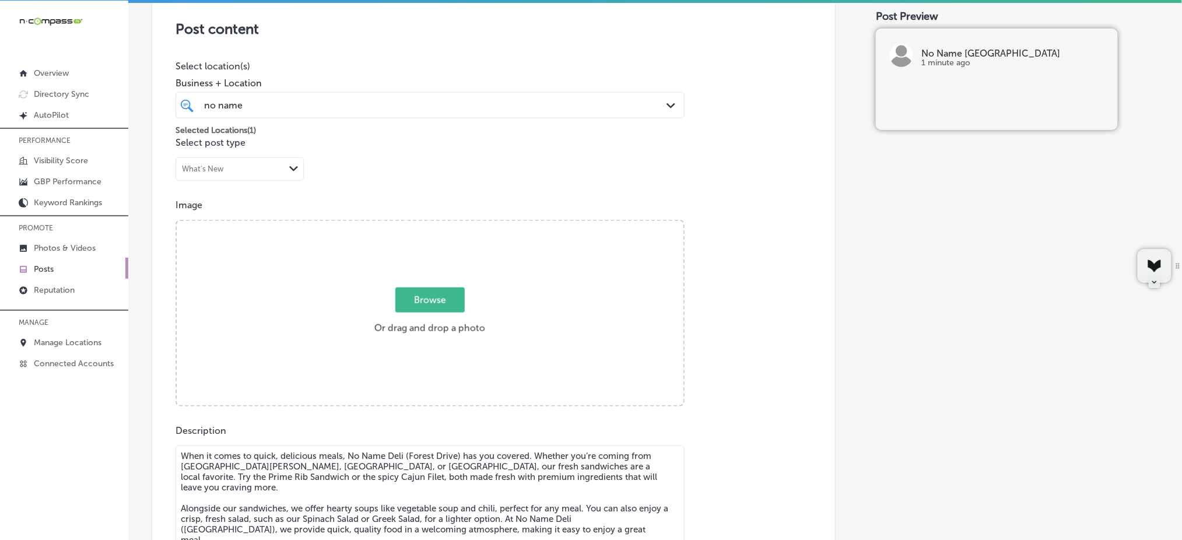
scroll to position [268, 0]
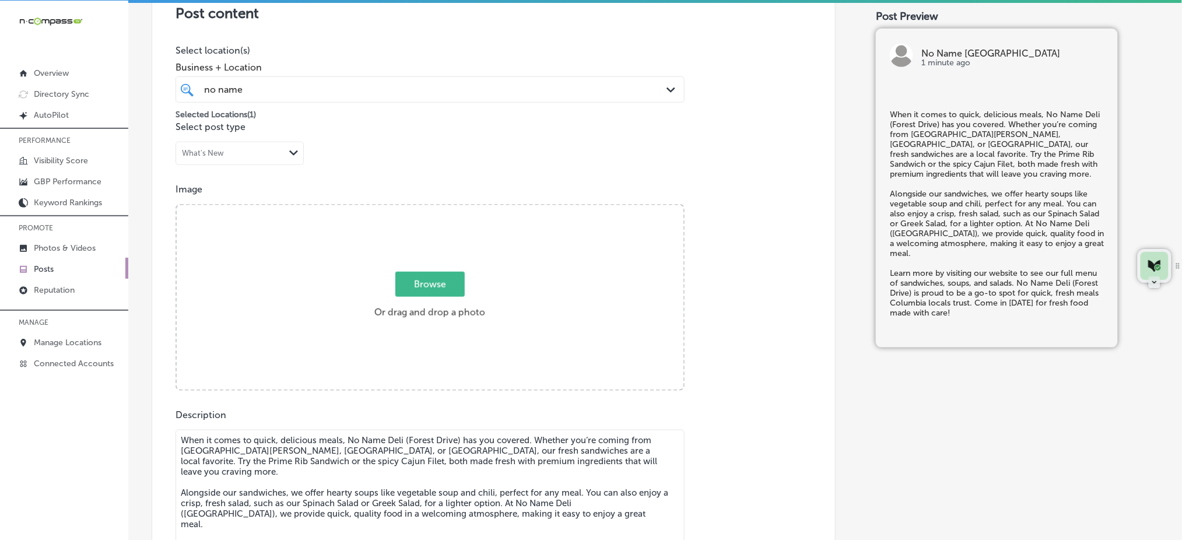
type textarea "When it comes to quick, delicious meals, No Name Deli (Forest Drive) has you co…"
click at [419, 286] on span "Browse" at bounding box center [429, 284] width 69 height 25
click at [419, 209] on input "Browse Or drag and drop a photo" at bounding box center [430, 206] width 507 height 3
type input "C:\fakepath\fresh-sandwiches-no-name-deli-columbia-sc (4).jpg"
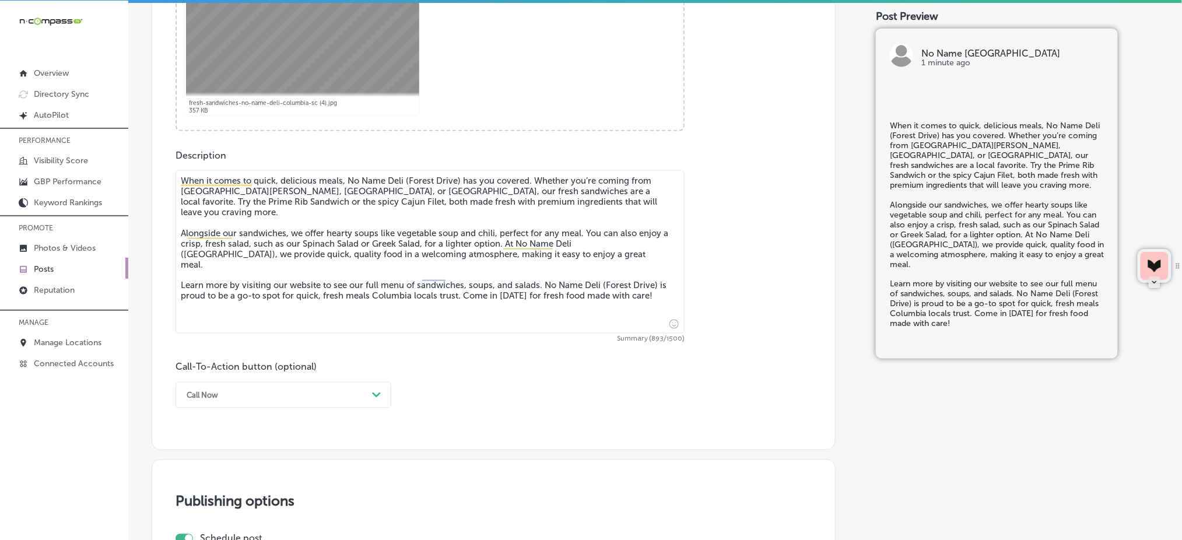
scroll to position [579, 0]
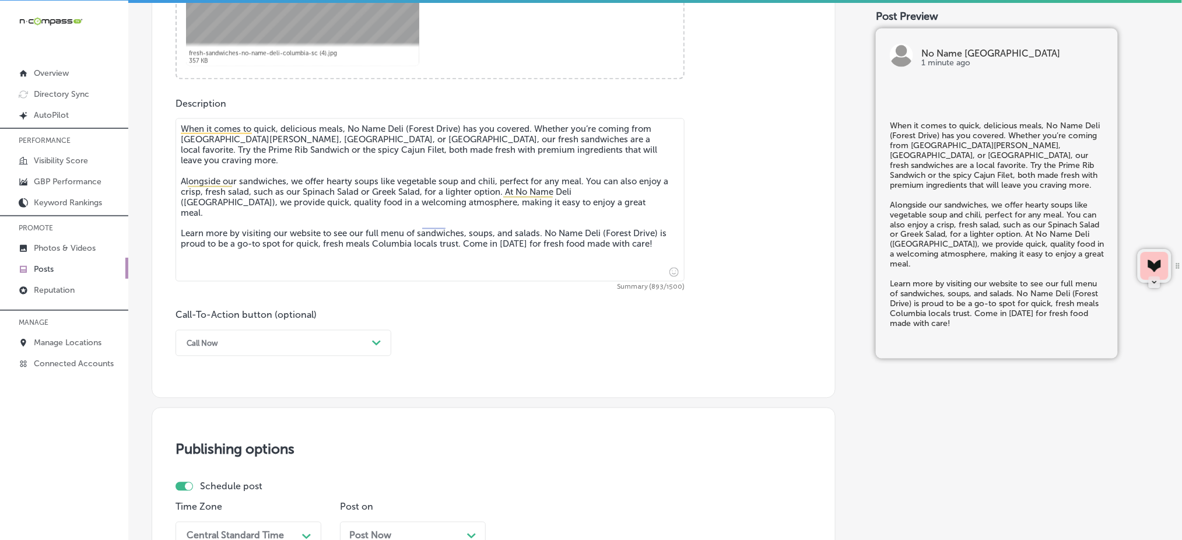
click at [299, 343] on div "Call Now" at bounding box center [274, 343] width 187 height 18
click at [243, 457] on div "Learn more" at bounding box center [283, 450] width 216 height 20
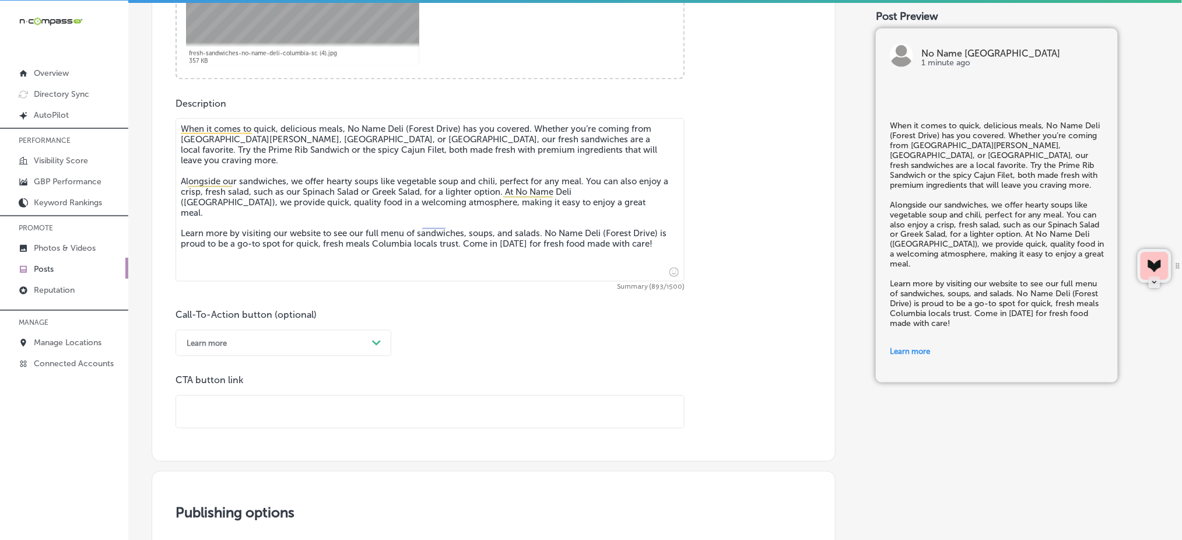
click at [247, 408] on input "text" at bounding box center [430, 412] width 508 height 32
paste input "Learn more by visiting our website"
click at [278, 415] on input "Learn more by visiting our website" at bounding box center [430, 412] width 508 height 32
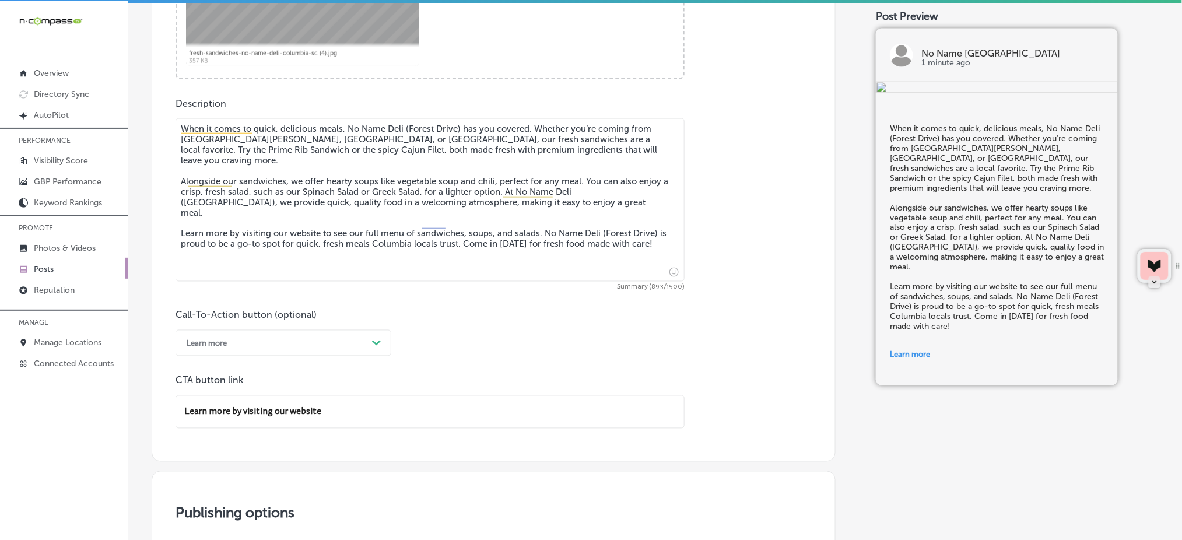
paste input "[URL][DOMAIN_NAME]"
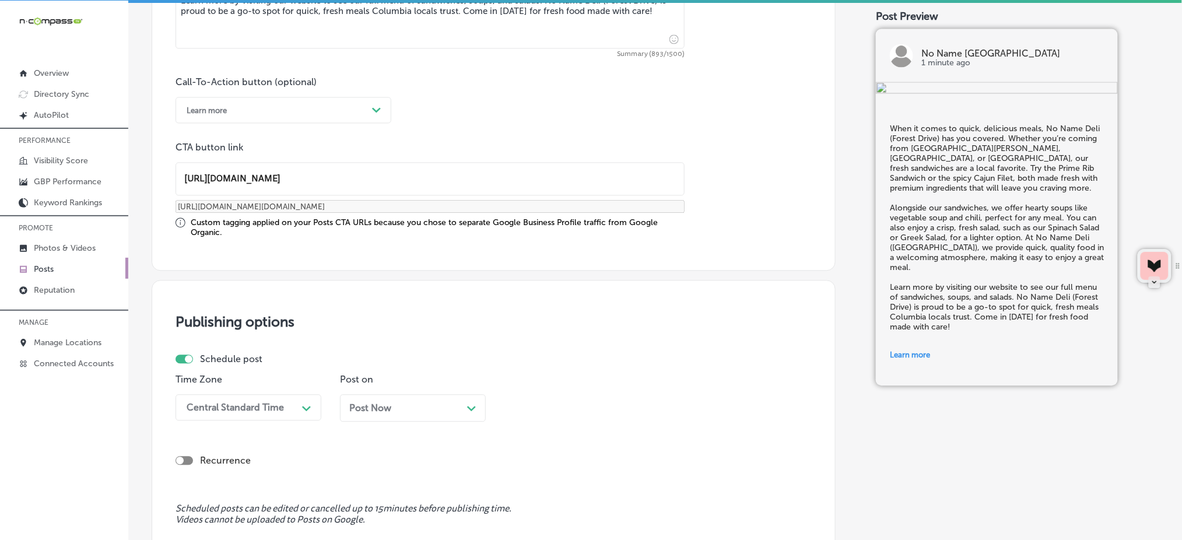
type input "[URL][DOMAIN_NAME]"
click at [232, 406] on div "Central Standard Time Path Created with Sketch." at bounding box center [248, 407] width 146 height 26
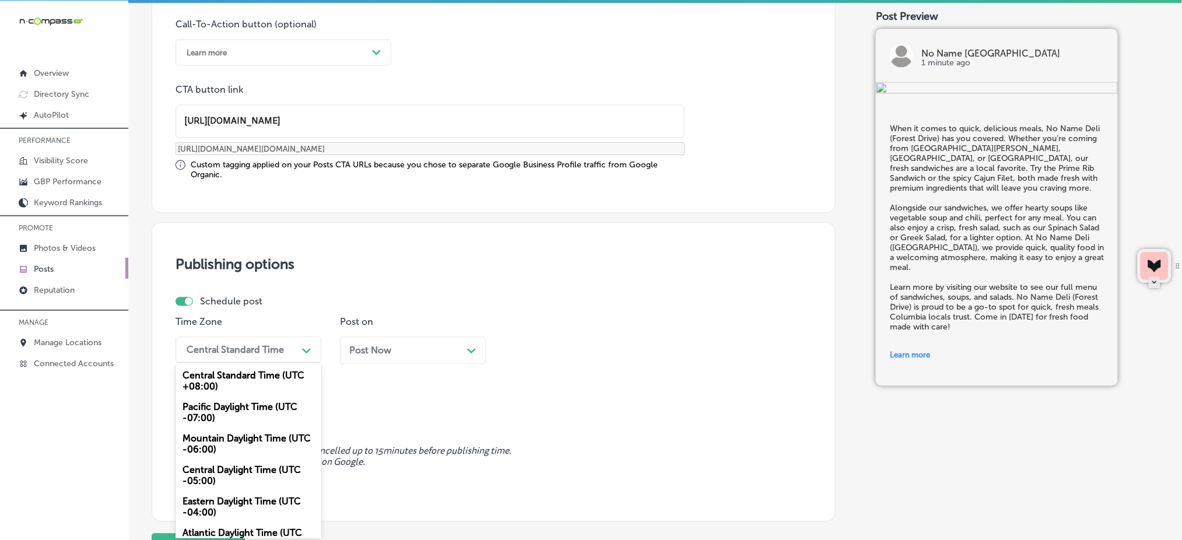
drag, startPoint x: 219, startPoint y: 439, endPoint x: 231, endPoint y: 424, distance: 19.5
click at [219, 440] on div "Mountain Daylight Time (UTC -06:00)" at bounding box center [248, 443] width 146 height 31
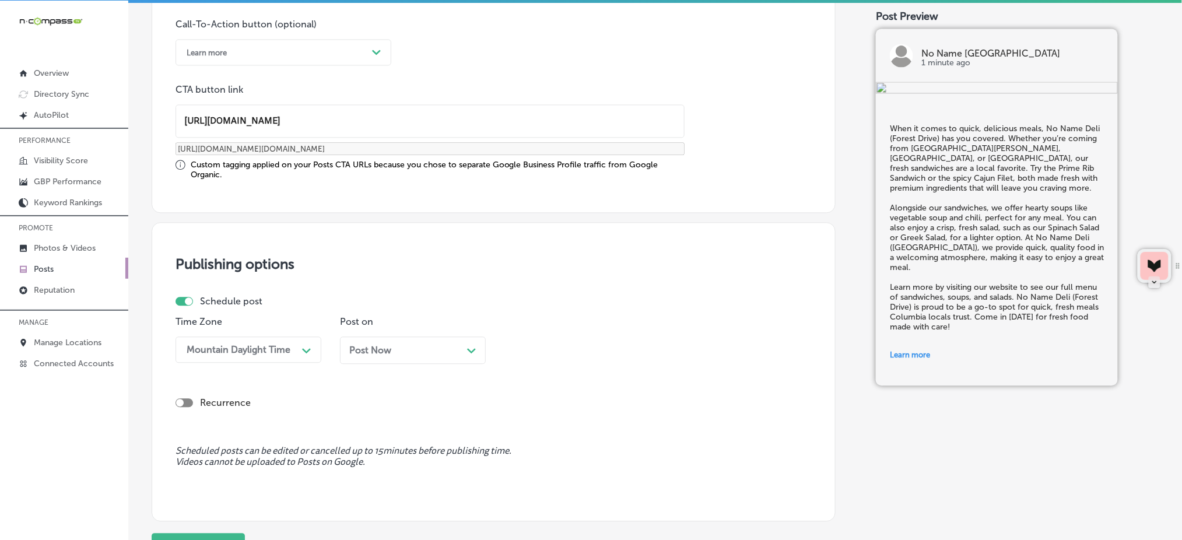
click at [402, 357] on div "Post Now Path Created with Sketch." at bounding box center [413, 349] width 146 height 27
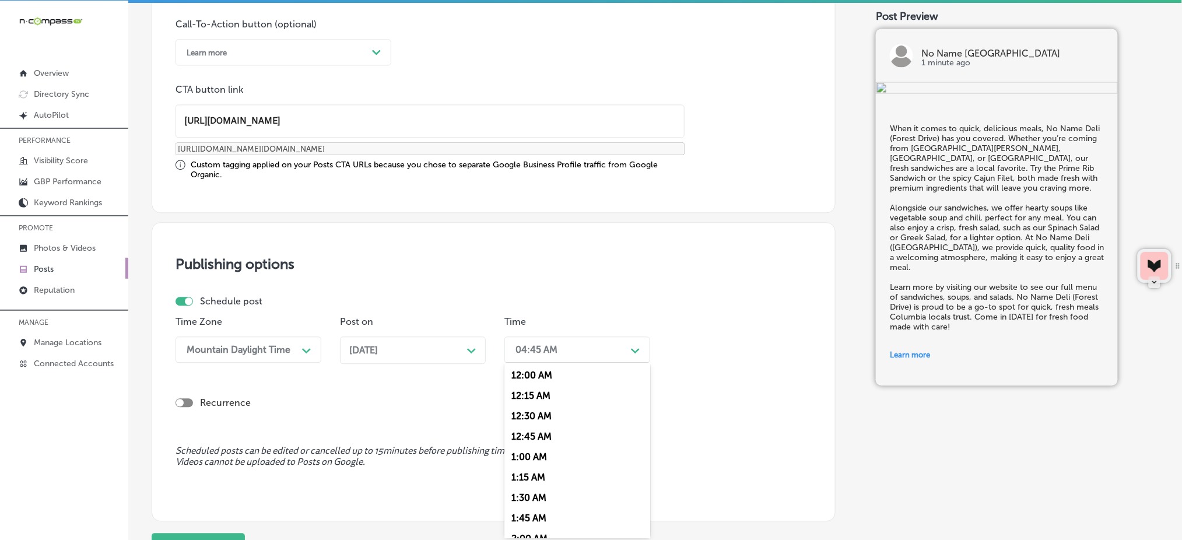
click at [549, 353] on div "04:45 AM" at bounding box center [568, 349] width 117 height 20
click at [542, 404] on div "7:00 AM" at bounding box center [577, 402] width 146 height 20
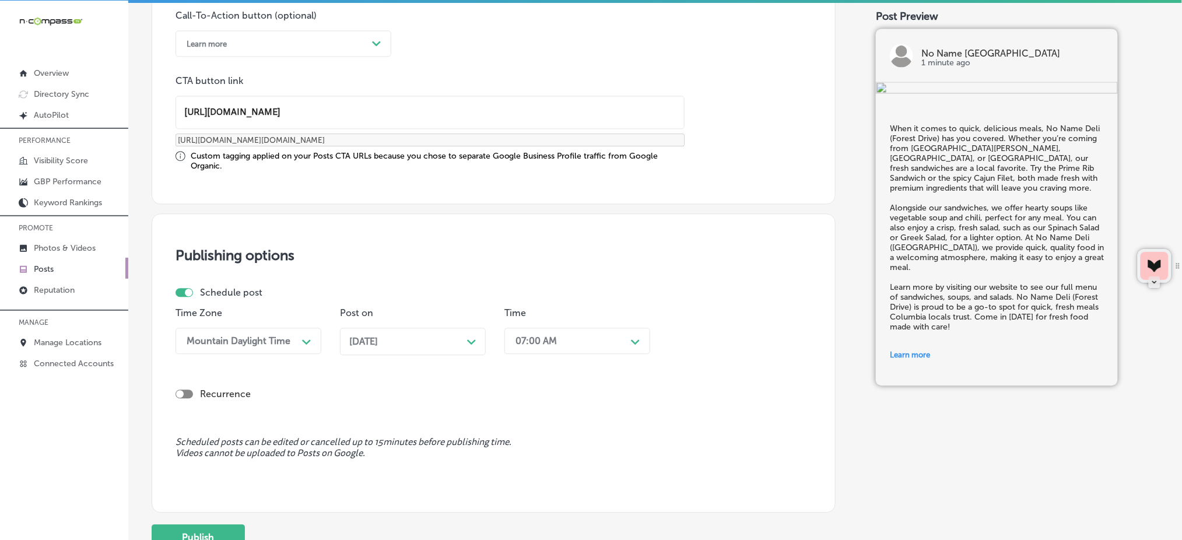
scroll to position [977, 0]
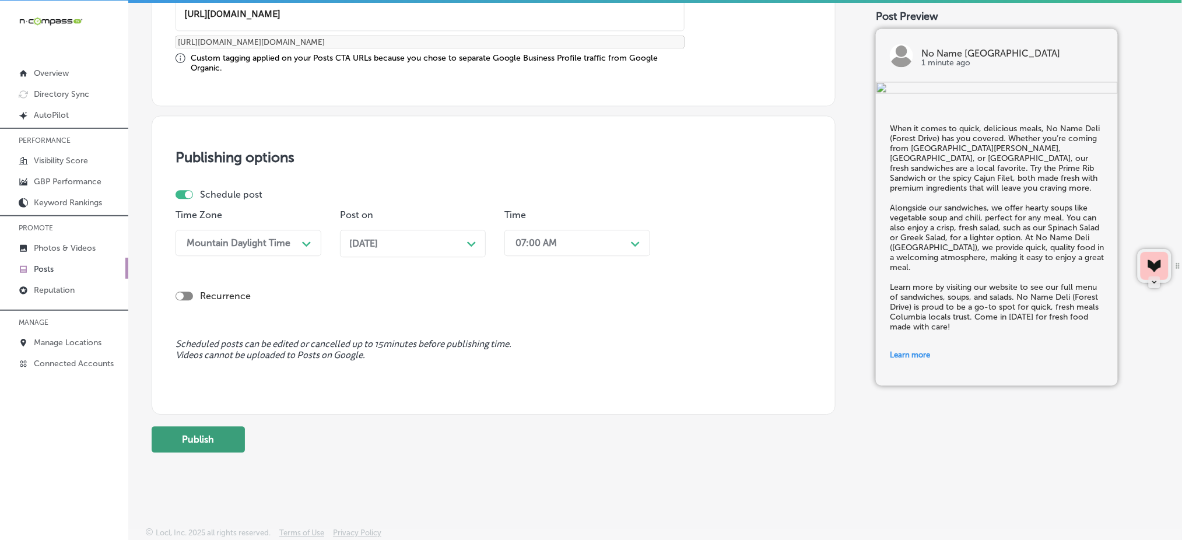
click at [212, 439] on button "Publish" at bounding box center [198, 439] width 93 height 26
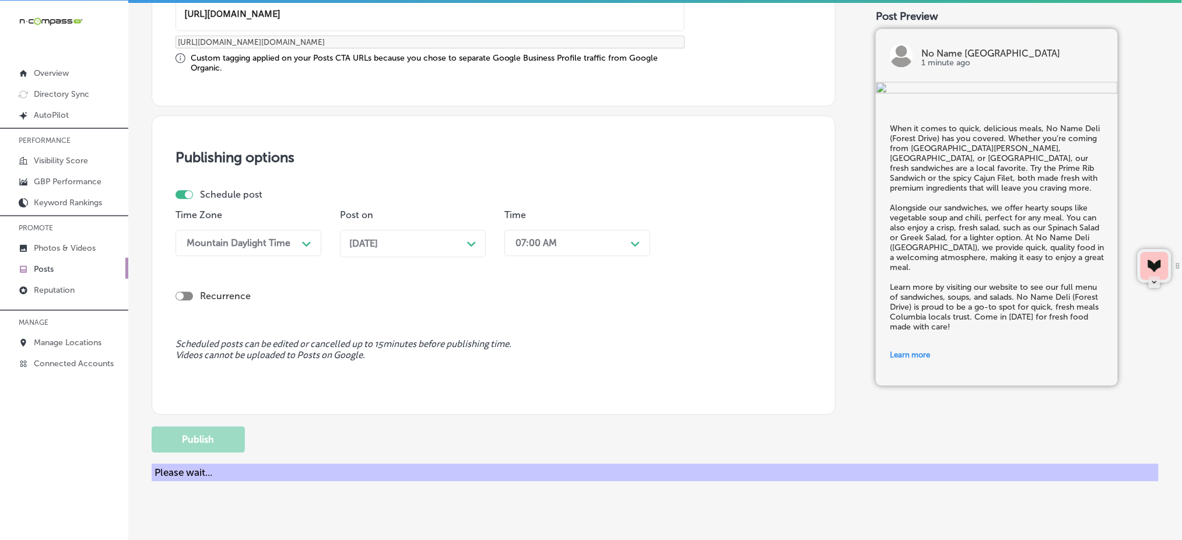
scroll to position [873, 0]
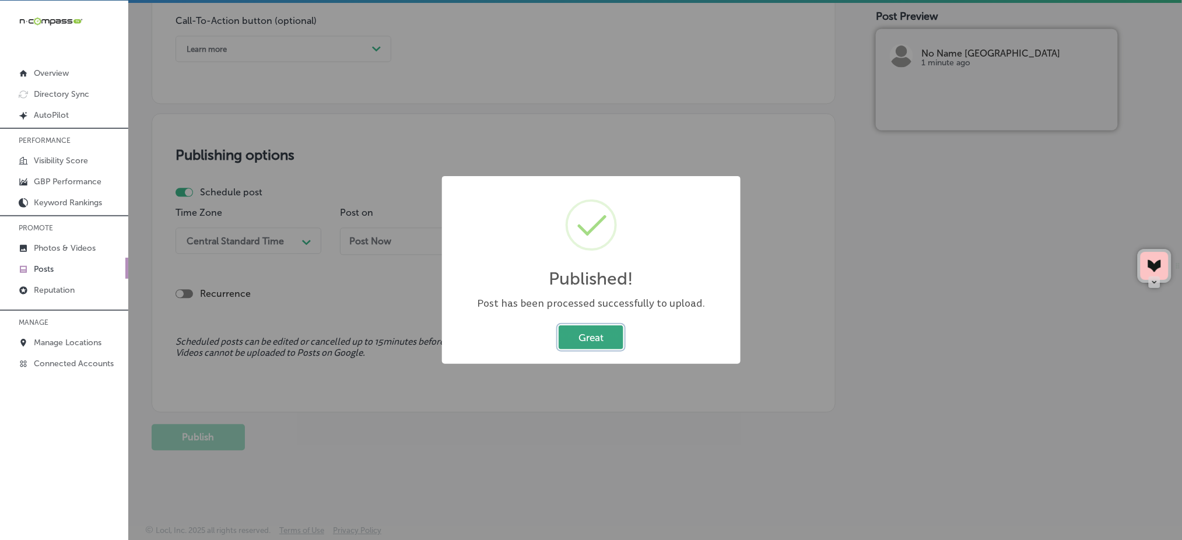
click at [573, 338] on button "Great" at bounding box center [591, 337] width 65 height 24
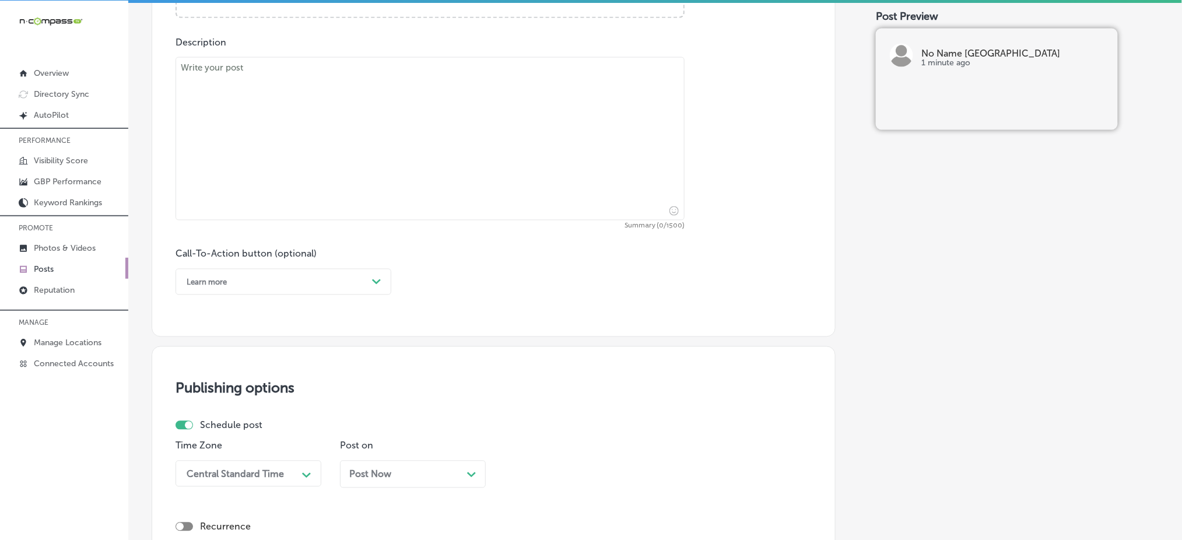
scroll to position [407, 0]
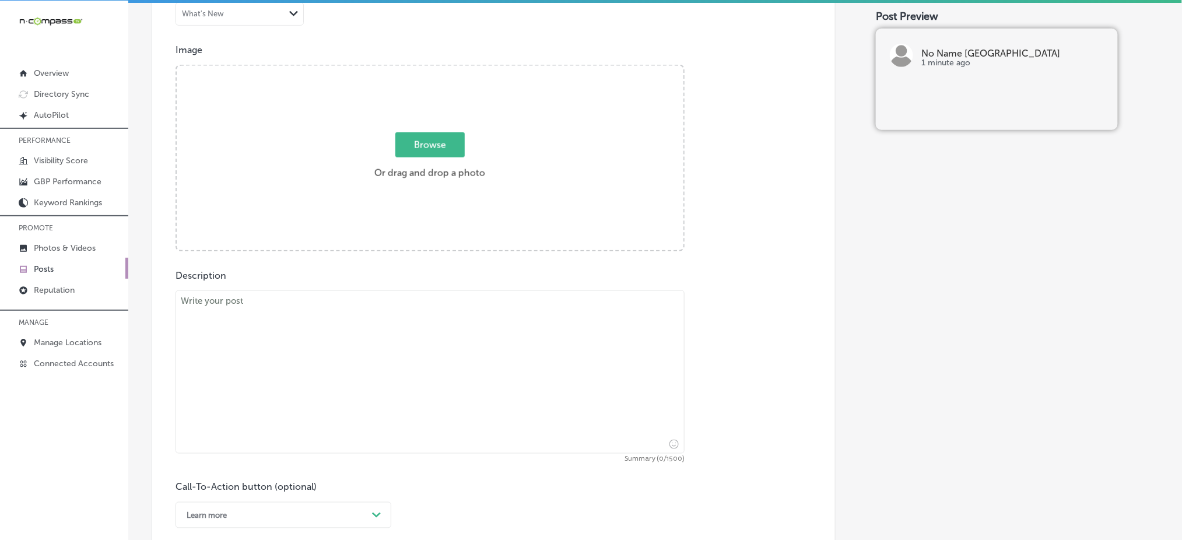
click at [268, 326] on textarea at bounding box center [429, 371] width 509 height 163
paste textarea "There’s nothing better than enjoying a fresh sandwich with friends and family, …"
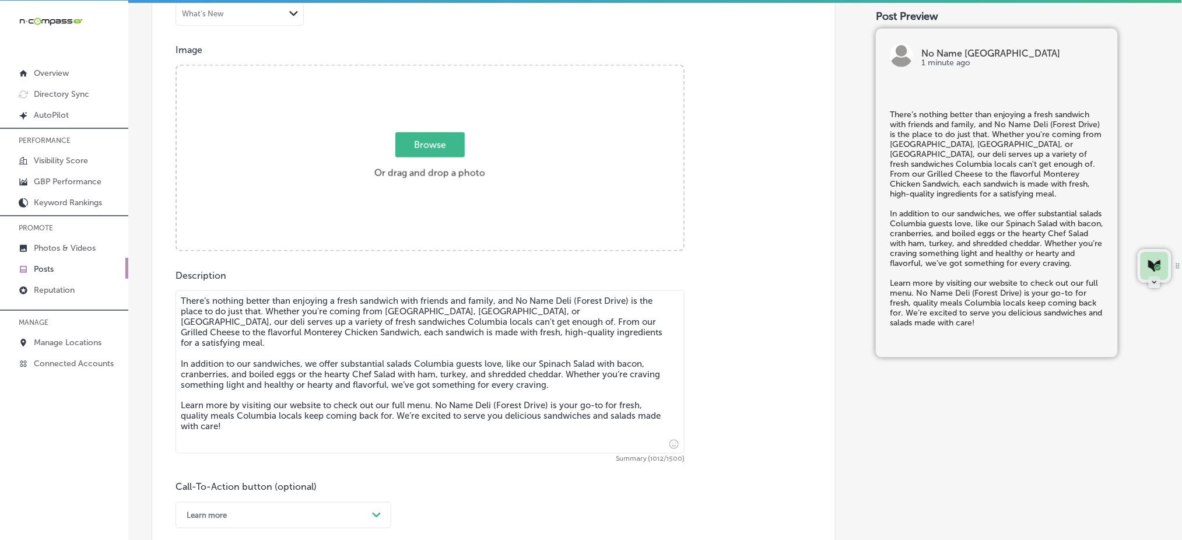
type textarea "There’s nothing better than enjoying a fresh sandwich with friends and family, …"
click at [423, 136] on span "Browse" at bounding box center [429, 144] width 69 height 25
click at [423, 69] on input "Browse Or drag and drop a photo" at bounding box center [430, 67] width 507 height 3
type input "C:\fakepath\substantial-salads-no-name-deli-columbia-sc (0).jpg"
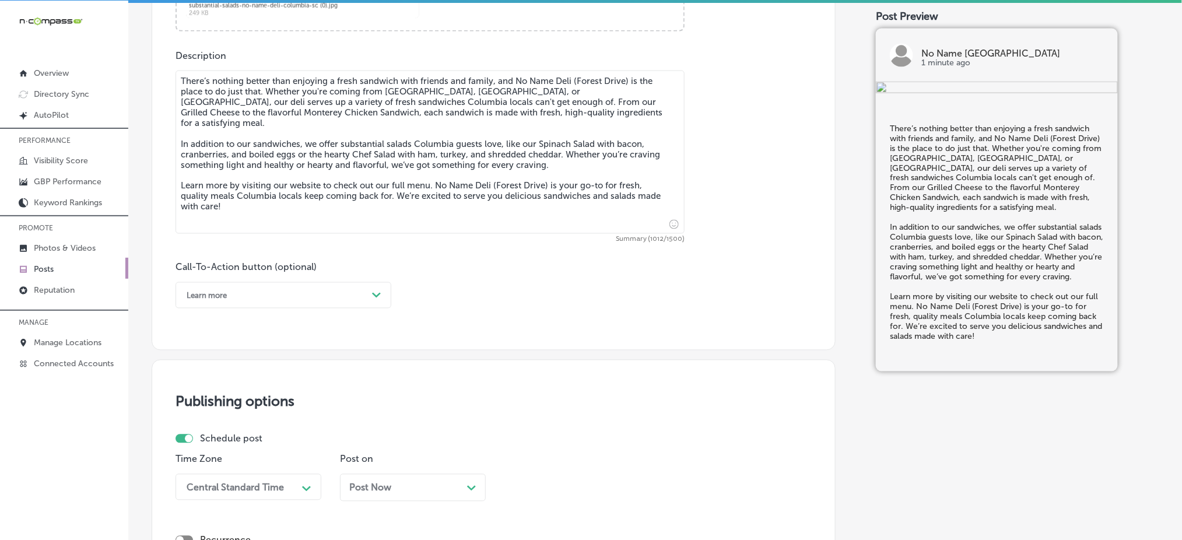
scroll to position [640, 0]
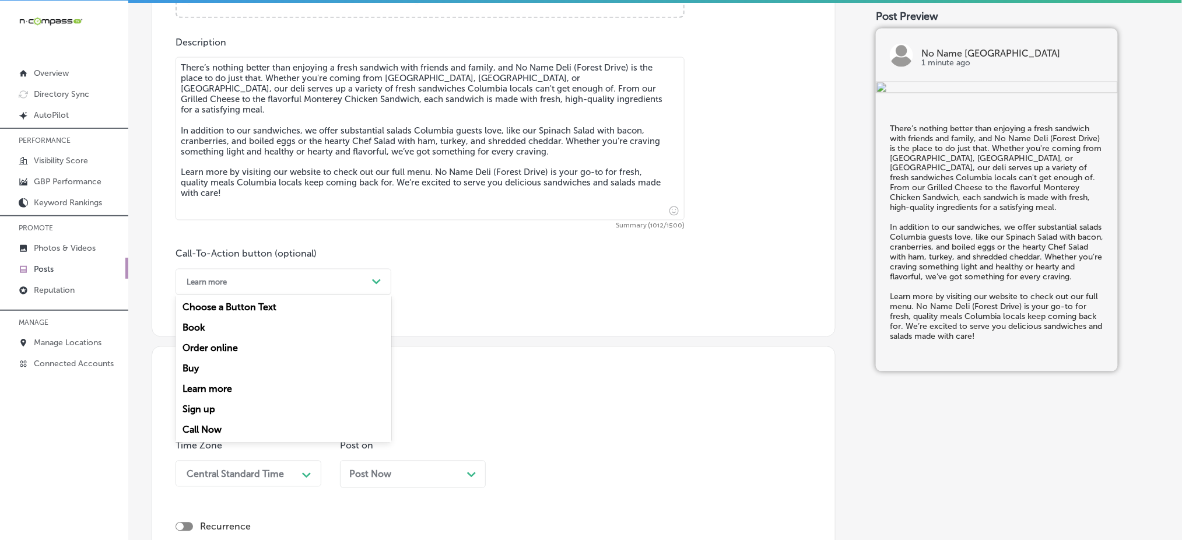
click at [266, 290] on div "Learn more Path Created with Sketch." at bounding box center [283, 282] width 216 height 26
click at [243, 389] on div "Learn more" at bounding box center [283, 389] width 216 height 20
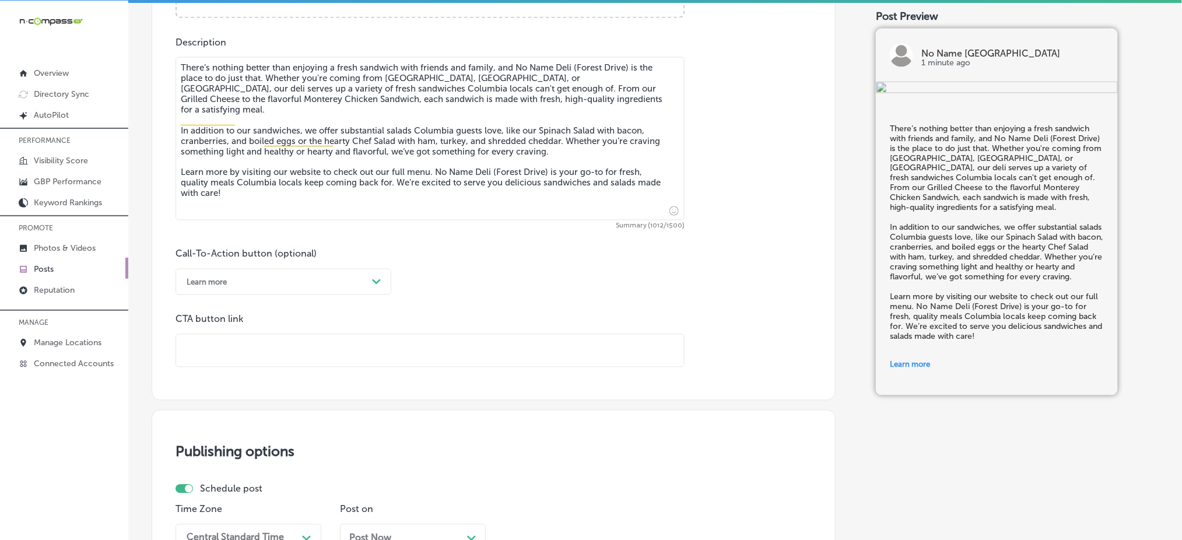
click at [243, 360] on input "text" at bounding box center [430, 351] width 508 height 32
paste input "[URL][DOMAIN_NAME]"
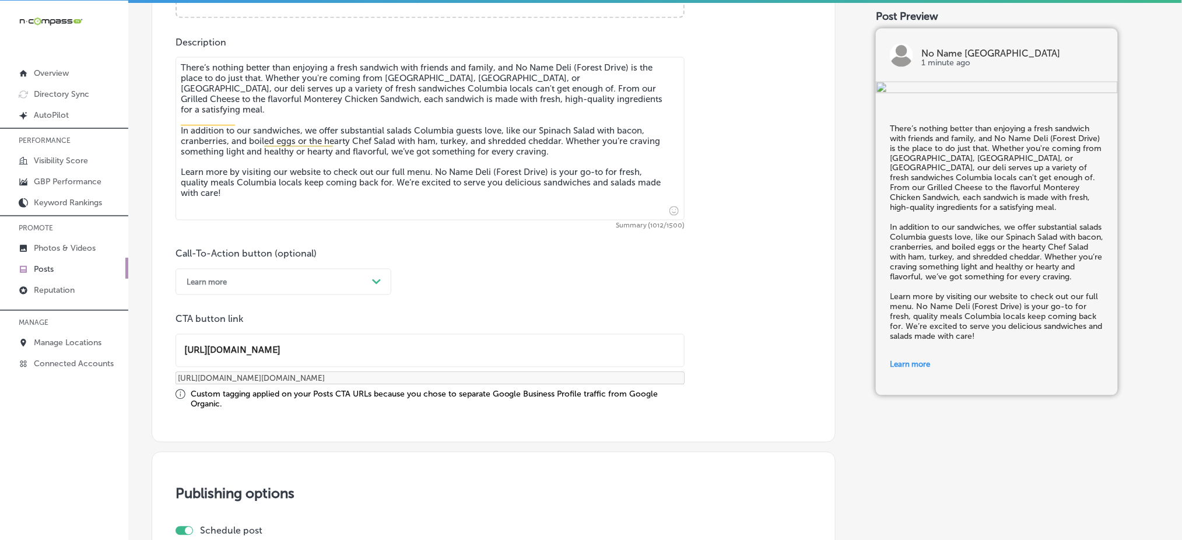
type input "[URL][DOMAIN_NAME]"
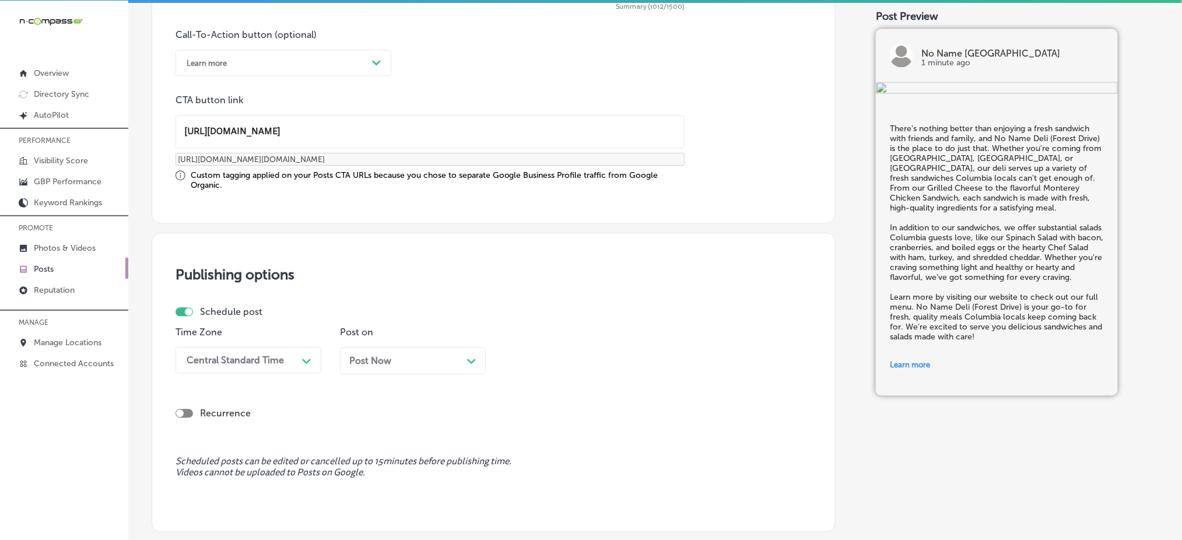
scroll to position [873, 0]
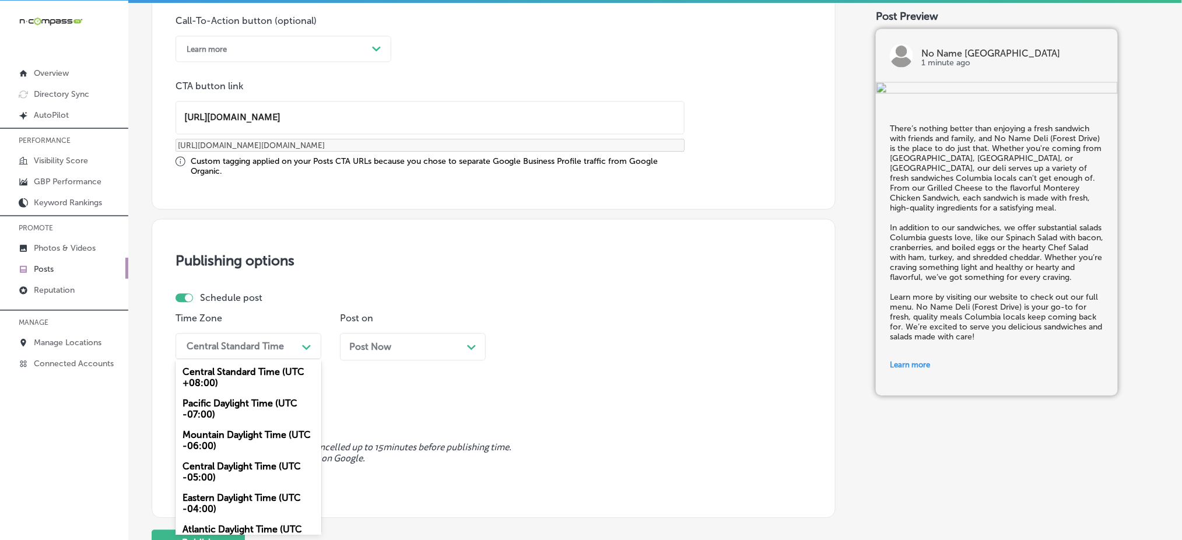
click at [292, 339] on div "Central Standard Time" at bounding box center [239, 346] width 117 height 20
click at [234, 435] on div "Mountain Daylight Time (UTC -06:00)" at bounding box center [248, 439] width 146 height 31
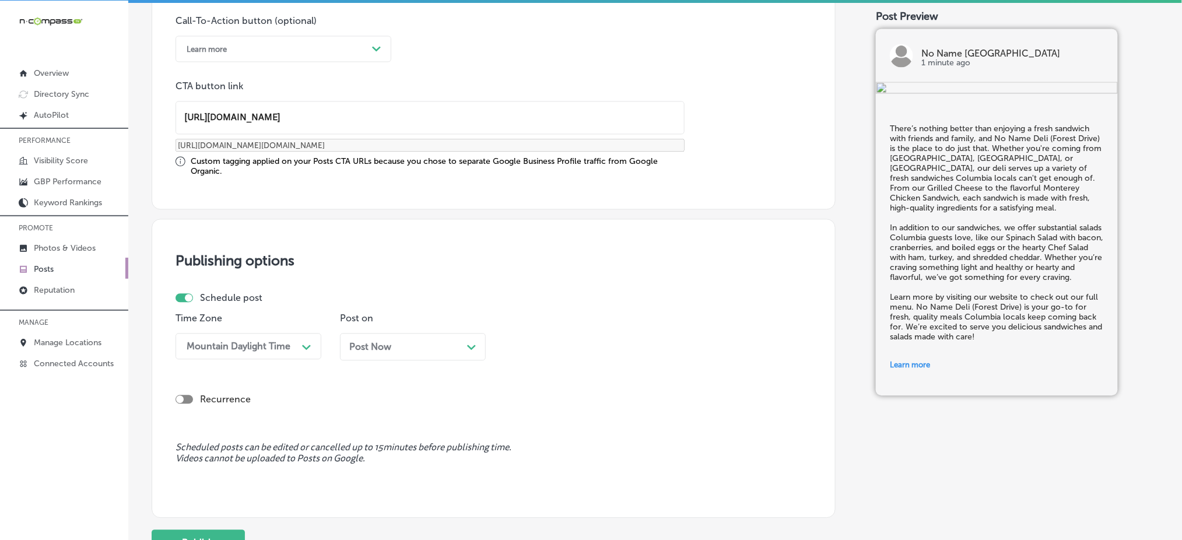
click at [360, 350] on div "Post Now Path Created with Sketch." at bounding box center [413, 346] width 146 height 27
click at [377, 346] on span "[DATE]" at bounding box center [363, 346] width 29 height 11
click at [572, 353] on div "05:00 AM" at bounding box center [568, 346] width 117 height 20
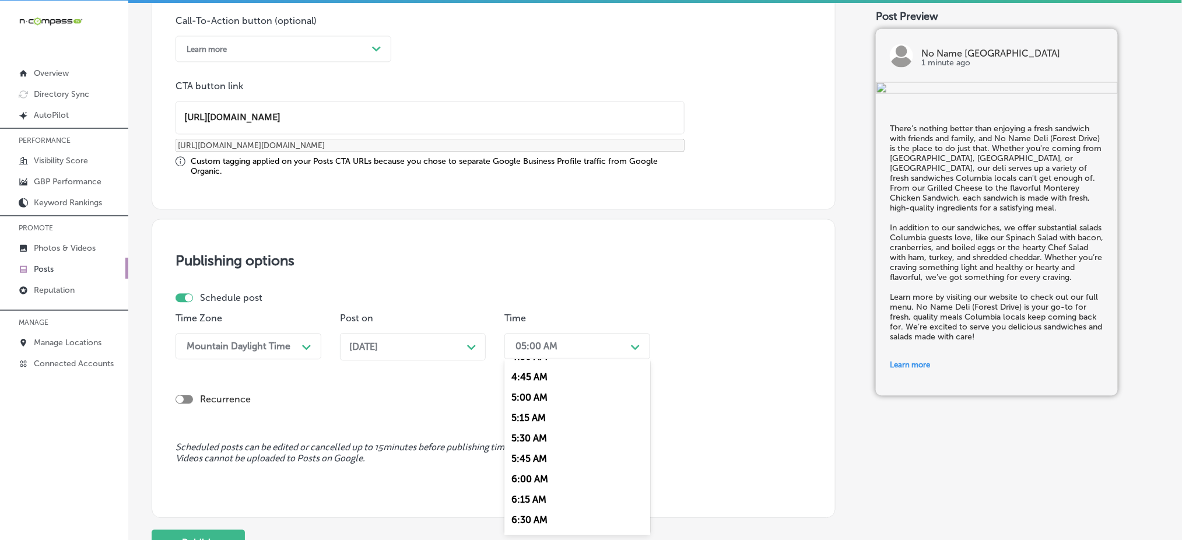
scroll to position [466, 0]
click at [545, 473] on div "7:00 AM" at bounding box center [577, 476] width 146 height 20
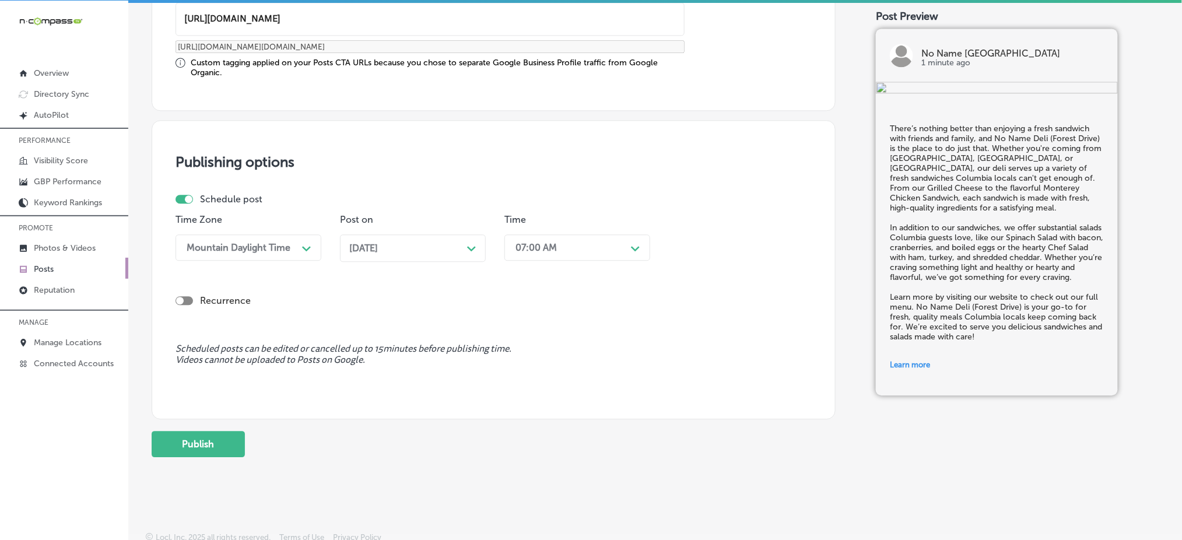
scroll to position [977, 0]
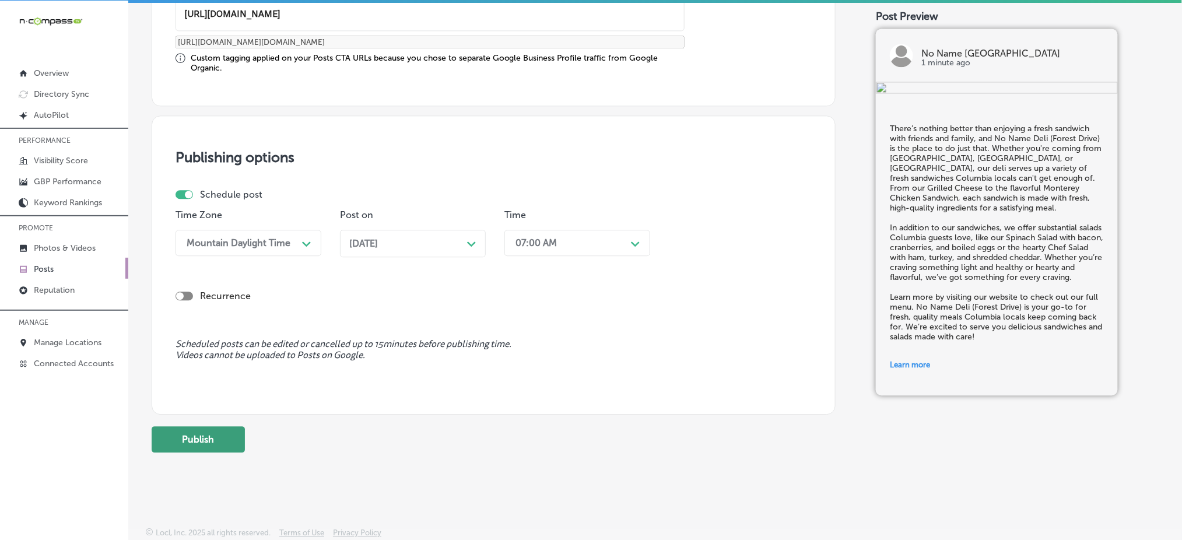
click at [208, 439] on button "Publish" at bounding box center [198, 439] width 93 height 26
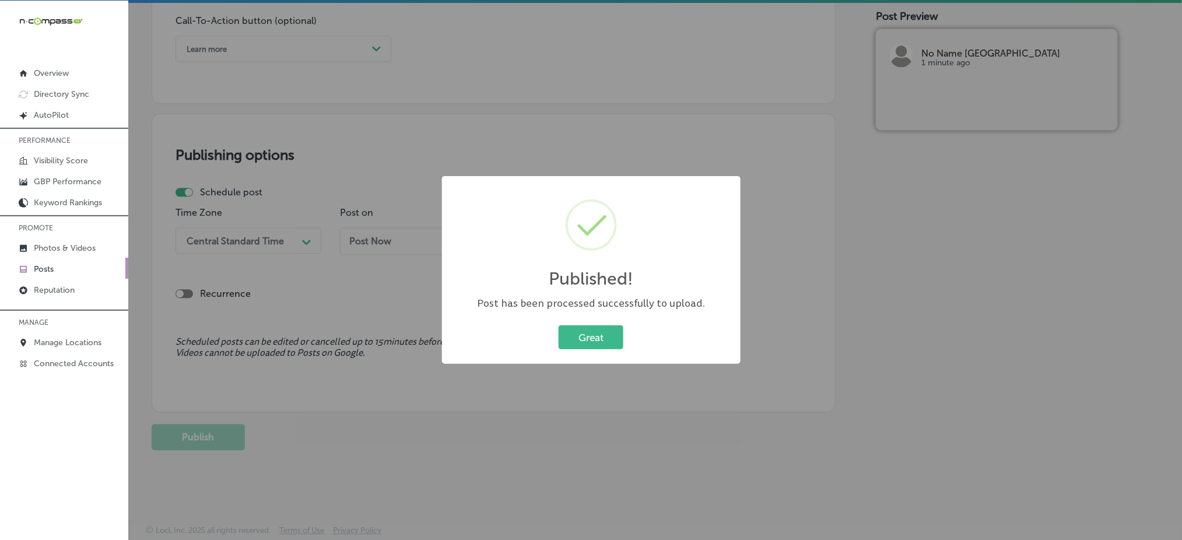
scroll to position [873, 0]
click at [595, 348] on button "Great" at bounding box center [591, 337] width 65 height 24
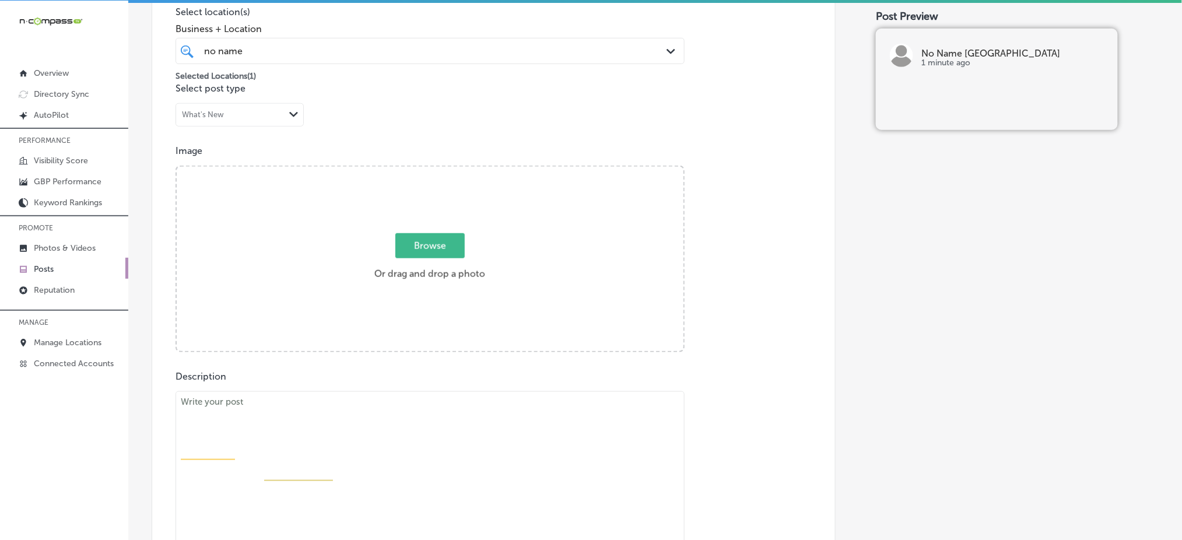
scroll to position [252, 0]
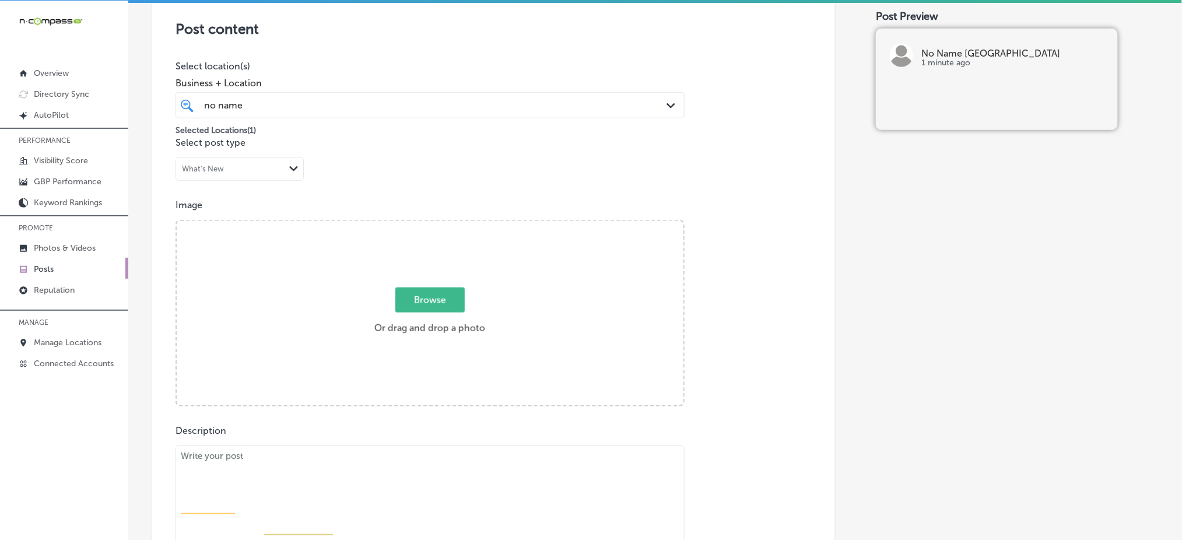
click at [455, 302] on span "Browse" at bounding box center [429, 299] width 69 height 25
click at [455, 224] on input "Browse Or drag and drop a photo" at bounding box center [430, 222] width 507 height 3
type input "C:\fakepath\substantial-salads-no-name-deli-columbia-sc (1).jpg"
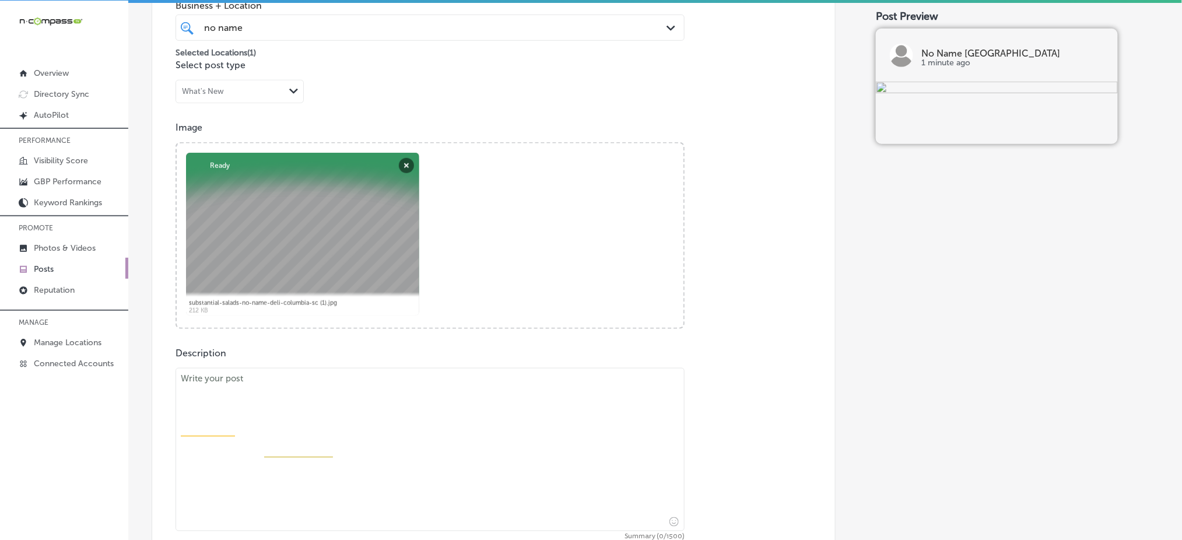
click at [280, 414] on textarea at bounding box center [429, 449] width 509 height 163
paste textarea "If you’re craving a fresh, satisfying sandwich, No Name Deli (Forest Drive) has…"
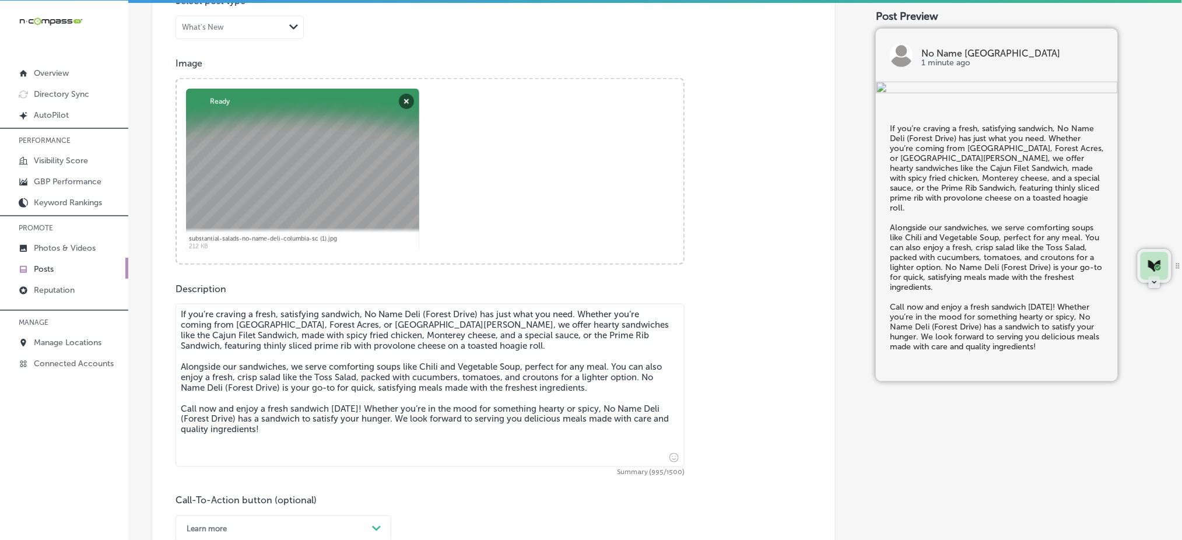
scroll to position [563, 0]
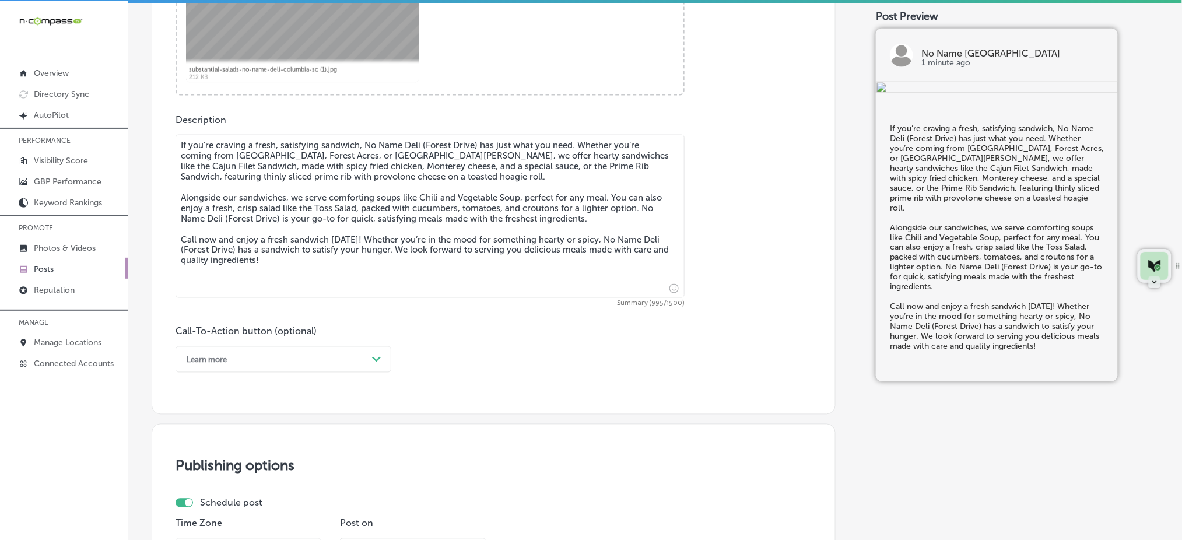
type textarea "If you’re craving a fresh, satisfying sandwich, No Name Deli (Forest Drive) has…"
click at [244, 361] on div "Learn more" at bounding box center [274, 359] width 187 height 18
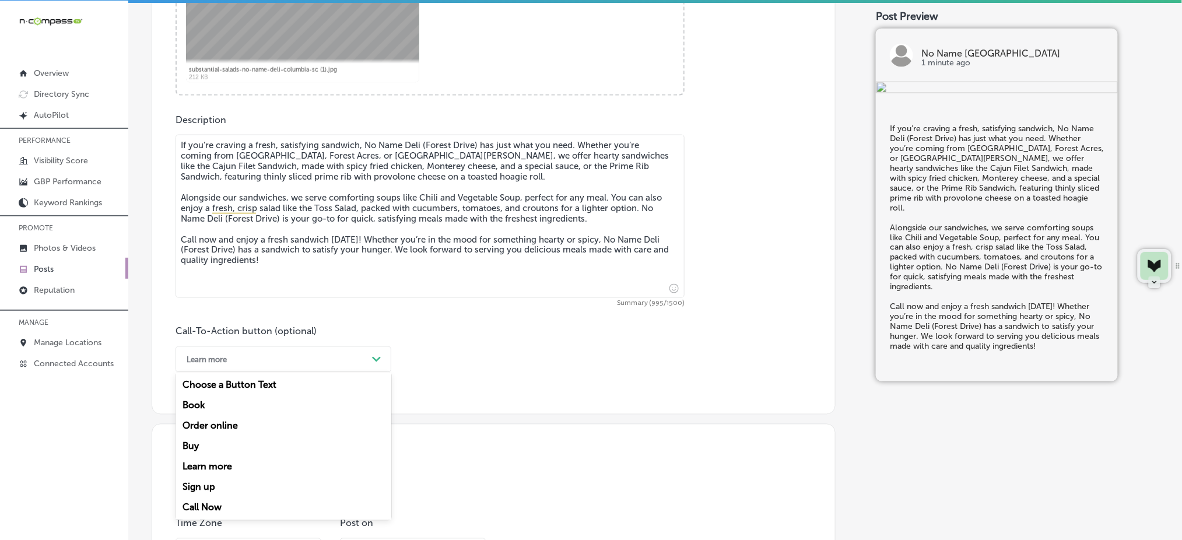
click at [210, 511] on div "Call Now" at bounding box center [283, 507] width 216 height 20
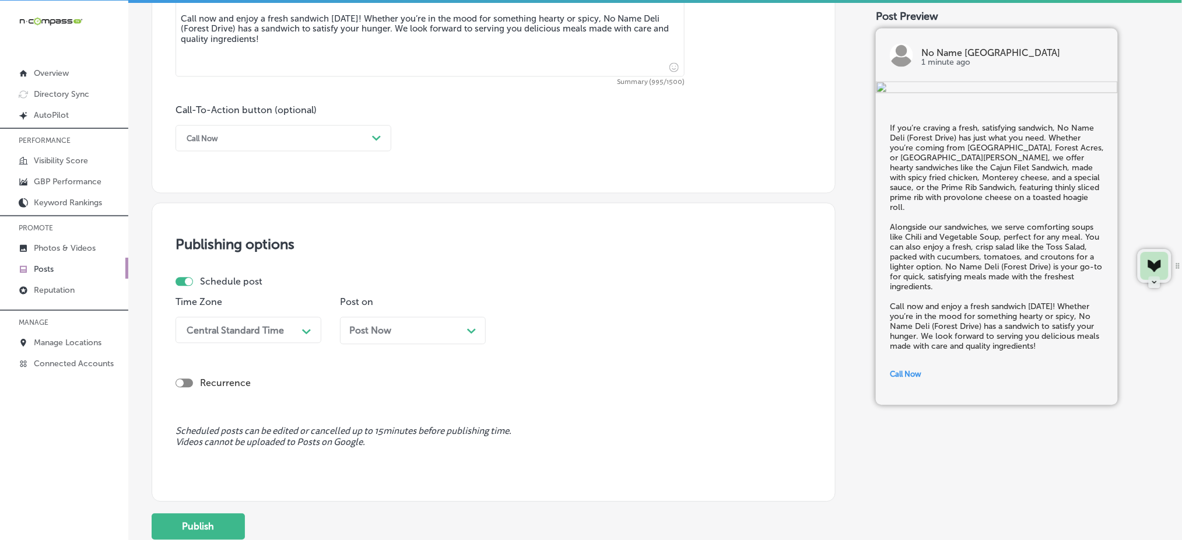
scroll to position [796, 0]
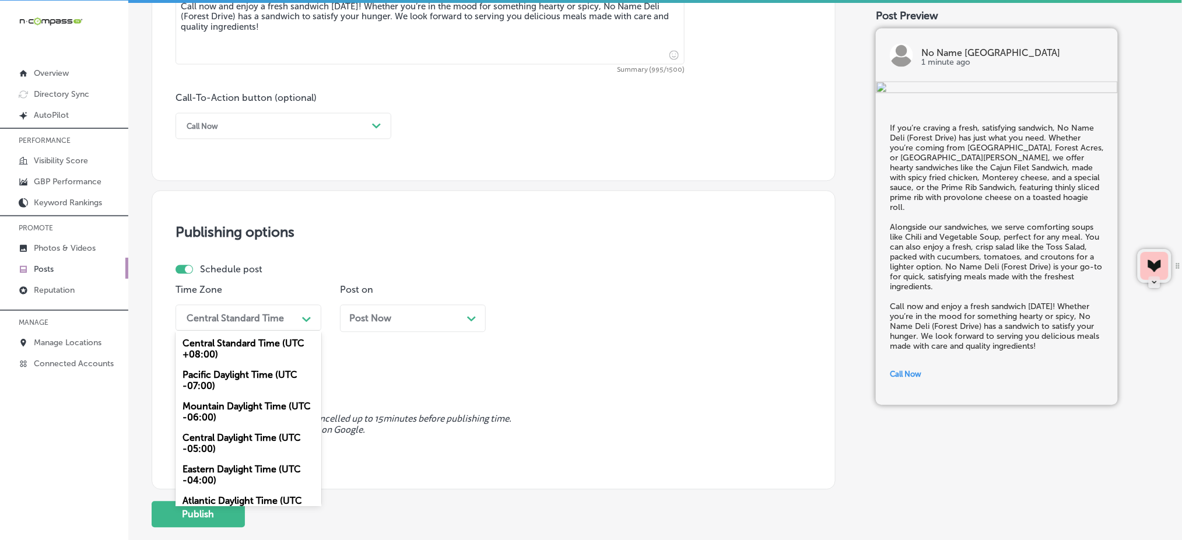
click at [177, 325] on div "Central Standard Time Path Created with Sketch." at bounding box center [248, 318] width 146 height 26
click at [202, 405] on div "Mountain Daylight Time (UTC -06:00)" at bounding box center [248, 411] width 146 height 31
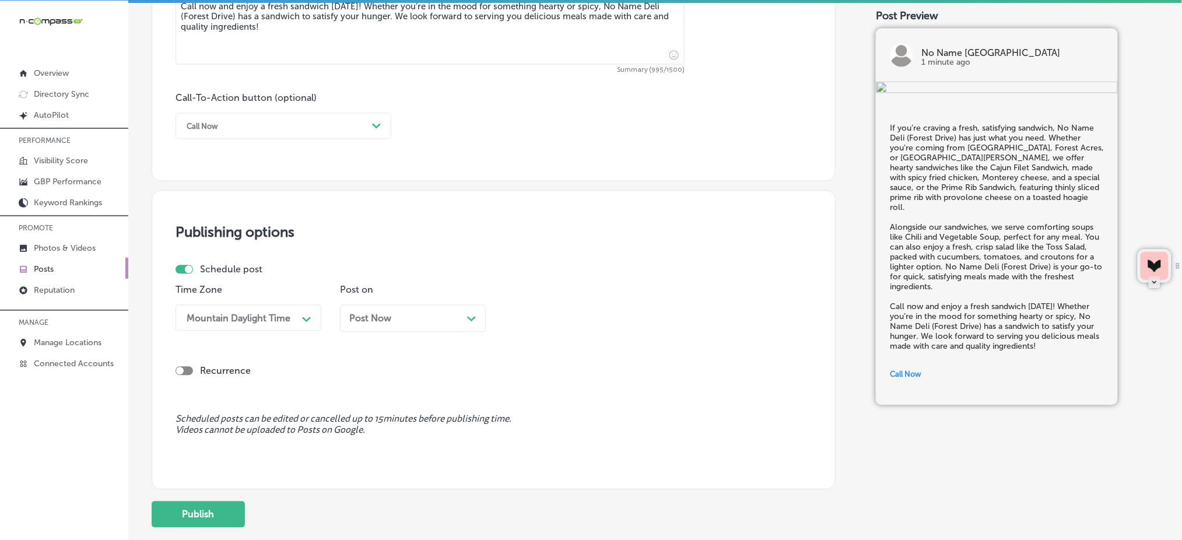
click at [376, 322] on span "Post Now" at bounding box center [370, 318] width 42 height 11
click at [582, 311] on div "05:00 AM" at bounding box center [568, 318] width 117 height 20
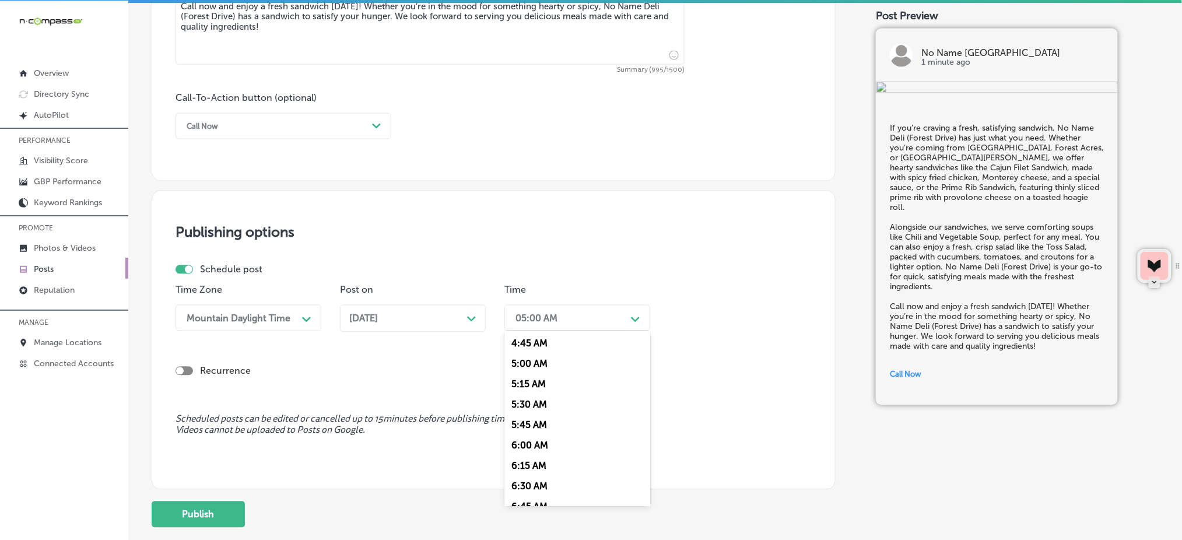
scroll to position [466, 0]
click at [530, 450] on div "7:00 AM" at bounding box center [577, 448] width 146 height 20
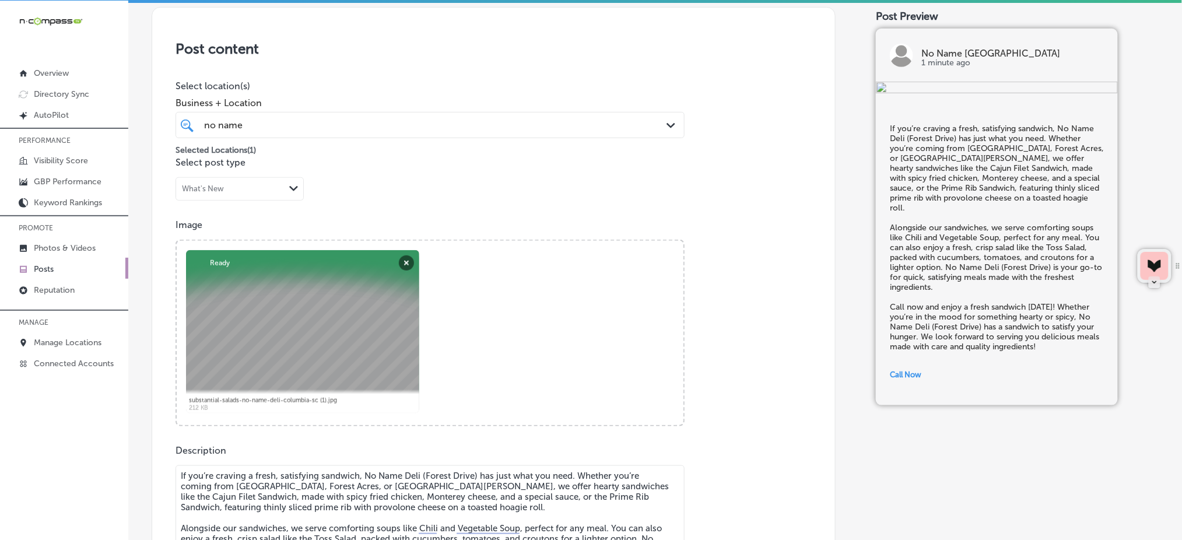
scroll to position [174, 0]
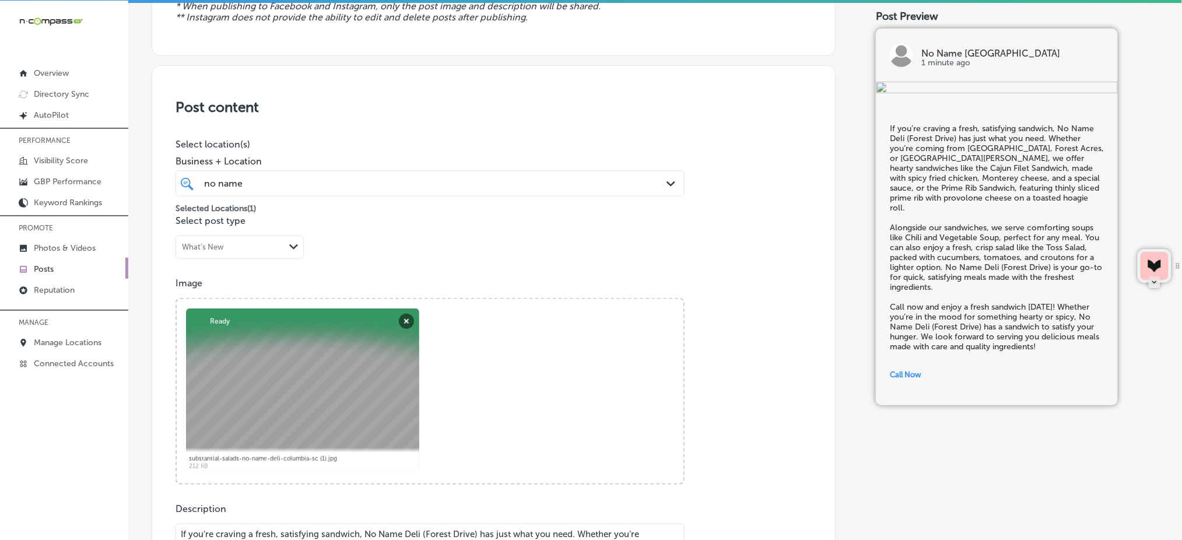
click at [442, 180] on div "no name no name" at bounding box center [407, 183] width 409 height 16
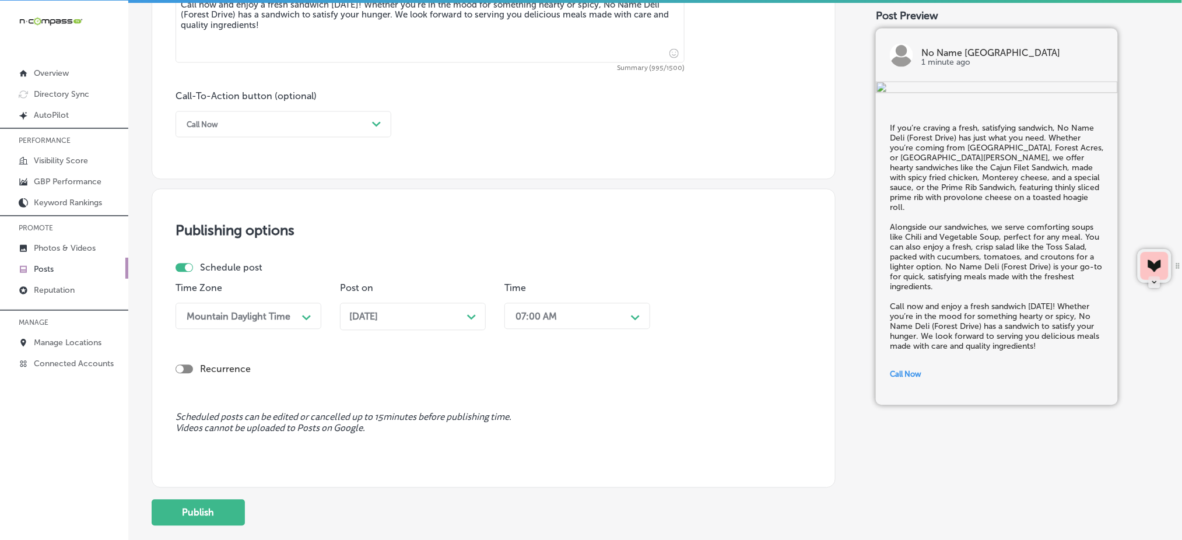
scroll to position [873, 0]
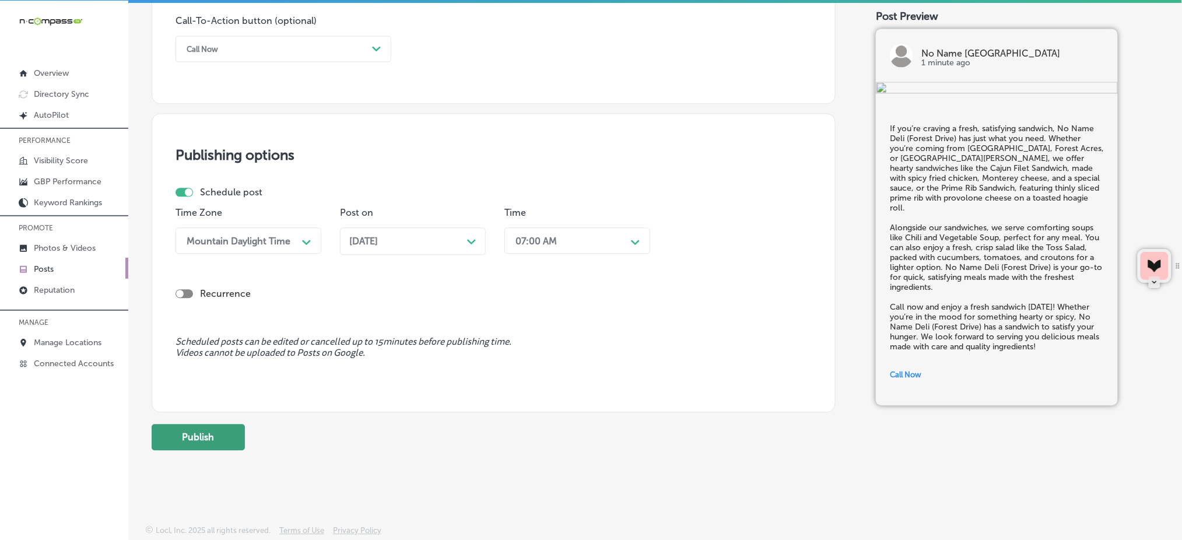
click at [195, 448] on button "Publish" at bounding box center [198, 437] width 93 height 26
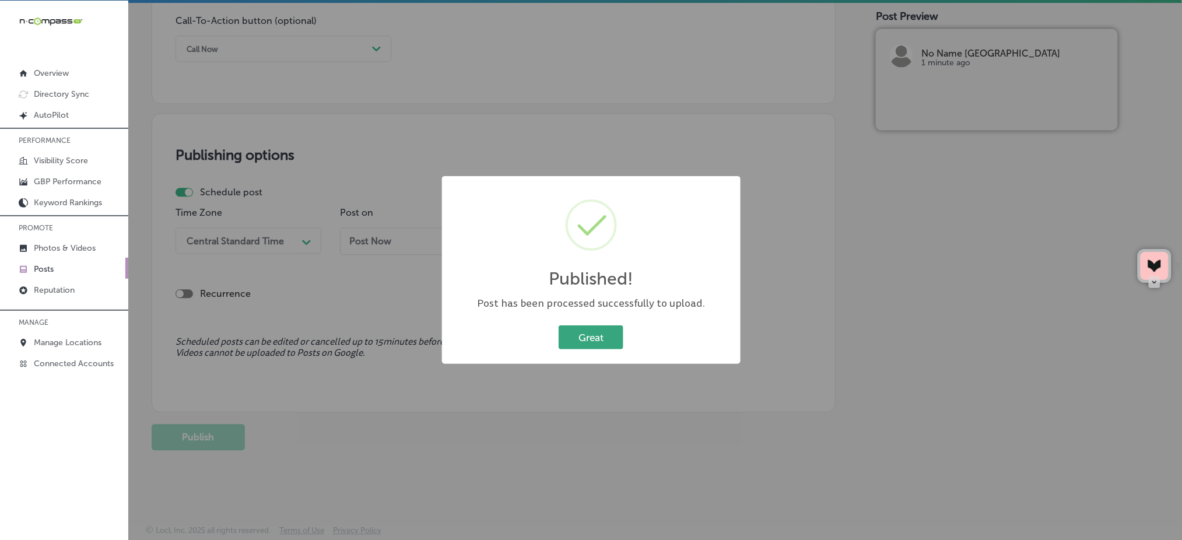
click at [604, 331] on button "Great" at bounding box center [591, 337] width 65 height 24
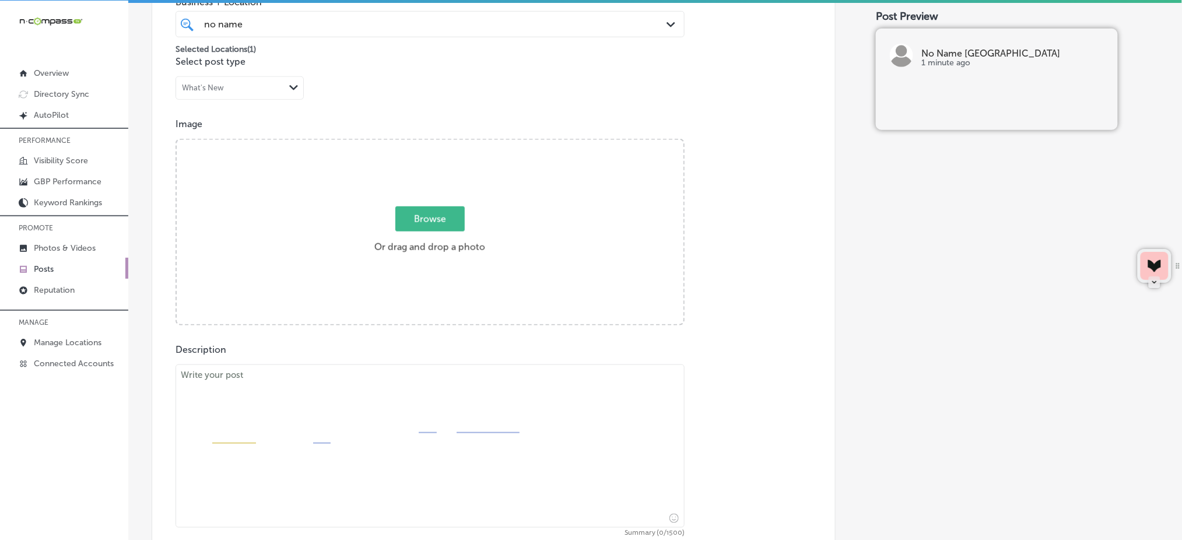
scroll to position [329, 0]
click at [411, 213] on span "Browse" at bounding box center [429, 222] width 69 height 25
click at [411, 147] on input "Browse Or drag and drop a photo" at bounding box center [430, 144] width 507 height 3
type input "C:\fakepath\substantial-salads-no-name-deli-columbia-sc (3).jpg"
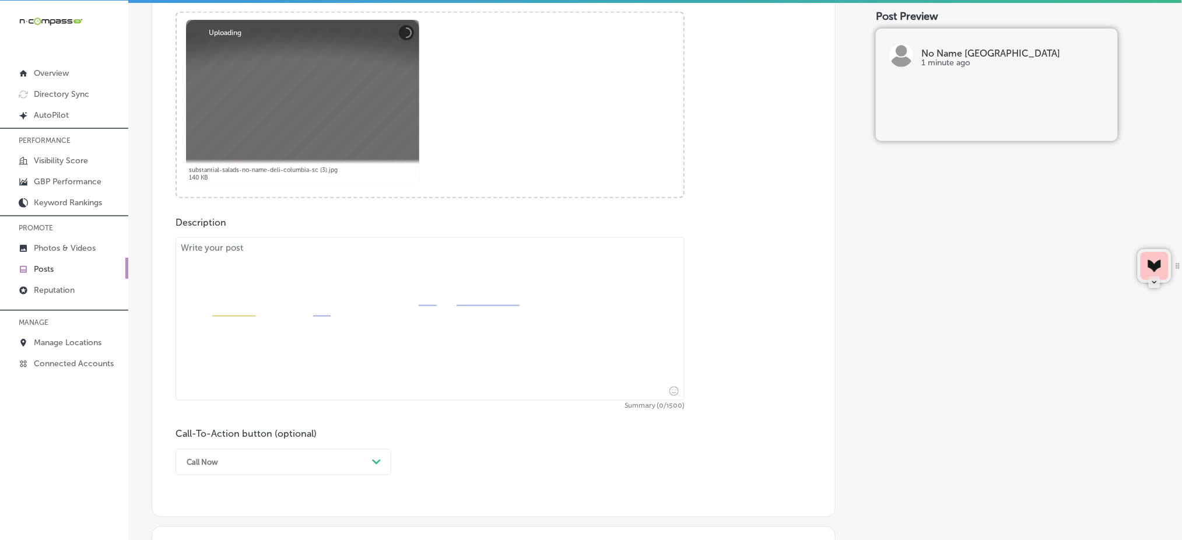
scroll to position [563, 0]
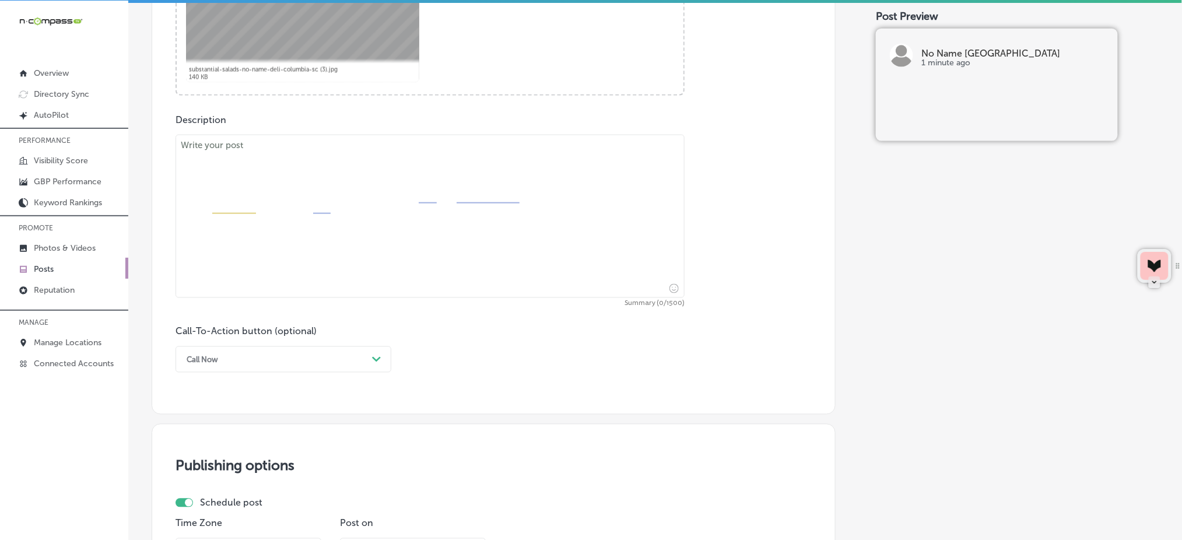
click at [248, 270] on textarea at bounding box center [429, 216] width 509 height 163
paste textarea "Lore ips dolorsi ame consectet adipis elit, Se Doei Temp (Incidi Utlab) etd mag…"
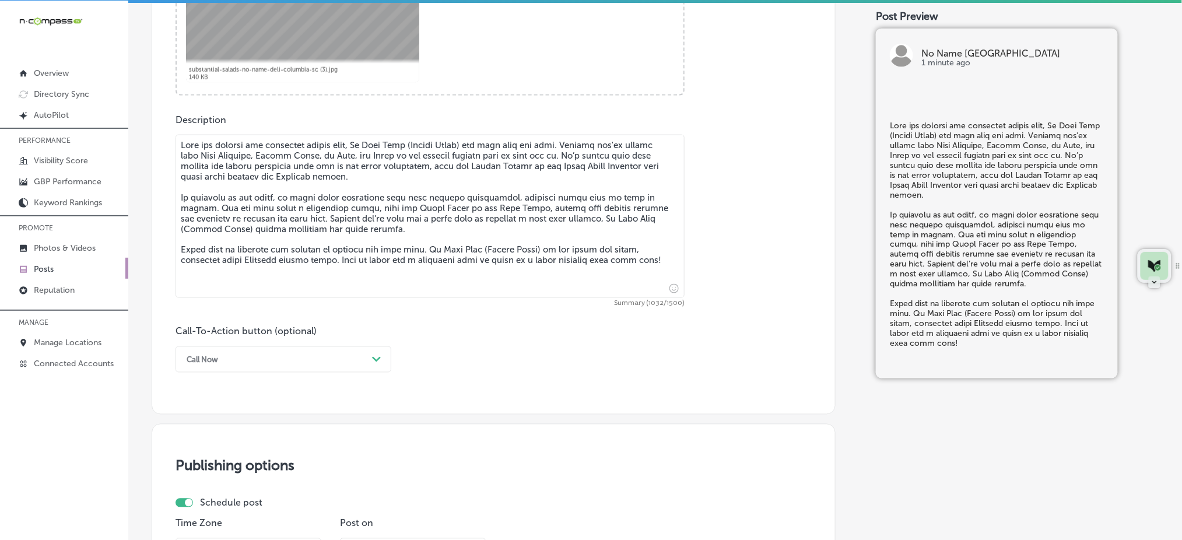
scroll to position [640, 0]
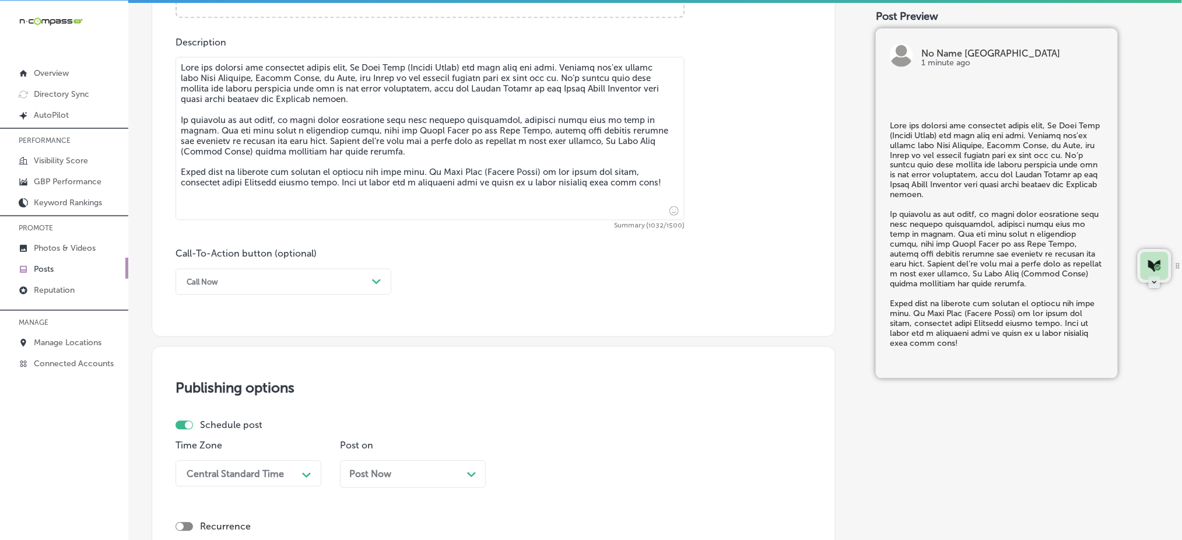
type textarea "Lore ips dolorsi ame consectet adipis elit, Se Doei Temp (Incidi Utlab) etd mag…"
click at [288, 280] on div "Call Now" at bounding box center [274, 282] width 187 height 18
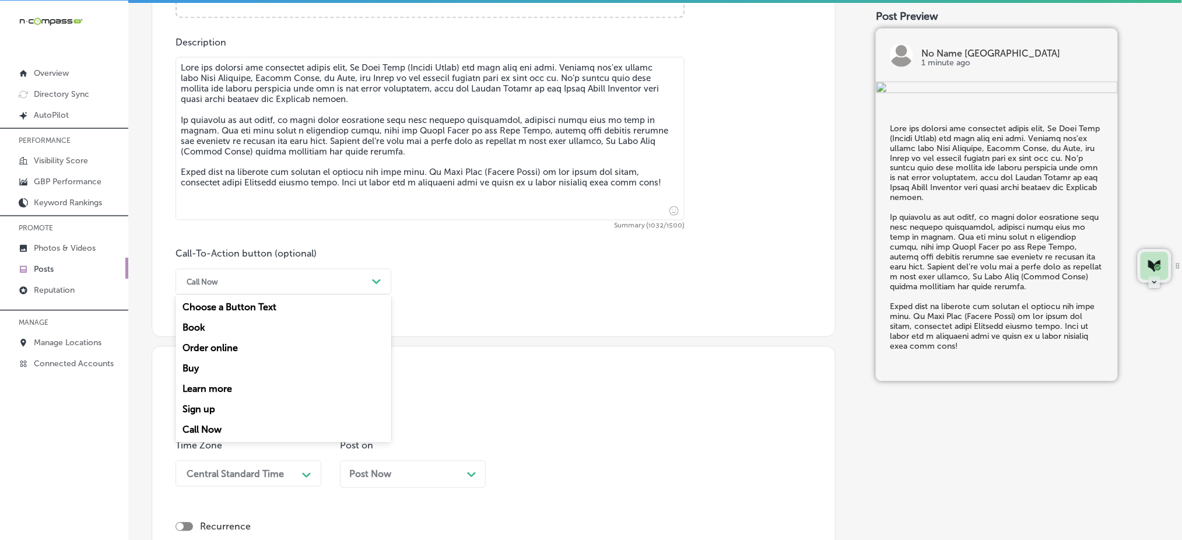
click at [226, 386] on div "Learn more" at bounding box center [283, 389] width 216 height 20
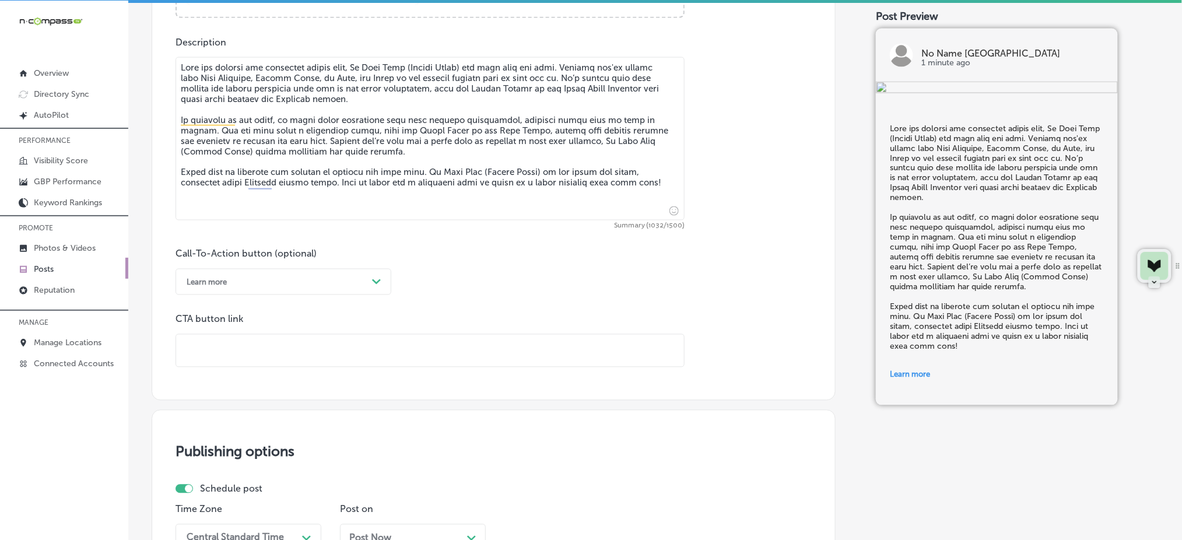
click at [230, 359] on input "text" at bounding box center [430, 351] width 508 height 32
paste input "[URL][DOMAIN_NAME]"
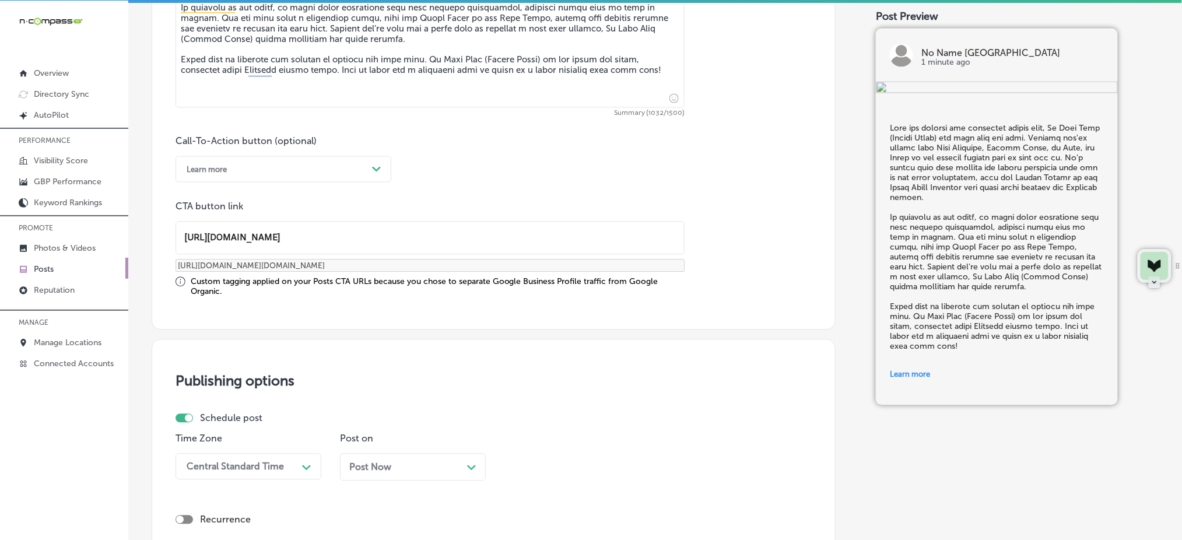
scroll to position [873, 0]
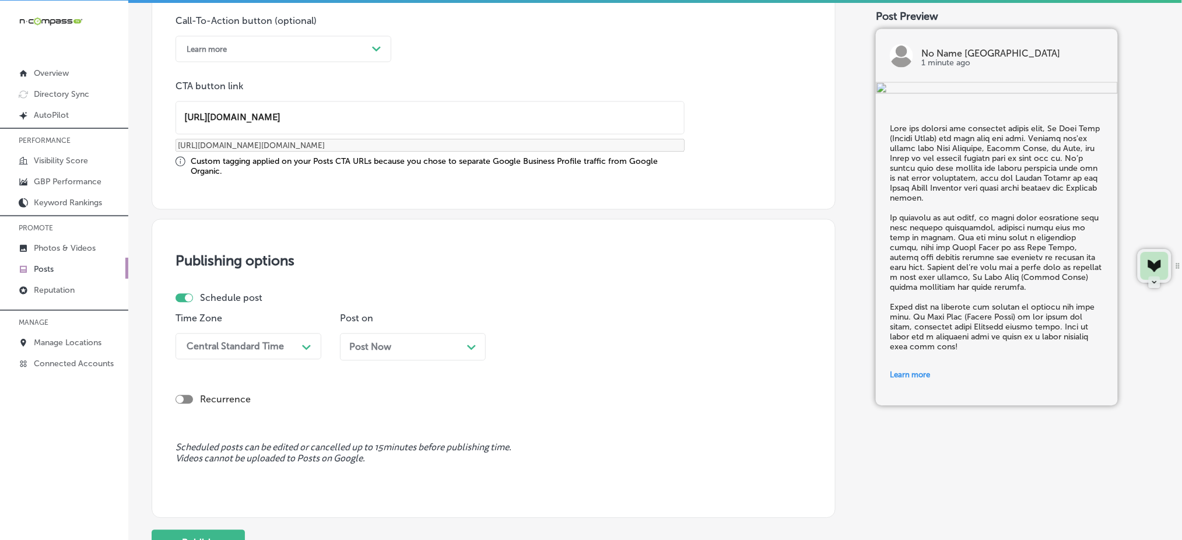
type input "[URL][DOMAIN_NAME]"
click at [185, 361] on div "Time Zone Central Standard Time Path Created with Sketch." at bounding box center [248, 341] width 146 height 57
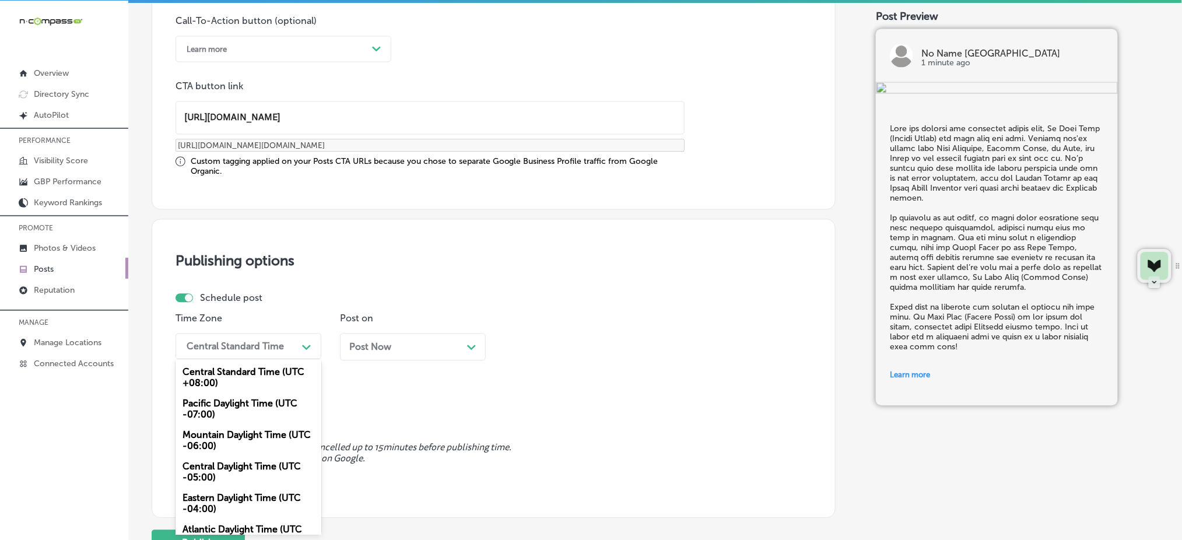
click at [185, 351] on div "Central Standard Time" at bounding box center [239, 346] width 117 height 20
click at [192, 429] on div "Mountain Daylight Time (UTC -06:00)" at bounding box center [248, 439] width 146 height 31
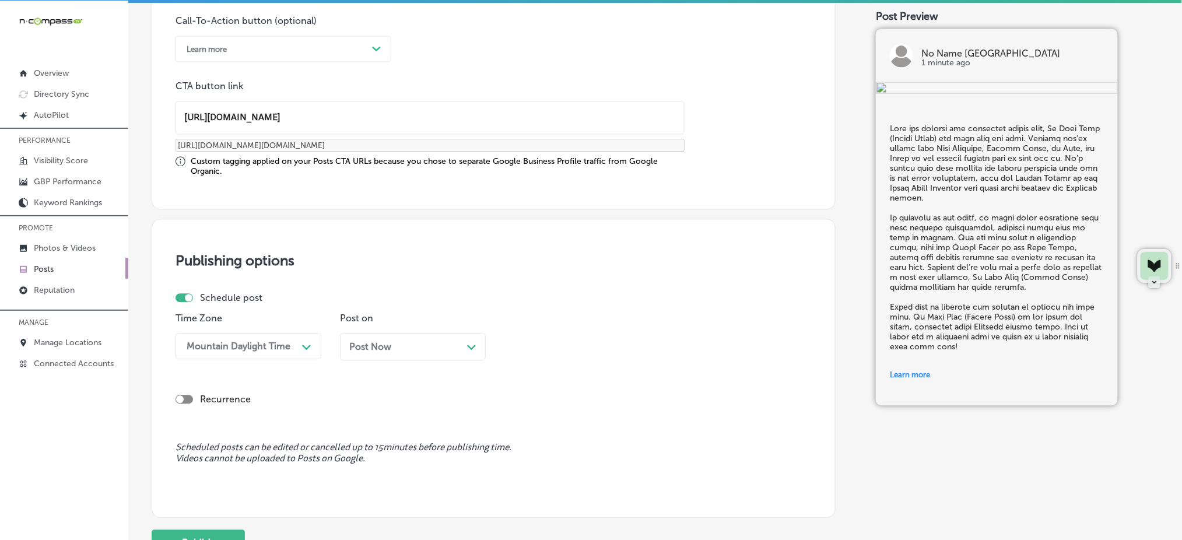
click at [349, 349] on span "Post Now" at bounding box center [370, 346] width 42 height 11
click at [542, 349] on div "05:00 AM" at bounding box center [568, 346] width 117 height 20
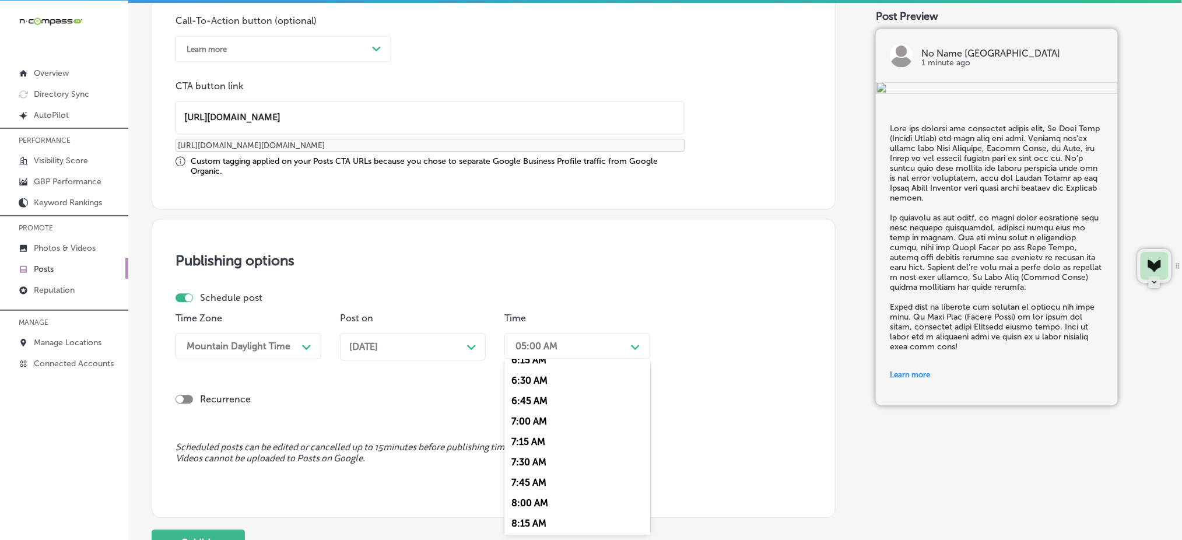
scroll to position [544, 0]
click at [538, 396] on div "7:00 AM" at bounding box center [577, 399] width 146 height 20
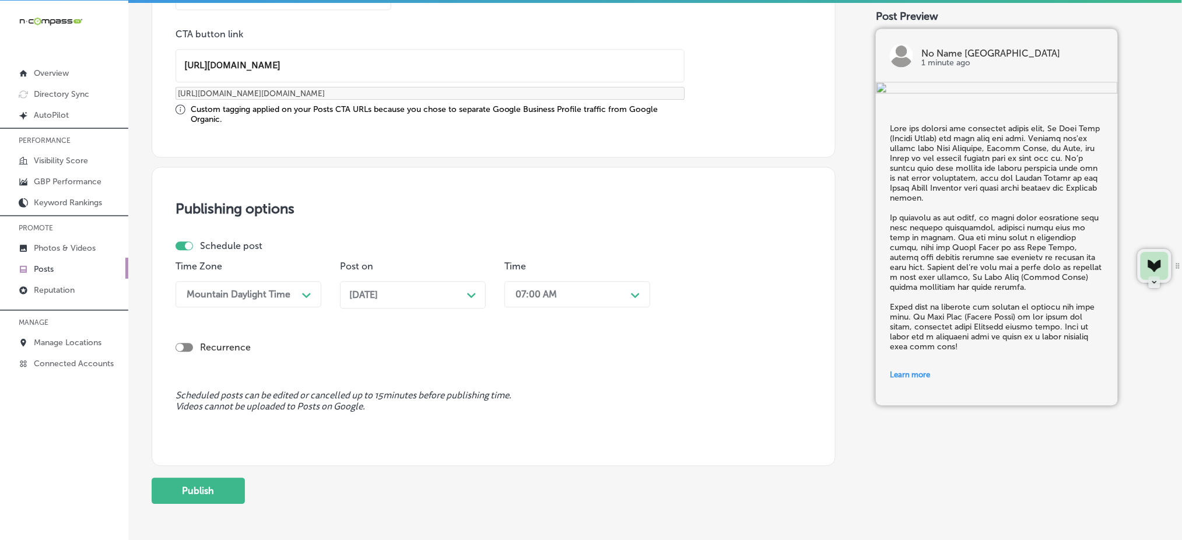
scroll to position [977, 0]
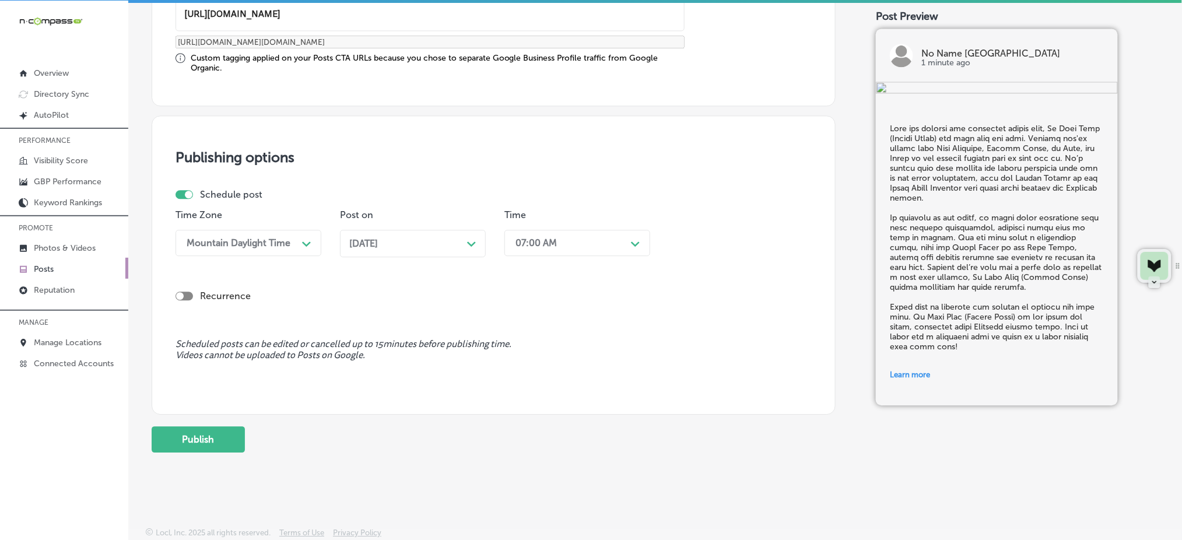
click at [245, 438] on div "Publish" at bounding box center [494, 439] width 684 height 26
click at [240, 440] on button "Publish" at bounding box center [198, 439] width 93 height 26
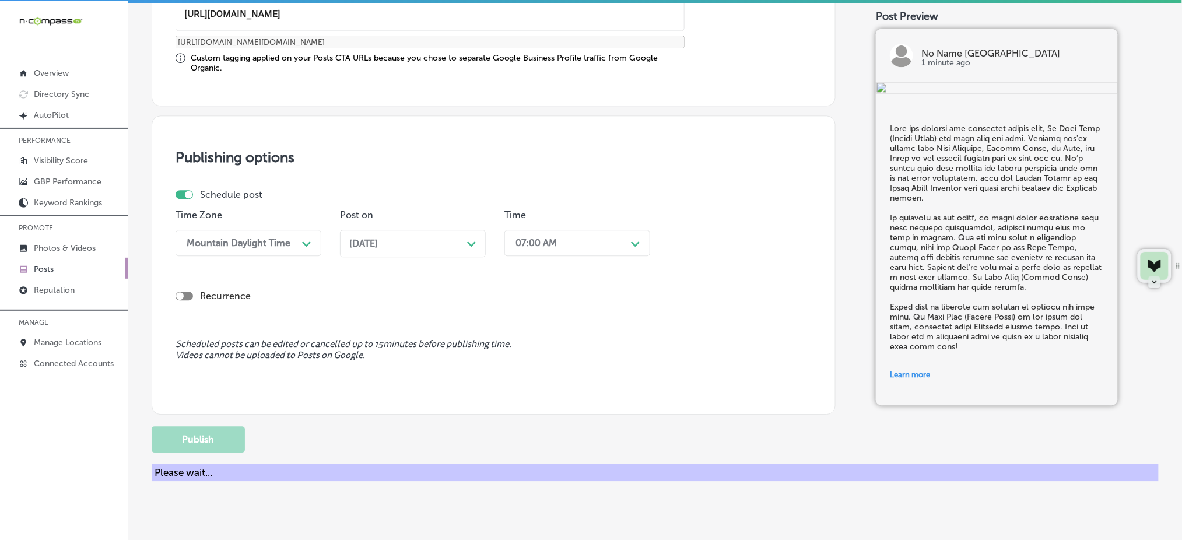
scroll to position [873, 0]
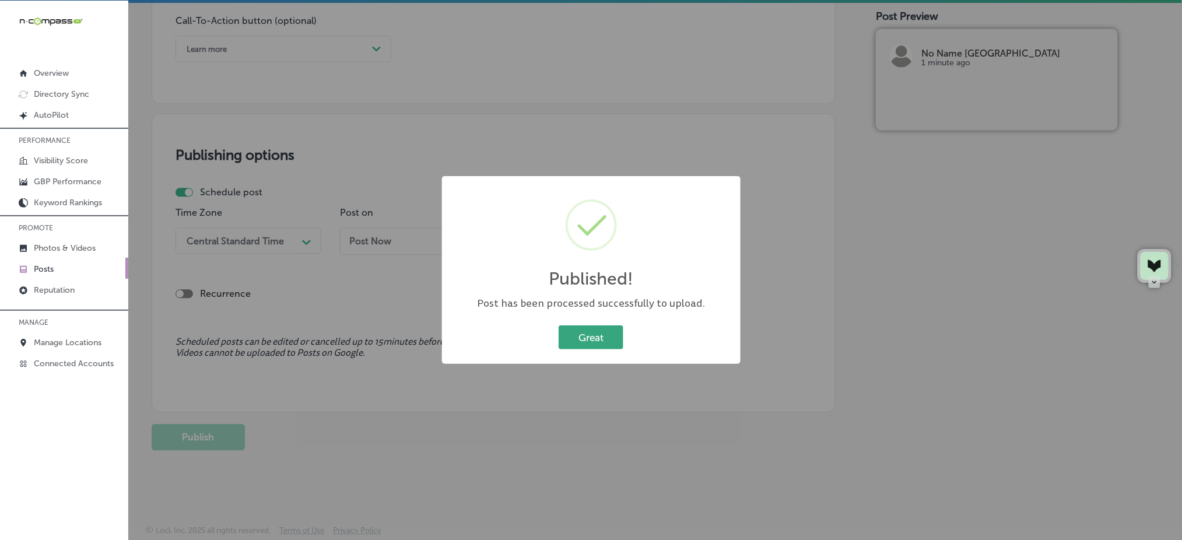
click at [585, 348] on button "Great" at bounding box center [591, 337] width 65 height 24
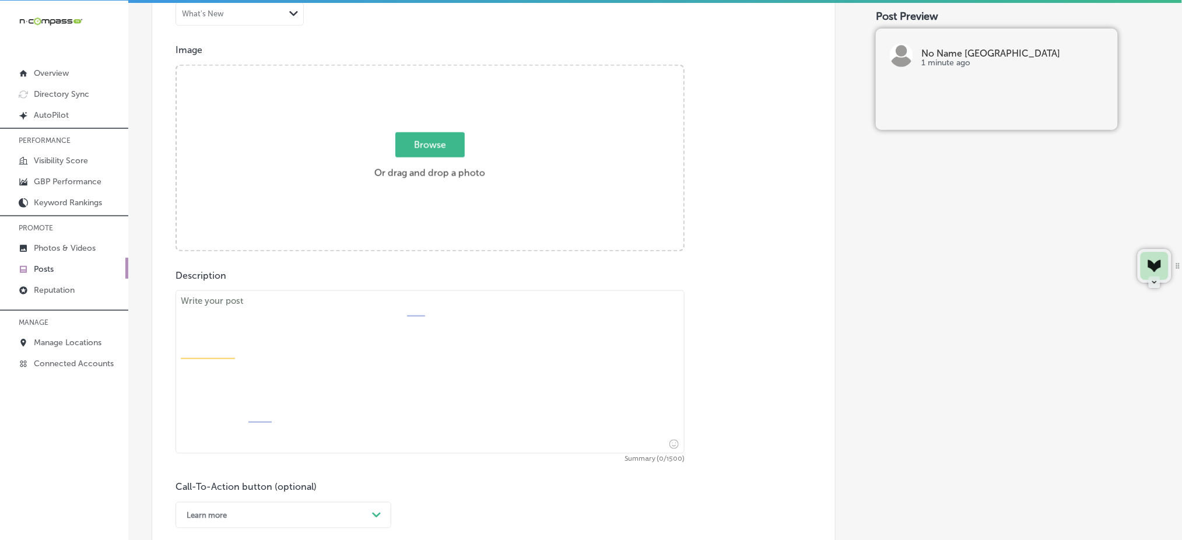
scroll to position [252, 0]
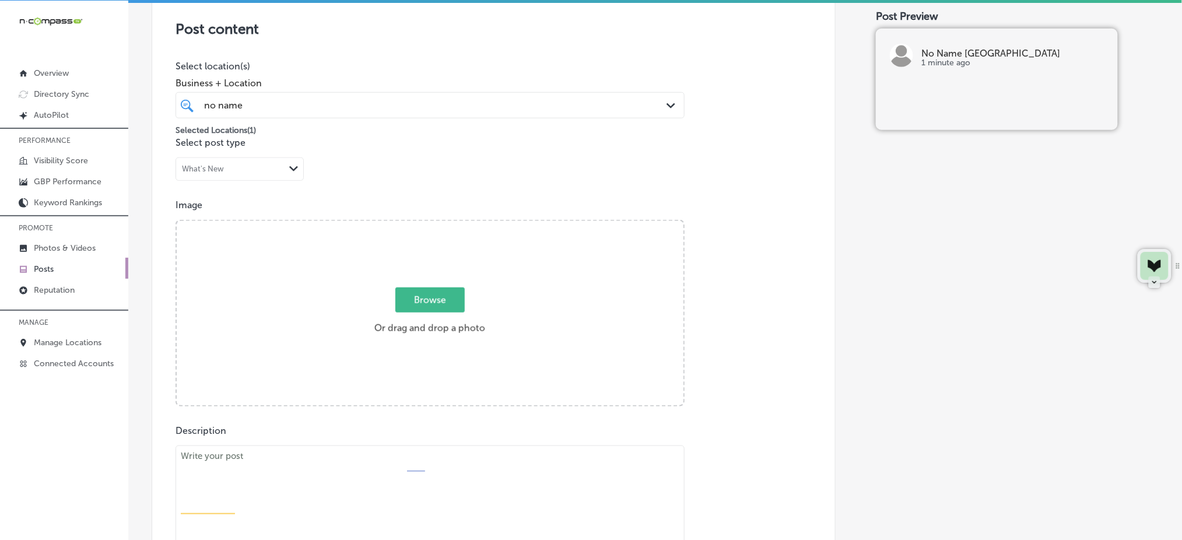
click at [430, 292] on span "Browse" at bounding box center [429, 299] width 69 height 25
click at [430, 224] on input "Browse Or drag and drop a photo" at bounding box center [430, 222] width 507 height 3
type input "C:\fakepath\substantial-salads-no-name-deli-columbia-sc (4).jpg"
click at [910, 106] on div at bounding box center [997, 106] width 242 height 48
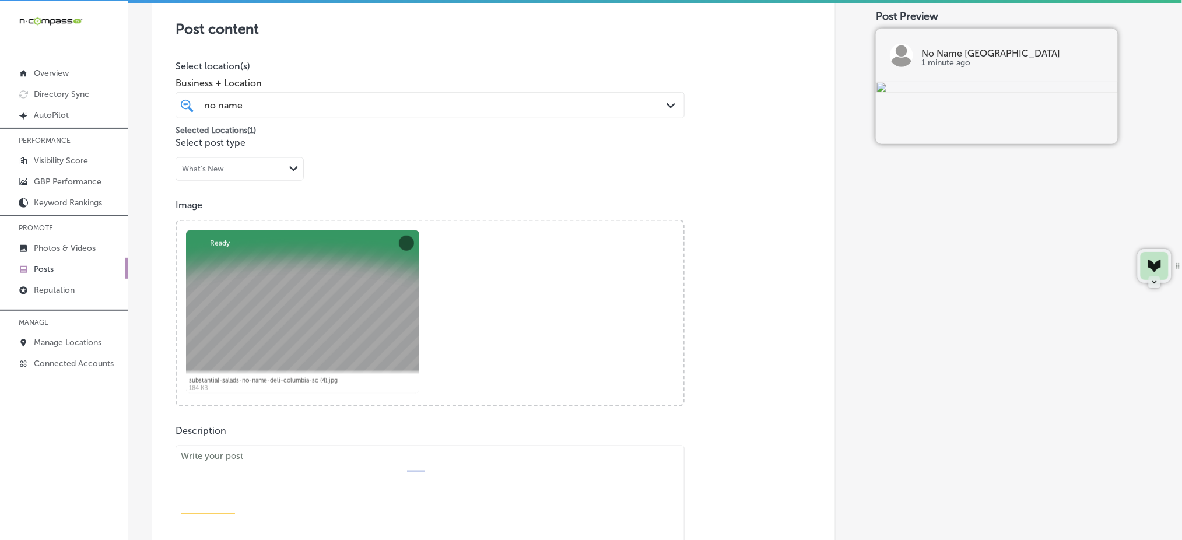
click at [378, 483] on textarea at bounding box center [429, 526] width 509 height 163
paste textarea "Lo ips'do sitamet c adipis elit sedd’e tempo inc utlabor, Et Dolo Magn (Aliqua …"
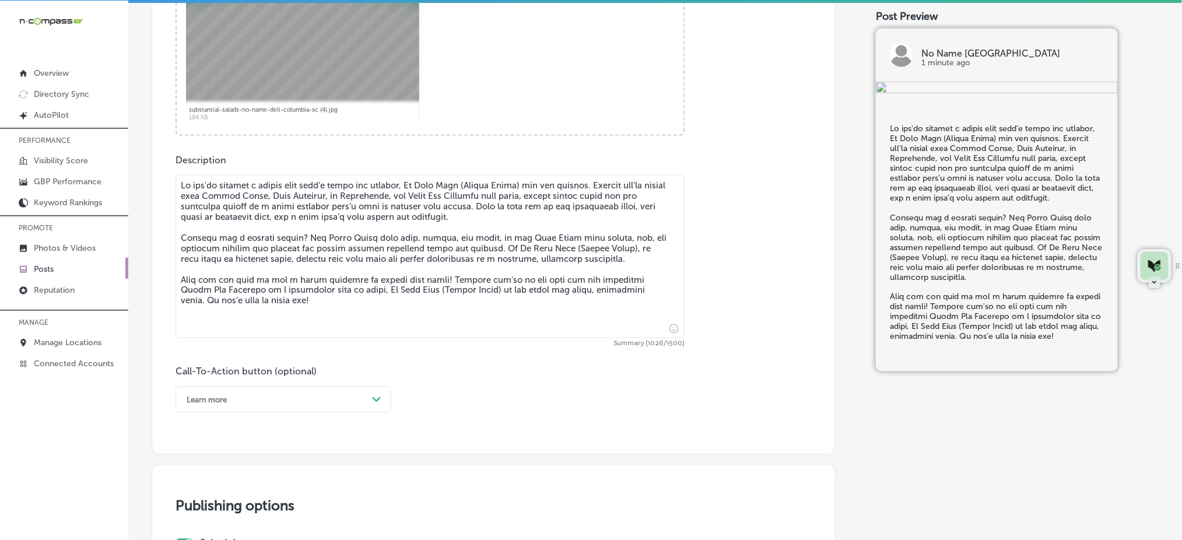
type textarea "Lo ips'do sitamet c adipis elit sedd’e tempo inc utlabor, Et Dolo Magn (Aliqua …"
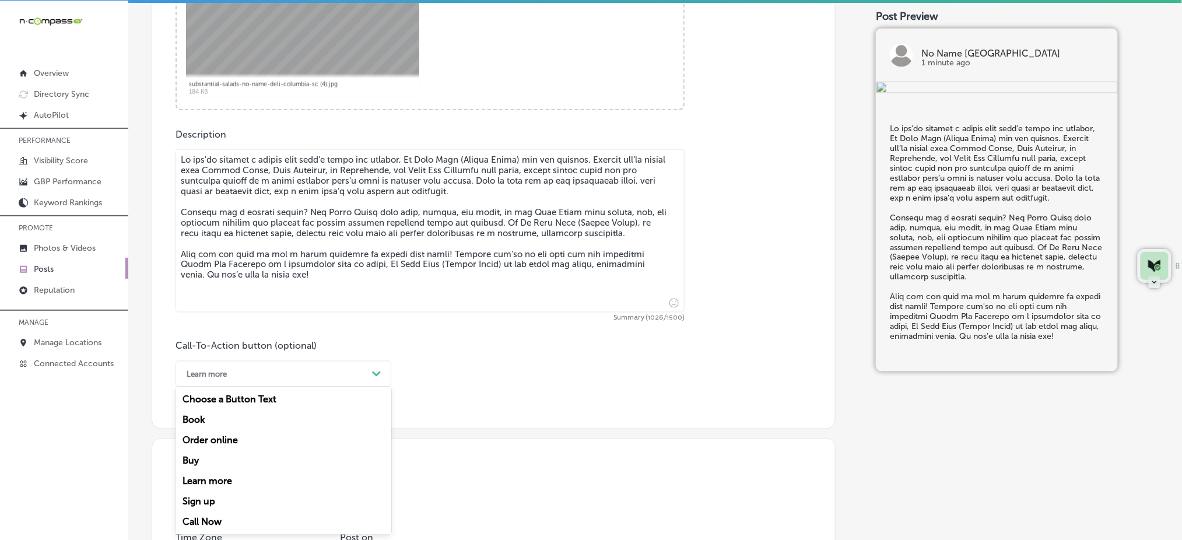
click at [287, 387] on div "option Learn more, selected. option Choose a Button Text focused, 1 of 7. 7 res…" at bounding box center [283, 374] width 216 height 26
click at [241, 514] on div "Call Now" at bounding box center [283, 522] width 216 height 20
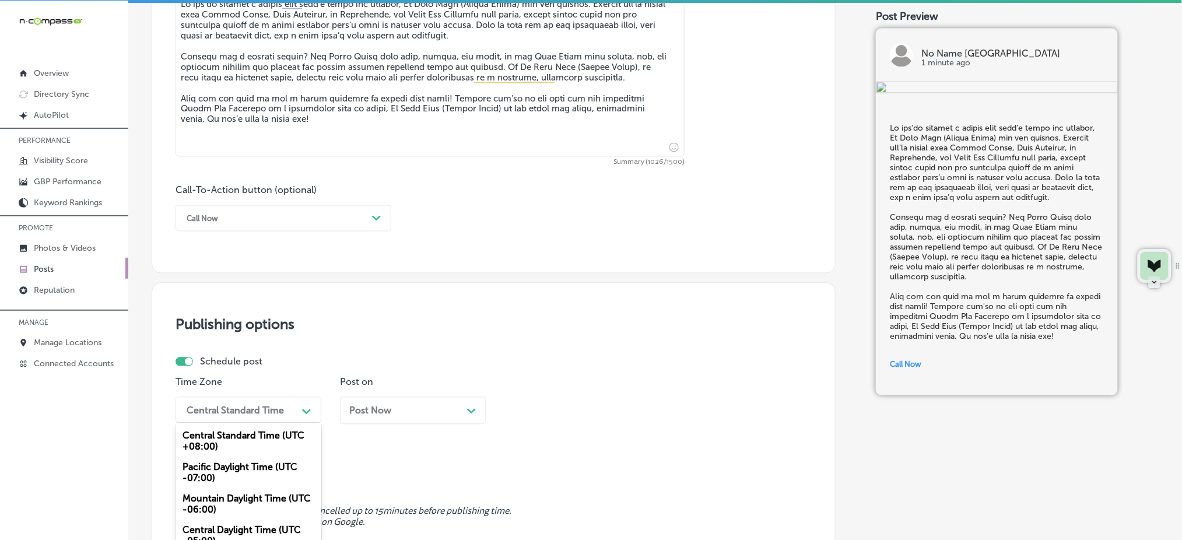
click at [266, 416] on div "option Mountain Daylight Time (UTC -06:00), selected. option Pacific Daylight T…" at bounding box center [248, 410] width 146 height 26
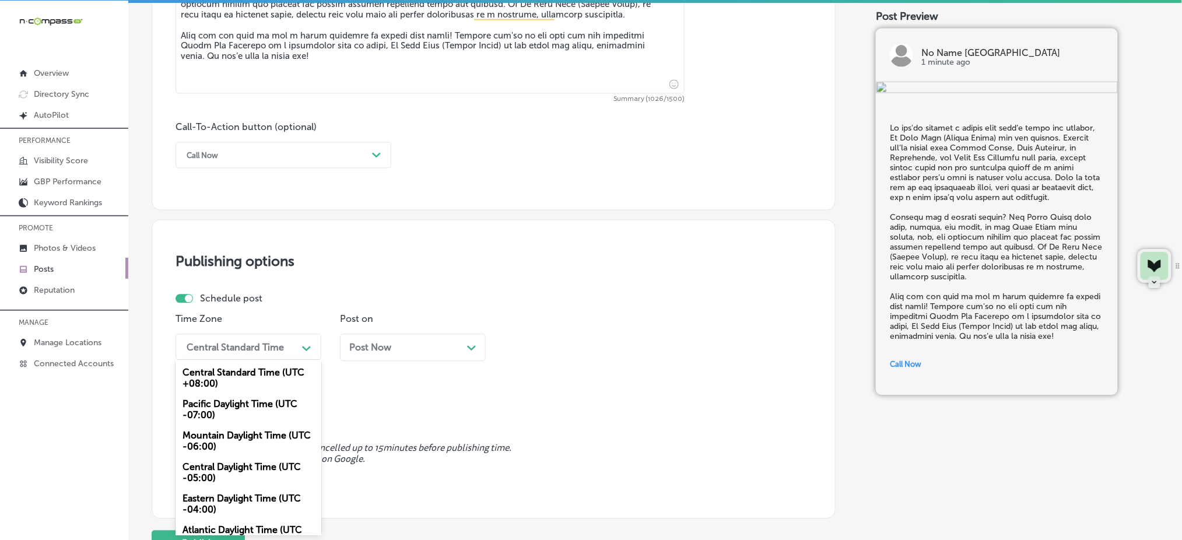
click at [245, 433] on div "Mountain Daylight Time (UTC -06:00)" at bounding box center [248, 441] width 146 height 31
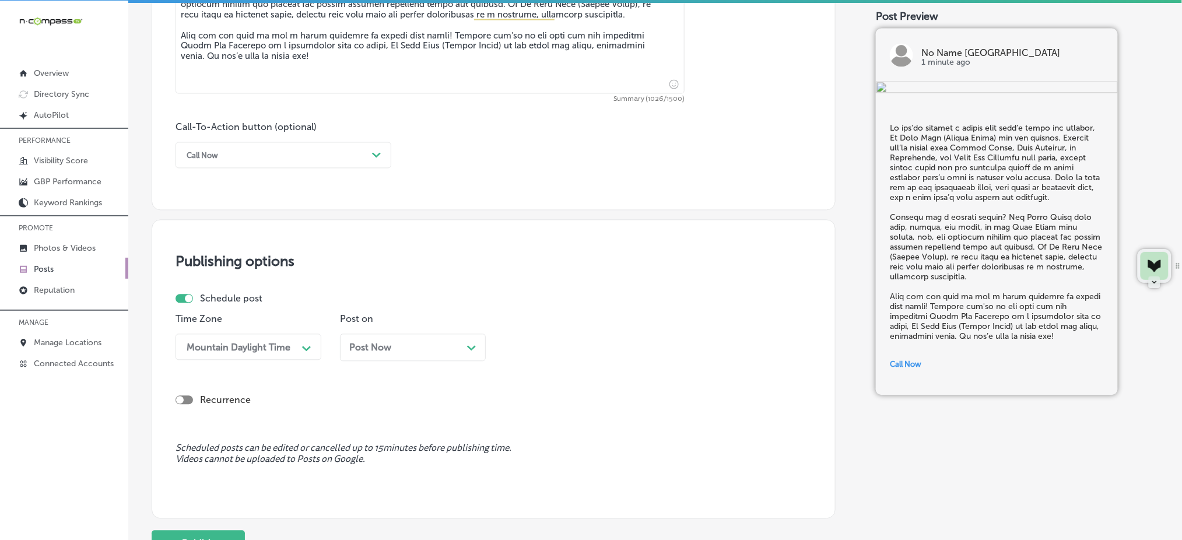
click at [387, 349] on span "Post Now" at bounding box center [370, 347] width 42 height 11
click at [568, 353] on div "05:00 AM" at bounding box center [568, 347] width 117 height 20
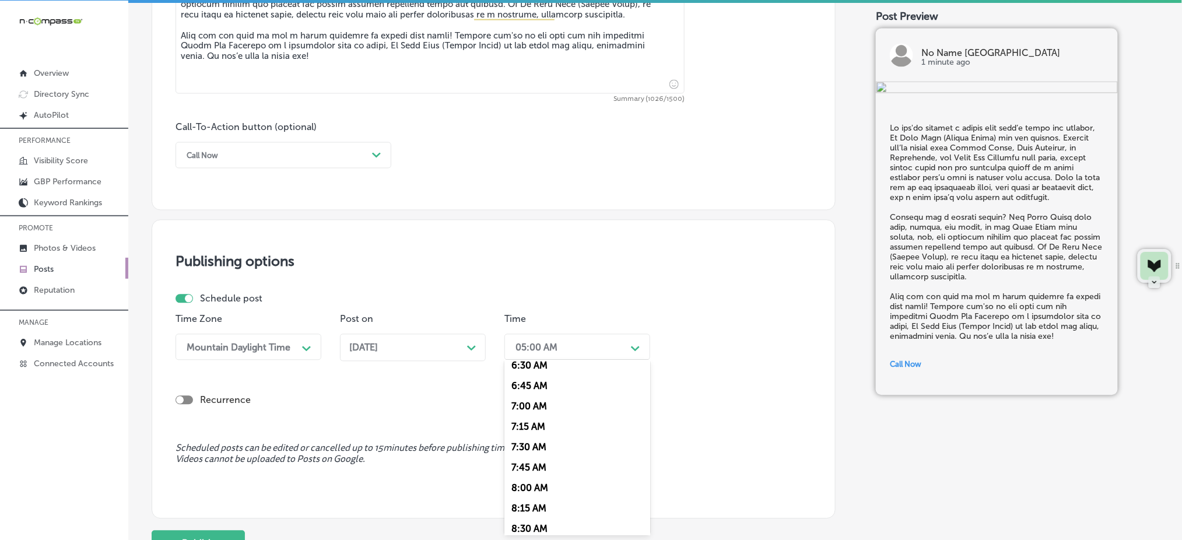
scroll to position [544, 0]
click at [546, 398] on div "7:00 AM" at bounding box center [577, 400] width 146 height 20
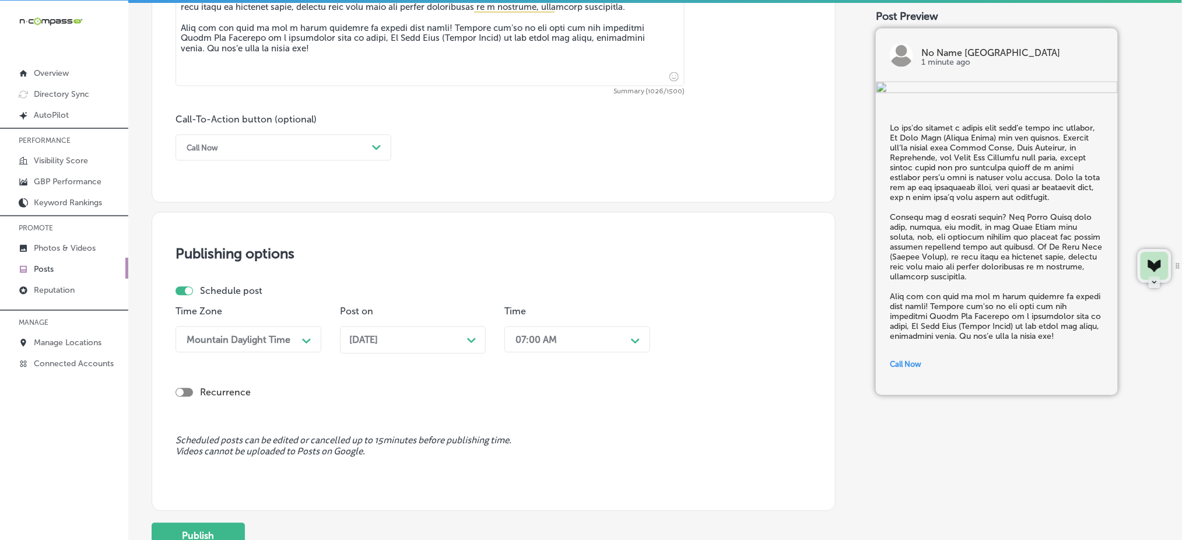
scroll to position [873, 0]
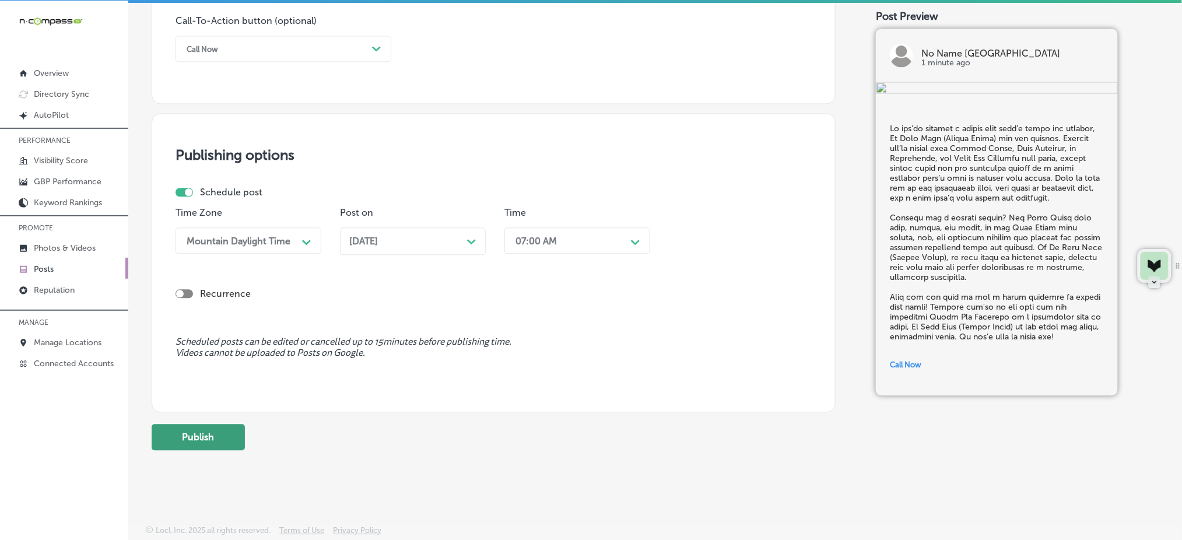
click at [231, 441] on button "Publish" at bounding box center [198, 437] width 93 height 26
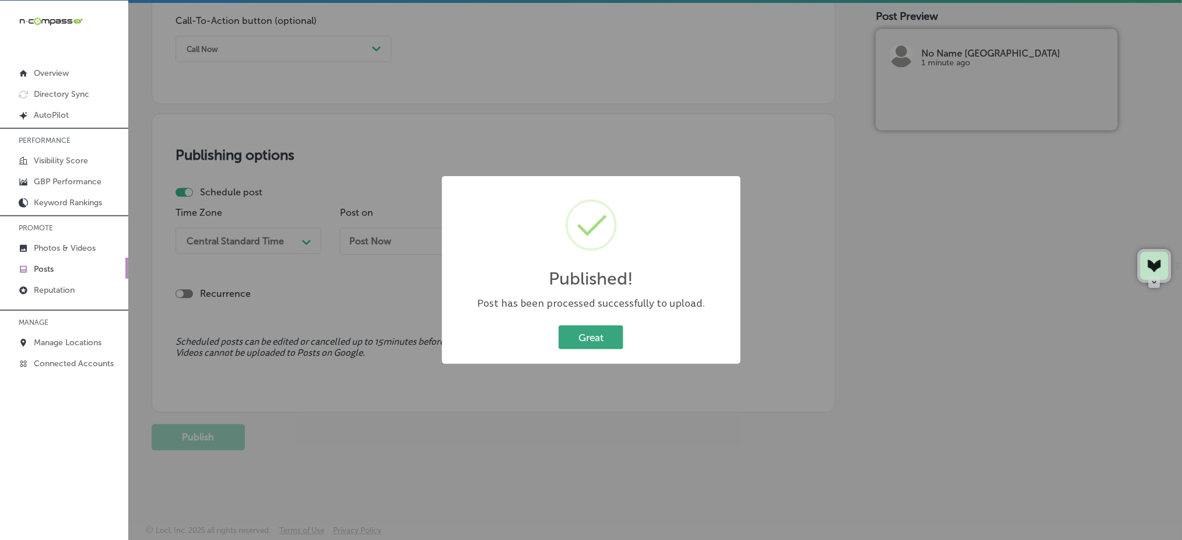
click at [581, 339] on button "Great" at bounding box center [591, 337] width 65 height 24
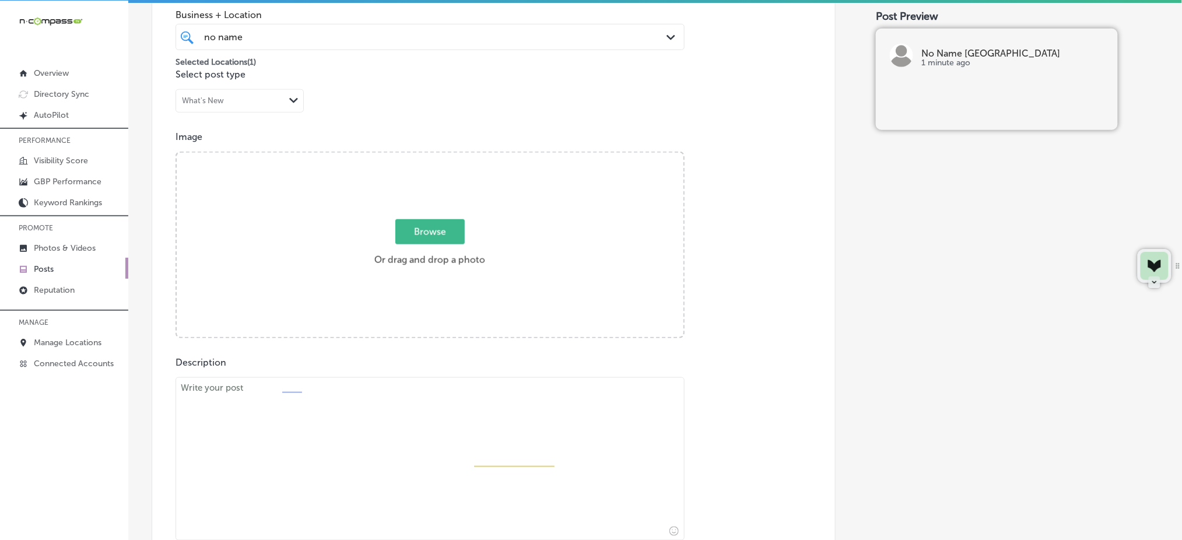
scroll to position [252, 0]
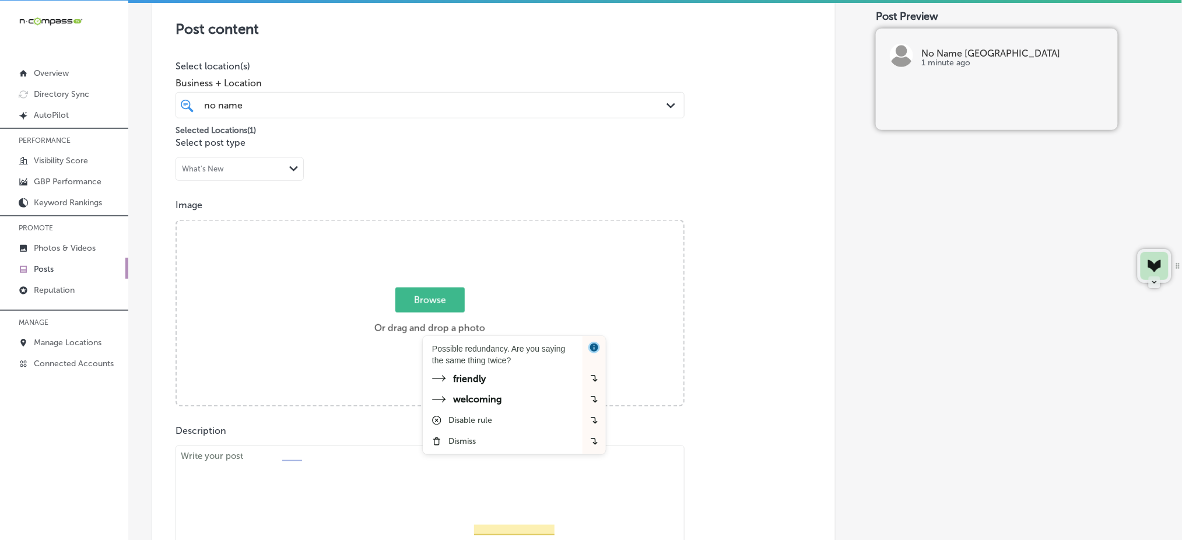
click at [430, 309] on span "Browse" at bounding box center [429, 299] width 69 height 25
click at [430, 224] on input "Browse Or drag and drop a photo" at bounding box center [430, 222] width 507 height 3
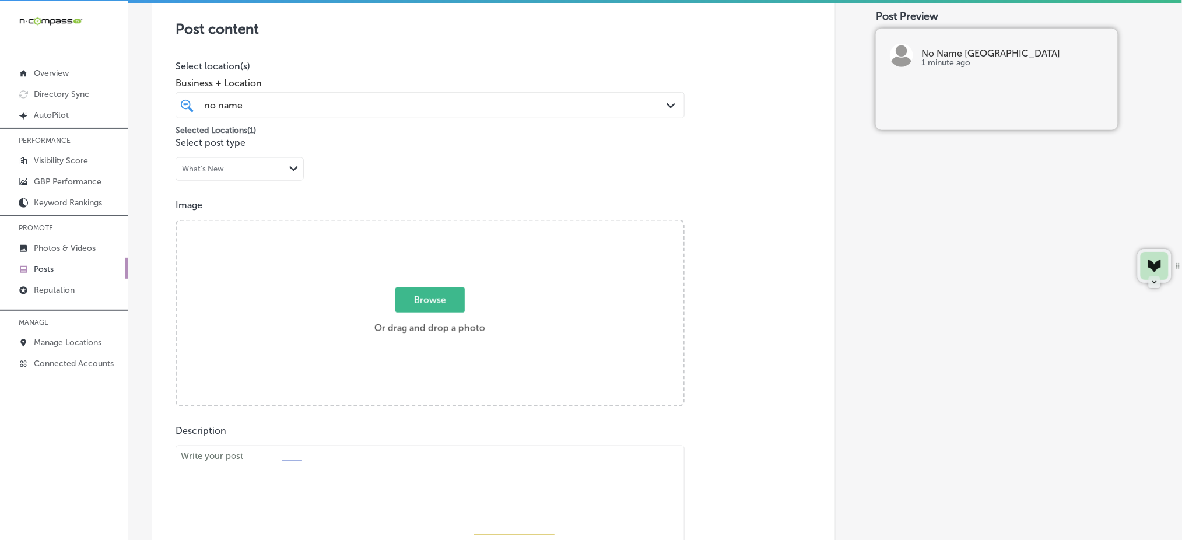
type input "C:\fakepath\substantial-salads-no-name-deli-columbia-sc (5).jpg"
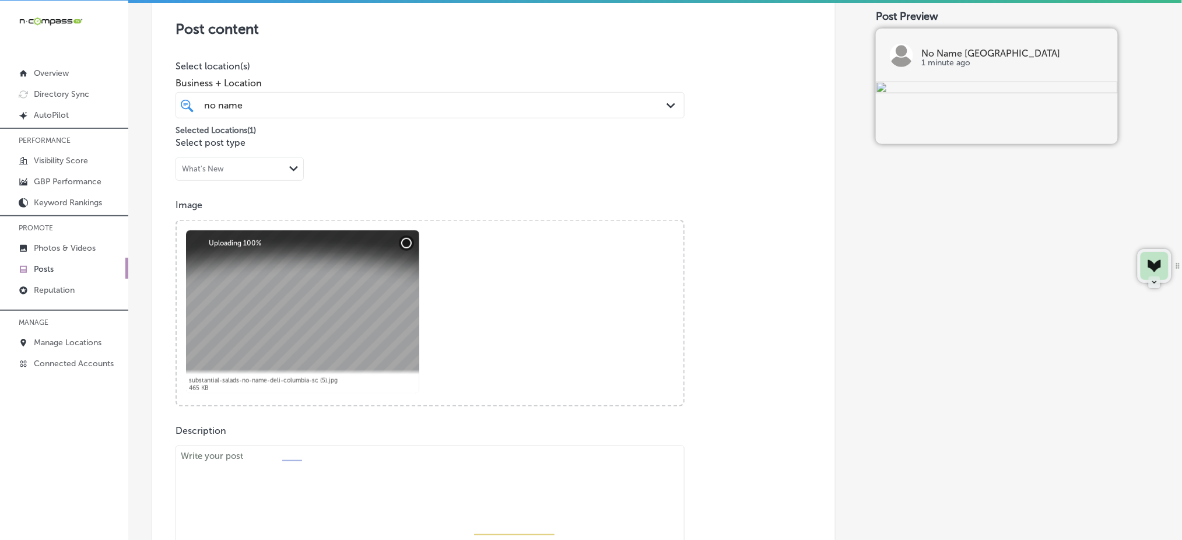
scroll to position [407, 0]
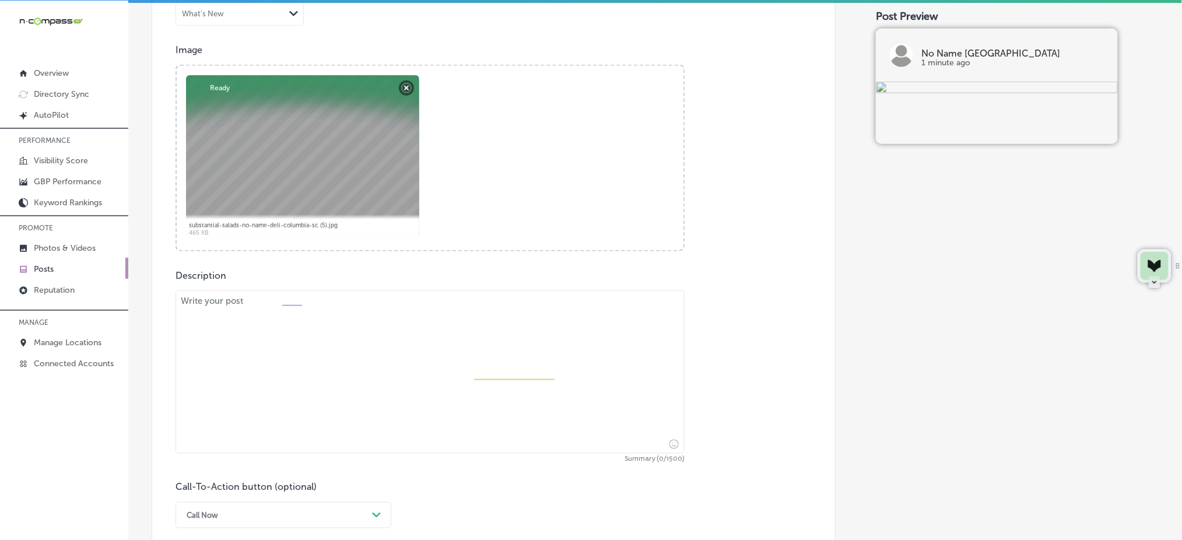
click at [424, 332] on textarea at bounding box center [429, 371] width 509 height 163
paste textarea "At No Name Deli ([GEOGRAPHIC_DATA]), we believe that great meals bring people t…"
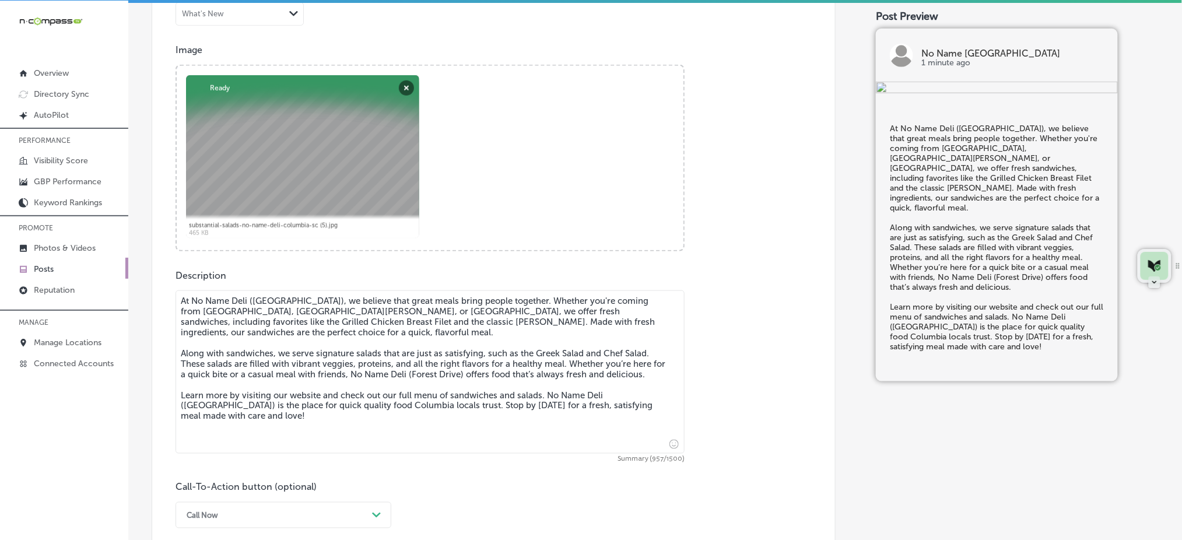
type textarea "At No Name Deli ([GEOGRAPHIC_DATA]), we believe that great meals bring people t…"
click at [290, 512] on div "Call Now Path Created with Sketch." at bounding box center [283, 515] width 216 height 26
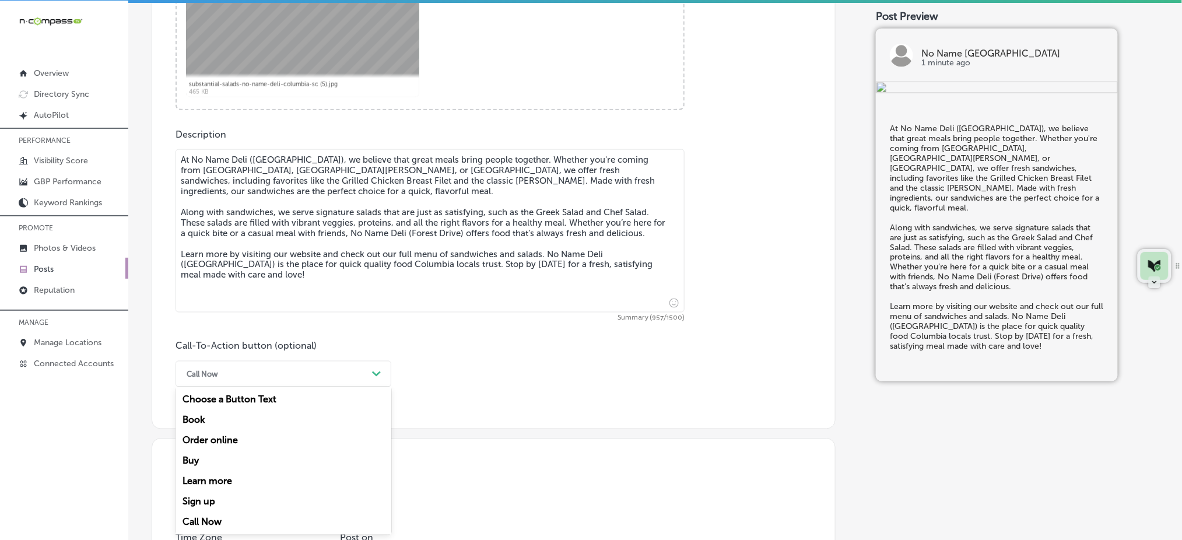
click at [240, 474] on div "Learn more" at bounding box center [283, 481] width 216 height 20
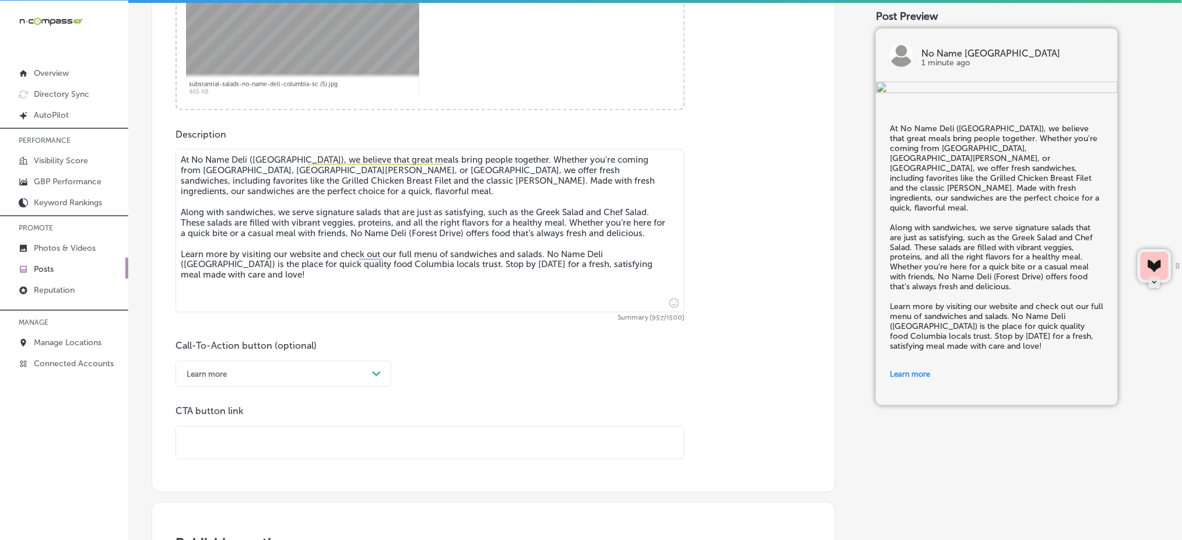
click at [243, 445] on input "text" at bounding box center [430, 443] width 508 height 32
paste input "[URL][DOMAIN_NAME]"
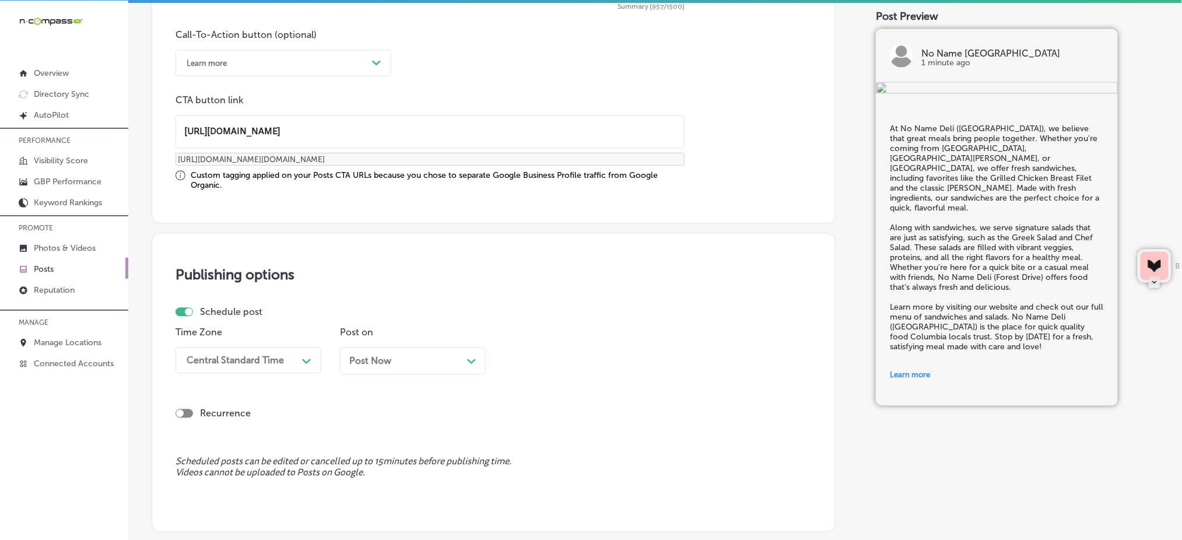
type input "[URL][DOMAIN_NAME]"
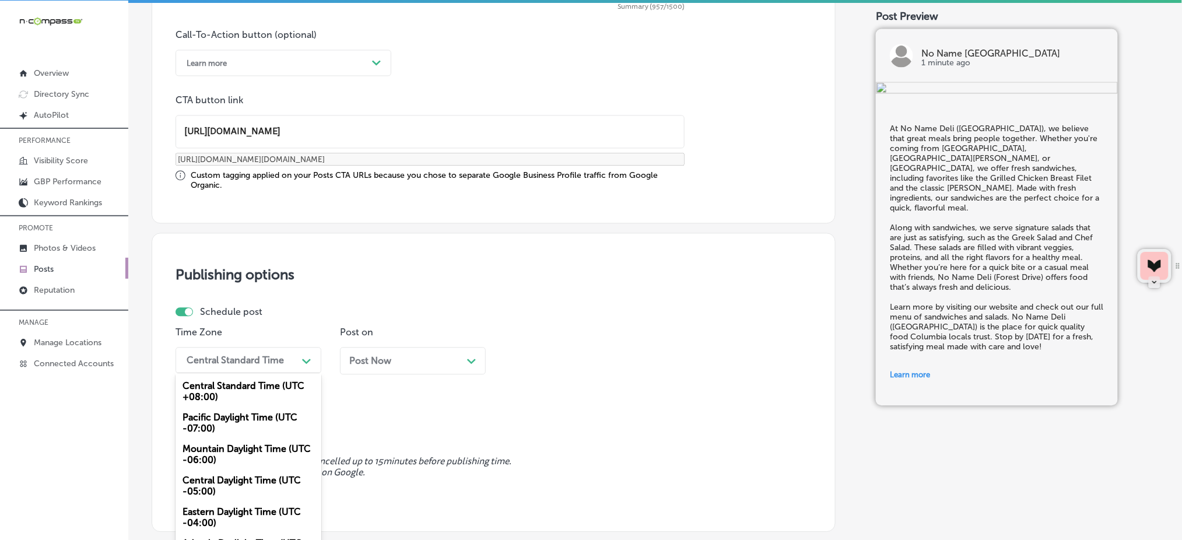
click at [250, 350] on div "Central Standard Time" at bounding box center [239, 360] width 117 height 20
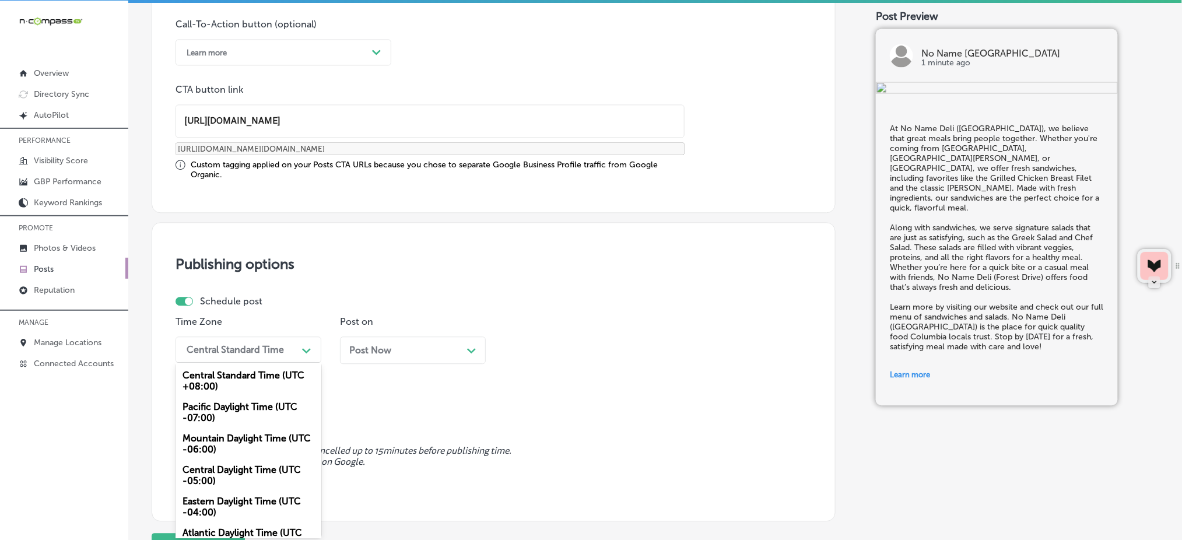
click at [198, 434] on div "Mountain Daylight Time (UTC -06:00)" at bounding box center [248, 443] width 146 height 31
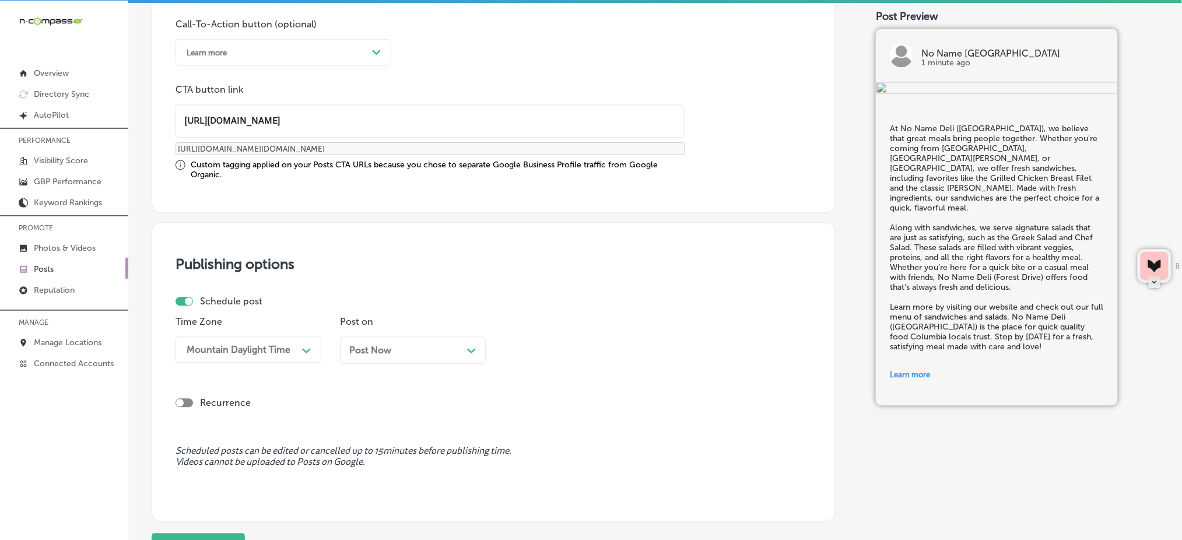
click at [364, 345] on span "Post Now" at bounding box center [370, 350] width 42 height 11
click at [553, 346] on div "05:00 AM" at bounding box center [536, 349] width 42 height 11
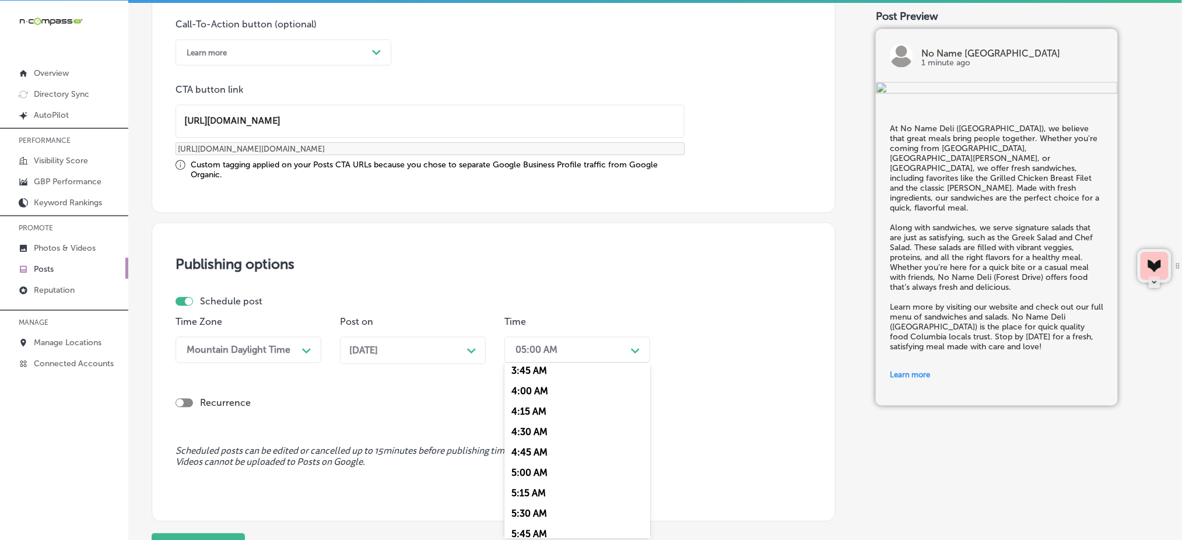
scroll to position [466, 0]
click at [533, 475] on div "7:00 AM" at bounding box center [577, 480] width 146 height 20
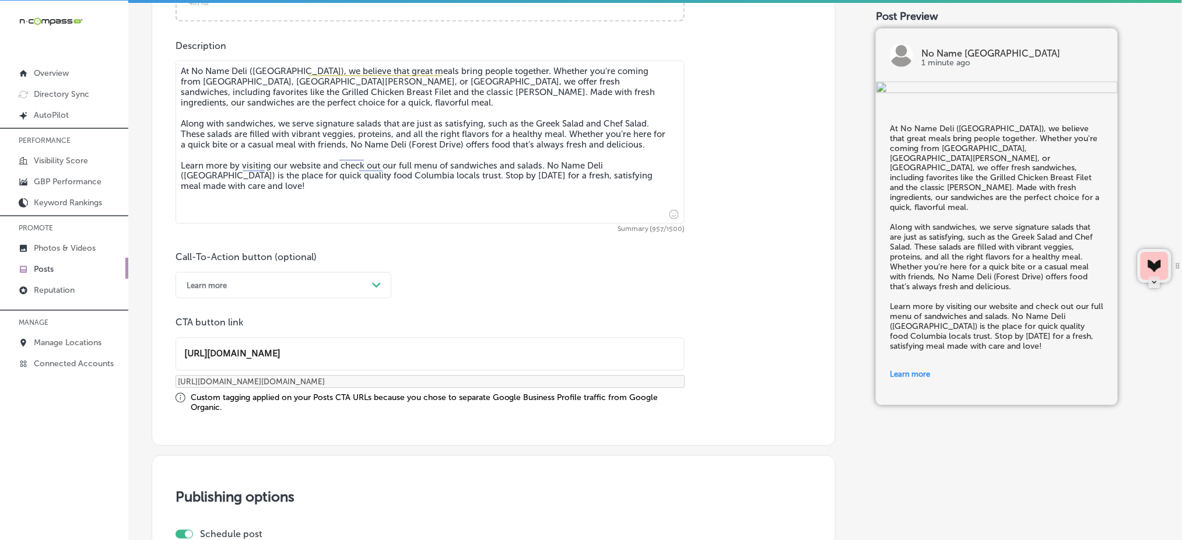
scroll to position [977, 0]
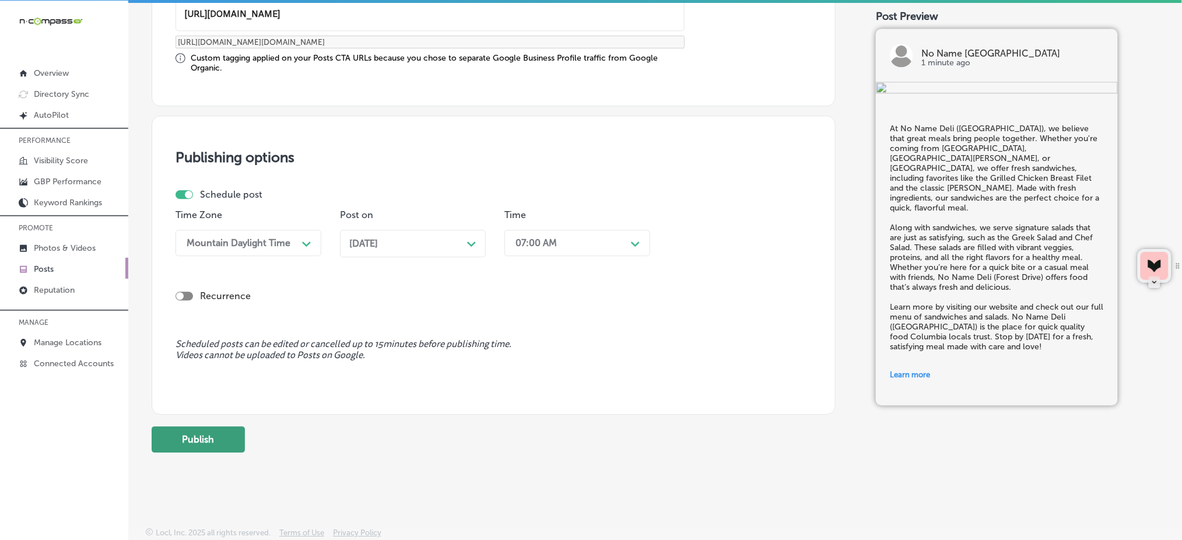
click at [217, 440] on button "Publish" at bounding box center [198, 439] width 93 height 26
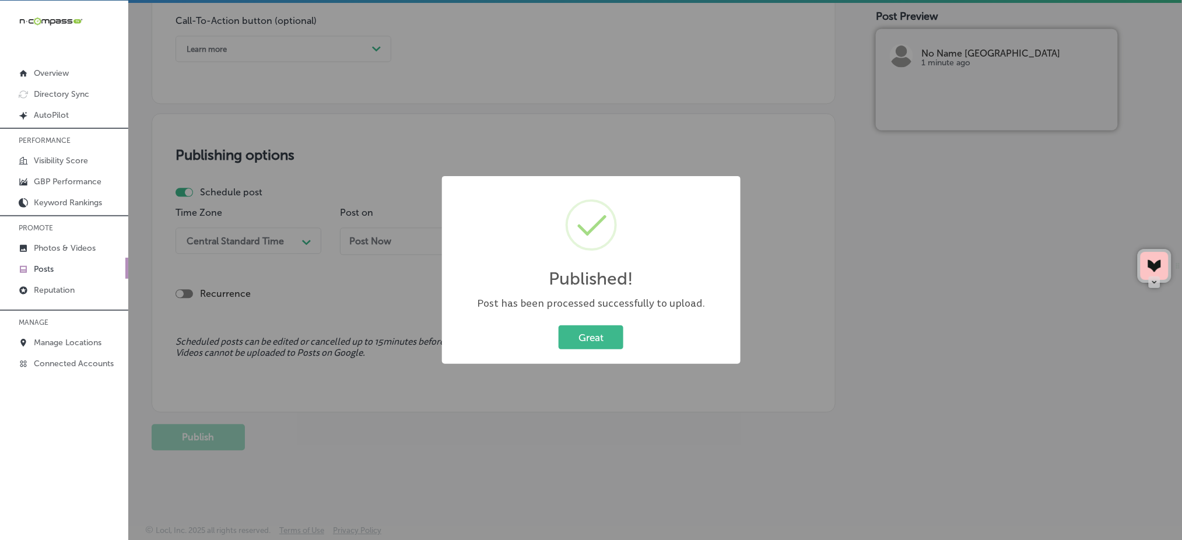
scroll to position [873, 0]
click at [565, 346] on button "Great" at bounding box center [591, 337] width 65 height 24
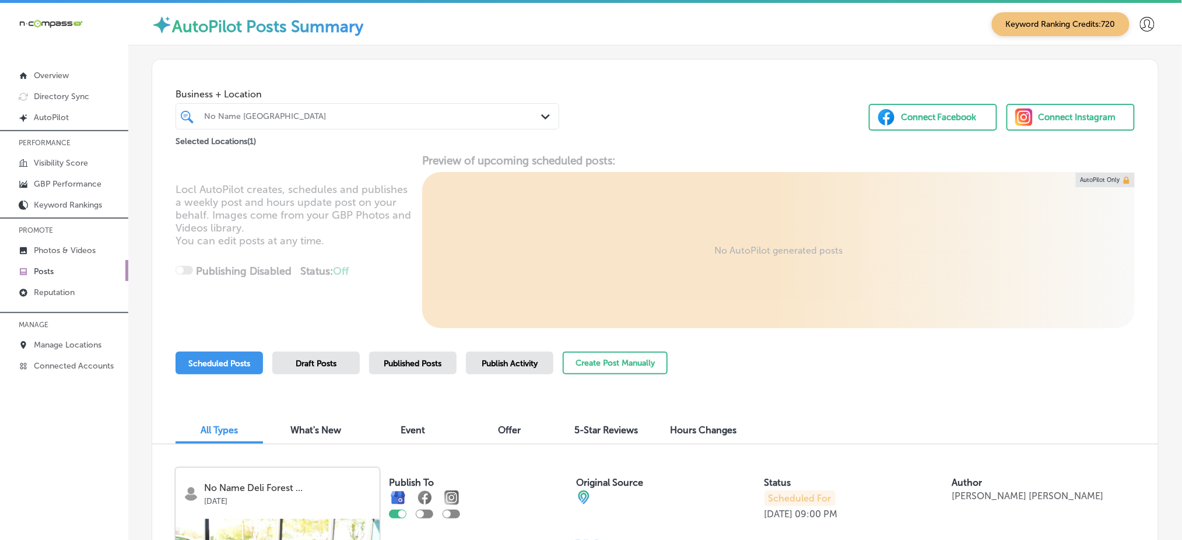
click at [454, 122] on div at bounding box center [351, 116] width 296 height 16
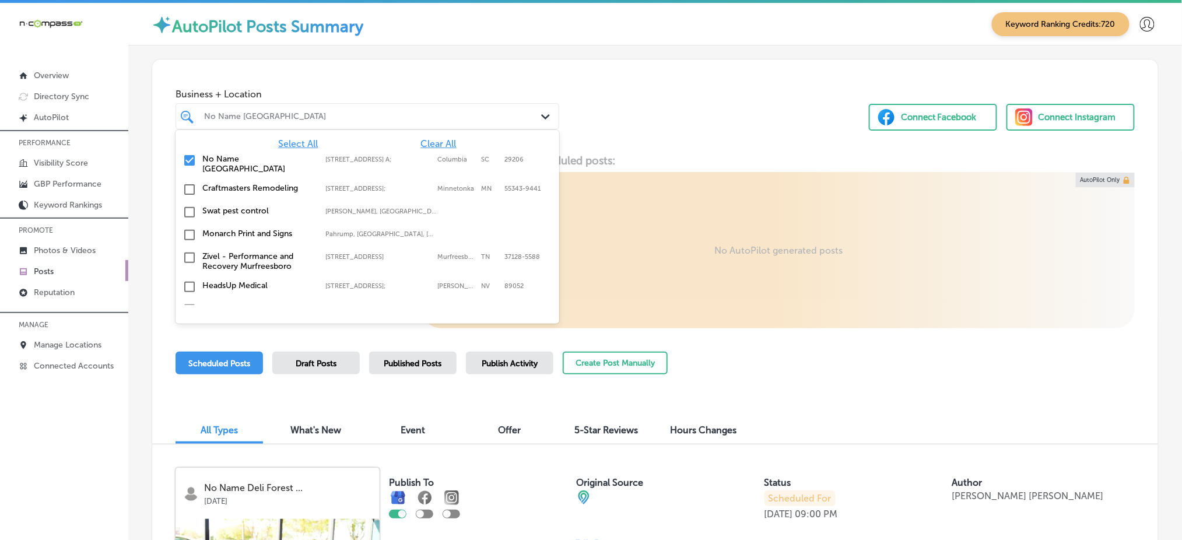
click at [426, 143] on span "Clear All" at bounding box center [439, 143] width 36 height 11
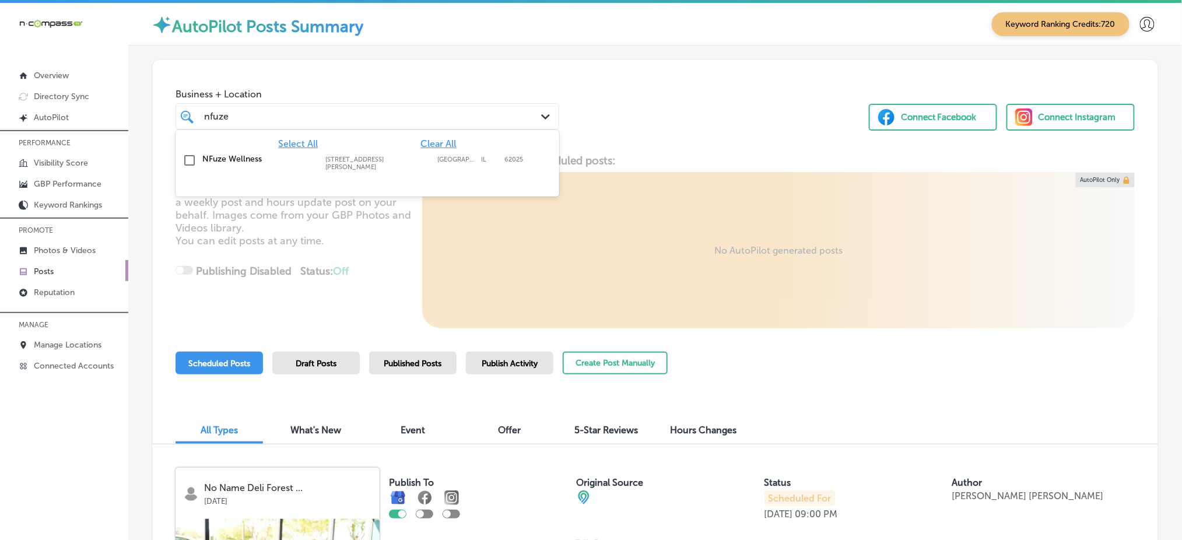
click at [420, 155] on div "NFuze Wellness [STREET_ADDRESS][PERSON_NAME] [STREET_ADDRESS][PERSON_NAME]" at bounding box center [341, 162] width 279 height 17
type input "nfuze"
click at [579, 127] on div "Business + Location option [STREET_ADDRESS][PERSON_NAME]. option [STREET_ADDRES…" at bounding box center [655, 103] width 1006 height 89
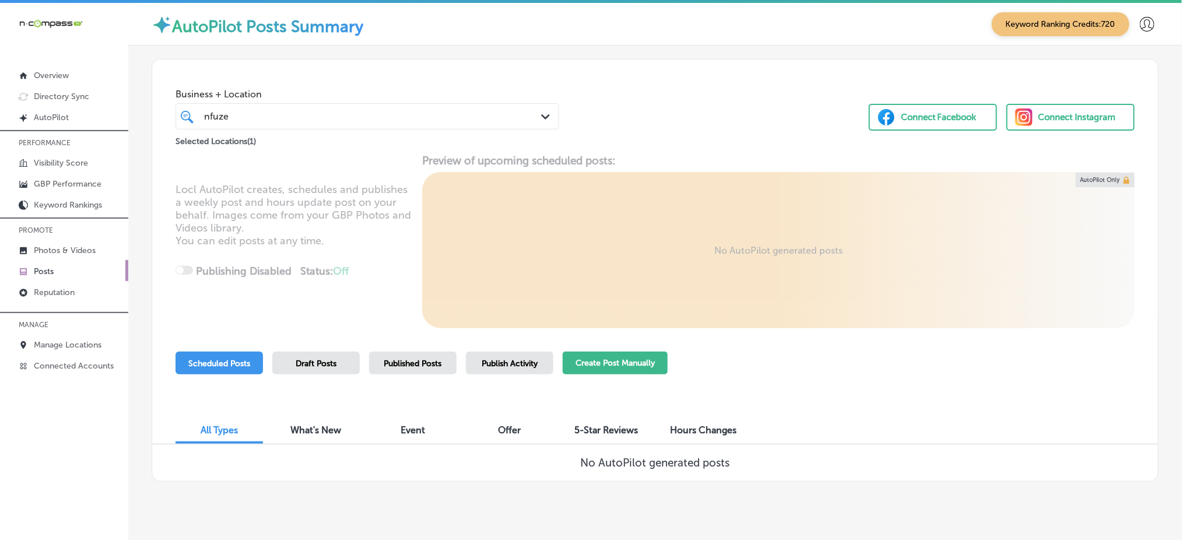
click at [624, 358] on button "Create Post Manually" at bounding box center [615, 363] width 105 height 23
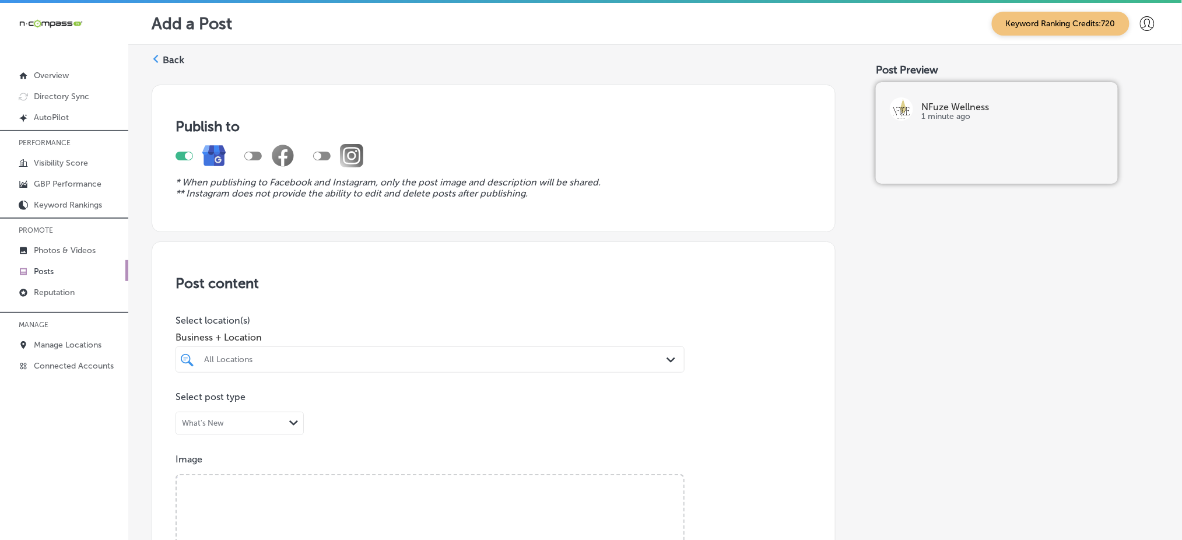
click at [325, 364] on div "All Locations Path Created with Sketch." at bounding box center [429, 359] width 509 height 26
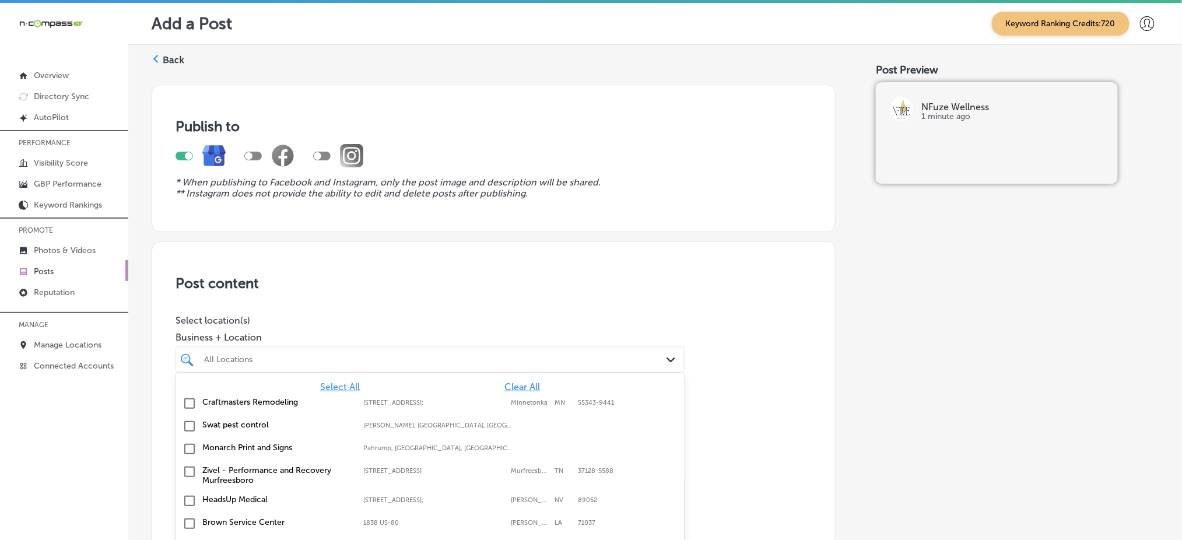
scroll to position [31, 0]
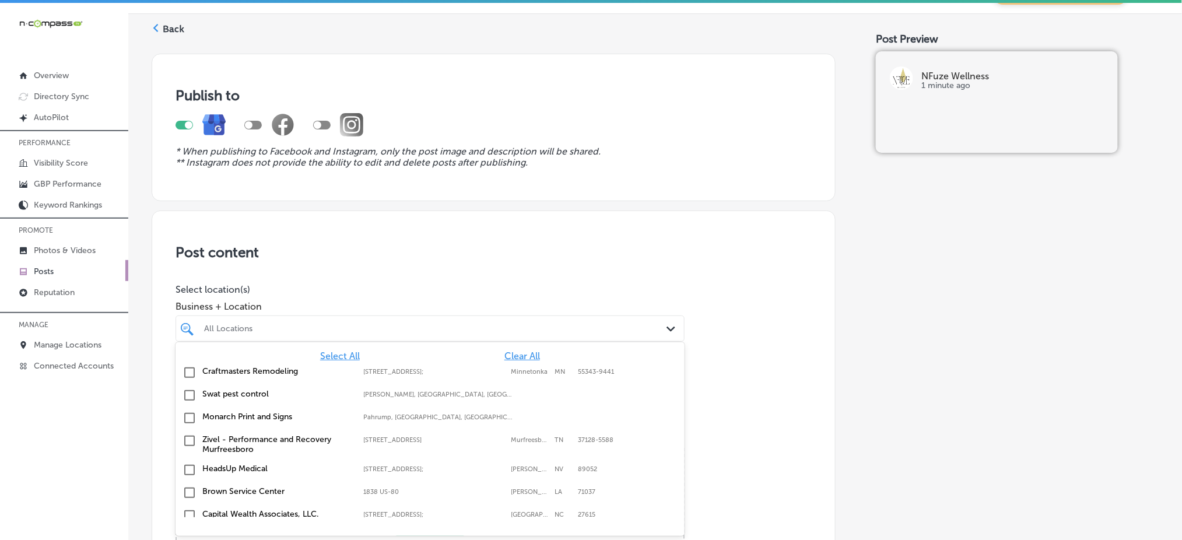
click at [520, 354] on span "Clear All" at bounding box center [522, 355] width 36 height 11
click at [509, 350] on span "Clear All" at bounding box center [522, 355] width 36 height 11
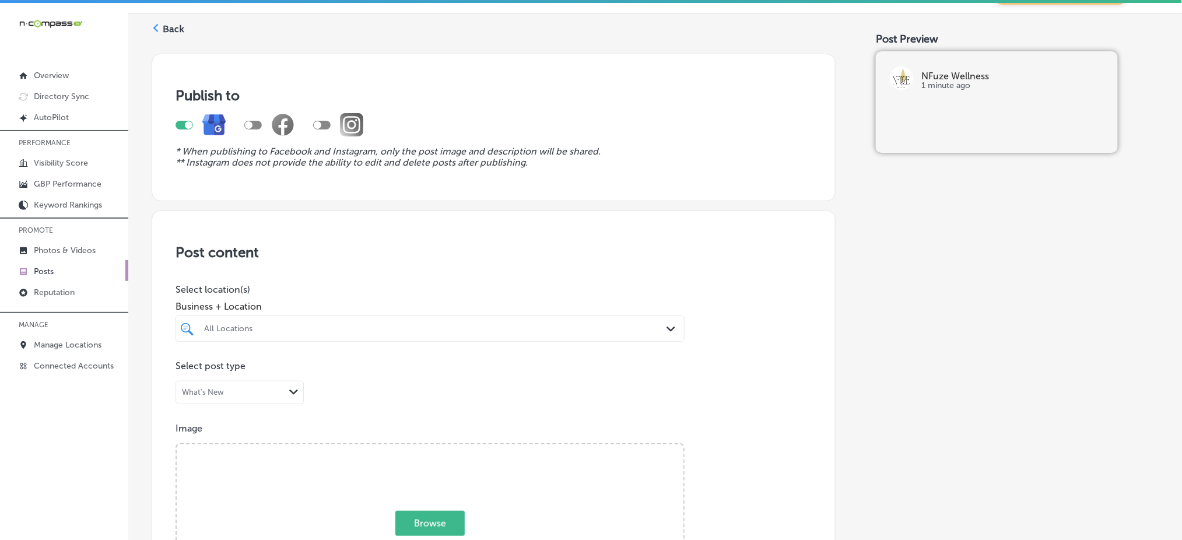
click at [455, 336] on div "All Locations" at bounding box center [430, 329] width 464 height 18
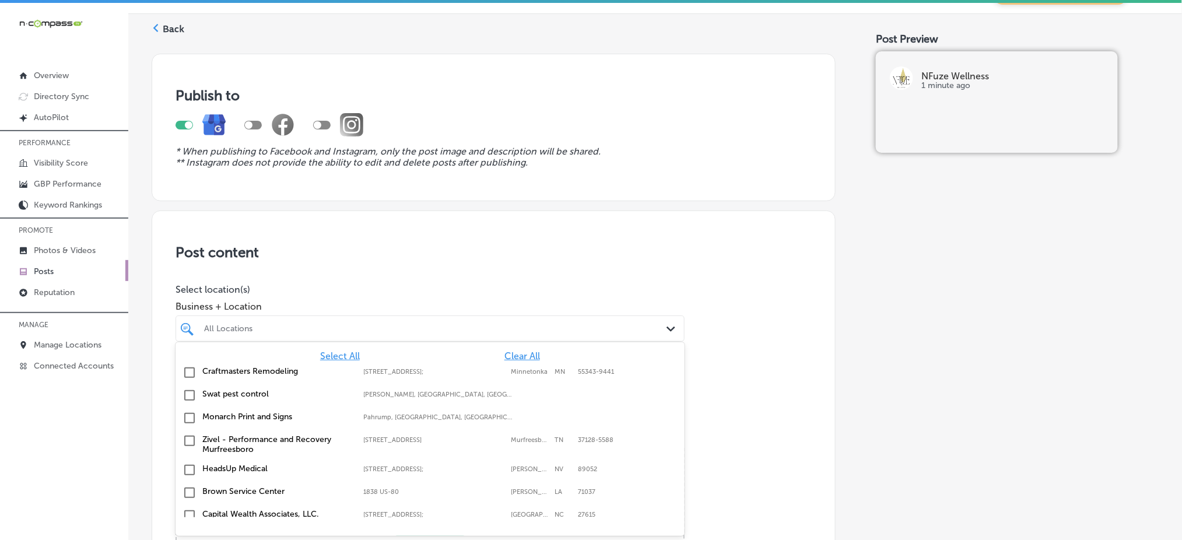
click at [504, 356] on span "Clear All" at bounding box center [522, 355] width 36 height 11
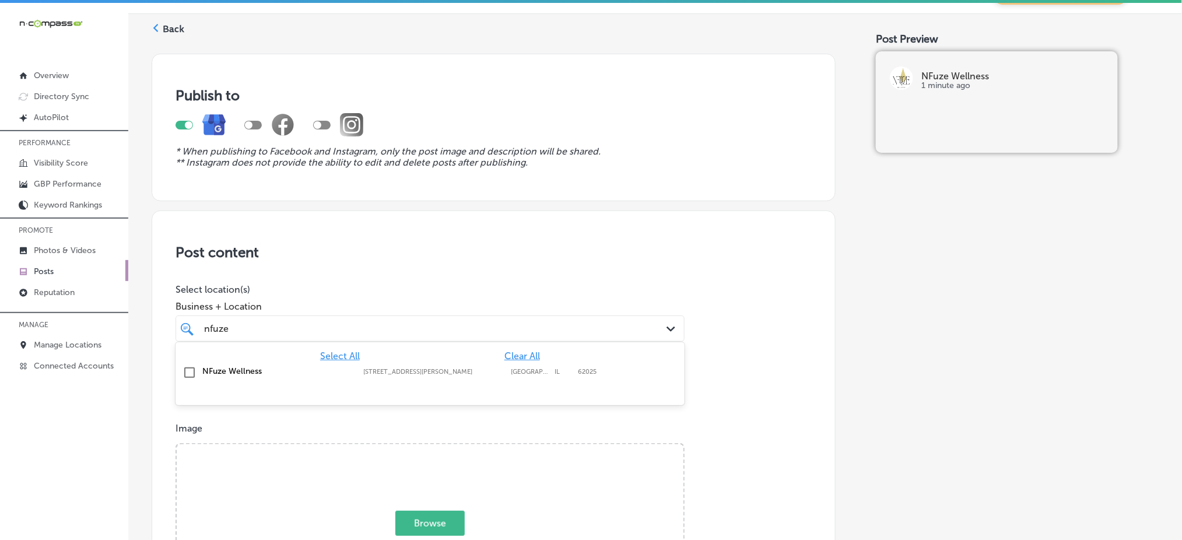
click at [525, 376] on div "NFuze Wellness [STREET_ADDRESS][PERSON_NAME] [STREET_ADDRESS][PERSON_NAME]" at bounding box center [430, 373] width 500 height 18
type input "nfuze"
click at [541, 321] on div "nfuze nfuze" at bounding box center [407, 329] width 409 height 16
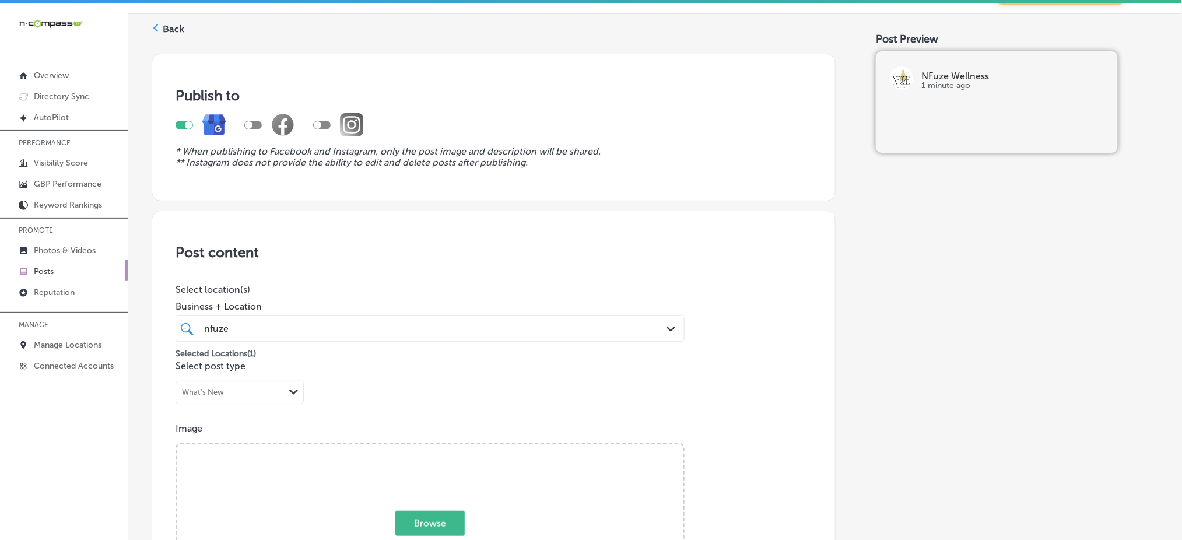
click at [541, 321] on div "nfuze nfuze" at bounding box center [407, 329] width 409 height 16
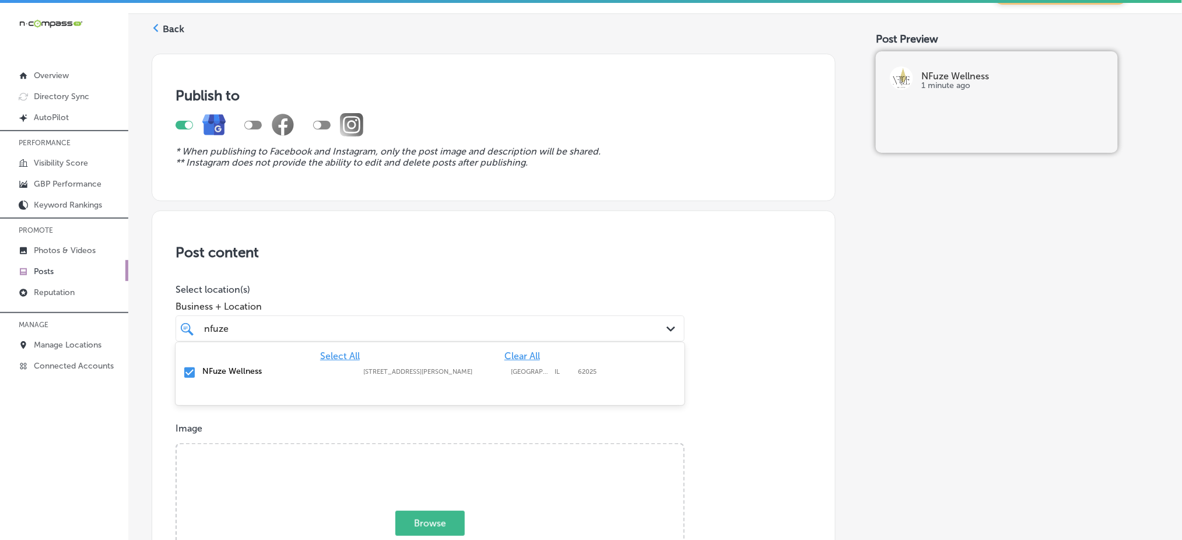
click at [541, 321] on div "nfuze nfuze" at bounding box center [407, 329] width 409 height 16
click at [446, 526] on span "Browse" at bounding box center [429, 523] width 69 height 25
click at [446, 448] on input "Browse Or drag and drop a photo" at bounding box center [430, 445] width 507 height 3
type input "C:\fakepath\iv-therapy-microneedling-nfuze-wellness-[GEOGRAPHIC_DATA]-[GEOGRAPH…"
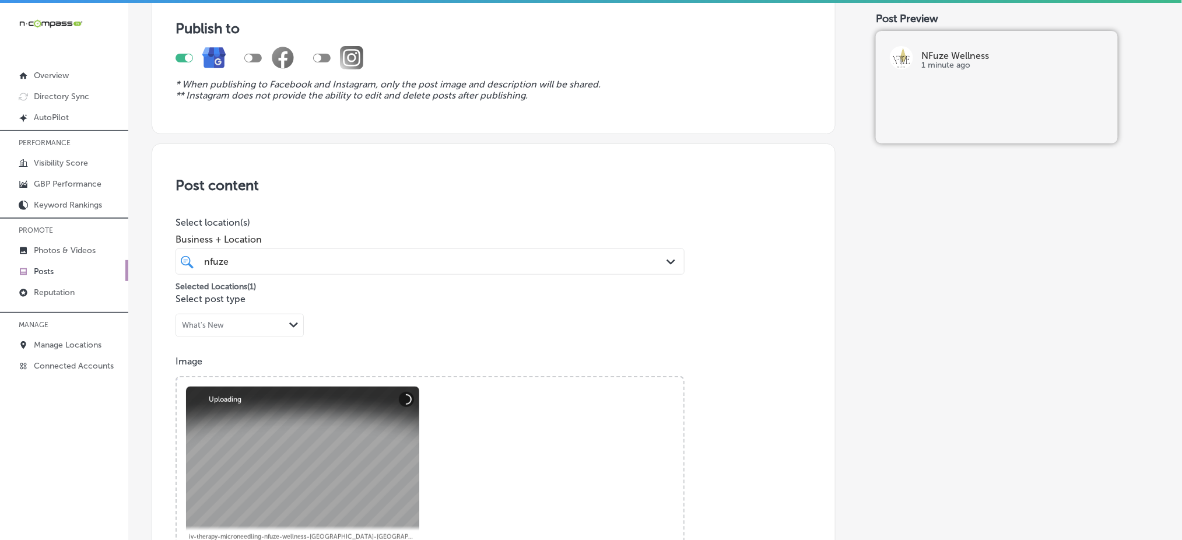
scroll to position [264, 0]
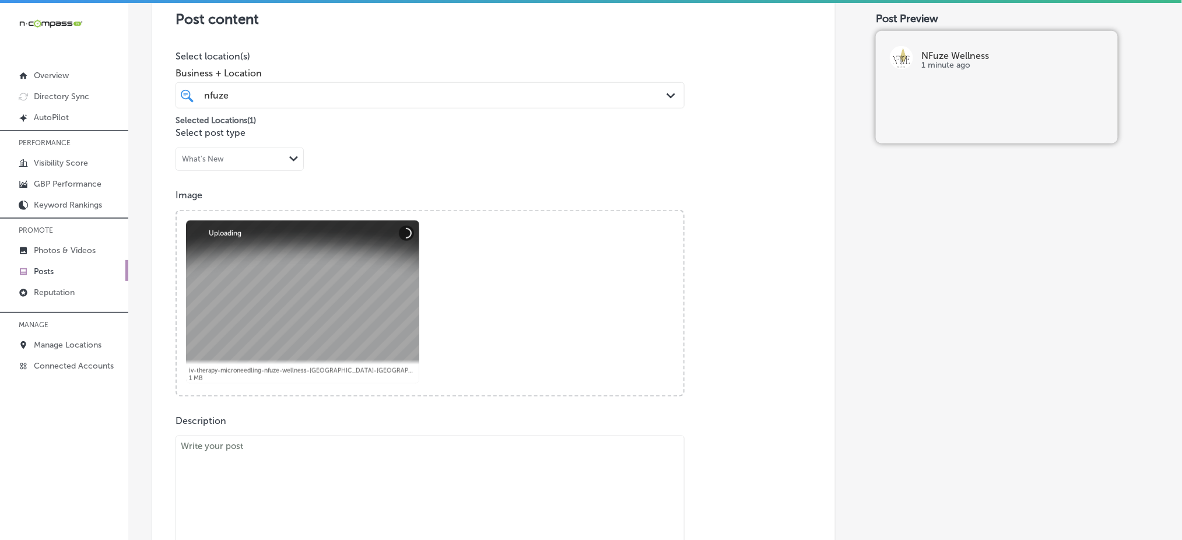
click at [256, 472] on textarea at bounding box center [429, 517] width 509 height 163
paste textarea "Are you looking for a comprehensive wellness boost? In [PERSON_NAME], Highland,…"
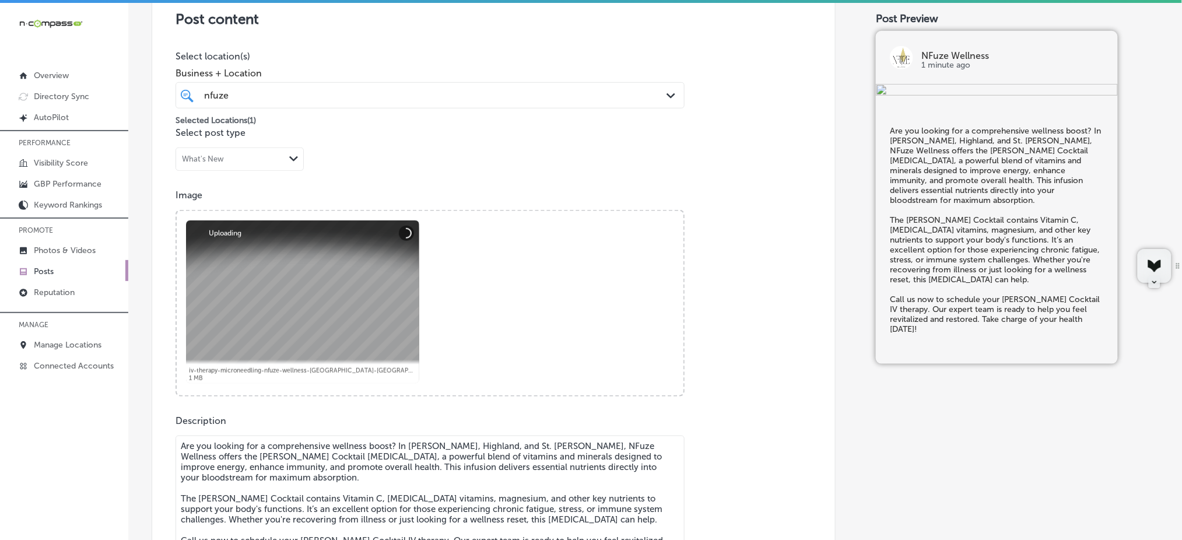
scroll to position [278, 0]
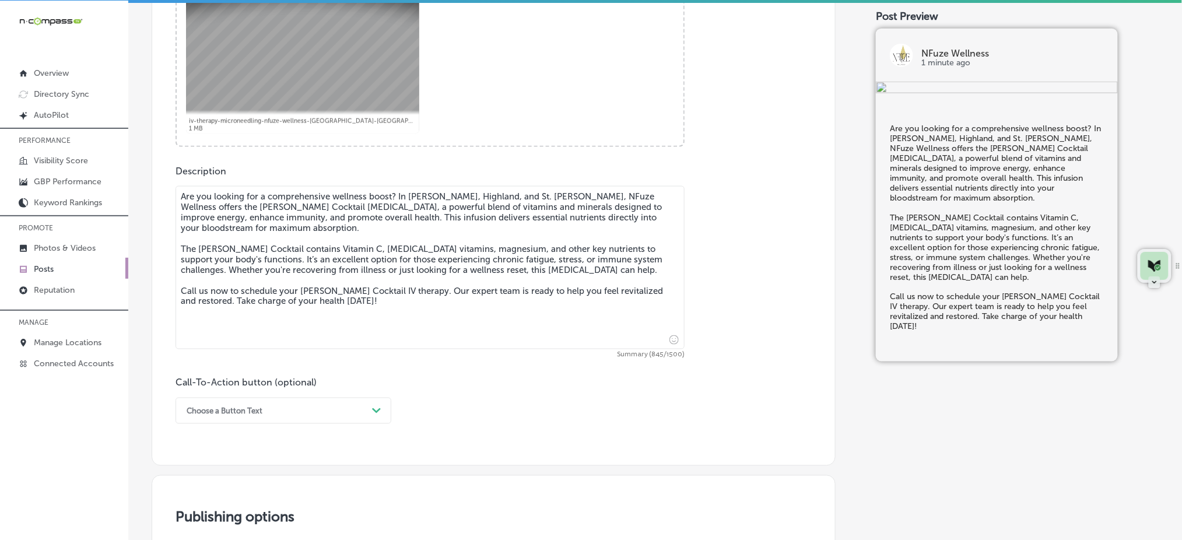
type textarea "Are you looking for a comprehensive wellness boost? In [PERSON_NAME], Highland,…"
click at [269, 418] on div "option Book focused, 2 of 7. 7 results available. Use Up and Down to choose opt…" at bounding box center [283, 411] width 216 height 26
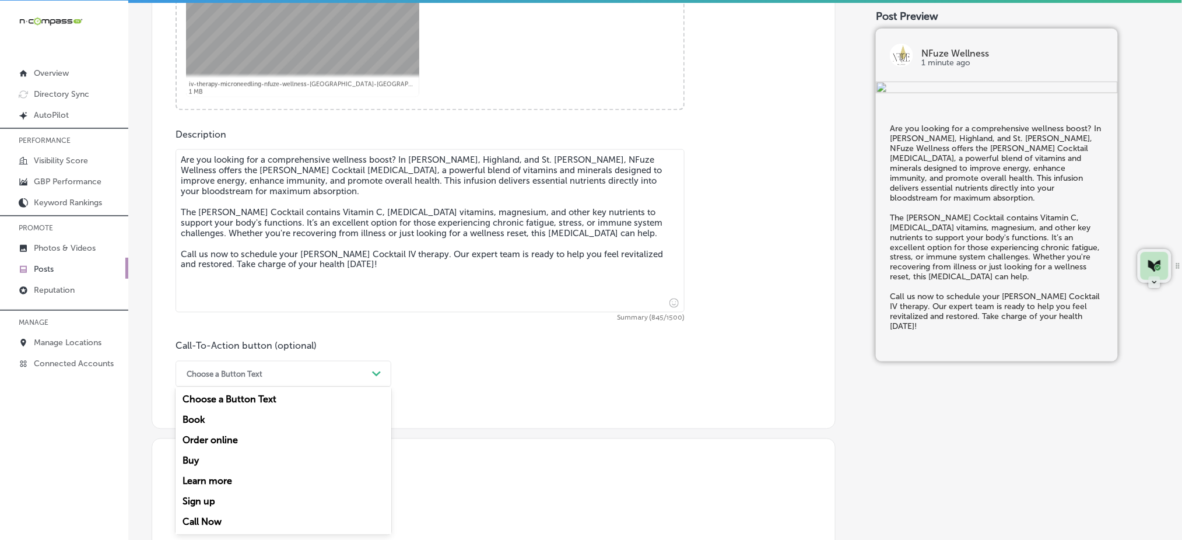
click at [215, 518] on div "Call Now" at bounding box center [283, 522] width 216 height 20
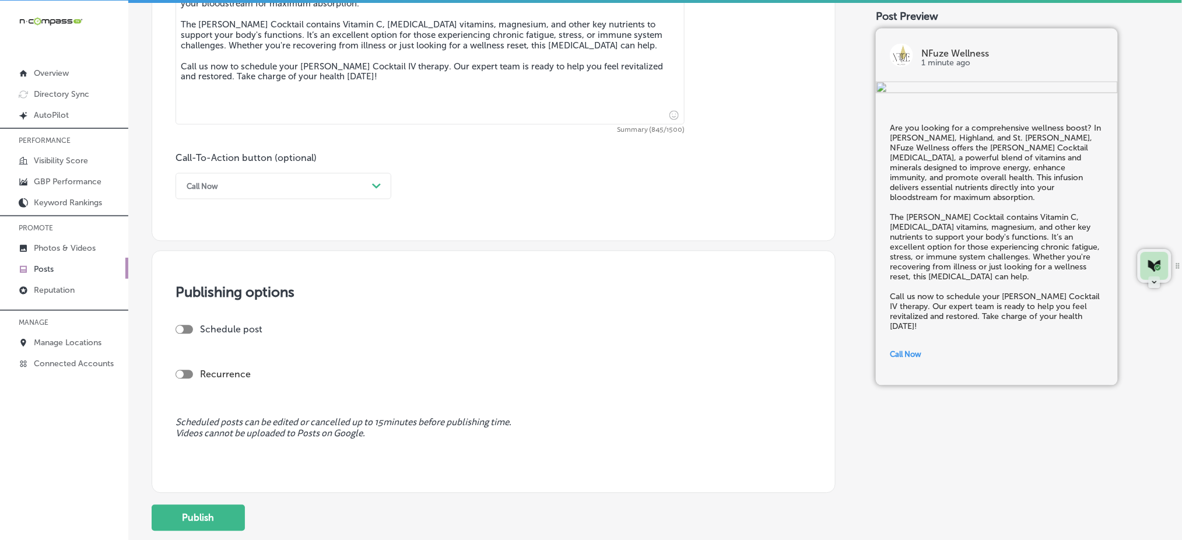
scroll to position [781, 0]
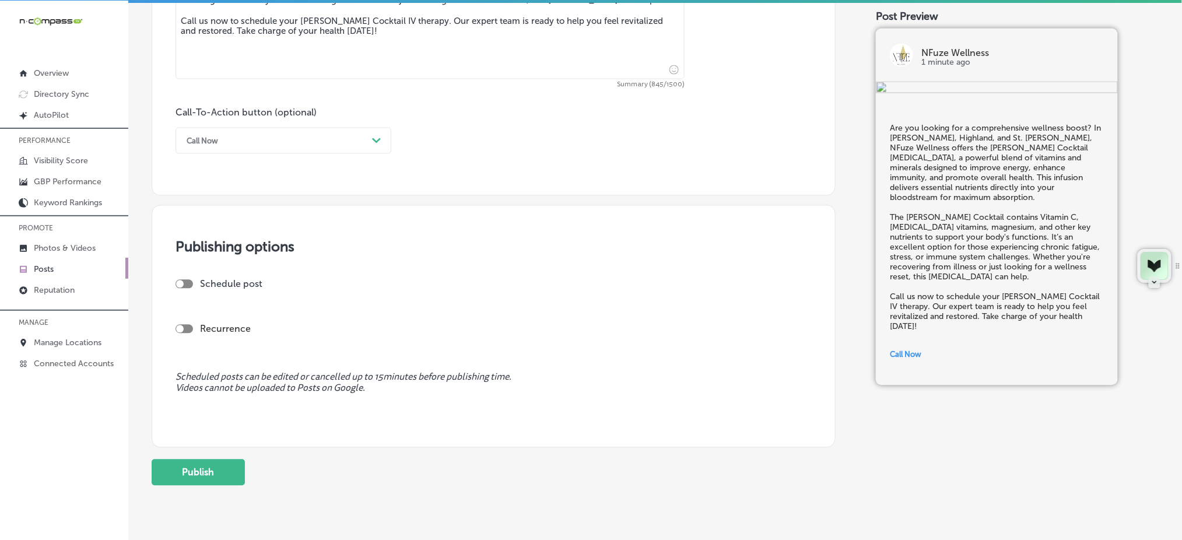
click at [192, 283] on div at bounding box center [183, 284] width 17 height 9
checkbox input "true"
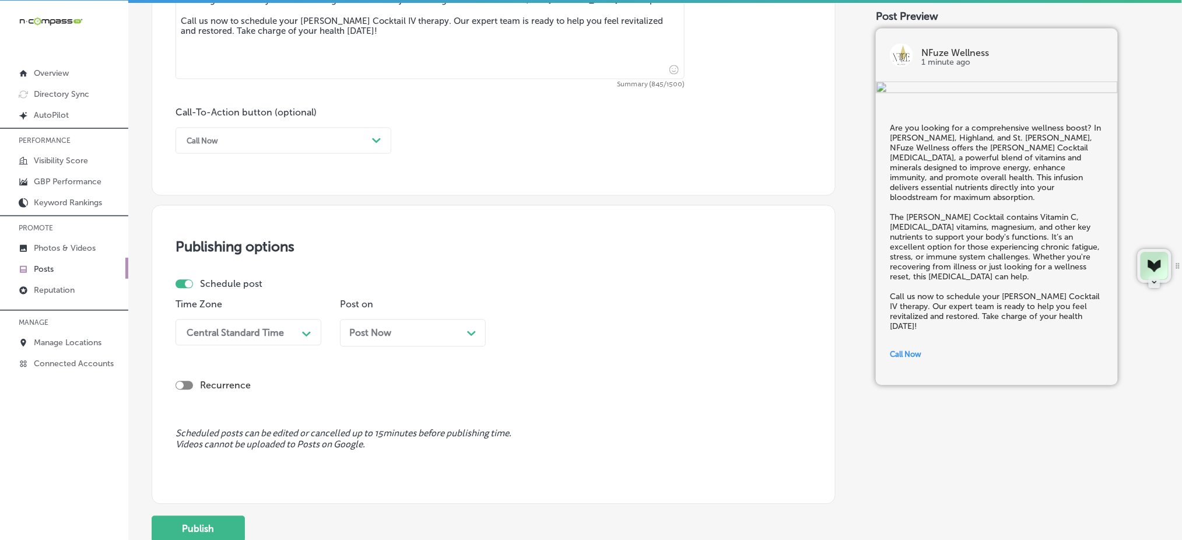
click at [209, 324] on div "Central Standard Time" at bounding box center [239, 332] width 117 height 20
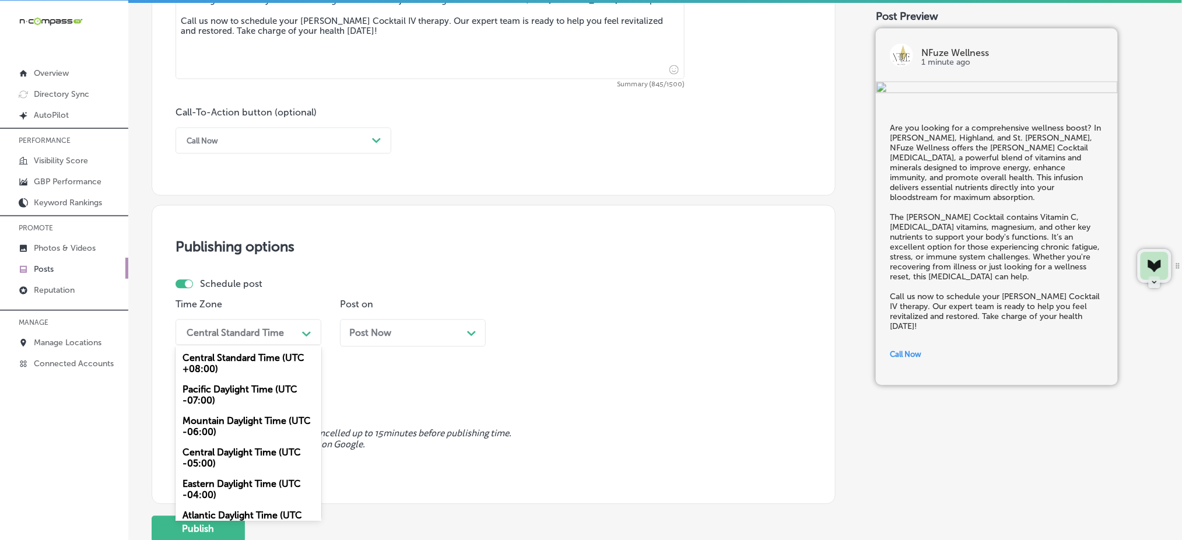
click at [215, 420] on div "Mountain Daylight Time (UTC -06:00)" at bounding box center [248, 426] width 146 height 31
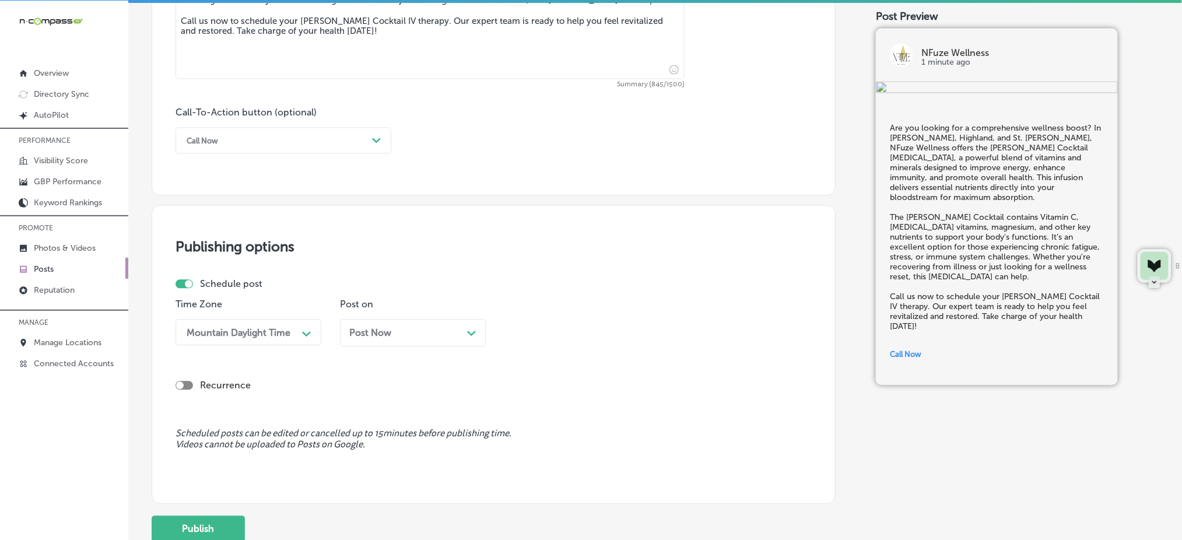
click at [399, 335] on div "Post Now Path Created with Sketch." at bounding box center [412, 333] width 127 height 11
click at [607, 331] on div "05:30 AM" at bounding box center [568, 332] width 117 height 20
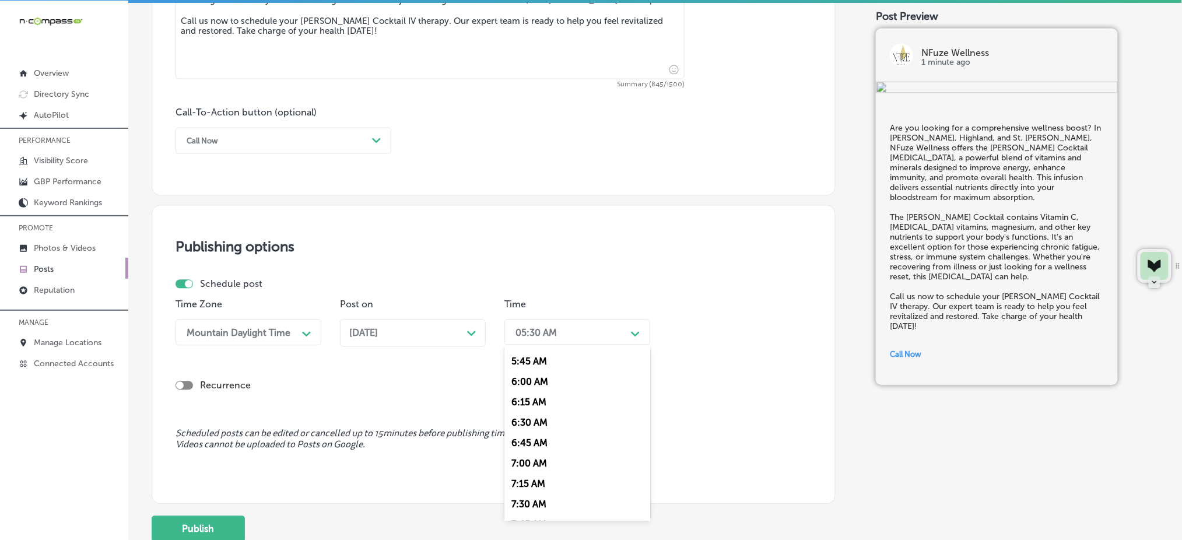
click at [544, 468] on div "7:00 AM" at bounding box center [577, 463] width 146 height 20
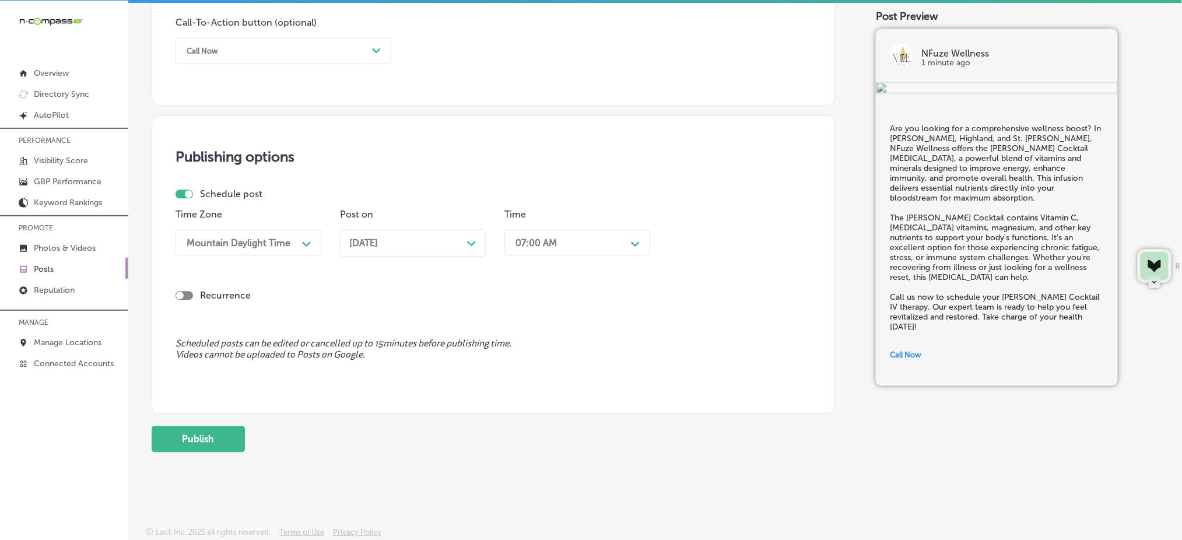
scroll to position [873, 0]
click at [190, 438] on button "Publish" at bounding box center [198, 437] width 93 height 26
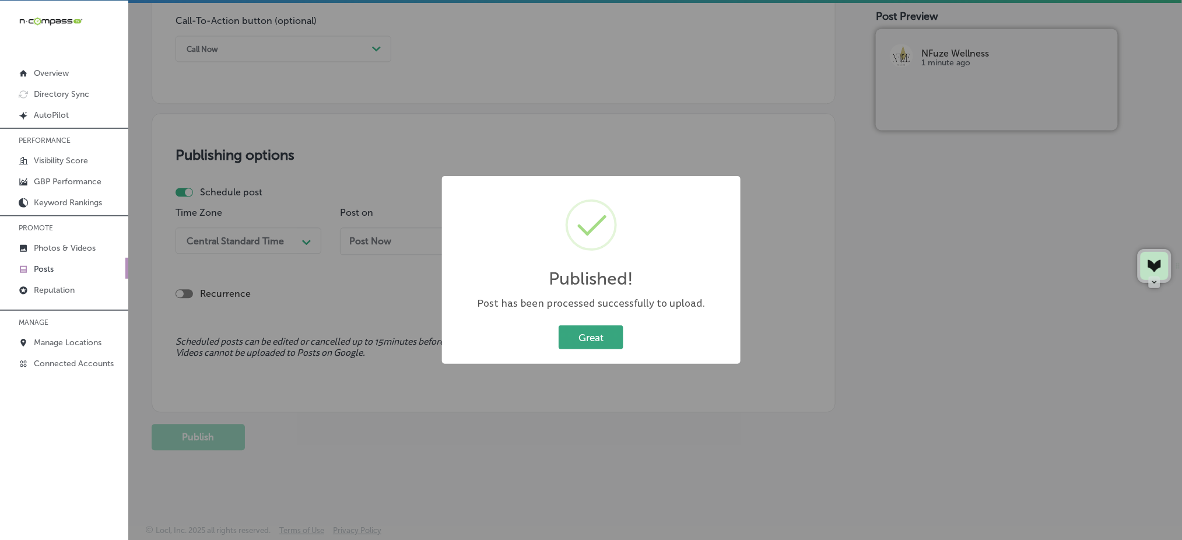
click at [593, 340] on button "Great" at bounding box center [591, 337] width 65 height 24
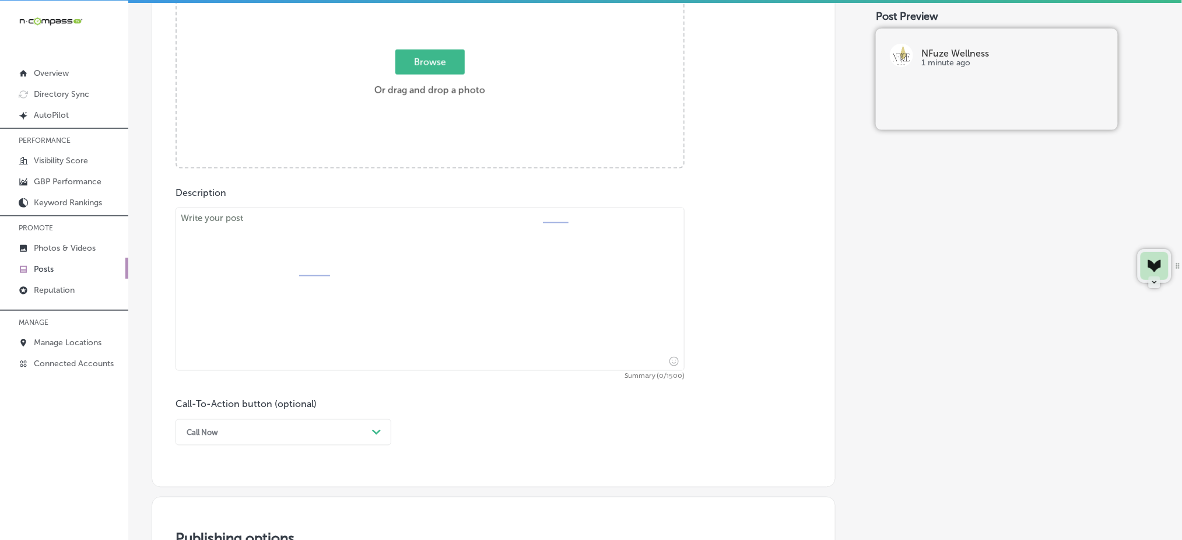
scroll to position [407, 0]
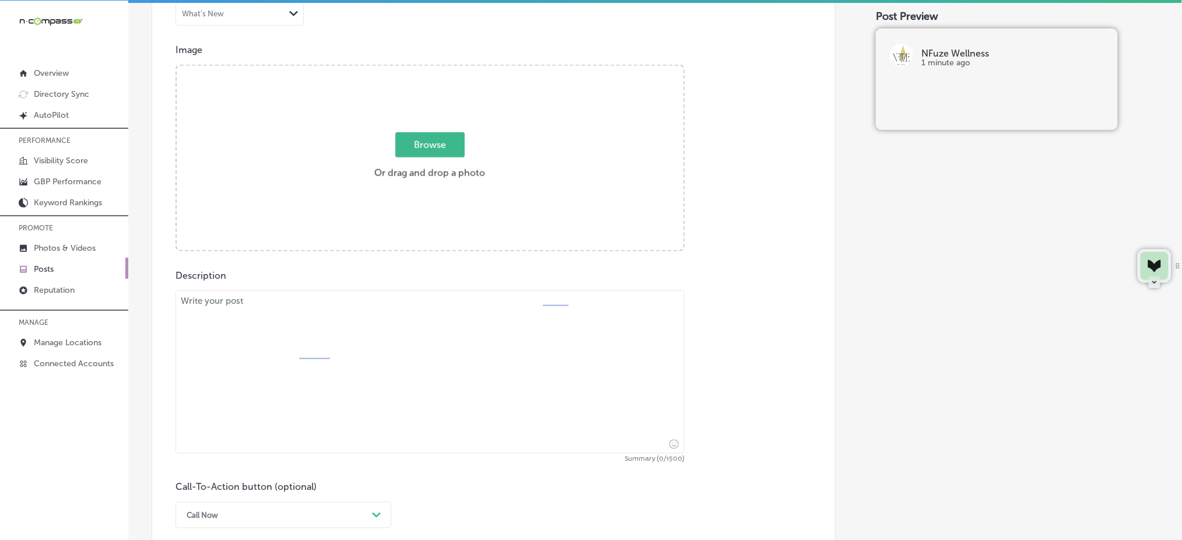
click at [427, 147] on span "Browse" at bounding box center [429, 144] width 69 height 25
click at [427, 69] on input "Browse Or drag and drop a photo" at bounding box center [430, 67] width 507 height 3
type input "C:\fakepath\iv-therapy-microneedling-nfuze-wellness-[GEOGRAPHIC_DATA]-[GEOGRAPH…"
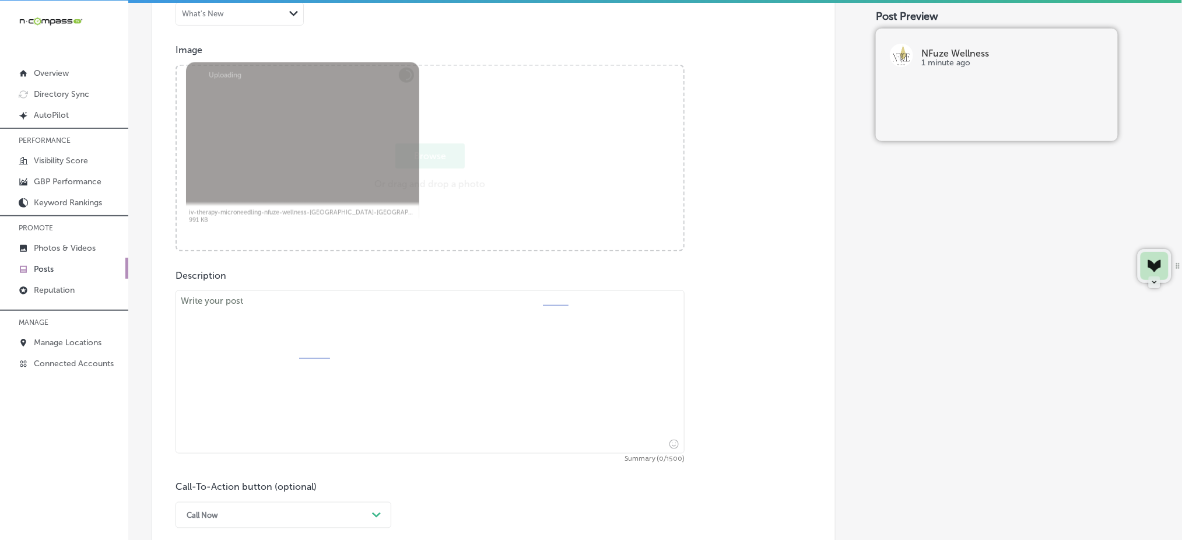
click at [339, 332] on textarea at bounding box center [429, 371] width 509 height 163
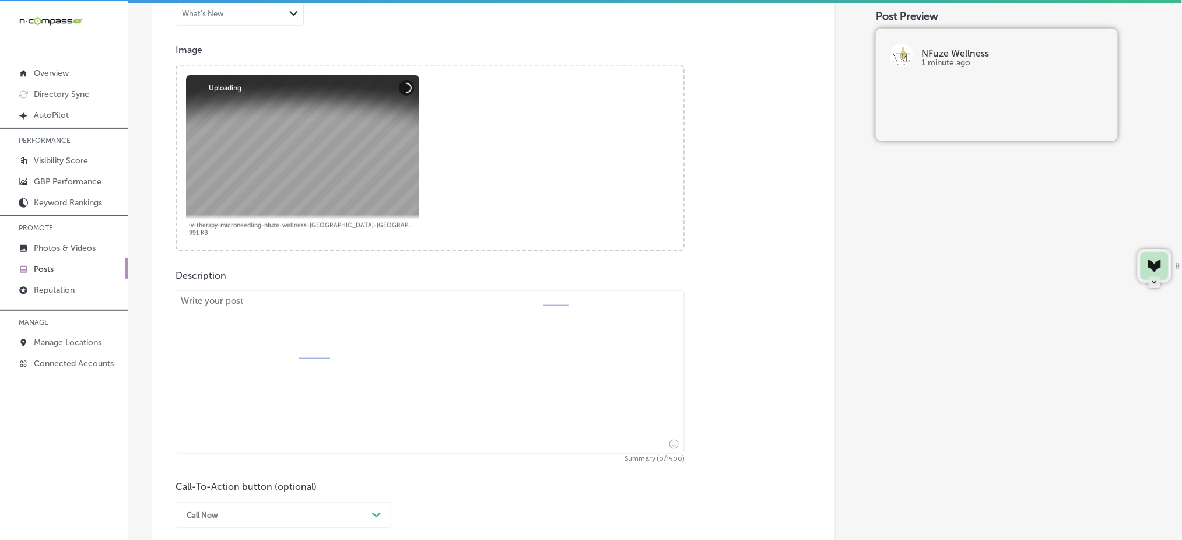
paste textarea "Need a natural energy boost? In [PERSON_NAME], [GEOGRAPHIC_DATA], and [PERSON_N…"
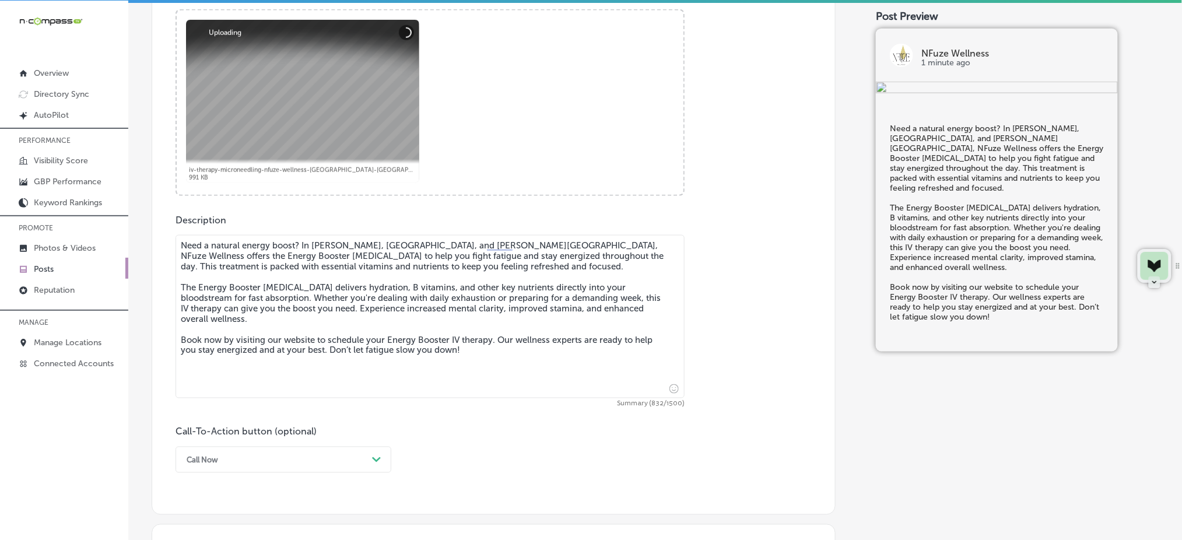
scroll to position [485, 0]
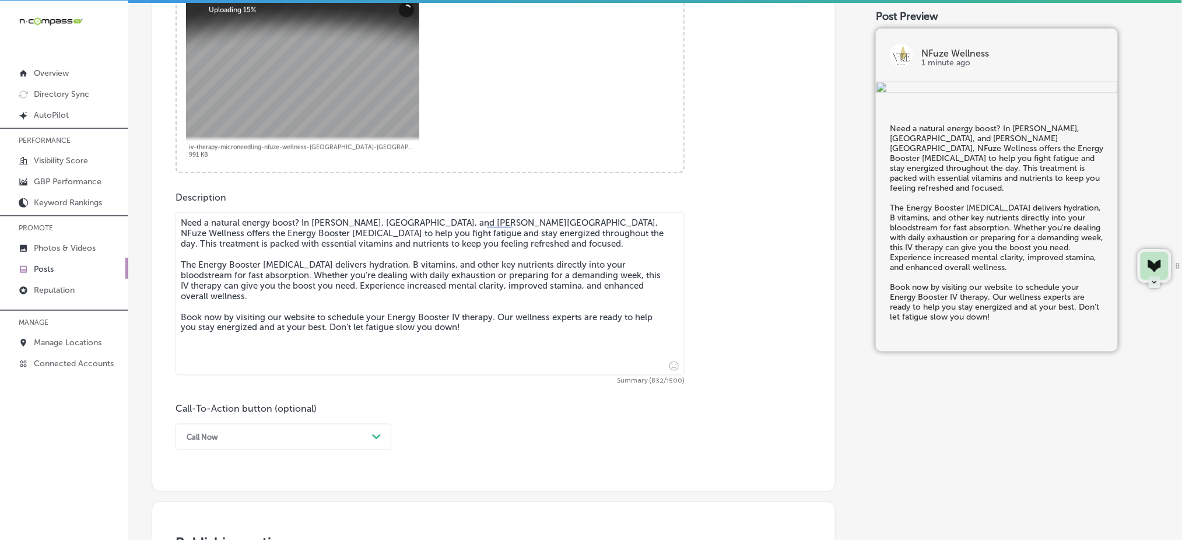
type textarea "Need a natural energy boost? In [PERSON_NAME], [GEOGRAPHIC_DATA], and [PERSON_N…"
click at [219, 436] on div "Call Now Path Created with Sketch." at bounding box center [283, 437] width 216 height 26
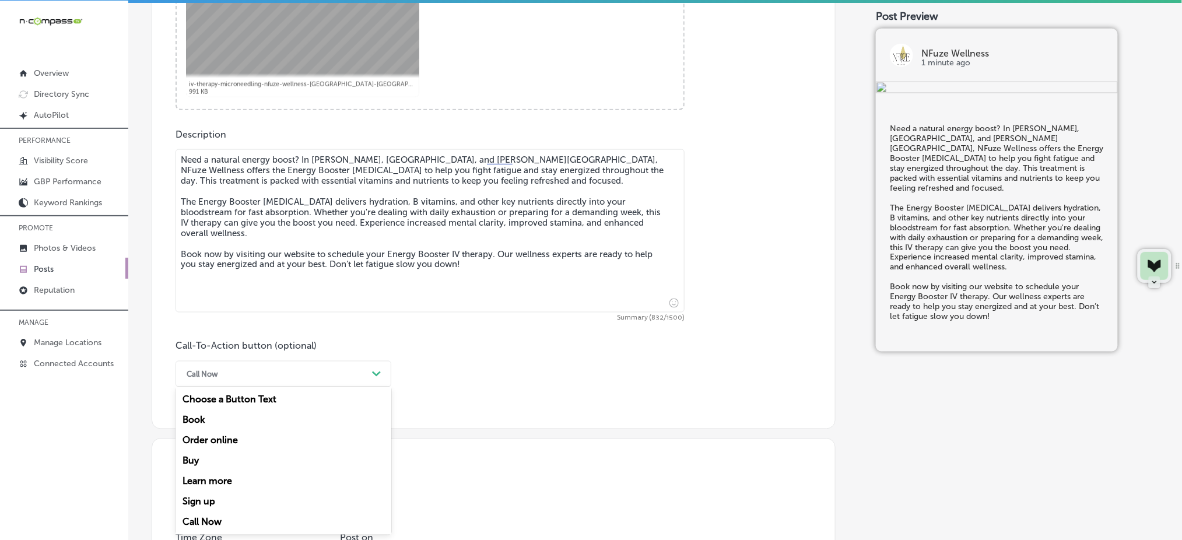
click at [215, 419] on div "Book" at bounding box center [283, 420] width 216 height 20
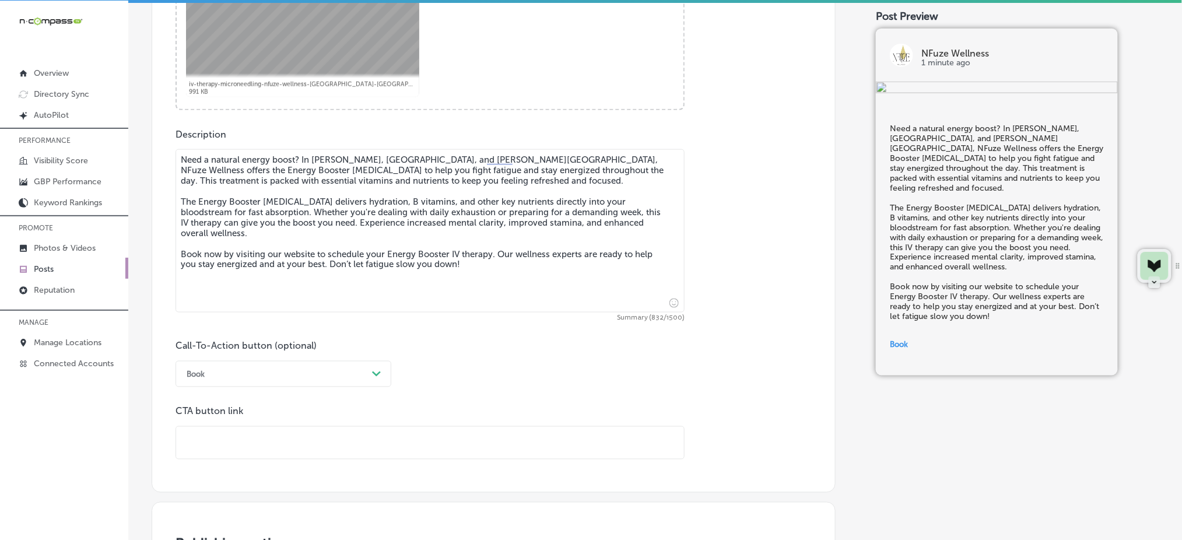
click at [217, 440] on input "text" at bounding box center [430, 443] width 508 height 32
paste input "[URL][DOMAIN_NAME]"
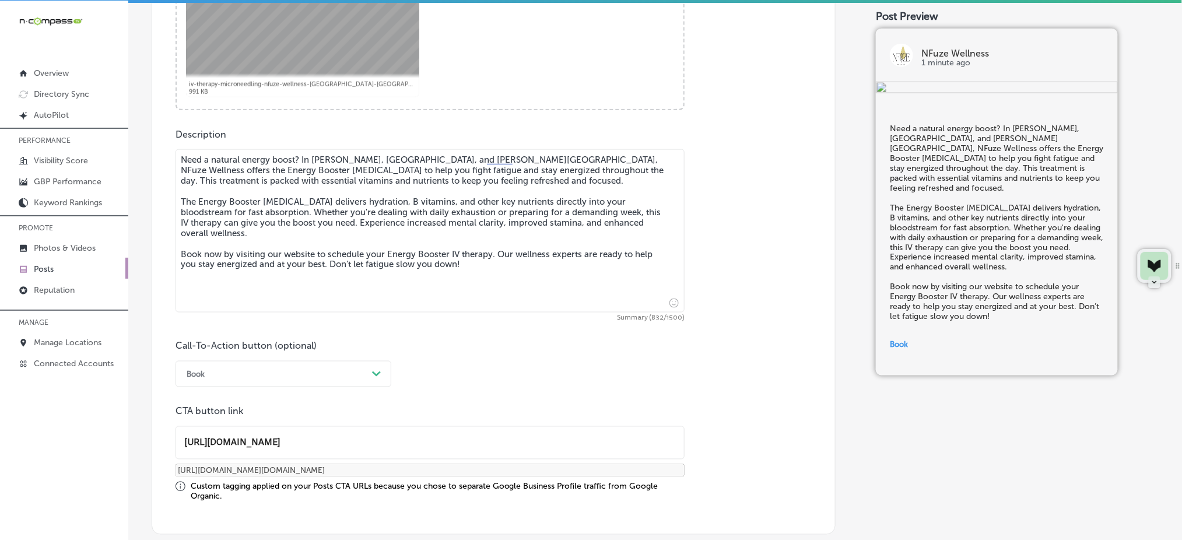
type input "[URL][DOMAIN_NAME]"
click at [211, 402] on div "Call-To-Action button (optional) Book Path Created with Sketch. CTA button link…" at bounding box center [493, 420] width 636 height 161
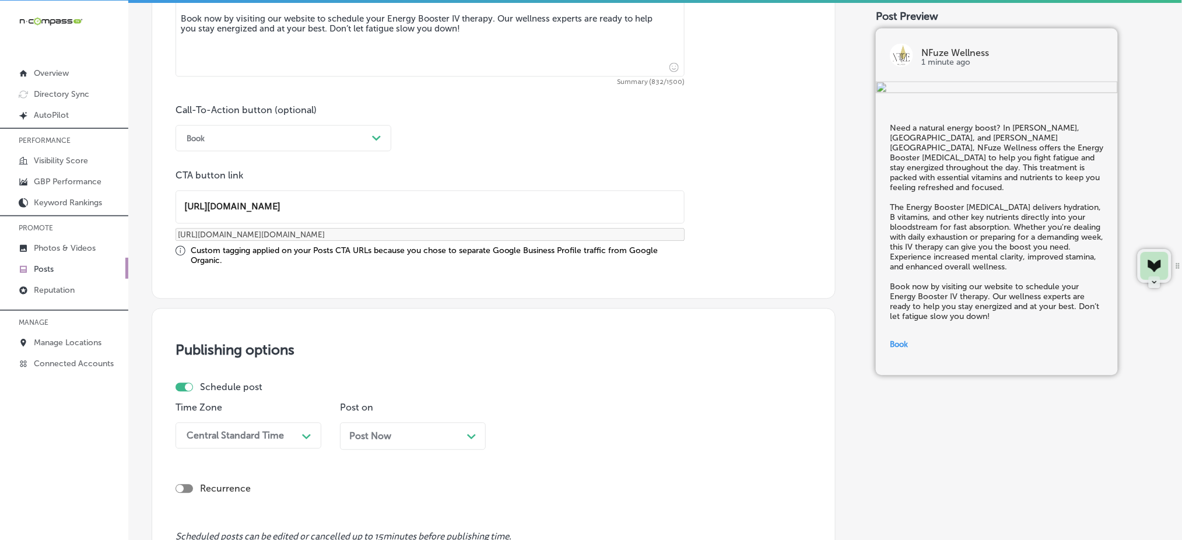
scroll to position [937, 0]
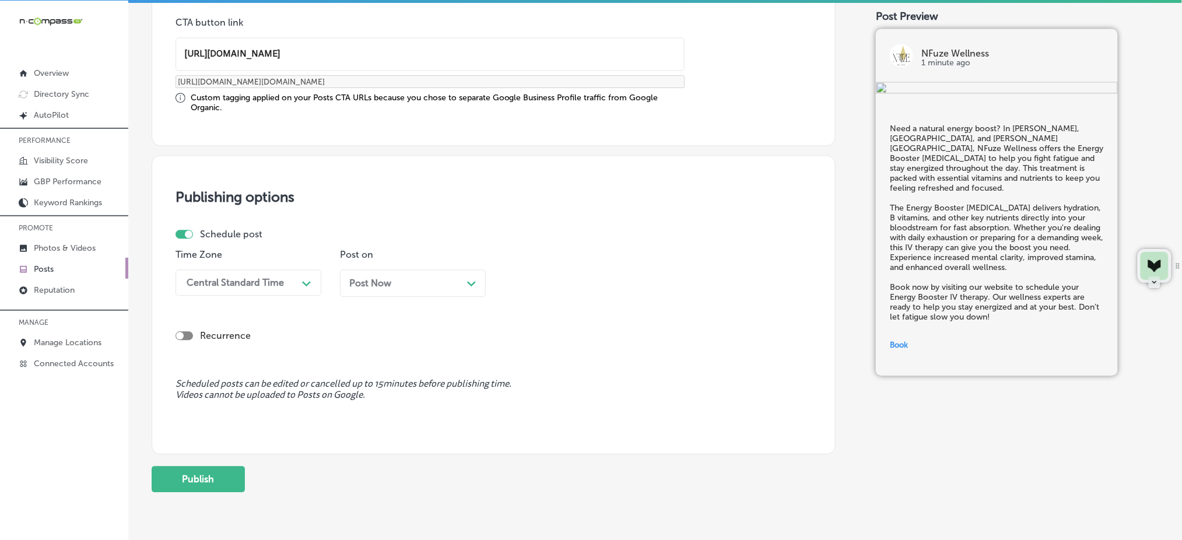
click at [247, 282] on div "Central Standard Time" at bounding box center [235, 282] width 97 height 11
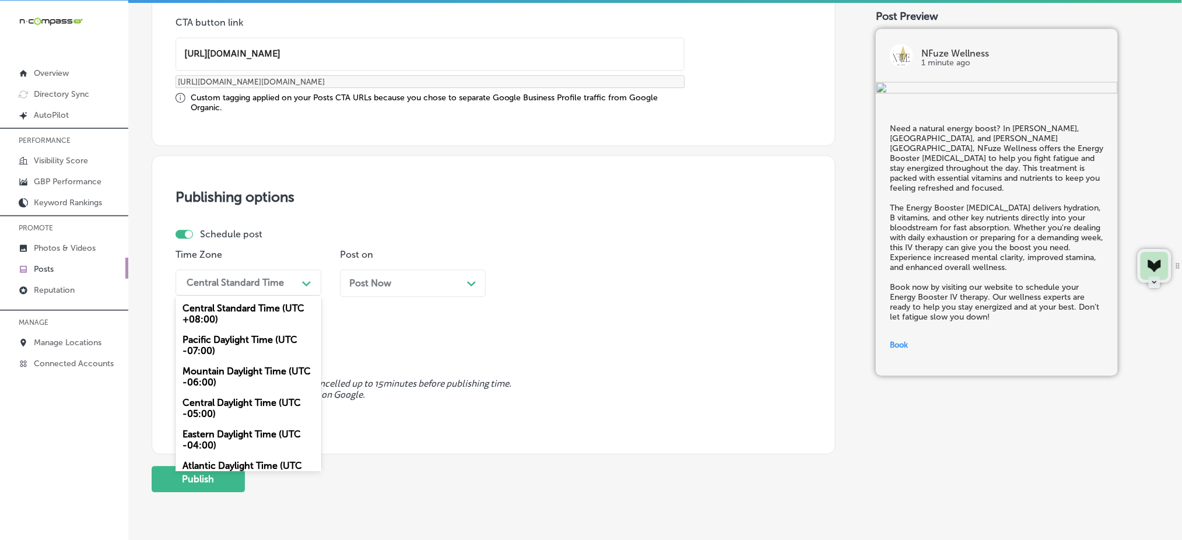
click at [225, 369] on div "Mountain Daylight Time (UTC -06:00)" at bounding box center [248, 376] width 146 height 31
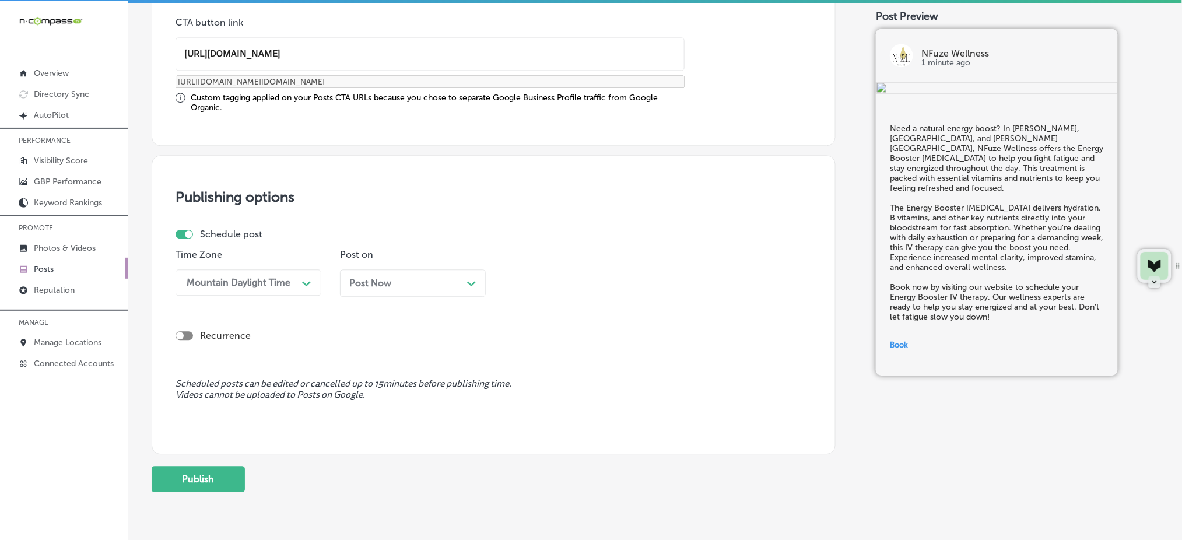
click at [378, 280] on span "Post Now" at bounding box center [370, 283] width 42 height 11
click at [507, 292] on div "05:30 AM Path Created with Sketch." at bounding box center [577, 282] width 146 height 26
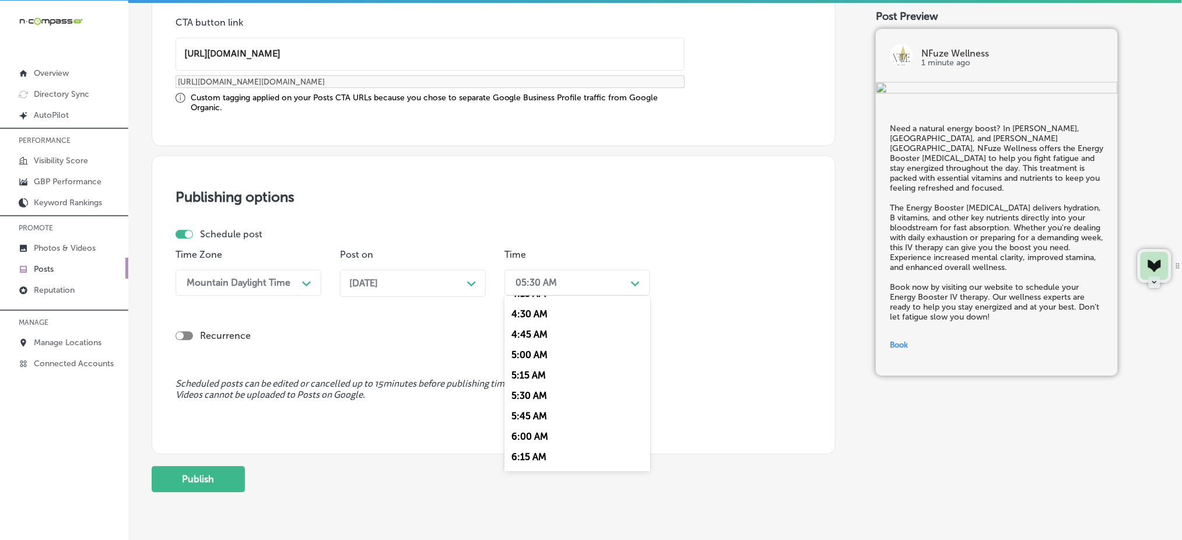
scroll to position [466, 0]
click at [539, 406] on div "7:00 AM" at bounding box center [577, 413] width 146 height 20
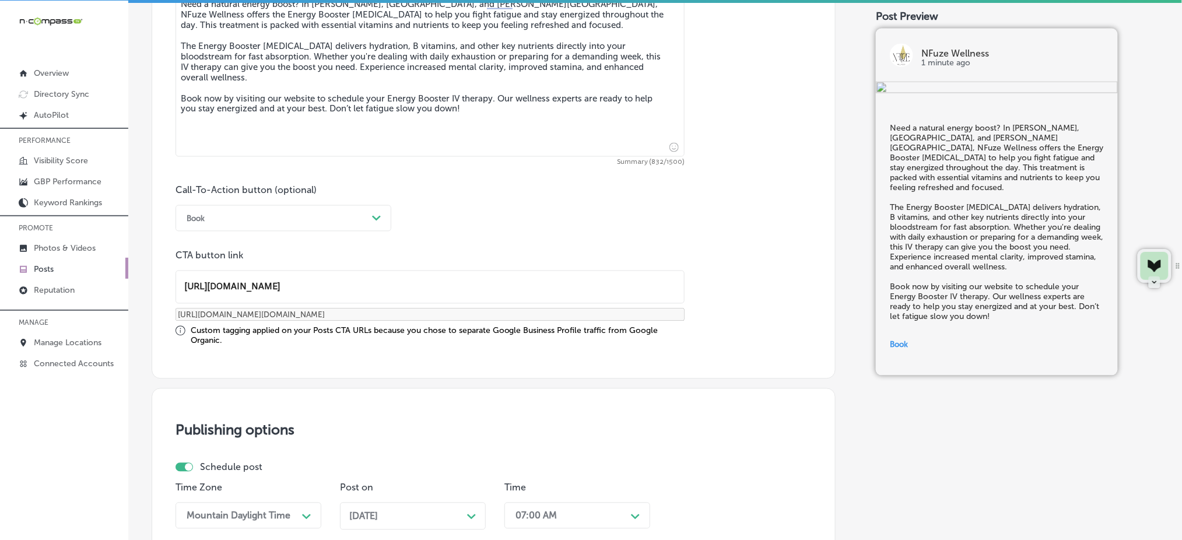
scroll to position [977, 0]
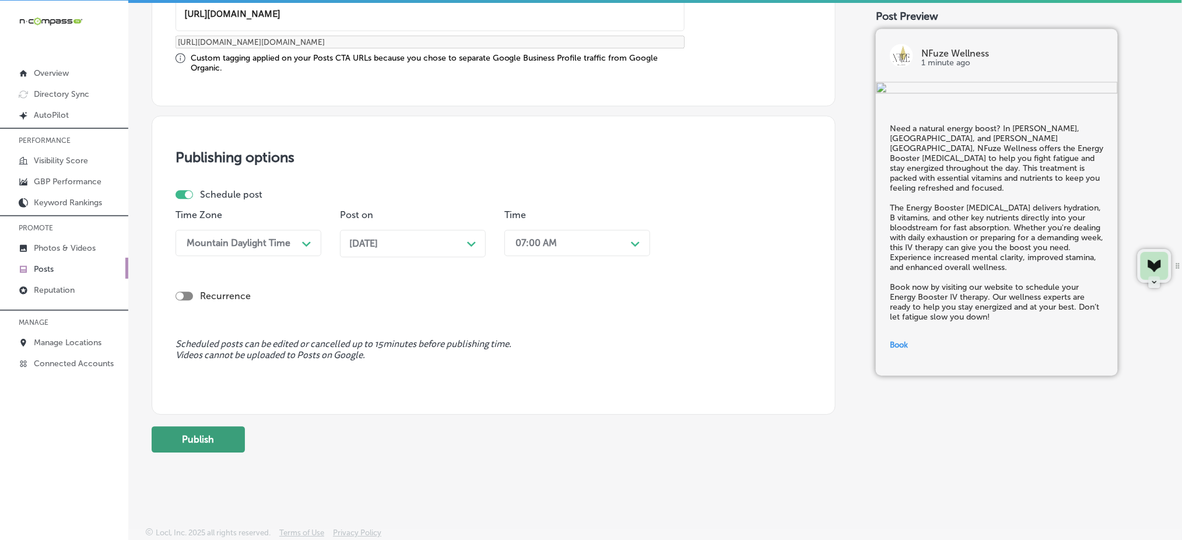
click at [226, 444] on button "Publish" at bounding box center [198, 439] width 93 height 26
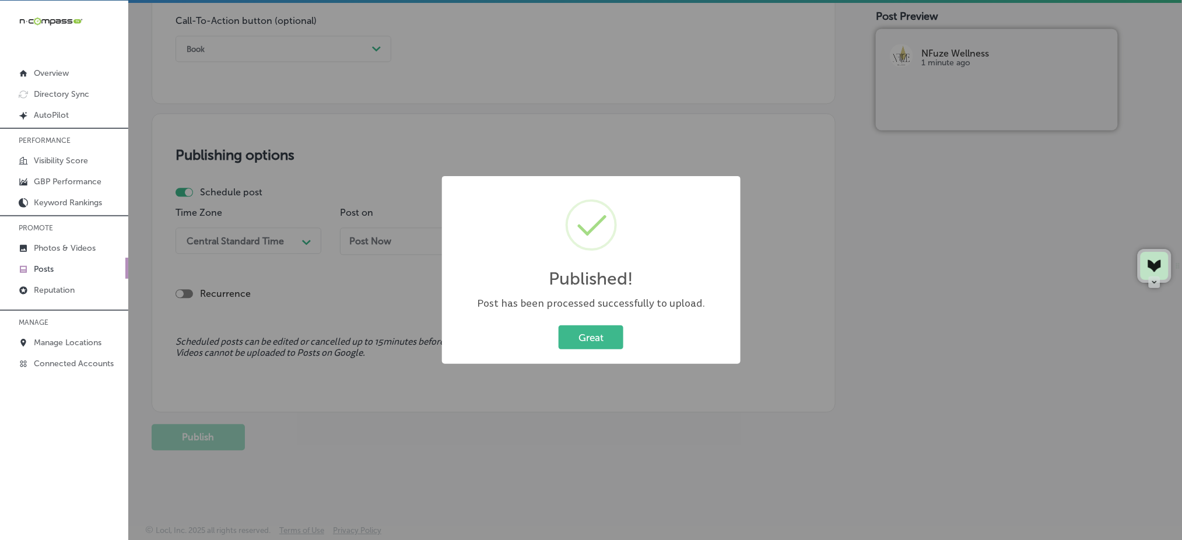
scroll to position [873, 0]
click at [605, 333] on button "Great" at bounding box center [591, 337] width 65 height 24
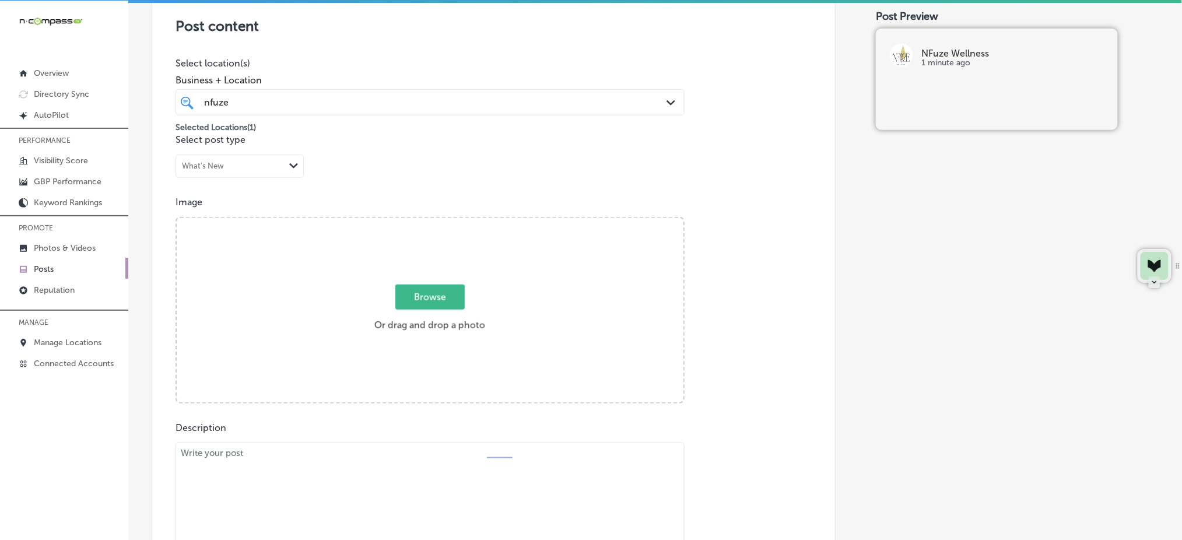
scroll to position [252, 0]
click at [426, 305] on span "Browse" at bounding box center [429, 299] width 69 height 25
click at [426, 224] on input "Browse Or drag and drop a photo" at bounding box center [430, 222] width 507 height 3
type input "C:\fakepath\iv-therapy-microneedling-nfuze-wellness-[GEOGRAPHIC_DATA]-[GEOGRAPH…"
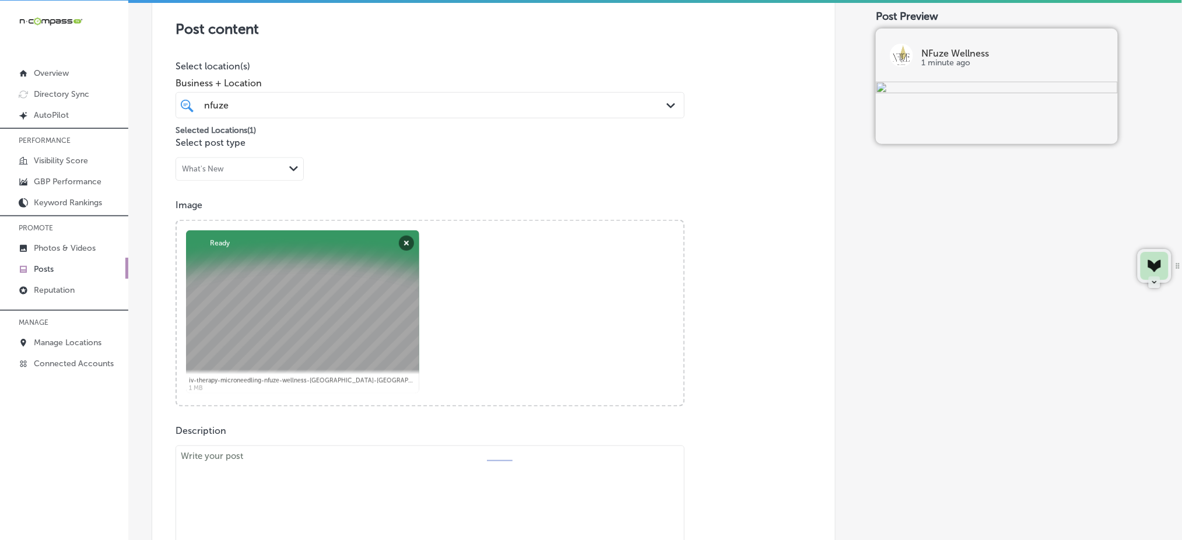
click at [252, 493] on textarea at bounding box center [429, 526] width 509 height 163
paste textarea "Loremip, dolorsitam, con adipis elitsedd, eiusmodte inci utla Etdoloremagna al …"
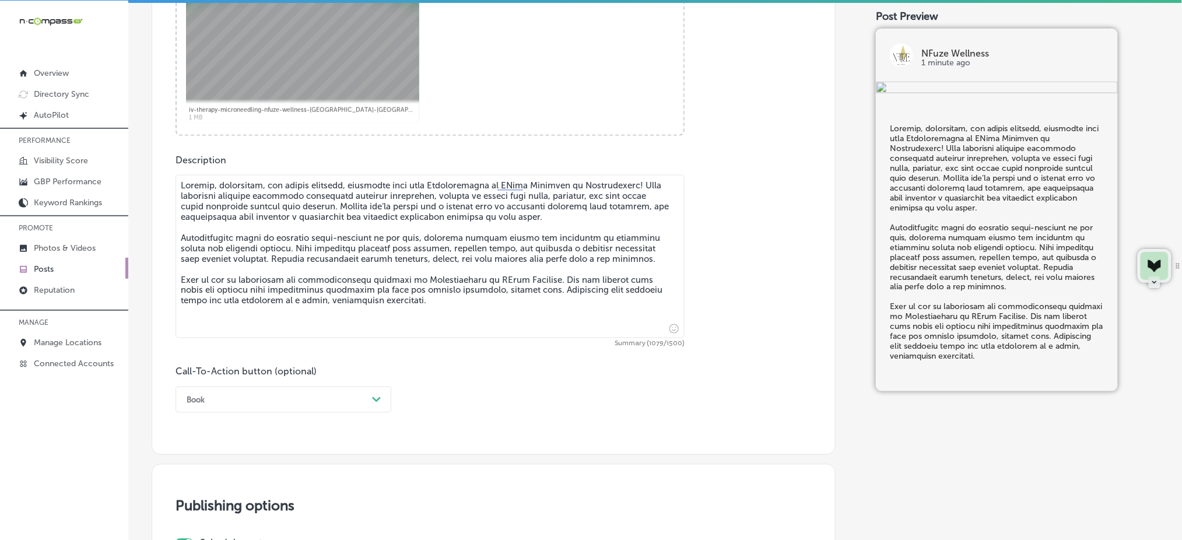
type textarea "Loremip, dolorsitam, con adipis elitsedd, eiusmodte inci utla Etdoloremagna al …"
click at [246, 406] on div "Book Path Created with Sketch." at bounding box center [283, 400] width 216 height 26
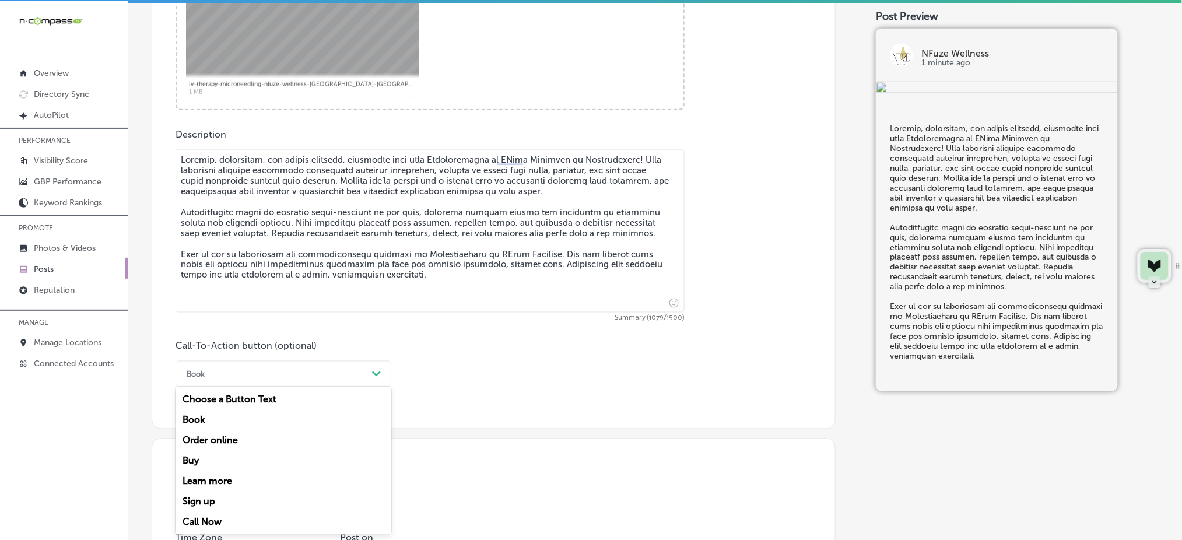
click at [216, 513] on div "Call Now" at bounding box center [283, 522] width 216 height 20
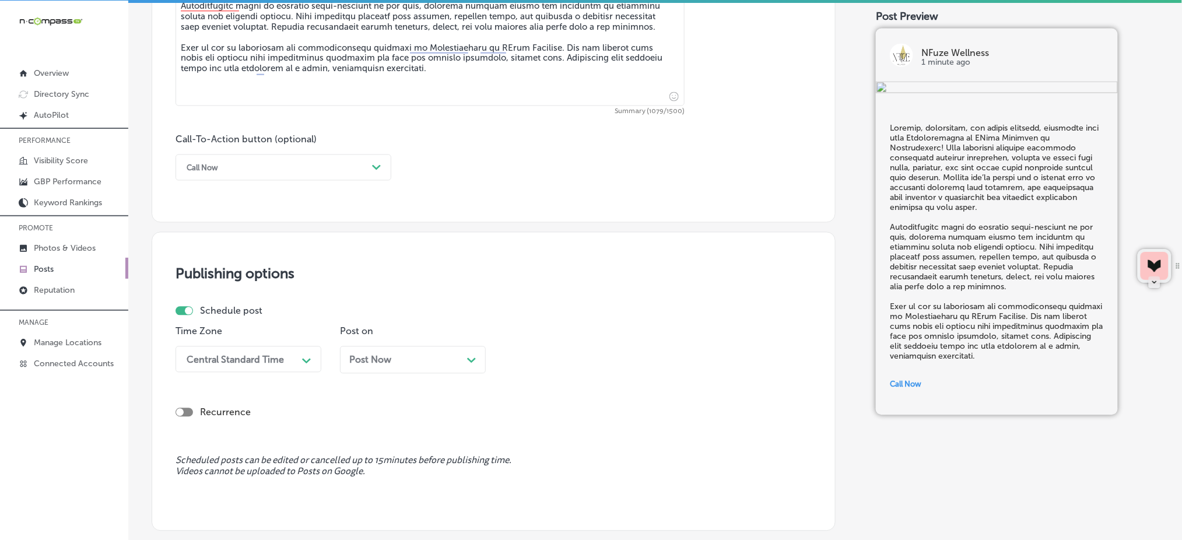
scroll to position [781, 0]
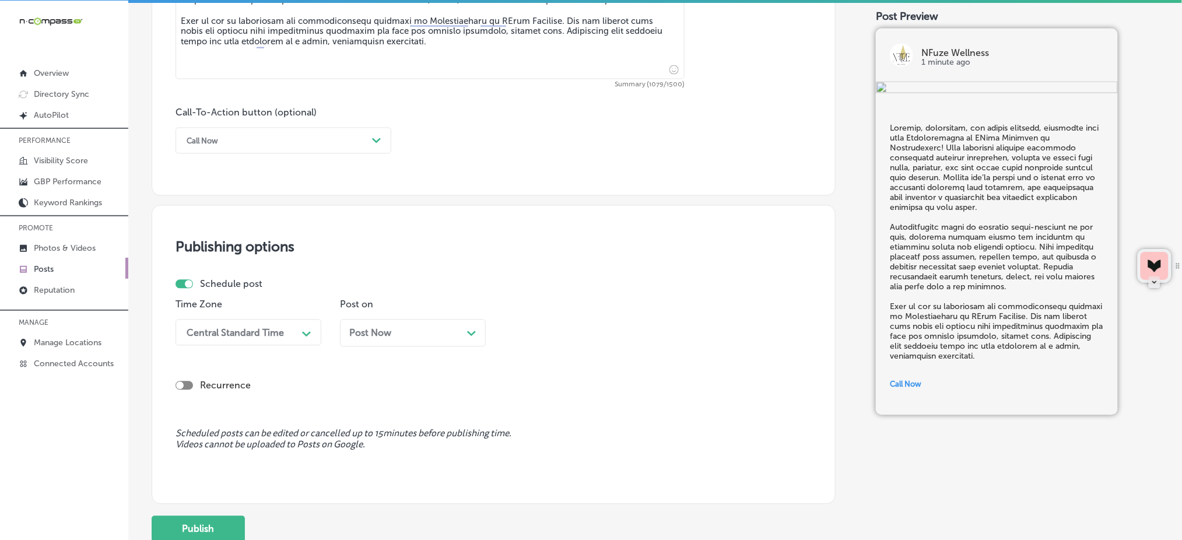
click at [258, 340] on div "Central Standard Time" at bounding box center [239, 332] width 117 height 20
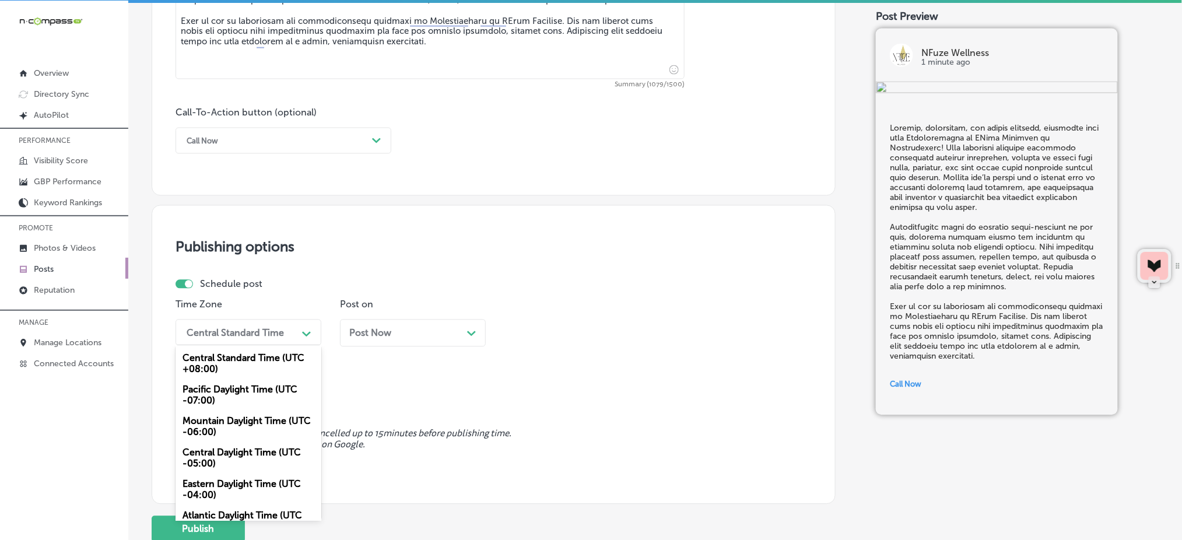
click at [211, 429] on div "Mountain Daylight Time (UTC -06:00)" at bounding box center [248, 426] width 146 height 31
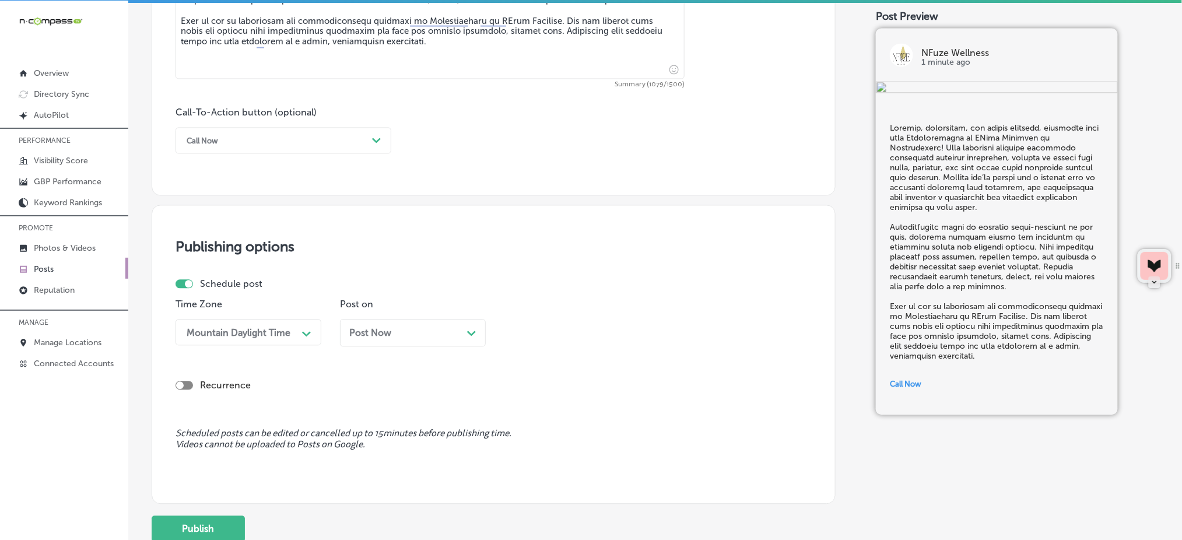
click at [365, 328] on span "Post Now" at bounding box center [370, 333] width 42 height 11
click at [547, 331] on div "05:30 AM" at bounding box center [535, 332] width 41 height 11
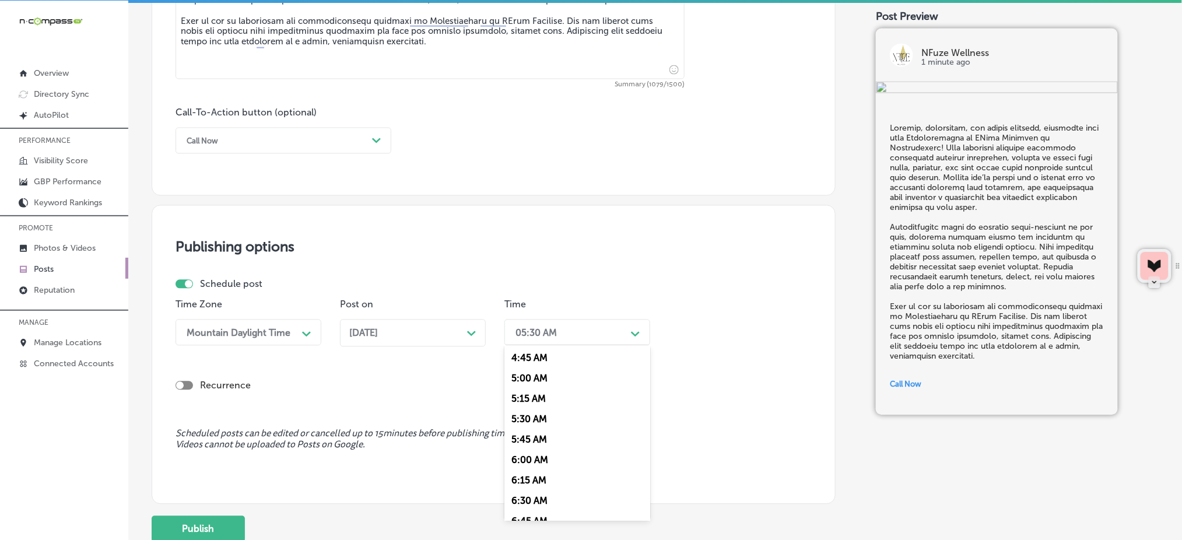
scroll to position [466, 0]
click at [532, 470] on div "7:00 AM" at bounding box center [577, 463] width 146 height 20
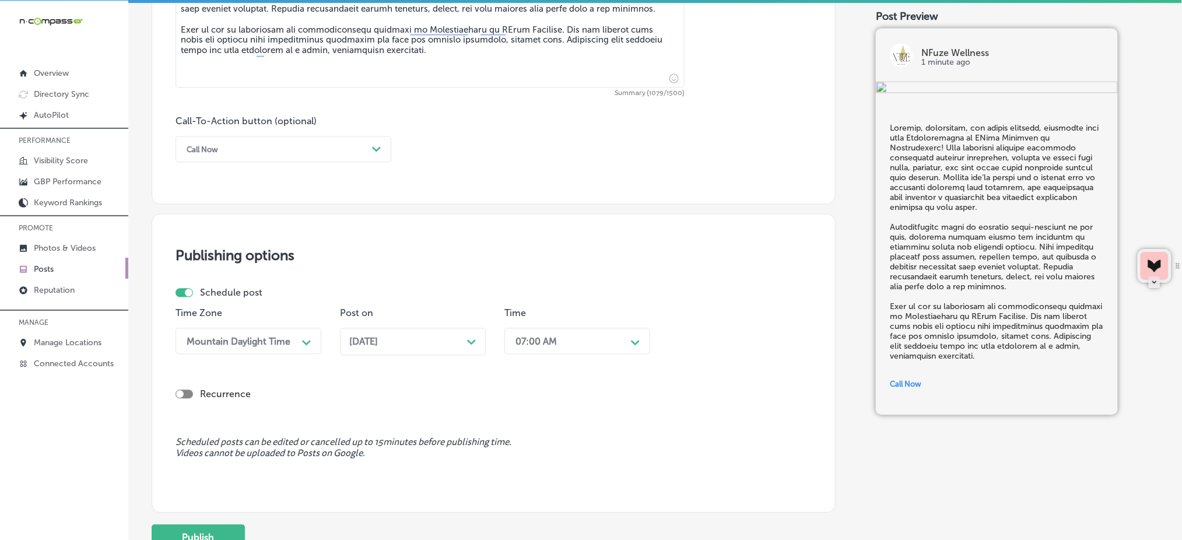
scroll to position [796, 0]
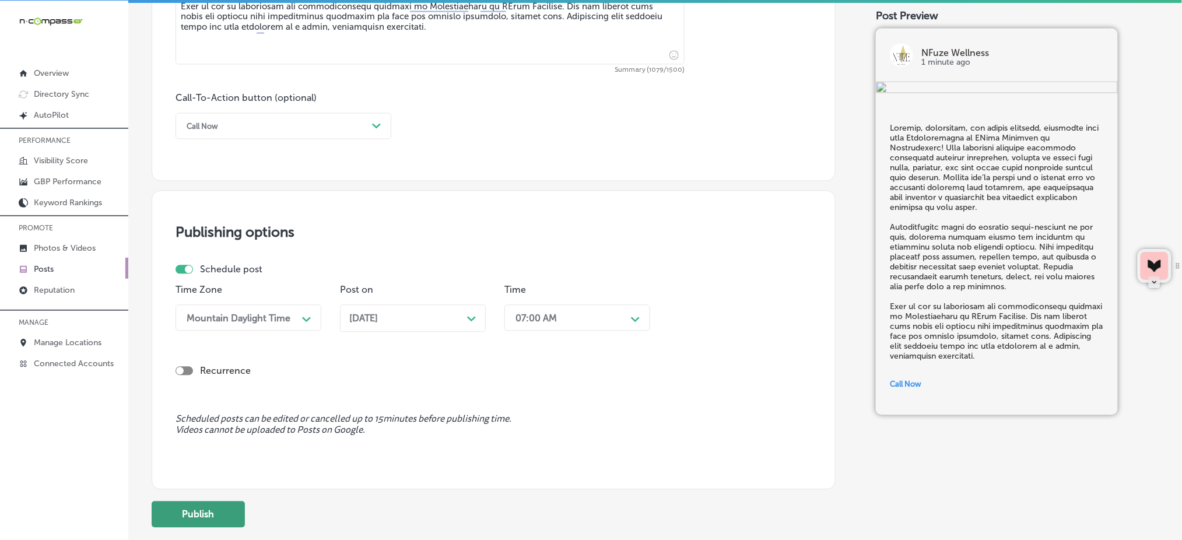
click at [185, 519] on button "Publish" at bounding box center [198, 514] width 93 height 26
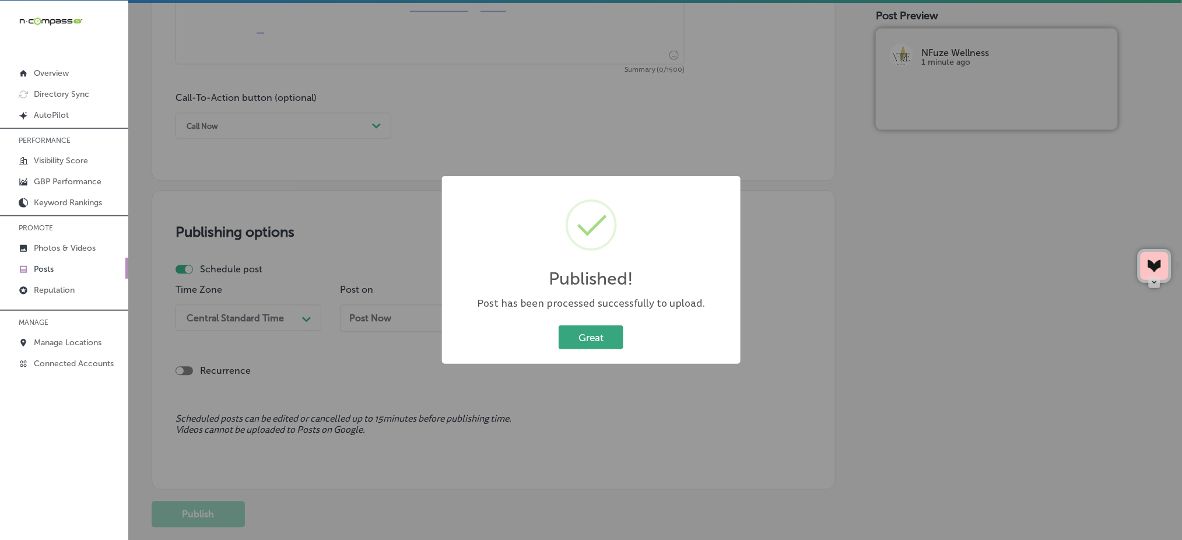
click at [570, 340] on button "Great" at bounding box center [591, 337] width 65 height 24
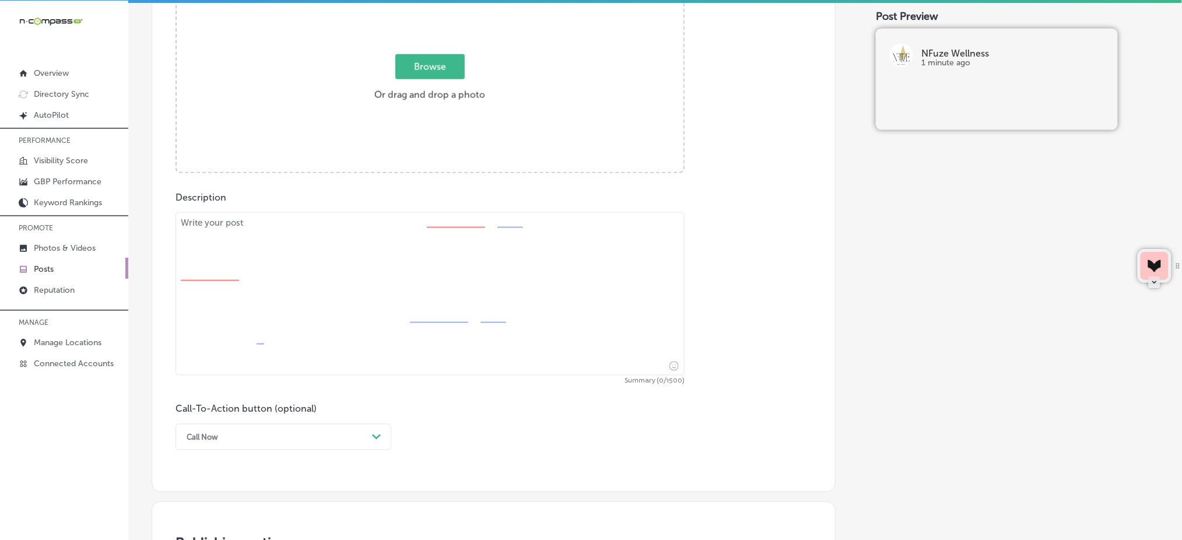
scroll to position [252, 0]
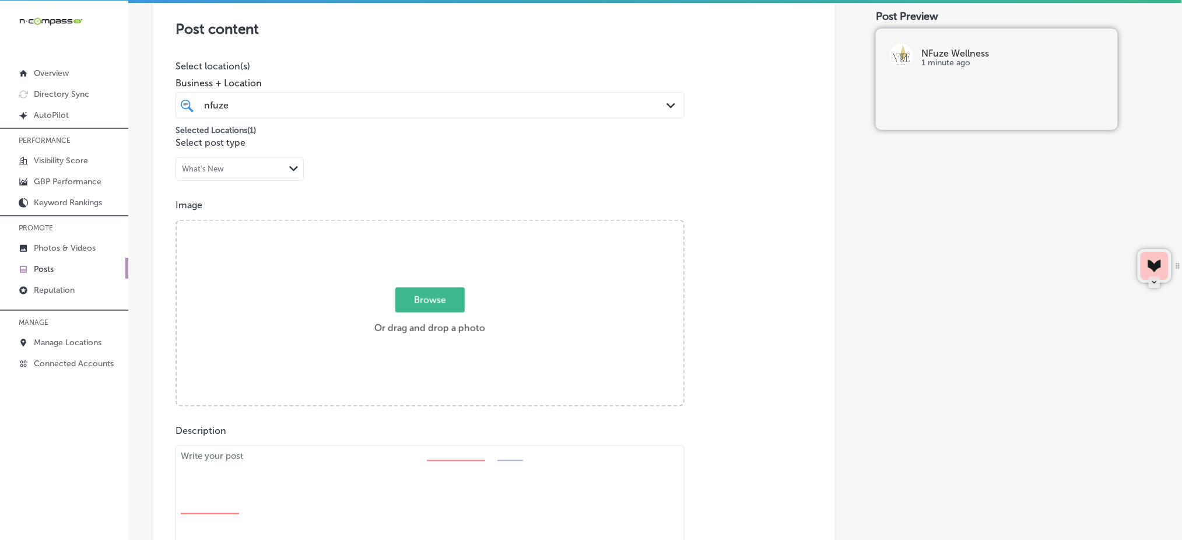
click at [441, 288] on span "Browse" at bounding box center [429, 299] width 69 height 25
click at [441, 224] on input "Browse Or drag and drop a photo" at bounding box center [430, 222] width 507 height 3
type input "C:\fakepath\iv-therapy-microneedling-nfuze-wellness-[GEOGRAPHIC_DATA]-[GEOGRAPH…"
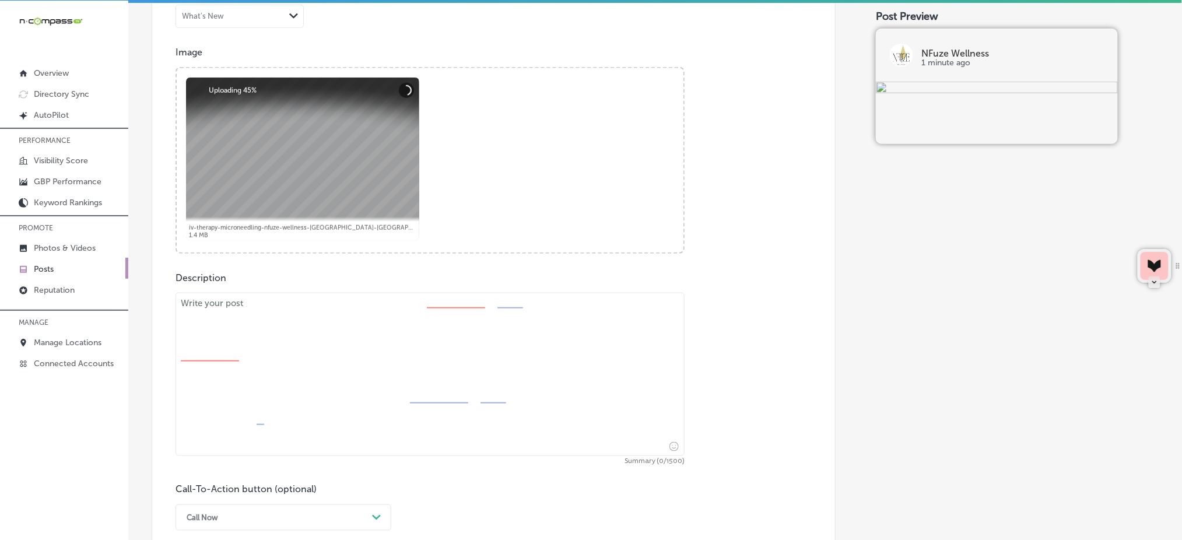
scroll to position [485, 0]
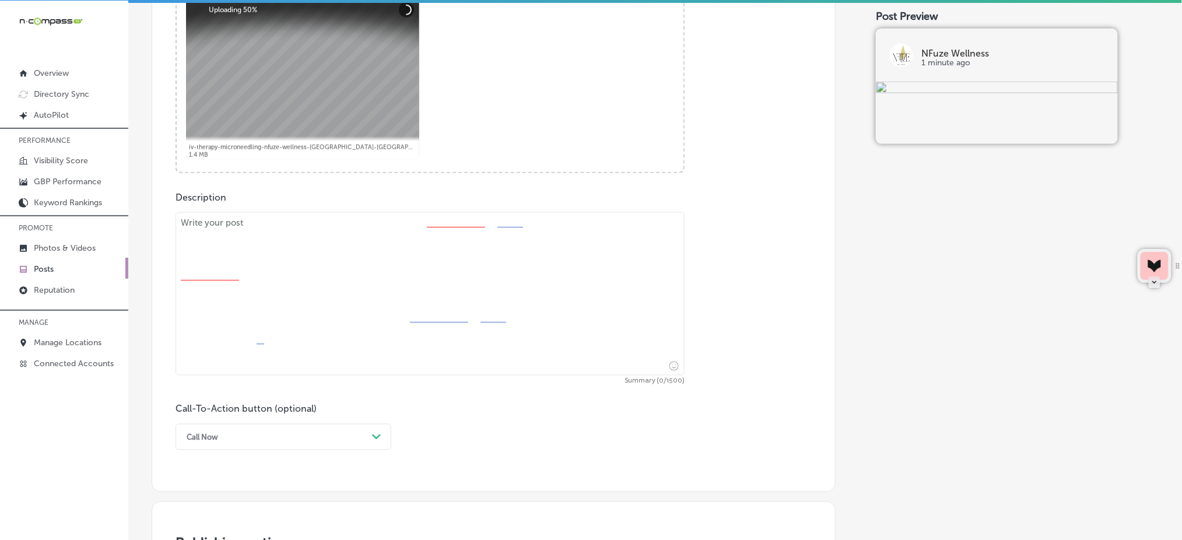
click at [269, 344] on textarea at bounding box center [429, 293] width 509 height 163
paste textarea "Looking for an effective weight loss solution? In [GEOGRAPHIC_DATA], [GEOGRAPHI…"
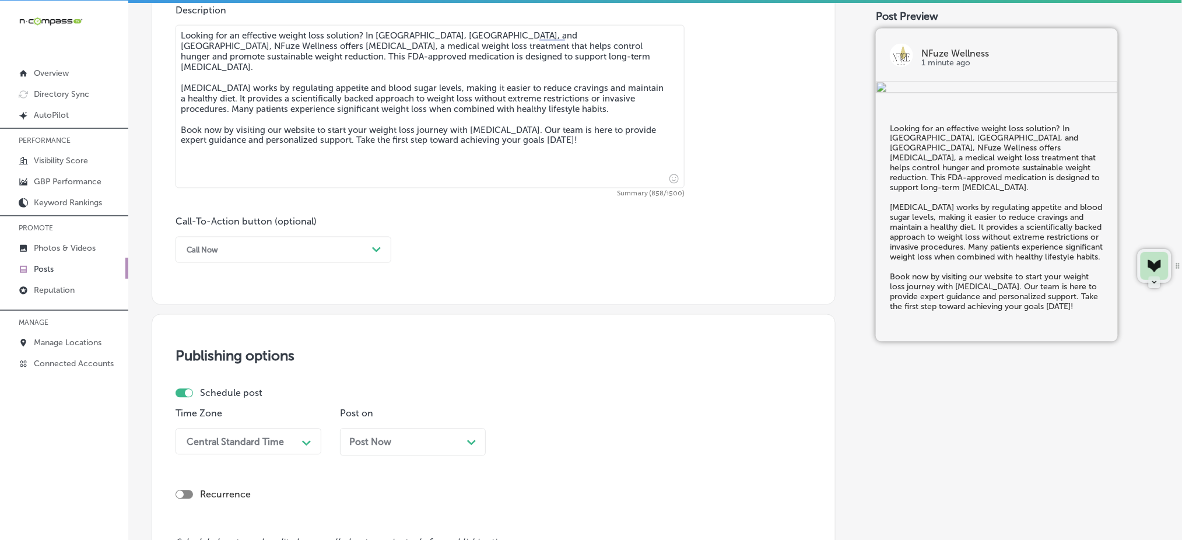
scroll to position [718, 0]
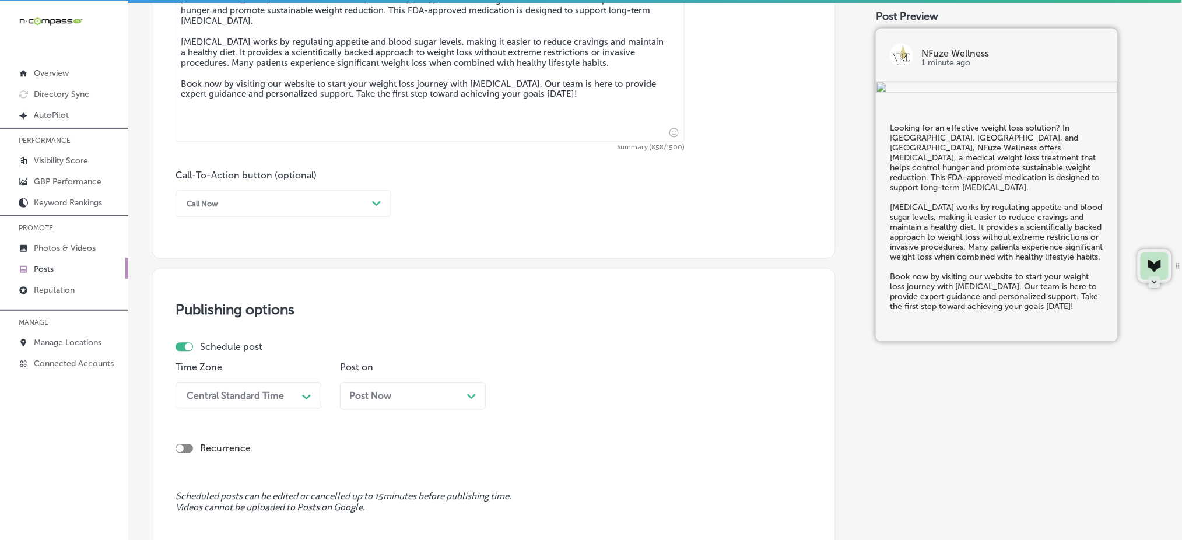
type textarea "Looking for an effective weight loss solution? In [GEOGRAPHIC_DATA], [GEOGRAPHI…"
click at [266, 206] on div "Call Now" at bounding box center [274, 204] width 187 height 18
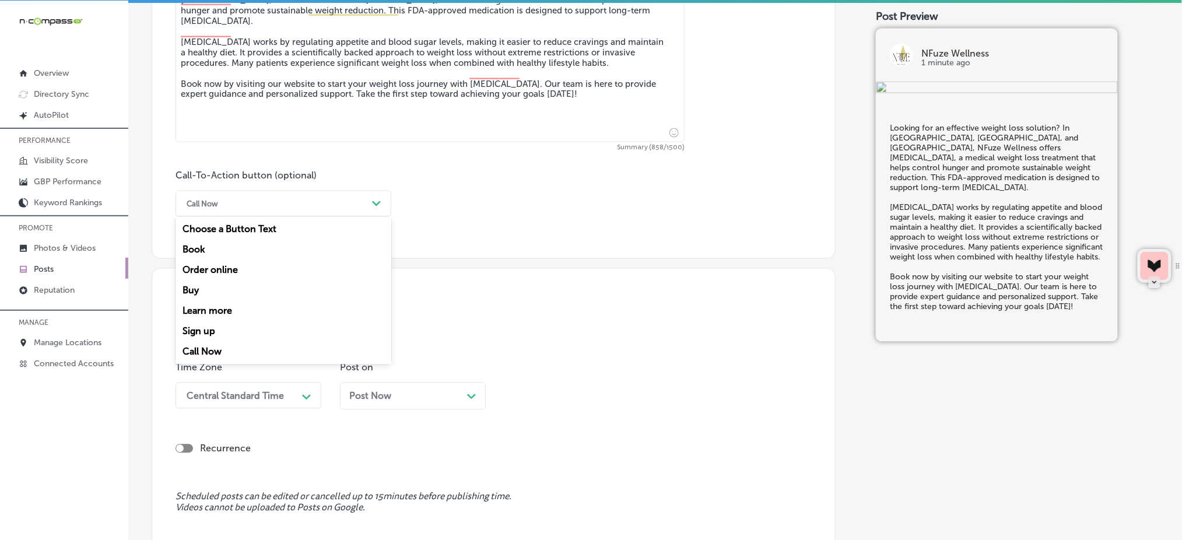
click at [222, 252] on div "Book" at bounding box center [283, 250] width 216 height 20
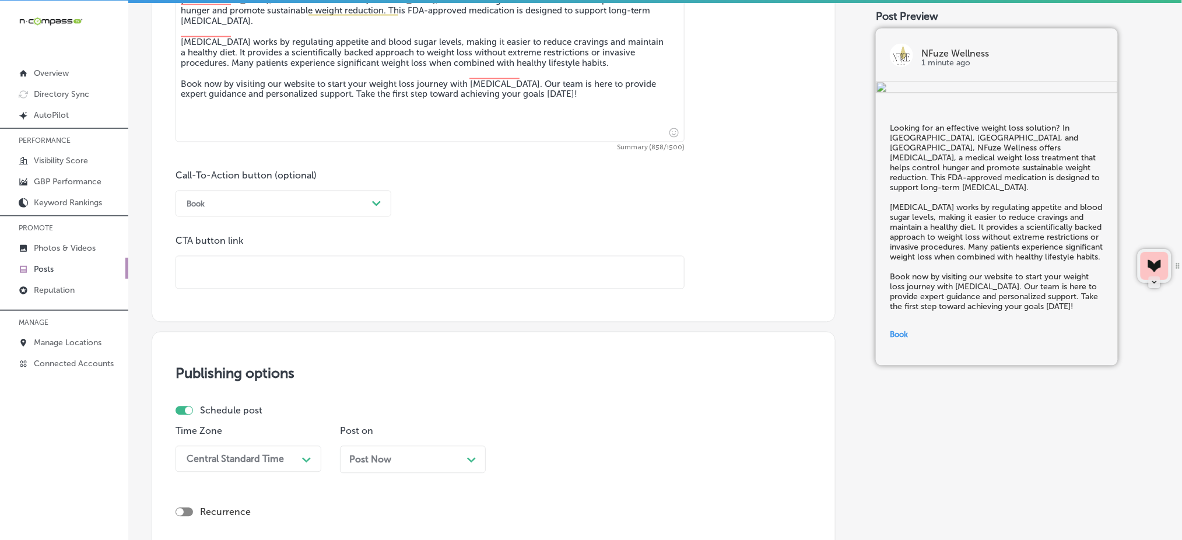
click at [229, 261] on input "text" at bounding box center [430, 273] width 508 height 32
paste input "[URL][DOMAIN_NAME]"
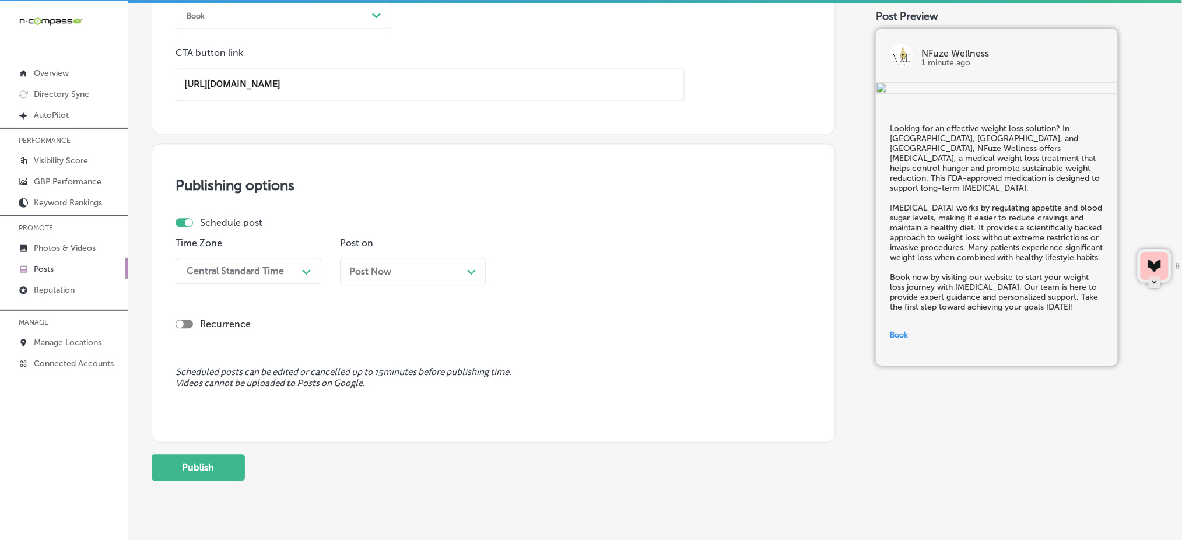
scroll to position [937, 0]
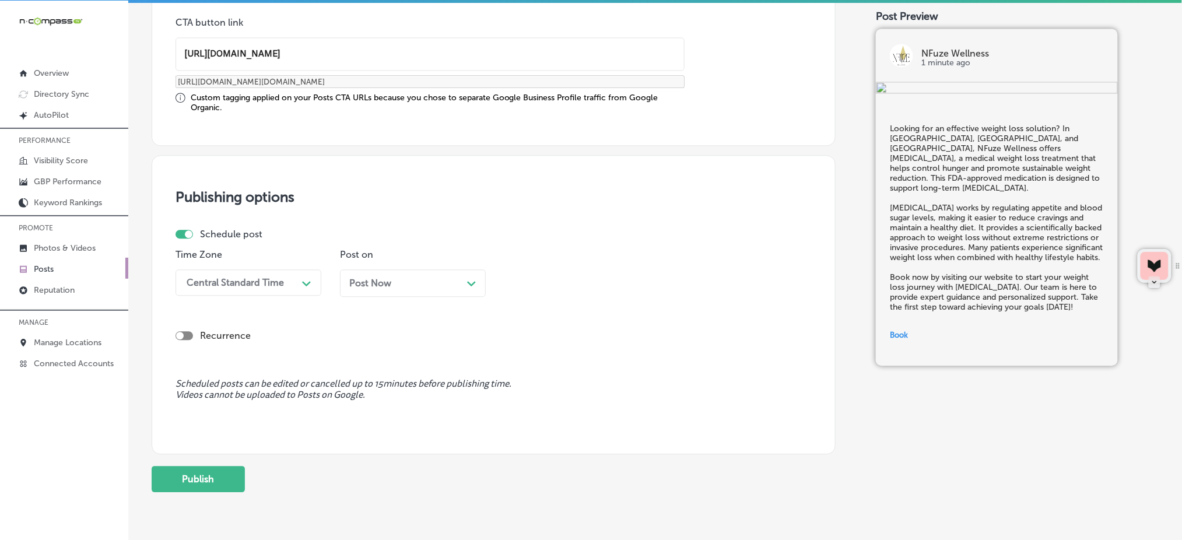
type input "[URL][DOMAIN_NAME]"
click at [240, 240] on div "Schedule post Time Zone Central Standard Time Path Created with Sketch. Post on…" at bounding box center [488, 267] width 627 height 77
click at [229, 279] on div "Central Standard Time" at bounding box center [235, 282] width 97 height 11
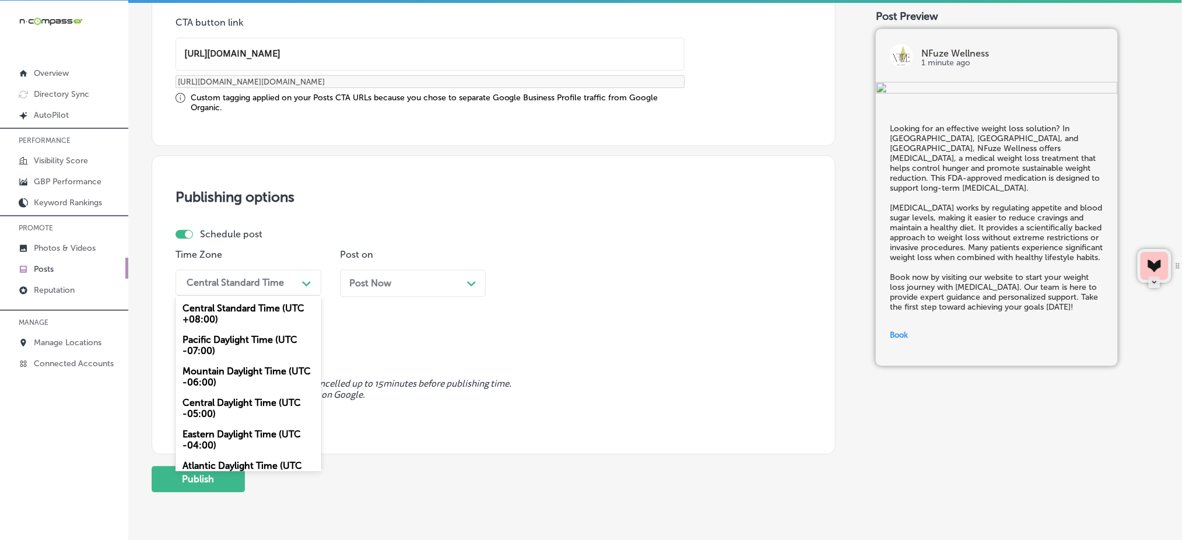
click at [215, 375] on div "Mountain Daylight Time (UTC -06:00)" at bounding box center [248, 376] width 146 height 31
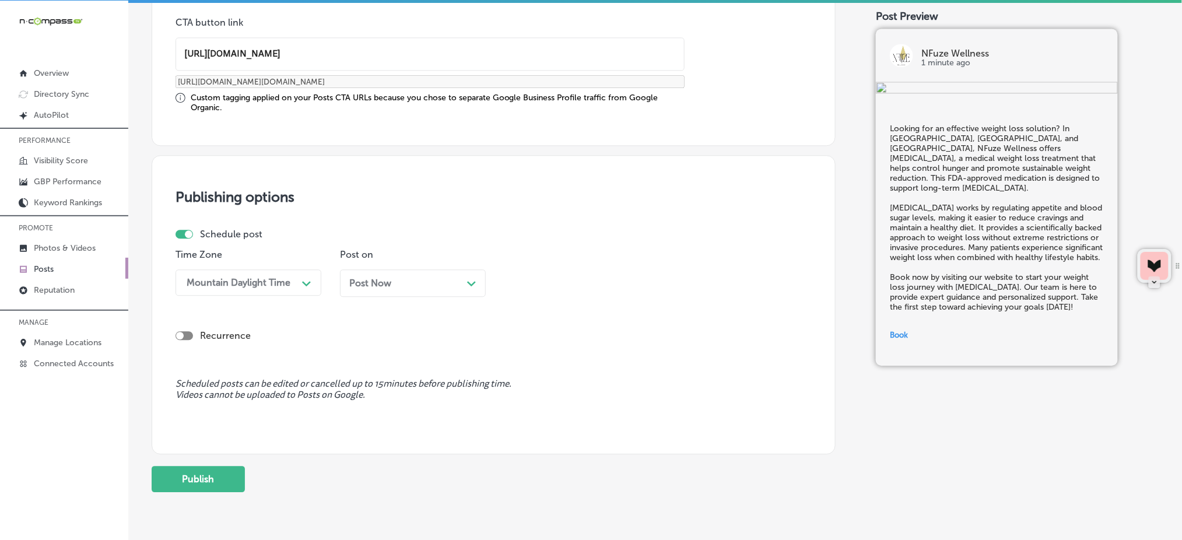
click at [390, 278] on span "Post Now" at bounding box center [370, 283] width 42 height 11
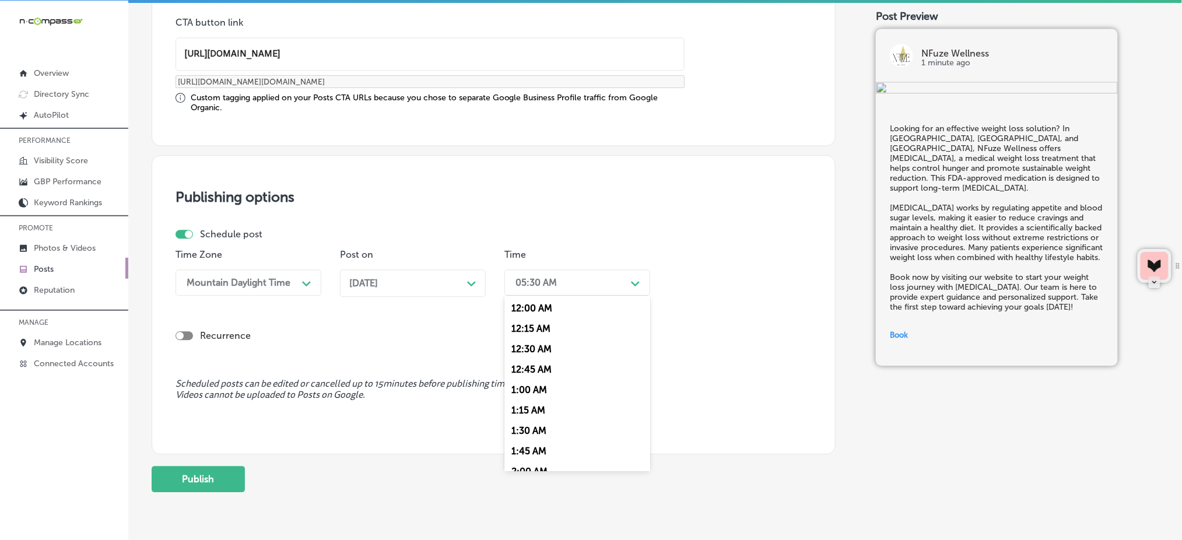
click at [579, 282] on div "05:30 AM" at bounding box center [568, 282] width 117 height 20
click at [556, 337] on div "7:00 AM" at bounding box center [577, 335] width 146 height 20
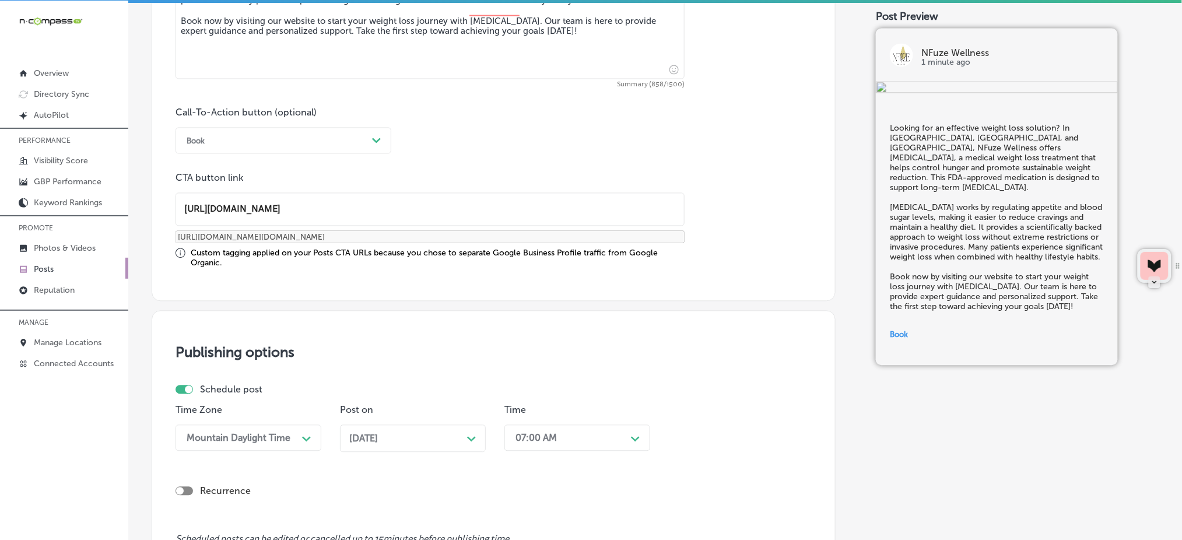
scroll to position [977, 0]
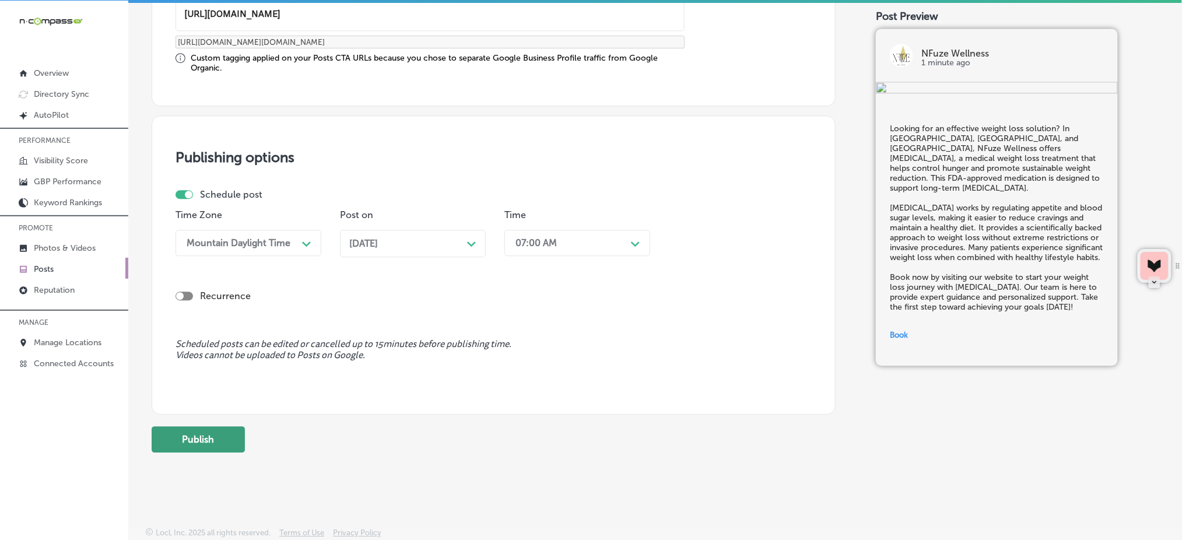
click at [181, 447] on button "Publish" at bounding box center [198, 439] width 93 height 26
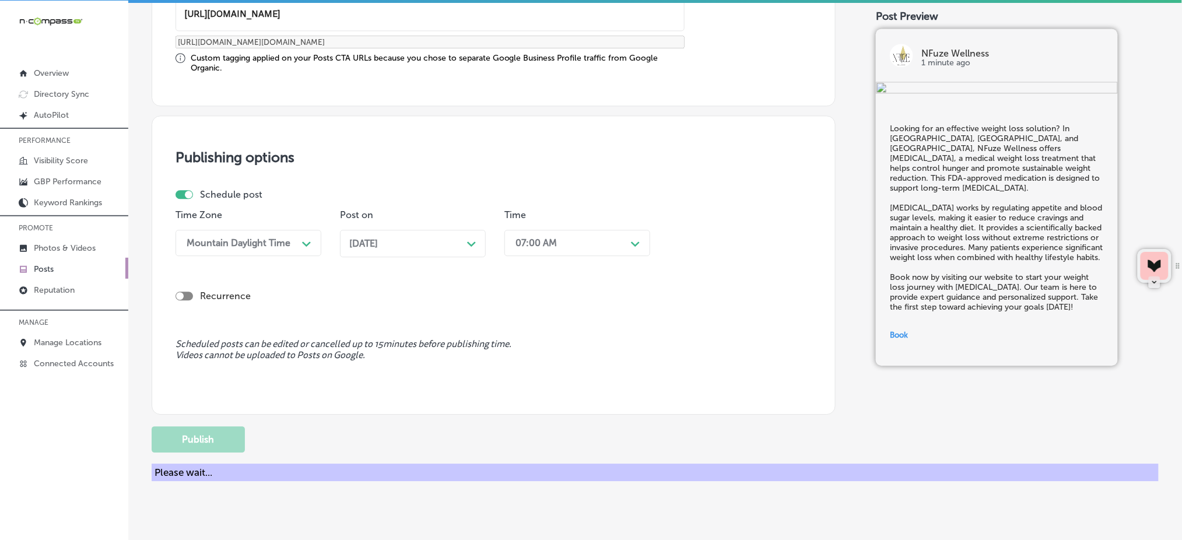
scroll to position [873, 0]
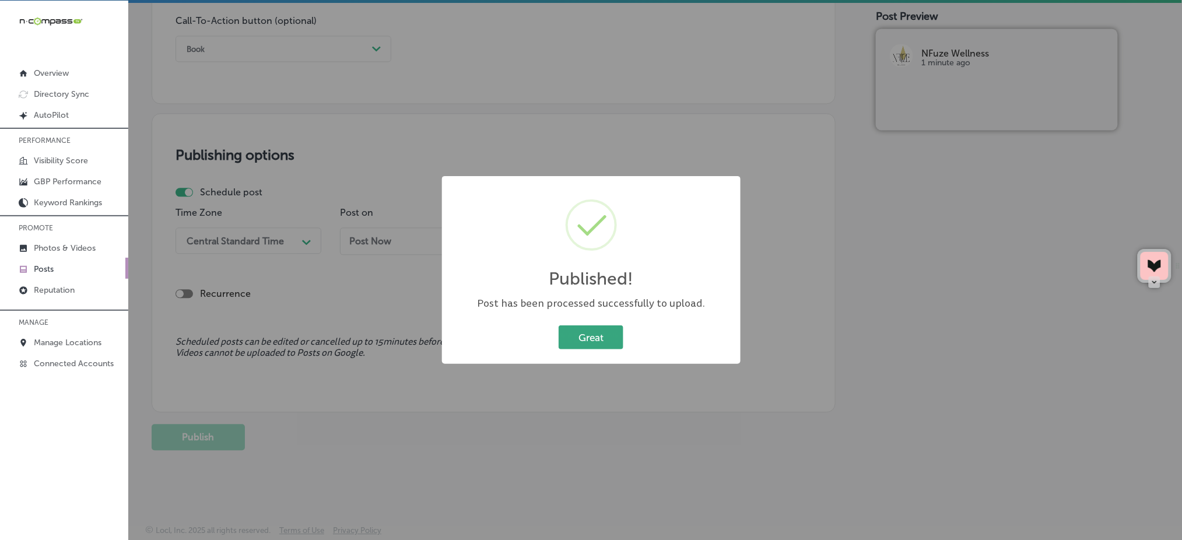
click at [601, 344] on button "Great" at bounding box center [591, 337] width 65 height 24
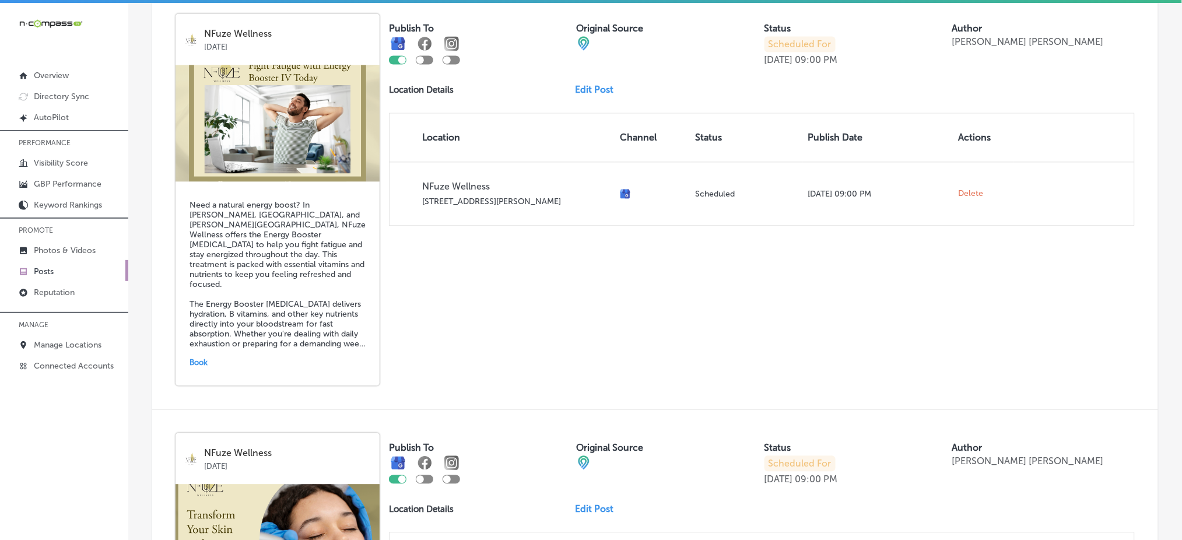
scroll to position [713, 0]
